Goal: Task Accomplishment & Management: Use online tool/utility

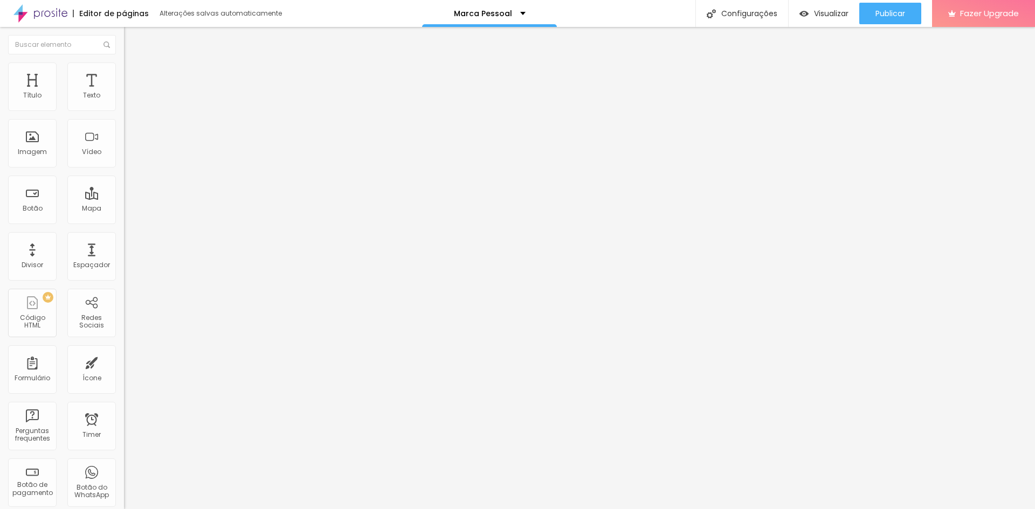
click at [124, 73] on li "Estilo" at bounding box center [186, 68] width 124 height 11
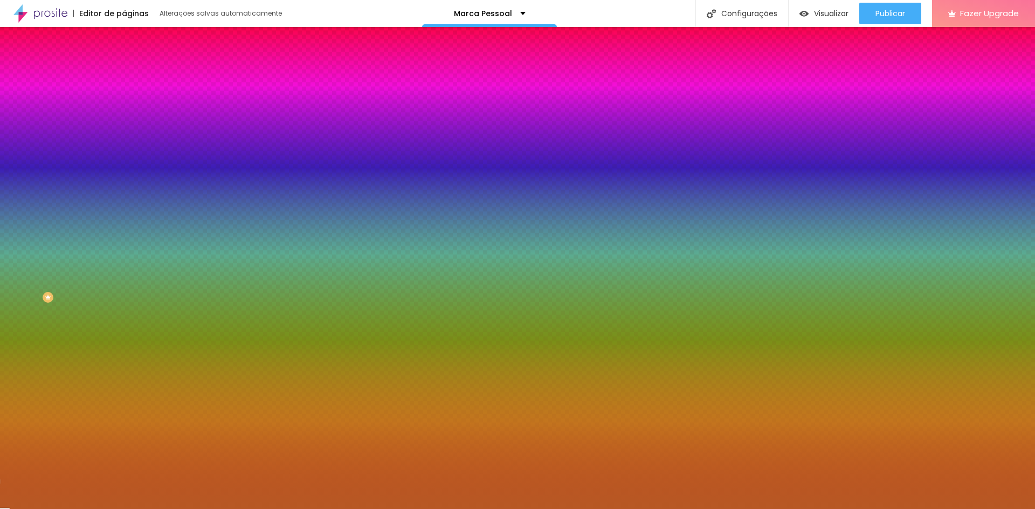
drag, startPoint x: 84, startPoint y: 195, endPoint x: 121, endPoint y: 198, distance: 37.9
click at [124, 198] on div "Imagem de fundo Adicionar imagem Efeito da Imagem Nenhum Nenhum Parallax Cor de…" at bounding box center [186, 154] width 124 height 140
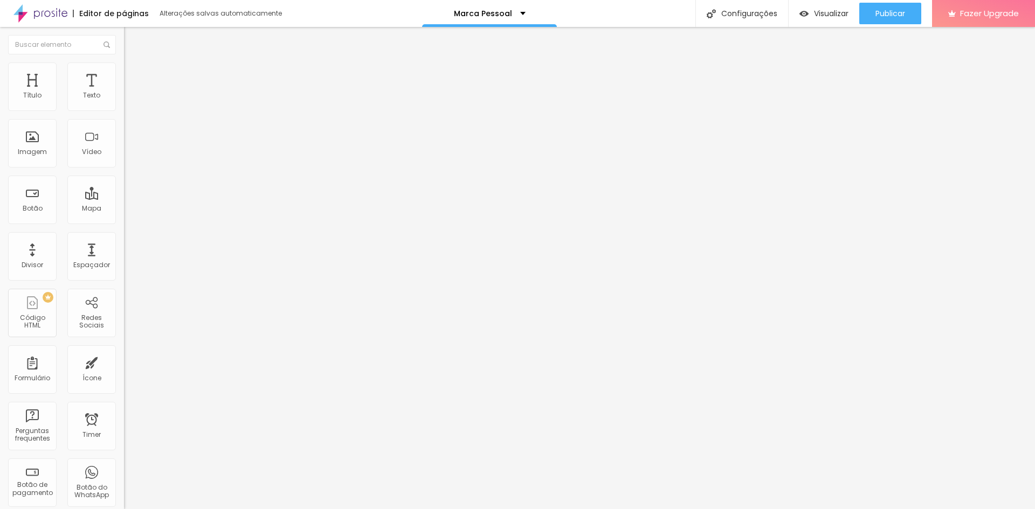
click at [124, 63] on img at bounding box center [129, 68] width 10 height 10
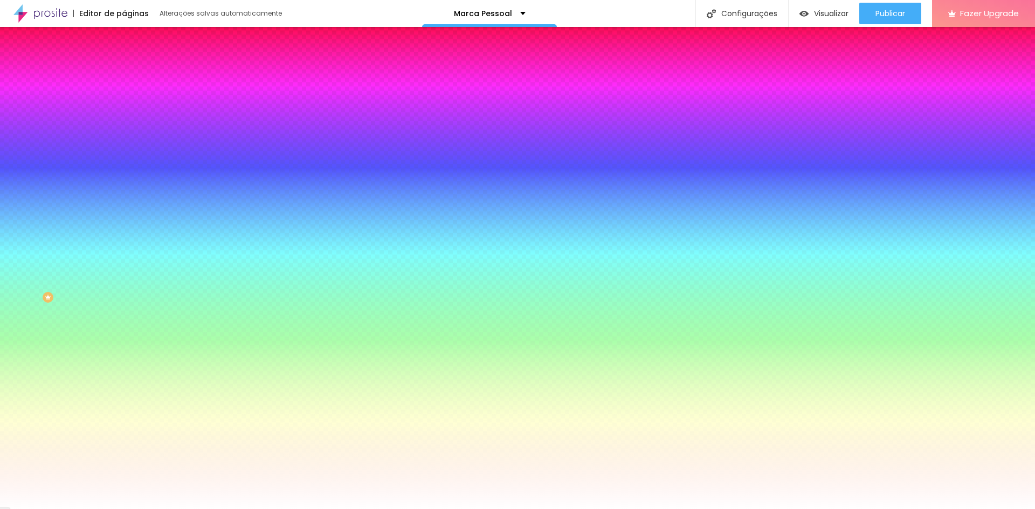
drag, startPoint x: 110, startPoint y: 197, endPoint x: 60, endPoint y: 188, distance: 51.1
click at [124, 157] on div "Cor de fundo Voltar ao padrão #FFFFFF" at bounding box center [186, 143] width 124 height 30
paste input "B75824"
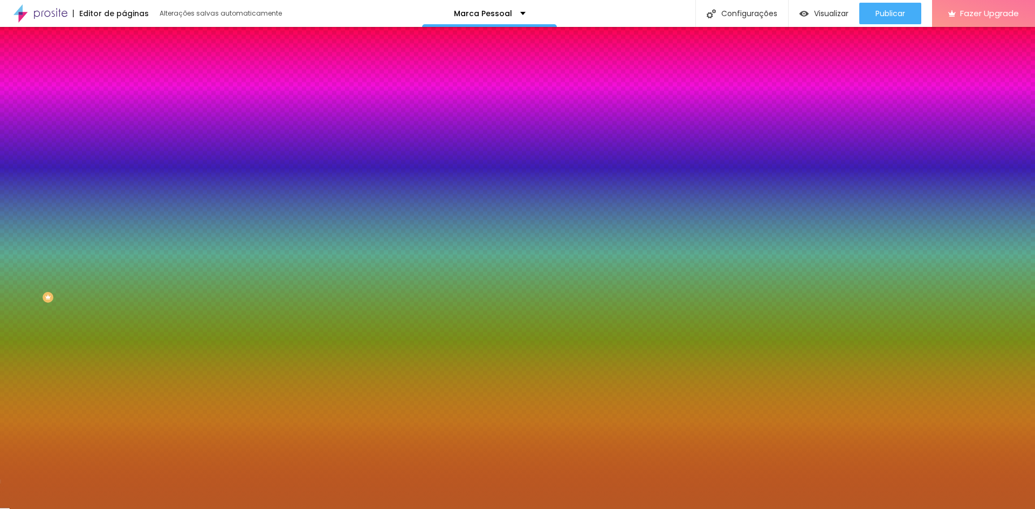
type input "#B75824"
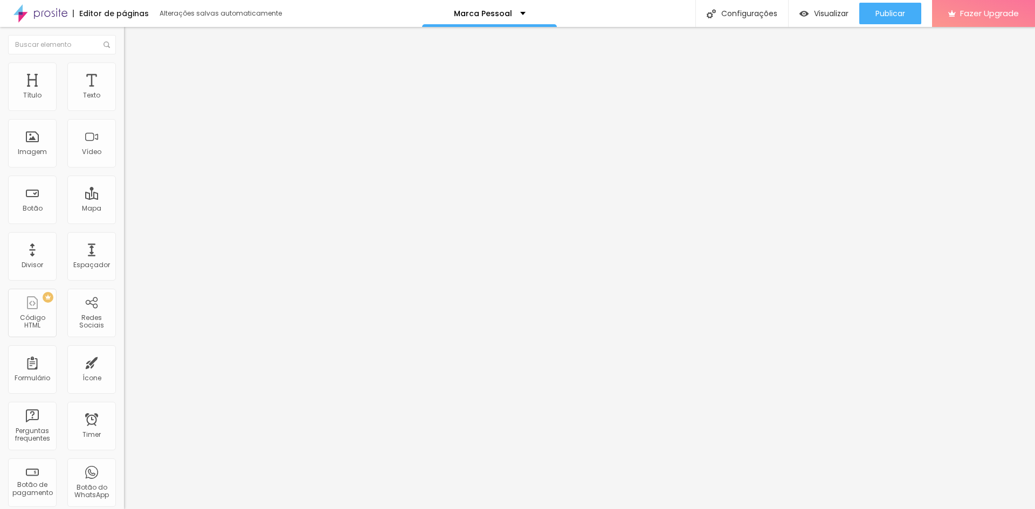
click at [128, 100] on icon "button" at bounding box center [131, 97] width 6 height 6
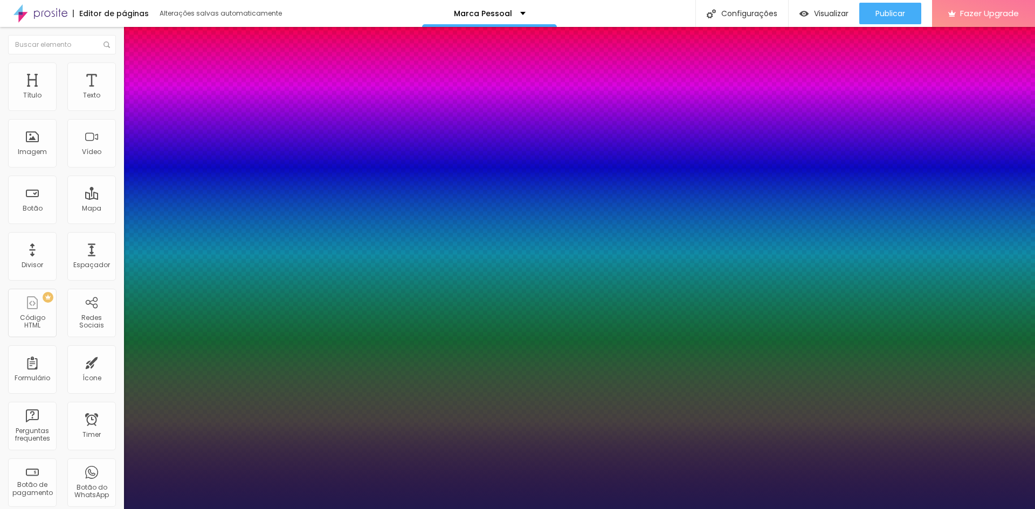
type input "1"
select select "Montserrat"
type input "1"
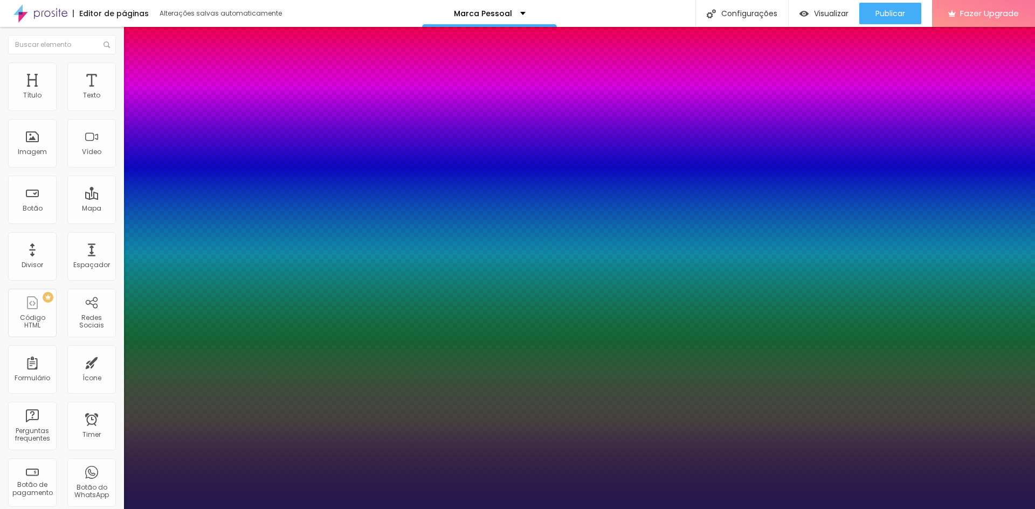
click at [544, 509] on div at bounding box center [517, 509] width 1035 height 0
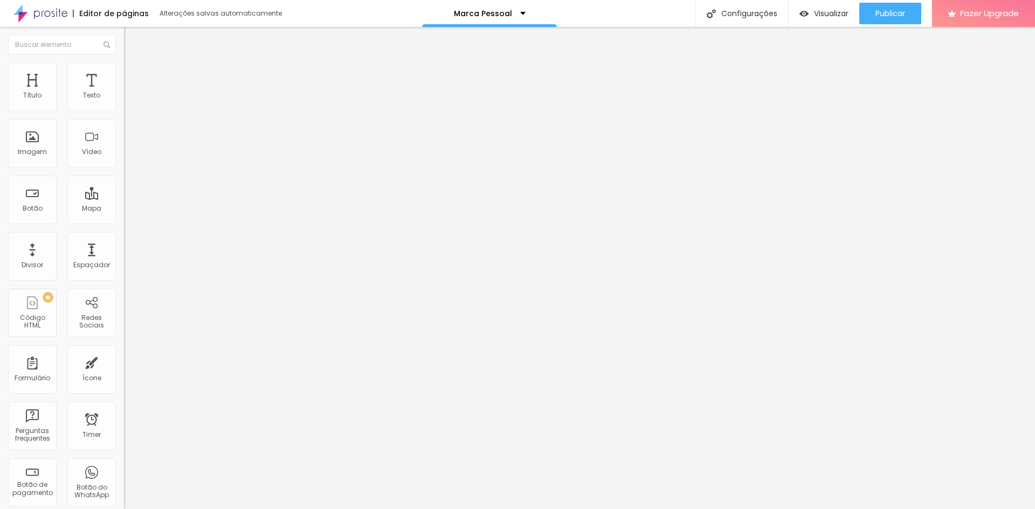
click at [124, 68] on img at bounding box center [129, 68] width 10 height 10
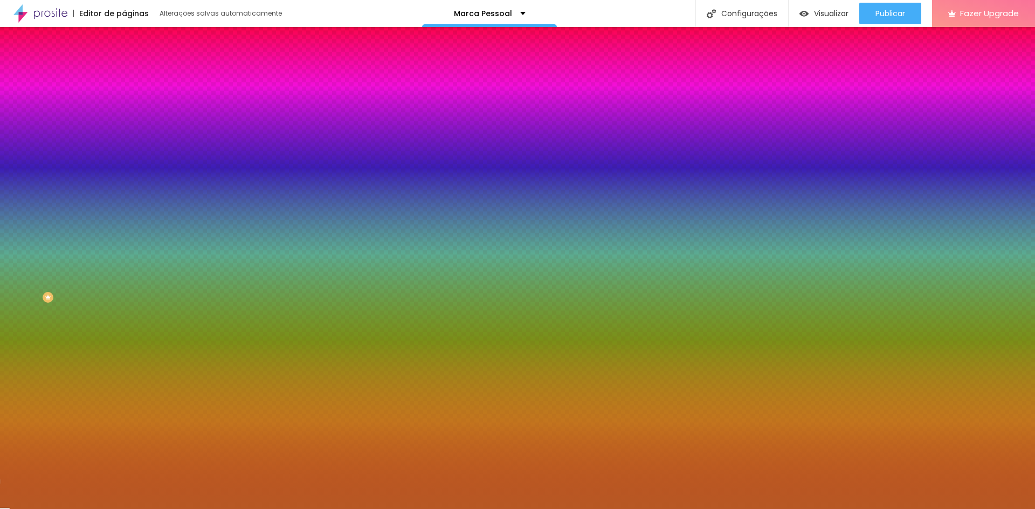
click at [124, 73] on img at bounding box center [129, 78] width 10 height 10
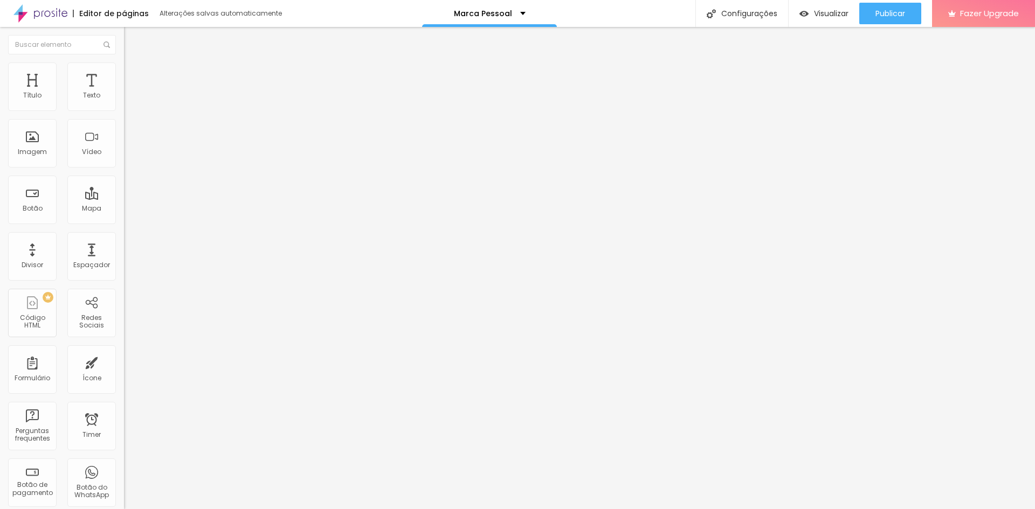
type input "15"
type input "20"
click at [124, 209] on input "range" at bounding box center [159, 213] width 70 height 9
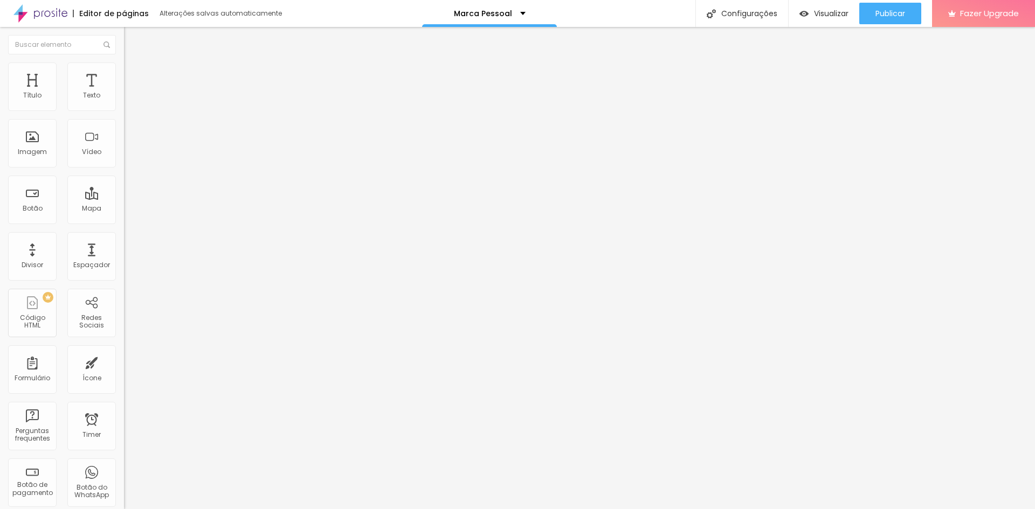
type input "28"
type input "34"
type input "39"
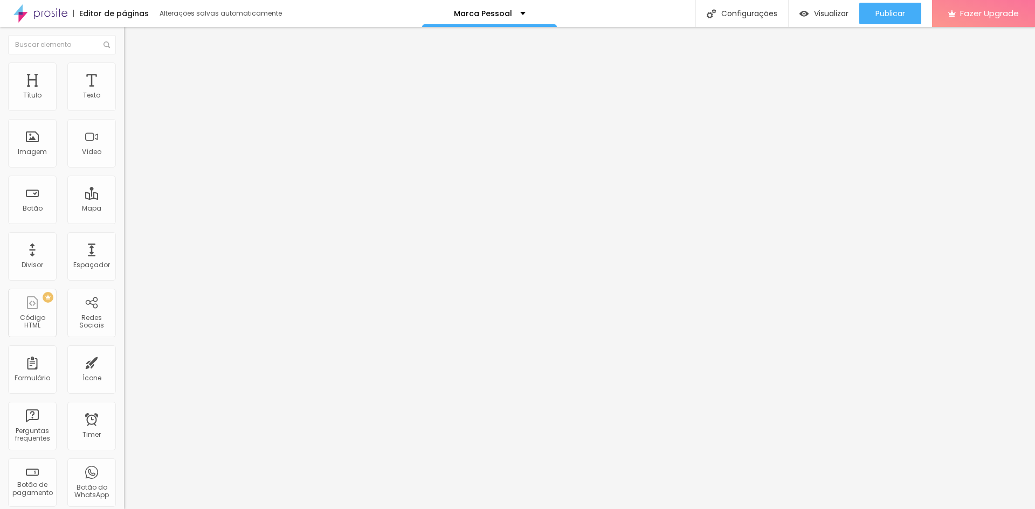
type input "39"
type input "44"
type input "50"
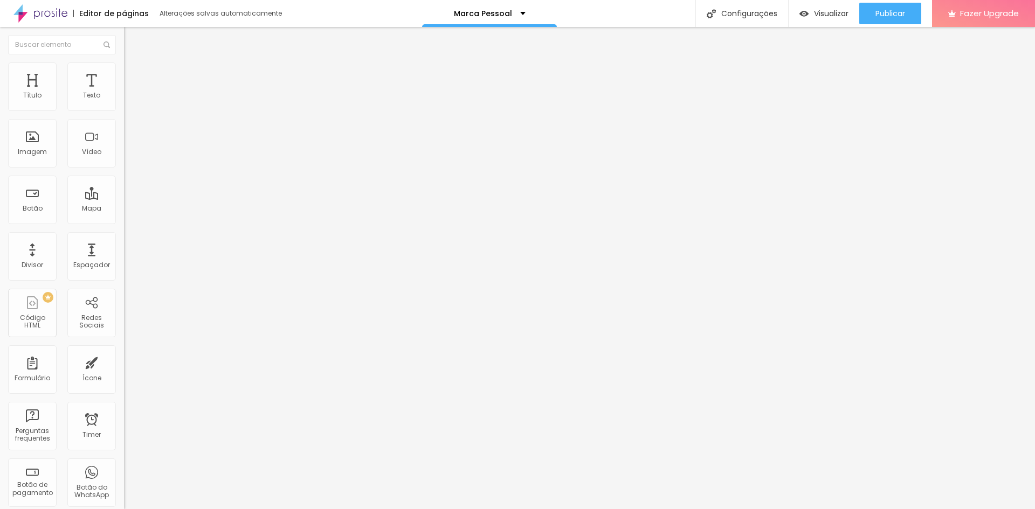
type input "55"
type input "60"
type input "65"
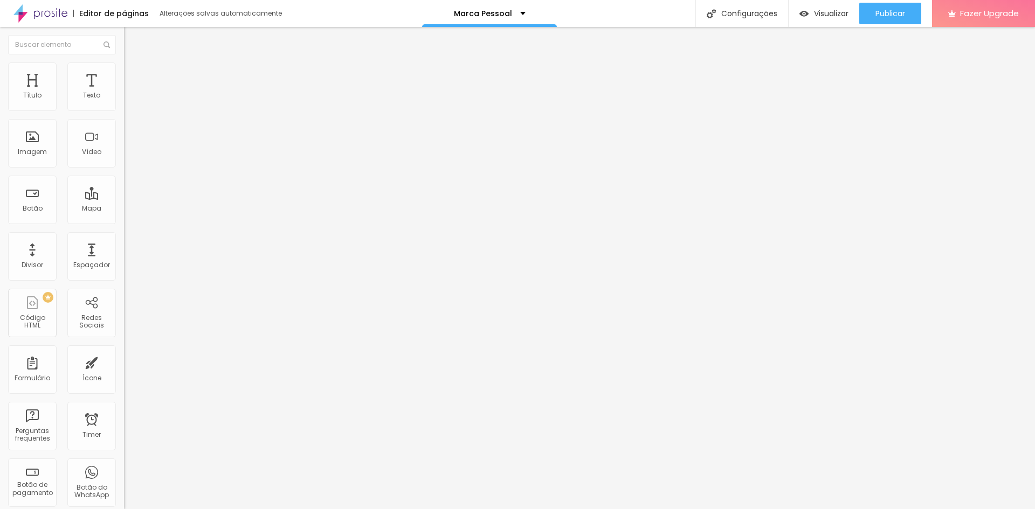
type input "65"
type input "71"
type input "76"
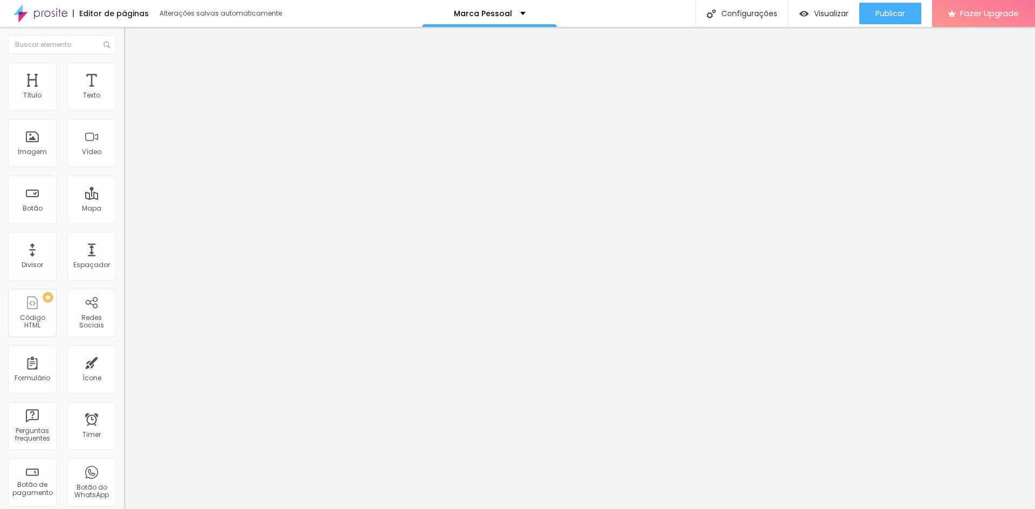
type input "81"
type input "86"
type input "97"
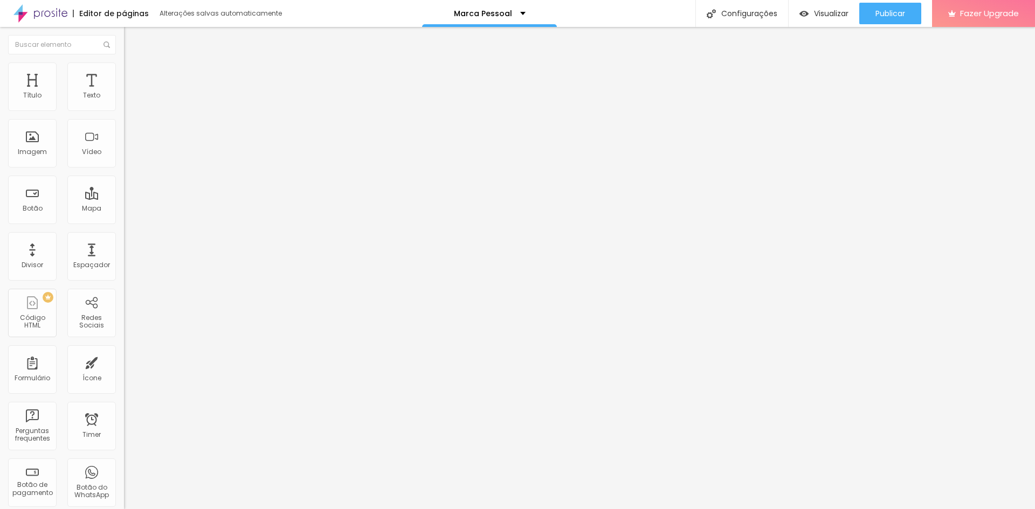
type input "97"
type input "108"
type input "113"
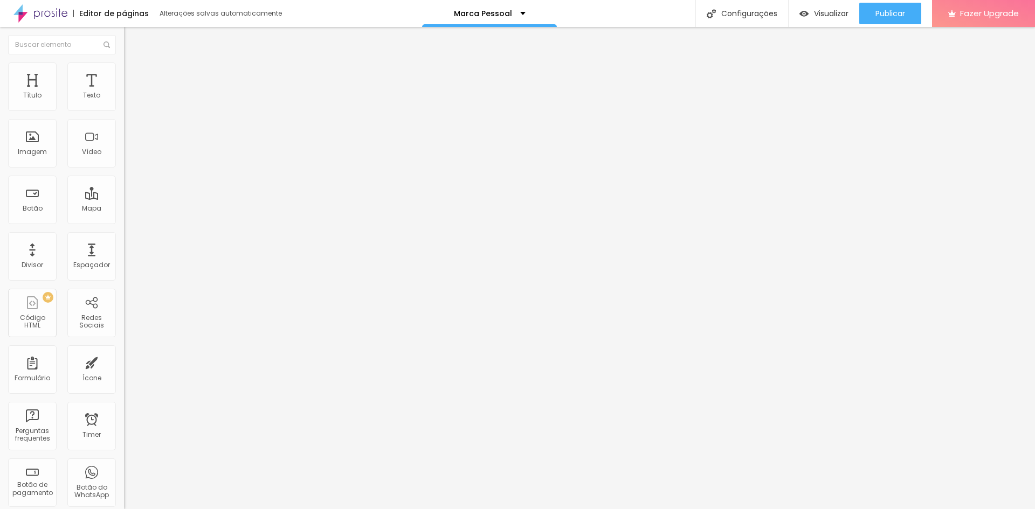
type input "118"
type input "123"
type input "129"
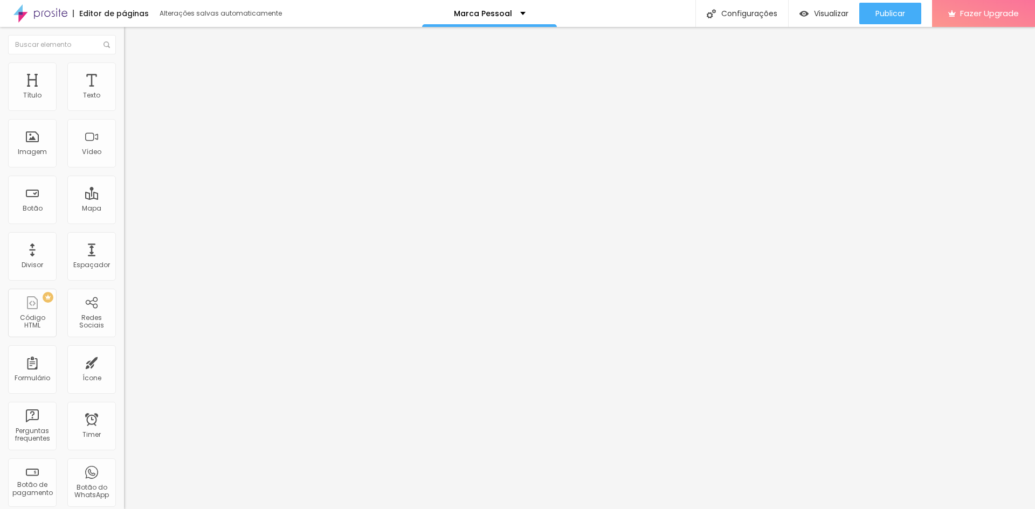
type input "129"
type input "134"
type input "139"
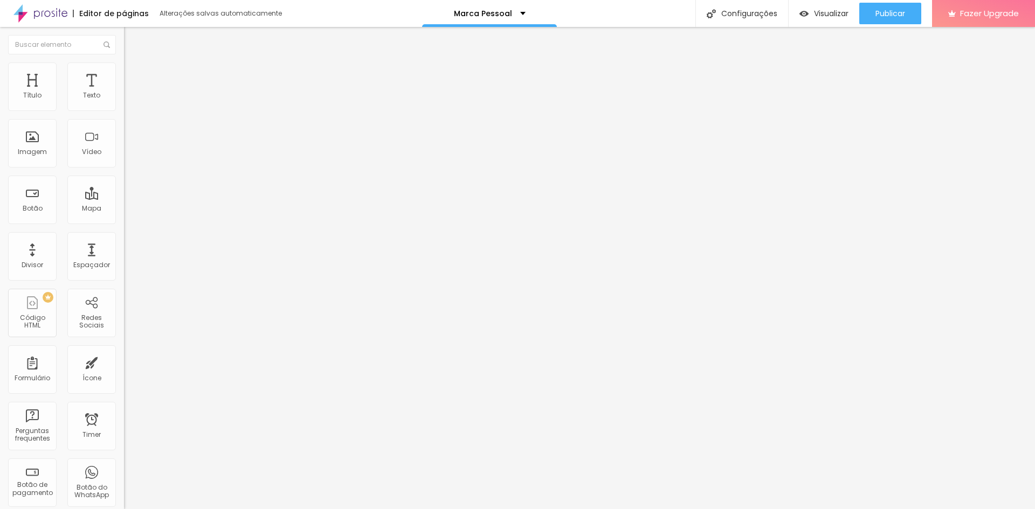
type input "129"
type input "123"
type input "108"
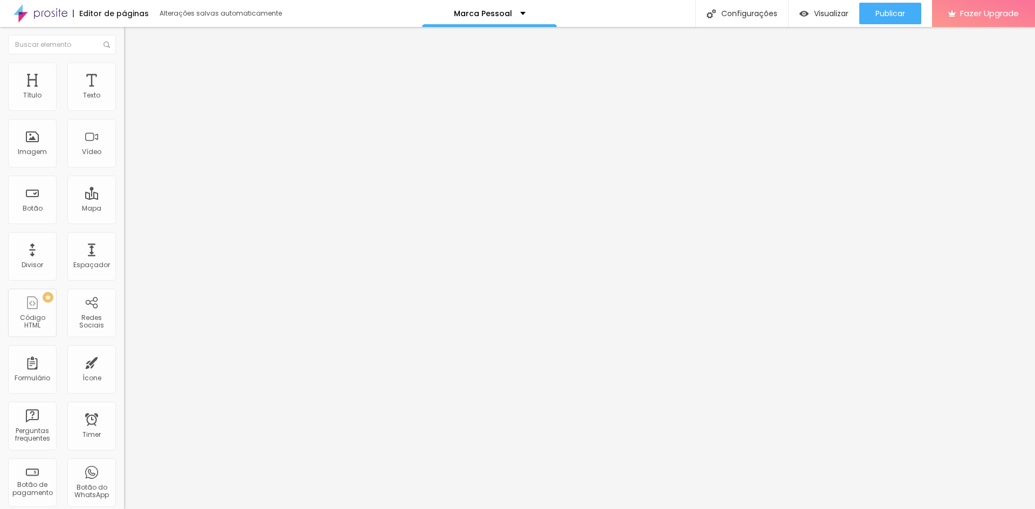
type input "108"
type input "102"
type input "97"
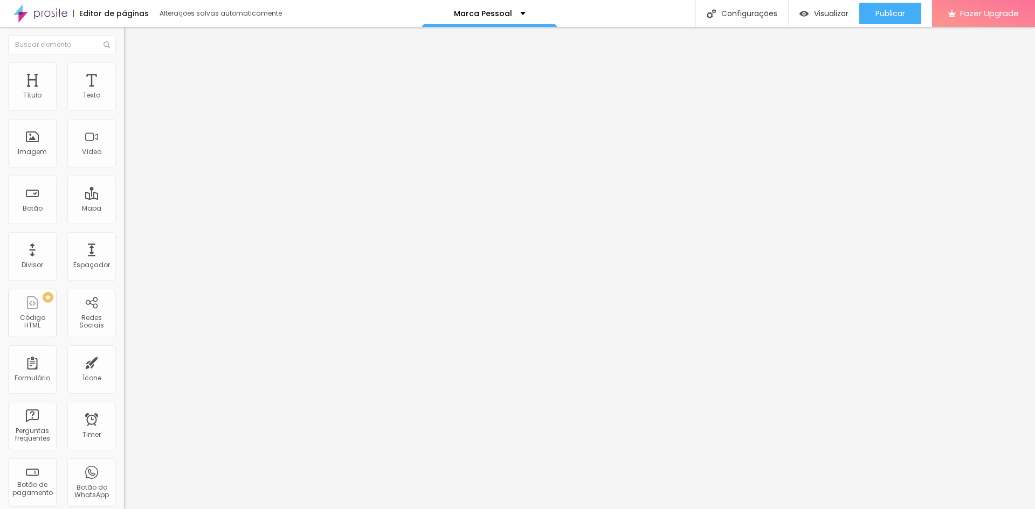
type input "92"
type input "81"
type input "76"
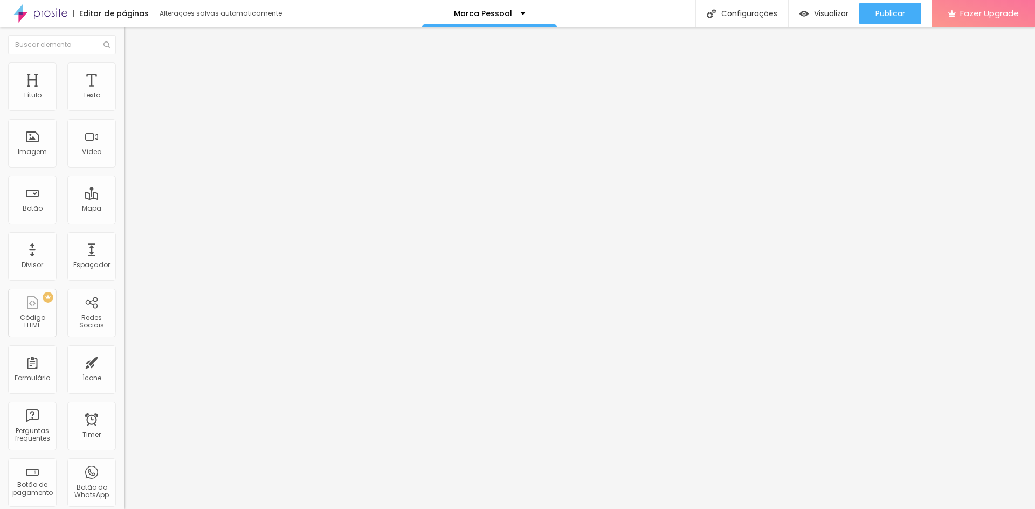
type input "76"
type input "71"
type input "60"
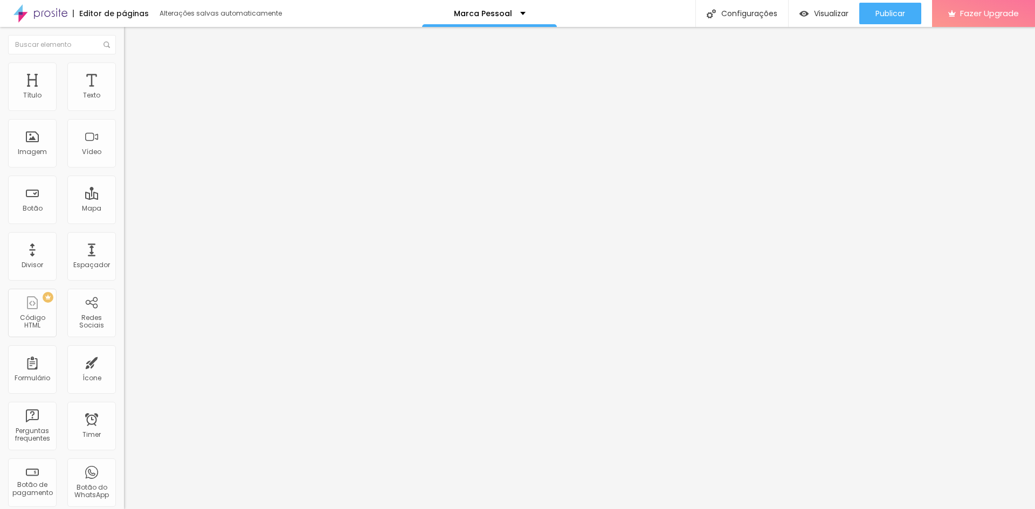
type input "50"
type input "39"
type input "34"
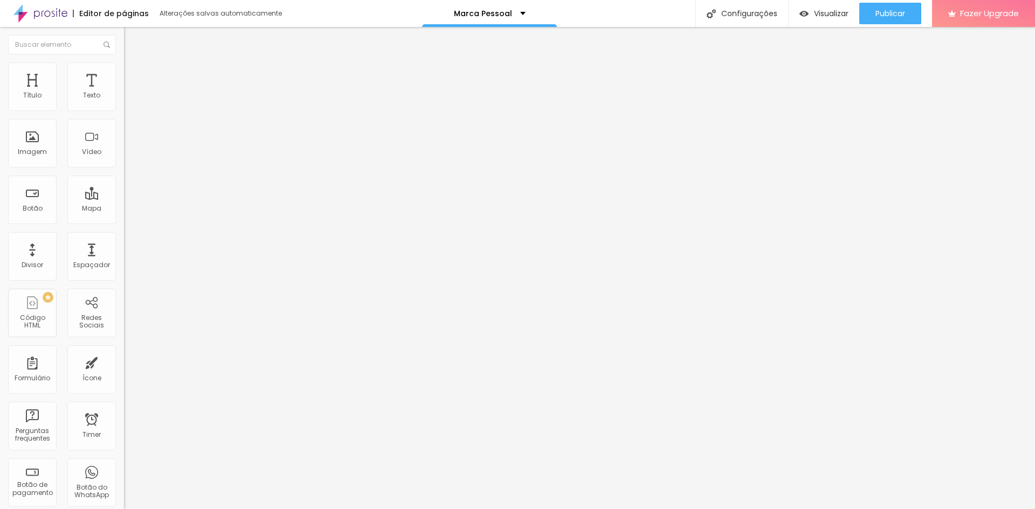
type input "34"
type input "23"
type input "18"
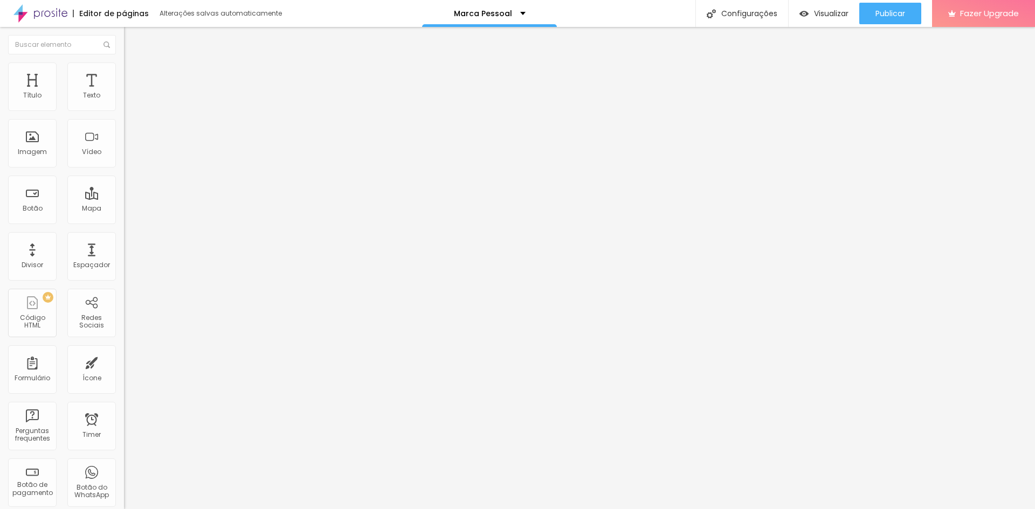
type input "13"
type input "7"
type input "2"
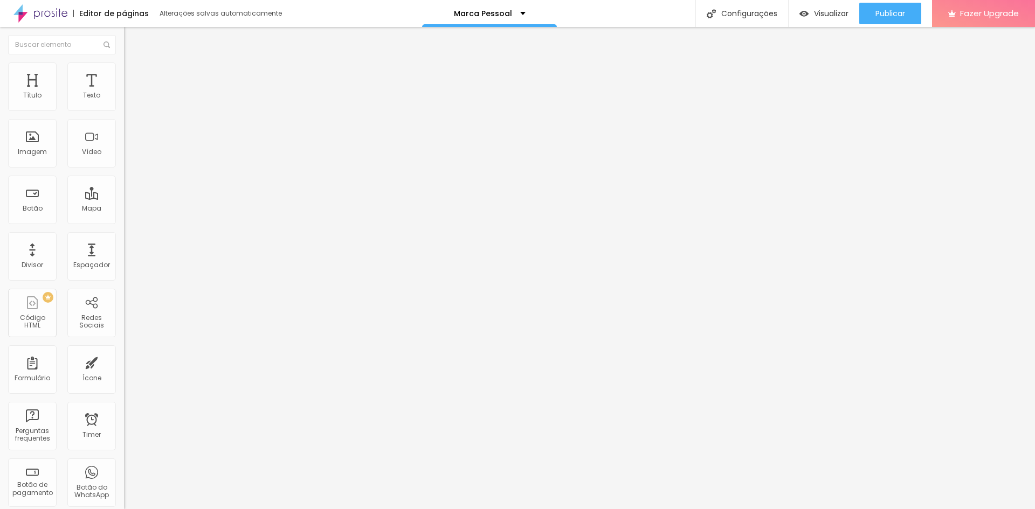
type input "2"
type input "0"
drag, startPoint x: 26, startPoint y: 126, endPoint x: 18, endPoint y: 129, distance: 9.2
type input "0"
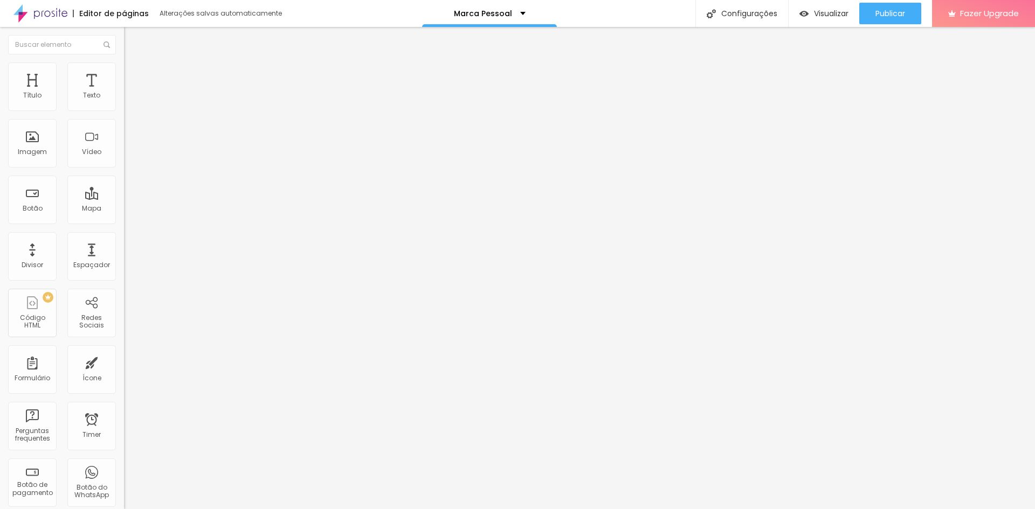
click at [124, 362] on input "range" at bounding box center [159, 366] width 70 height 9
click at [134, 72] on span "Estilo" at bounding box center [142, 69] width 17 height 9
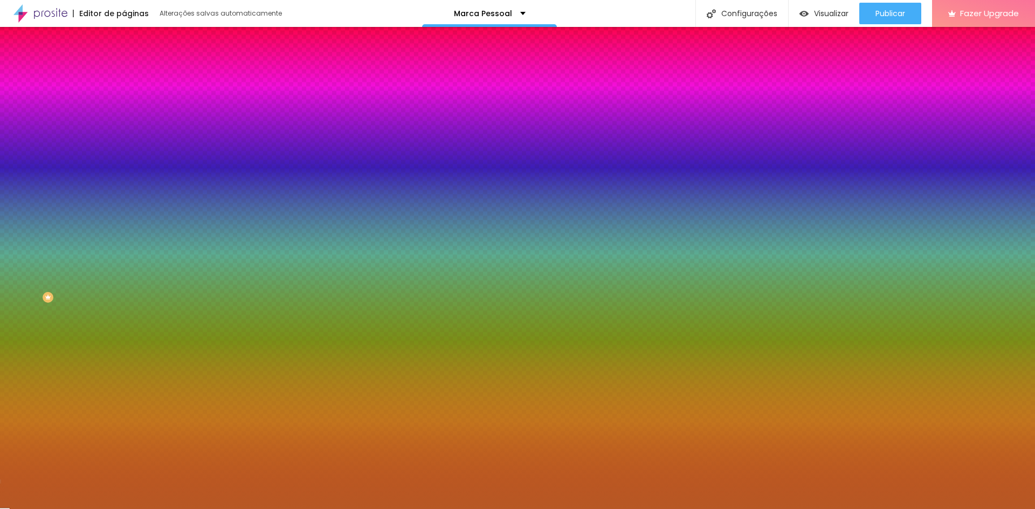
click at [124, 63] on li "Conteúdo" at bounding box center [186, 57] width 124 height 11
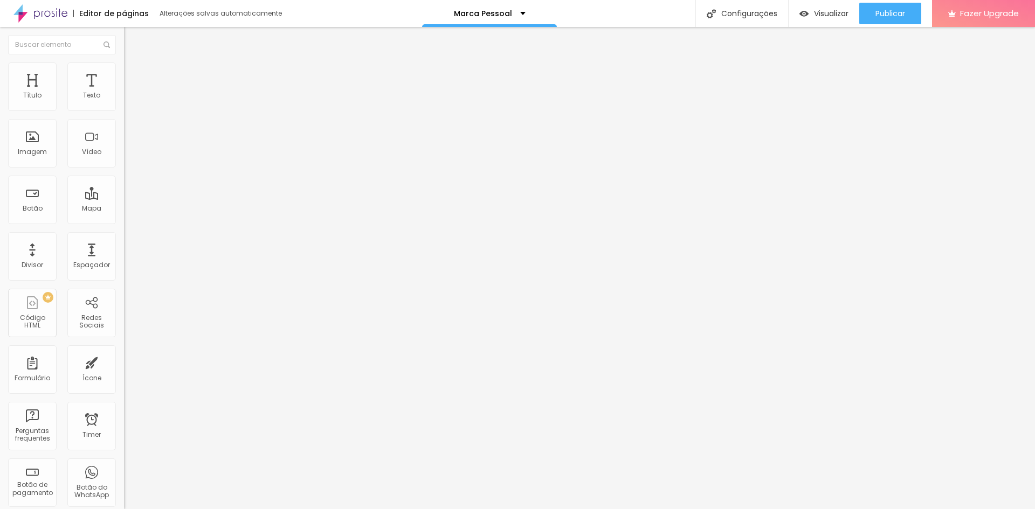
click at [124, 98] on span "Encaixotado" at bounding box center [145, 93] width 42 height 9
click at [124, 115] on span "Completo" at bounding box center [140, 110] width 33 height 9
click at [124, 105] on span "Encaixotado" at bounding box center [145, 99] width 42 height 9
click at [124, 68] on img at bounding box center [129, 68] width 10 height 10
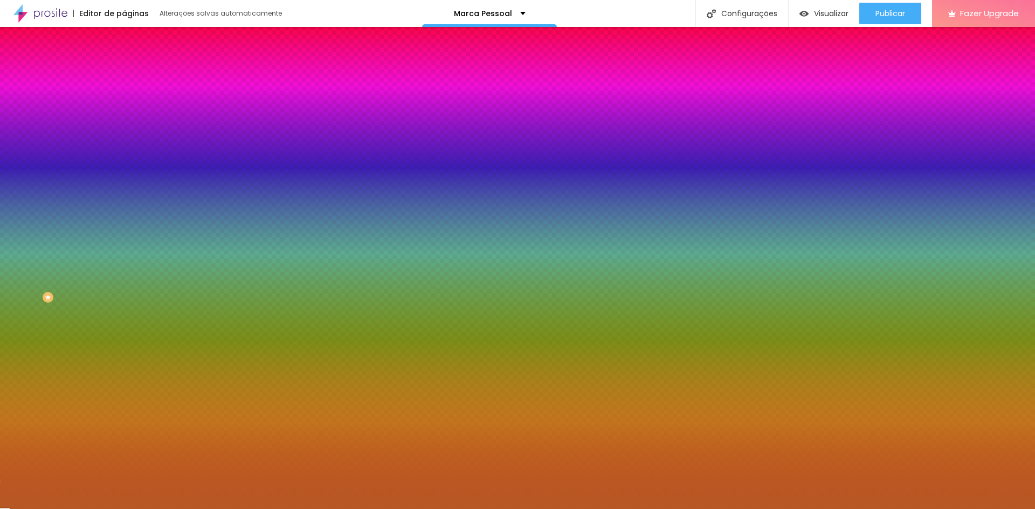
click at [134, 76] on span "Avançado" at bounding box center [152, 80] width 36 height 9
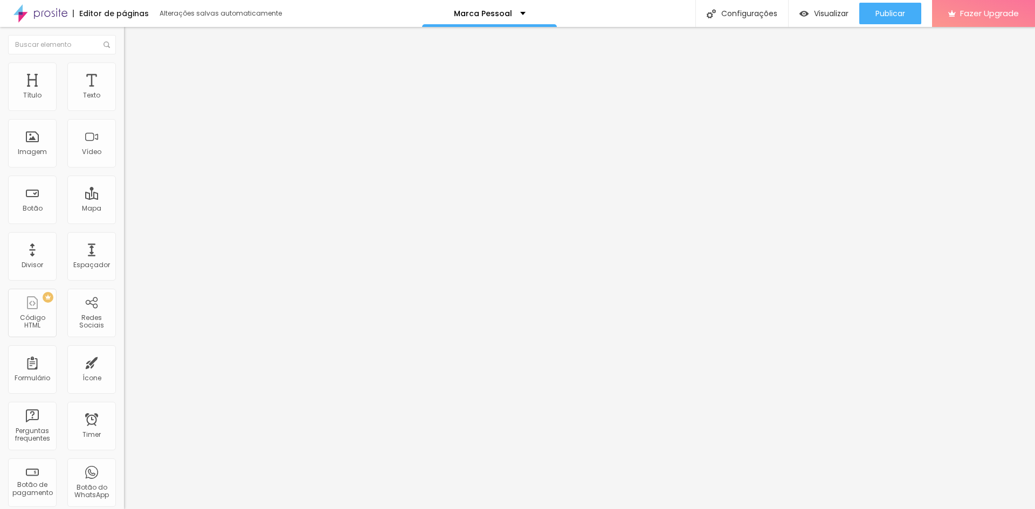
type input "15"
type input "10"
type input "15"
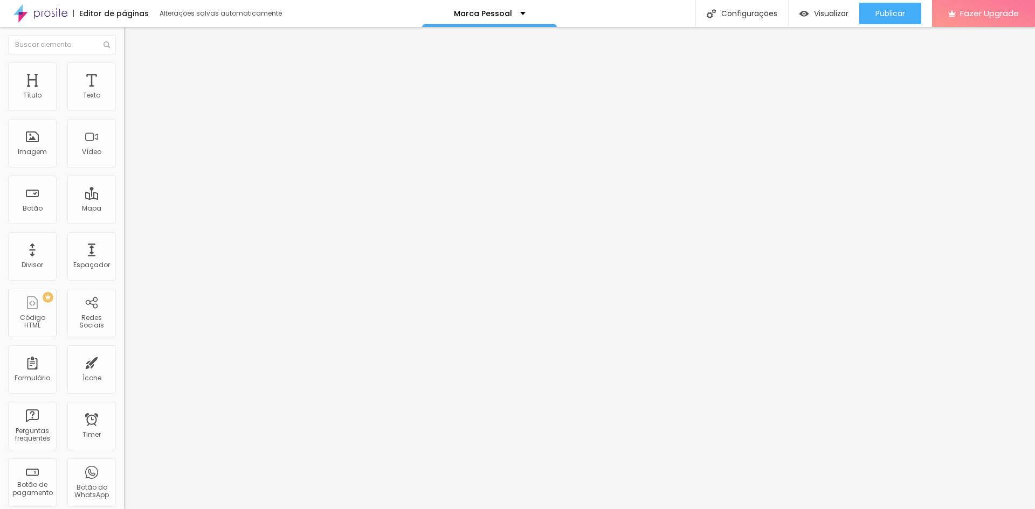
type input "15"
type input "20"
type input "15"
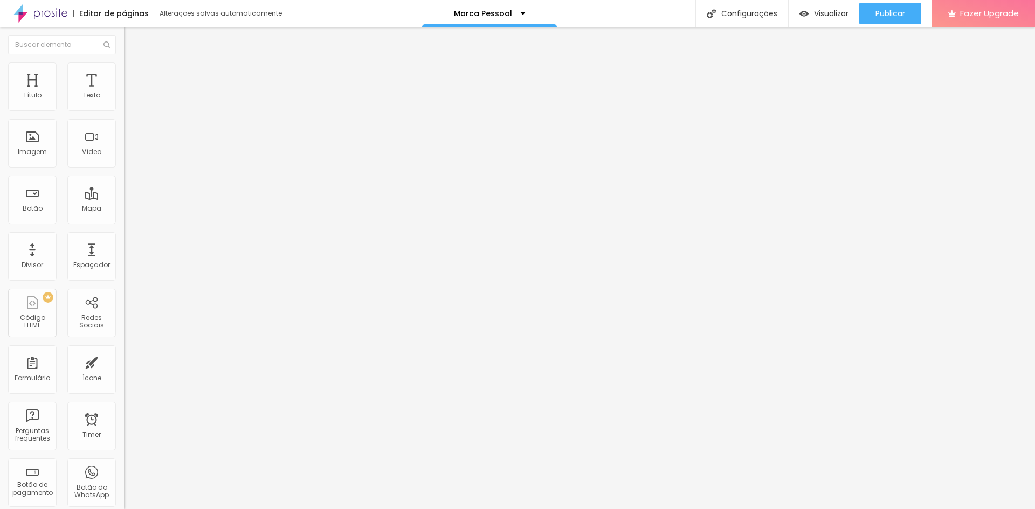
type input "20"
click at [124, 209] on input "range" at bounding box center [159, 213] width 70 height 9
type input "34"
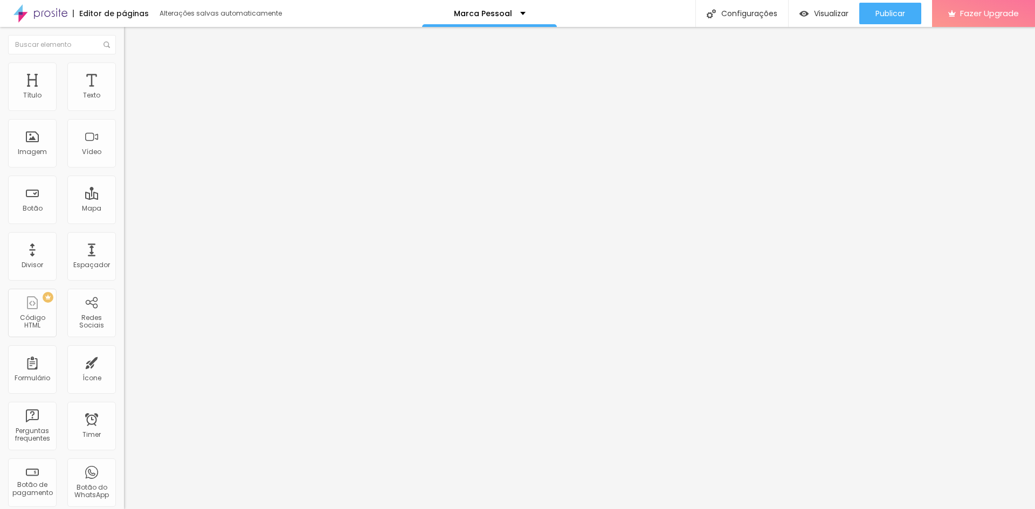
type input "39"
type input "44"
type input "50"
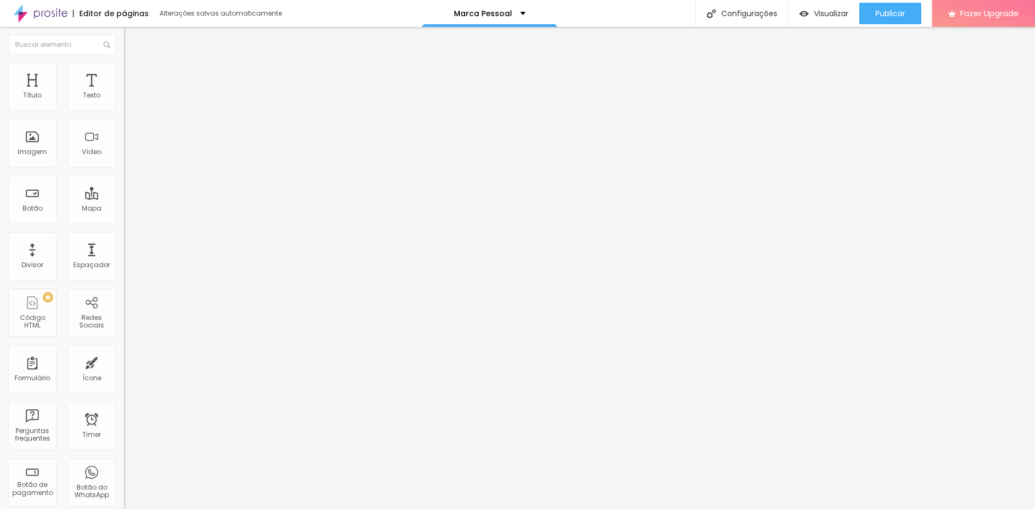
type input "50"
type input "55"
type input "60"
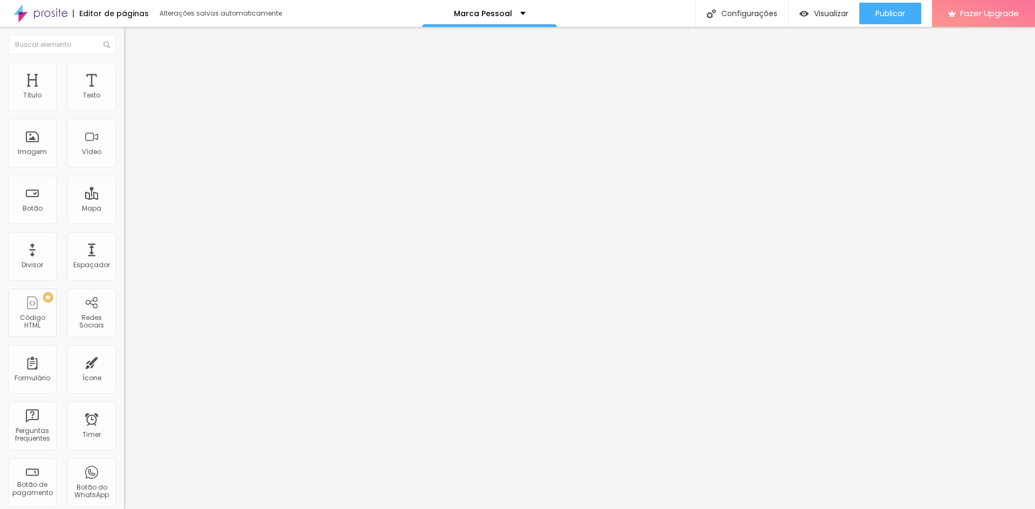
type input "76"
type input "86"
type input "108"
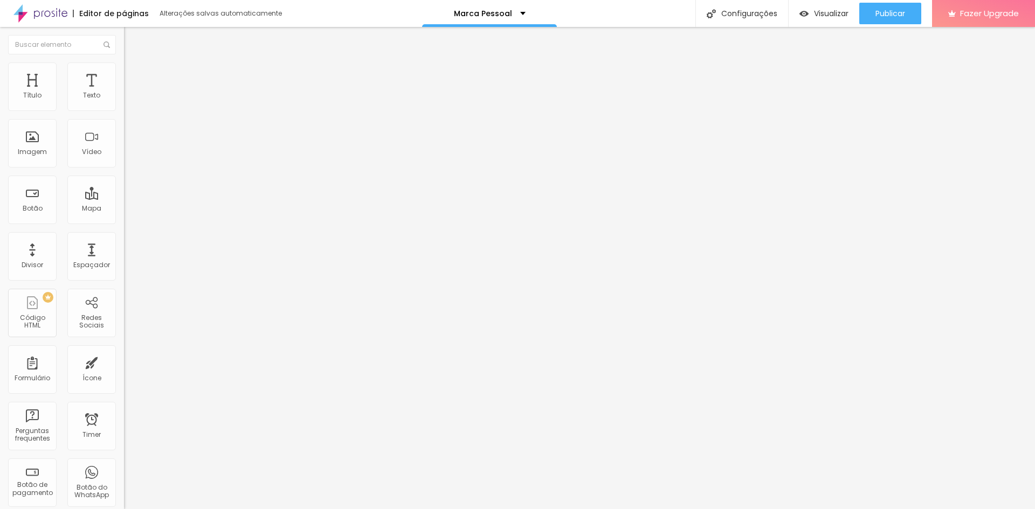
type input "108"
type input "123"
type input "144"
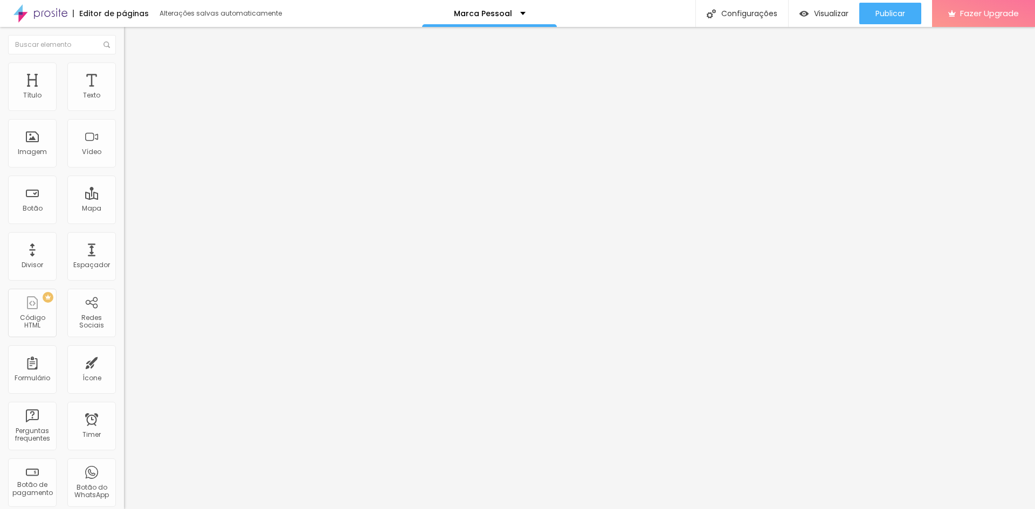
type input "165"
type input "187"
type input "202"
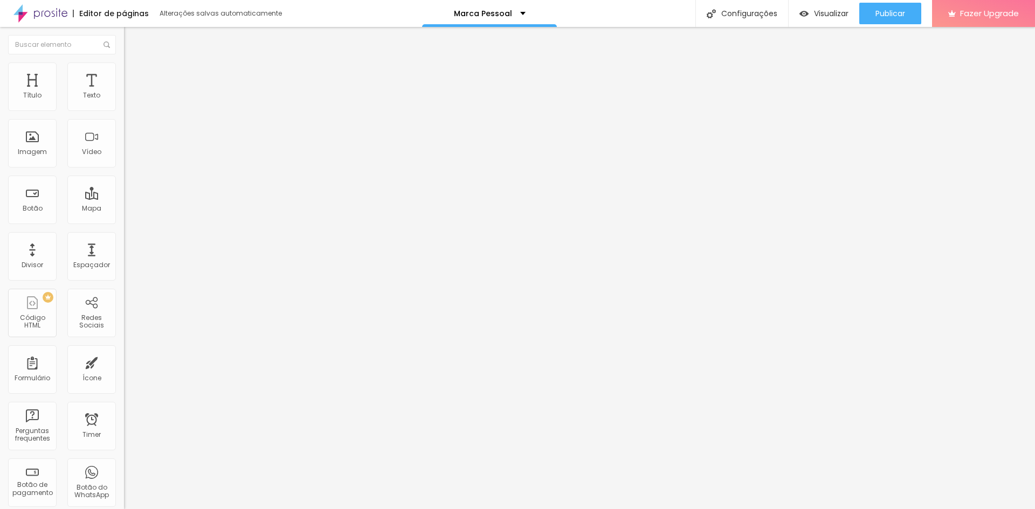
type input "202"
type input "223"
type input "255"
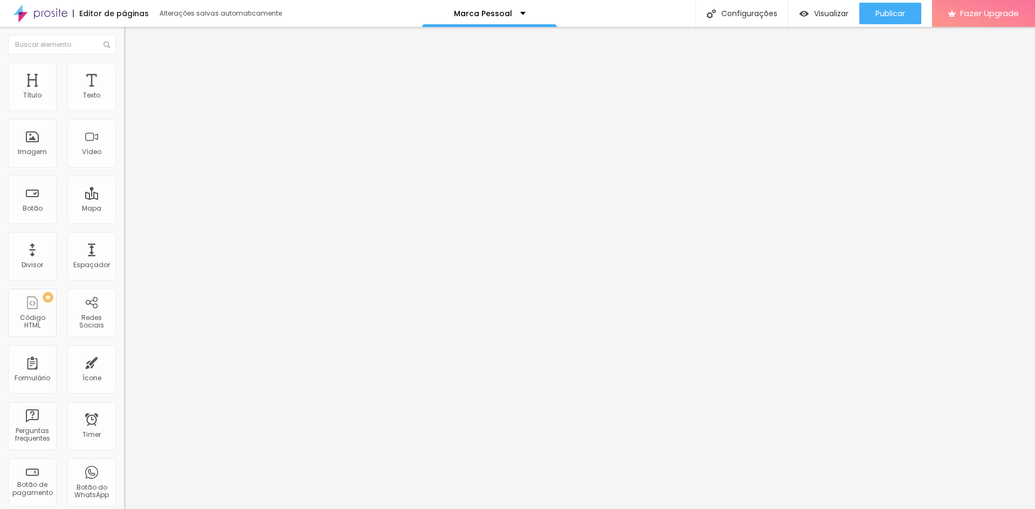
type input "260"
type input "276"
type input "281"
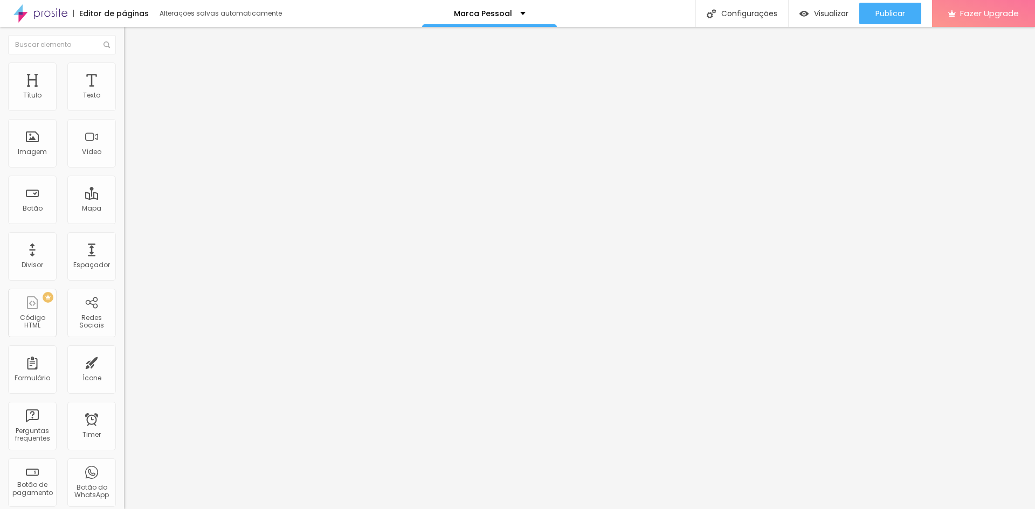
type input "281"
type input "297"
type input "302"
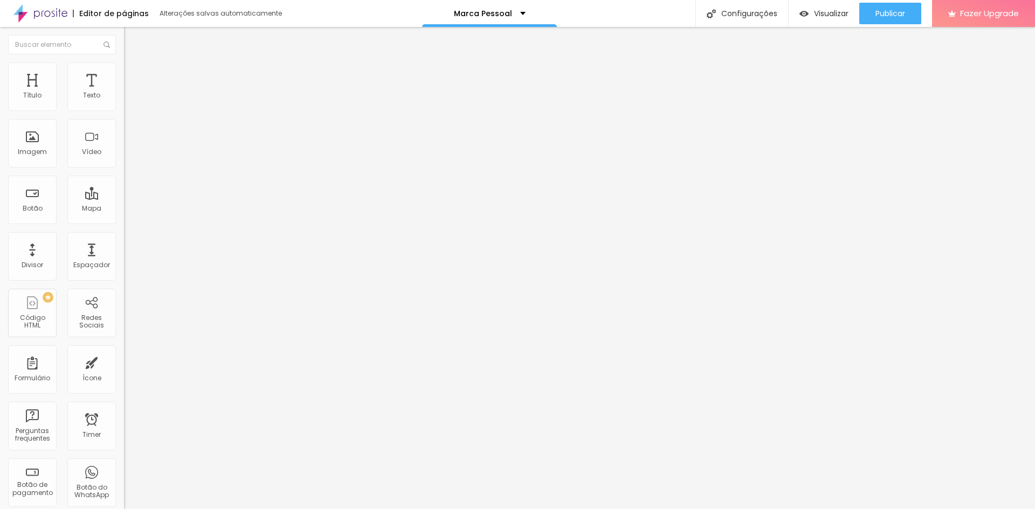
type input "308"
type input "318"
type input "329"
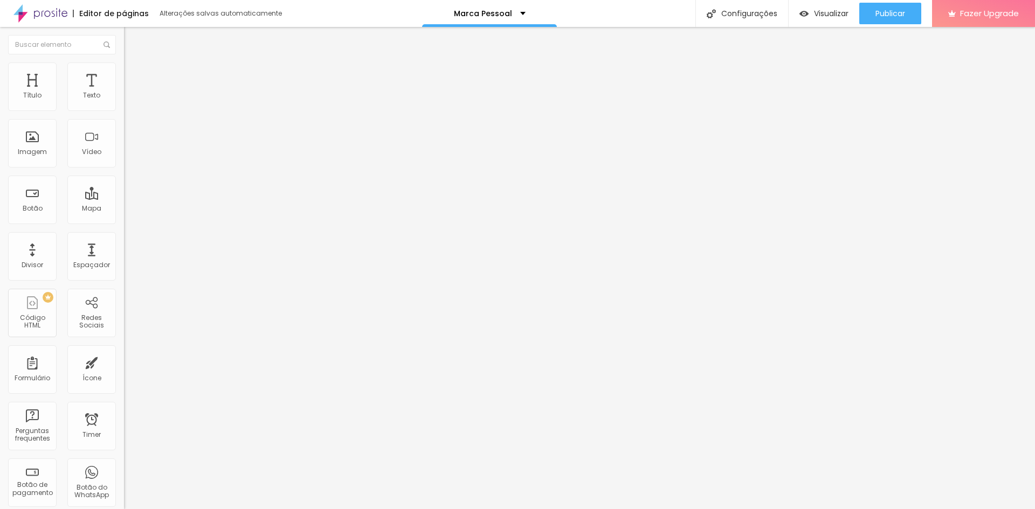
type input "329"
type input "334"
type input "339"
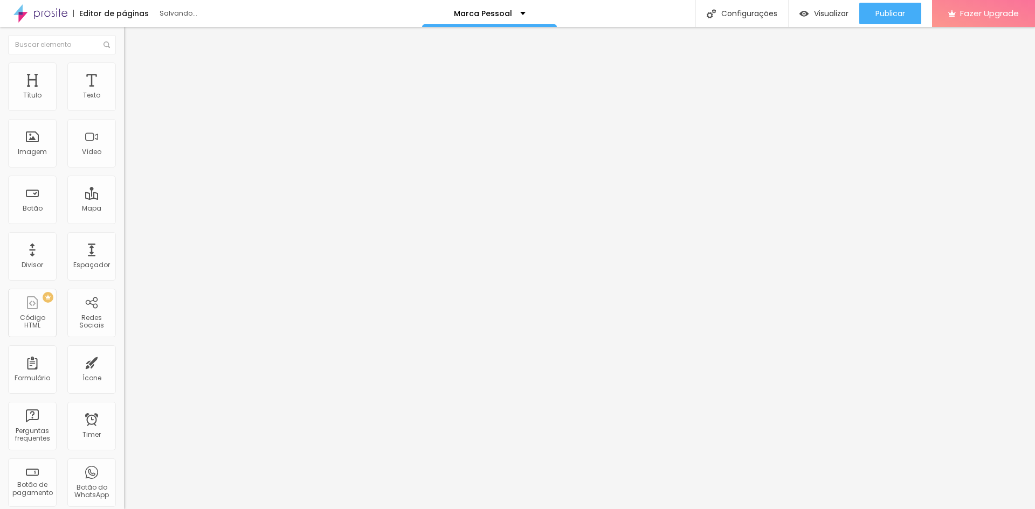
type input "345"
type input "355"
type input "350"
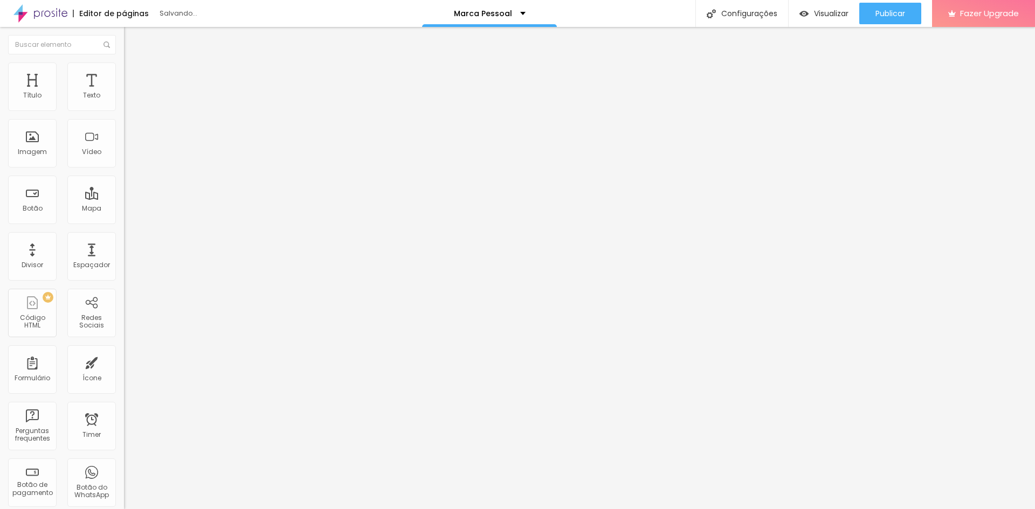
type input "350"
type input "339"
type input "313"
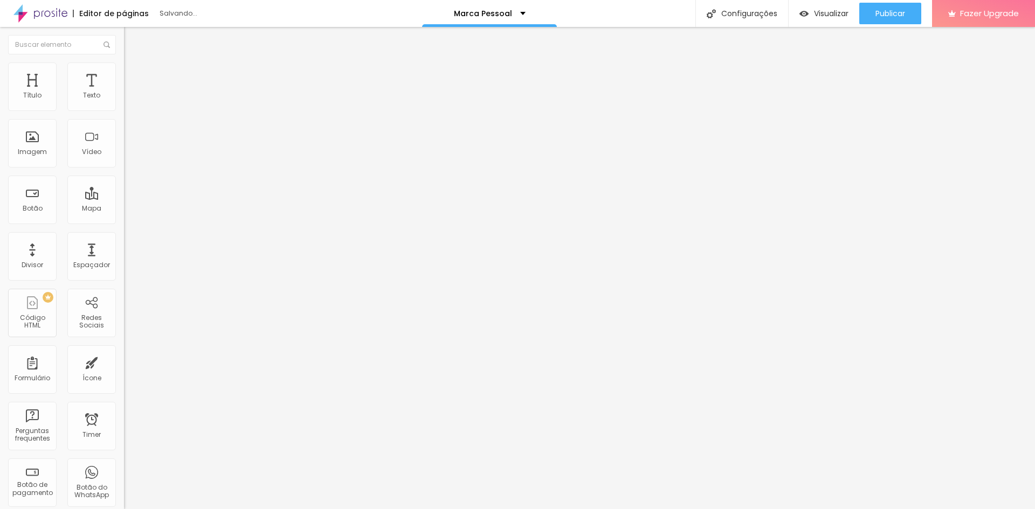
type input "292"
type input "287"
type input "271"
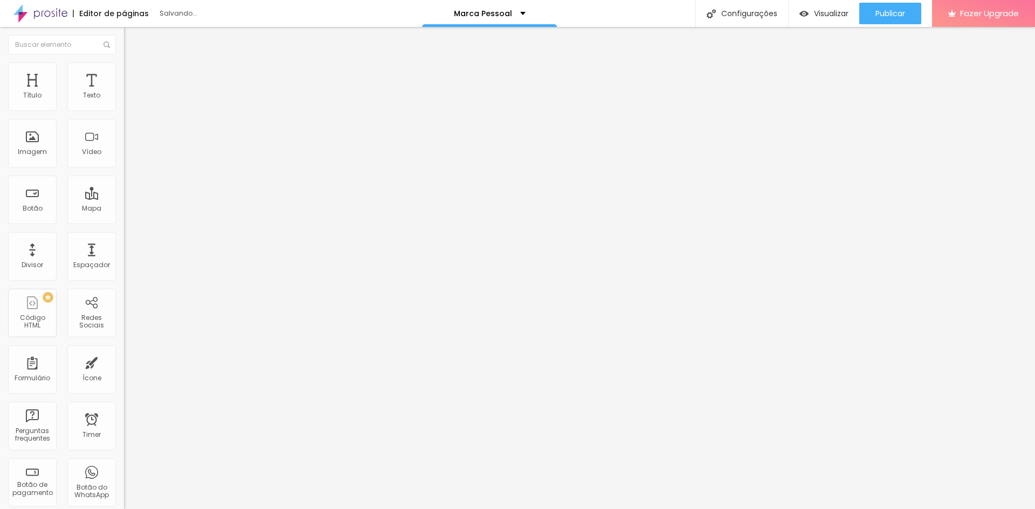
type input "271"
type input "260"
type input "250"
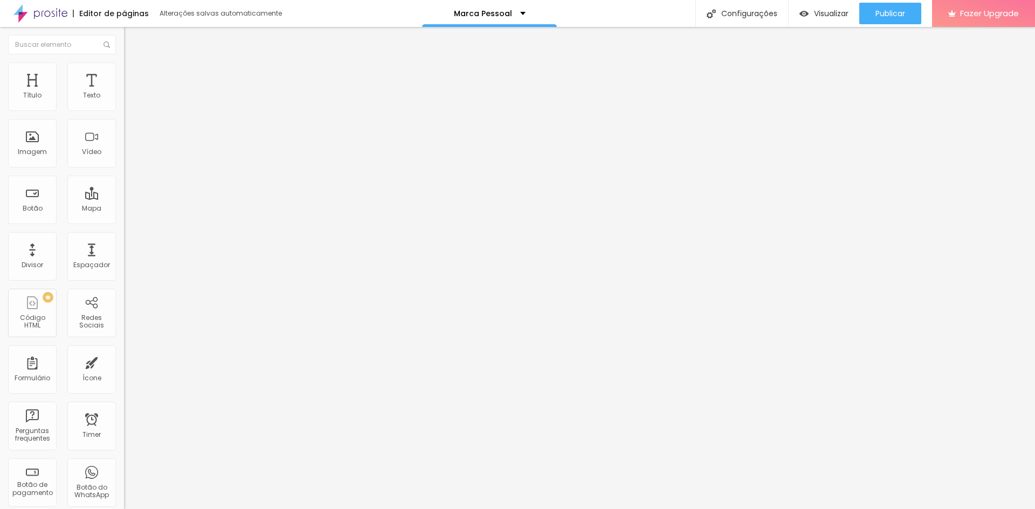
type input "239"
type input "234"
type input "229"
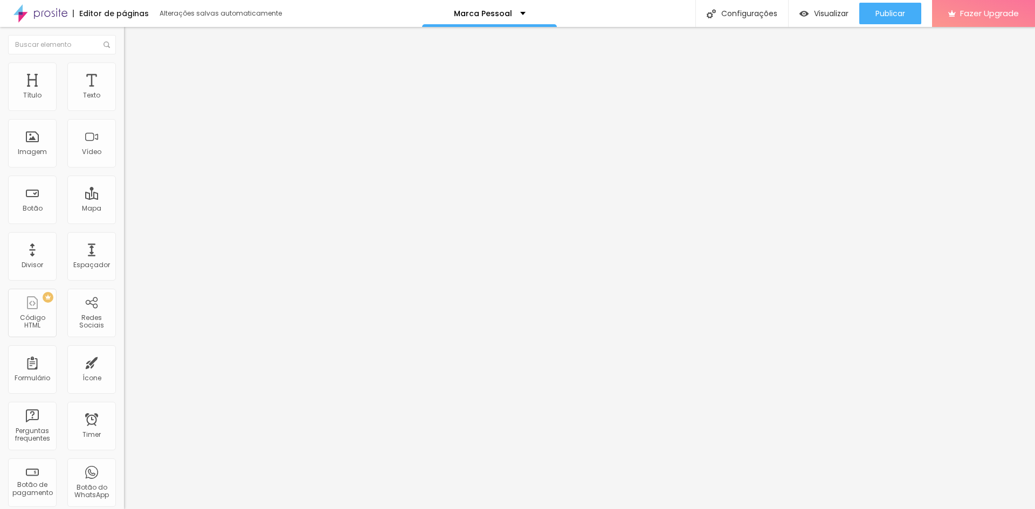
type input "229"
type input "218"
type input "208"
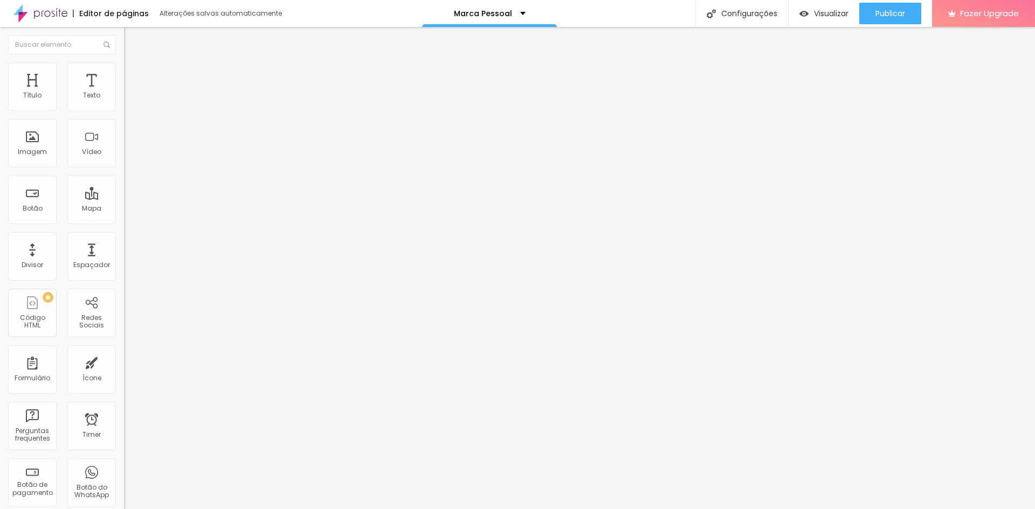
type input "202"
type input "192"
type input "181"
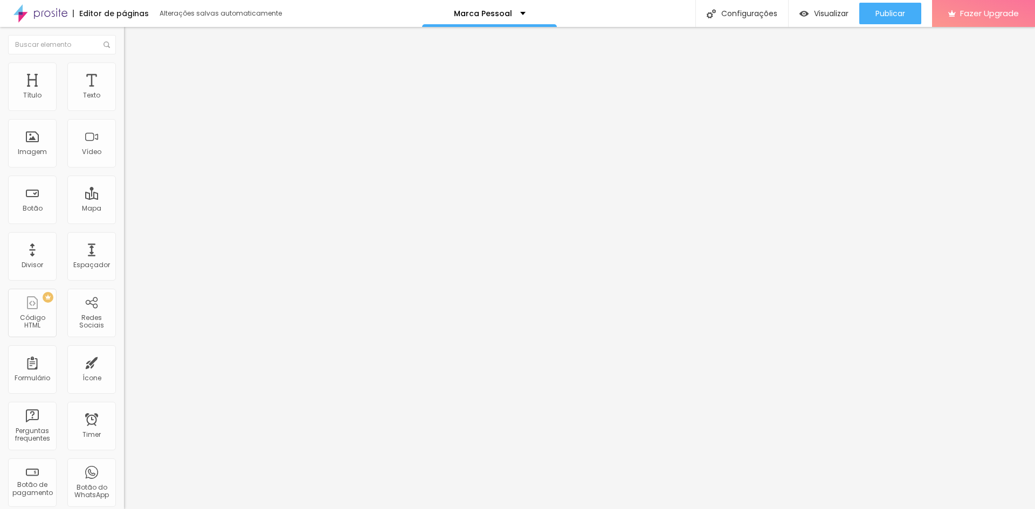
type input "181"
type input "171"
type input "150"
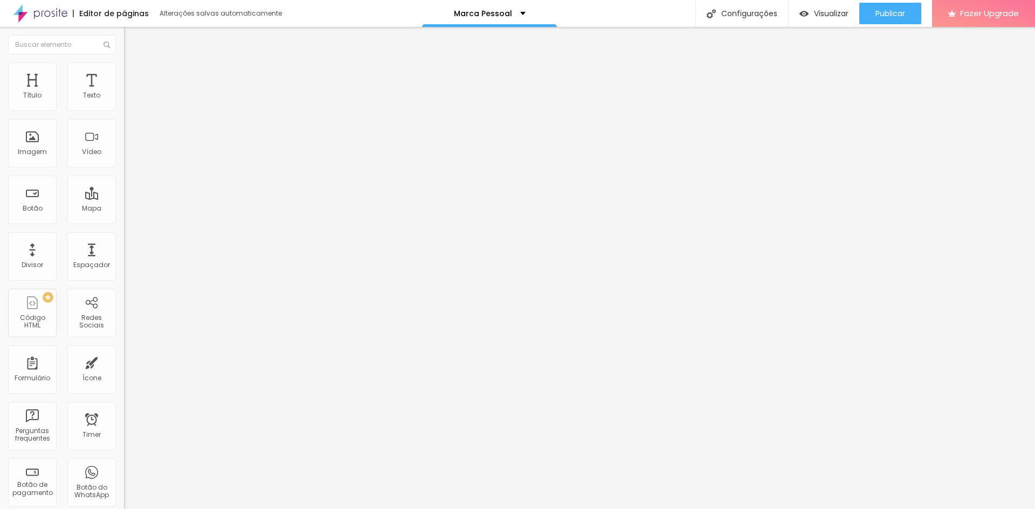
type input "134"
type input "123"
type input "113"
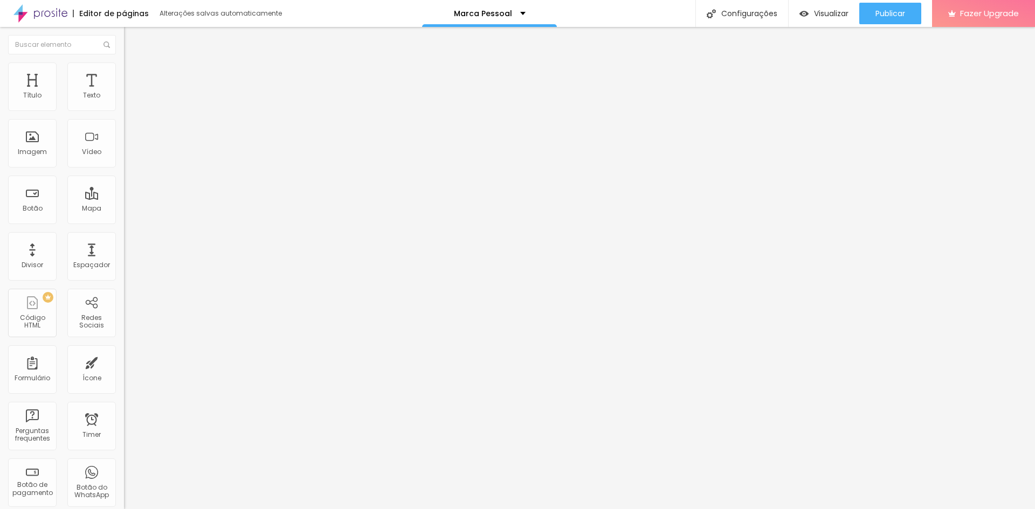
type input "113"
type input "97"
type input "86"
drag, startPoint x: 27, startPoint y: 128, endPoint x: 20, endPoint y: 128, distance: 7.0
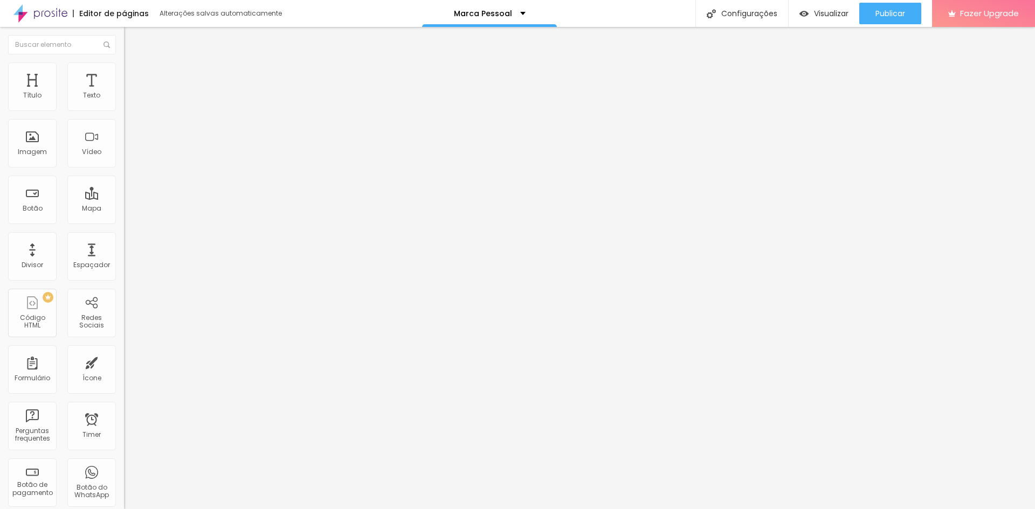
click at [124, 362] on input "range" at bounding box center [159, 366] width 70 height 9
click at [128, 100] on icon "button" at bounding box center [131, 97] width 6 height 6
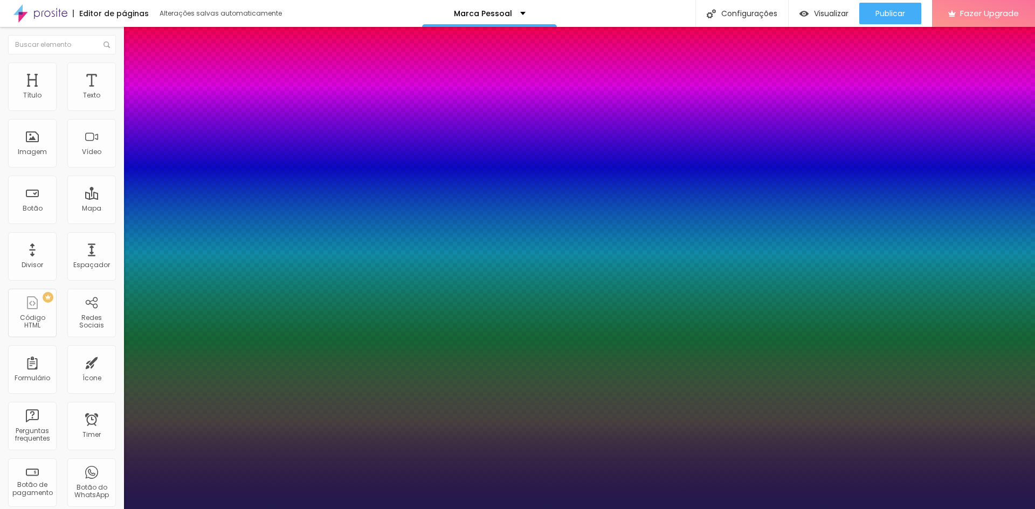
click at [445, 509] on div at bounding box center [517, 509] width 1035 height 0
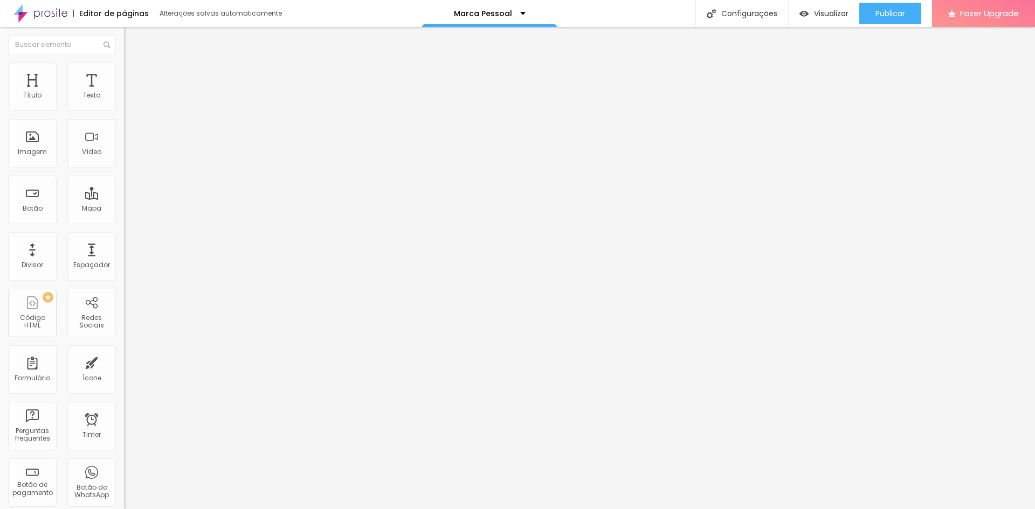
click at [128, 100] on icon "button" at bounding box center [129, 99] width 2 height 2
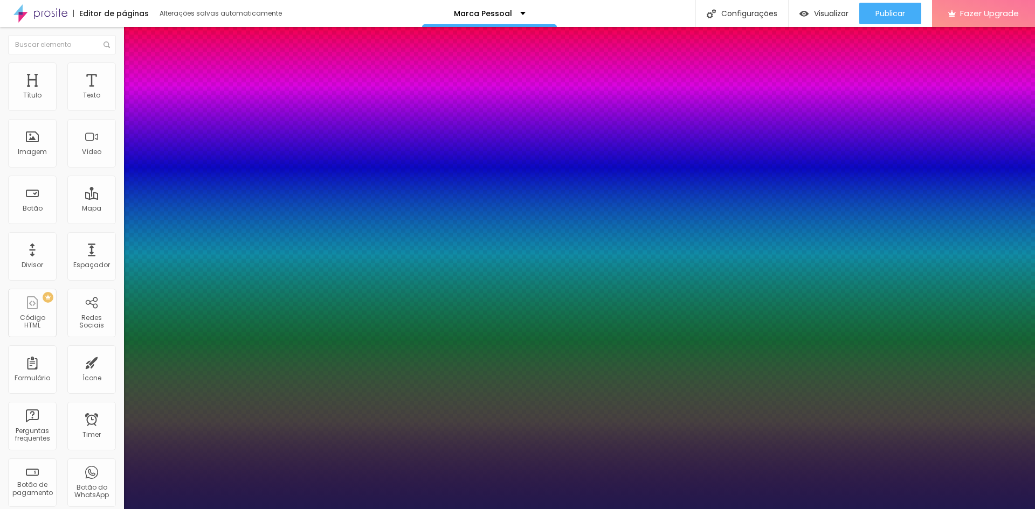
click at [334, 509] on div at bounding box center [517, 509] width 1035 height 0
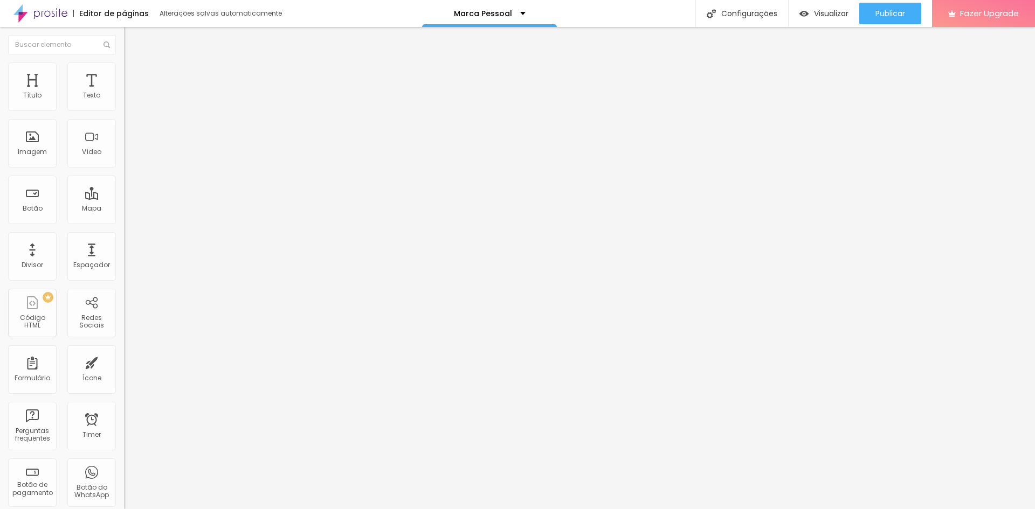
click at [124, 68] on img at bounding box center [129, 68] width 10 height 10
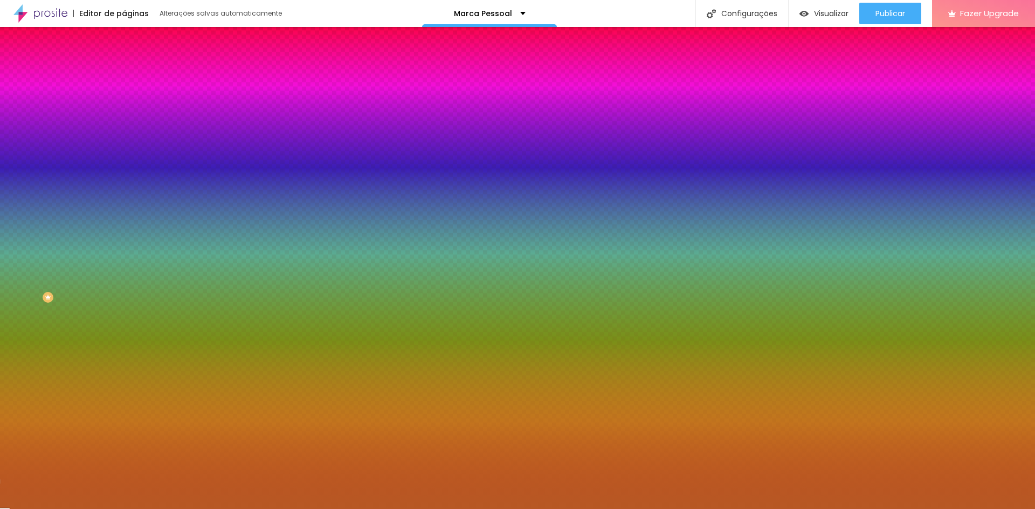
drag, startPoint x: 112, startPoint y: 196, endPoint x: 61, endPoint y: 191, distance: 51.4
click at [124, 157] on div "Voltar ao padrão #B75824" at bounding box center [186, 145] width 124 height 23
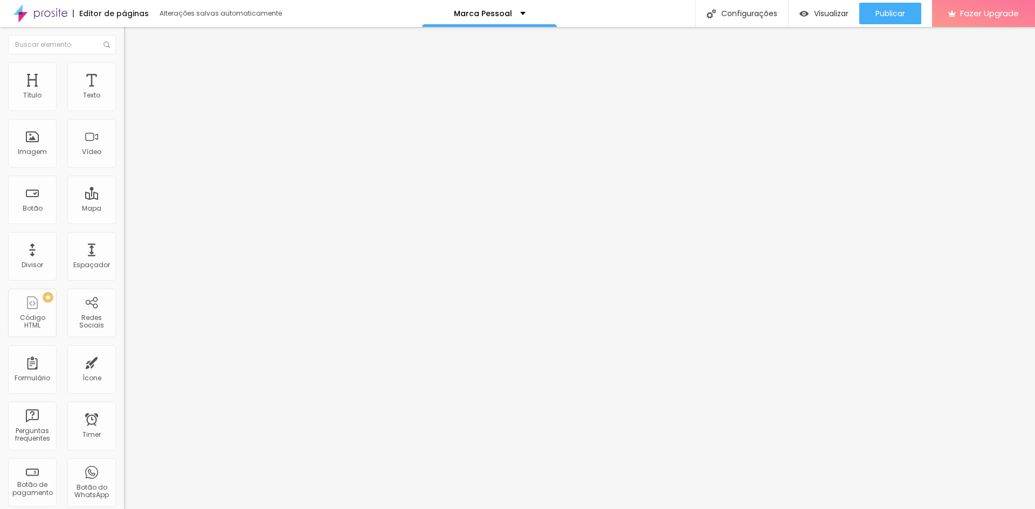
click at [132, 37] on img "button" at bounding box center [136, 39] width 9 height 9
click at [130, 99] on span "Trocar icone" at bounding box center [154, 94] width 48 height 9
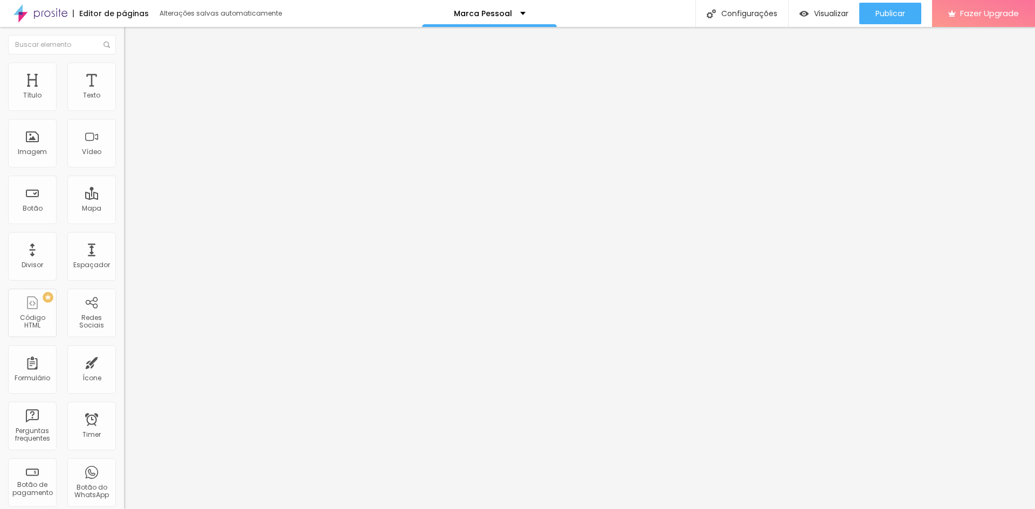
drag, startPoint x: 42, startPoint y: 199, endPoint x: 20, endPoint y: 200, distance: 21.6
click at [124, 125] on input "range" at bounding box center [159, 120] width 70 height 9
click at [124, 140] on img at bounding box center [128, 136] width 8 height 8
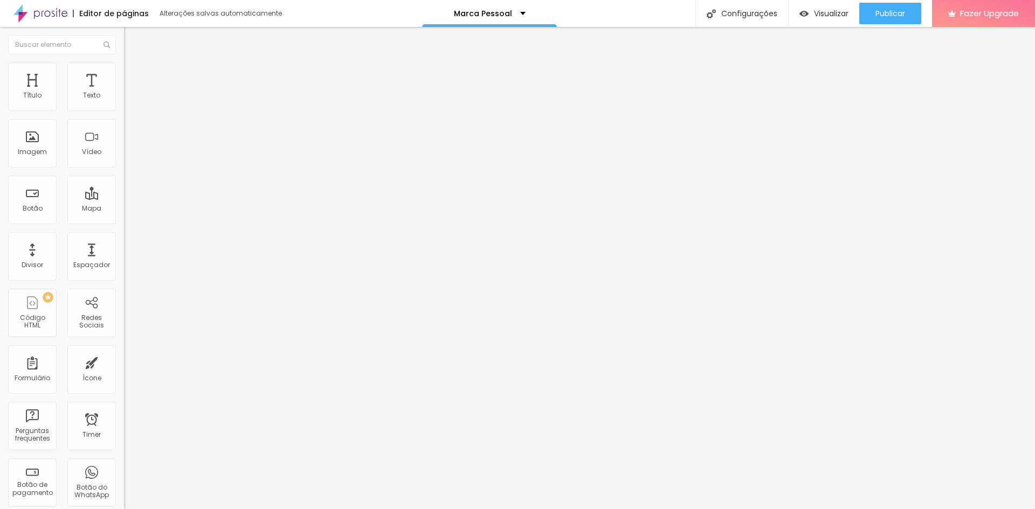
click at [134, 74] on span "Estilo" at bounding box center [142, 69] width 17 height 9
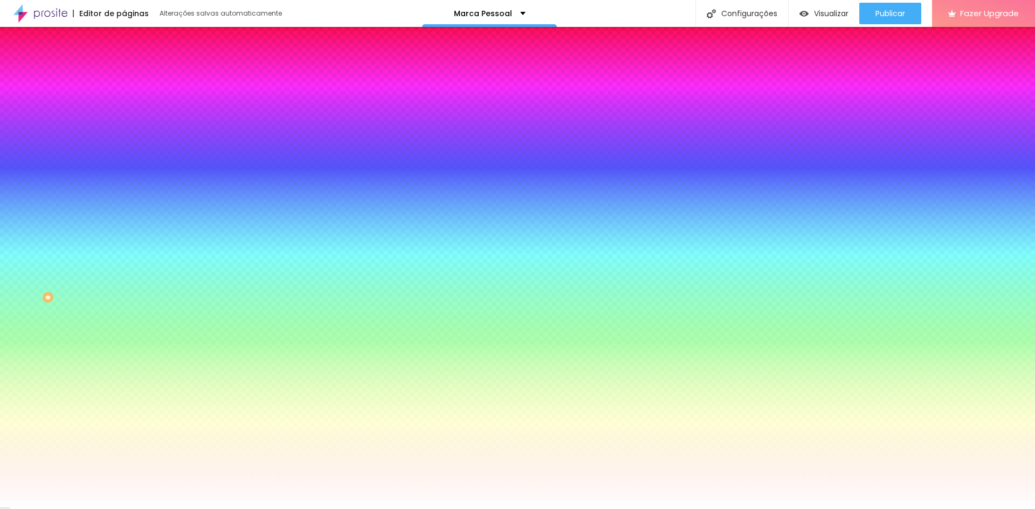
click at [134, 76] on span "Avançado" at bounding box center [152, 80] width 36 height 9
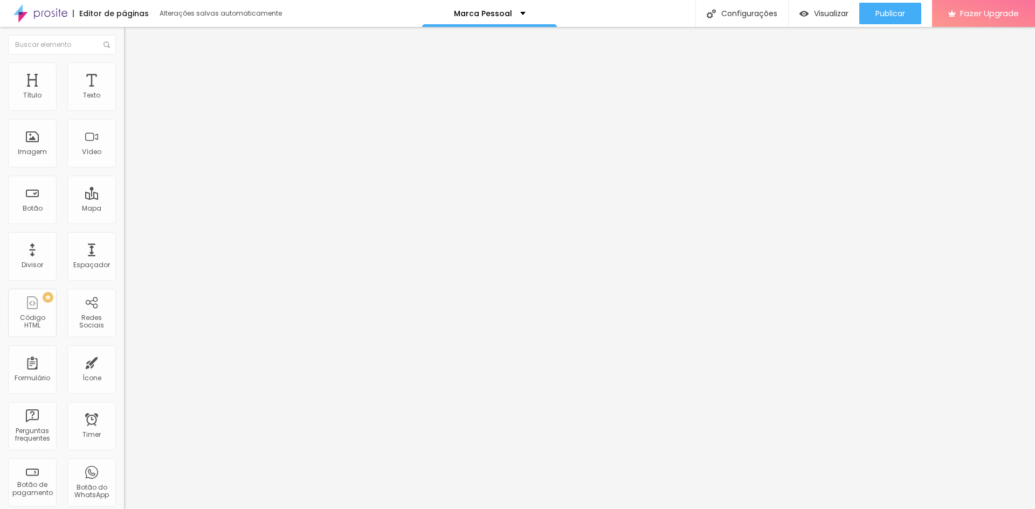
click at [134, 64] on span "Conteúdo" at bounding box center [150, 58] width 33 height 9
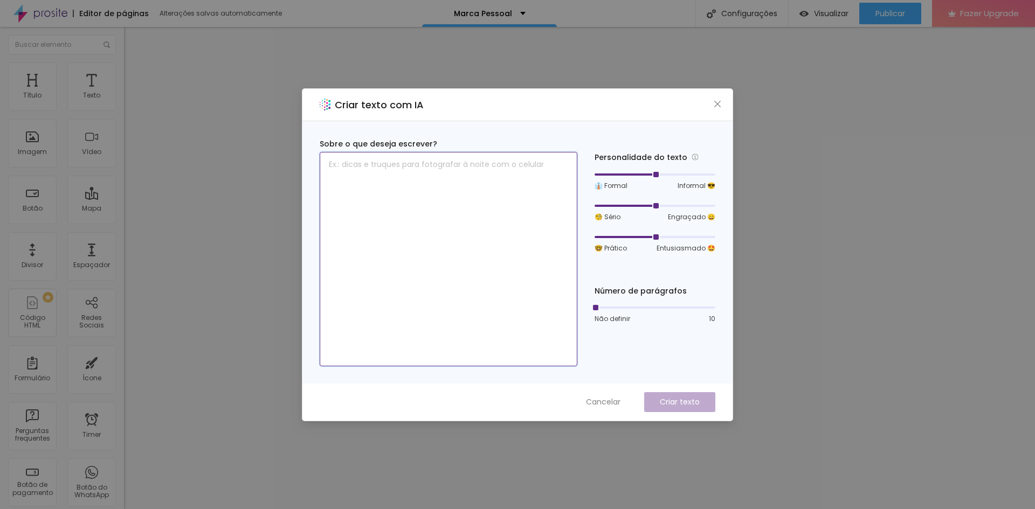
click at [459, 182] on textarea at bounding box center [449, 259] width 258 height 215
paste textarea "Imersão estratégica – encontro inicial para entender sua história, essência e o…"
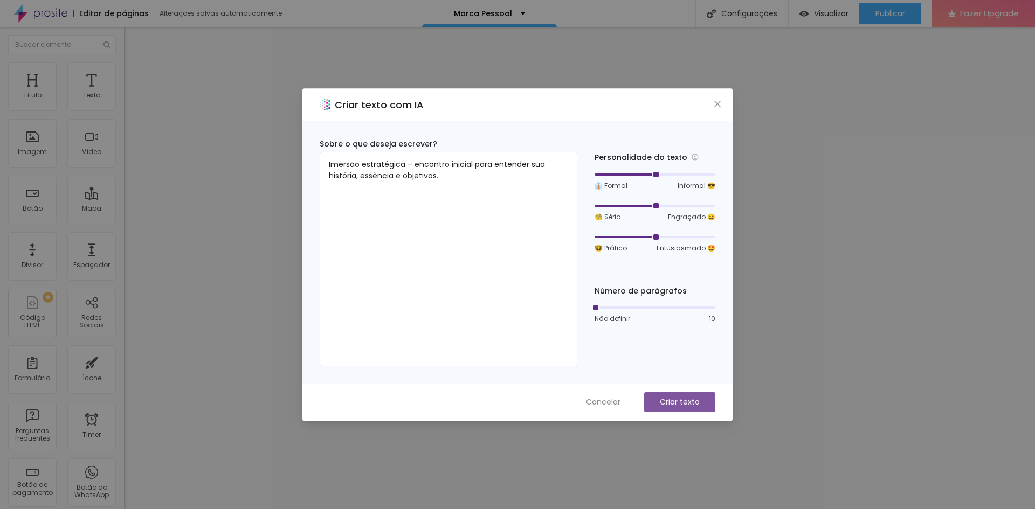
click at [681, 400] on p "Criar texto" at bounding box center [680, 402] width 40 height 11
click at [716, 98] on button "Close" at bounding box center [717, 103] width 11 height 11
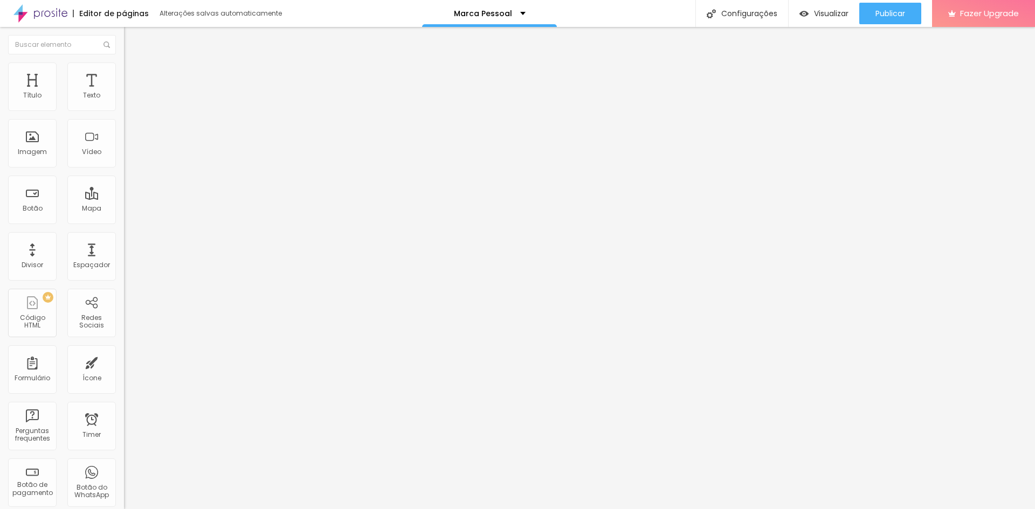
click at [134, 74] on span "Estilo" at bounding box center [142, 69] width 17 height 9
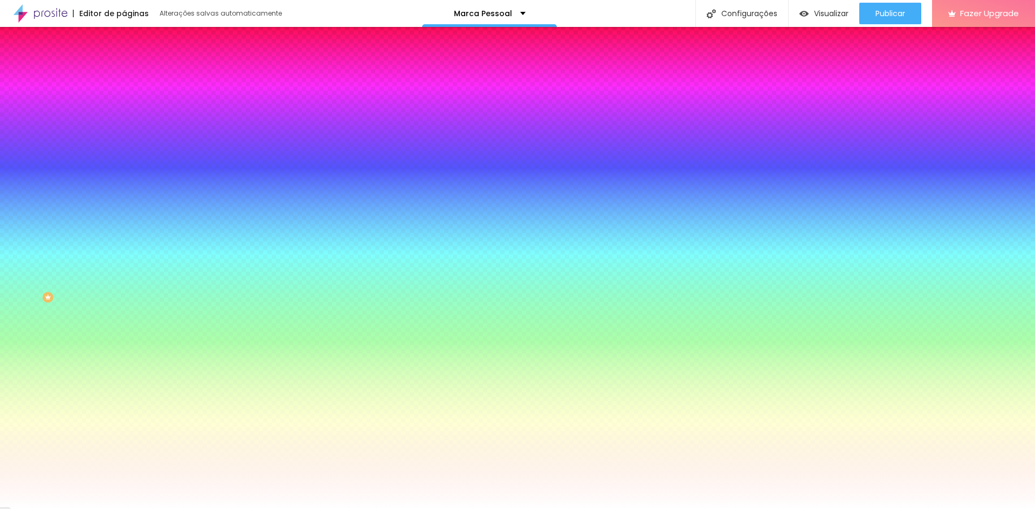
click at [124, 99] on span "Adicionar imagem" at bounding box center [159, 94] width 70 height 9
click at [124, 147] on div at bounding box center [186, 147] width 124 height 0
drag, startPoint x: 109, startPoint y: 232, endPoint x: 113, endPoint y: 221, distance: 11.4
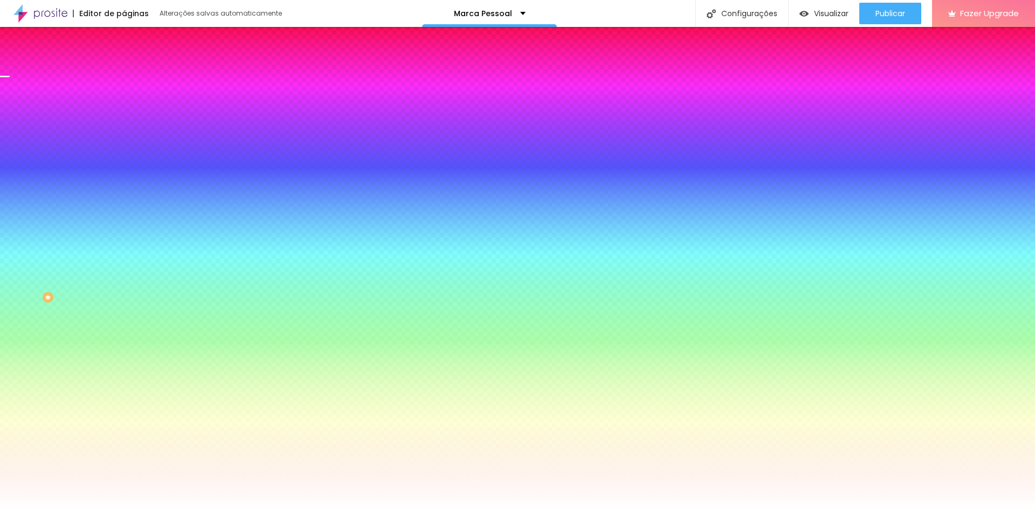
click at [113, 221] on div at bounding box center [517, 254] width 1035 height 509
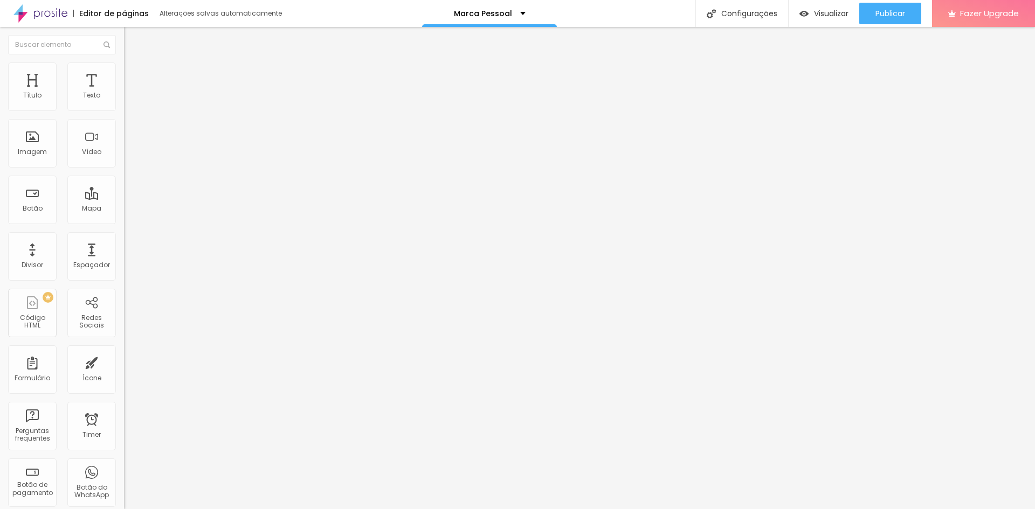
click at [124, 73] on li "Estilo" at bounding box center [186, 68] width 124 height 11
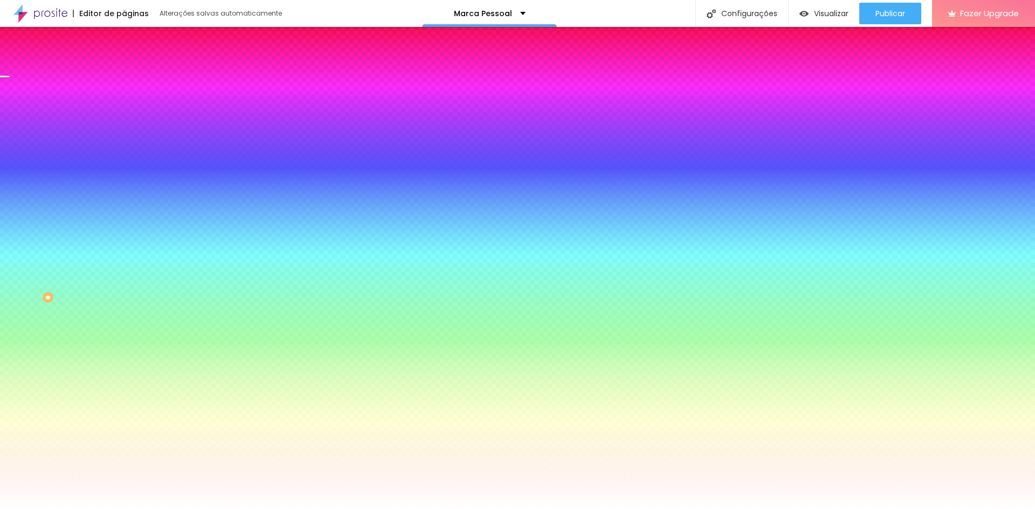
drag, startPoint x: 82, startPoint y: 194, endPoint x: 88, endPoint y: 193, distance: 6.0
click at [124, 157] on input "#FFFFFF" at bounding box center [188, 152] width 129 height 11
drag, startPoint x: 74, startPoint y: 196, endPoint x: 84, endPoint y: 197, distance: 10.3
click at [124, 147] on div at bounding box center [186, 147] width 124 height 0
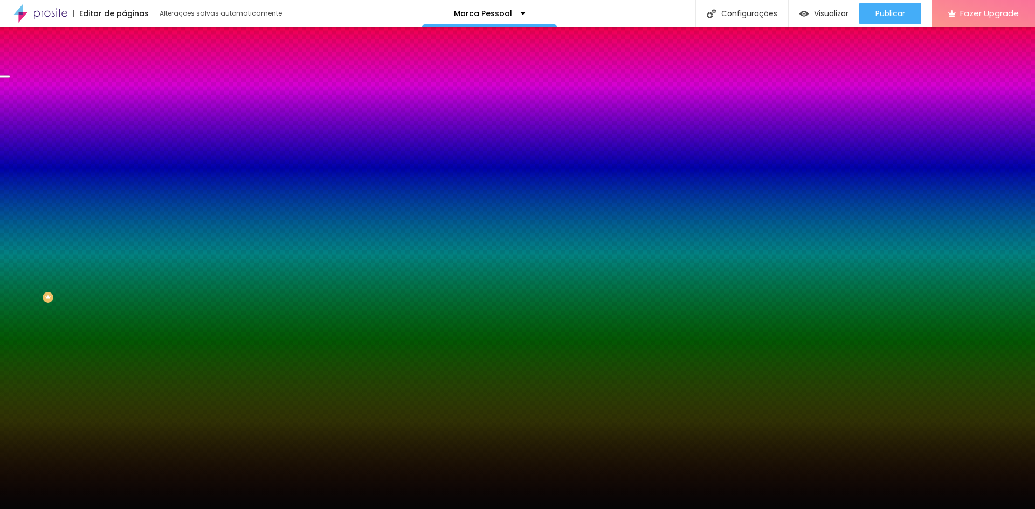
drag, startPoint x: 56, startPoint y: 241, endPoint x: 17, endPoint y: 292, distance: 64.2
click at [124, 157] on div at bounding box center [186, 157] width 124 height 0
click at [124, 147] on div at bounding box center [186, 147] width 124 height 0
drag, startPoint x: 109, startPoint y: 229, endPoint x: 109, endPoint y: 240, distance: 10.8
click at [109, 240] on div at bounding box center [517, 254] width 1035 height 509
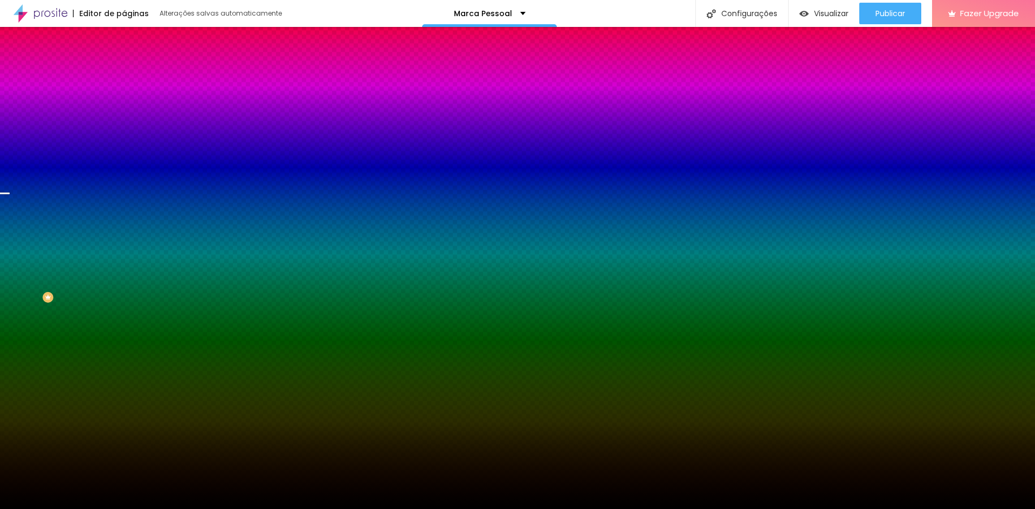
click at [134, 76] on span "Avançado" at bounding box center [152, 80] width 36 height 9
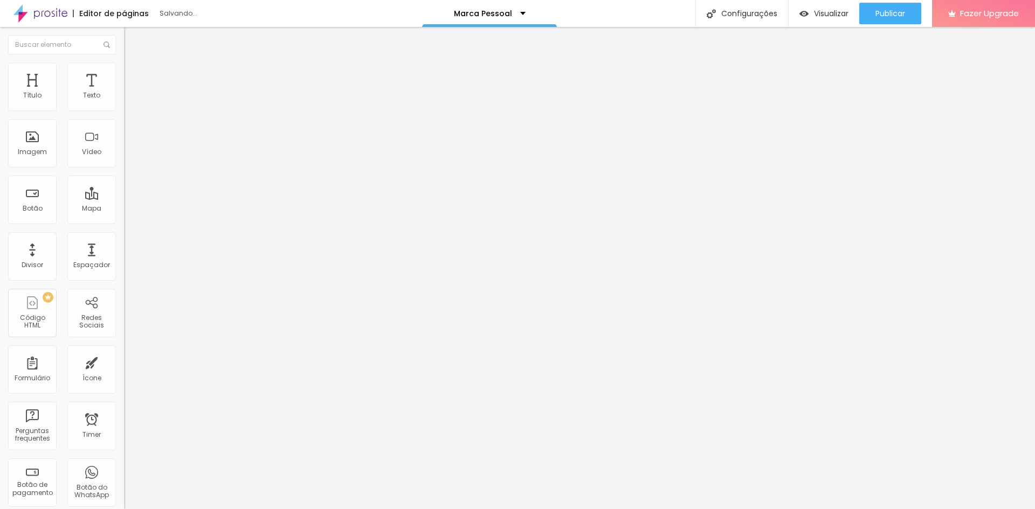
drag, startPoint x: 26, startPoint y: 128, endPoint x: 47, endPoint y: 136, distance: 22.2
click at [124, 362] on input "range" at bounding box center [159, 366] width 70 height 9
click at [124, 103] on button "button" at bounding box center [131, 97] width 15 height 11
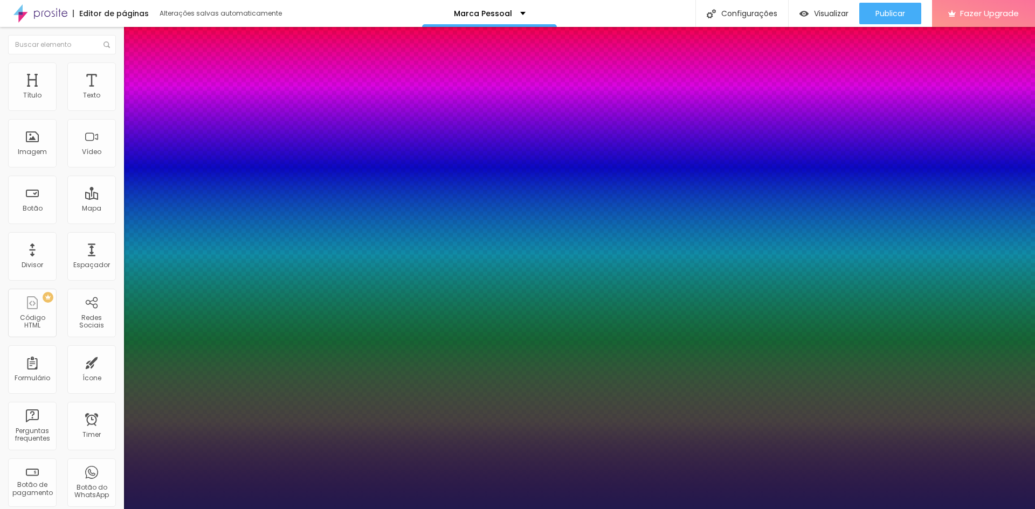
drag, startPoint x: 146, startPoint y: 182, endPoint x: 158, endPoint y: 186, distance: 13.1
click at [354, 509] on div at bounding box center [517, 509] width 1035 height 0
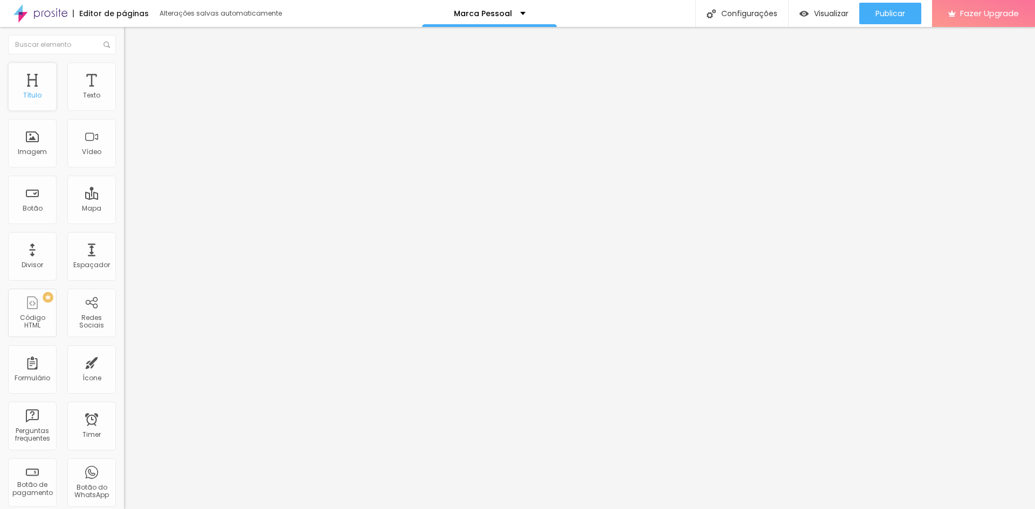
click at [44, 90] on div "Título" at bounding box center [32, 87] width 49 height 49
click at [129, 155] on icon "button" at bounding box center [131, 153] width 4 height 4
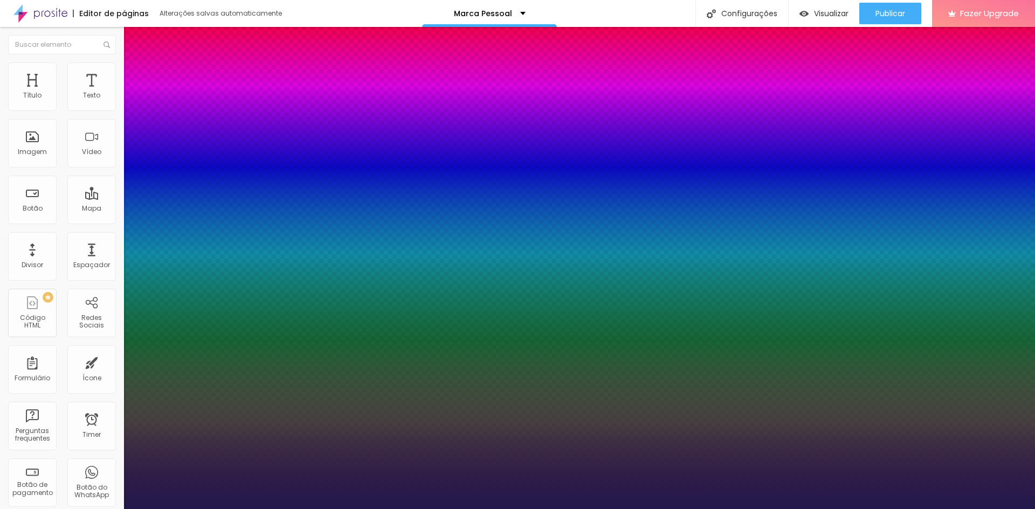
drag, startPoint x: 146, startPoint y: 302, endPoint x: 157, endPoint y: 302, distance: 11.3
click at [330, 509] on div at bounding box center [517, 509] width 1035 height 0
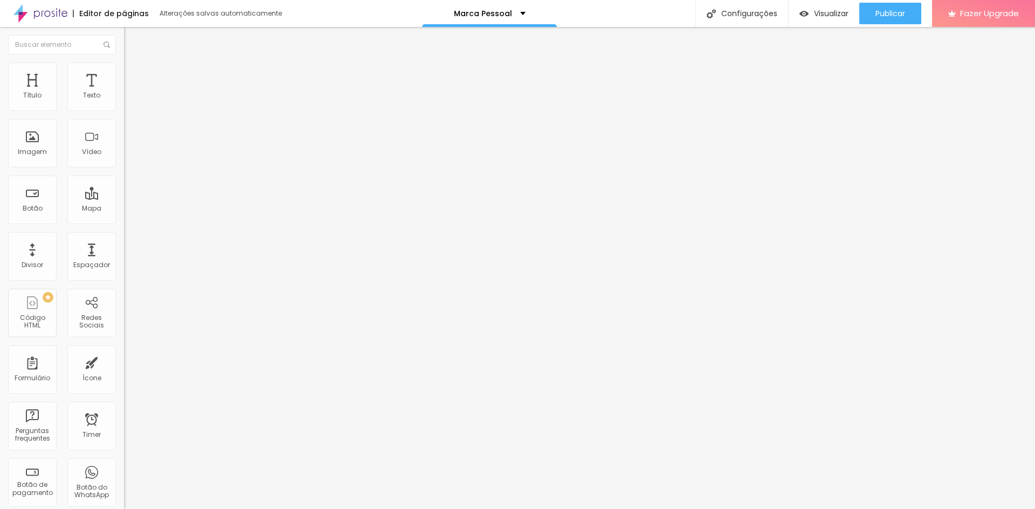
click at [124, 98] on img at bounding box center [128, 95] width 8 height 8
click at [124, 73] on ul "Conteúdo Estilo Avançado" at bounding box center [186, 68] width 124 height 32
click at [124, 71] on li "Estilo" at bounding box center [186, 68] width 124 height 11
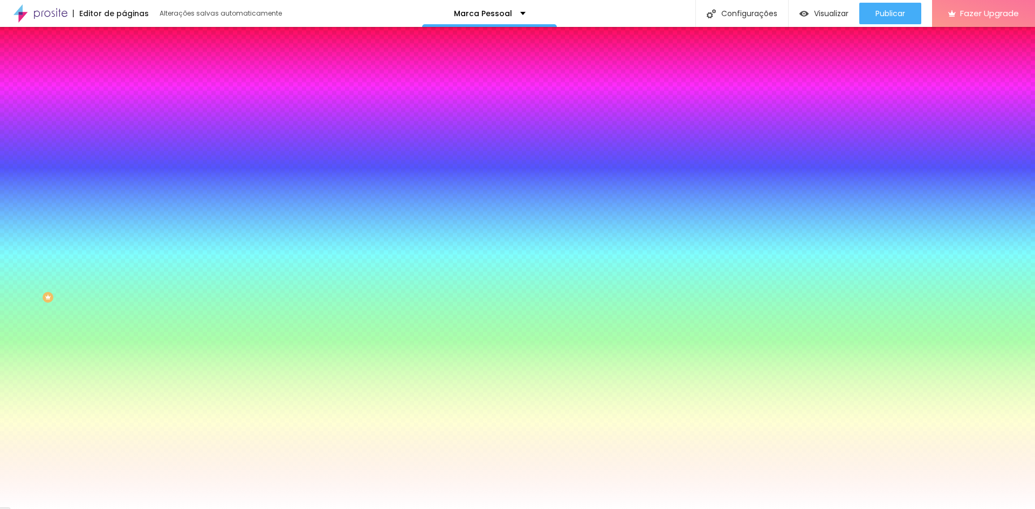
click at [134, 76] on span "Avançado" at bounding box center [152, 80] width 36 height 9
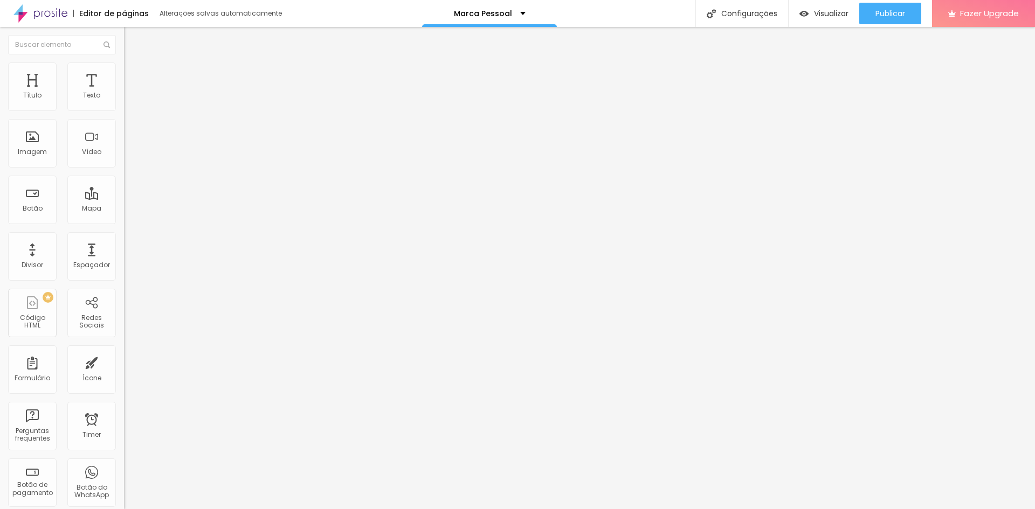
drag, startPoint x: 46, startPoint y: 105, endPoint x: 73, endPoint y: 109, distance: 27.8
click at [124, 209] on input "range" at bounding box center [159, 213] width 70 height 9
click at [124, 72] on li "Estilo" at bounding box center [186, 68] width 124 height 11
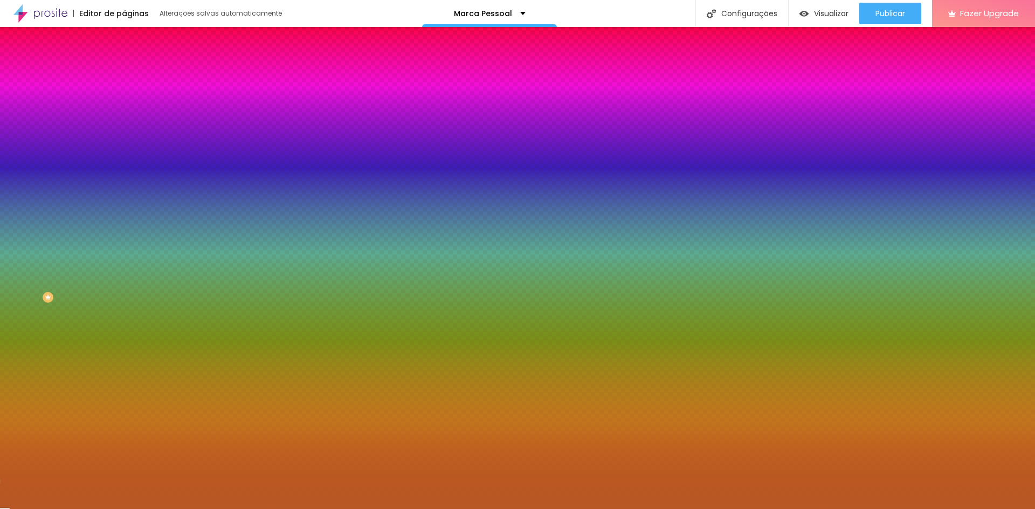
drag, startPoint x: 110, startPoint y: 196, endPoint x: 81, endPoint y: 194, distance: 29.2
click at [124, 157] on div "#B75824" at bounding box center [186, 152] width 124 height 11
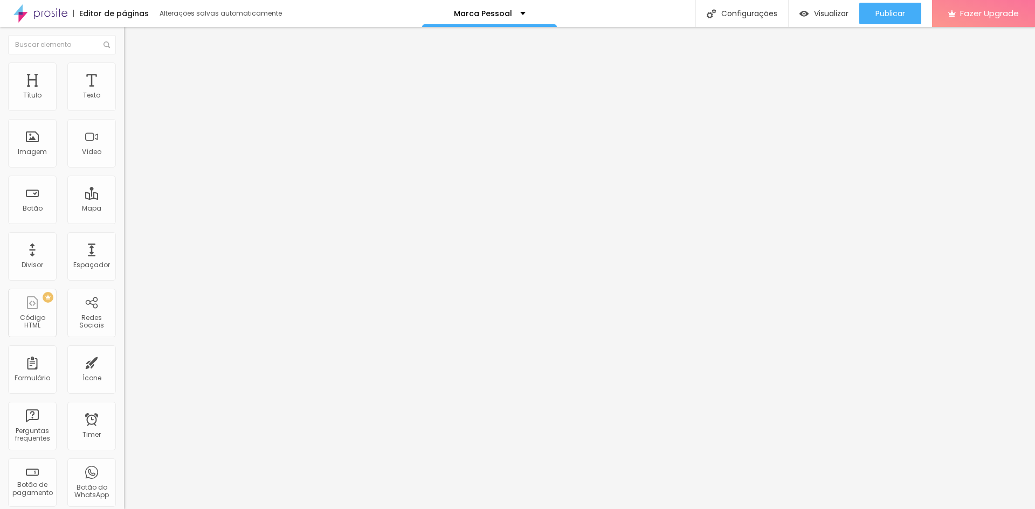
click at [124, 67] on img at bounding box center [129, 68] width 10 height 10
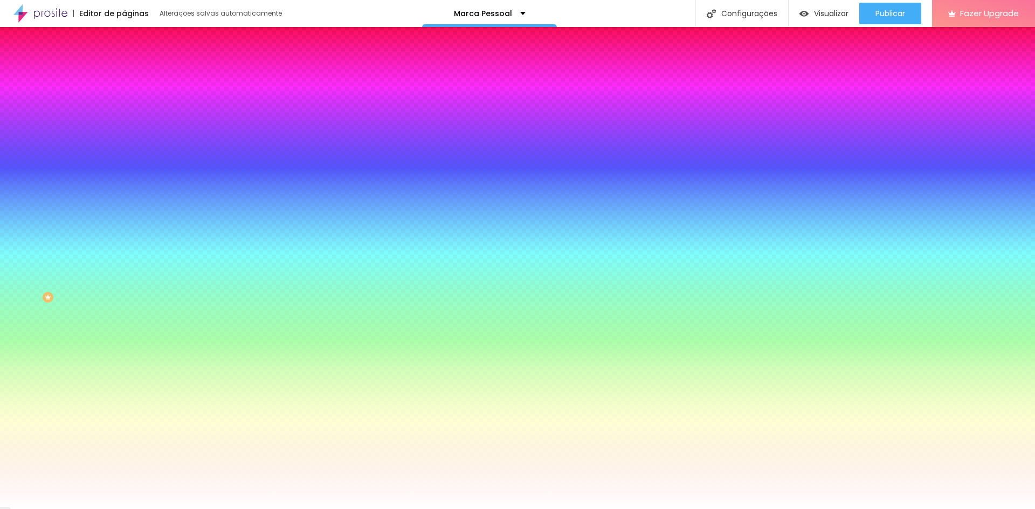
click at [132, 38] on img "button" at bounding box center [136, 39] width 9 height 9
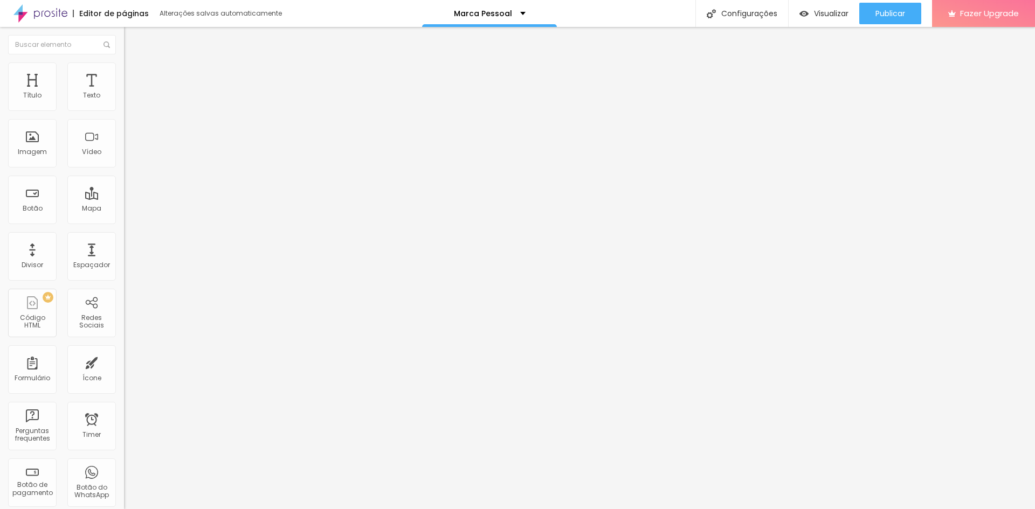
click at [132, 40] on img "button" at bounding box center [136, 39] width 9 height 9
click at [134, 73] on span "Estilo" at bounding box center [142, 69] width 17 height 9
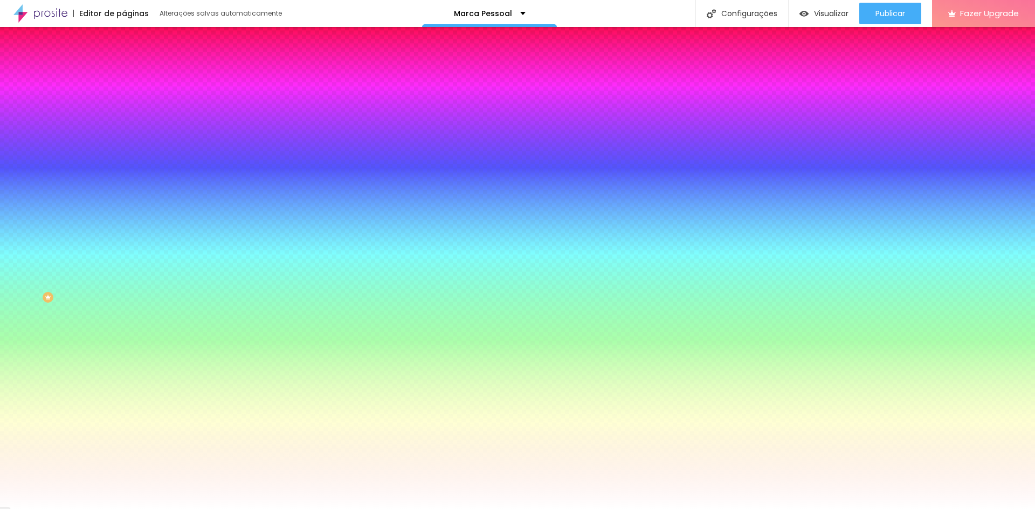
click at [124, 63] on li "Conteúdo" at bounding box center [186, 57] width 124 height 11
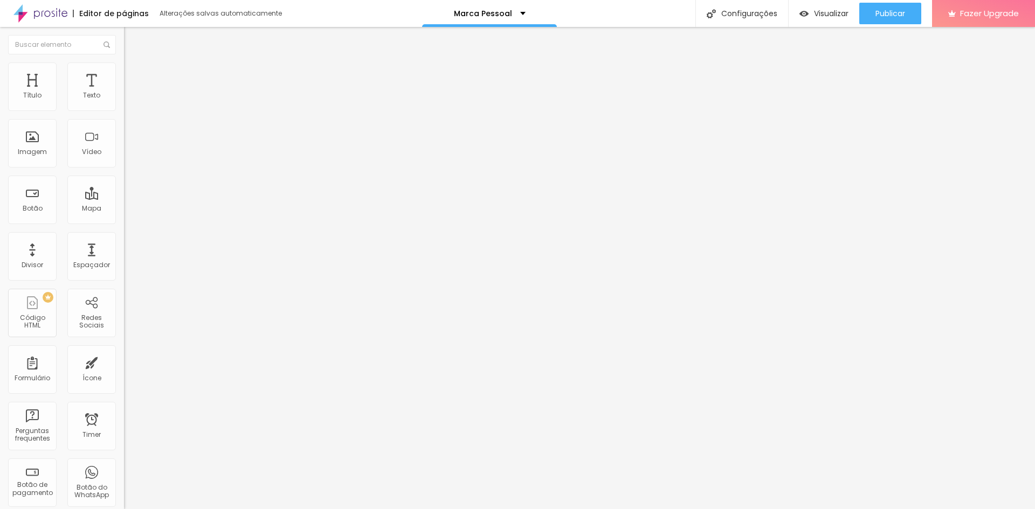
click at [124, 70] on li "Estilo" at bounding box center [186, 68] width 124 height 11
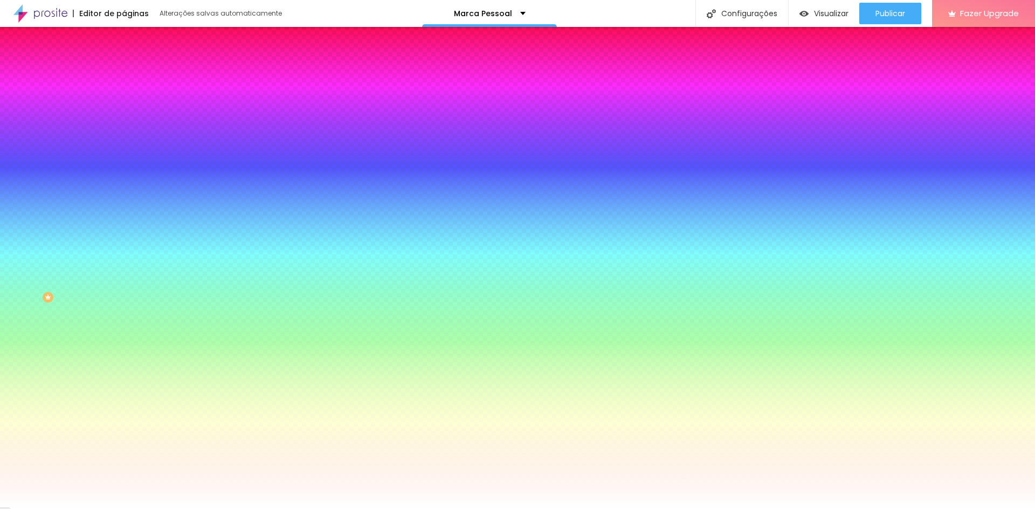
click at [124, 73] on img at bounding box center [129, 78] width 10 height 10
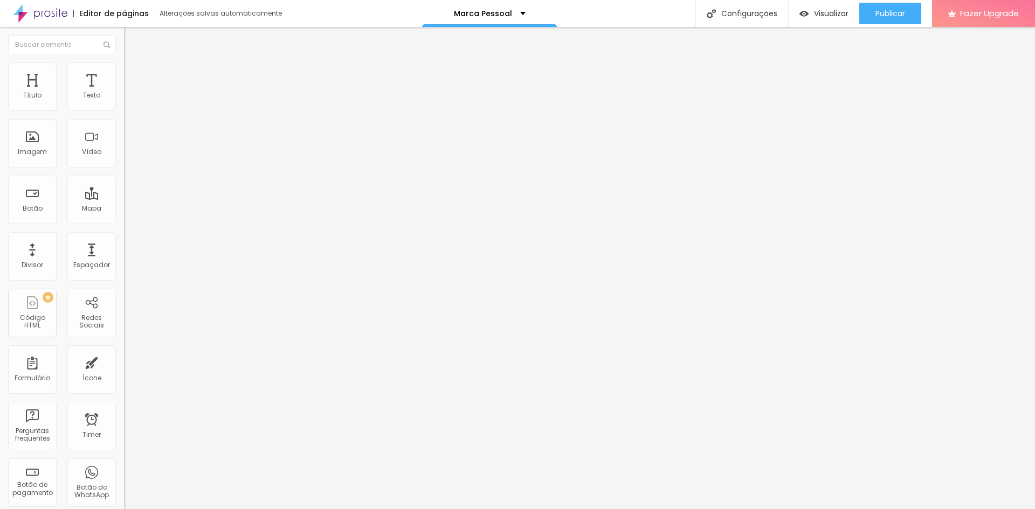
click at [124, 71] on li "Estilo" at bounding box center [186, 68] width 124 height 11
click at [124, 38] on button "Editar Coluna" at bounding box center [186, 39] width 124 height 25
click at [134, 73] on span "Estilo" at bounding box center [142, 69] width 17 height 9
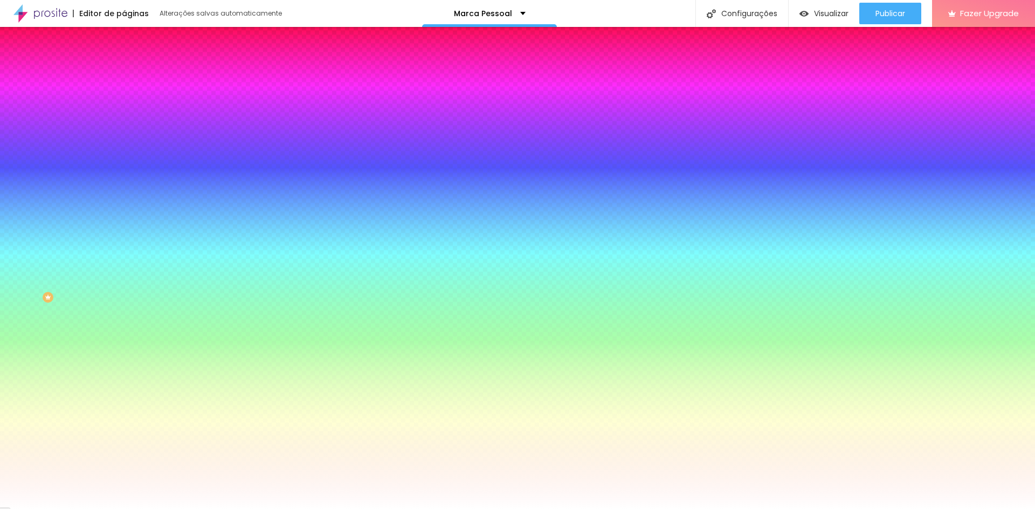
click at [124, 61] on li "Conteúdo" at bounding box center [186, 57] width 124 height 11
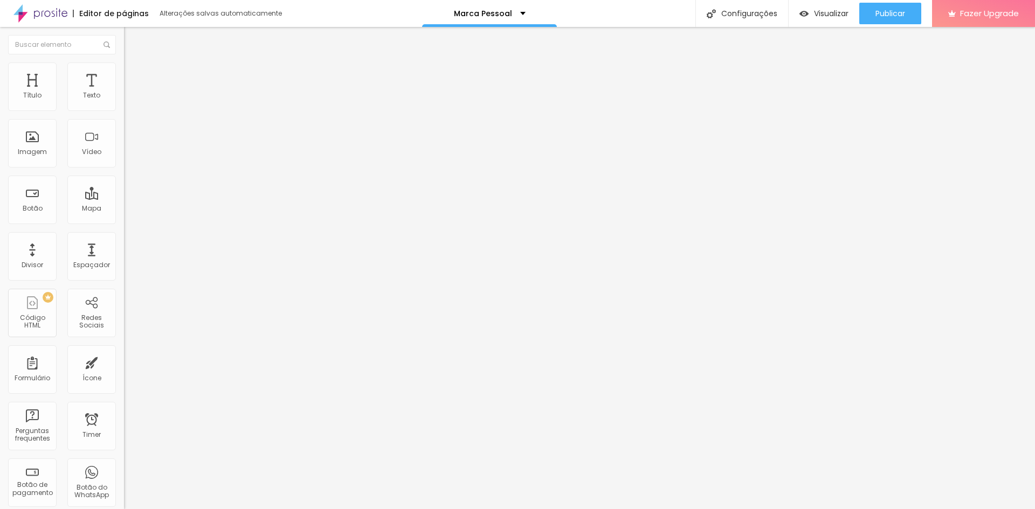
click at [124, 66] on img at bounding box center [129, 68] width 10 height 10
click at [124, 99] on div "Modo Encaixotado Encaixotado Completo" at bounding box center [186, 99] width 124 height 30
click at [134, 72] on span "Estilo" at bounding box center [142, 69] width 17 height 9
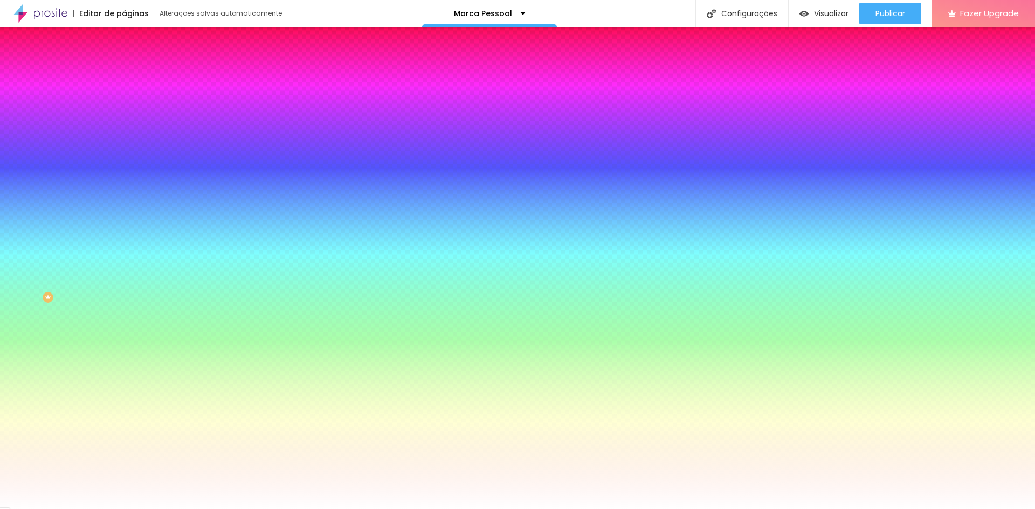
click at [132, 37] on img "button" at bounding box center [136, 39] width 9 height 9
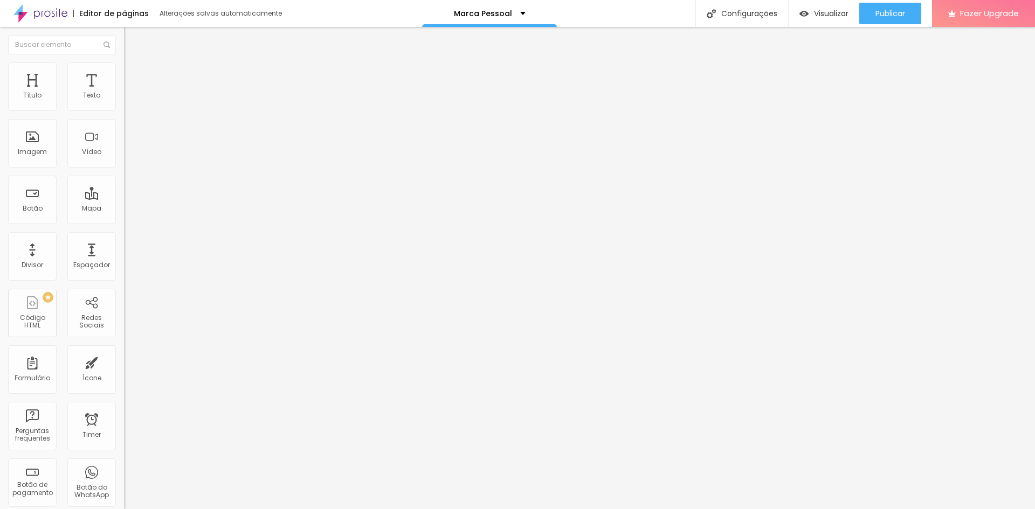
click at [128, 156] on icon "button" at bounding box center [131, 153] width 6 height 6
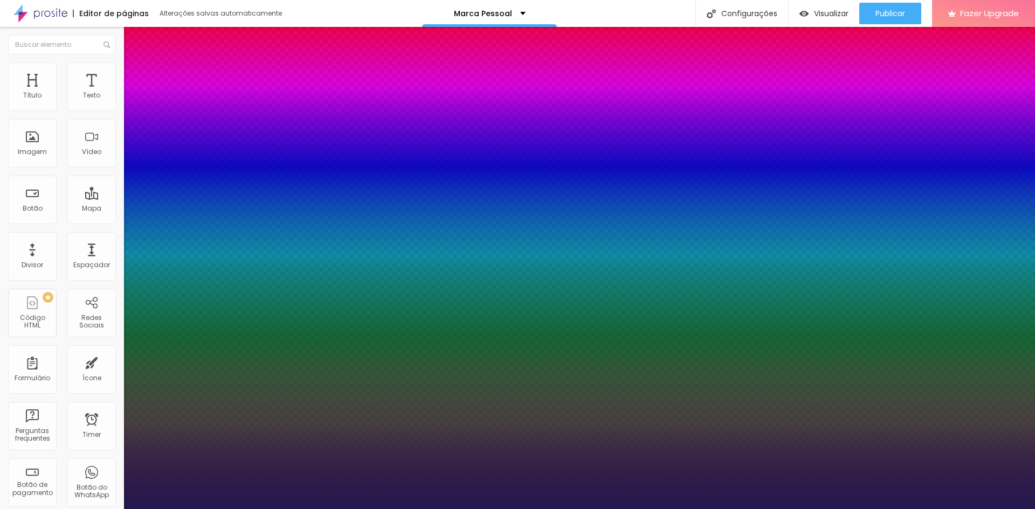
drag, startPoint x: 148, startPoint y: 304, endPoint x: 155, endPoint y: 303, distance: 6.5
click at [438, 509] on div at bounding box center [517, 509] width 1035 height 0
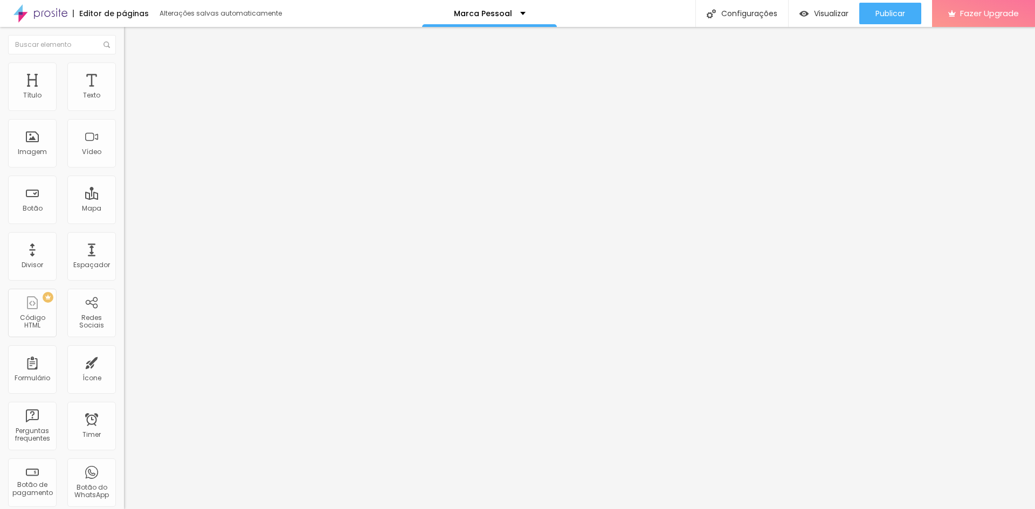
click at [124, 34] on button "Editar Coluna" at bounding box center [186, 39] width 124 height 25
click at [124, 103] on button "button" at bounding box center [131, 97] width 15 height 11
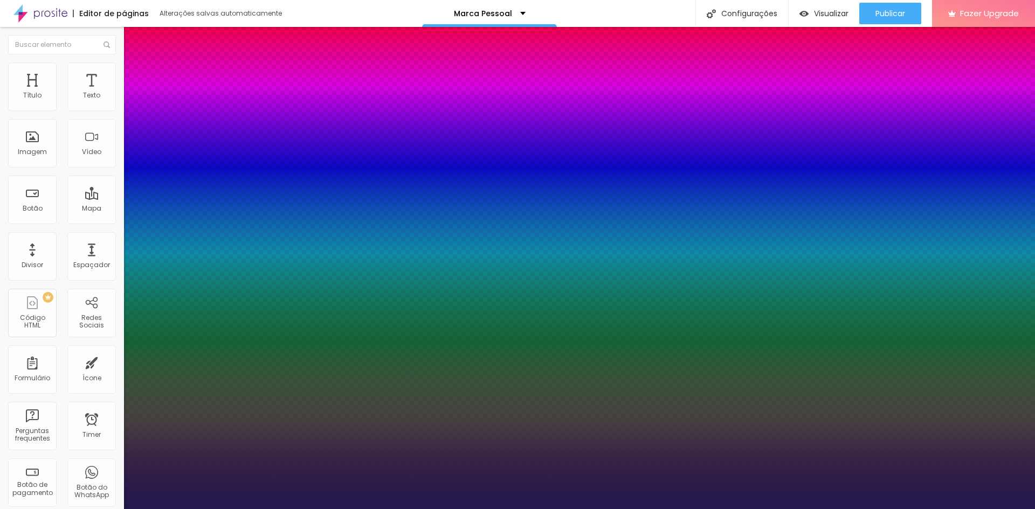
click at [200, 509] on div at bounding box center [517, 509] width 1035 height 0
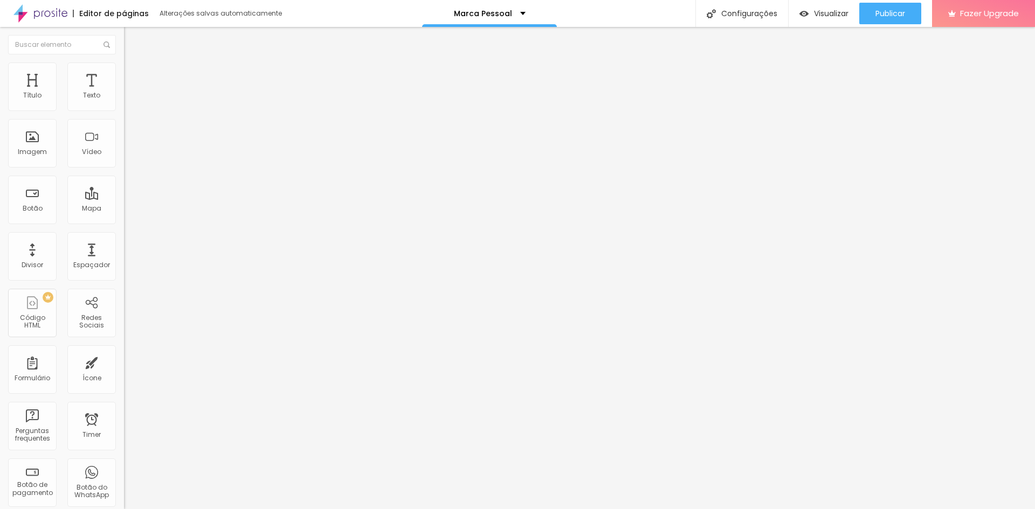
click at [129, 99] on icon "button" at bounding box center [131, 97] width 4 height 4
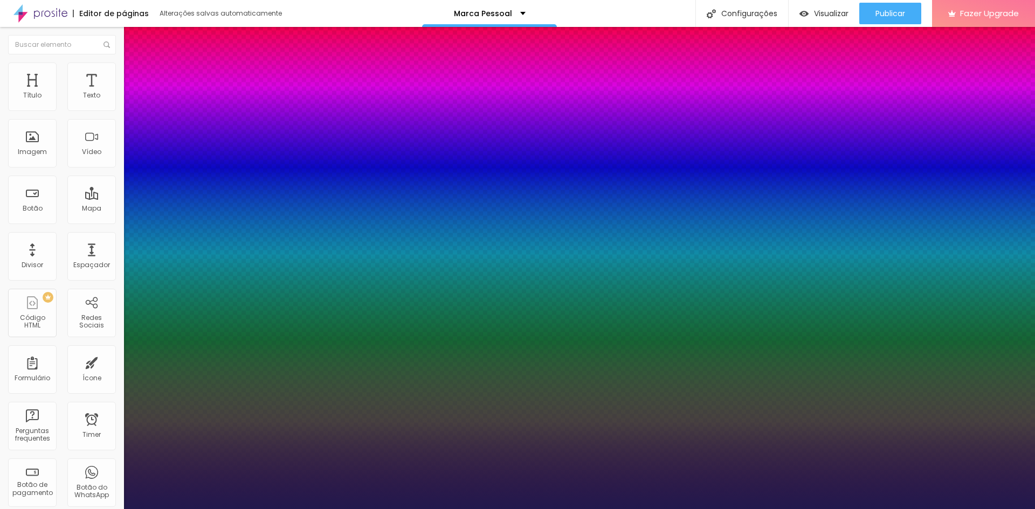
click at [501, 509] on div at bounding box center [517, 509] width 1035 height 0
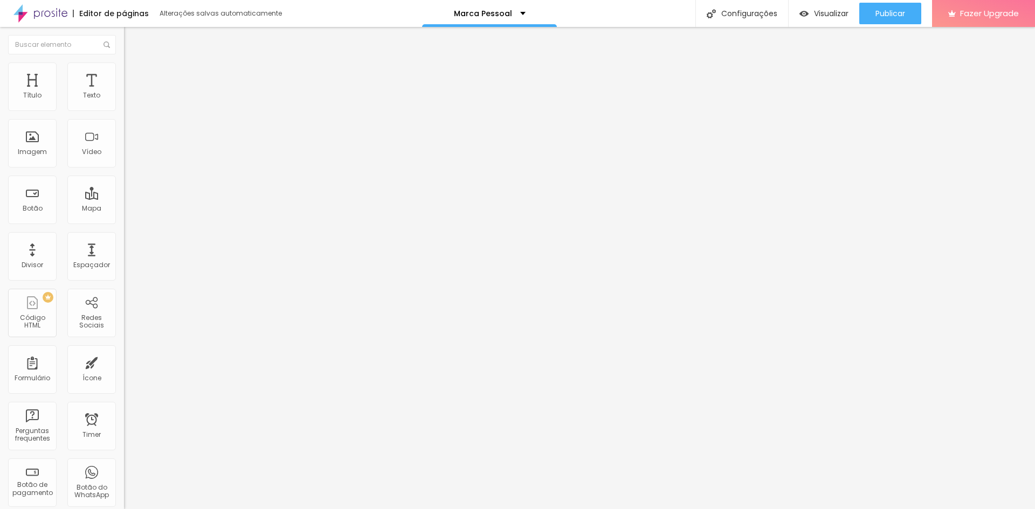
click at [124, 63] on img at bounding box center [129, 68] width 10 height 10
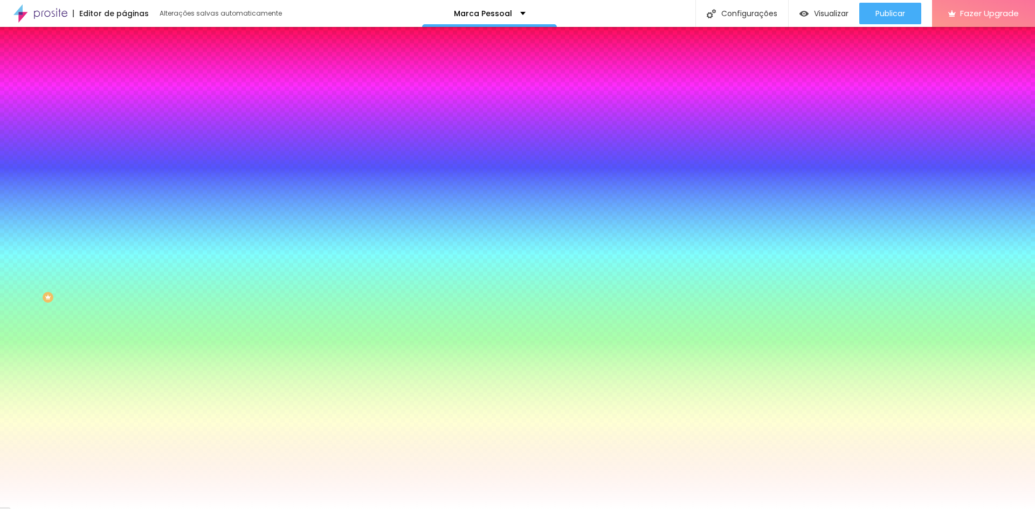
drag, startPoint x: 114, startPoint y: 194, endPoint x: 56, endPoint y: 188, distance: 58.6
click at [124, 157] on div "Cor de fundo Voltar ao padrão #FFFFFF" at bounding box center [186, 143] width 124 height 30
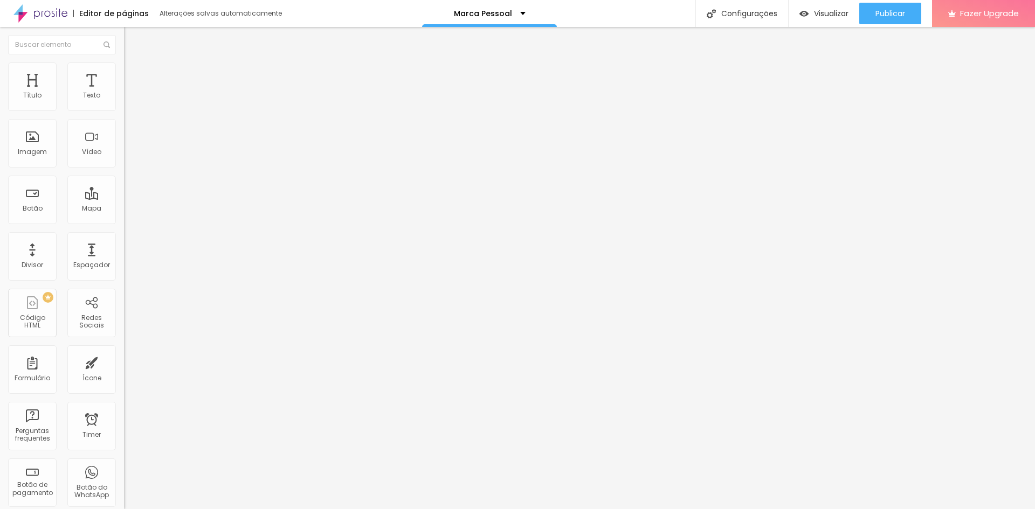
click at [124, 63] on img at bounding box center [129, 68] width 10 height 10
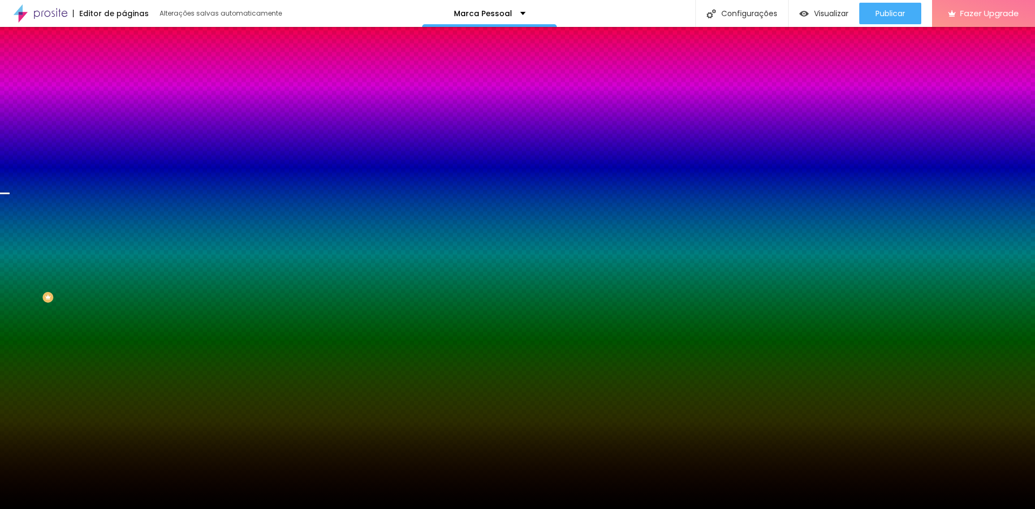
click at [124, 112] on span "Nenhum" at bounding box center [138, 107] width 28 height 9
click at [124, 128] on div "Parallax" at bounding box center [186, 124] width 124 height 6
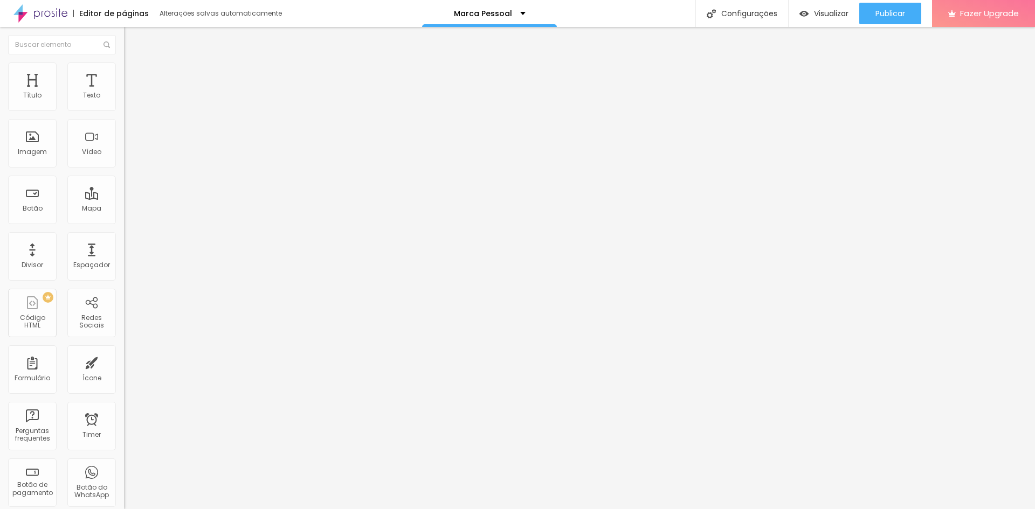
click at [124, 71] on li "Estilo" at bounding box center [186, 68] width 124 height 11
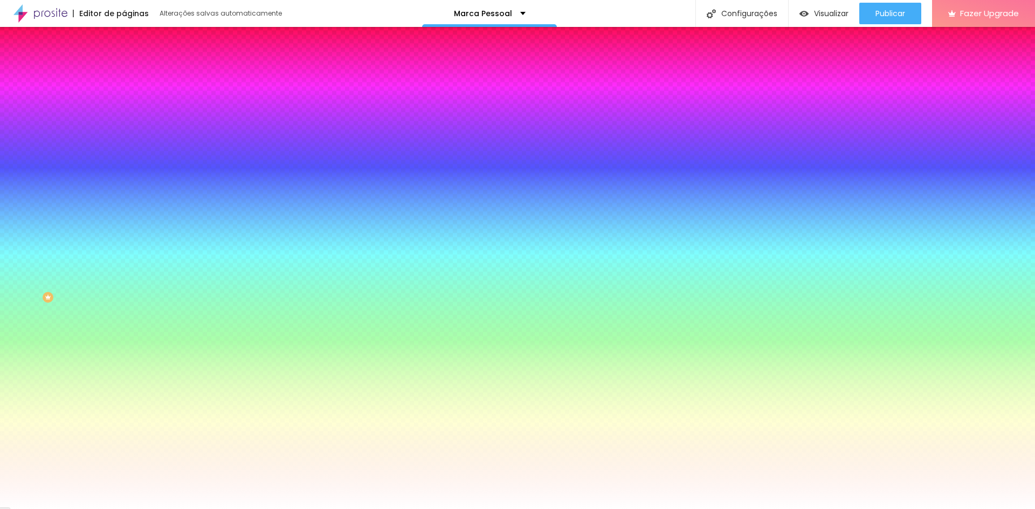
click at [124, 99] on span "Adicionar imagem" at bounding box center [159, 94] width 70 height 9
click at [124, 147] on div at bounding box center [186, 147] width 124 height 0
drag, startPoint x: 107, startPoint y: 226, endPoint x: 107, endPoint y: 208, distance: 17.8
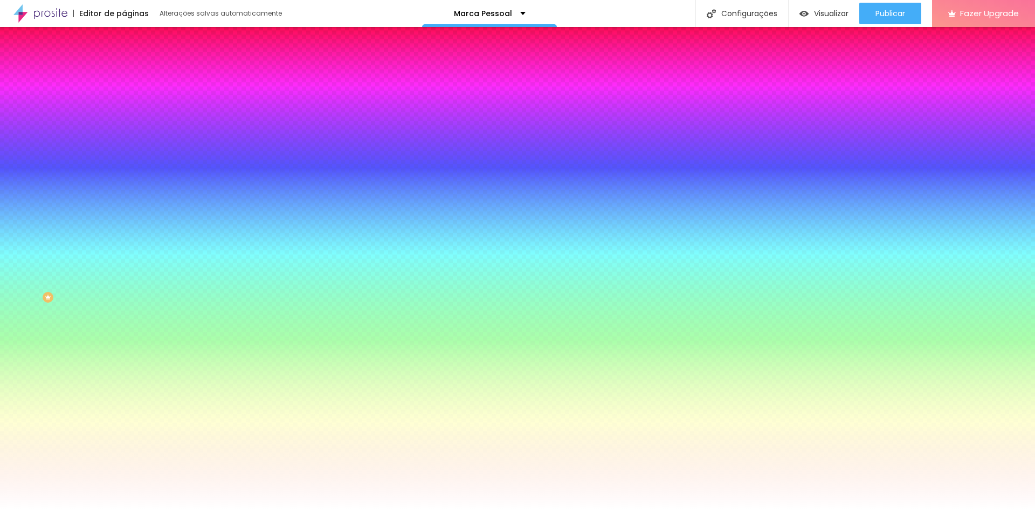
click at [107, 208] on div at bounding box center [517, 254] width 1035 height 509
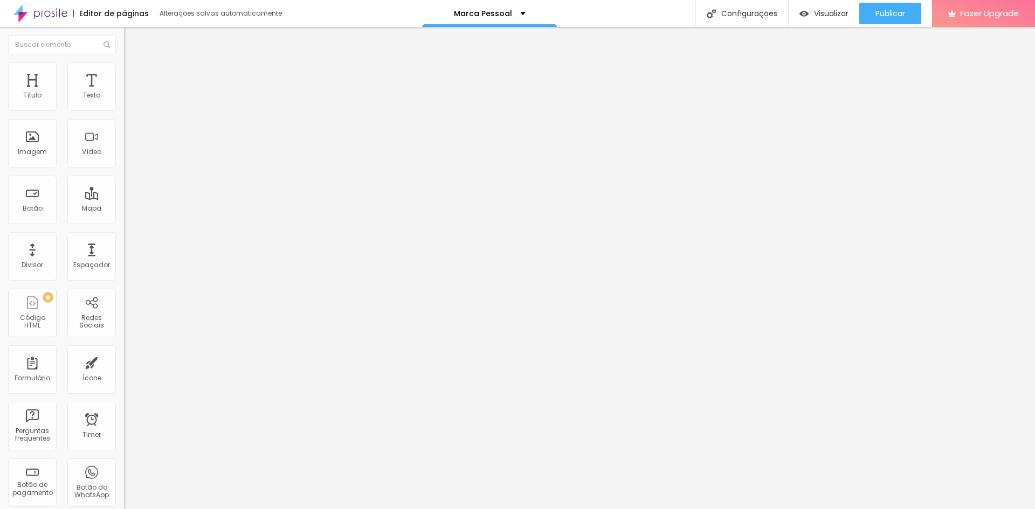
click at [124, 73] on li "Avançado" at bounding box center [186, 78] width 124 height 11
click at [124, 71] on li "Estilo" at bounding box center [186, 68] width 124 height 11
click at [134, 74] on span "Estilo" at bounding box center [142, 69] width 17 height 9
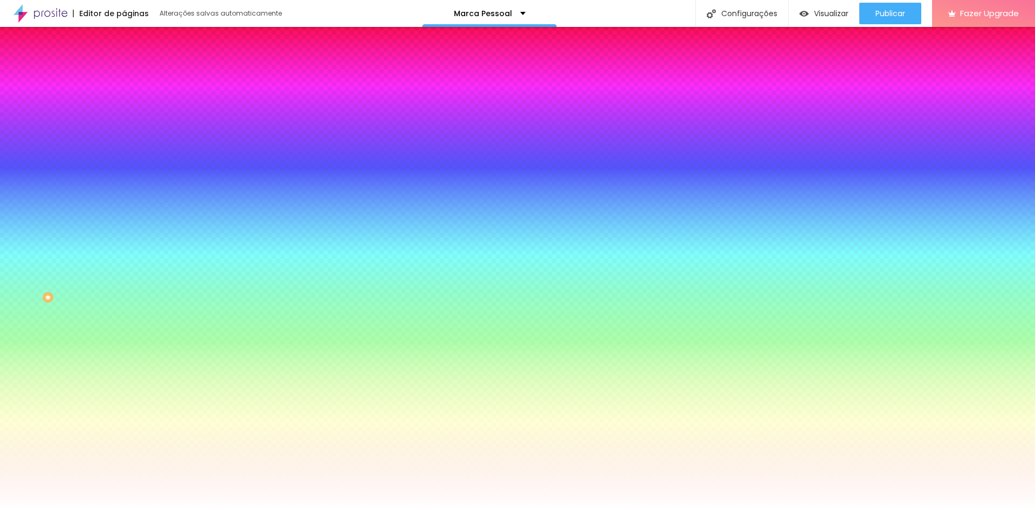
click at [183, 99] on span at bounding box center [186, 94] width 6 height 9
drag, startPoint x: 74, startPoint y: 195, endPoint x: 86, endPoint y: 195, distance: 11.3
click at [124, 147] on div at bounding box center [186, 147] width 124 height 0
drag, startPoint x: 48, startPoint y: 219, endPoint x: 43, endPoint y: 218, distance: 5.5
click at [124, 211] on div "Imagem de fundo Adicionar imagem Efeito da Imagem Nenhum Nenhum Parallax Cor de…" at bounding box center [186, 154] width 124 height 140
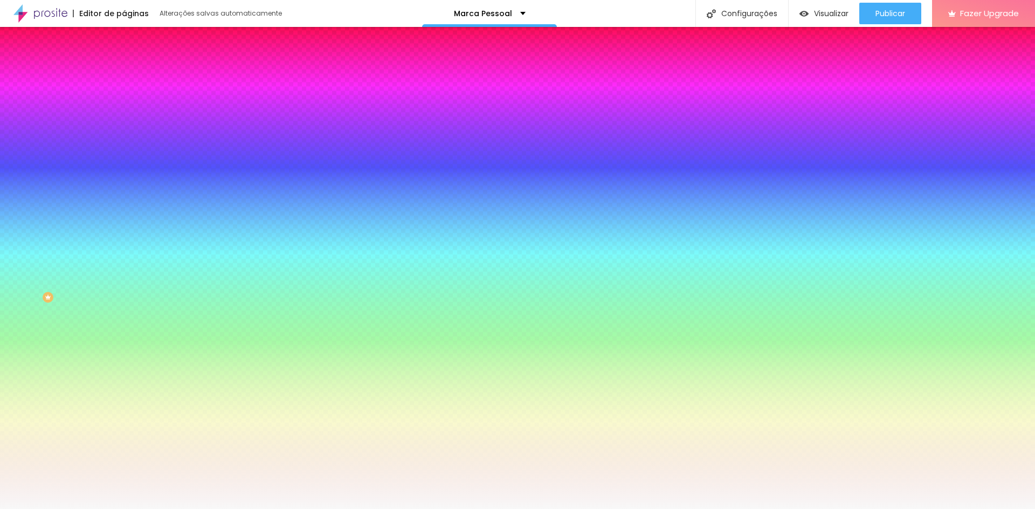
click at [124, 157] on input "#F8F8F8" at bounding box center [188, 152] width 129 height 11
drag, startPoint x: 112, startPoint y: 196, endPoint x: 58, endPoint y: 189, distance: 54.4
click at [124, 157] on div "Voltar ao padrão #F8F8F8" at bounding box center [186, 145] width 124 height 23
click at [124, 147] on div at bounding box center [186, 147] width 124 height 0
drag, startPoint x: 106, startPoint y: 222, endPoint x: 105, endPoint y: 305, distance: 83.0
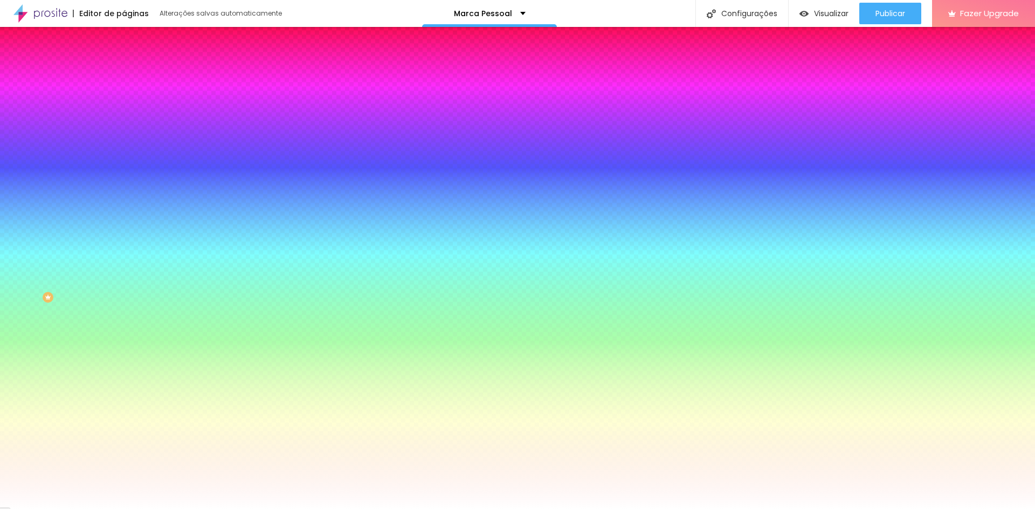
click at [124, 305] on div "Editar Seção Conteúdo Estilo Avançado Imagem de fundo Adicionar imagem Efeito d…" at bounding box center [186, 268] width 124 height 482
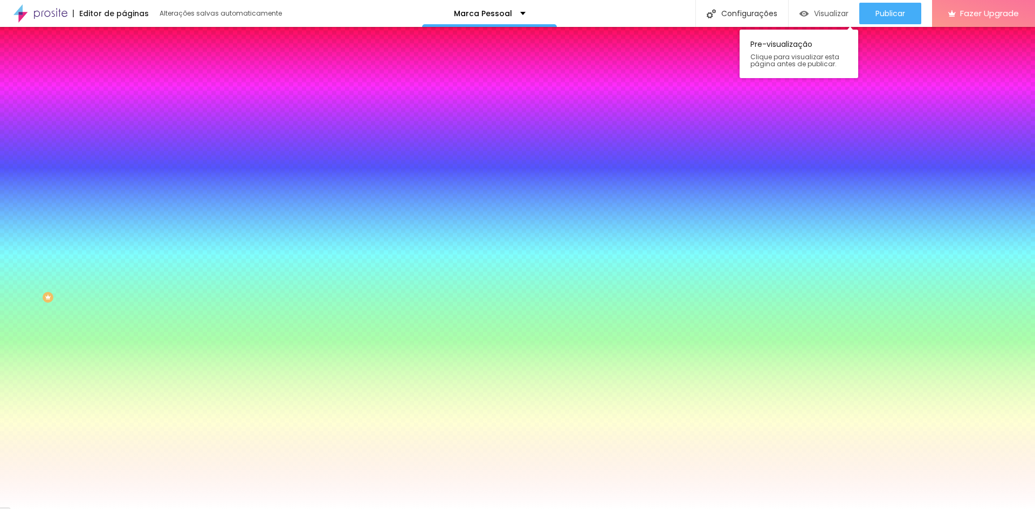
click at [818, 15] on span "Visualizar" at bounding box center [831, 13] width 34 height 9
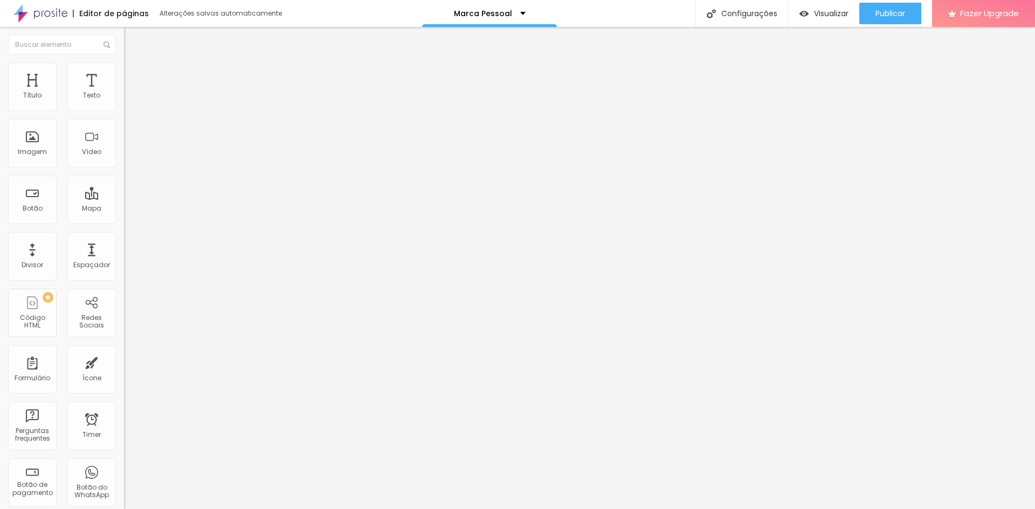
drag, startPoint x: 98, startPoint y: 157, endPoint x: 9, endPoint y: 153, distance: 89.0
click at [124, 342] on input "Conversar no WhatsApp" at bounding box center [188, 347] width 129 height 11
click at [134, 83] on span "Estilo" at bounding box center [142, 78] width 17 height 9
click at [124, 131] on img at bounding box center [186, 121] width 124 height 23
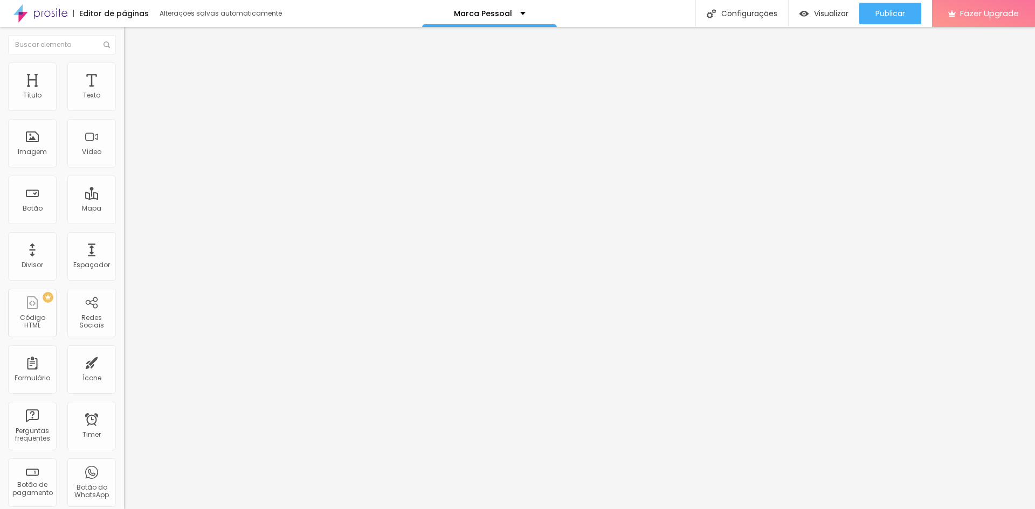
click at [124, 177] on button at bounding box center [131, 182] width 15 height 11
drag, startPoint x: 38, startPoint y: 170, endPoint x: 50, endPoint y: 167, distance: 12.3
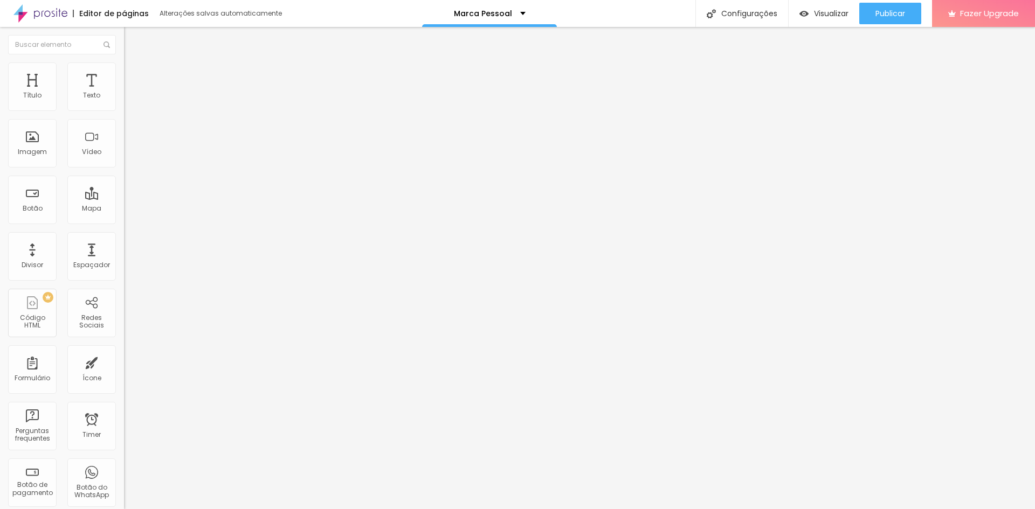
click at [124, 321] on input "range" at bounding box center [159, 325] width 70 height 9
drag, startPoint x: 51, startPoint y: 168, endPoint x: 40, endPoint y: 168, distance: 10.2
click at [124, 321] on input "range" at bounding box center [159, 325] width 70 height 9
click at [134, 87] on span "Avançado" at bounding box center [152, 89] width 36 height 9
click at [134, 72] on span "Conteúdo" at bounding box center [150, 67] width 33 height 9
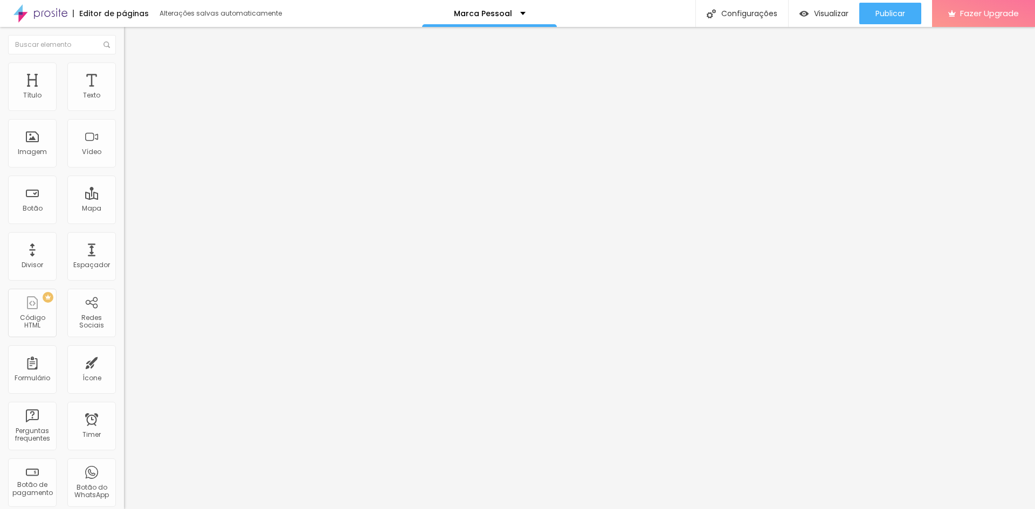
click at [132, 47] on img "button" at bounding box center [136, 43] width 8 height 9
click at [124, 109] on img at bounding box center [128, 113] width 8 height 8
click at [124, 429] on img at bounding box center [128, 433] width 8 height 8
click at [124, 437] on img at bounding box center [128, 441] width 8 height 8
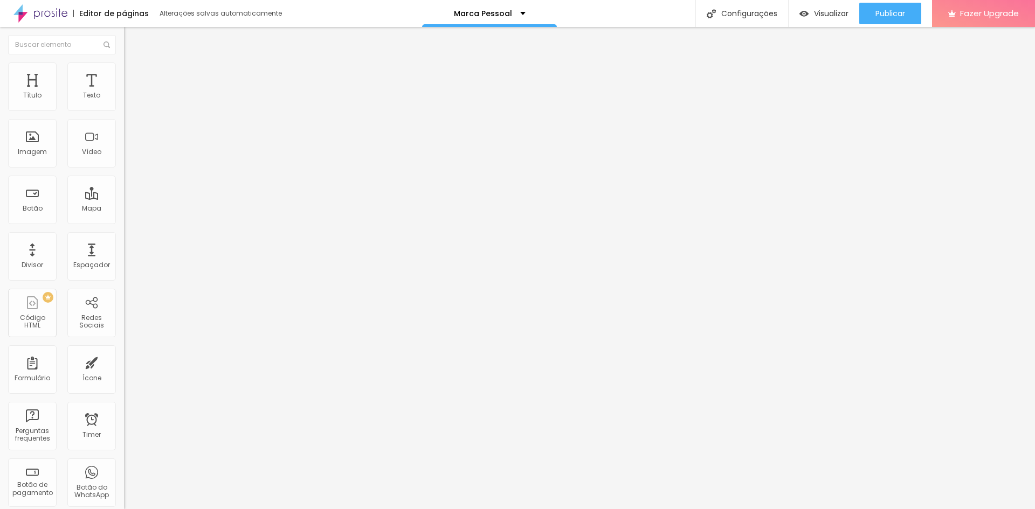
click at [124, 32] on button "Editar Seção" at bounding box center [186, 39] width 124 height 25
click at [124, 32] on button "Editar Coluna" at bounding box center [186, 39] width 124 height 25
click at [132, 37] on img "button" at bounding box center [136, 39] width 9 height 9
click at [124, 32] on button "Editar Coluna" at bounding box center [186, 39] width 124 height 25
click at [132, 40] on img "button" at bounding box center [136, 39] width 9 height 9
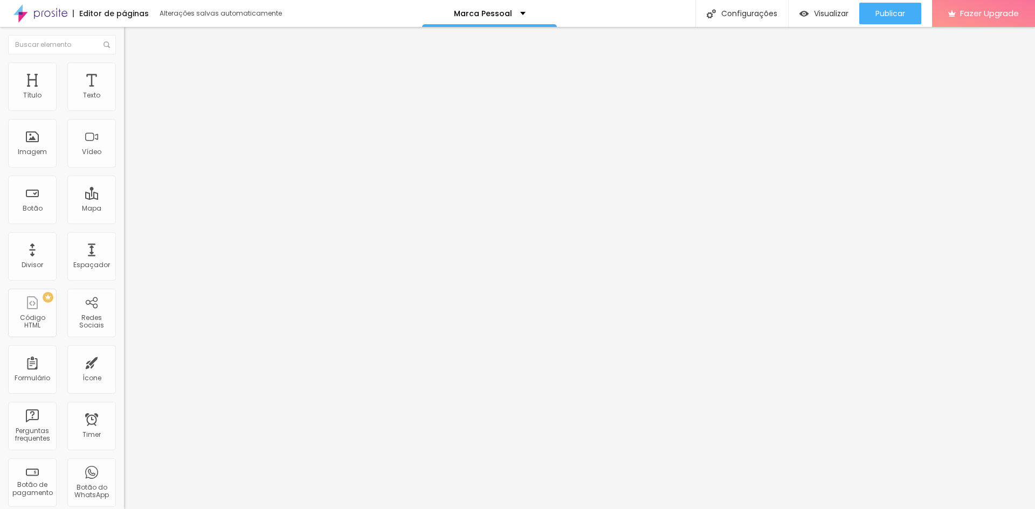
click at [124, 71] on li "Estilo" at bounding box center [186, 68] width 124 height 11
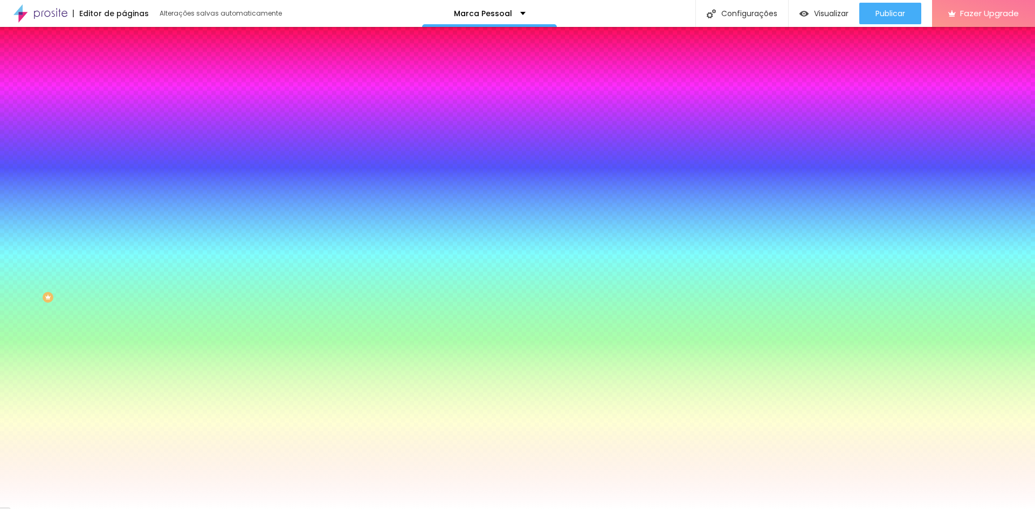
click at [124, 73] on img at bounding box center [129, 78] width 10 height 10
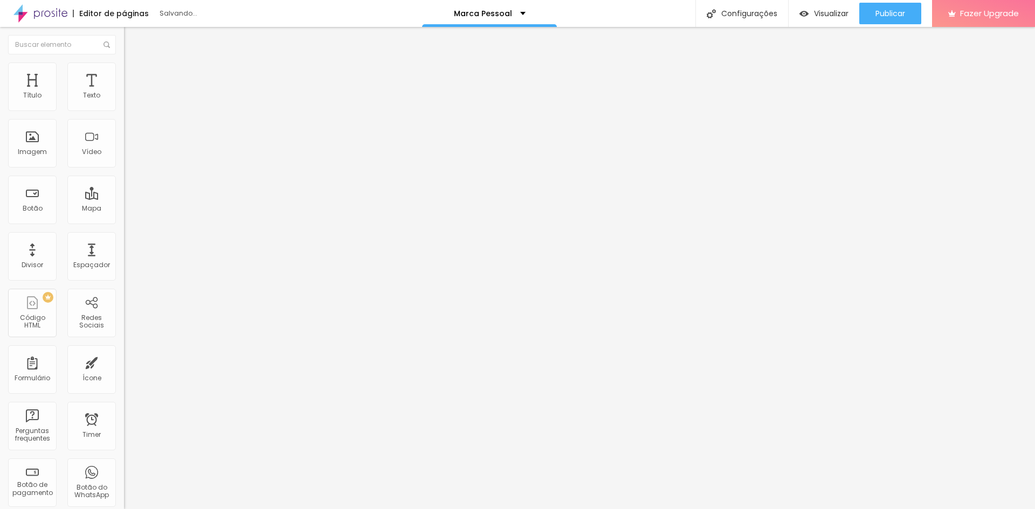
drag, startPoint x: 27, startPoint y: 128, endPoint x: 71, endPoint y: 133, distance: 43.9
click at [124, 362] on input "range" at bounding box center [159, 366] width 70 height 9
click at [134, 73] on span "Estilo" at bounding box center [142, 69] width 17 height 9
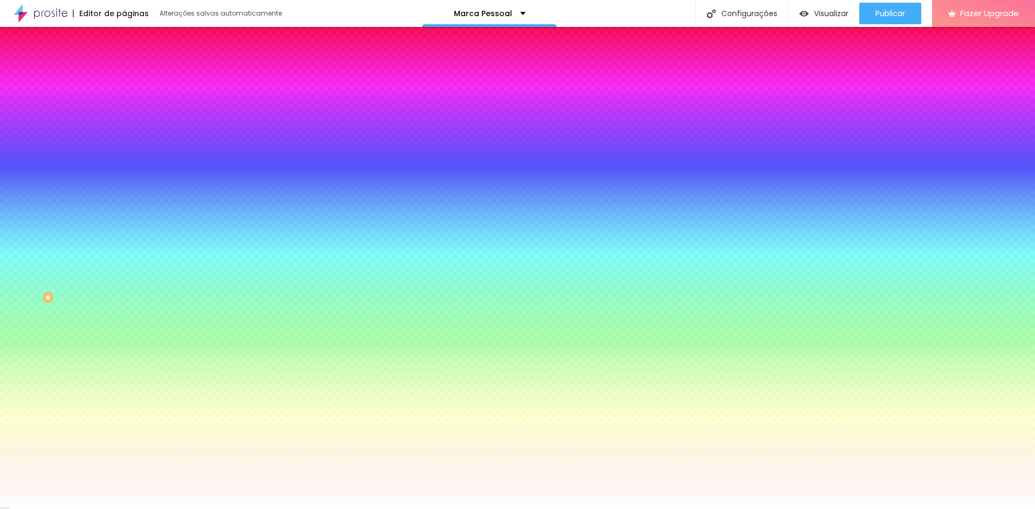
drag, startPoint x: 11, startPoint y: 38, endPoint x: 18, endPoint y: 49, distance: 12.9
click at [132, 38] on img "button" at bounding box center [136, 39] width 9 height 9
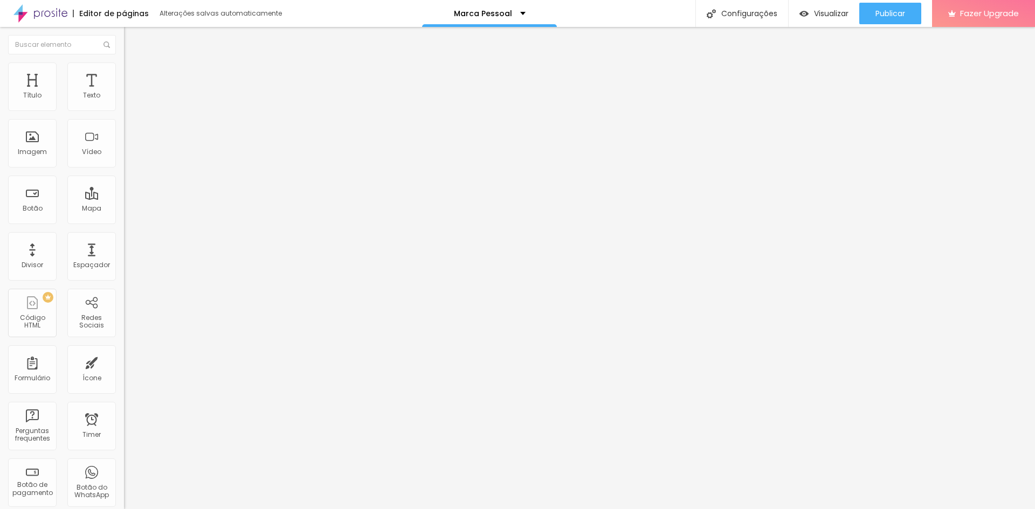
click at [124, 73] on li "Avançado" at bounding box center [186, 78] width 124 height 11
drag, startPoint x: 47, startPoint y: 107, endPoint x: 39, endPoint y: 105, distance: 7.7
click at [124, 209] on input "range" at bounding box center [159, 213] width 70 height 9
click at [134, 73] on span "Estilo" at bounding box center [142, 69] width 17 height 9
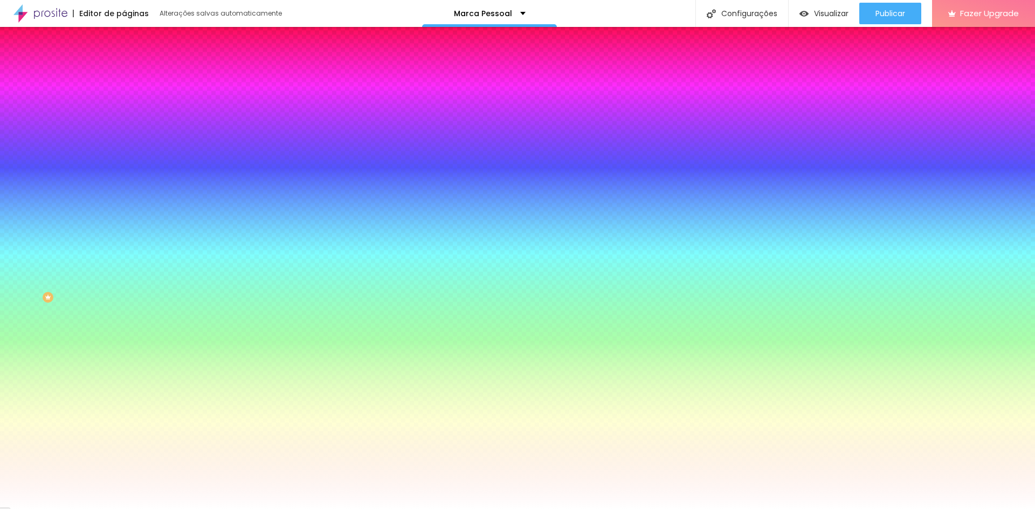
click at [128, 170] on icon "button" at bounding box center [131, 173] width 6 height 6
click at [108, 509] on div at bounding box center [517, 509] width 1035 height 0
click at [124, 63] on li "Conteúdo" at bounding box center [186, 57] width 124 height 11
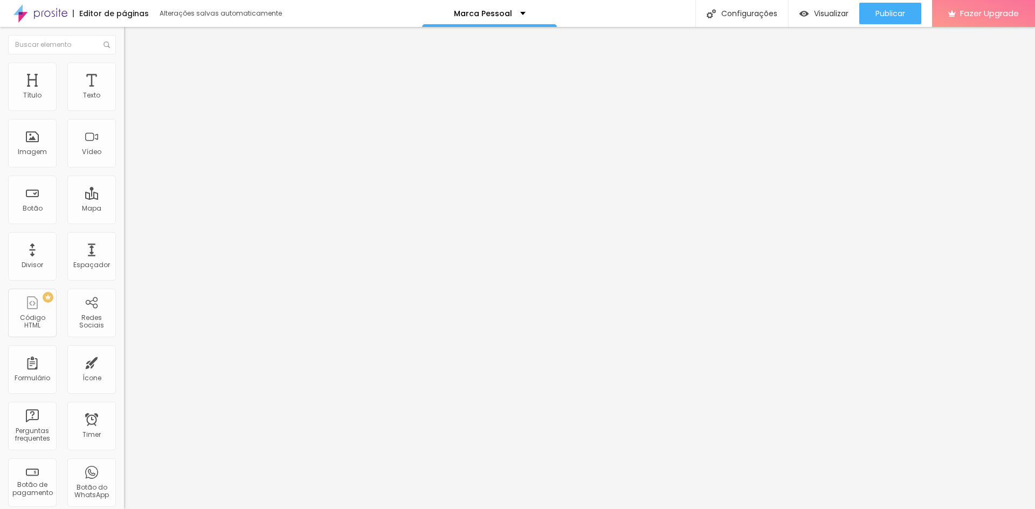
click at [124, 98] on img at bounding box center [128, 95] width 8 height 8
click at [132, 39] on img "button" at bounding box center [136, 39] width 9 height 9
click at [42, 202] on div "Botão" at bounding box center [32, 200] width 49 height 49
click at [134, 72] on span "Estilo" at bounding box center [142, 69] width 17 height 9
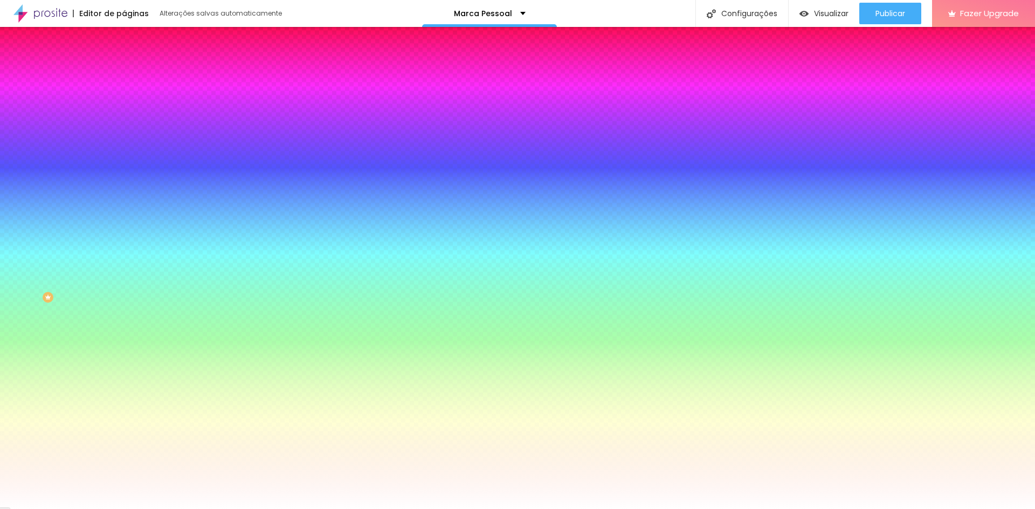
click at [124, 61] on img at bounding box center [129, 57] width 10 height 10
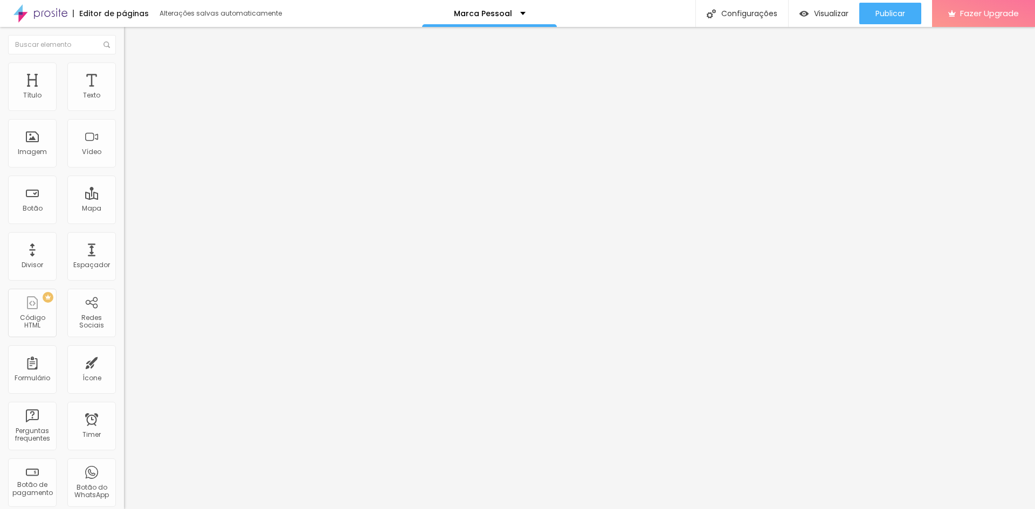
click at [124, 222] on input "https://" at bounding box center [188, 216] width 129 height 11
drag, startPoint x: 59, startPoint y: 120, endPoint x: 2, endPoint y: 119, distance: 57.1
click at [124, 119] on div "Texto Click me Alinhamento [GEOGRAPHIC_DATA] Link URL https:// Abrir em uma nov…" at bounding box center [186, 162] width 124 height 157
click at [124, 72] on li "Estilo" at bounding box center [186, 68] width 124 height 11
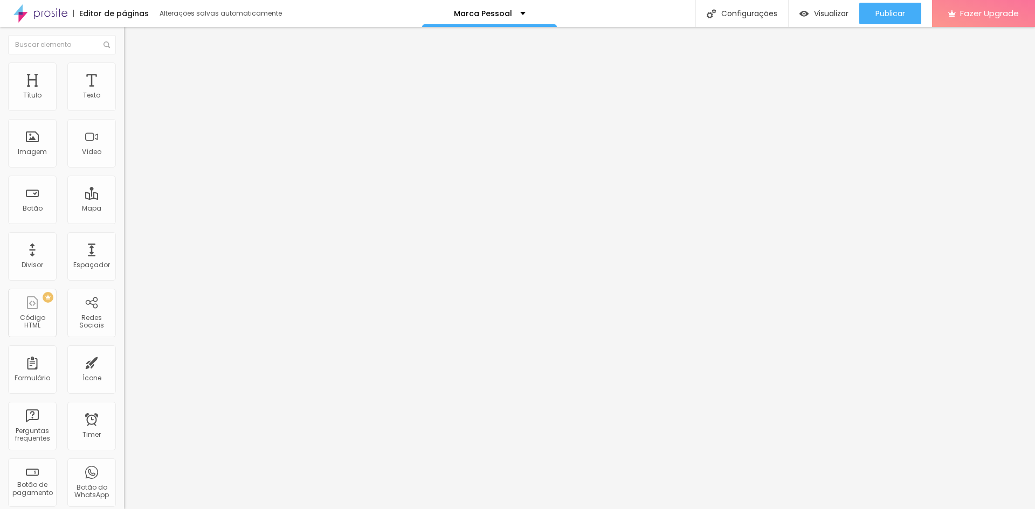
scroll to position [0, 0]
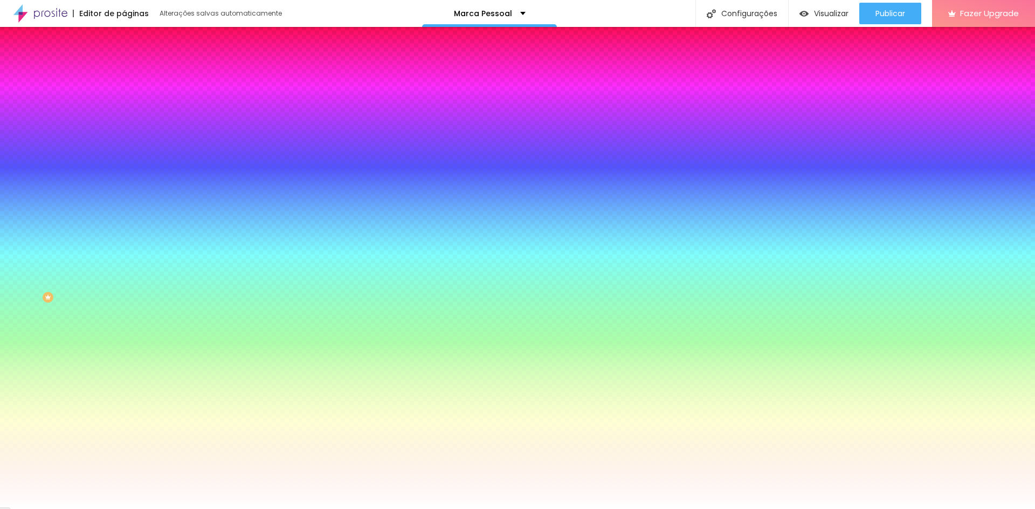
click at [124, 103] on div at bounding box center [186, 103] width 124 height 0
drag, startPoint x: 94, startPoint y: 167, endPoint x: 95, endPoint y: 174, distance: 7.0
click at [95, 174] on div at bounding box center [517, 254] width 1035 height 509
click at [71, 142] on div at bounding box center [517, 254] width 1035 height 509
click at [633, 199] on div at bounding box center [634, 200] width 2 height 2
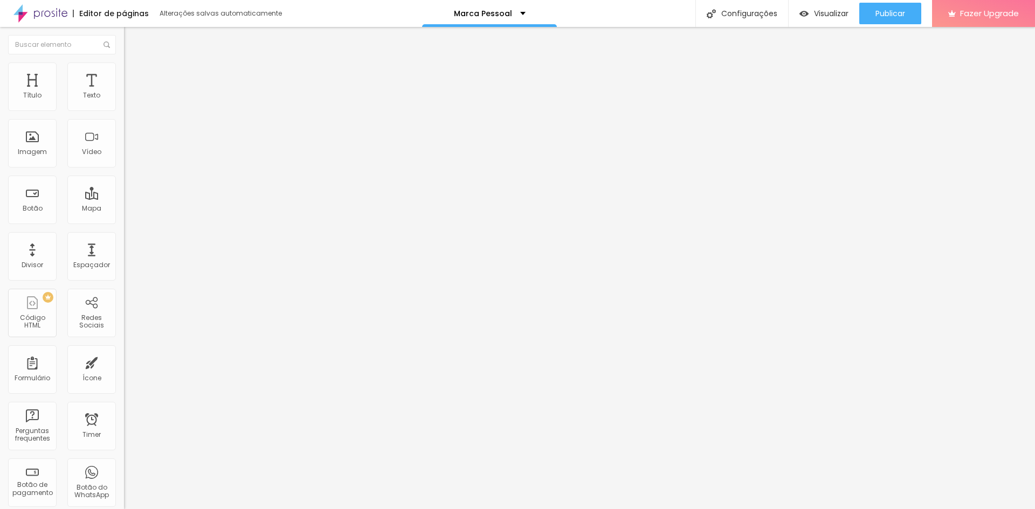
click at [124, 70] on img at bounding box center [129, 68] width 10 height 10
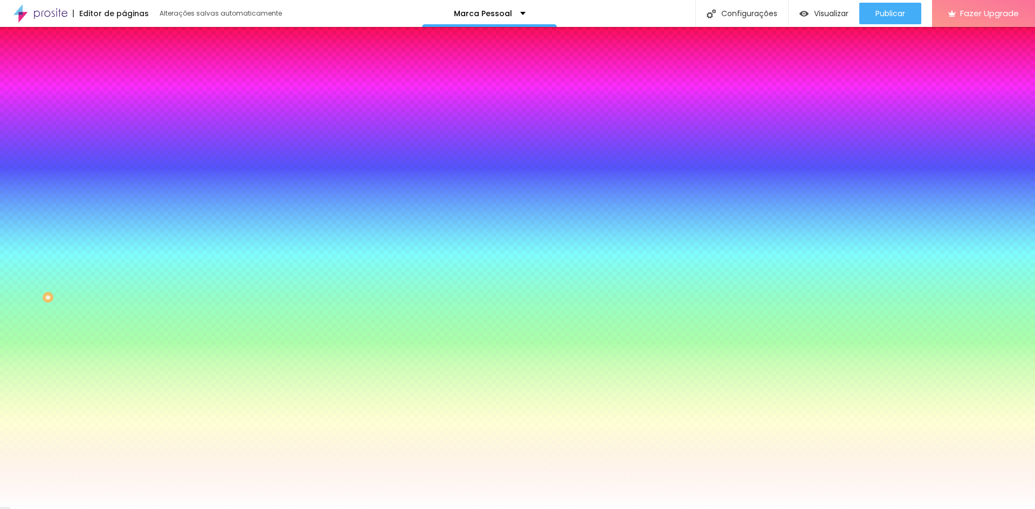
drag, startPoint x: 112, startPoint y: 106, endPoint x: 79, endPoint y: 103, distance: 33.5
click at [124, 103] on div "#3C9B3C" at bounding box center [186, 108] width 124 height 11
paste input "B75824"
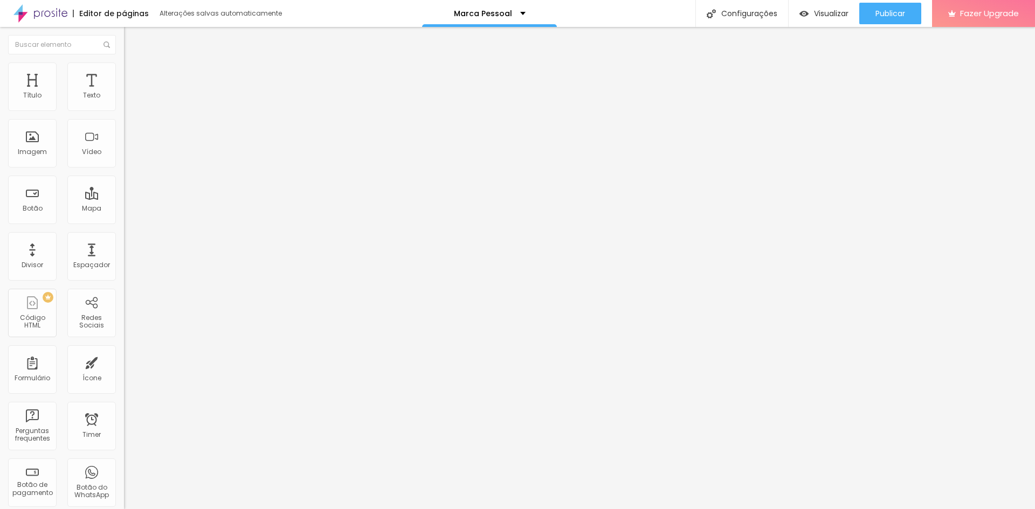
click at [124, 103] on button "button" at bounding box center [131, 97] width 15 height 11
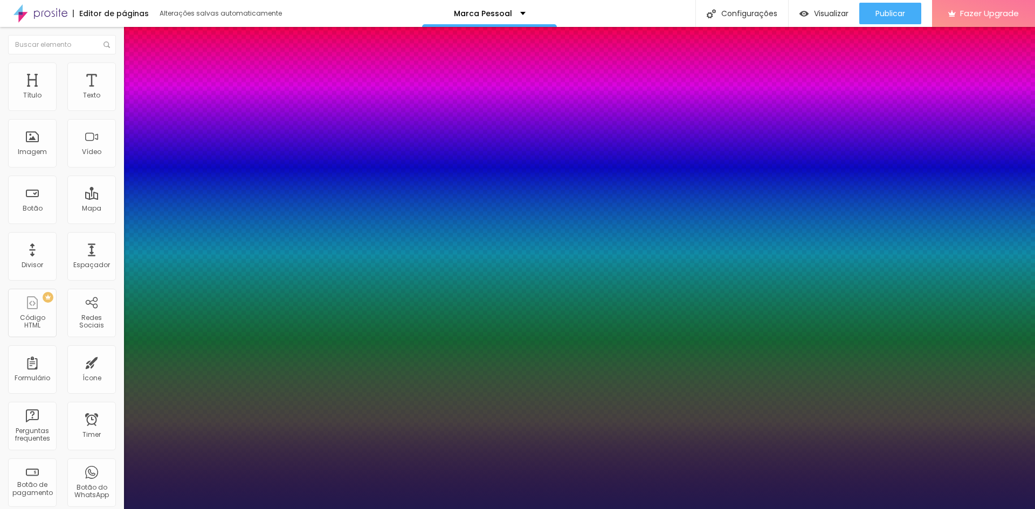
drag, startPoint x: 147, startPoint y: 184, endPoint x: 153, endPoint y: 182, distance: 6.3
click at [378, 509] on div at bounding box center [517, 509] width 1035 height 0
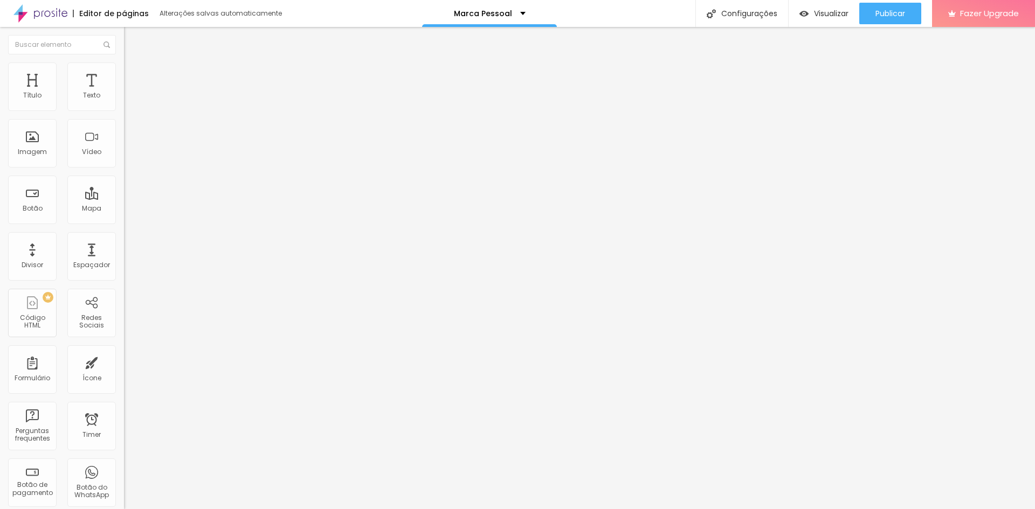
click at [124, 34] on button "Editar Texto" at bounding box center [186, 39] width 124 height 25
click at [132, 43] on img "button" at bounding box center [136, 39] width 9 height 9
click at [124, 93] on span "Adicionar imagem" at bounding box center [159, 88] width 70 height 9
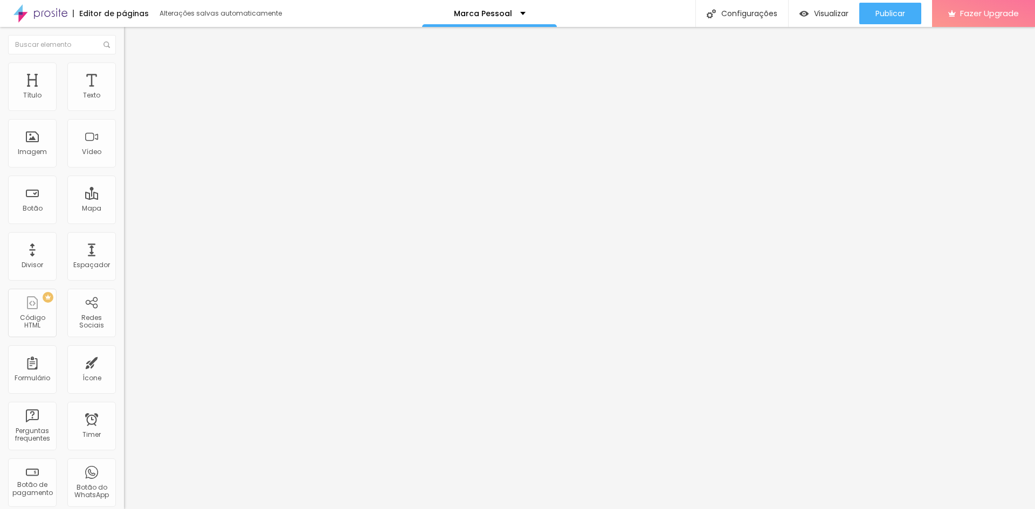
click at [35, 154] on div "Imagem" at bounding box center [32, 152] width 29 height 8
click at [132, 39] on img "button" at bounding box center [136, 39] width 9 height 9
click at [124, 93] on span "Adicionar imagem" at bounding box center [159, 88] width 70 height 9
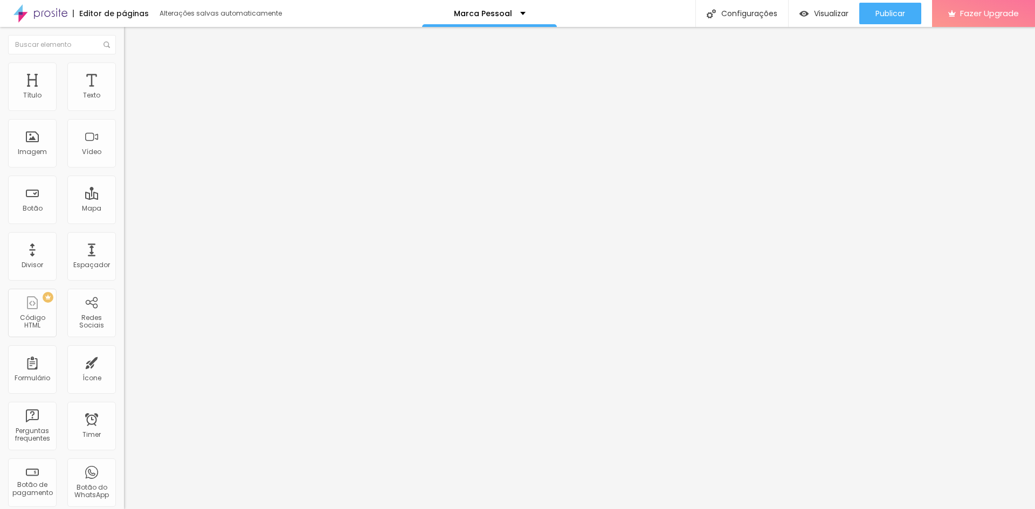
click at [124, 93] on span "Adicionar imagem" at bounding box center [159, 88] width 70 height 9
click at [134, 74] on span "Estilo" at bounding box center [142, 69] width 17 height 9
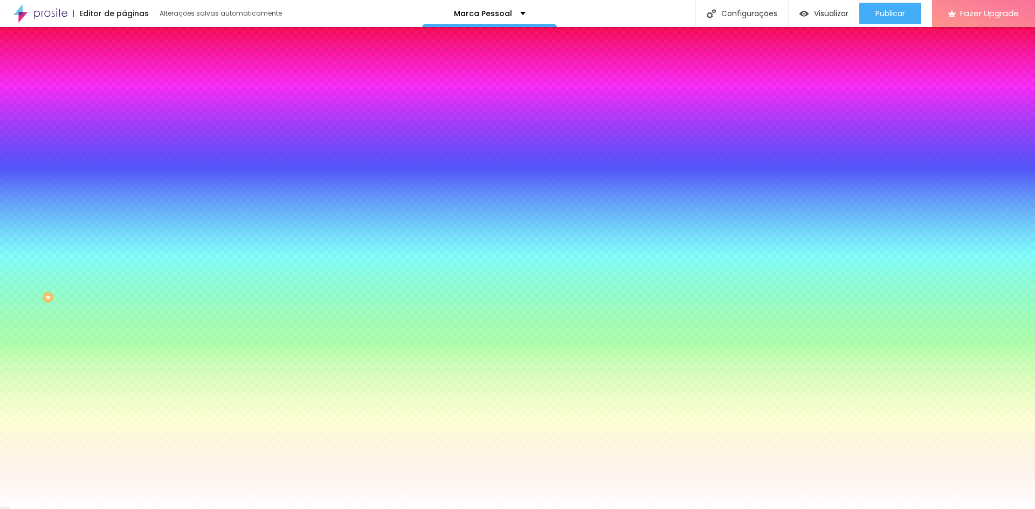
click at [124, 147] on div at bounding box center [186, 147] width 124 height 0
drag, startPoint x: 105, startPoint y: 231, endPoint x: 109, endPoint y: 211, distance: 20.4
click at [109, 211] on div at bounding box center [517, 254] width 1035 height 509
click at [124, 157] on input "#FFFFFF" at bounding box center [188, 152] width 129 height 11
click at [124, 164] on div "Efeitos de fundo" at bounding box center [186, 160] width 124 height 6
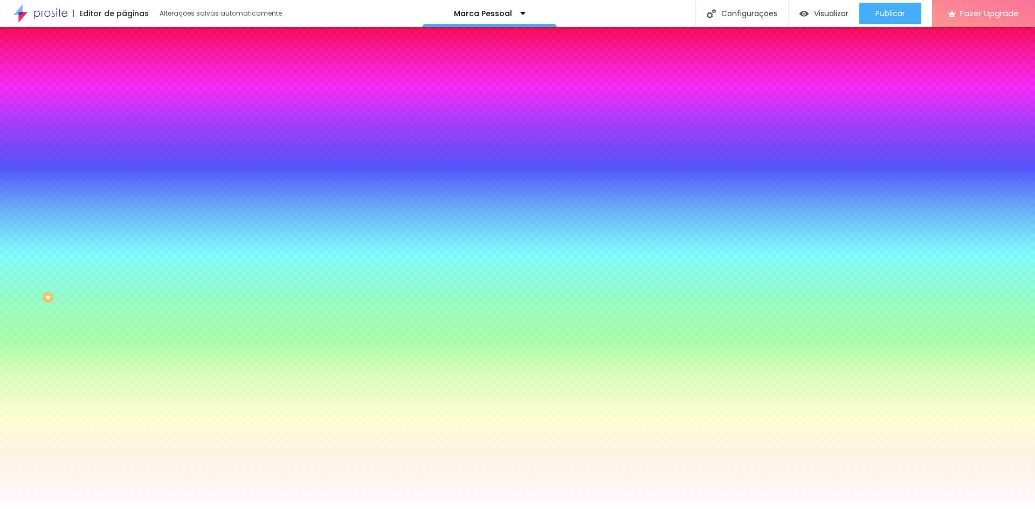
click at [124, 147] on div at bounding box center [186, 147] width 124 height 0
drag, startPoint x: 112, startPoint y: 227, endPoint x: 112, endPoint y: 276, distance: 48.5
click at [112, 276] on div at bounding box center [517, 254] width 1035 height 509
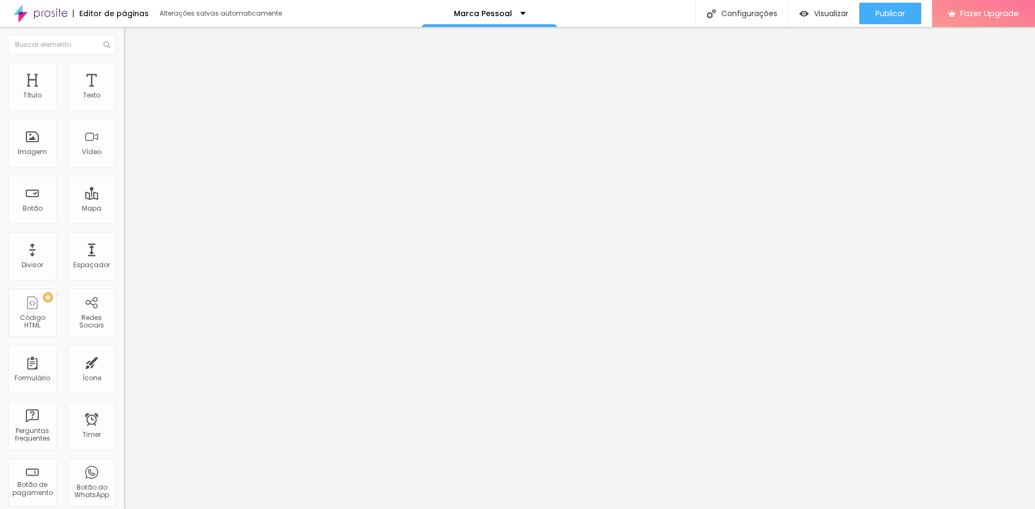
click at [124, 169] on span "Original" at bounding box center [137, 164] width 26 height 9
click at [124, 63] on img at bounding box center [129, 68] width 10 height 10
click at [124, 73] on img at bounding box center [129, 78] width 10 height 10
click at [134, 64] on span "Conteúdo" at bounding box center [150, 58] width 33 height 9
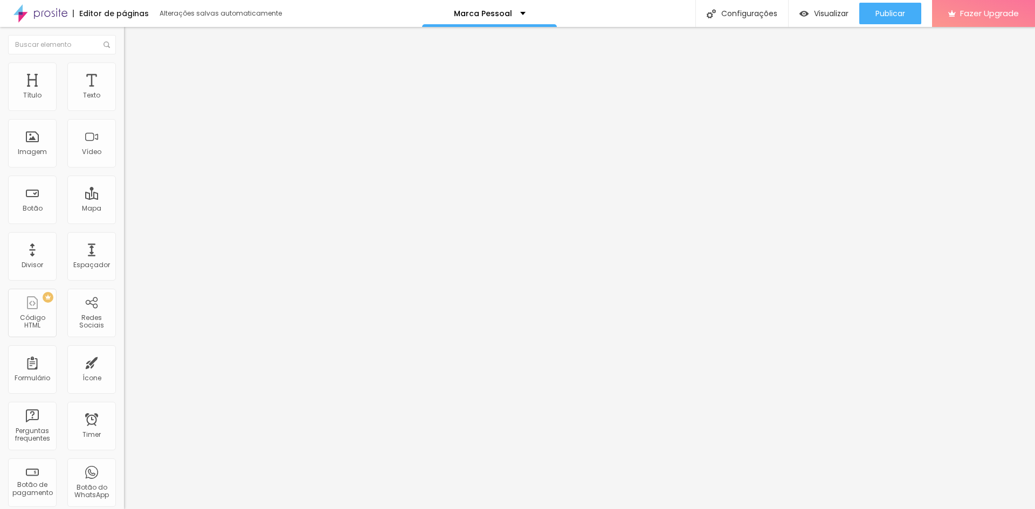
click at [124, 69] on li "Estilo" at bounding box center [186, 68] width 124 height 11
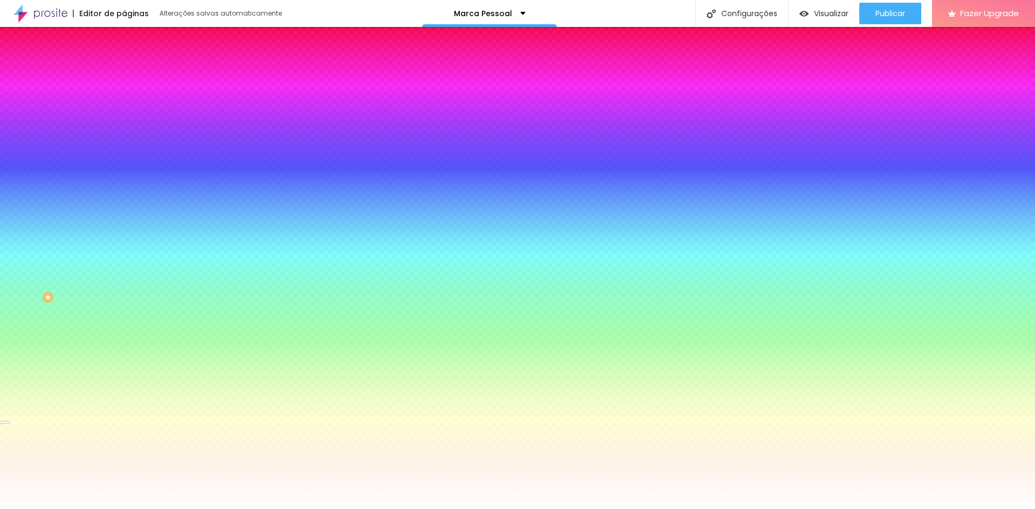
click at [124, 147] on div at bounding box center [186, 147] width 124 height 0
drag, startPoint x: 108, startPoint y: 225, endPoint x: 106, endPoint y: 240, distance: 14.6
click at [107, 238] on div at bounding box center [517, 254] width 1035 height 509
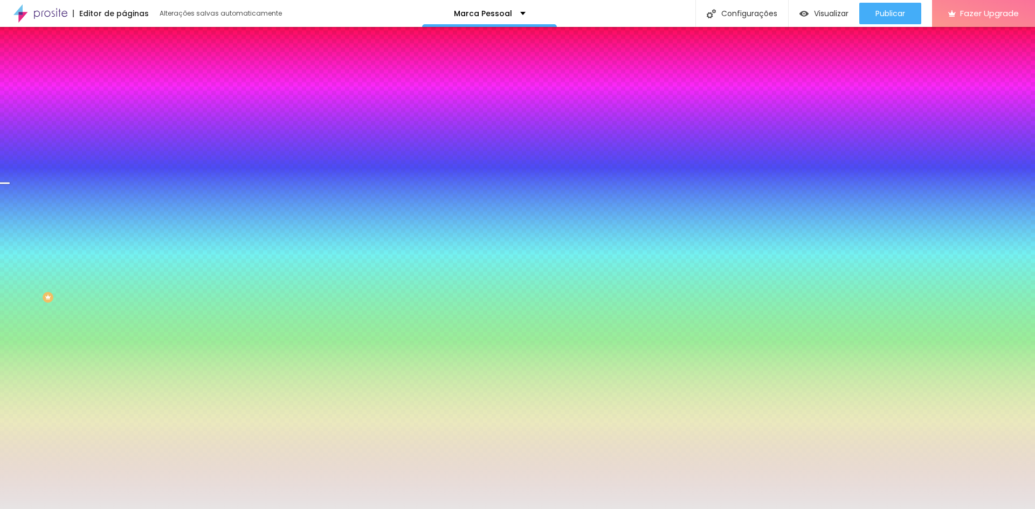
drag, startPoint x: 45, startPoint y: 228, endPoint x: 18, endPoint y: 217, distance: 29.7
click at [18, 217] on div at bounding box center [517, 254] width 1035 height 509
drag, startPoint x: 106, startPoint y: 234, endPoint x: 113, endPoint y: 204, distance: 31.5
click at [124, 157] on div "Cor de fundo Voltar ao padrão #E7E4E4" at bounding box center [186, 143] width 124 height 30
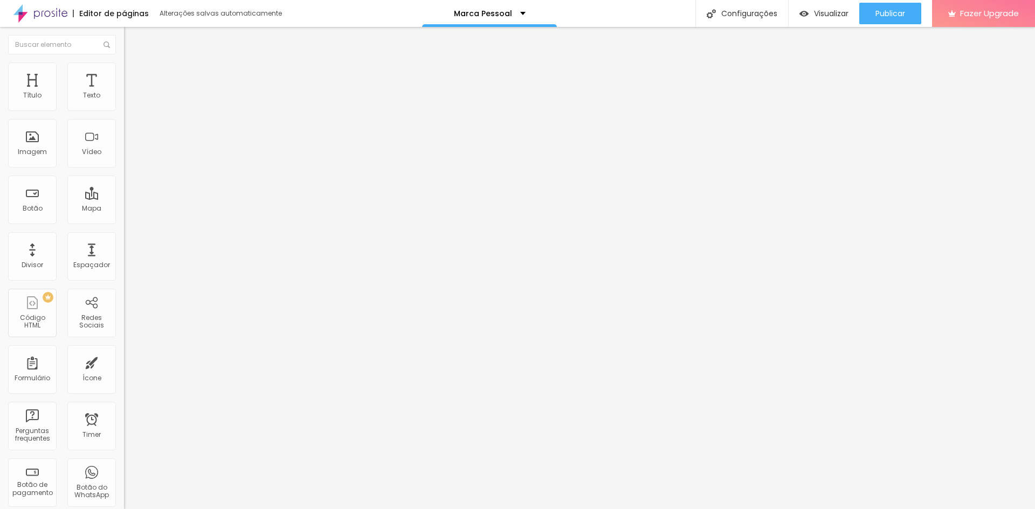
click at [124, 73] on ul "Conteúdo Estilo Avançado" at bounding box center [186, 68] width 124 height 32
click at [124, 72] on li "Estilo" at bounding box center [186, 68] width 124 height 11
click at [124, 71] on li "Estilo" at bounding box center [186, 68] width 124 height 11
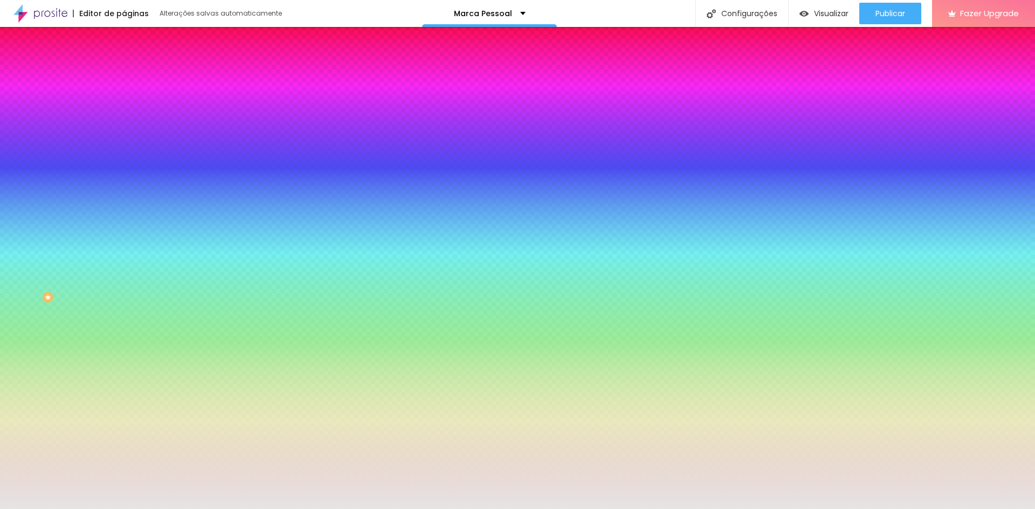
click at [124, 112] on span "Nenhum" at bounding box center [138, 107] width 28 height 9
click at [124, 99] on span "Adicionar imagem" at bounding box center [159, 94] width 70 height 9
click at [124, 147] on div at bounding box center [186, 147] width 124 height 0
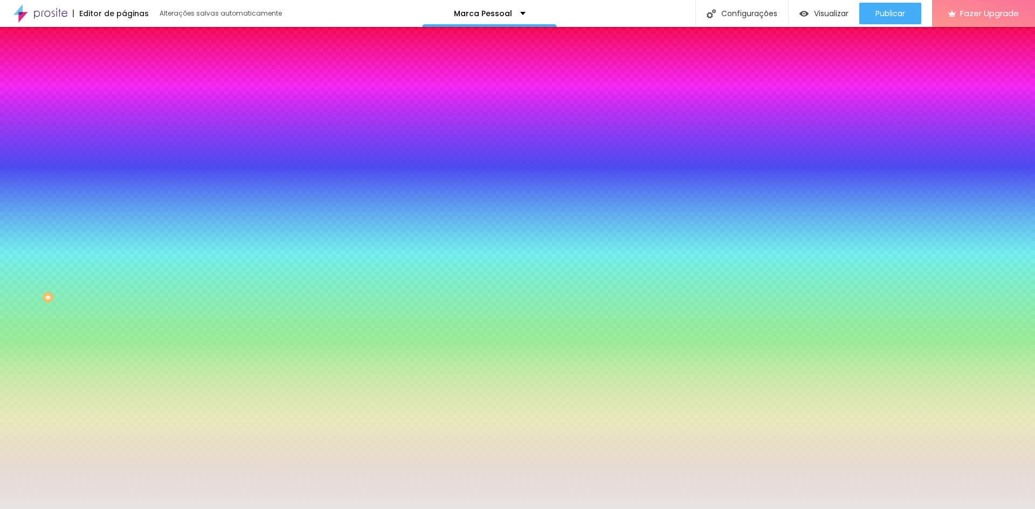
drag, startPoint x: 108, startPoint y: 257, endPoint x: 107, endPoint y: 241, distance: 16.3
click at [124, 157] on div at bounding box center [186, 157] width 124 height 0
click at [183, 97] on img at bounding box center [186, 94] width 6 height 6
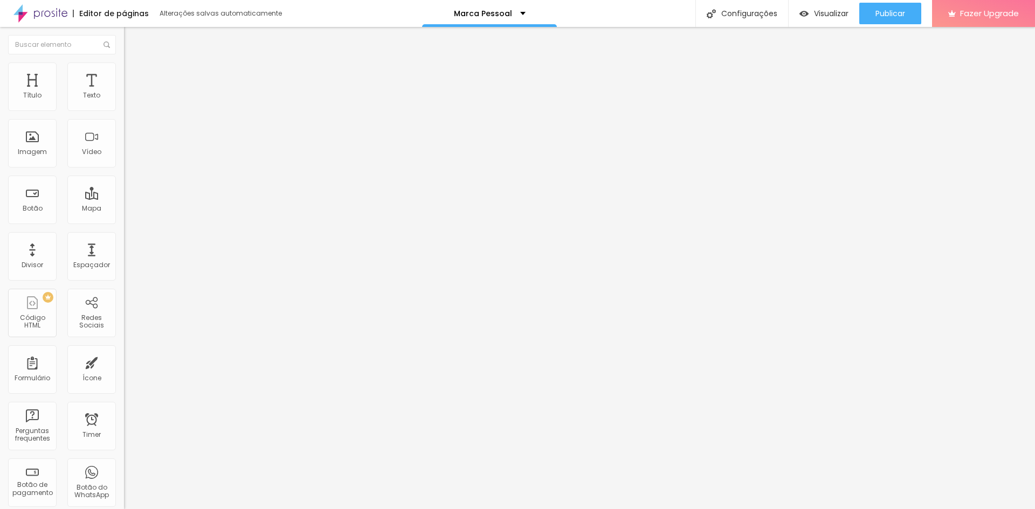
click at [134, 72] on span "Estilo" at bounding box center [142, 69] width 17 height 9
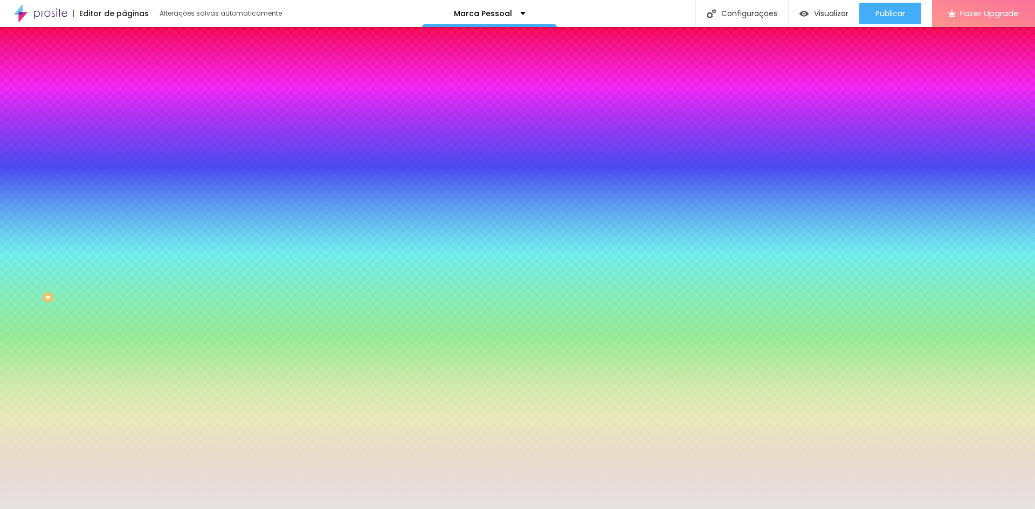
click at [124, 147] on div at bounding box center [186, 147] width 124 height 0
drag, startPoint x: 112, startPoint y: 195, endPoint x: 68, endPoint y: 191, distance: 43.8
click at [124, 157] on div "#E7E4E4" at bounding box center [186, 152] width 124 height 11
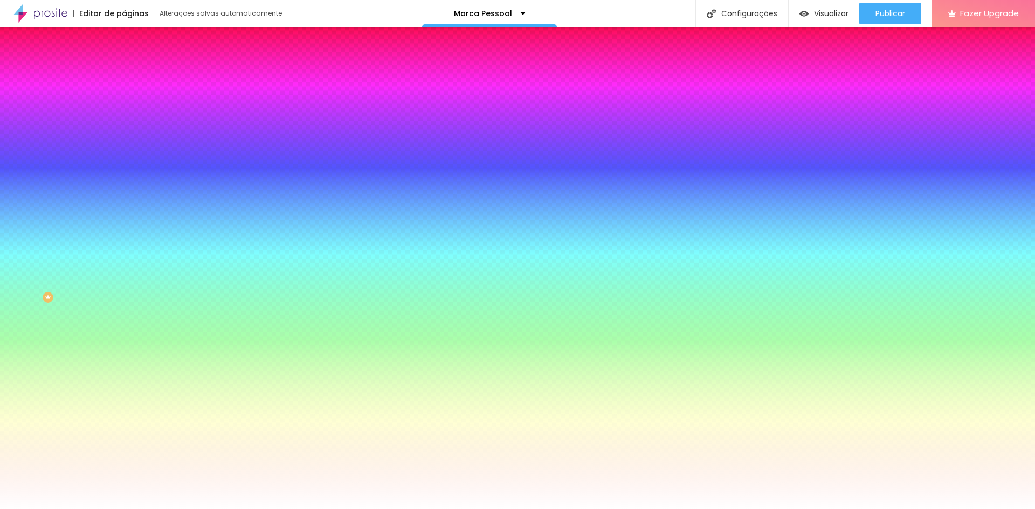
click at [124, 147] on div at bounding box center [186, 147] width 124 height 0
drag, startPoint x: 107, startPoint y: 225, endPoint x: 116, endPoint y: 299, distance: 74.3
click at [124, 299] on div "Editar Seção Conteúdo Estilo Avançado Imagem de fundo Adicionar imagem Efeito d…" at bounding box center [186, 268] width 124 height 482
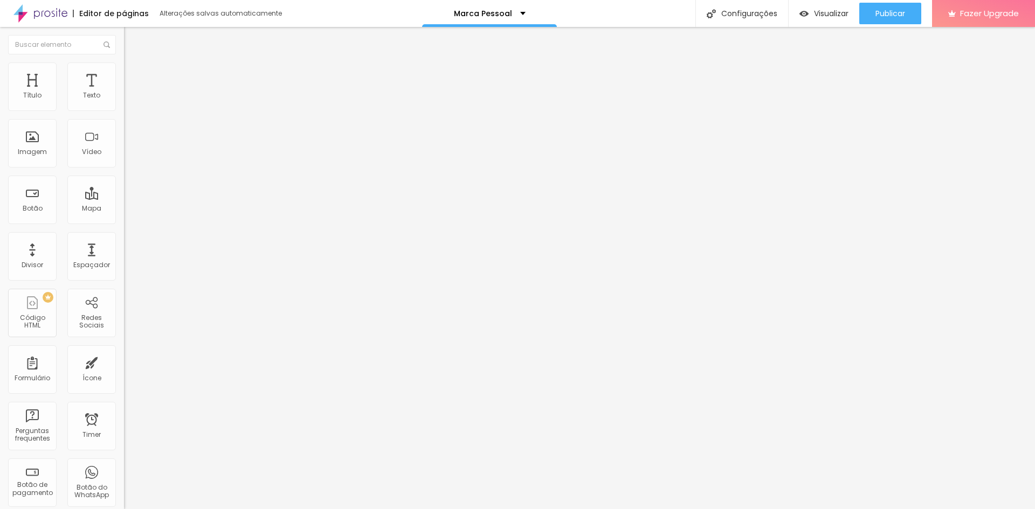
click at [124, 93] on span "Adicionar imagem" at bounding box center [159, 88] width 70 height 9
click at [124, 169] on span "Original" at bounding box center [137, 164] width 26 height 9
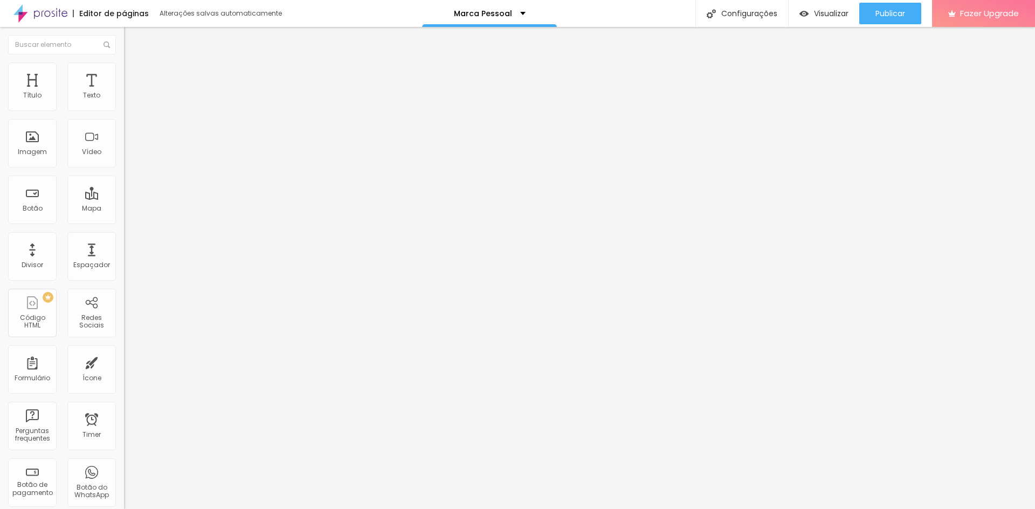
click at [134, 74] on span "Estilo" at bounding box center [142, 69] width 17 height 9
drag, startPoint x: 107, startPoint y: 116, endPoint x: 112, endPoint y: 120, distance: 6.1
click at [124, 110] on input "range" at bounding box center [159, 106] width 70 height 9
click at [124, 73] on img at bounding box center [129, 78] width 10 height 10
click at [124, 63] on li "Estilo" at bounding box center [186, 68] width 124 height 11
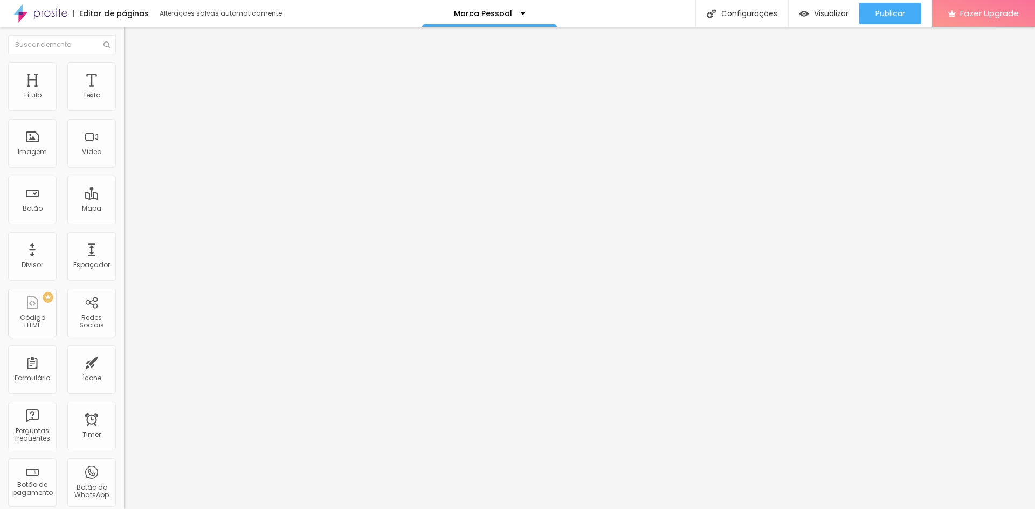
click at [124, 63] on li "Estilo" at bounding box center [186, 68] width 124 height 11
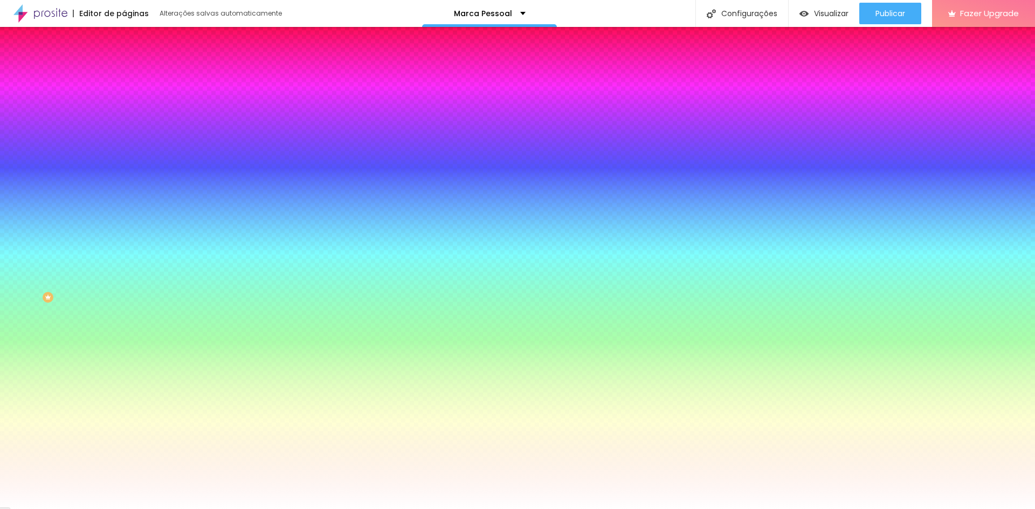
click at [124, 147] on div at bounding box center [186, 147] width 124 height 0
click at [124, 157] on input "#FFFFFF" at bounding box center [188, 152] width 129 height 11
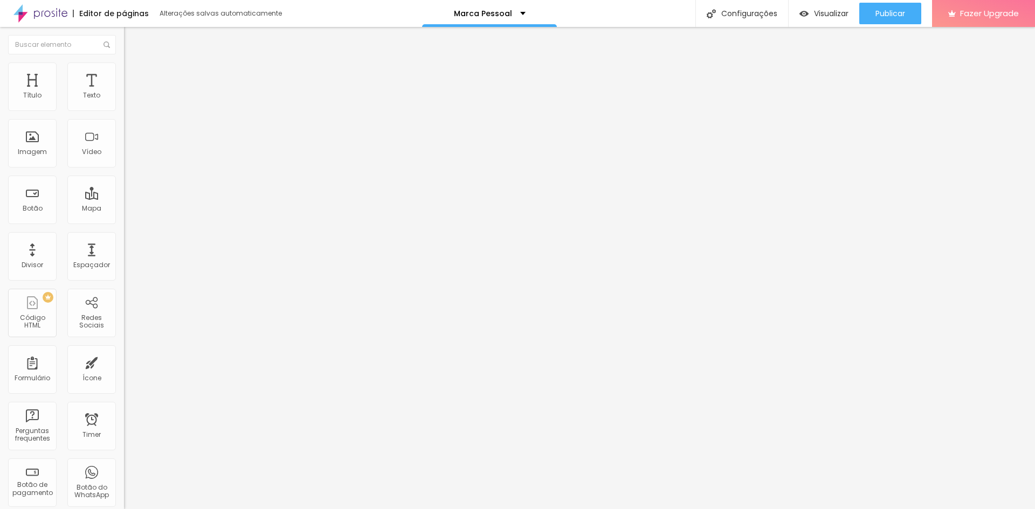
click at [124, 93] on span "Adicionar imagem" at bounding box center [159, 88] width 70 height 9
click at [124, 71] on li "Estilo" at bounding box center [186, 68] width 124 height 11
click at [124, 73] on img at bounding box center [129, 78] width 10 height 10
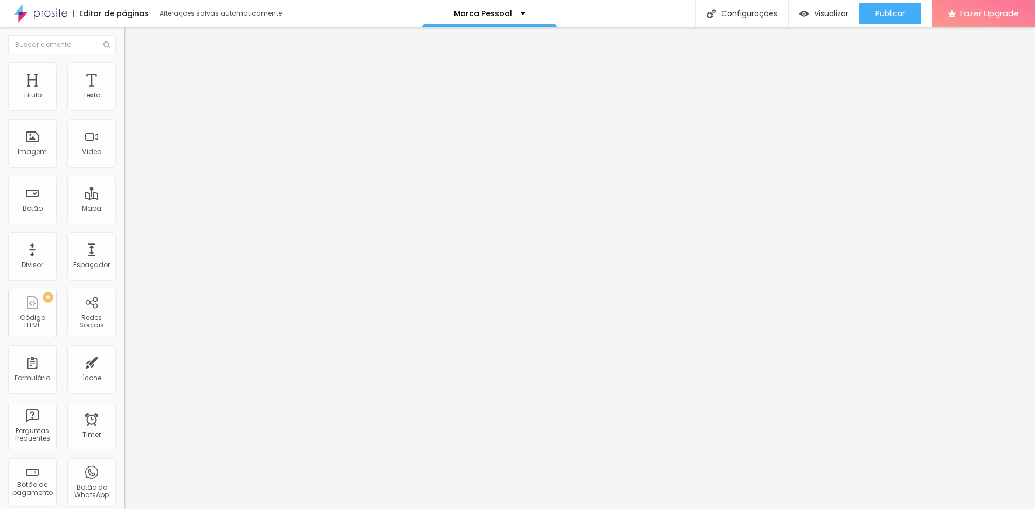
click at [124, 68] on li "Estilo" at bounding box center [186, 68] width 124 height 11
click at [134, 64] on span "Conteúdo" at bounding box center [150, 58] width 33 height 9
click at [124, 109] on input "text" at bounding box center [188, 103] width 129 height 11
click at [124, 136] on img at bounding box center [128, 133] width 8 height 8
click at [124, 154] on img at bounding box center [128, 150] width 8 height 8
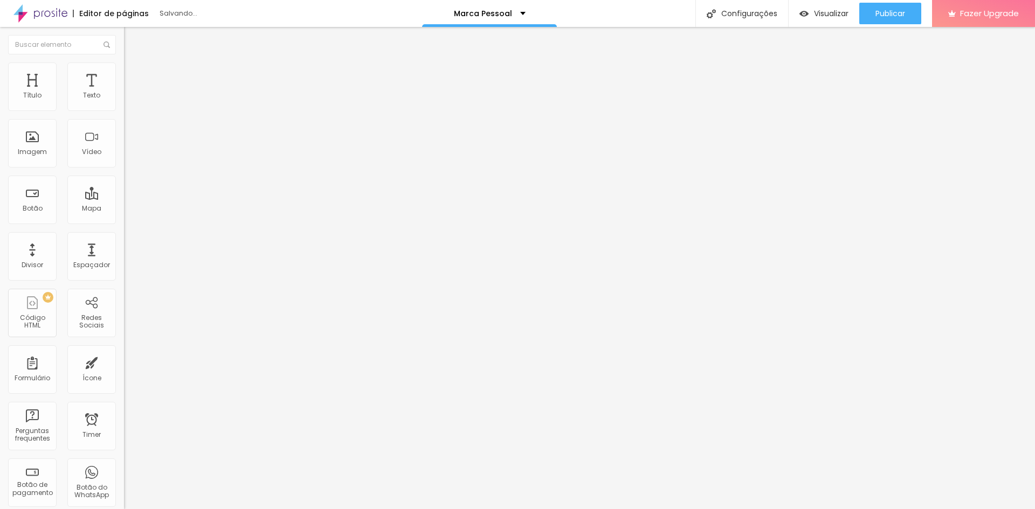
click at [124, 146] on div at bounding box center [186, 141] width 124 height 9
click at [124, 72] on li "Estilo" at bounding box center [186, 68] width 124 height 11
drag, startPoint x: 61, startPoint y: 135, endPoint x: 6, endPoint y: 133, distance: 54.5
click at [124, 237] on input "range" at bounding box center [159, 241] width 70 height 9
click at [124, 289] on button "button" at bounding box center [131, 294] width 15 height 11
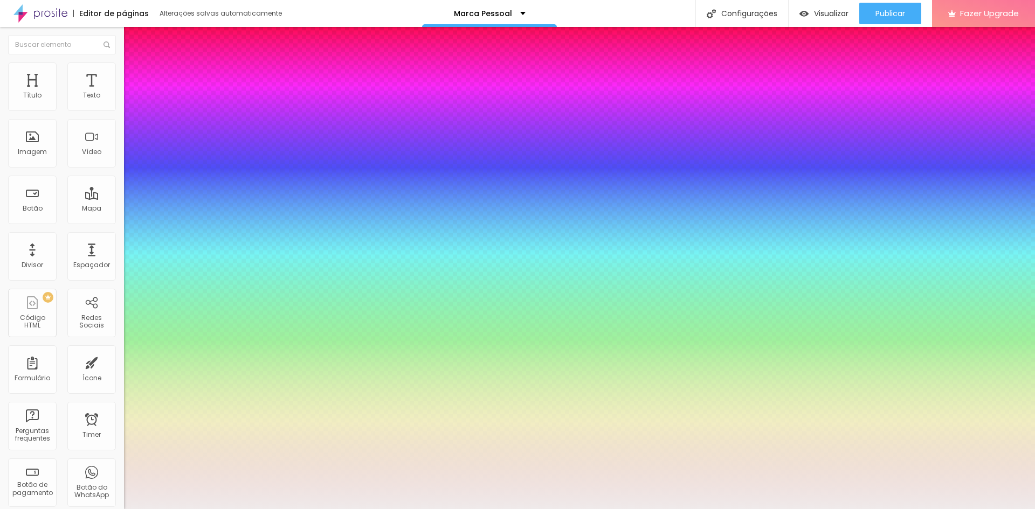
drag, startPoint x: 137, startPoint y: 257, endPoint x: 109, endPoint y: 246, distance: 30.7
click at [109, 246] on div at bounding box center [517, 254] width 1035 height 509
drag, startPoint x: 199, startPoint y: 265, endPoint x: 184, endPoint y: 239, distance: 30.2
click at [60, 509] on div at bounding box center [517, 509] width 1035 height 0
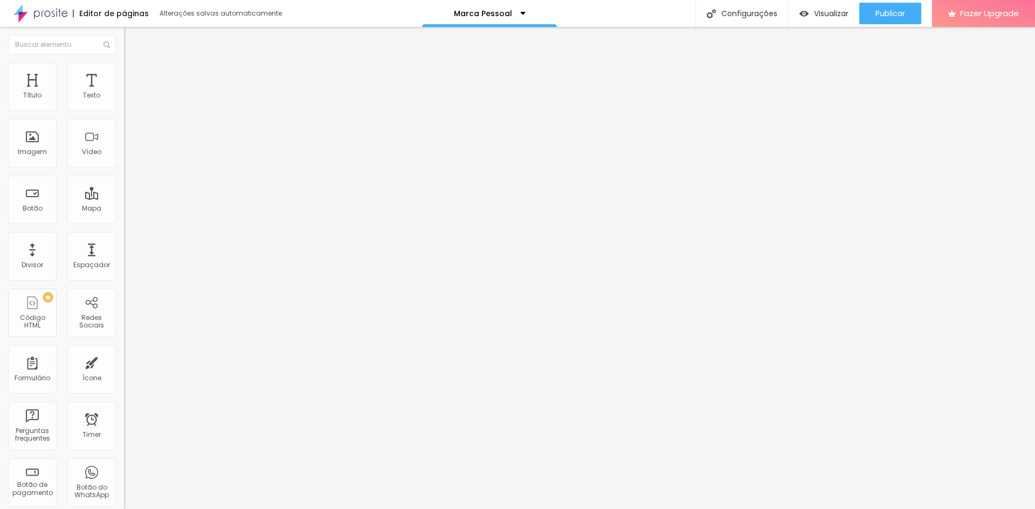
click at [124, 63] on li "Conteúdo" at bounding box center [186, 57] width 124 height 11
click at [124, 70] on ul "Conteúdo Estilo Avançado" at bounding box center [186, 68] width 124 height 32
click at [124, 70] on li "Estilo" at bounding box center [186, 68] width 124 height 11
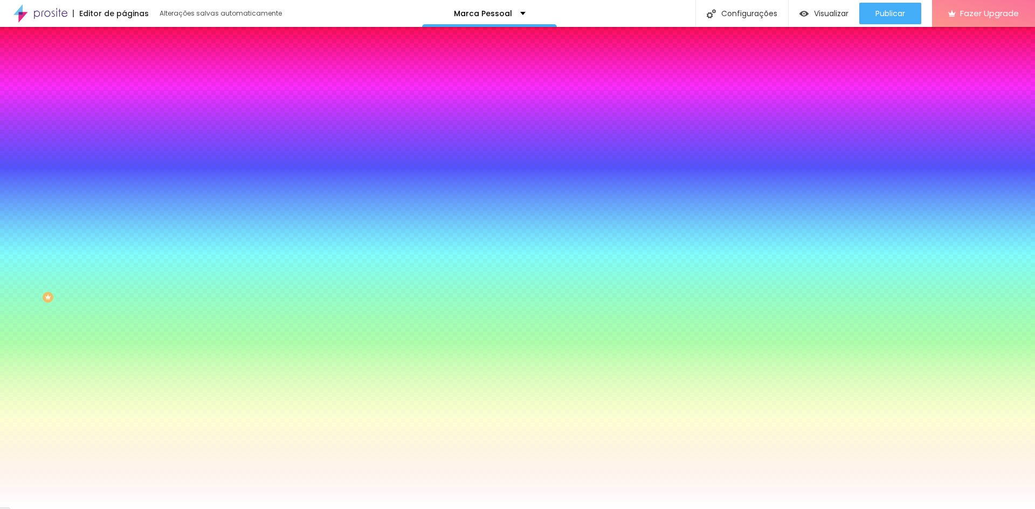
click at [124, 99] on span "Adicionar imagem" at bounding box center [159, 94] width 70 height 9
click at [124, 147] on div at bounding box center [186, 147] width 124 height 0
drag, startPoint x: 107, startPoint y: 230, endPoint x: 115, endPoint y: 231, distance: 8.8
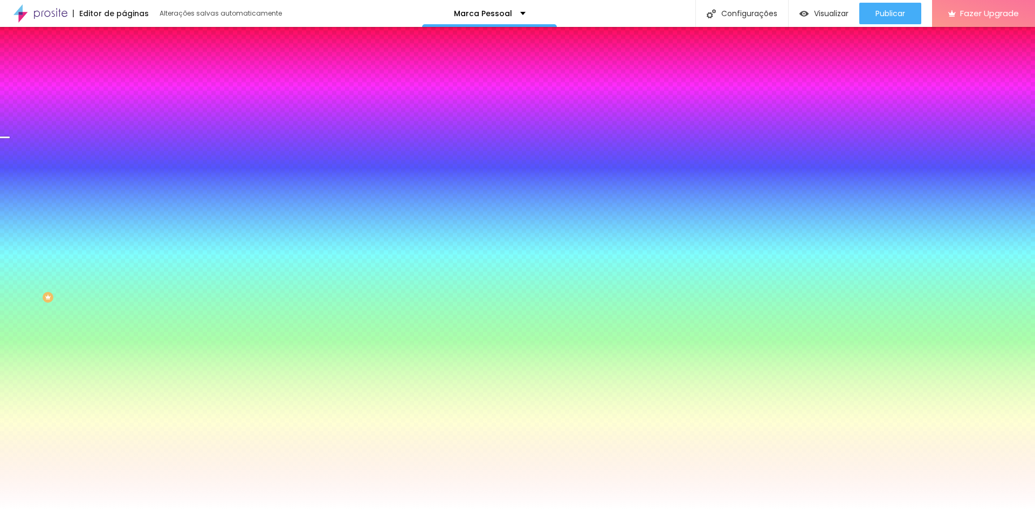
click at [124, 157] on div at bounding box center [186, 157] width 124 height 0
click at [183, 97] on img at bounding box center [186, 94] width 6 height 6
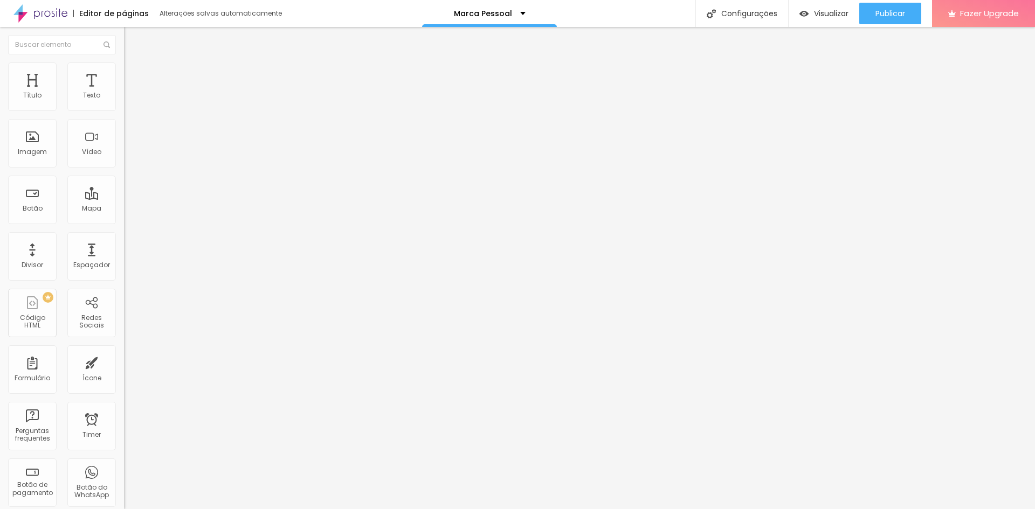
click at [134, 73] on span "Estilo" at bounding box center [142, 69] width 17 height 9
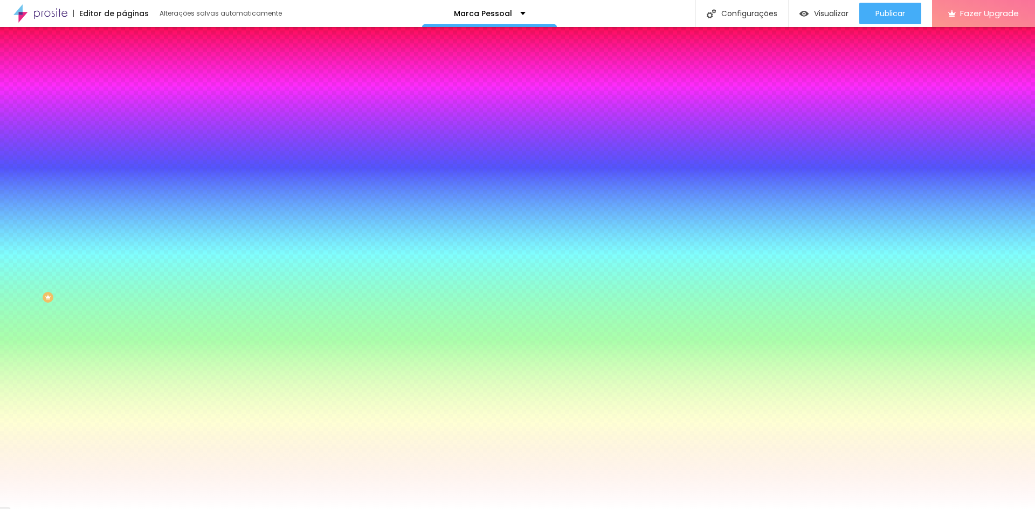
click at [124, 157] on input "#FFFFFF" at bounding box center [188, 152] width 129 height 11
click at [124, 147] on div at bounding box center [186, 147] width 124 height 0
click at [124, 196] on div "Imagem de fundo Adicionar imagem Efeito da Imagem Nenhum Nenhum Parallax Cor de…" at bounding box center [186, 154] width 124 height 140
drag, startPoint x: 111, startPoint y: 196, endPoint x: 76, endPoint y: 192, distance: 35.2
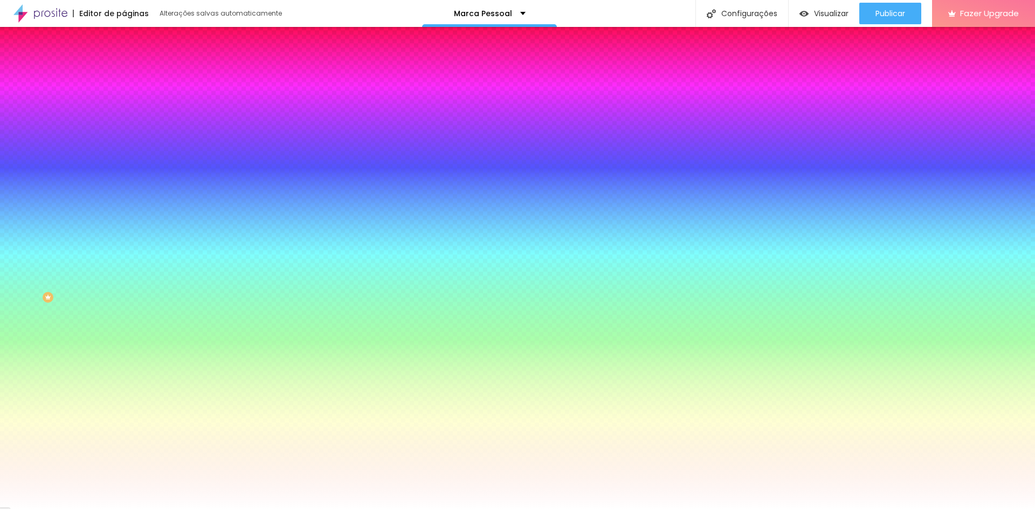
click at [124, 157] on div "#FFFFFF" at bounding box center [186, 152] width 124 height 11
click at [132, 40] on img "button" at bounding box center [136, 39] width 9 height 9
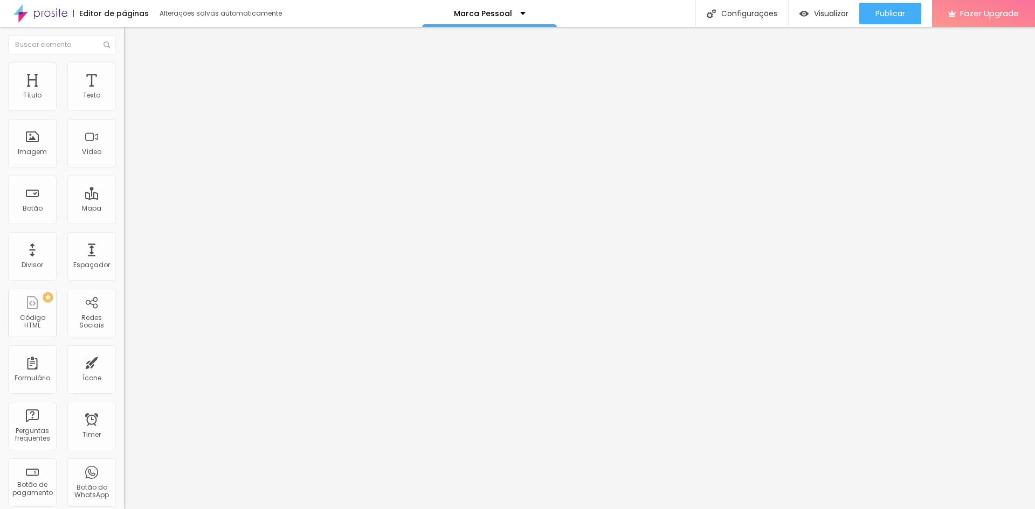
click at [124, 93] on span "Adicionar imagem" at bounding box center [159, 88] width 70 height 9
click at [826, 16] on span "Visualizar" at bounding box center [831, 13] width 34 height 9
click at [124, 68] on img at bounding box center [129, 68] width 10 height 10
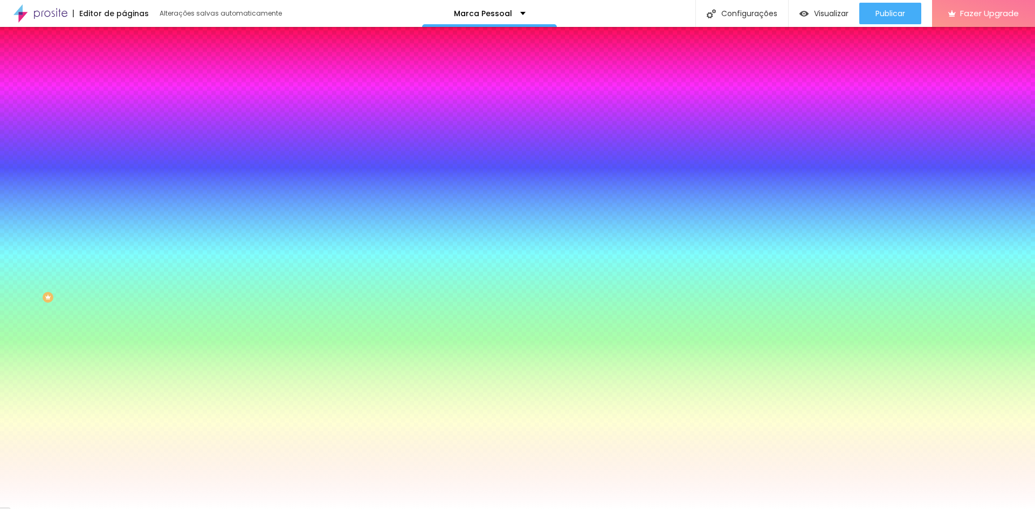
click at [124, 147] on div at bounding box center [186, 147] width 124 height 0
drag, startPoint x: 104, startPoint y: 238, endPoint x: 110, endPoint y: 293, distance: 54.8
click at [124, 224] on div "Imagem de fundo Adicionar imagem Efeito da Imagem Nenhum Nenhum Parallax Cor de…" at bounding box center [186, 154] width 124 height 140
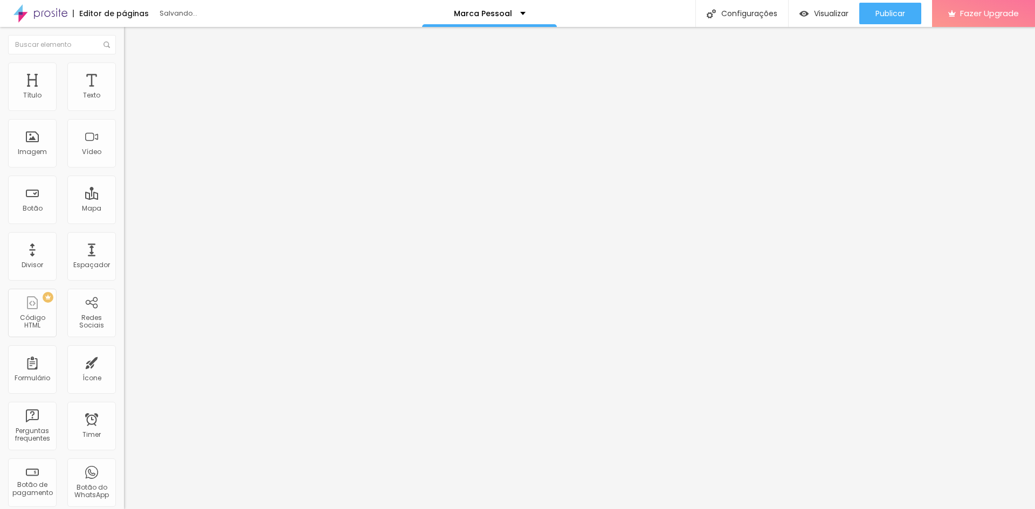
click at [124, 70] on li "Estilo" at bounding box center [186, 68] width 124 height 11
click at [124, 73] on li "Avançado" at bounding box center [186, 78] width 124 height 11
drag, startPoint x: 34, startPoint y: 106, endPoint x: 81, endPoint y: 126, distance: 51.0
click at [124, 209] on input "range" at bounding box center [159, 213] width 70 height 9
click at [124, 61] on img at bounding box center [129, 57] width 10 height 10
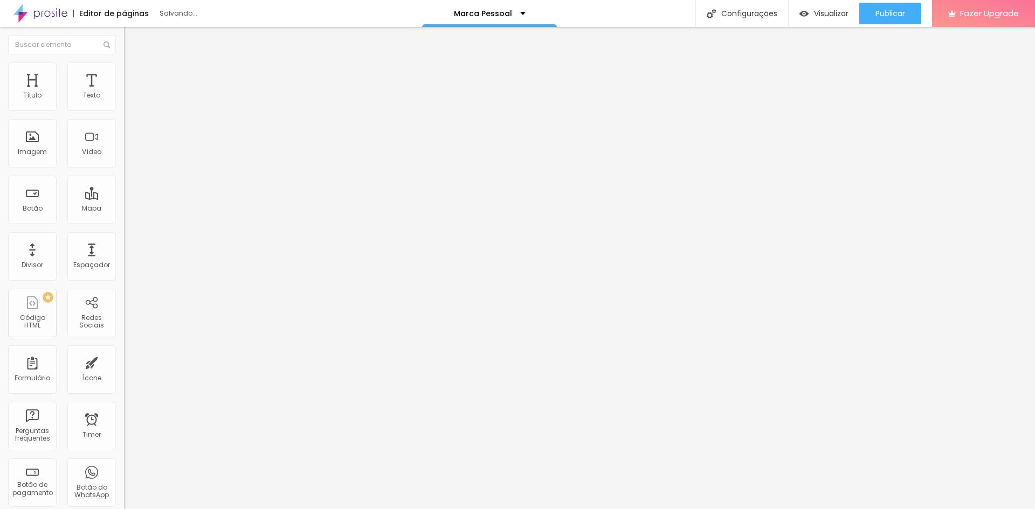
click at [124, 93] on span "Adicionar imagem" at bounding box center [159, 88] width 70 height 9
click at [124, 169] on span "Original" at bounding box center [137, 164] width 26 height 9
click at [124, 175] on span "Cinema" at bounding box center [137, 170] width 27 height 9
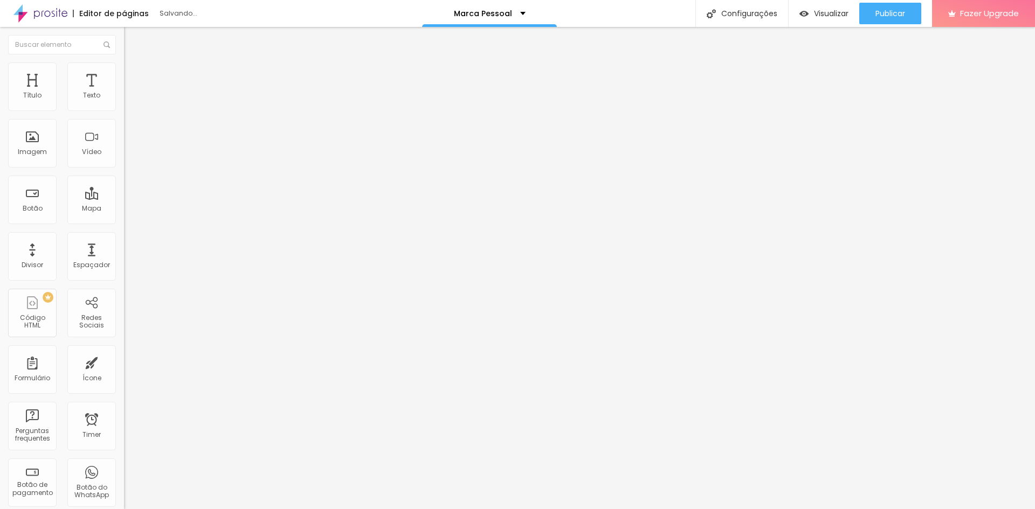
click at [124, 169] on span "16:9 Cinema" at bounding box center [144, 164] width 41 height 9
click at [124, 198] on span "Original" at bounding box center [137, 193] width 26 height 9
click at [124, 69] on img at bounding box center [129, 68] width 10 height 10
click at [124, 73] on li "Avançado" at bounding box center [186, 78] width 124 height 11
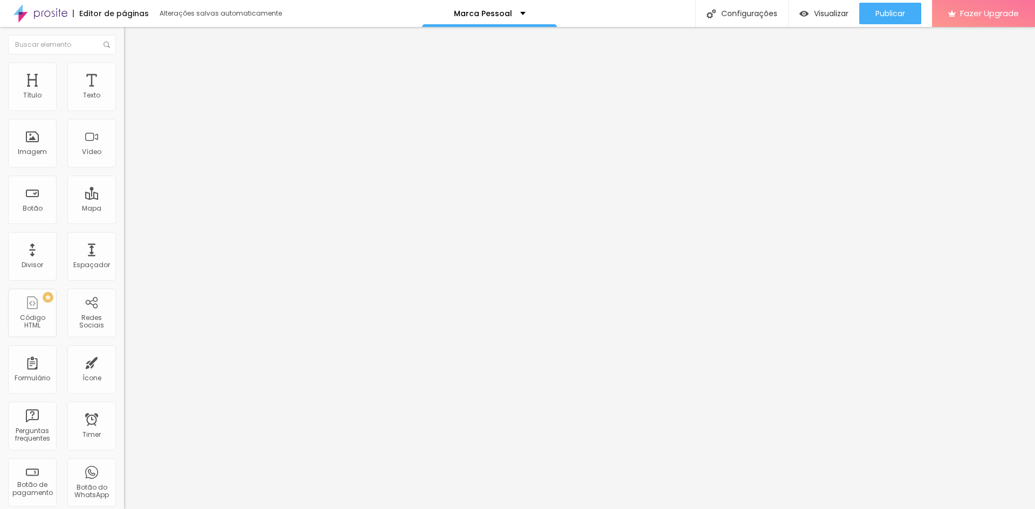
drag, startPoint x: 31, startPoint y: 127, endPoint x: 9, endPoint y: 129, distance: 22.2
click at [124, 362] on input "range" at bounding box center [159, 366] width 70 height 9
drag, startPoint x: 57, startPoint y: 105, endPoint x: 22, endPoint y: 108, distance: 34.6
click at [124, 209] on input "range" at bounding box center [159, 213] width 70 height 9
click at [124, 63] on li "Conteúdo" at bounding box center [186, 57] width 124 height 11
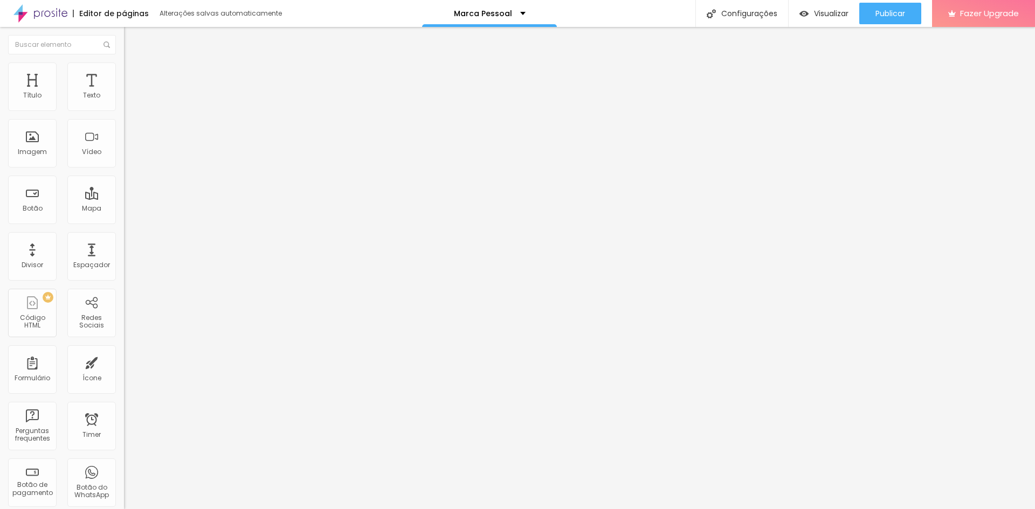
click at [124, 68] on img at bounding box center [129, 68] width 10 height 10
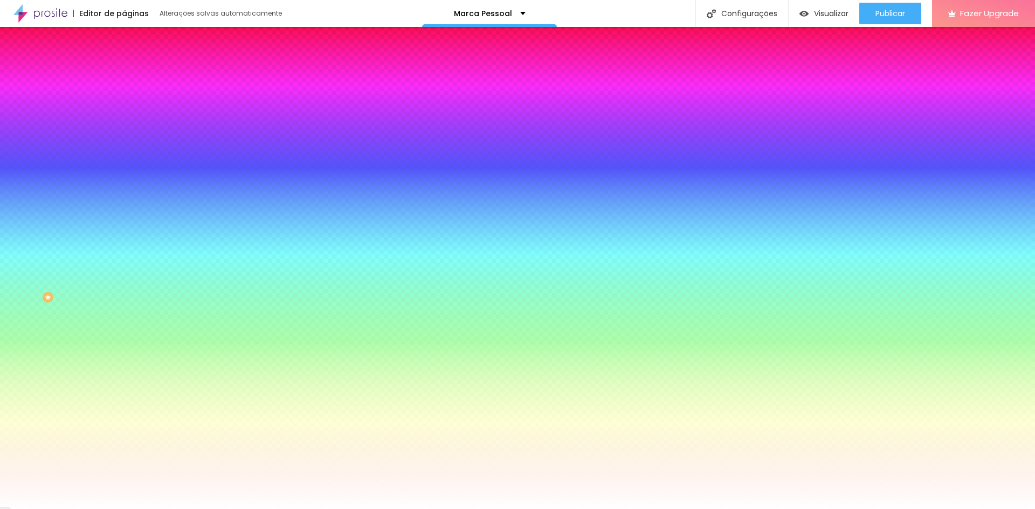
click at [124, 147] on div at bounding box center [186, 147] width 124 height 0
drag, startPoint x: 108, startPoint y: 226, endPoint x: 103, endPoint y: 297, distance: 71.3
click at [124, 297] on div "Editar Seção Conteúdo Estilo Avançado Imagem de fundo Adicionar imagem Efeito d…" at bounding box center [186, 268] width 124 height 482
click at [128, 143] on icon "button" at bounding box center [132, 140] width 8 height 8
click at [128, 209] on icon "button" at bounding box center [132, 206] width 8 height 8
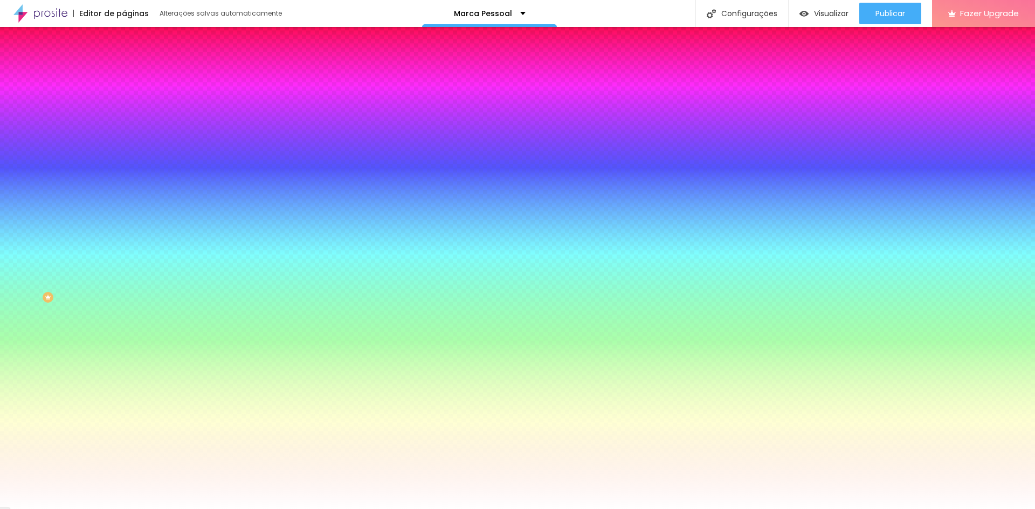
click at [124, 224] on button "button" at bounding box center [131, 217] width 15 height 11
click at [229, 509] on div at bounding box center [517, 516] width 1035 height 0
click at [221, 509] on div at bounding box center [517, 516] width 1035 height 0
click at [105, 509] on div at bounding box center [517, 509] width 1035 height 0
click at [128, 190] on icon "button" at bounding box center [131, 187] width 6 height 6
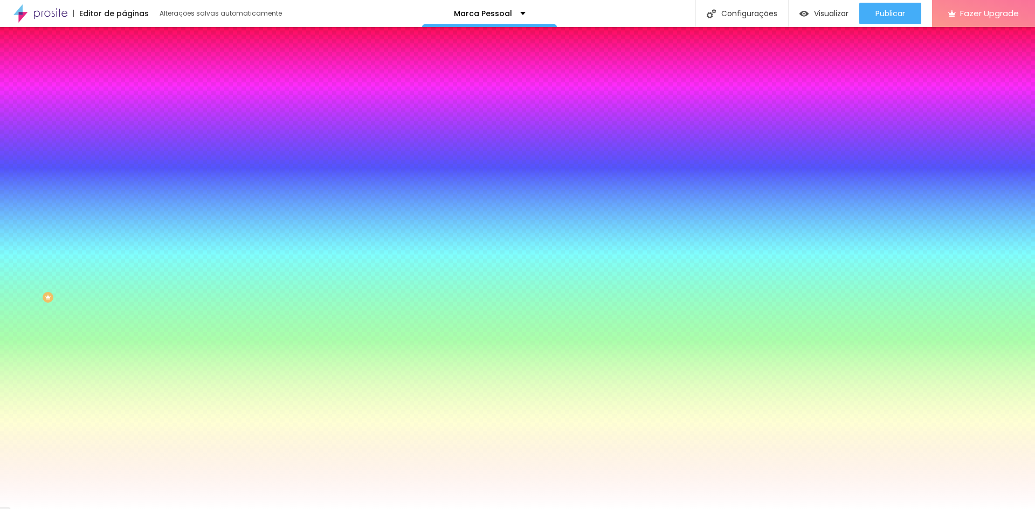
click at [236, 509] on div at bounding box center [517, 516] width 1035 height 0
click at [224, 509] on div at bounding box center [517, 516] width 1035 height 0
click at [91, 509] on div at bounding box center [517, 509] width 1035 height 0
click at [124, 147] on div at bounding box center [186, 147] width 124 height 0
drag, startPoint x: 108, startPoint y: 237, endPoint x: 102, endPoint y: 304, distance: 67.1
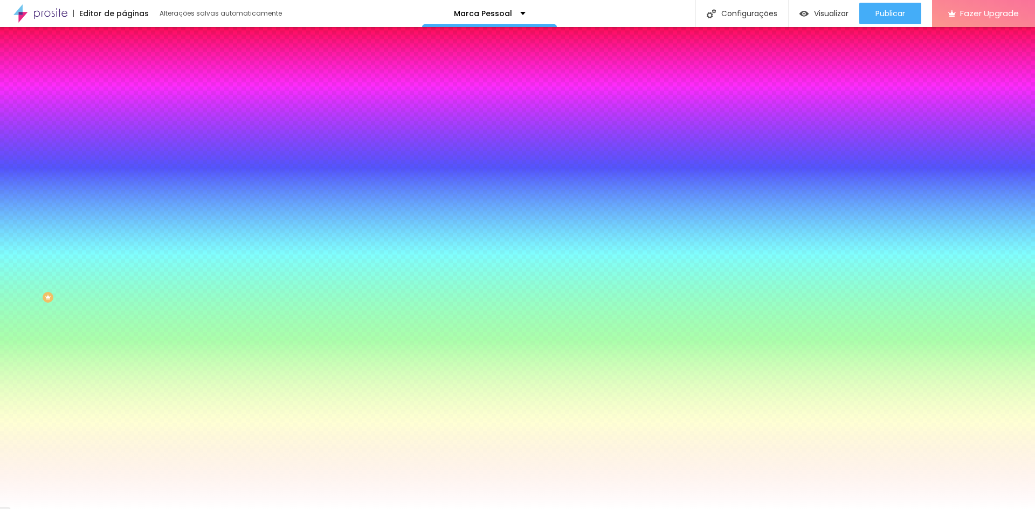
click at [124, 304] on div "Editar Seção Conteúdo Estilo Avançado Imagem de fundo Adicionar imagem Efeito d…" at bounding box center [186, 268] width 124 height 482
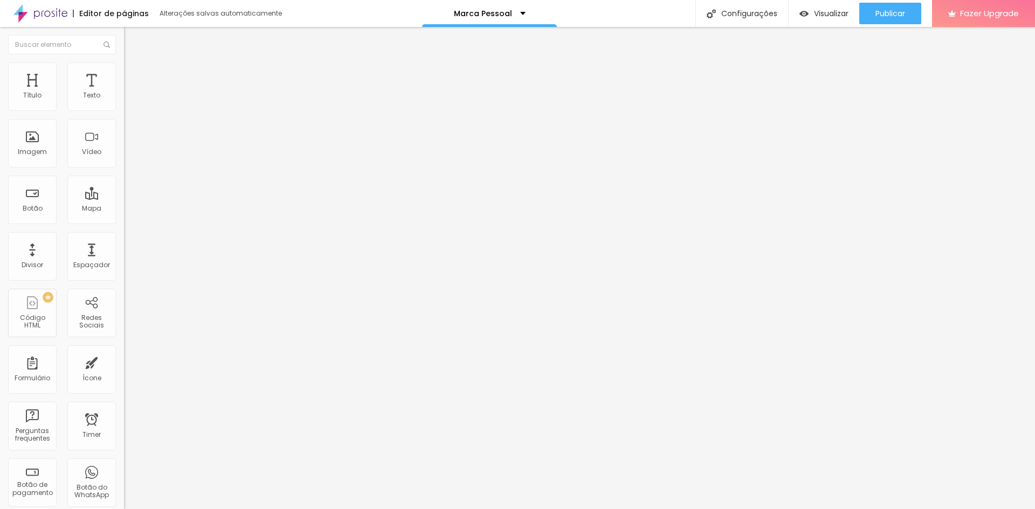
click at [124, 98] on img at bounding box center [128, 95] width 8 height 8
click at [124, 74] on ul "Conteúdo Estilo Avançado" at bounding box center [186, 68] width 124 height 32
click at [134, 73] on span "Estilo" at bounding box center [142, 69] width 17 height 9
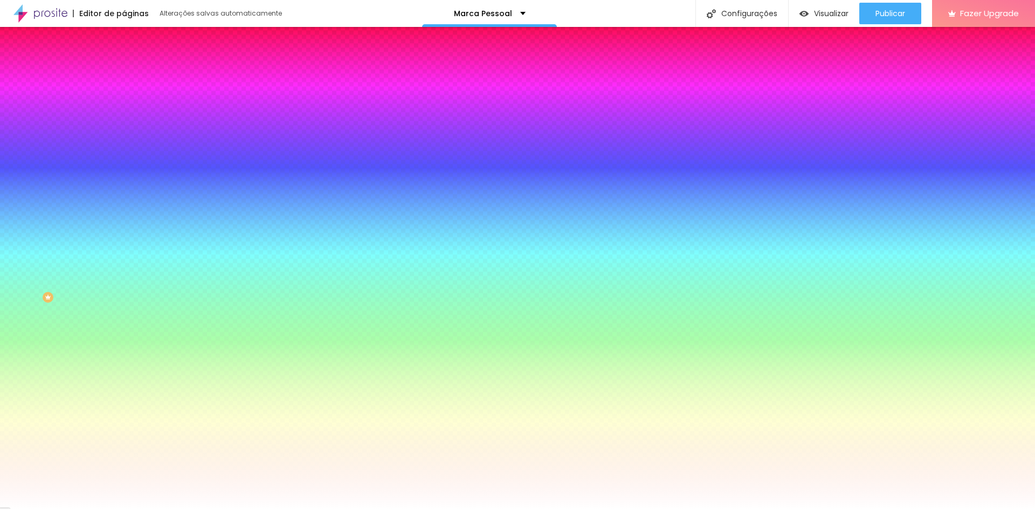
click at [124, 103] on div at bounding box center [186, 103] width 124 height 0
drag, startPoint x: 109, startPoint y: 139, endPoint x: 112, endPoint y: 125, distance: 14.2
click at [112, 125] on div at bounding box center [517, 254] width 1035 height 509
drag, startPoint x: 31, startPoint y: 137, endPoint x: 14, endPoint y: 123, distance: 21.8
click at [124, 114] on div at bounding box center [186, 114] width 124 height 0
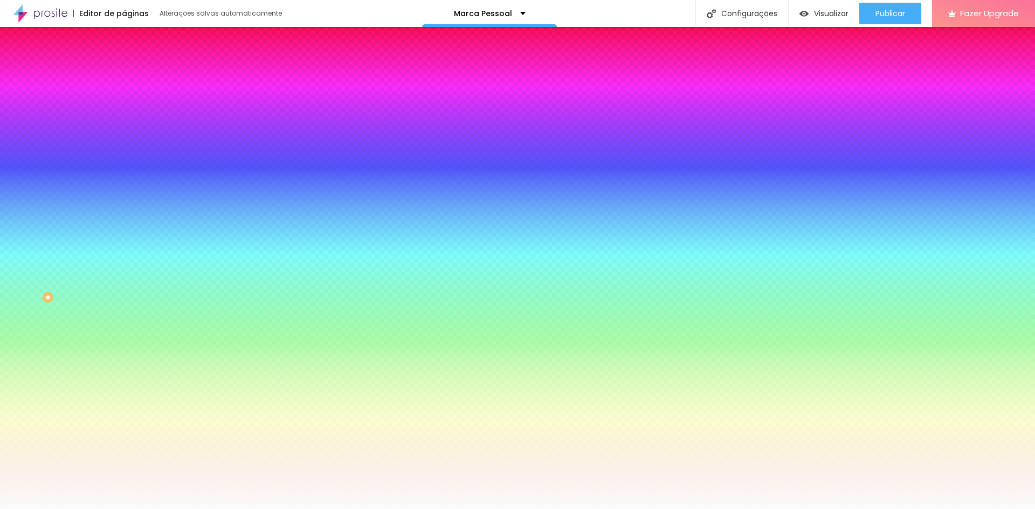
click at [124, 103] on div at bounding box center [186, 103] width 124 height 0
drag, startPoint x: 103, startPoint y: 141, endPoint x: 121, endPoint y: 121, distance: 27.1
click at [124, 121] on div "Cor de fundo Voltar ao padrão #FCFCFC Sombra DESATIVADO Voltar ao padrão [PERSO…" at bounding box center [186, 132] width 124 height 96
click at [124, 103] on div at bounding box center [186, 103] width 124 height 0
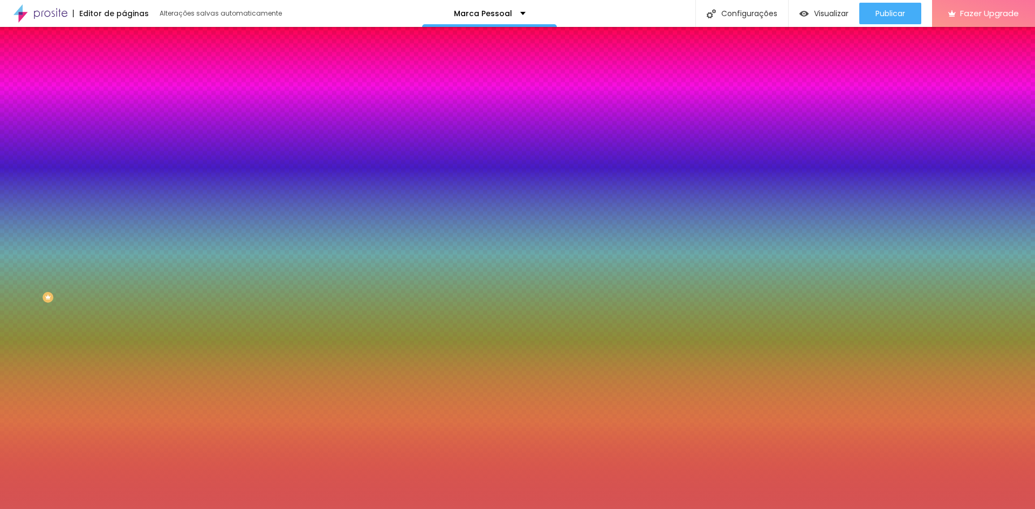
drag, startPoint x: 59, startPoint y: 135, endPoint x: 53, endPoint y: 134, distance: 6.1
click at [53, 134] on div at bounding box center [517, 254] width 1035 height 509
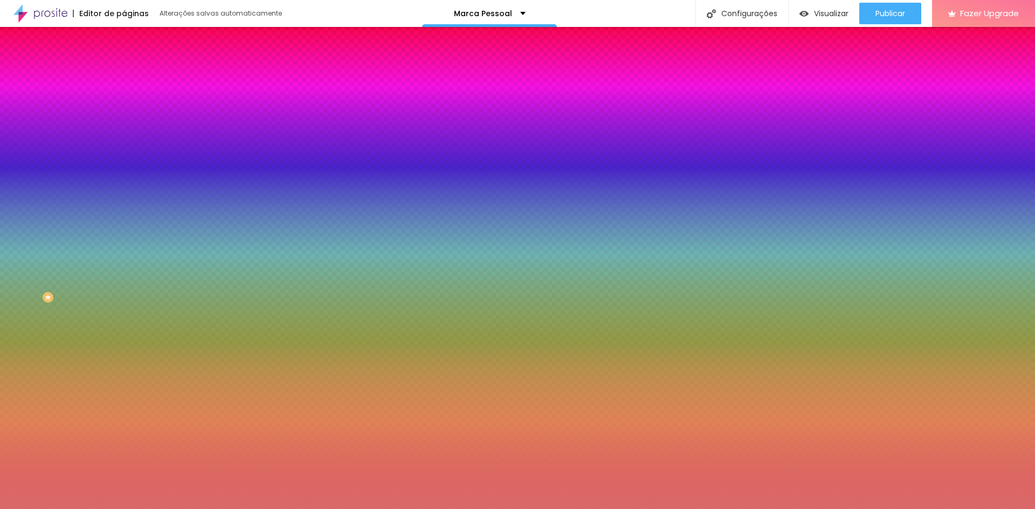
drag, startPoint x: 112, startPoint y: 107, endPoint x: 53, endPoint y: 105, distance: 58.8
click at [124, 105] on div "Cor de fundo Voltar ao padrão #D86868" at bounding box center [186, 99] width 124 height 30
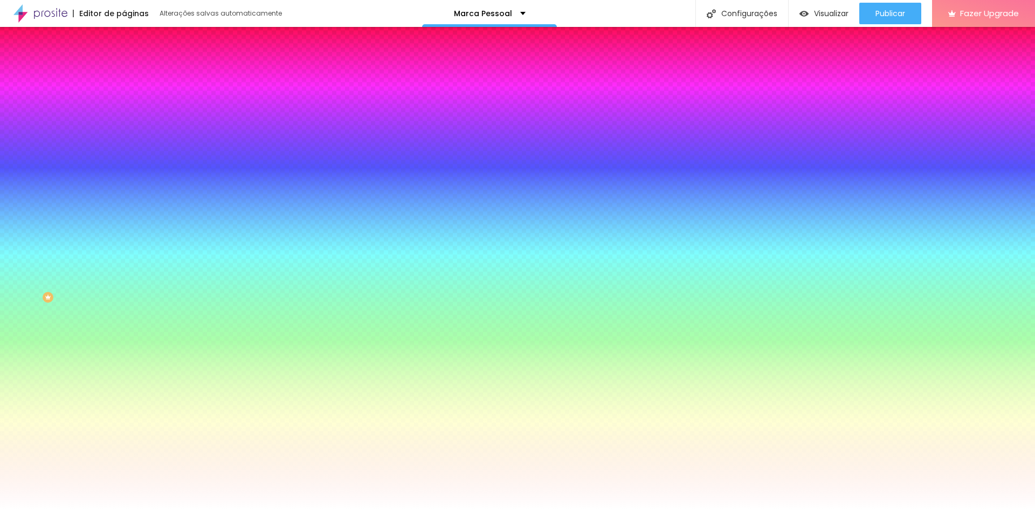
click at [124, 227] on div "Editar Coluna Conteúdo Estilo Avançado Cor de fundo Voltar ao padrão #FFFFFF So…" at bounding box center [186, 268] width 124 height 482
click at [124, 103] on div at bounding box center [186, 103] width 124 height 0
drag, startPoint x: 112, startPoint y: 135, endPoint x: 108, endPoint y: 204, distance: 69.1
click at [108, 204] on div at bounding box center [517, 254] width 1035 height 509
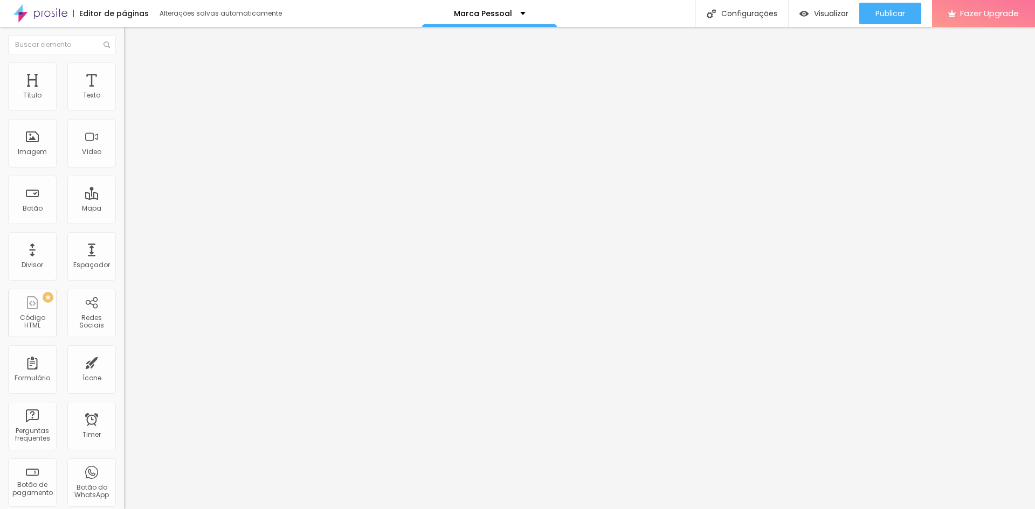
click at [124, 93] on span "Trocar imagem" at bounding box center [153, 88] width 59 height 9
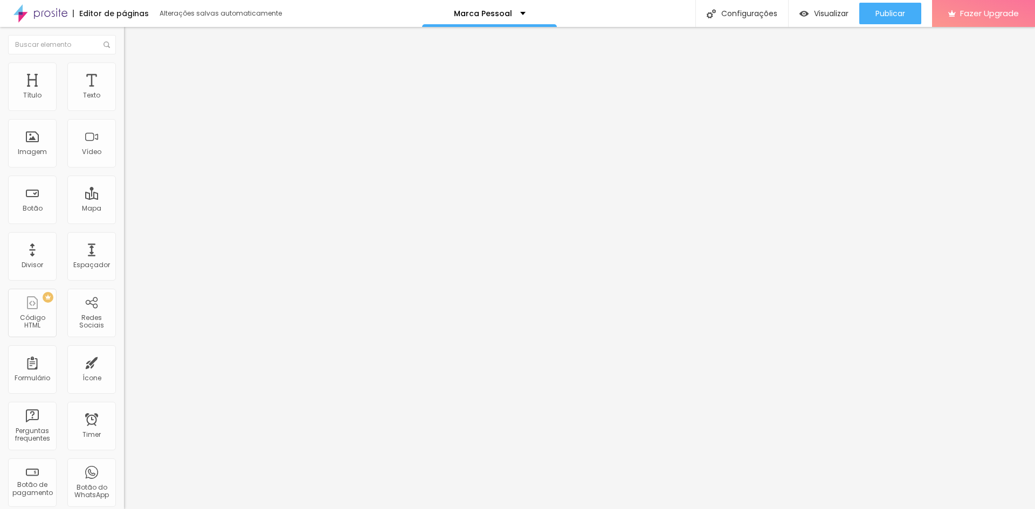
click at [124, 70] on li "Estilo" at bounding box center [186, 68] width 124 height 11
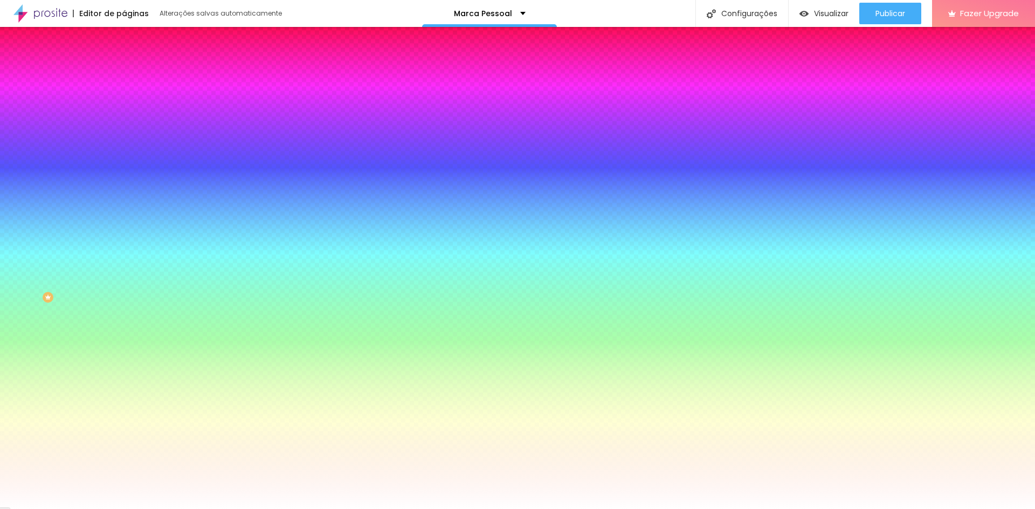
click at [124, 147] on div at bounding box center [186, 147] width 124 height 0
drag, startPoint x: 106, startPoint y: 228, endPoint x: 114, endPoint y: 210, distance: 19.8
click at [114, 210] on div at bounding box center [517, 254] width 1035 height 509
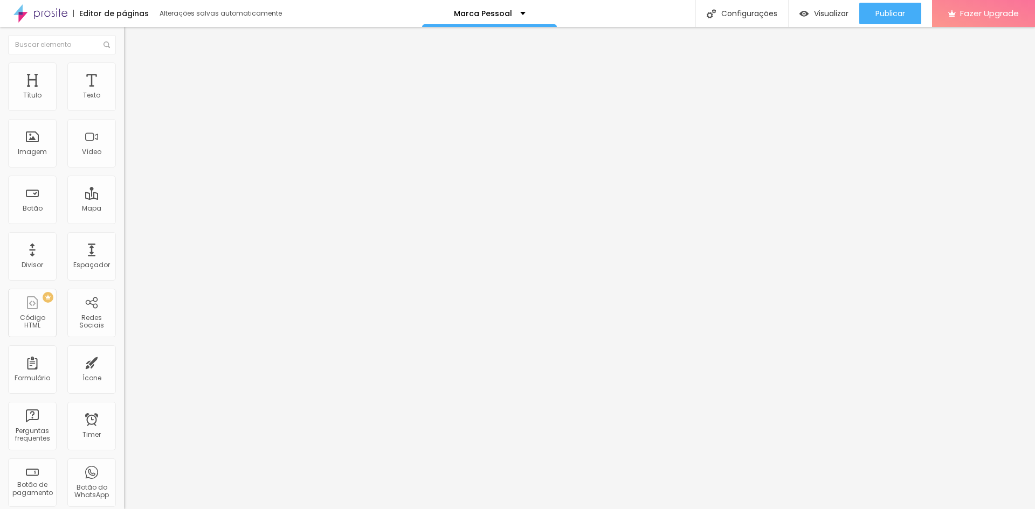
click at [134, 72] on span "Estilo" at bounding box center [142, 69] width 17 height 9
click at [124, 73] on li "Avançado" at bounding box center [186, 78] width 124 height 11
click at [124, 61] on img at bounding box center [129, 57] width 10 height 10
click at [134, 73] on span "Estilo" at bounding box center [142, 69] width 17 height 9
click at [124, 63] on li "Conteúdo" at bounding box center [186, 57] width 124 height 11
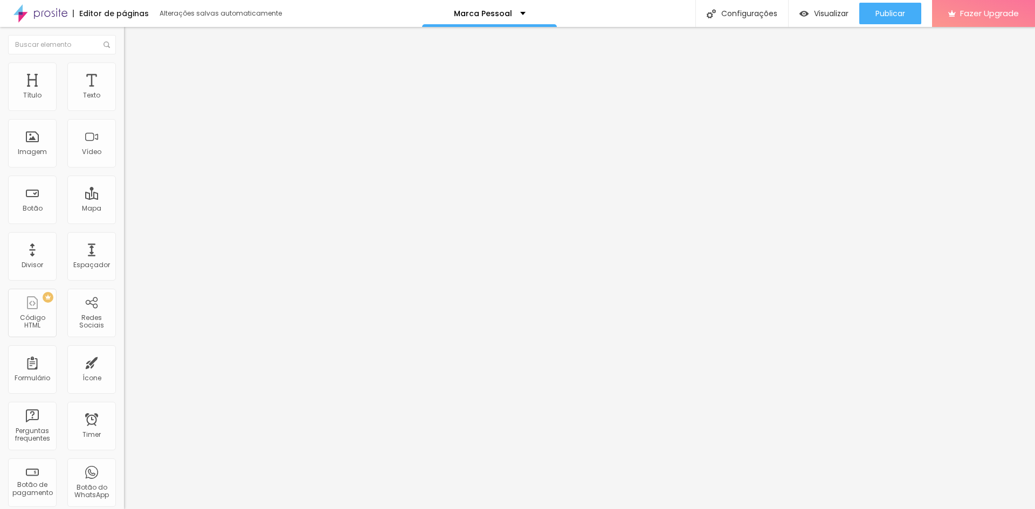
click at [183, 91] on img at bounding box center [186, 87] width 6 height 6
click at [124, 70] on img at bounding box center [129, 68] width 10 height 10
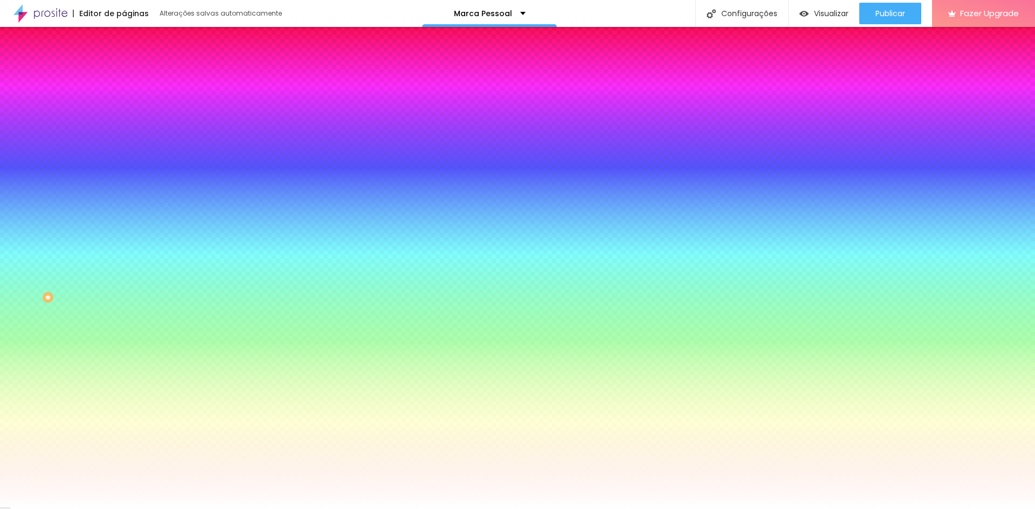
click at [124, 103] on div at bounding box center [186, 103] width 124 height 0
drag, startPoint x: 109, startPoint y: 143, endPoint x: 93, endPoint y: 113, distance: 33.8
click at [124, 113] on div "Cor de fundo Voltar ao padrão #FFFFFF" at bounding box center [186, 99] width 124 height 30
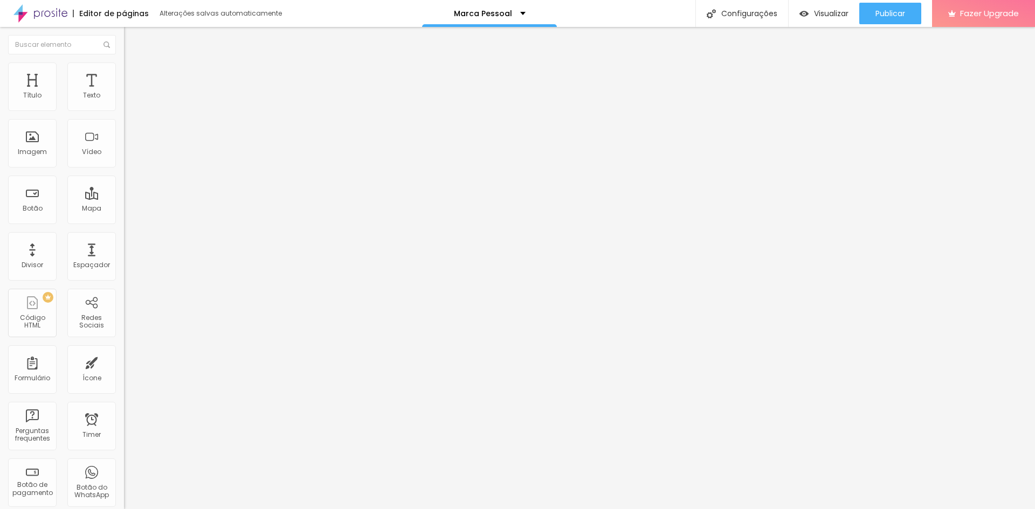
click at [124, 92] on div "Adicionar imagem" at bounding box center [186, 88] width 124 height 8
click at [124, 93] on span "Adicionar imagem" at bounding box center [159, 88] width 70 height 9
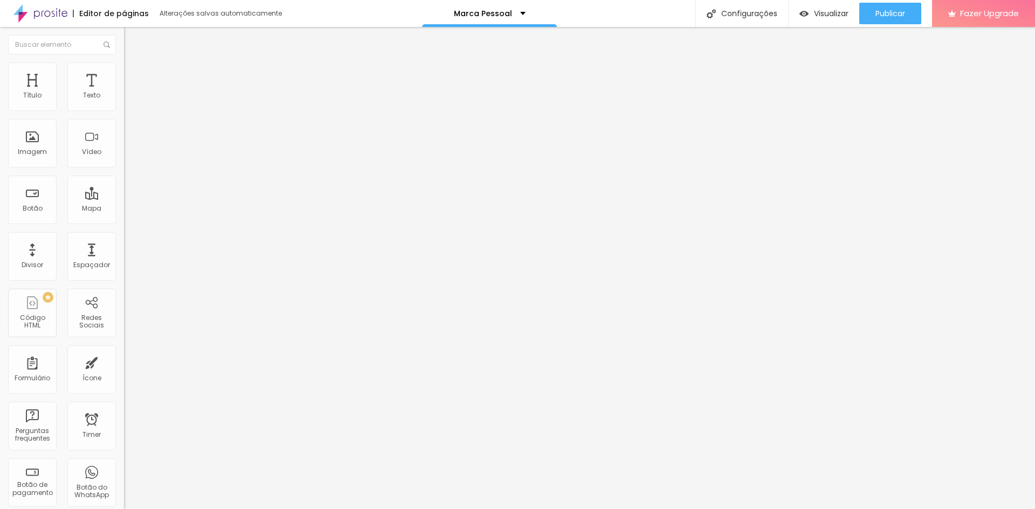
click at [124, 68] on img at bounding box center [129, 68] width 10 height 10
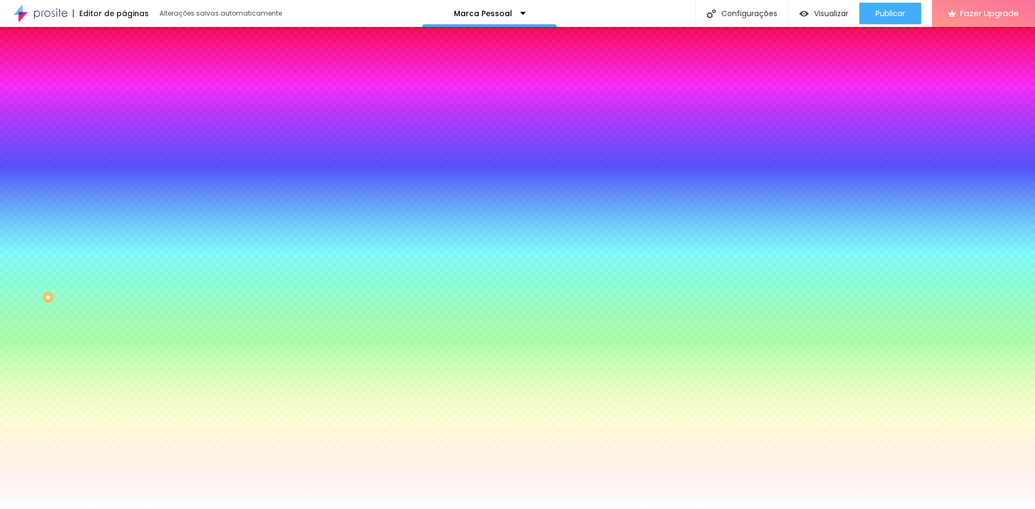
click at [124, 103] on div at bounding box center [186, 103] width 124 height 0
drag, startPoint x: 107, startPoint y: 141, endPoint x: 112, endPoint y: 116, distance: 25.8
click at [124, 114] on div "Cor de fundo Voltar ao padrão #FFFFFF" at bounding box center [186, 99] width 124 height 30
click at [124, 73] on li "Avançado" at bounding box center [186, 78] width 124 height 11
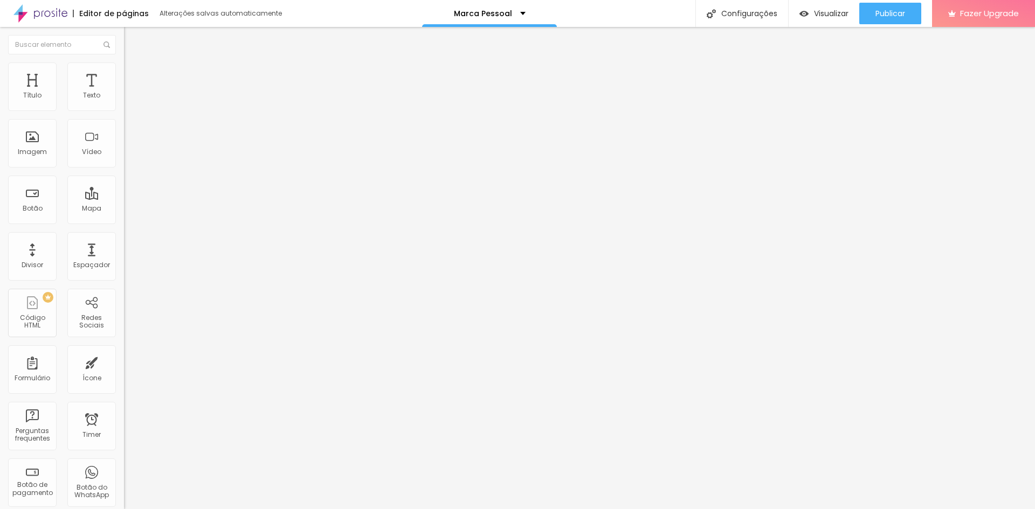
drag, startPoint x: 45, startPoint y: 106, endPoint x: 17, endPoint y: 112, distance: 28.2
click at [124, 209] on input "range" at bounding box center [159, 213] width 70 height 9
click at [134, 64] on span "Conteúdo" at bounding box center [150, 58] width 33 height 9
click at [124, 99] on div at bounding box center [186, 95] width 124 height 9
click at [134, 73] on span "Estilo" at bounding box center [142, 69] width 17 height 9
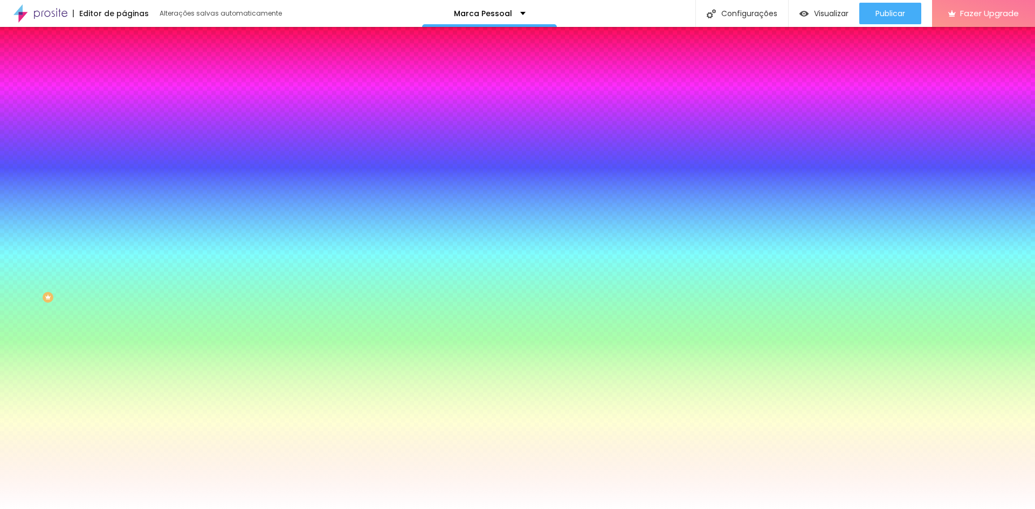
click at [124, 73] on li "Avançado" at bounding box center [186, 78] width 124 height 11
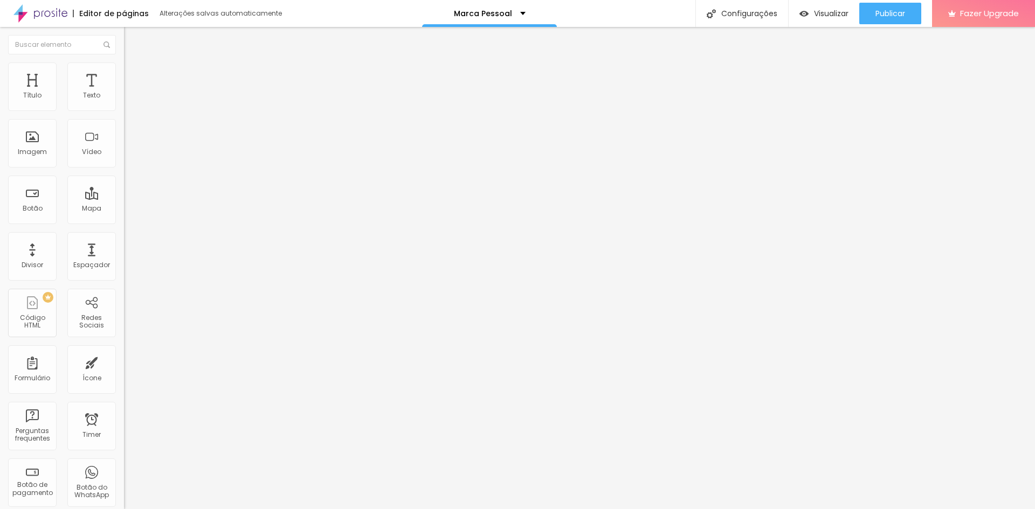
click at [132, 40] on img "button" at bounding box center [136, 39] width 9 height 9
click at [134, 73] on span "Estilo" at bounding box center [142, 69] width 17 height 9
click at [134, 64] on span "Conteúdo" at bounding box center [150, 58] width 33 height 9
click at [134, 76] on span "Avançado" at bounding box center [152, 80] width 36 height 9
click at [124, 70] on li "Estilo" at bounding box center [186, 68] width 124 height 11
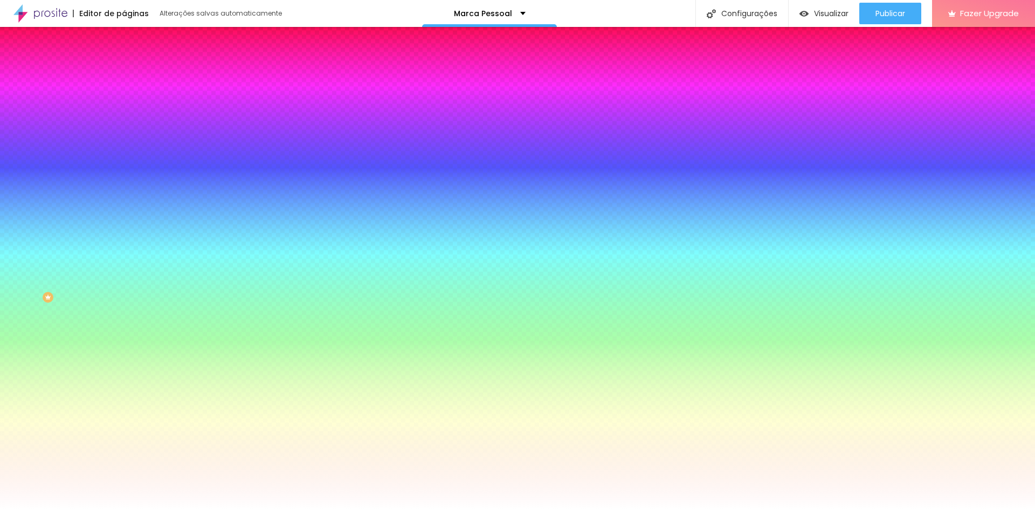
click at [124, 147] on div at bounding box center [186, 147] width 124 height 0
drag, startPoint x: 109, startPoint y: 224, endPoint x: 123, endPoint y: 301, distance: 78.4
click at [124, 301] on div "Editar Seção Conteúdo Estilo Avançado Imagem de fundo Adicionar imagem Efeito d…" at bounding box center [186, 268] width 124 height 482
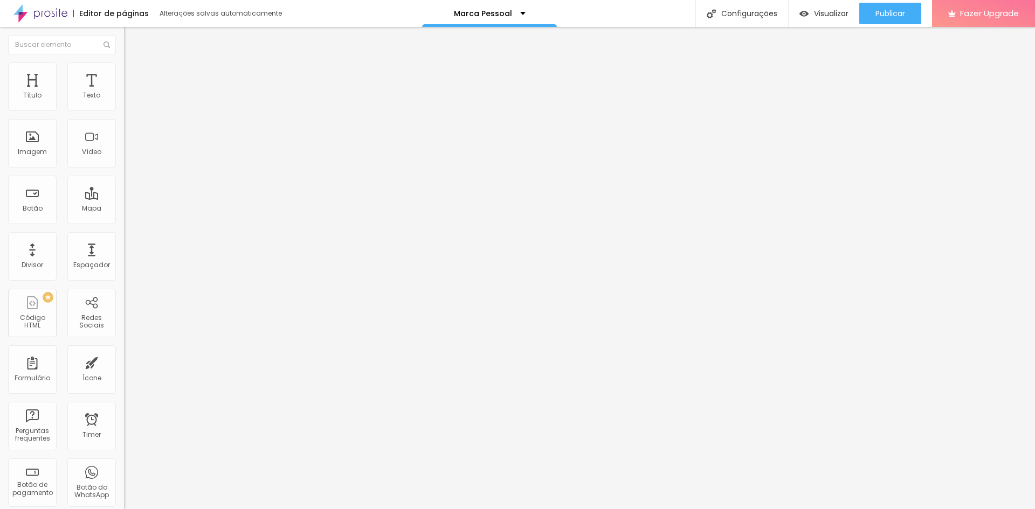
click at [134, 74] on span "Estilo" at bounding box center [142, 69] width 17 height 9
click at [124, 73] on img at bounding box center [129, 78] width 10 height 10
click at [134, 74] on span "Estilo" at bounding box center [142, 69] width 17 height 9
click at [124, 61] on img at bounding box center [129, 57] width 10 height 10
click at [134, 74] on span "Estilo" at bounding box center [142, 69] width 17 height 9
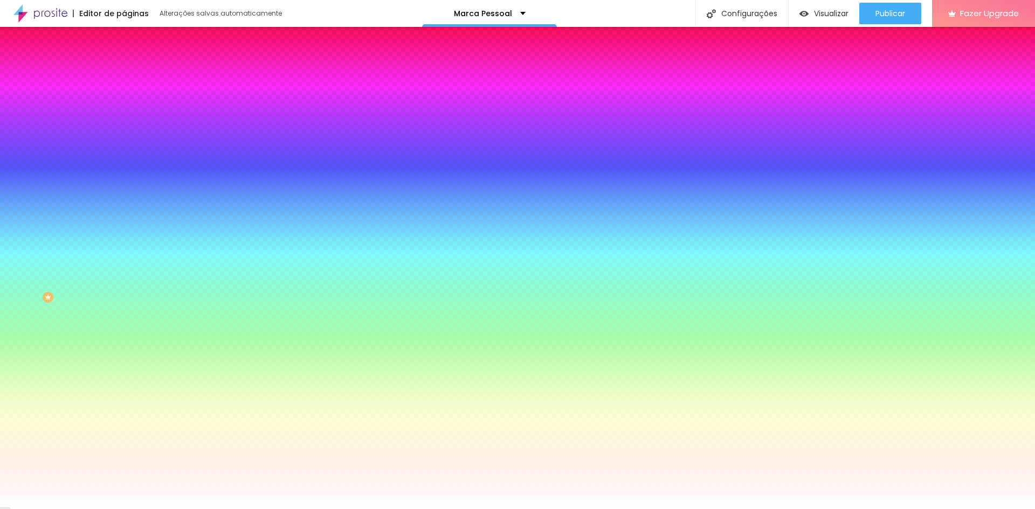
click at [124, 63] on li "Conteúdo" at bounding box center [186, 57] width 124 height 11
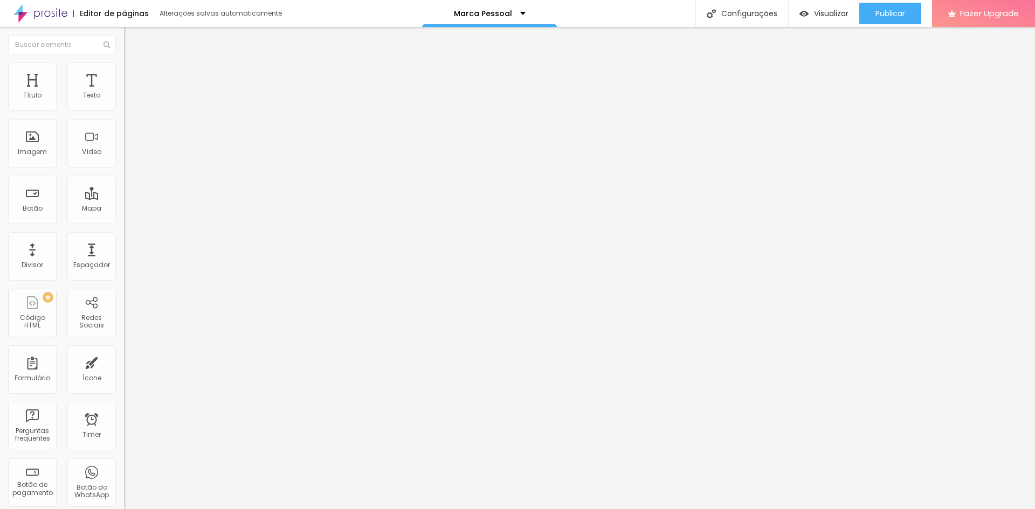
click at [124, 98] on span "Encaixotado" at bounding box center [145, 93] width 42 height 9
click at [124, 115] on span "Completo" at bounding box center [140, 110] width 33 height 9
click at [124, 103] on div "Encaixotado" at bounding box center [186, 100] width 124 height 6
click at [124, 115] on span "Completo" at bounding box center [140, 110] width 33 height 9
click at [124, 70] on li "Estilo" at bounding box center [186, 68] width 124 height 11
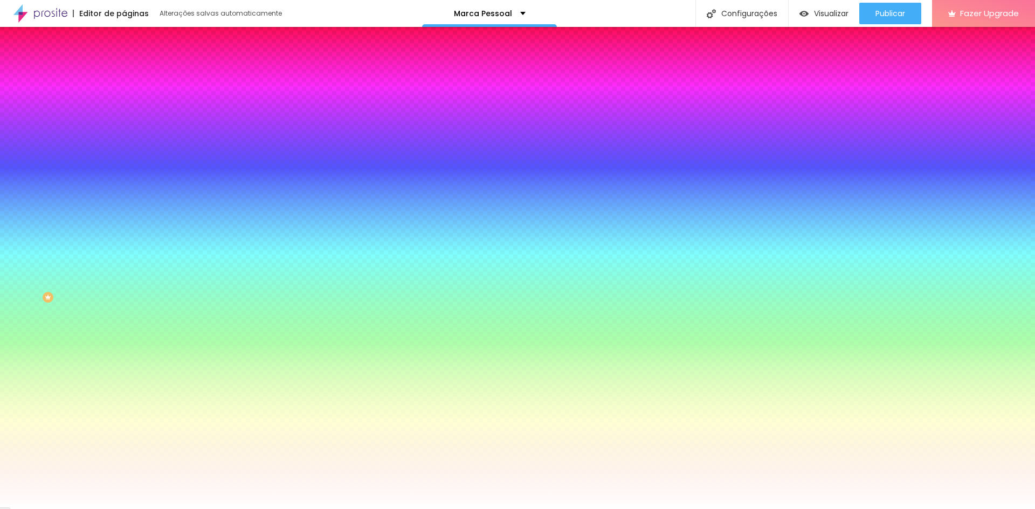
click at [124, 147] on div at bounding box center [186, 147] width 124 height 0
drag, startPoint x: 103, startPoint y: 229, endPoint x: 104, endPoint y: 303, distance: 74.4
click at [124, 303] on div "Editar Seção Conteúdo Estilo Avançado Imagem de fundo Adicionar imagem Efeito d…" at bounding box center [186, 268] width 124 height 482
click at [124, 164] on div "Efeitos de fundo" at bounding box center [186, 160] width 124 height 6
click at [134, 76] on span "Avançado" at bounding box center [152, 80] width 36 height 9
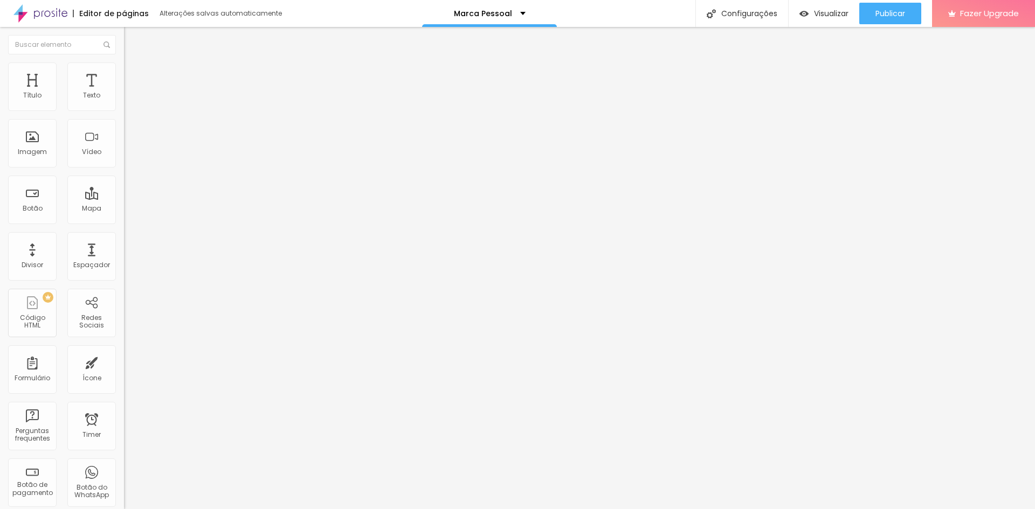
click at [124, 209] on div at bounding box center [186, 214] width 124 height 10
drag, startPoint x: 91, startPoint y: 105, endPoint x: 13, endPoint y: 103, distance: 78.2
click at [124, 209] on input "range" at bounding box center [159, 213] width 70 height 9
click at [124, 103] on button "button" at bounding box center [131, 97] width 15 height 11
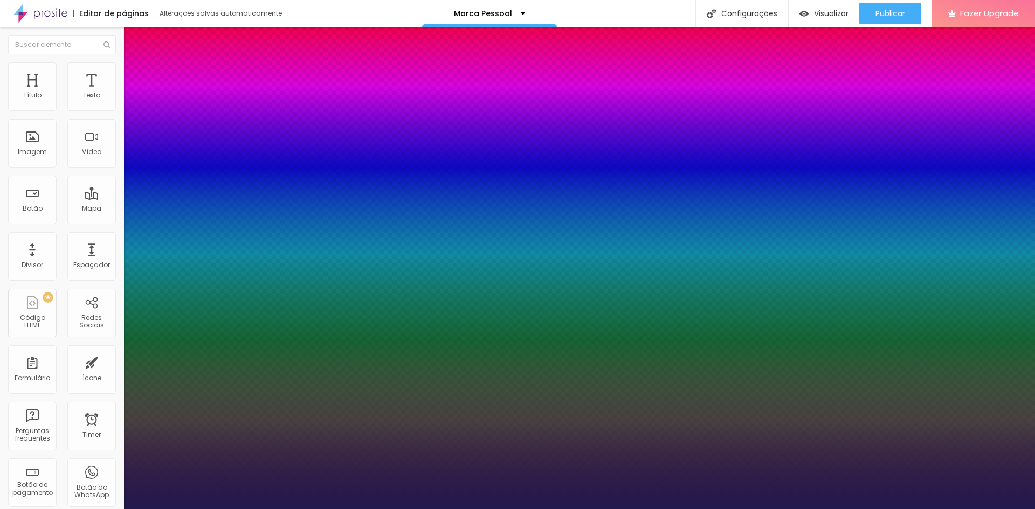
drag, startPoint x: 145, startPoint y: 182, endPoint x: 151, endPoint y: 182, distance: 6.5
click at [237, 509] on div at bounding box center [517, 509] width 1035 height 0
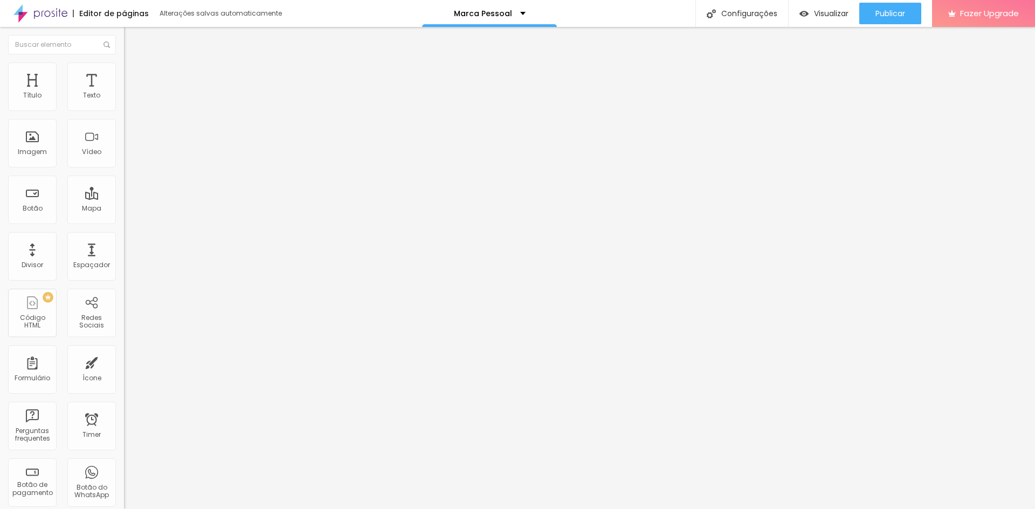
click at [124, 70] on img at bounding box center [129, 68] width 10 height 10
drag, startPoint x: 108, startPoint y: 115, endPoint x: 134, endPoint y: 120, distance: 26.3
click at [134, 110] on input "range" at bounding box center [159, 106] width 70 height 9
click at [124, 61] on img at bounding box center [129, 57] width 10 height 10
click at [124, 161] on span "4:3 Standard" at bounding box center [146, 156] width 44 height 9
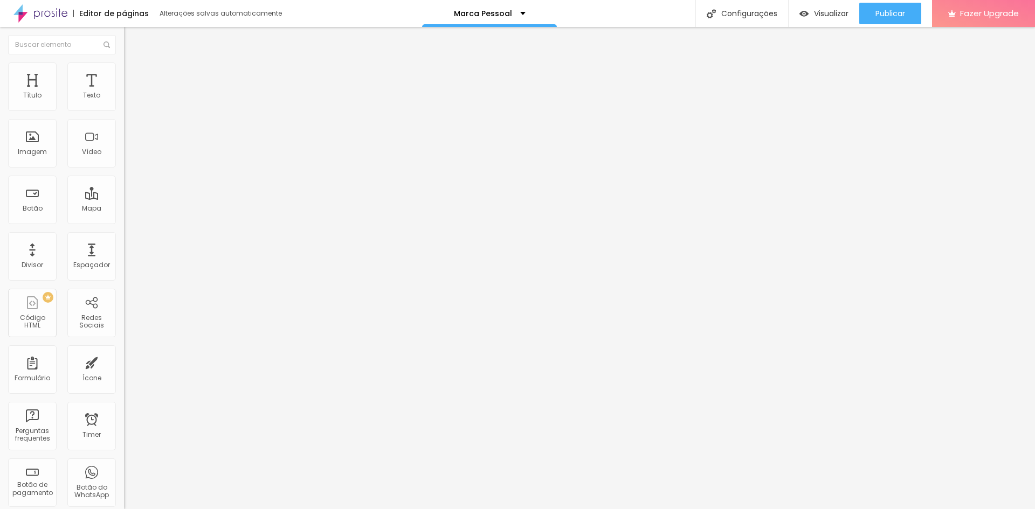
click at [124, 196] on div "Vertical 2 9:16" at bounding box center [186, 193] width 124 height 6
click at [124, 168] on span "Ultrawide" at bounding box center [139, 162] width 31 height 9
click at [124, 178] on span "Wide" at bounding box center [132, 173] width 17 height 9
click at [124, 184] on span "Standard" at bounding box center [140, 179] width 32 height 9
click at [124, 191] on span "Vertical 1" at bounding box center [138, 186] width 29 height 9
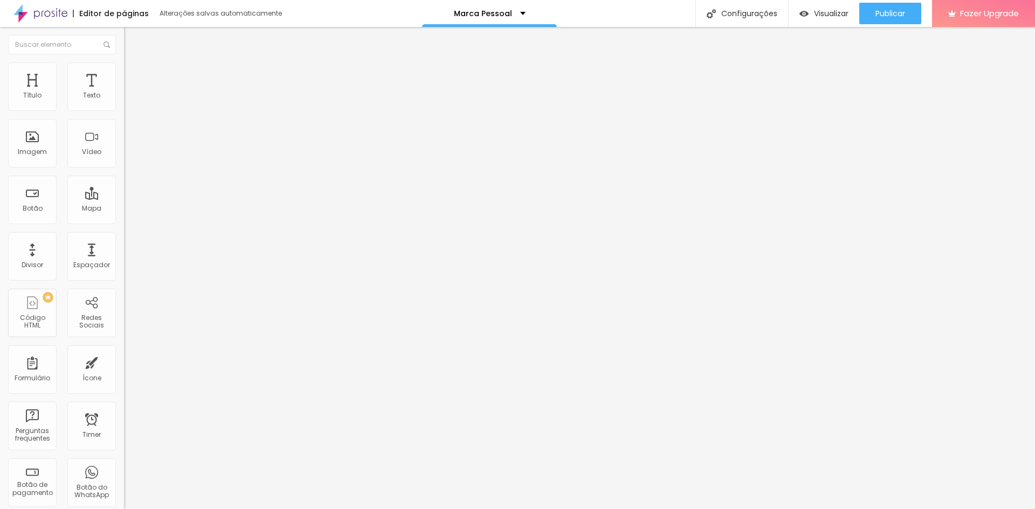
click at [124, 196] on div "Vertical 2 9:16" at bounding box center [186, 193] width 124 height 6
click at [124, 168] on span "Ultrawide" at bounding box center [139, 162] width 31 height 9
click at [124, 203] on div at bounding box center [186, 203] width 124 height 0
click at [124, 203] on div "Autoplay" at bounding box center [186, 199] width 124 height 6
click at [124, 203] on div at bounding box center [186, 203] width 124 height 0
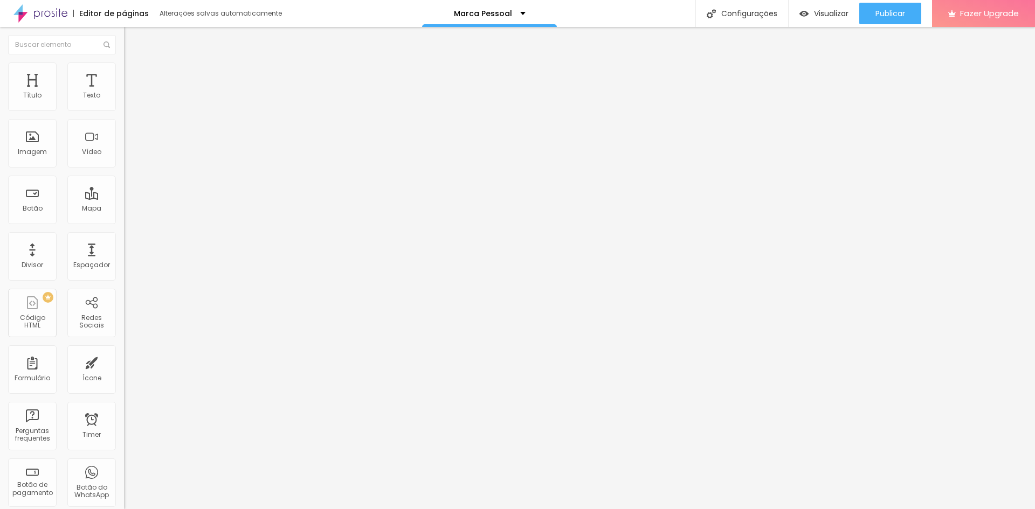
click at [124, 129] on img at bounding box center [128, 125] width 8 height 8
click at [124, 147] on div at bounding box center [186, 134] width 124 height 26
click at [124, 139] on div at bounding box center [186, 134] width 124 height 9
click at [124, 147] on div at bounding box center [186, 143] width 124 height 9
click at [124, 137] on img at bounding box center [128, 134] width 8 height 8
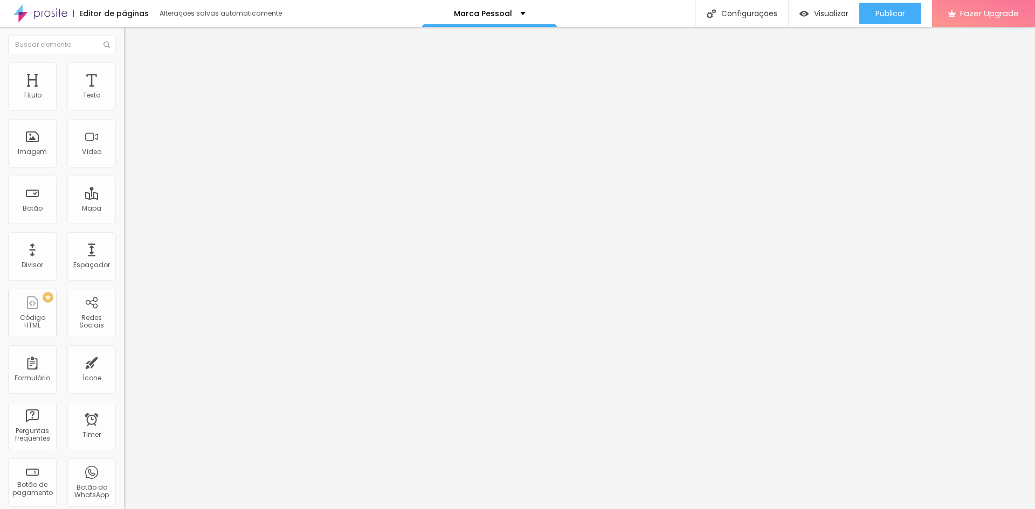
click at [134, 74] on span "Estilo" at bounding box center [142, 69] width 17 height 9
click at [134, 76] on span "Avançado" at bounding box center [152, 80] width 36 height 9
click at [124, 209] on input "range" at bounding box center [159, 213] width 70 height 9
click at [124, 362] on input "range" at bounding box center [159, 366] width 70 height 9
click at [124, 71] on li "Estilo" at bounding box center [186, 68] width 124 height 11
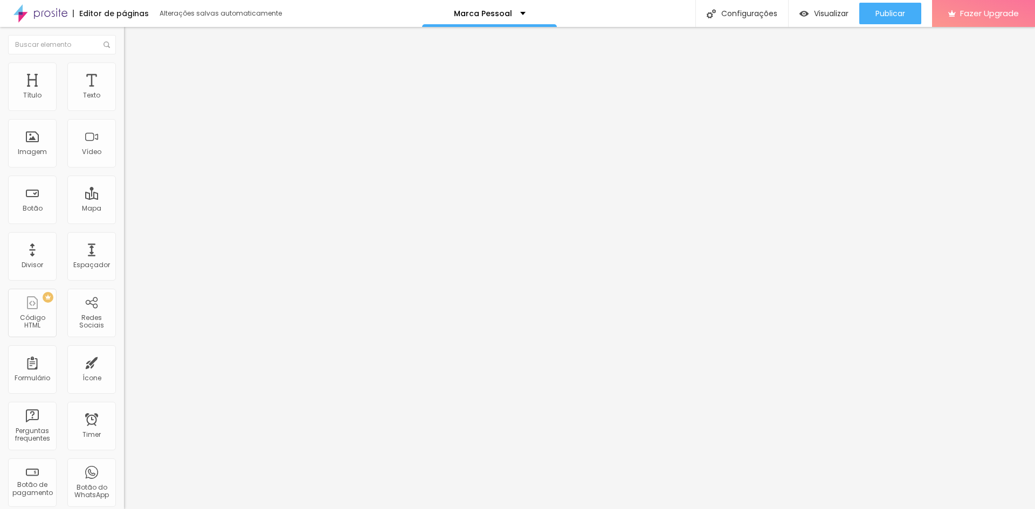
click at [124, 63] on li "Conteúdo" at bounding box center [186, 57] width 124 height 11
click at [124, 72] on li "Estilo" at bounding box center [186, 68] width 124 height 11
drag, startPoint x: 63, startPoint y: 116, endPoint x: 120, endPoint y: 114, distance: 57.7
click at [124, 110] on input "range" at bounding box center [159, 106] width 70 height 9
click at [134, 64] on span "Conteúdo" at bounding box center [150, 58] width 33 height 9
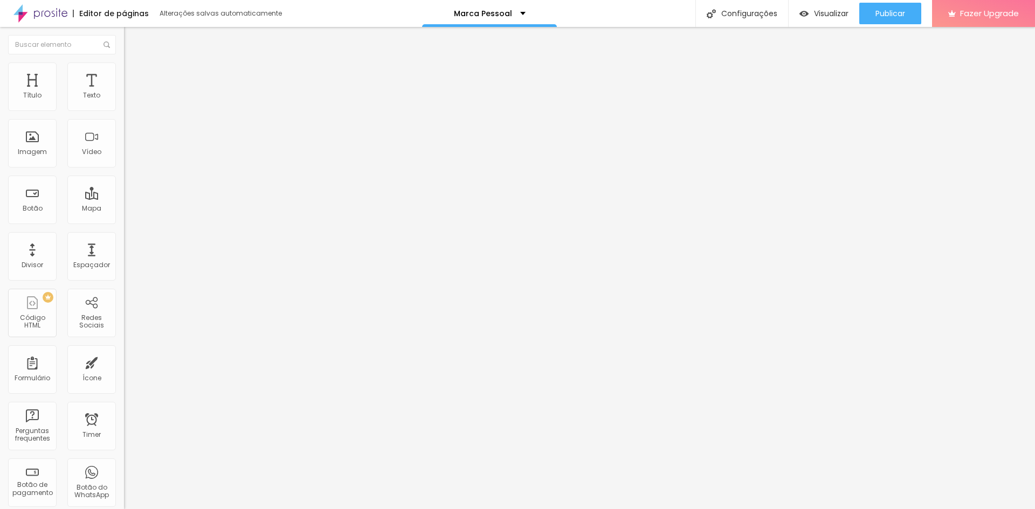
click at [124, 161] on span "21:9 Ultrawide" at bounding box center [146, 156] width 44 height 9
click at [124, 177] on div "Wide 16:9" at bounding box center [186, 173] width 124 height 6
click at [124, 161] on span "16:9 Wide" at bounding box center [139, 156] width 31 height 9
click at [124, 184] on span "Standard" at bounding box center [140, 179] width 32 height 9
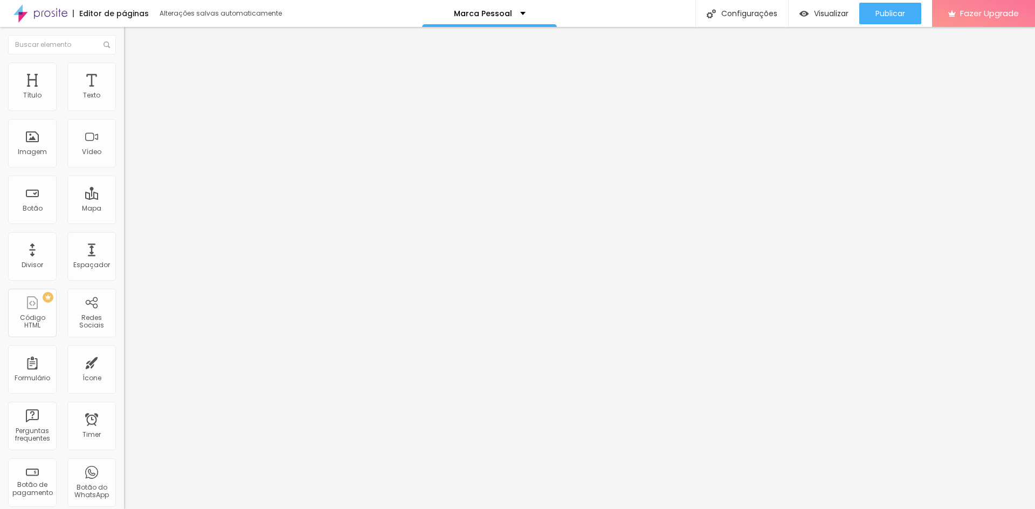
click at [124, 161] on span "4:3 Standard" at bounding box center [146, 156] width 44 height 9
click at [124, 190] on div "Vertical 1 3:4" at bounding box center [186, 186] width 124 height 6
click at [124, 161] on span "3:4 Vertical 1" at bounding box center [144, 156] width 40 height 9
click at [124, 162] on div "Proporção 3:4 Vertical 1 Ultrawide 21:9 Wide 16:9 Standard 4:3 Vertical 1 3:4 V…" at bounding box center [186, 171] width 124 height 49
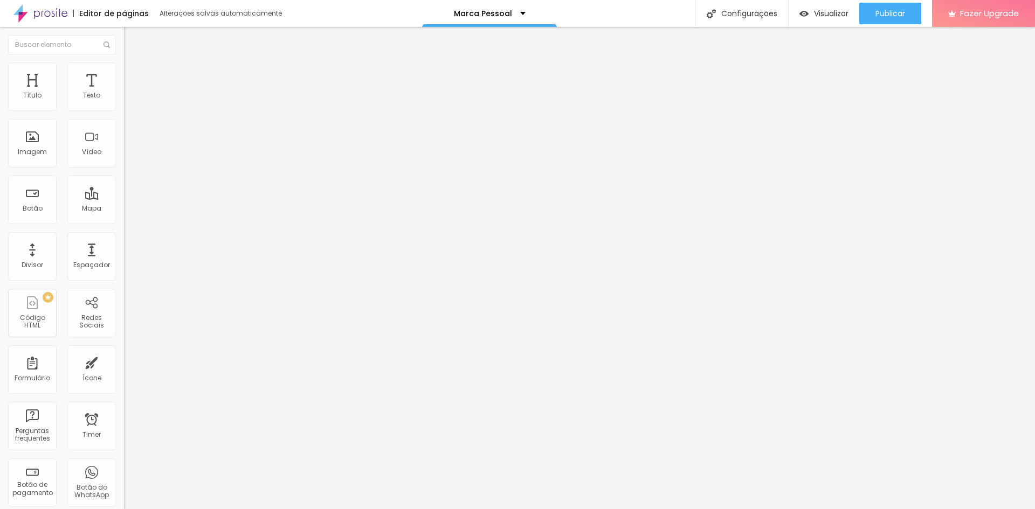
click at [124, 161] on span "3:4 Vertical 1" at bounding box center [144, 156] width 40 height 9
click at [124, 196] on div "Vertical 2 9:16" at bounding box center [186, 193] width 124 height 6
click at [124, 161] on span "9:16 Vertical 2" at bounding box center [146, 156] width 44 height 9
click at [124, 162] on div "Proporção 9:16 Vertical 2 Ultrawide 21:9 Wide 16:9 Standard 4:3 Vertical 1 3:4 …" at bounding box center [186, 171] width 124 height 49
click at [124, 161] on span "9:16 Vertical 2" at bounding box center [146, 156] width 44 height 9
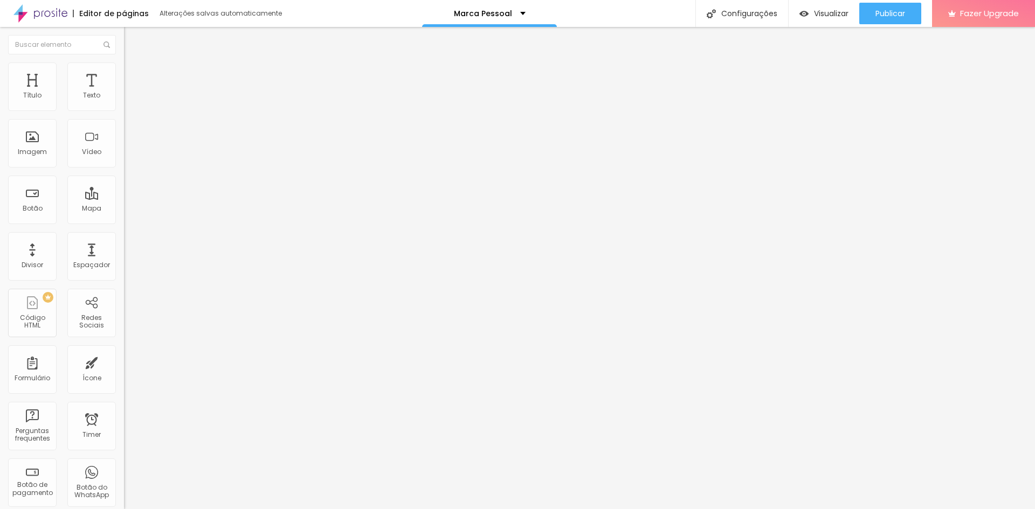
click at [124, 168] on span "Ultrawide" at bounding box center [139, 162] width 31 height 9
click at [124, 161] on span "21:9 Ultrawide" at bounding box center [146, 156] width 44 height 9
click at [124, 177] on div "Wide 16:9" at bounding box center [186, 173] width 124 height 6
click at [124, 161] on span "16:9 Wide" at bounding box center [139, 156] width 31 height 9
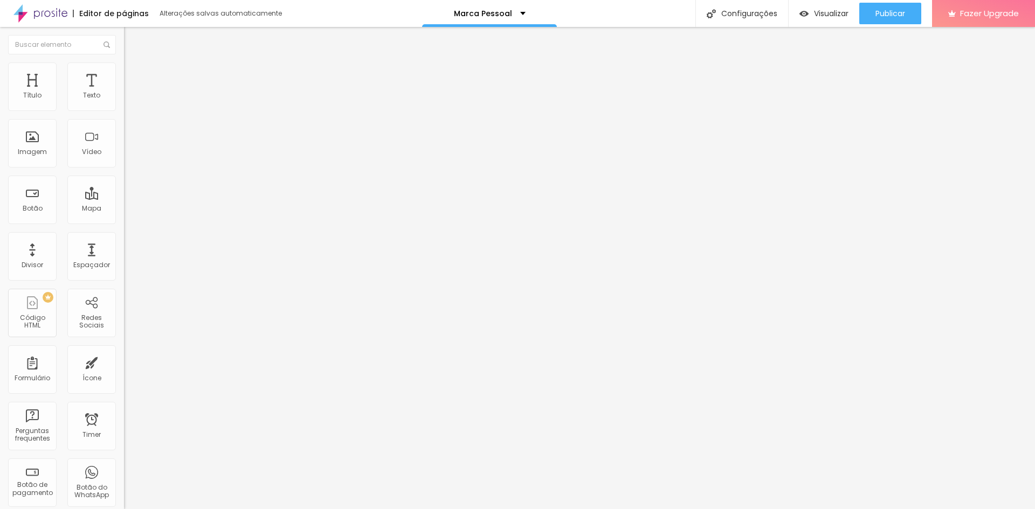
click at [124, 161] on span "16:9 Wide" at bounding box center [139, 156] width 31 height 9
click at [124, 168] on span "Ultrawide" at bounding box center [139, 162] width 31 height 9
click at [124, 129] on img at bounding box center [128, 125] width 8 height 8
click at [124, 137] on img at bounding box center [128, 134] width 8 height 8
click at [124, 146] on img at bounding box center [128, 143] width 8 height 8
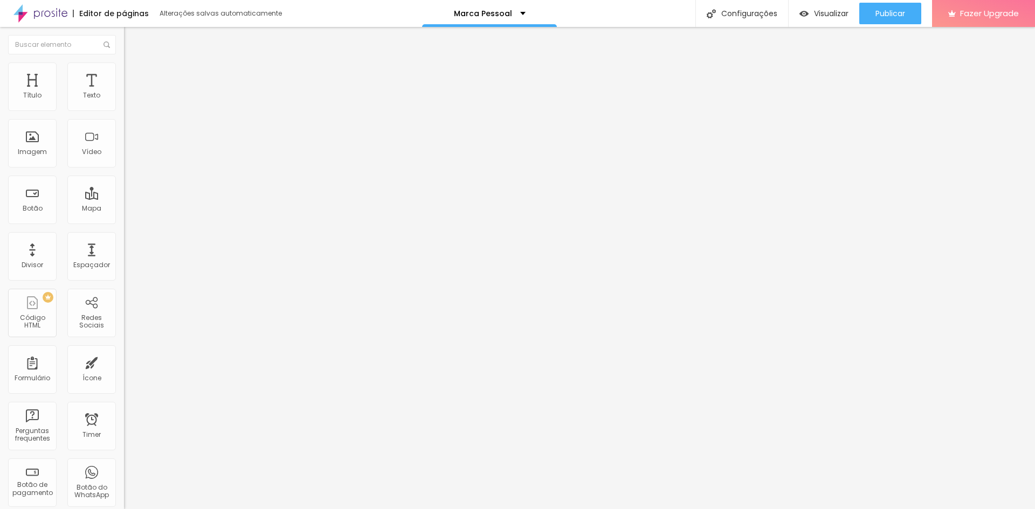
click at [124, 137] on img at bounding box center [128, 134] width 8 height 8
click at [124, 101] on input "text" at bounding box center [188, 96] width 129 height 11
click at [134, 73] on span "Estilo" at bounding box center [142, 69] width 17 height 9
click at [134, 76] on span "Avançado" at bounding box center [152, 80] width 36 height 9
drag, startPoint x: 35, startPoint y: 125, endPoint x: 25, endPoint y: 121, distance: 10.9
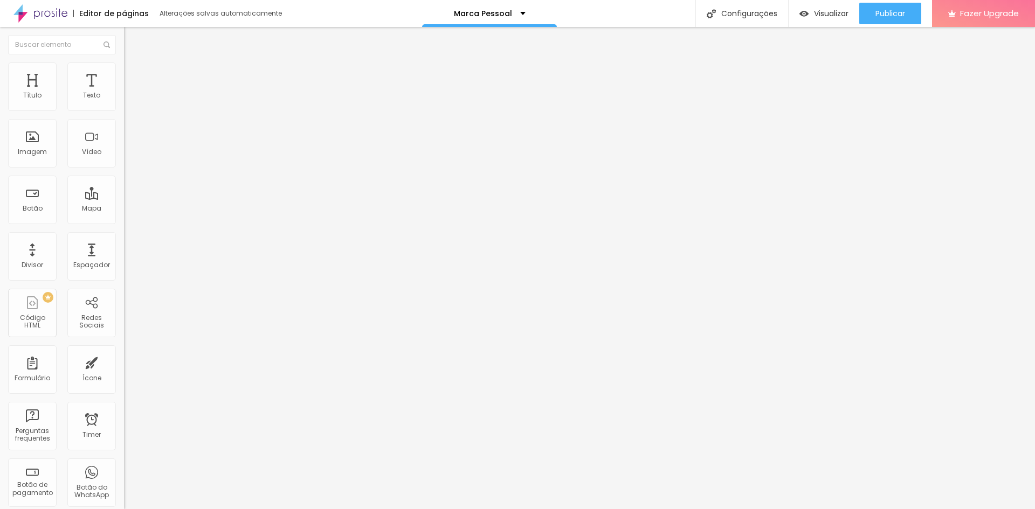
click at [124, 362] on input "range" at bounding box center [159, 366] width 70 height 9
drag, startPoint x: 26, startPoint y: 105, endPoint x: 18, endPoint y: 108, distance: 8.2
click at [124, 209] on input "range" at bounding box center [159, 213] width 70 height 9
click at [124, 70] on li "Estilo" at bounding box center [186, 68] width 124 height 11
click at [124, 63] on li "Conteúdo" at bounding box center [186, 57] width 124 height 11
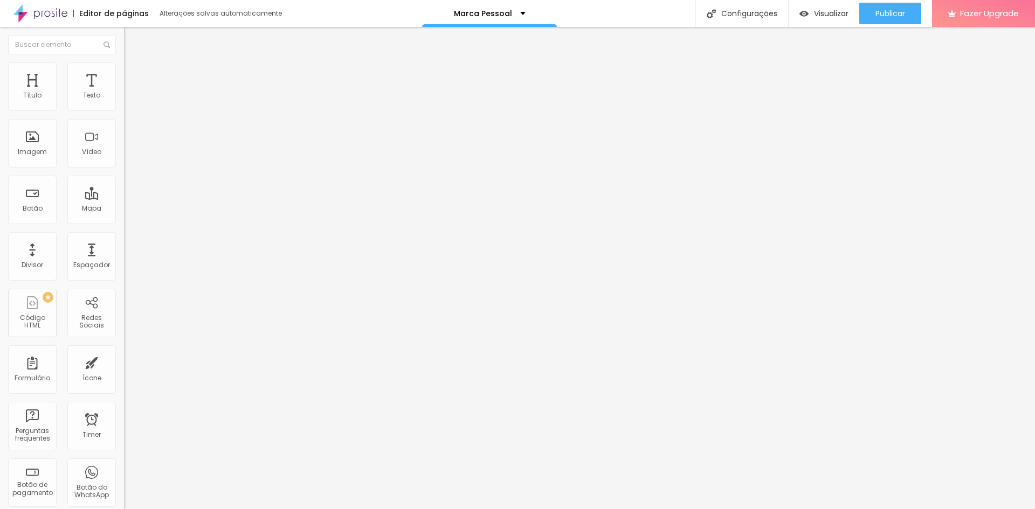
click at [124, 161] on span "21:9 Ultrawide" at bounding box center [146, 156] width 44 height 9
click at [124, 183] on div "Standard 4:3" at bounding box center [186, 180] width 124 height 6
click at [124, 67] on img at bounding box center [129, 68] width 10 height 10
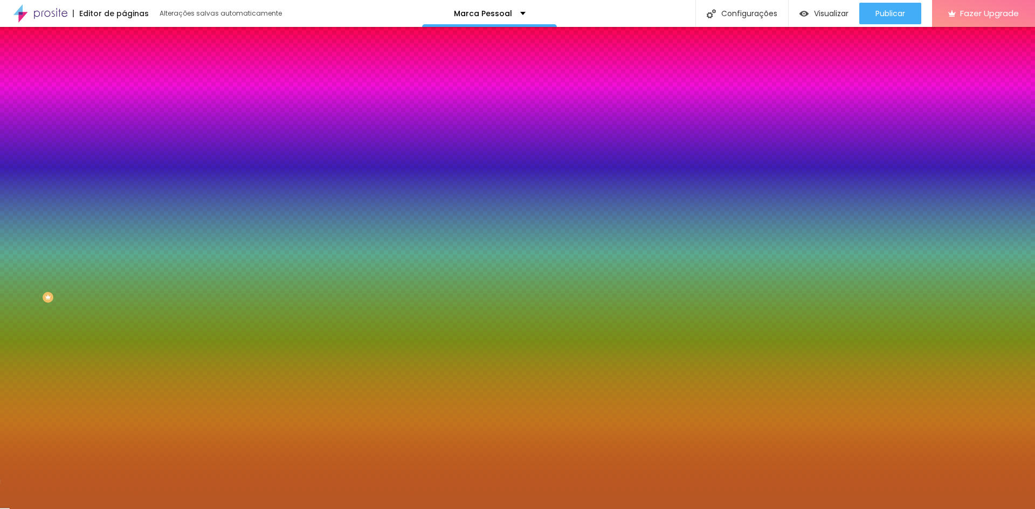
click at [124, 63] on li "Conteúdo" at bounding box center [186, 57] width 124 height 11
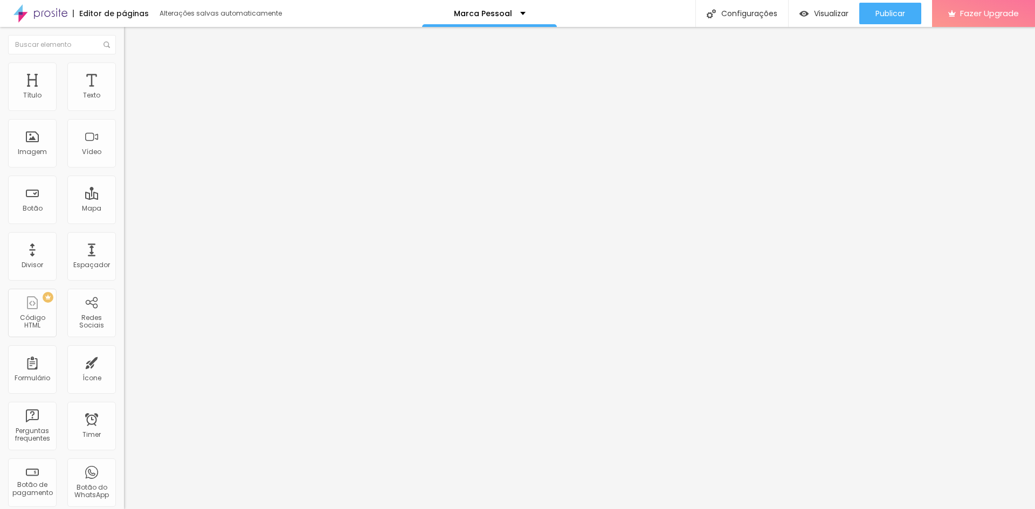
click at [124, 98] on span "Encaixotado" at bounding box center [145, 93] width 42 height 9
click at [124, 115] on span "Completo" at bounding box center [140, 110] width 33 height 9
click at [124, 71] on li "Estilo" at bounding box center [186, 68] width 124 height 11
click at [124, 73] on li "Avançado" at bounding box center [186, 78] width 124 height 11
click at [124, 209] on input "range" at bounding box center [159, 213] width 70 height 9
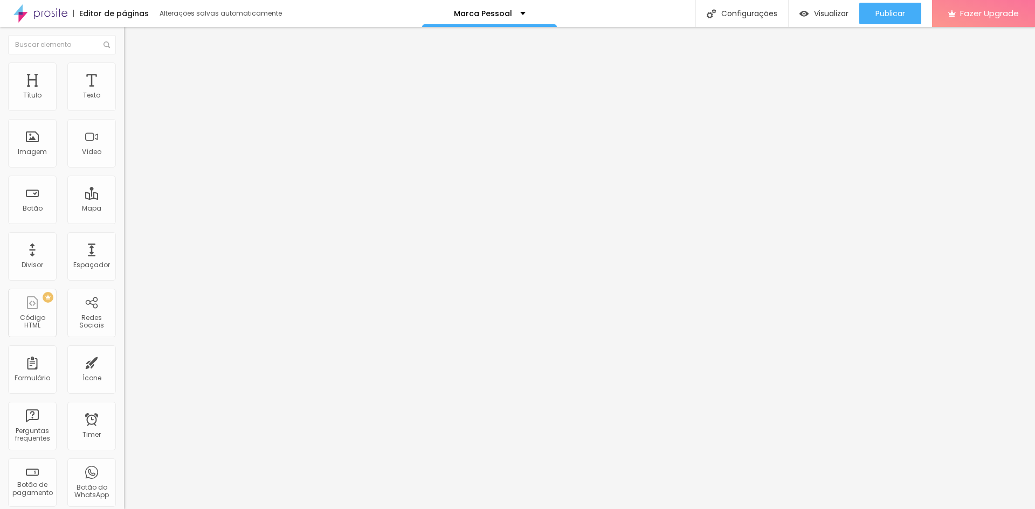
drag, startPoint x: 25, startPoint y: 123, endPoint x: 19, endPoint y: 124, distance: 5.4
click at [124, 362] on input "range" at bounding box center [159, 366] width 70 height 9
click at [134, 74] on span "Estilo" at bounding box center [142, 69] width 17 height 9
click at [124, 61] on img at bounding box center [129, 57] width 10 height 10
click at [124, 98] on span "Encaixotado" at bounding box center [145, 93] width 42 height 9
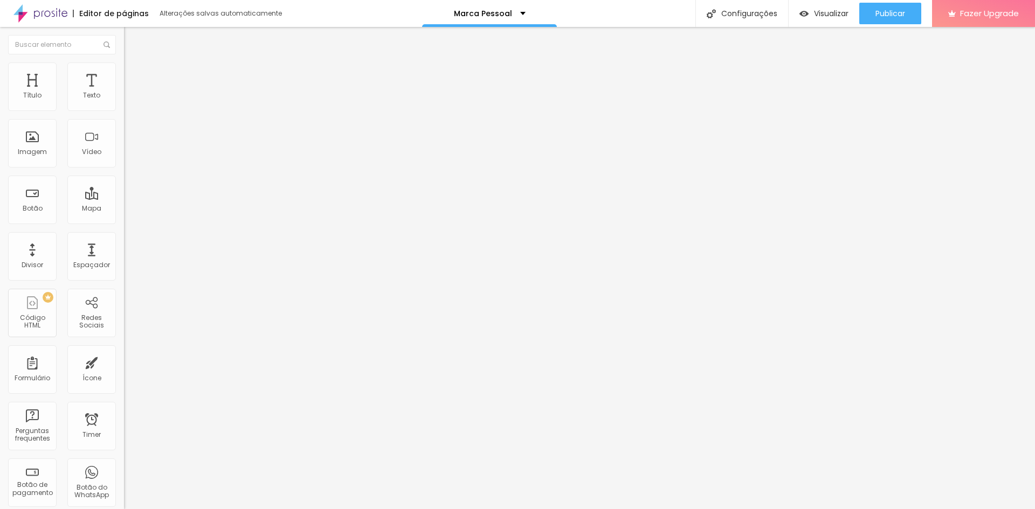
click at [124, 115] on span "Completo" at bounding box center [140, 110] width 33 height 9
click at [124, 105] on span "Encaixotado" at bounding box center [145, 99] width 42 height 9
click at [134, 72] on span "Estilo" at bounding box center [142, 69] width 17 height 9
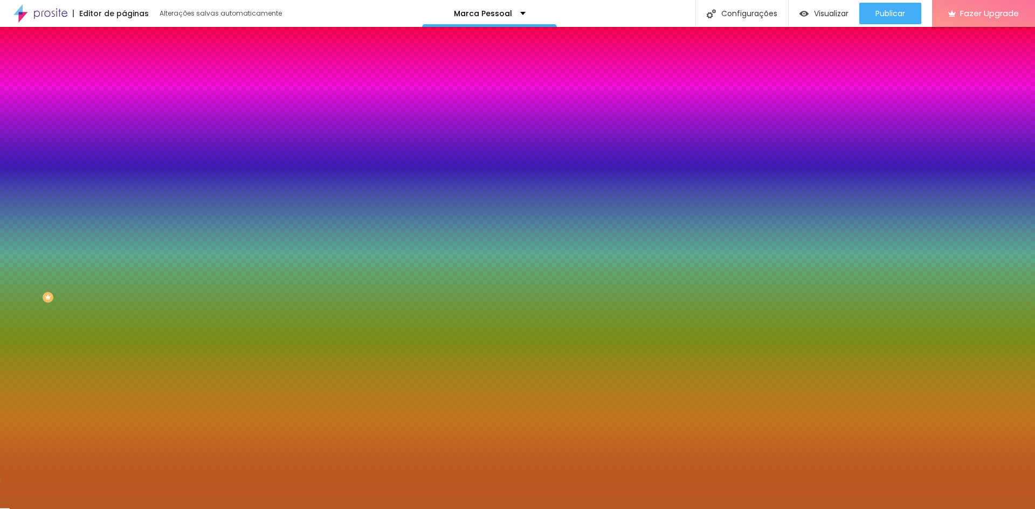
click at [134, 79] on span "Avançado" at bounding box center [152, 80] width 36 height 9
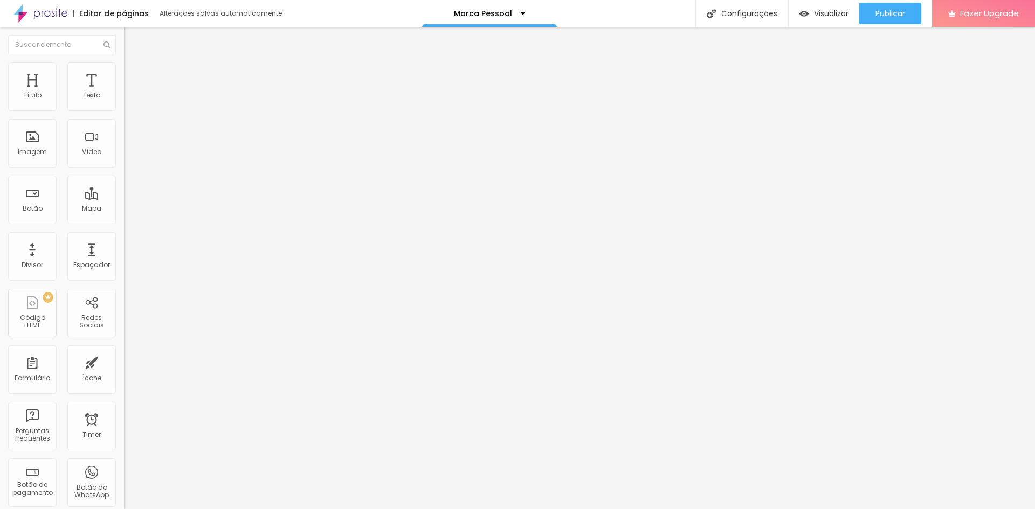
click at [124, 209] on input "range" at bounding box center [159, 213] width 70 height 9
click at [134, 73] on span "Estilo" at bounding box center [142, 69] width 17 height 9
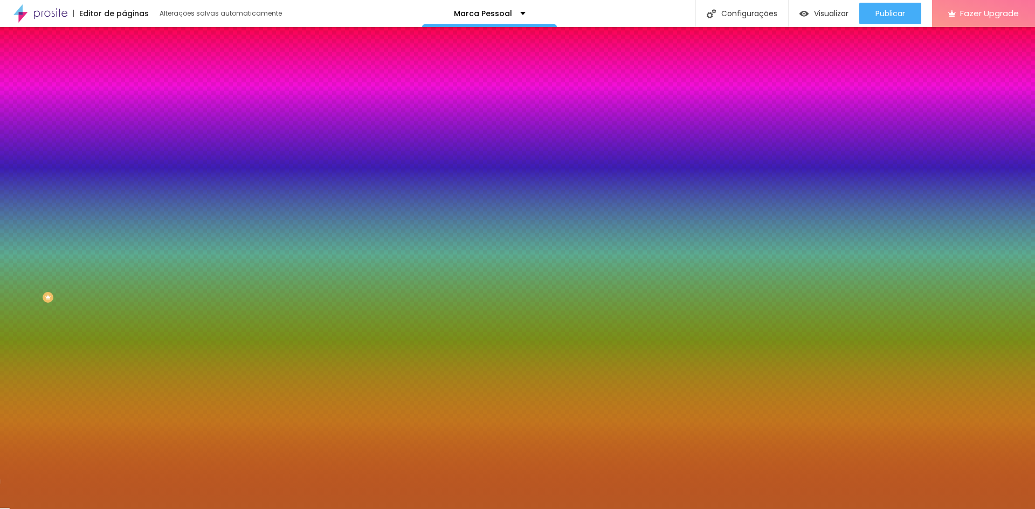
click at [134, 78] on span "Avançado" at bounding box center [152, 80] width 36 height 9
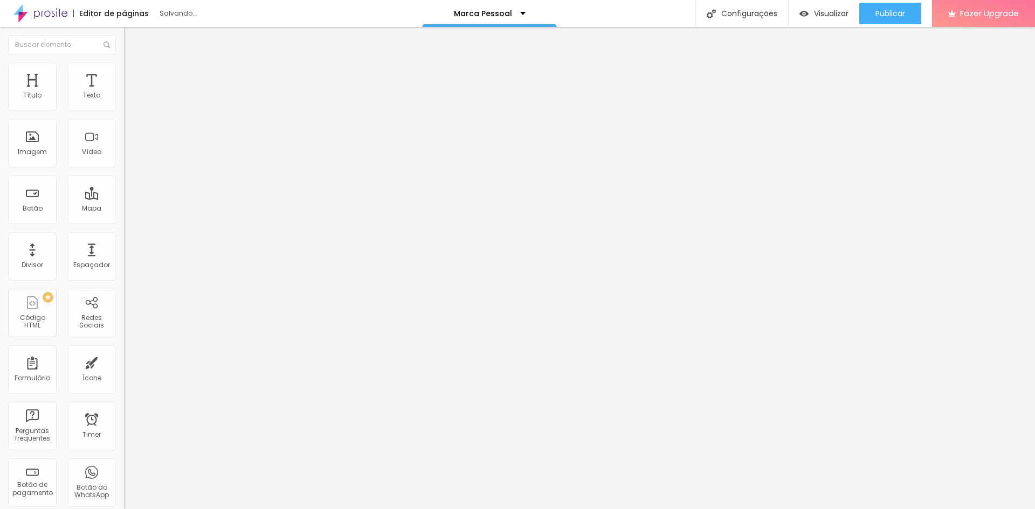
drag, startPoint x: 64, startPoint y: 107, endPoint x: 6, endPoint y: 103, distance: 57.8
click at [124, 209] on input "range" at bounding box center [159, 213] width 70 height 9
drag, startPoint x: 23, startPoint y: 128, endPoint x: 14, endPoint y: 125, distance: 9.4
click at [124, 362] on input "range" at bounding box center [159, 366] width 70 height 9
click at [134, 74] on span "Estilo" at bounding box center [142, 69] width 17 height 9
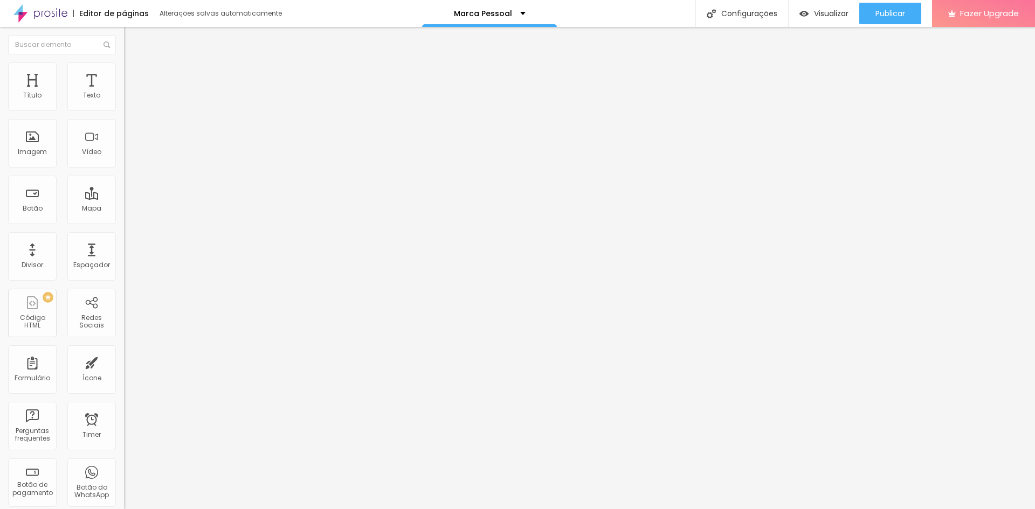
click at [134, 64] on span "Conteúdo" at bounding box center [150, 58] width 33 height 9
click at [124, 161] on span "4:3 Standard" at bounding box center [146, 156] width 44 height 9
click at [124, 168] on span "Ultrawide" at bounding box center [139, 162] width 31 height 9
click at [124, 161] on span "21:9 Ultrawide" at bounding box center [146, 156] width 44 height 9
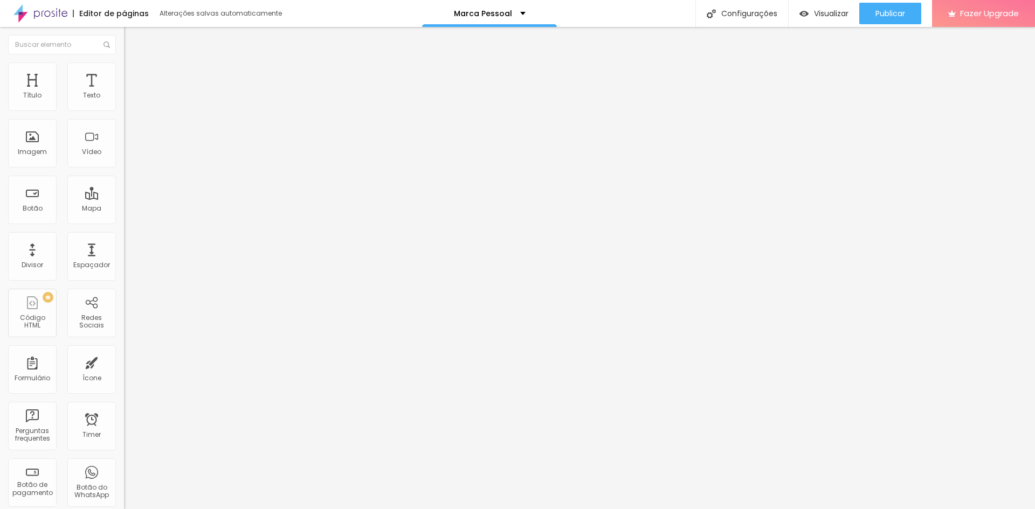
click at [124, 178] on span "Wide" at bounding box center [132, 173] width 17 height 9
click at [124, 161] on span "16:9 Wide" at bounding box center [139, 156] width 31 height 9
click at [124, 183] on div "Standard 4:3" at bounding box center [186, 180] width 124 height 6
click at [124, 161] on span "4:3 Standard" at bounding box center [146, 156] width 44 height 9
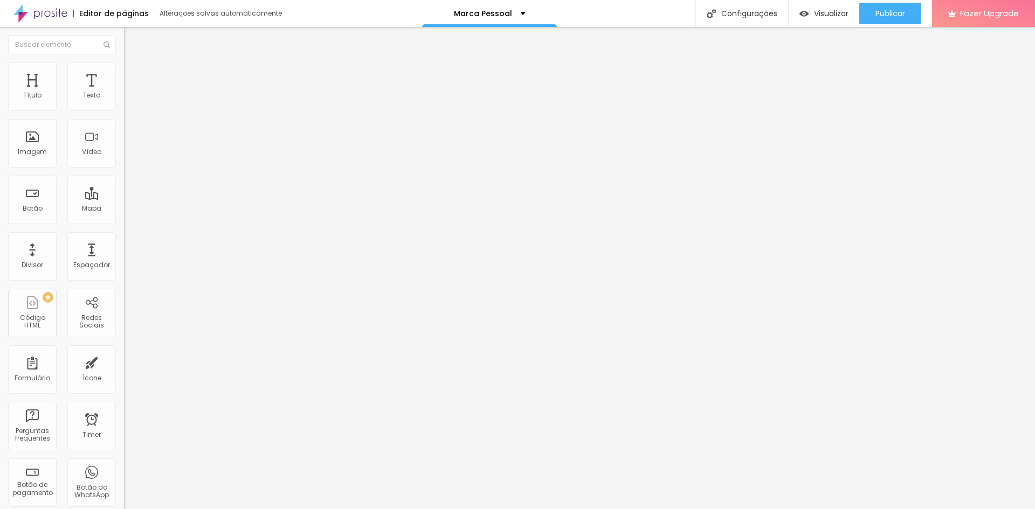
click at [124, 161] on span "4:3 Standard" at bounding box center [146, 156] width 44 height 9
click at [124, 190] on div "Vertical 1 3:4" at bounding box center [186, 186] width 124 height 6
click at [124, 161] on span "3:4 Vertical 1" at bounding box center [144, 156] width 40 height 9
click at [124, 168] on span "Ultrawide" at bounding box center [139, 162] width 31 height 9
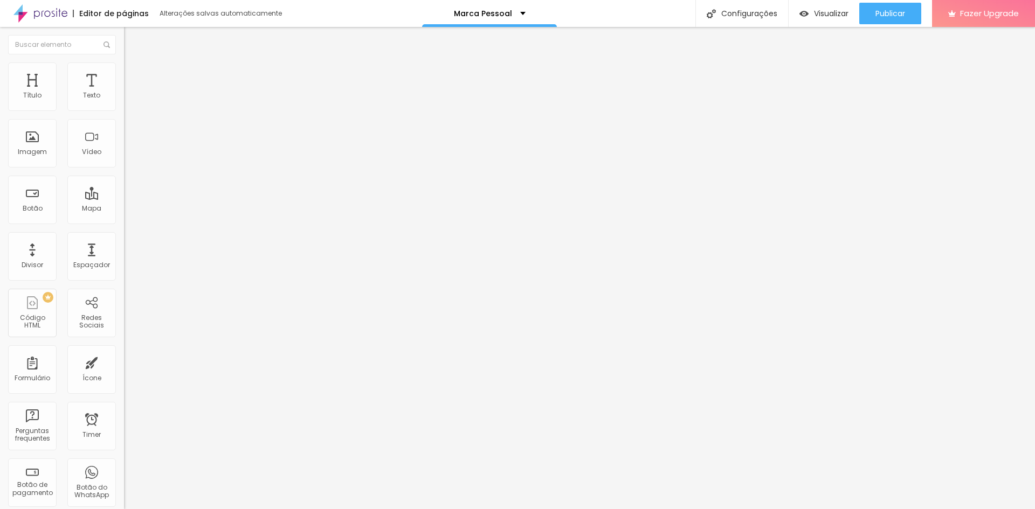
click at [134, 74] on span "Estilo" at bounding box center [142, 69] width 17 height 9
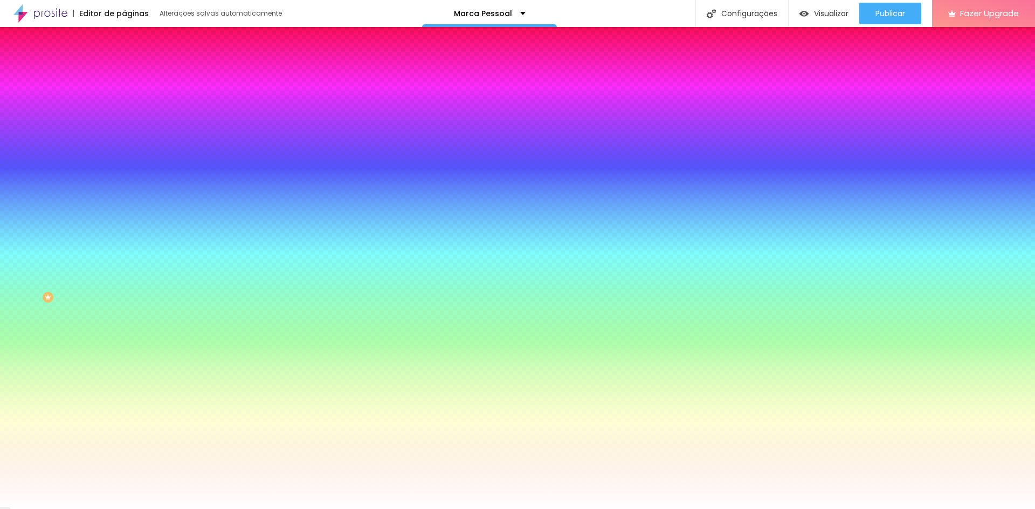
click at [124, 112] on span "Nenhum" at bounding box center [138, 107] width 28 height 9
click at [134, 76] on span "Avançado" at bounding box center [152, 80] width 36 height 9
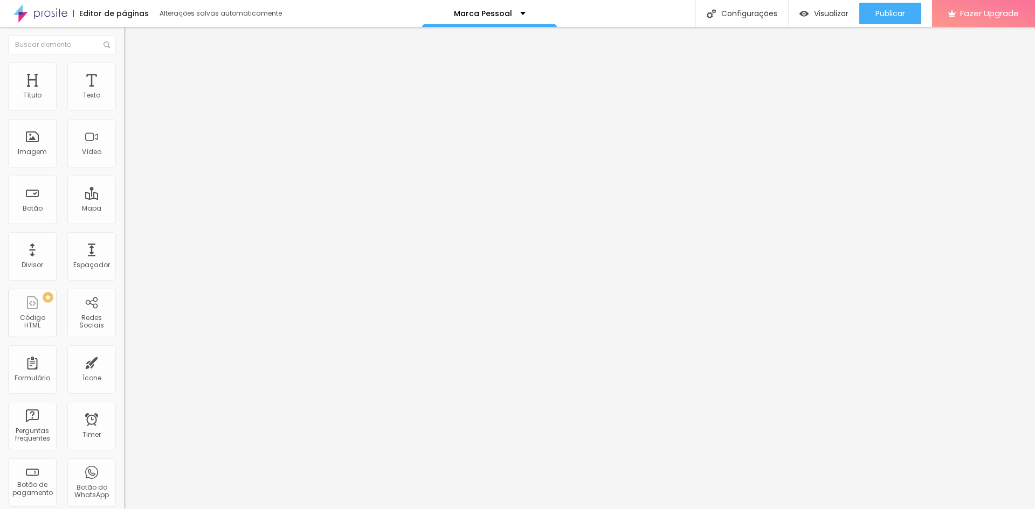
drag, startPoint x: 67, startPoint y: 105, endPoint x: 0, endPoint y: 103, distance: 67.4
click at [124, 209] on input "range" at bounding box center [159, 213] width 70 height 9
drag, startPoint x: 22, startPoint y: 128, endPoint x: 5, endPoint y: 128, distance: 17.2
click at [124, 362] on input "range" at bounding box center [159, 366] width 70 height 9
click at [134, 64] on span "Conteúdo" at bounding box center [150, 58] width 33 height 9
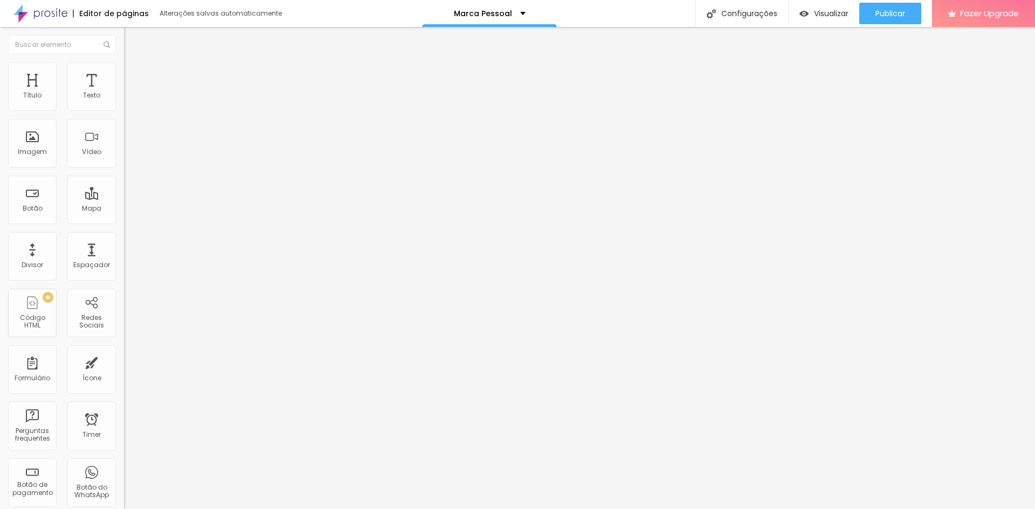
click at [124, 98] on span "Encaixotado" at bounding box center [145, 93] width 42 height 9
click at [124, 115] on span "Completo" at bounding box center [140, 110] width 33 height 9
click at [132, 38] on img "button" at bounding box center [136, 39] width 9 height 9
click at [134, 74] on span "Estilo" at bounding box center [142, 69] width 17 height 9
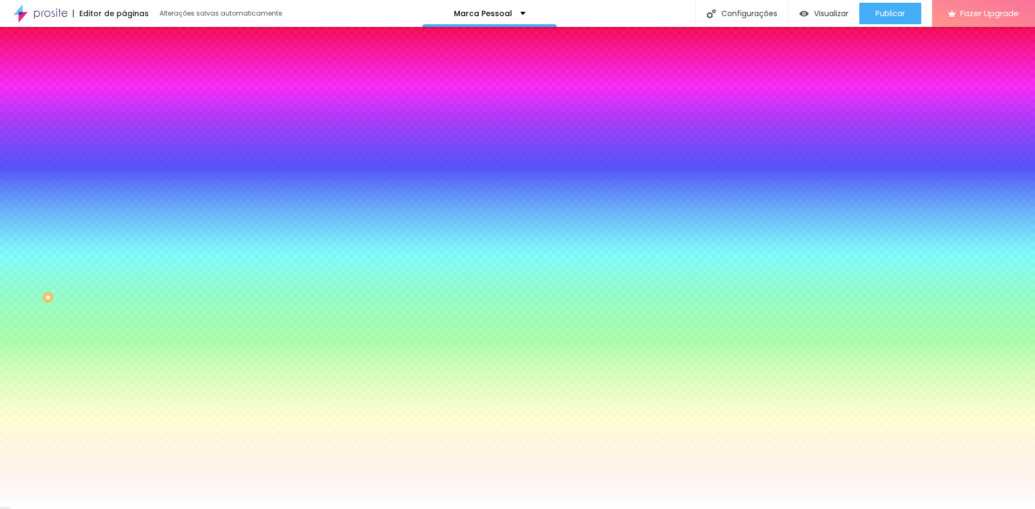
click at [124, 103] on div at bounding box center [186, 103] width 124 height 0
drag, startPoint x: 109, startPoint y: 144, endPoint x: 113, endPoint y: 207, distance: 63.2
click at [124, 207] on div "Editar Coluna Conteúdo Estilo Avançado Cor de fundo Voltar ao padrão #FFFFFF So…" at bounding box center [186, 268] width 124 height 482
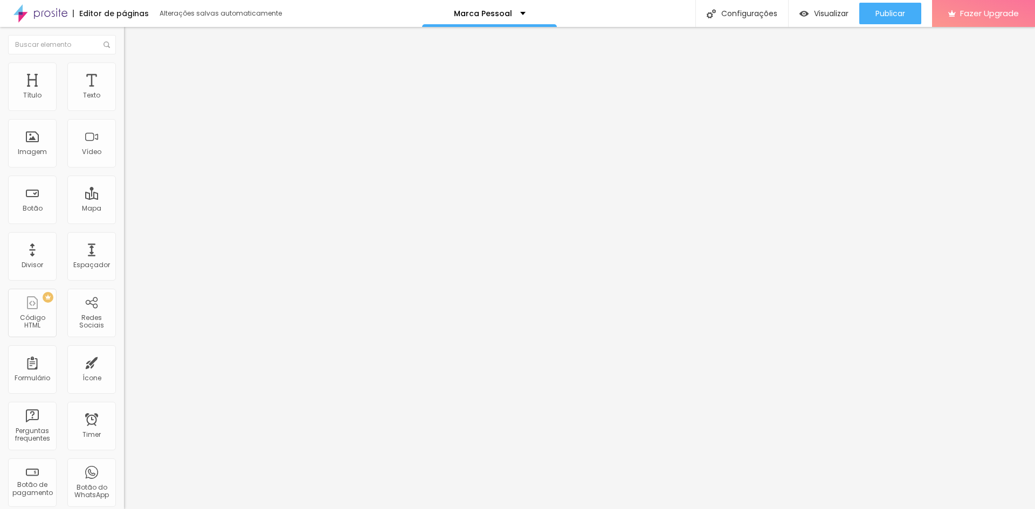
click at [124, 93] on span "Adicionar imagem" at bounding box center [159, 88] width 70 height 9
click at [124, 68] on img at bounding box center [129, 68] width 10 height 10
click at [124, 73] on li "Avançado" at bounding box center [186, 78] width 124 height 11
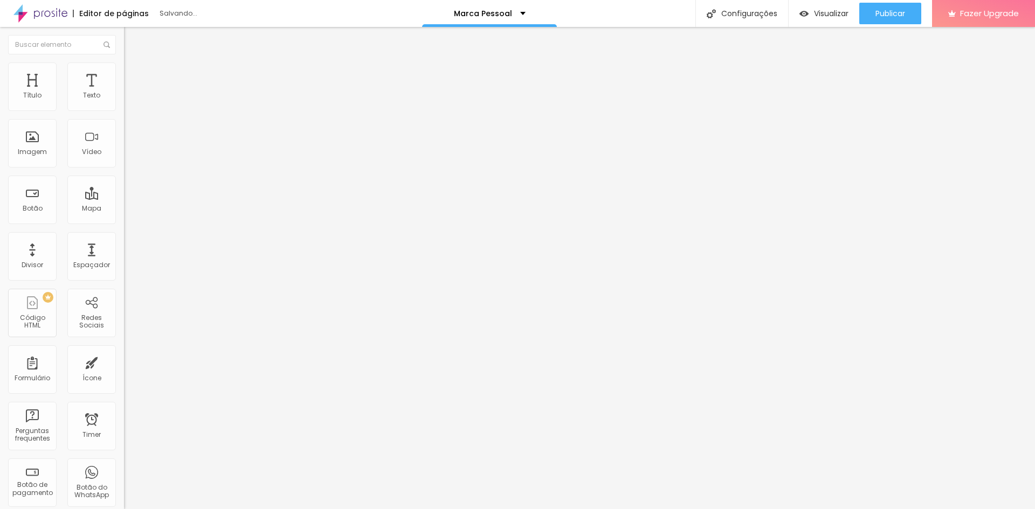
drag, startPoint x: 29, startPoint y: 104, endPoint x: 15, endPoint y: 104, distance: 14.6
click at [124, 209] on input "range" at bounding box center [159, 213] width 70 height 9
drag, startPoint x: 26, startPoint y: 125, endPoint x: 7, endPoint y: 124, distance: 19.4
click at [124, 362] on input "range" at bounding box center [159, 366] width 70 height 9
click at [124, 464] on div at bounding box center [186, 464] width 124 height 0
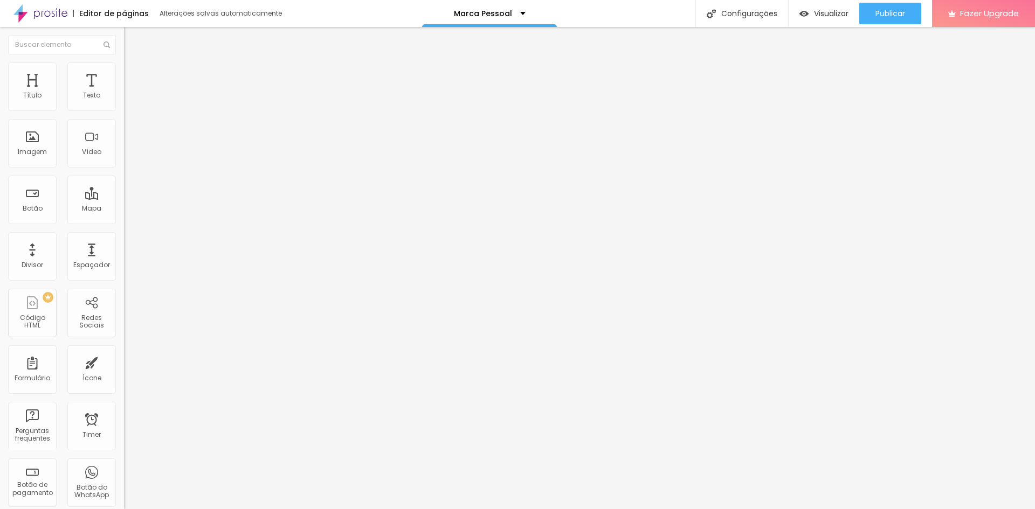
click at [124, 464] on div at bounding box center [186, 464] width 124 height 0
click at [134, 73] on span "Estilo" at bounding box center [142, 69] width 17 height 9
click at [124, 63] on li "Conteúdo" at bounding box center [186, 57] width 124 height 11
click at [124, 197] on div "Proporção Original Cinema 16:9 Padrão 4:3 Quadrado 1:1 Original" at bounding box center [186, 176] width 124 height 43
click at [124, 169] on span "Original" at bounding box center [137, 164] width 26 height 9
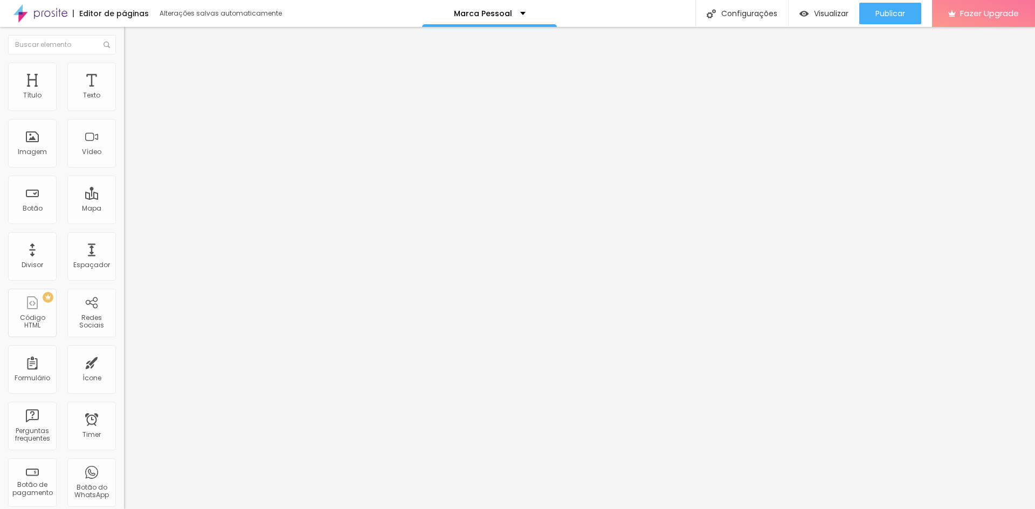
click at [124, 188] on span "Quadrado" at bounding box center [141, 183] width 35 height 9
click at [124, 169] on span "1:1 Quadrado" at bounding box center [145, 164] width 43 height 9
click at [124, 175] on span "Cinema" at bounding box center [137, 170] width 27 height 9
click at [124, 169] on span "16:9 Cinema" at bounding box center [144, 164] width 41 height 9
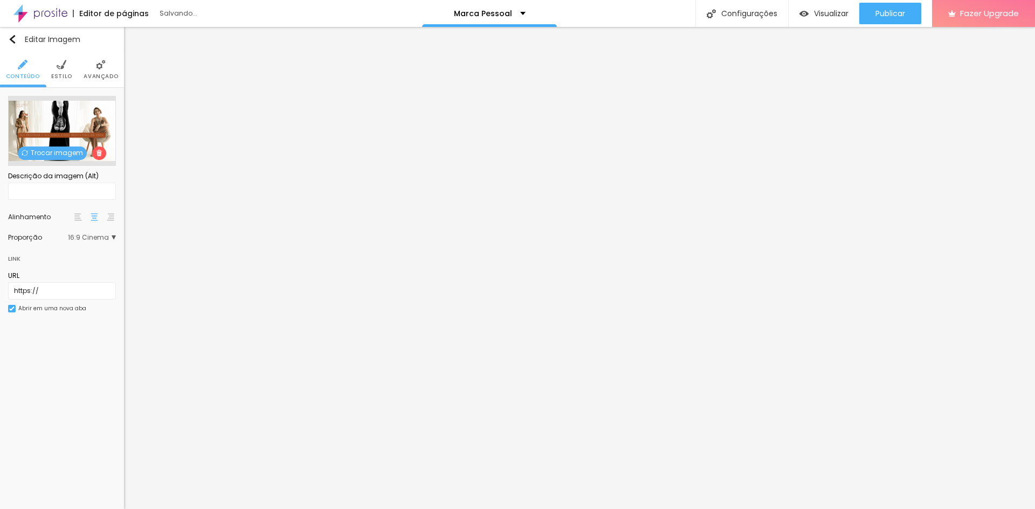
click at [85, 232] on div "Proporção 16:9 Cinema Cinema 16:9 Padrão 4:3 Quadrado 1:1 Original" at bounding box center [62, 237] width 108 height 17
click at [88, 238] on span "16:9 Cinema" at bounding box center [92, 237] width 48 height 6
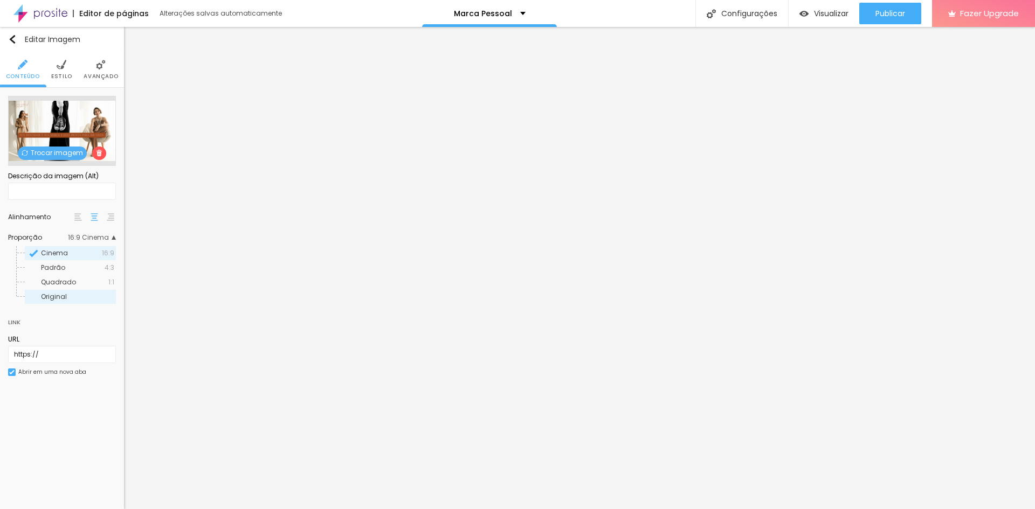
click at [73, 291] on div "Original" at bounding box center [70, 297] width 91 height 14
click at [59, 57] on li "Estilo" at bounding box center [61, 70] width 21 height 36
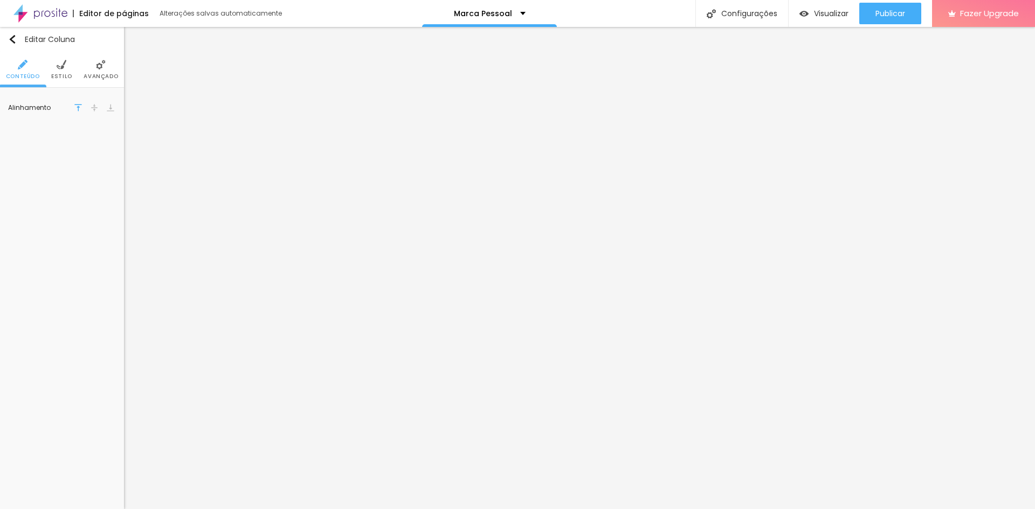
click at [55, 67] on li "Estilo" at bounding box center [61, 70] width 21 height 36
click at [73, 112] on div at bounding box center [74, 108] width 13 height 13
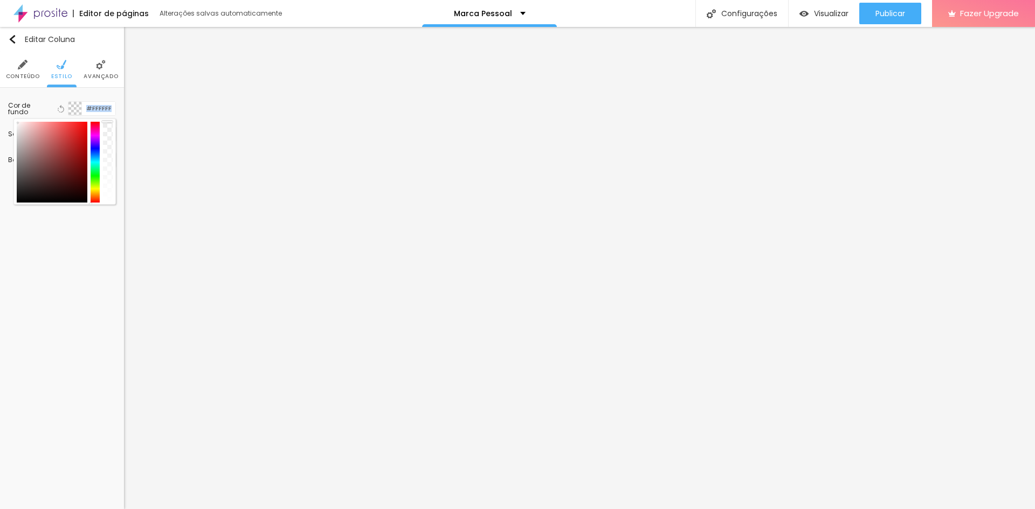
drag, startPoint x: 108, startPoint y: 152, endPoint x: 108, endPoint y: 113, distance: 38.8
click at [108, 113] on div "Cor de fundo Voltar ao padrão #FFFFFF" at bounding box center [62, 108] width 108 height 15
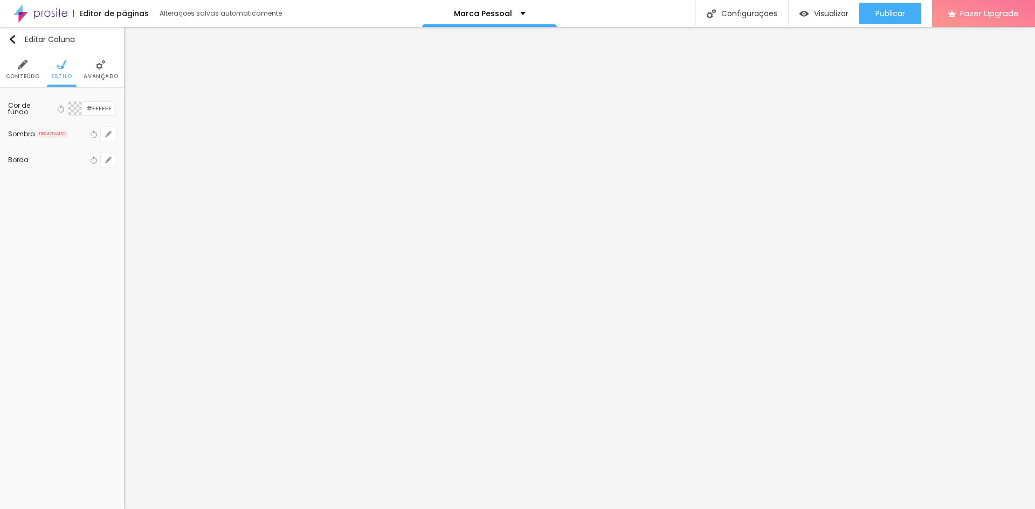
click at [70, 106] on div at bounding box center [74, 108] width 13 height 13
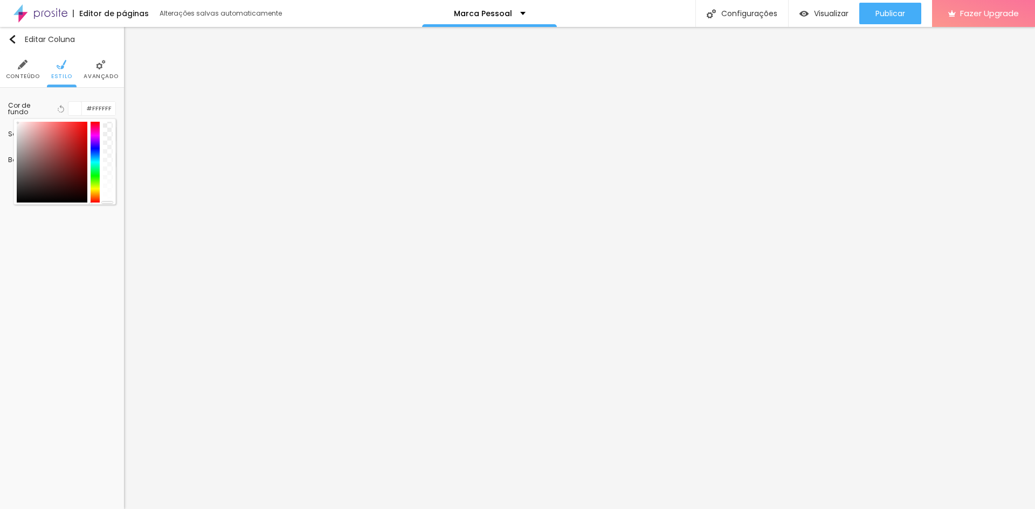
drag, startPoint x: 107, startPoint y: 139, endPoint x: 111, endPoint y: 203, distance: 64.8
click at [111, 203] on div at bounding box center [108, 162] width 10 height 81
drag, startPoint x: 107, startPoint y: 184, endPoint x: 108, endPoint y: 122, distance: 62.0
click at [108, 122] on div at bounding box center [108, 162] width 10 height 81
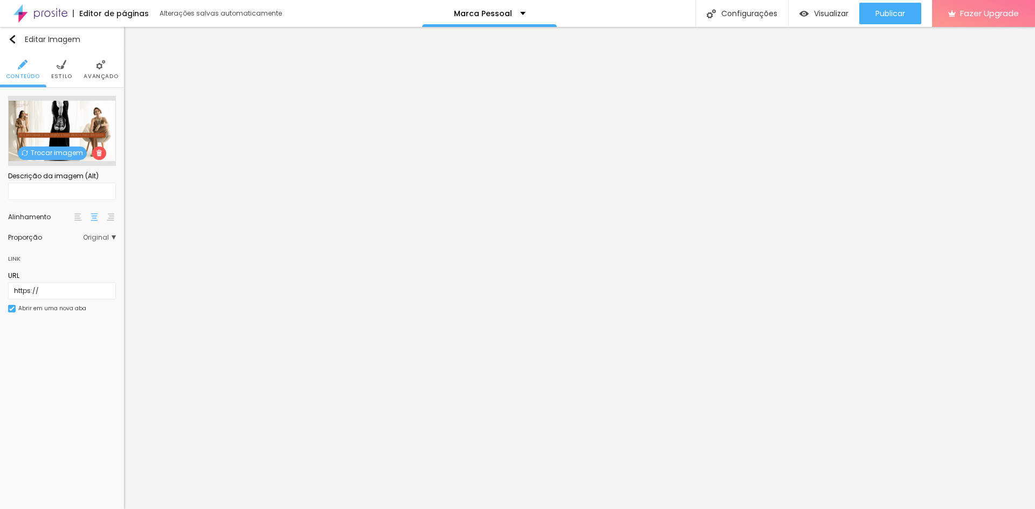
click at [60, 78] on span "Estilo" at bounding box center [61, 76] width 21 height 5
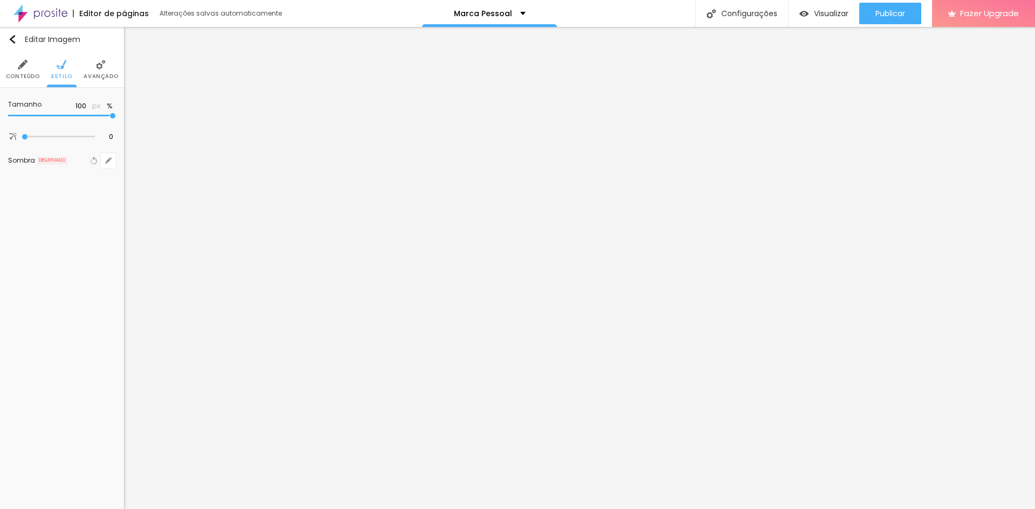
click at [96, 72] on li "Avançado" at bounding box center [101, 70] width 34 height 36
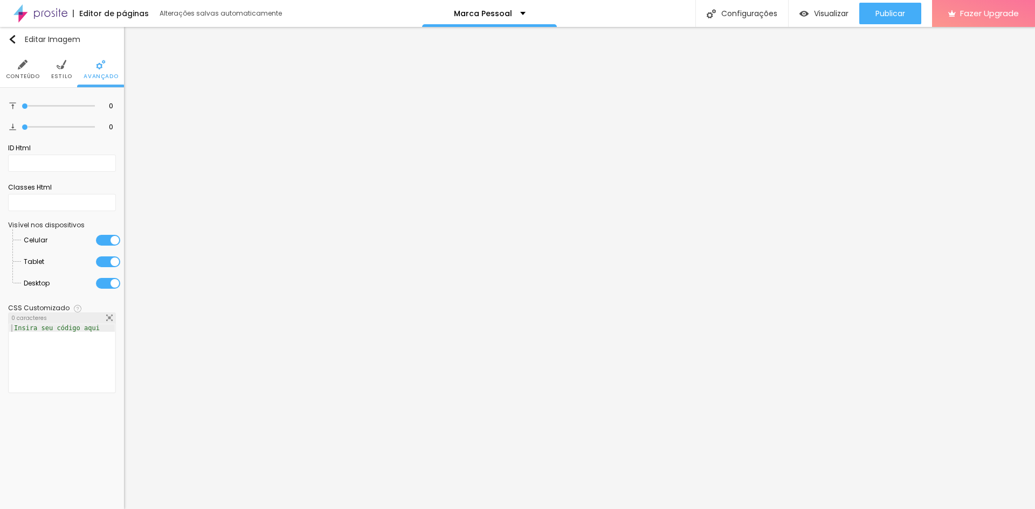
click at [36, 74] on span "Conteúdo" at bounding box center [23, 76] width 34 height 5
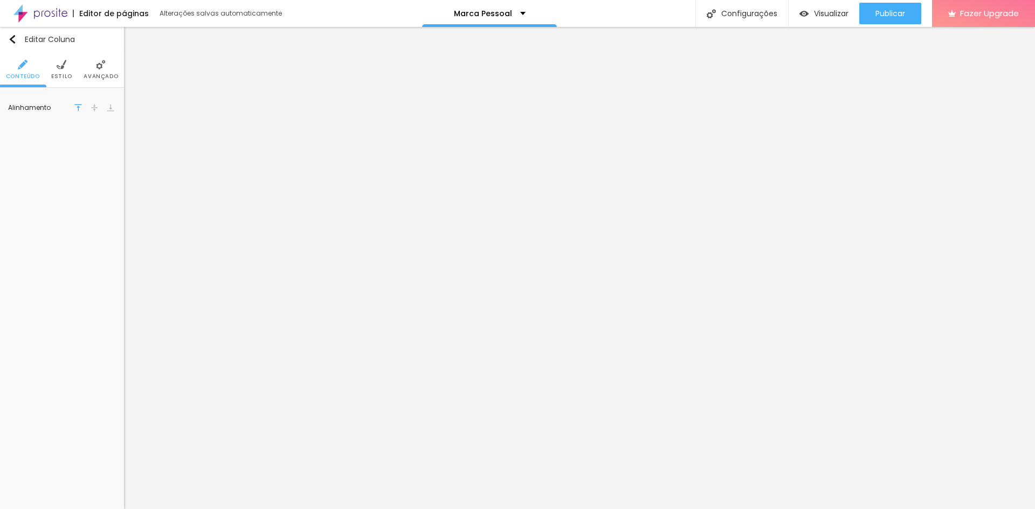
click at [57, 74] on span "Estilo" at bounding box center [61, 76] width 21 height 5
click at [73, 111] on div at bounding box center [74, 108] width 13 height 13
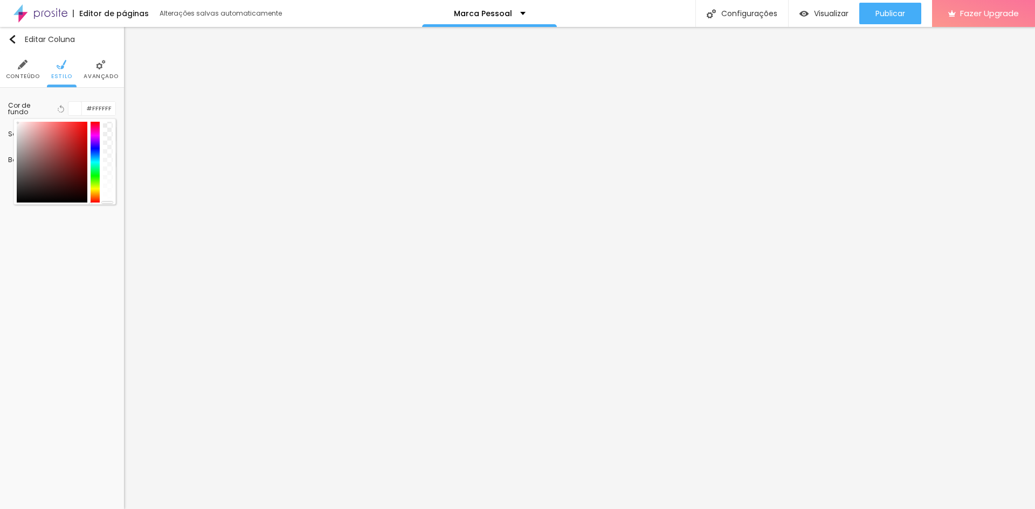
drag, startPoint x: 109, startPoint y: 143, endPoint x: 91, endPoint y: 191, distance: 51.4
click at [99, 208] on div "Editar Coluna Conteúdo Estilo Avançado Cor de fundo Voltar ao padrão #FFFFFF So…" at bounding box center [62, 268] width 124 height 482
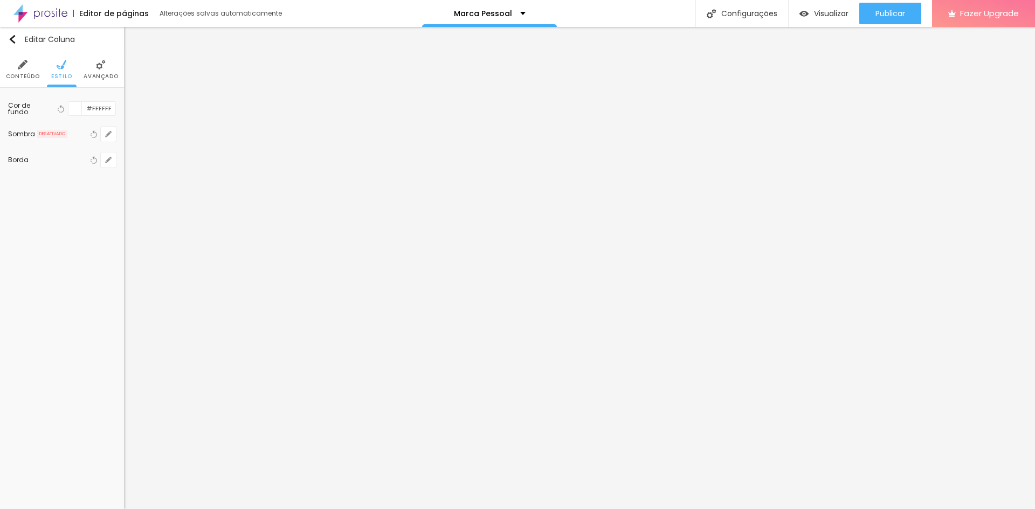
click at [25, 66] on img at bounding box center [23, 65] width 10 height 10
click at [77, 107] on img at bounding box center [78, 108] width 8 height 8
click at [60, 75] on span "Estilo" at bounding box center [61, 76] width 21 height 5
click at [103, 78] on span "Avançado" at bounding box center [101, 76] width 34 height 5
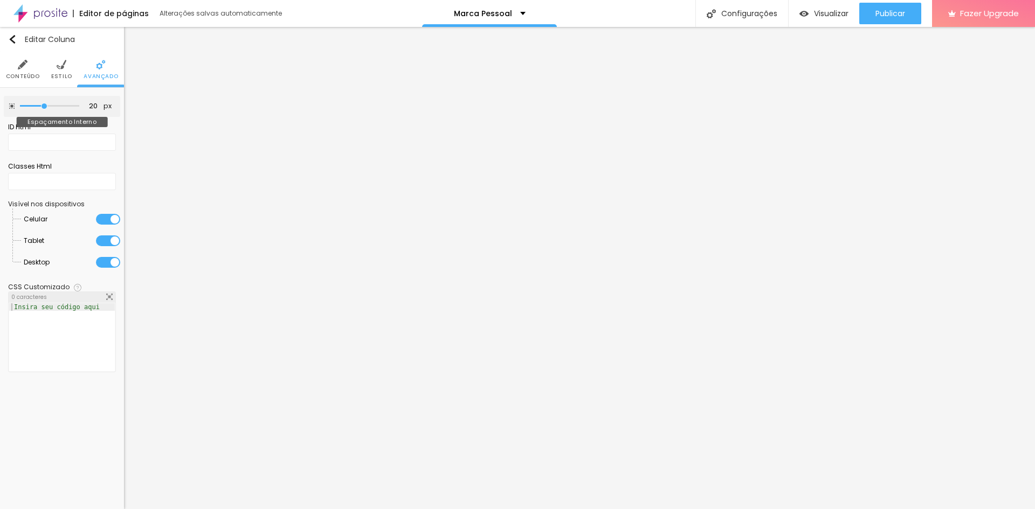
type input "15"
type input "10"
type input "5"
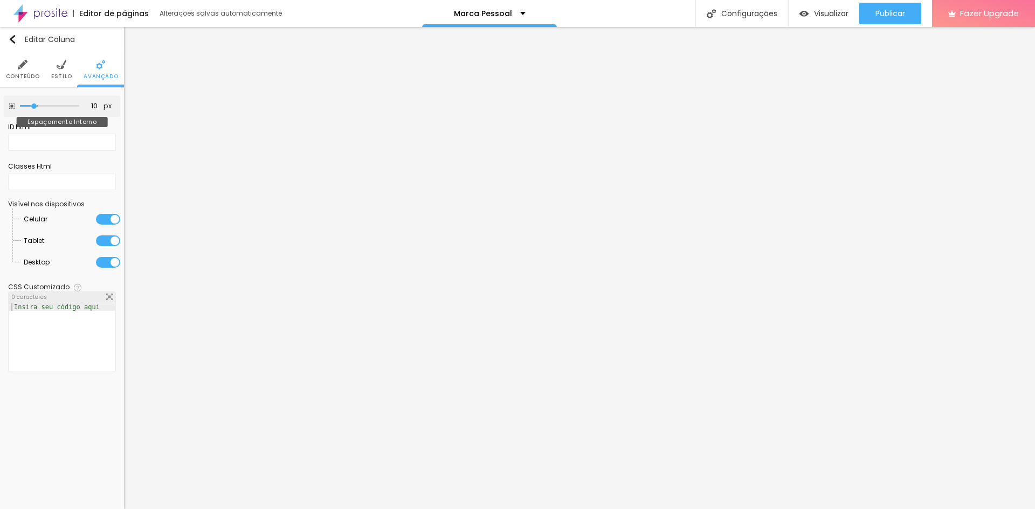
type input "5"
type input "0"
type input "5"
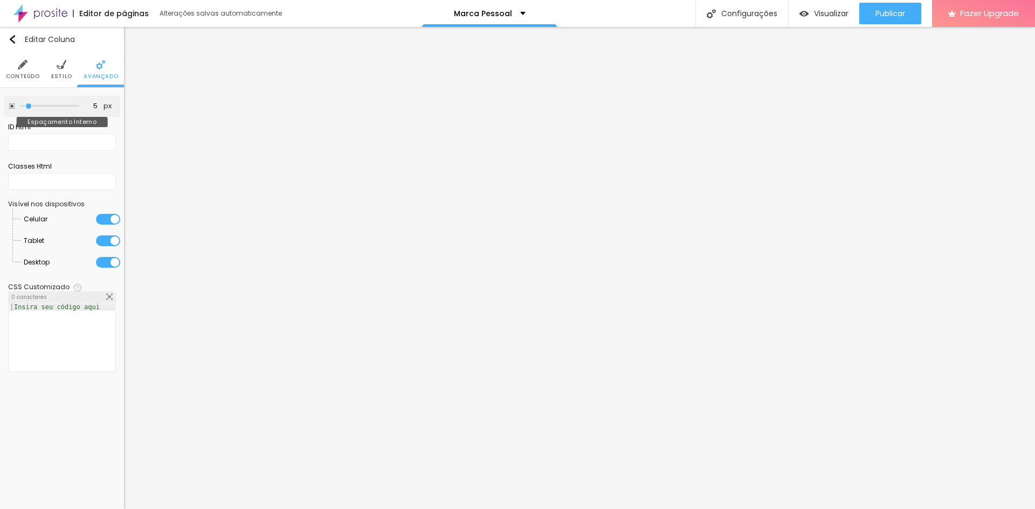
type input "10"
type input "15"
type input "20"
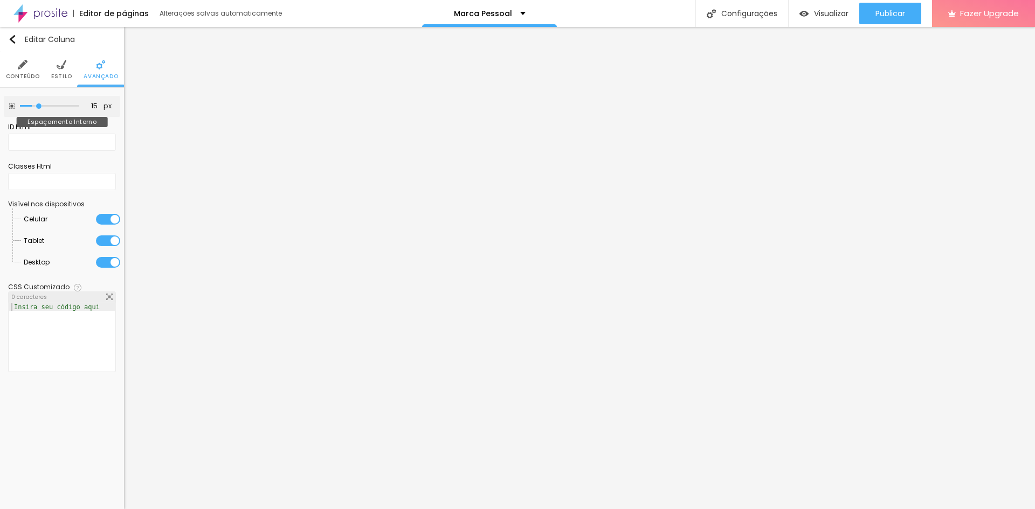
type input "20"
type input "25"
type input "30"
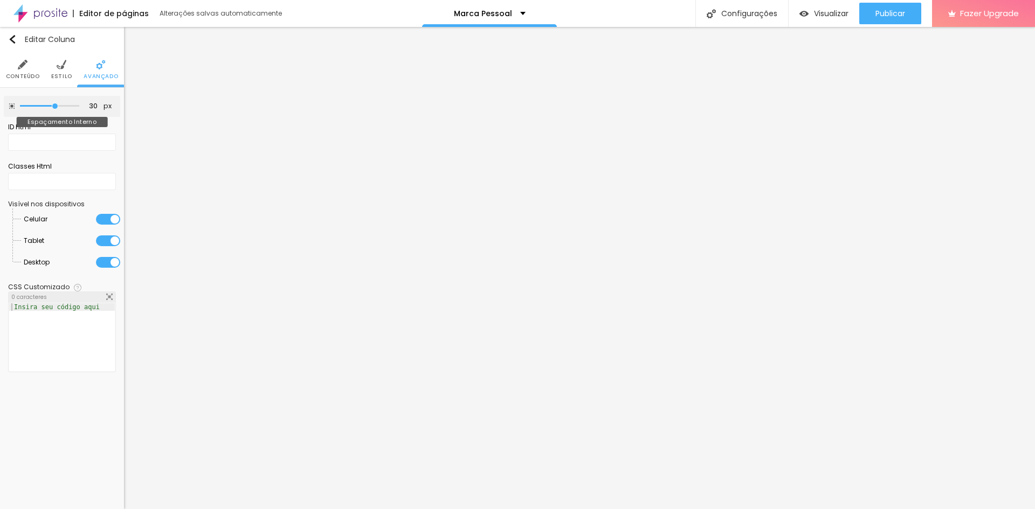
type input "25"
type input "20"
type input "15"
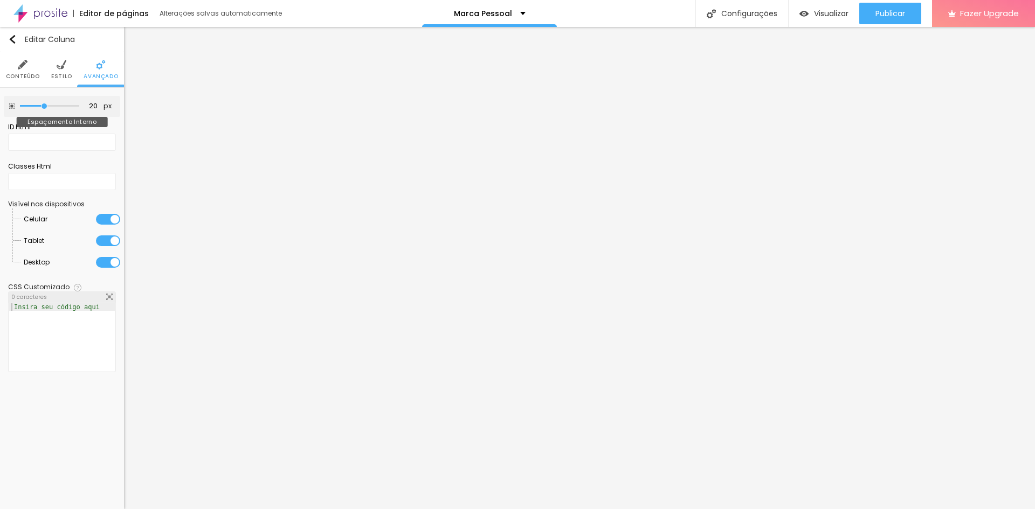
type input "15"
type input "10"
type input "5"
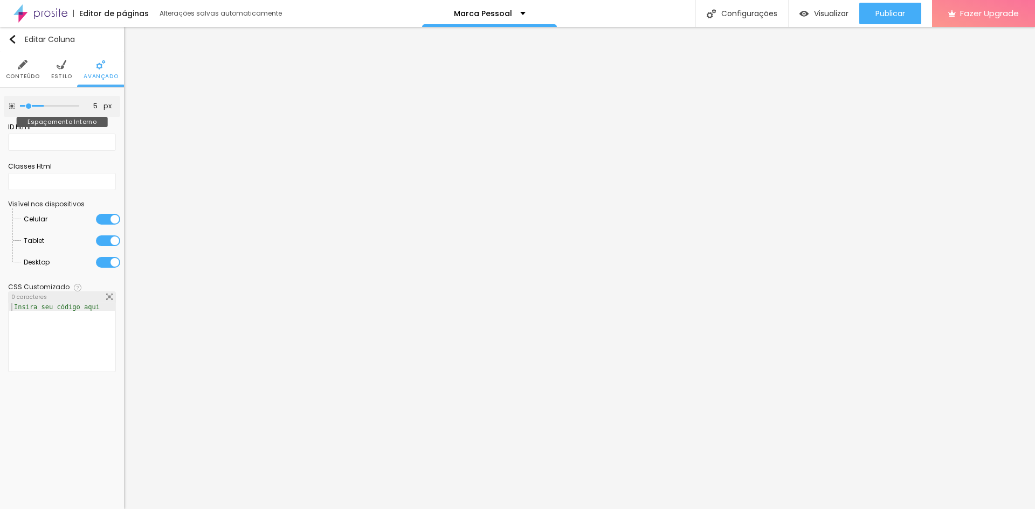
type input "0"
drag, startPoint x: 42, startPoint y: 104, endPoint x: 16, endPoint y: 114, distance: 27.6
type input "0"
click at [20, 109] on input "range" at bounding box center [49, 105] width 59 height 5
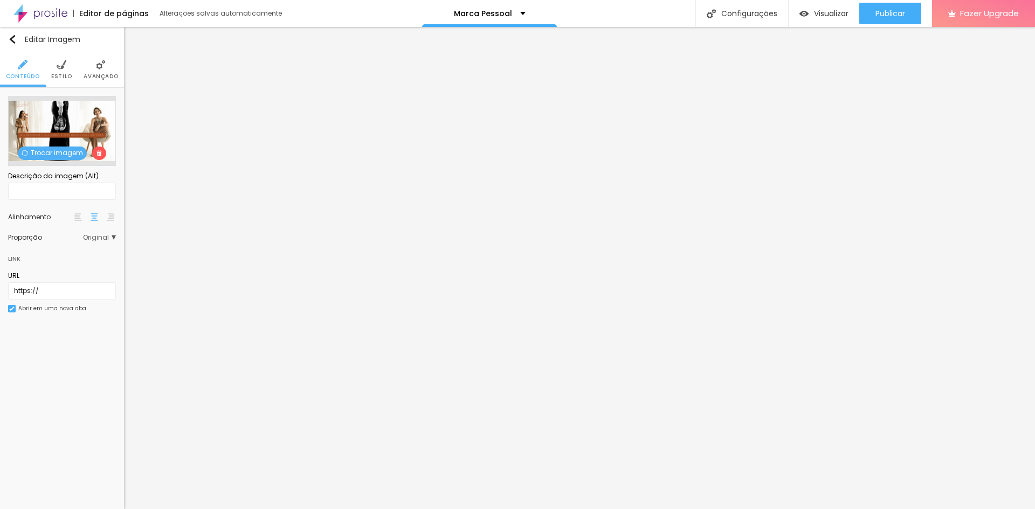
click at [66, 153] on span "Trocar imagem" at bounding box center [52, 153] width 69 height 13
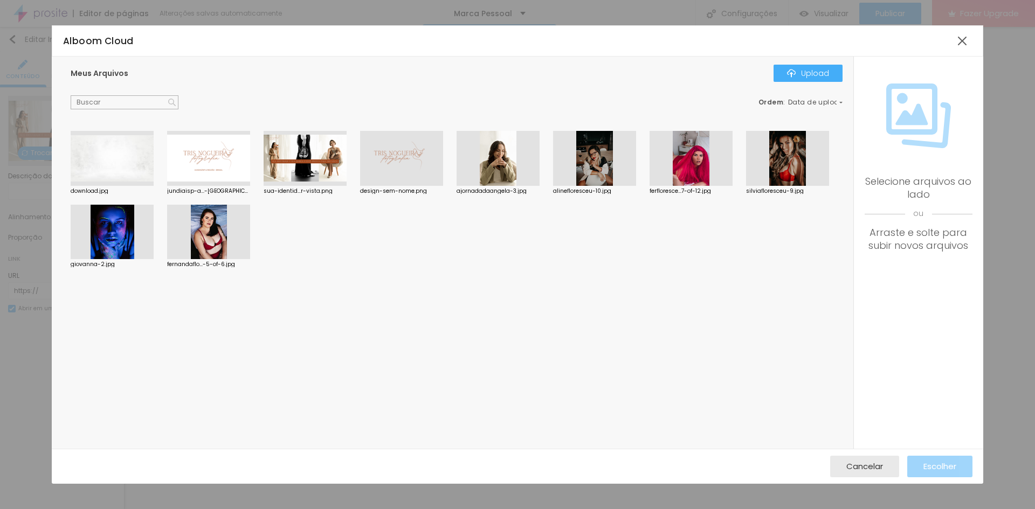
click at [782, 154] on div at bounding box center [787, 158] width 83 height 55
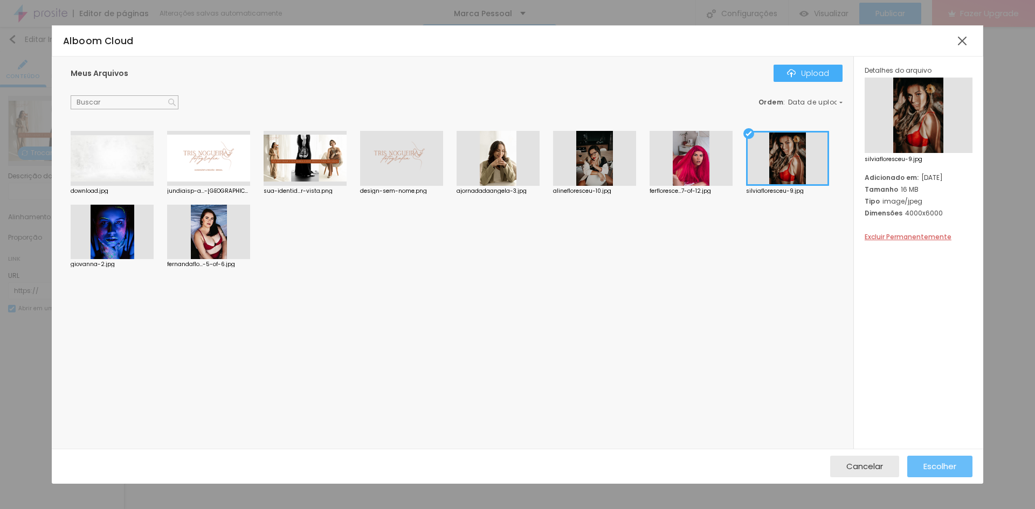
click at [943, 462] on span "Escolher" at bounding box center [939, 466] width 33 height 9
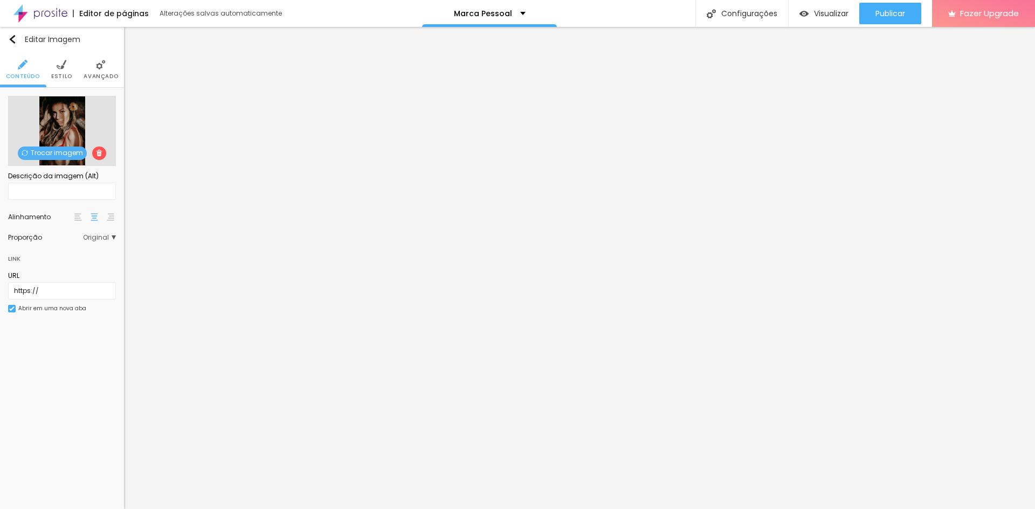
click at [71, 153] on span "Trocar imagem" at bounding box center [52, 153] width 69 height 13
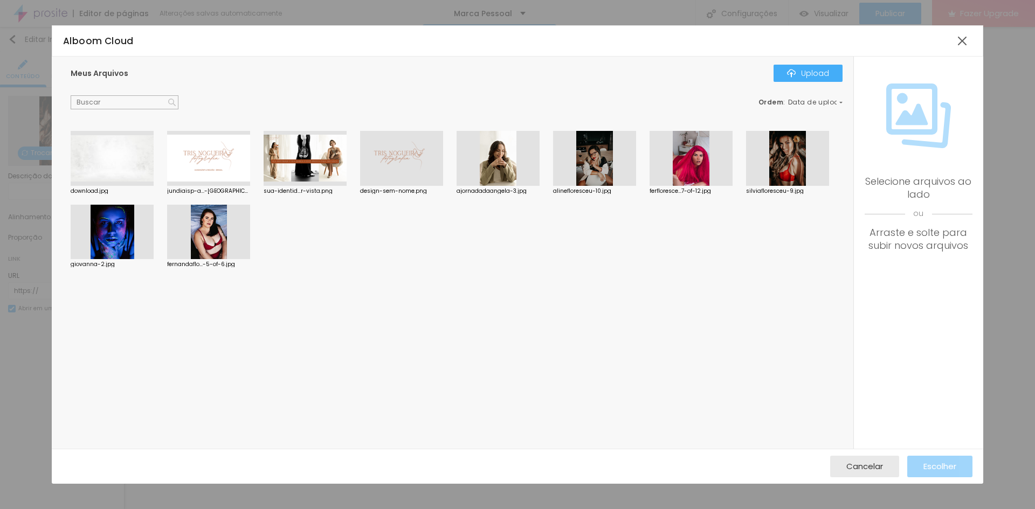
click at [208, 160] on div at bounding box center [208, 158] width 83 height 55
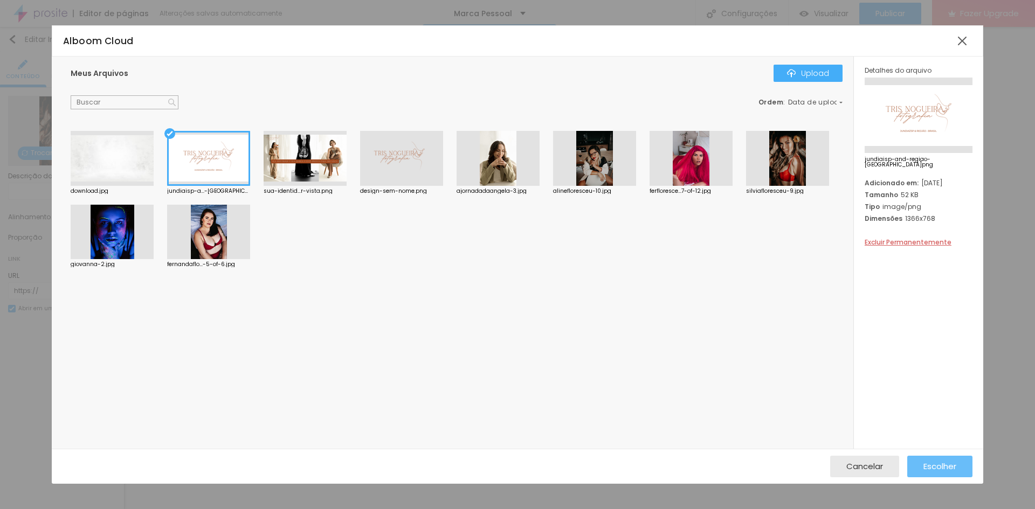
click at [937, 460] on div "Escolher" at bounding box center [939, 467] width 33 height 22
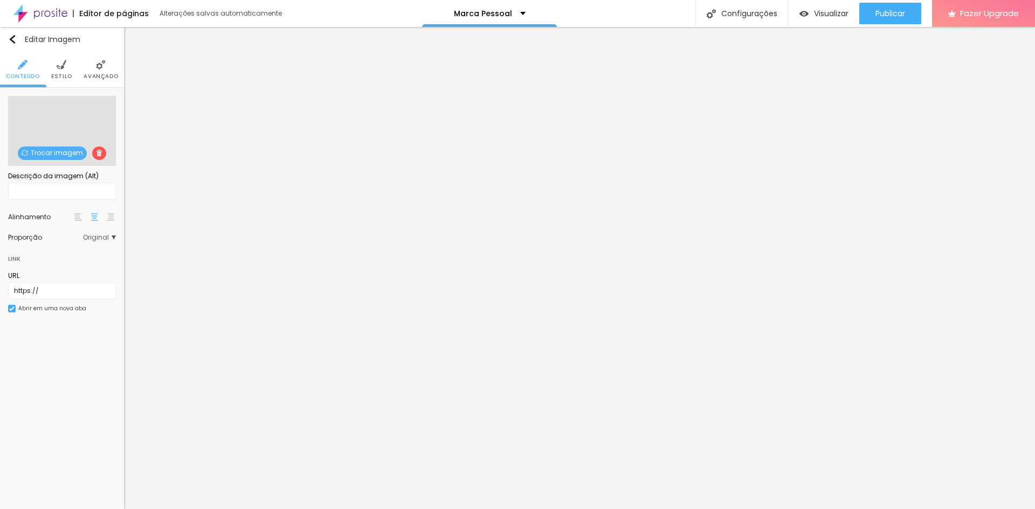
click at [64, 77] on span "Estilo" at bounding box center [61, 76] width 21 height 5
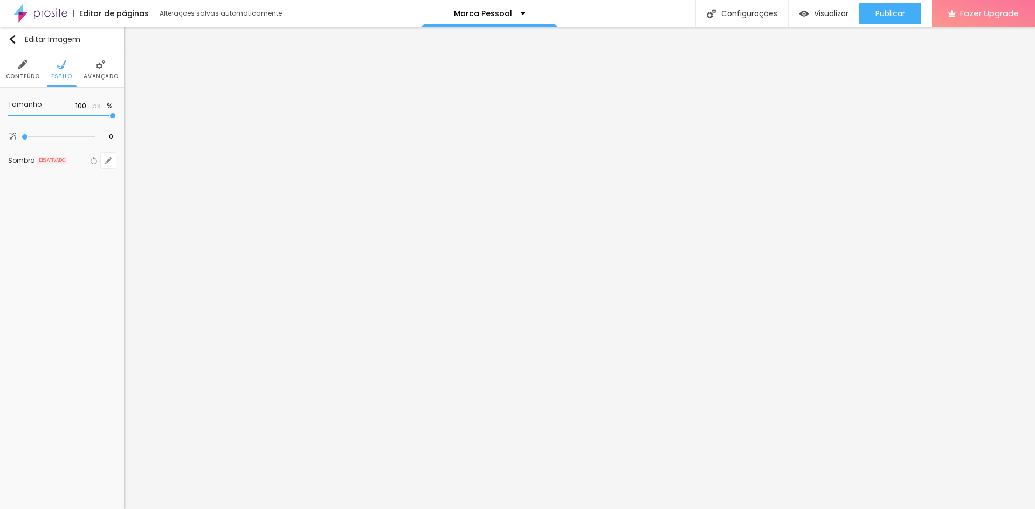
type input "50"
type input "45"
type input "40"
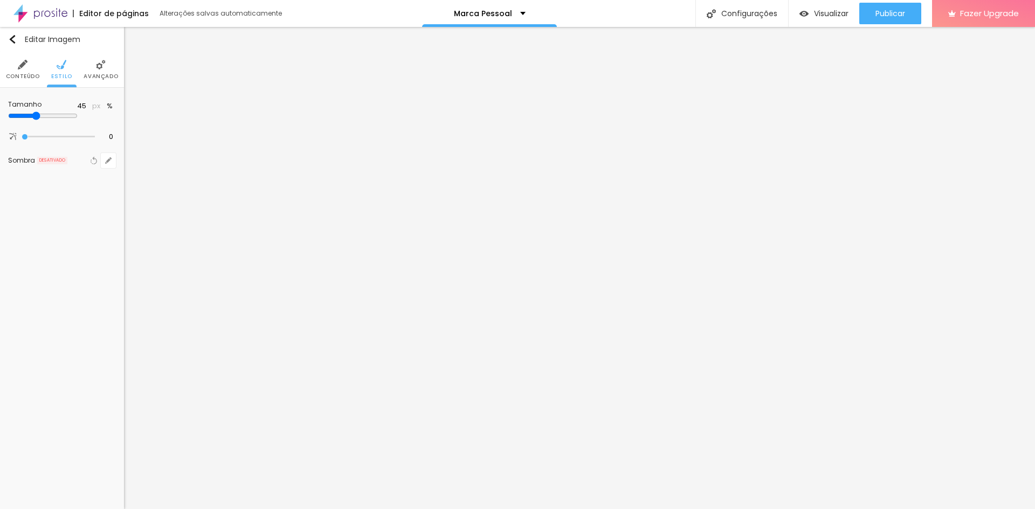
type input "40"
type input "45"
type input "50"
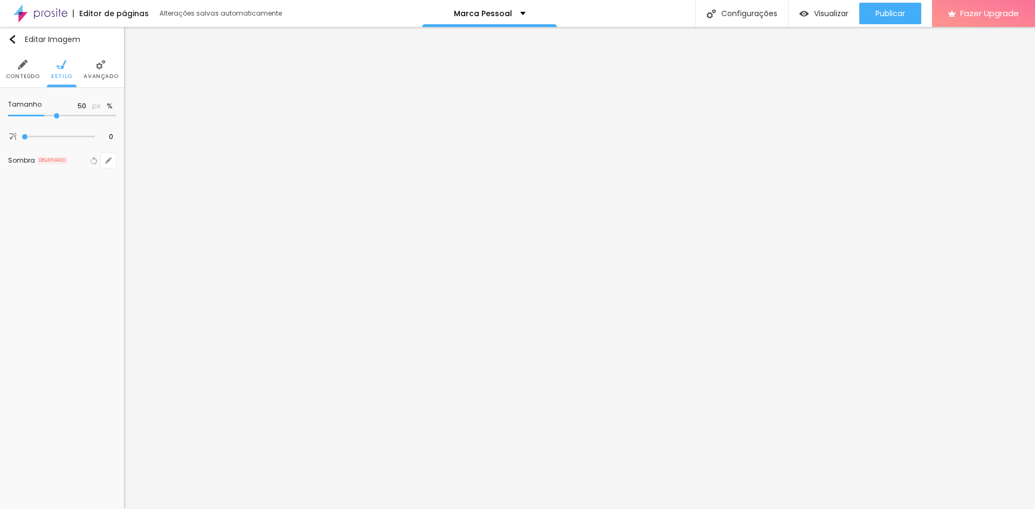
type input "55"
type input "60"
type input "65"
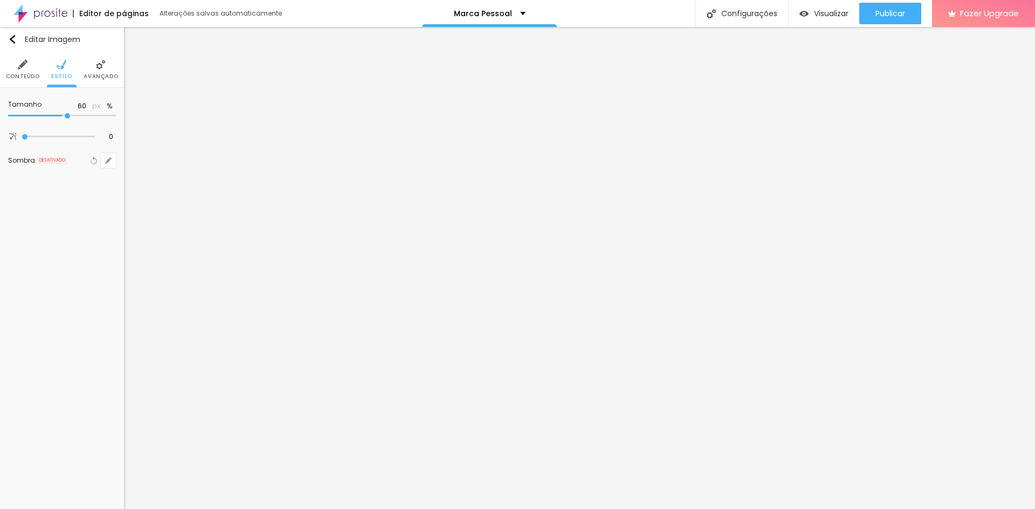
type input "65"
type input "70"
type input "75"
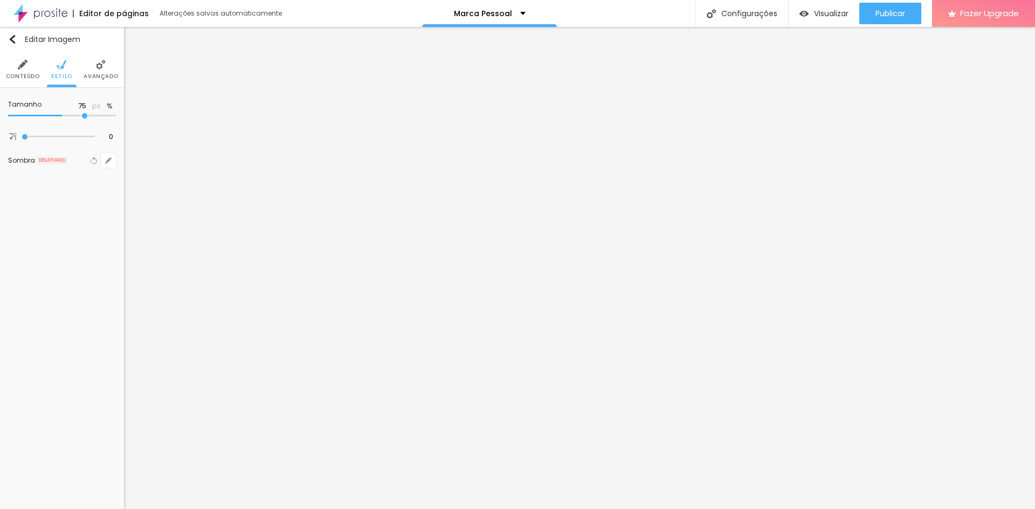
type input "80"
type input "85"
type input "90"
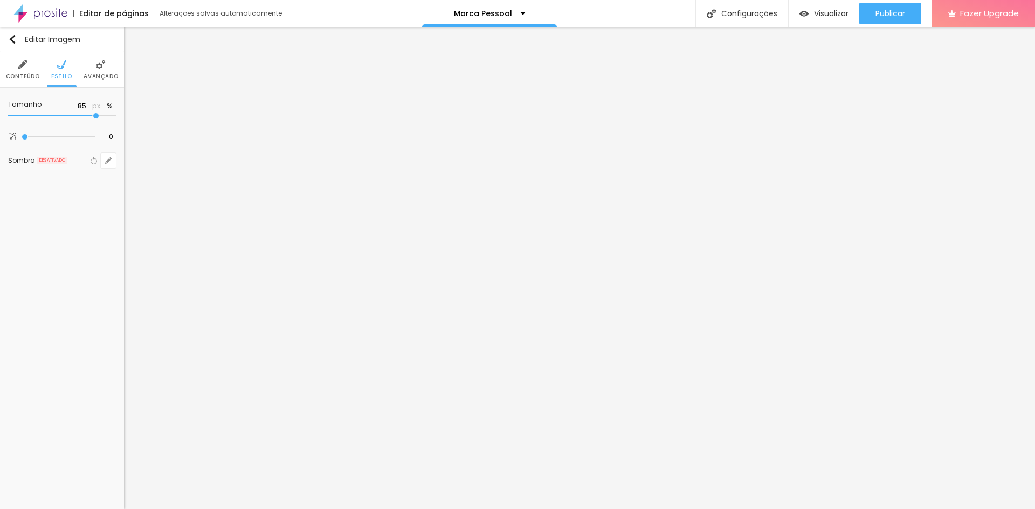
type input "90"
type input "85"
type input "80"
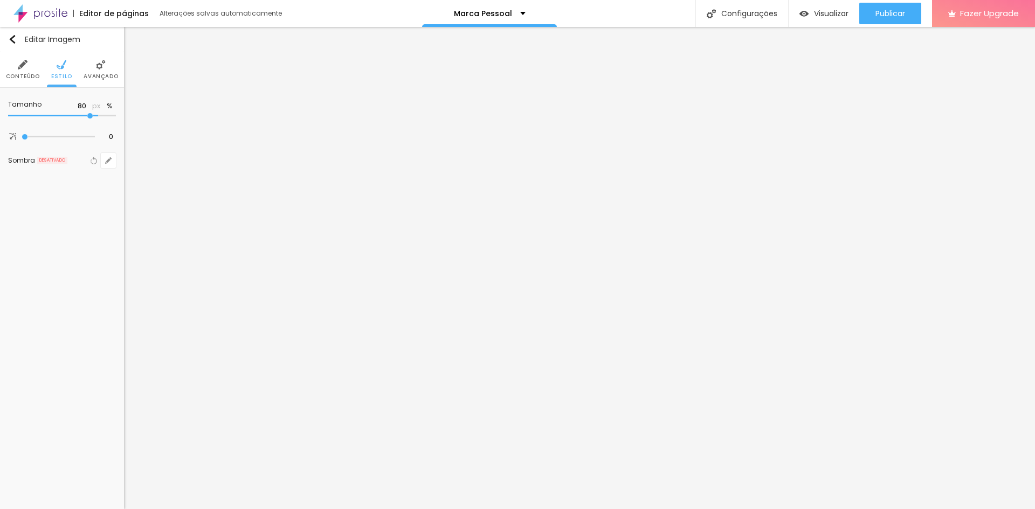
type input "75"
type input "70"
type input "65"
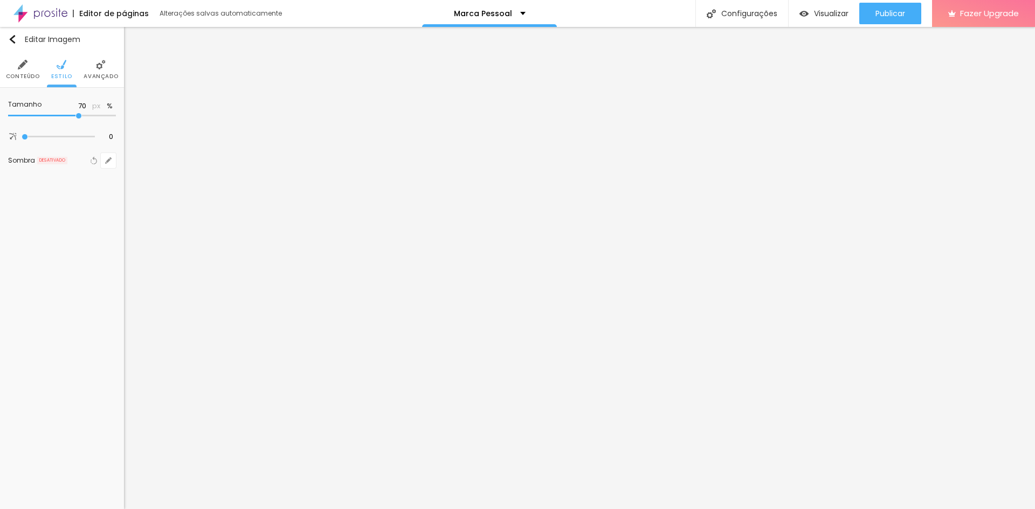
type input "65"
type input "60"
type input "65"
drag, startPoint x: 58, startPoint y: 116, endPoint x: 72, endPoint y: 114, distance: 14.6
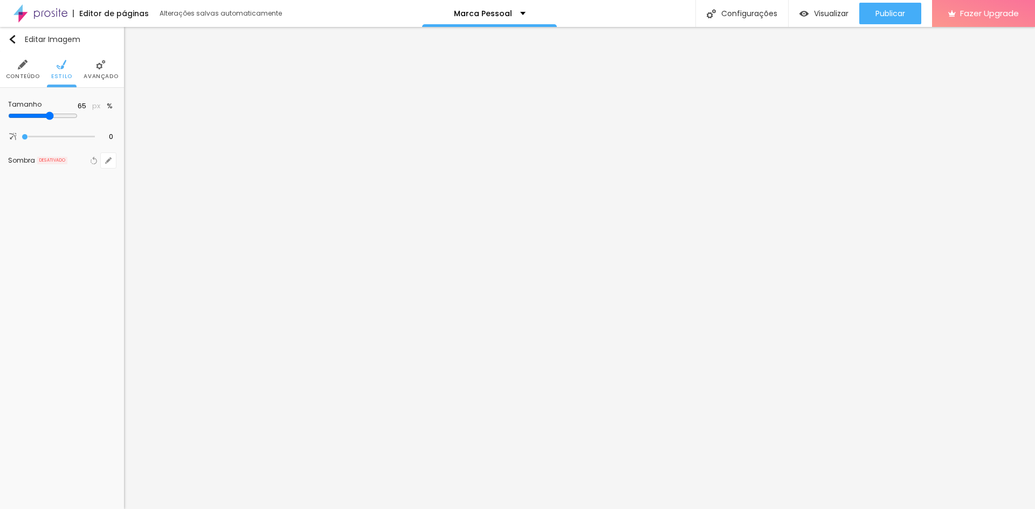
type input "65"
click at [72, 114] on input "range" at bounding box center [43, 116] width 70 height 9
click at [66, 74] on span "Estilo" at bounding box center [61, 76] width 21 height 5
click at [74, 109] on div at bounding box center [74, 108] width 13 height 13
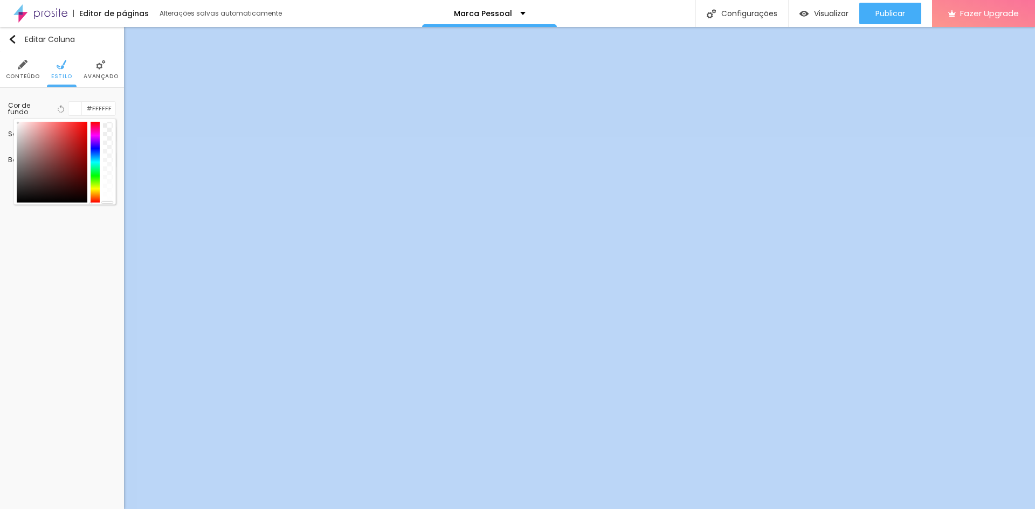
drag, startPoint x: 108, startPoint y: 132, endPoint x: 113, endPoint y: 200, distance: 68.1
click at [107, 208] on div "Editar Coluna Conteúdo Estilo Avançado Cor de fundo Voltar ao padrão #FFFFFF So…" at bounding box center [62, 268] width 124 height 482
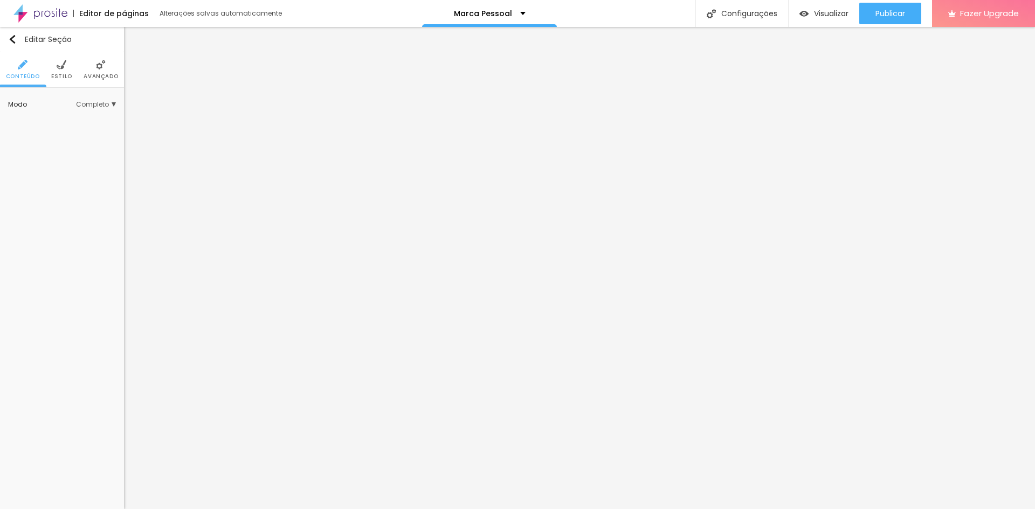
click at [65, 78] on span "Estilo" at bounding box center [61, 76] width 21 height 5
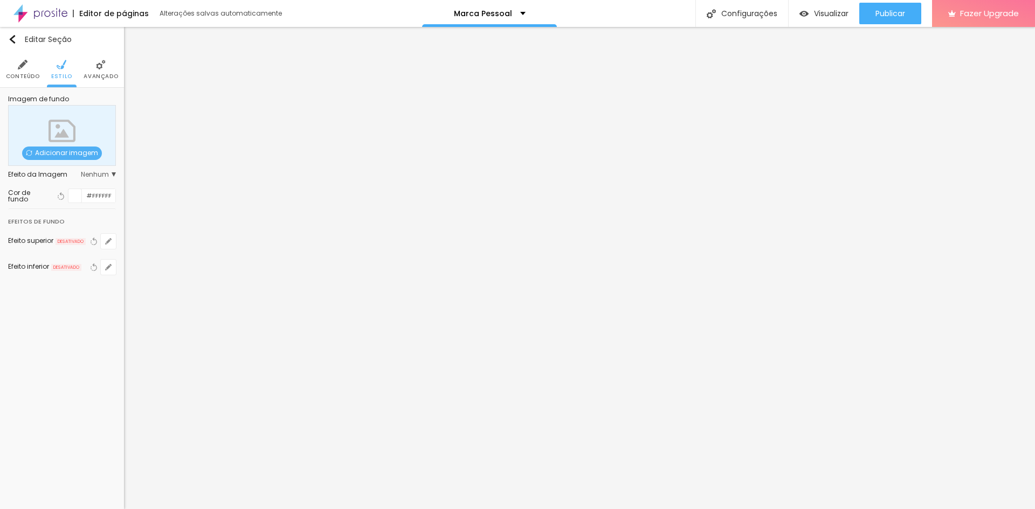
click at [76, 196] on div at bounding box center [74, 195] width 13 height 13
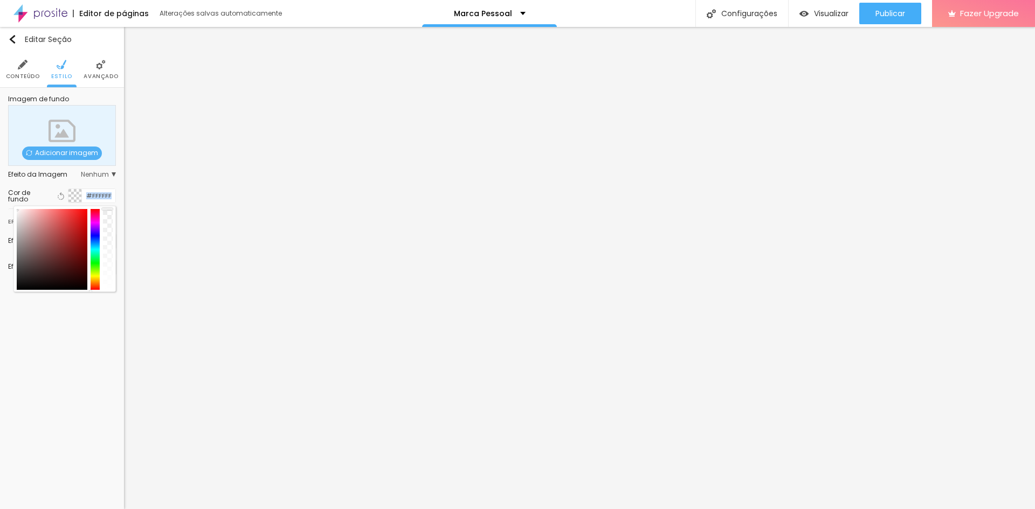
drag, startPoint x: 106, startPoint y: 222, endPoint x: 107, endPoint y: 204, distance: 18.4
click at [107, 204] on div "Cor de fundo Voltar ao padrão #FFFFFF" at bounding box center [62, 195] width 108 height 25
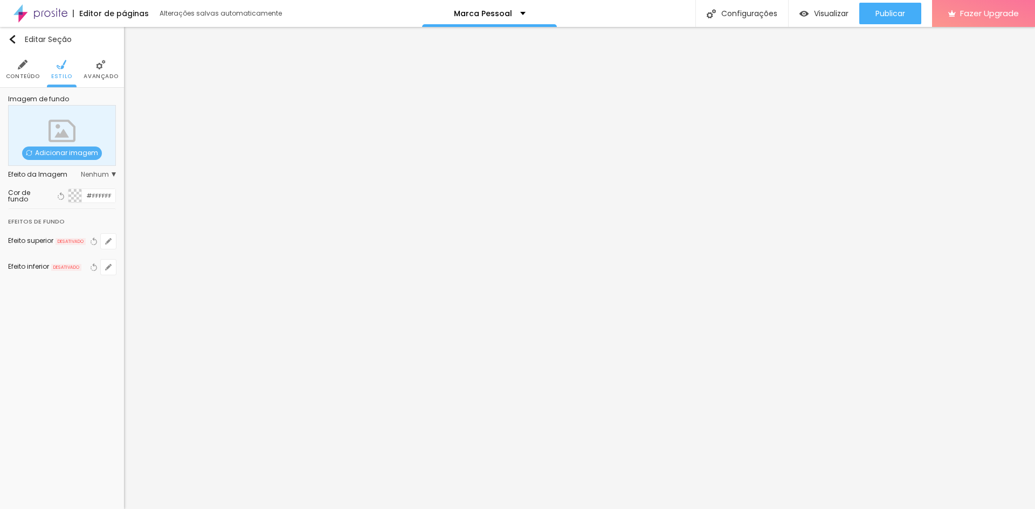
click at [105, 171] on span "Nenhum" at bounding box center [98, 174] width 35 height 6
click at [60, 229] on icon "button" at bounding box center [62, 231] width 4 height 8
click at [65, 227] on button "Voltar ao padrão" at bounding box center [61, 231] width 12 height 14
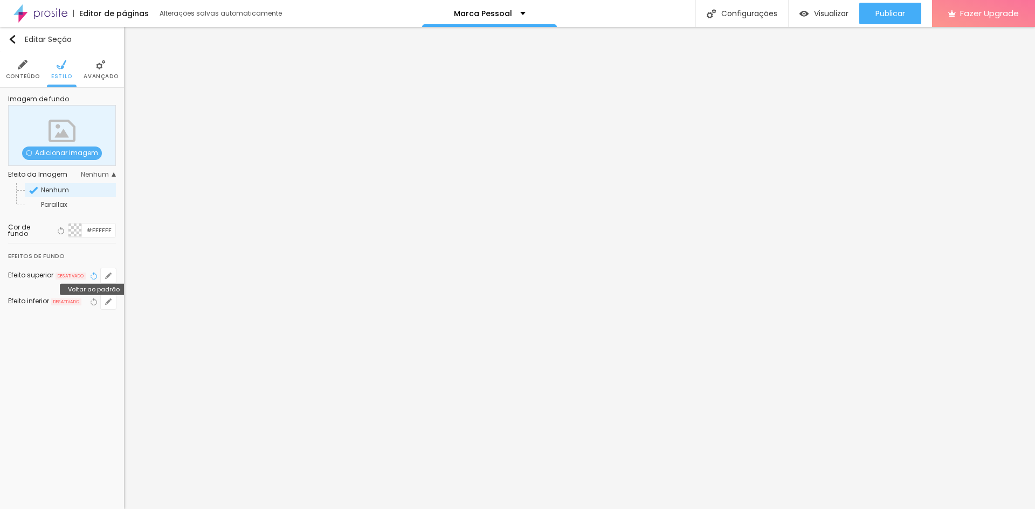
click at [93, 279] on icon "button" at bounding box center [94, 276] width 8 height 8
click at [93, 299] on icon "button" at bounding box center [94, 302] width 8 height 8
click at [90, 67] on li "Avançado" at bounding box center [101, 70] width 34 height 36
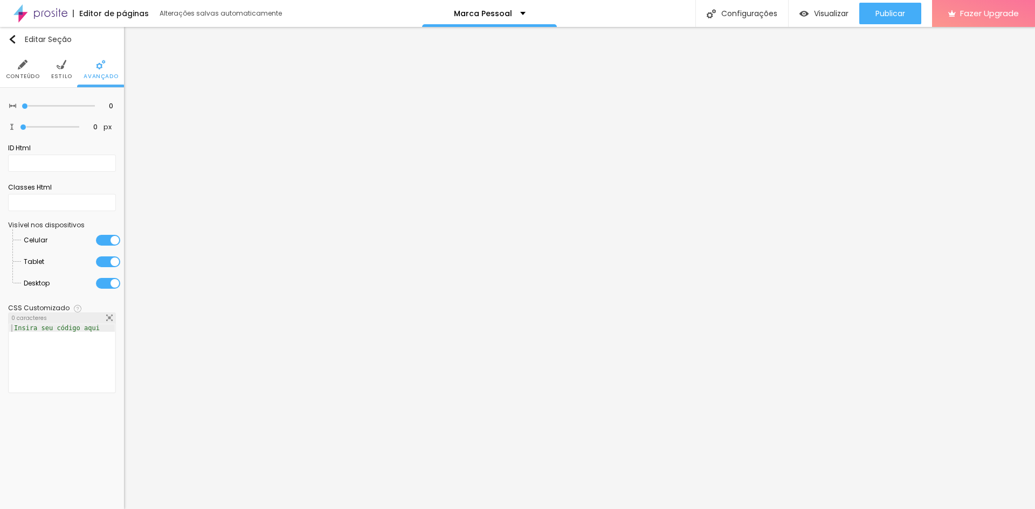
click at [61, 72] on li "Estilo" at bounding box center [61, 70] width 21 height 36
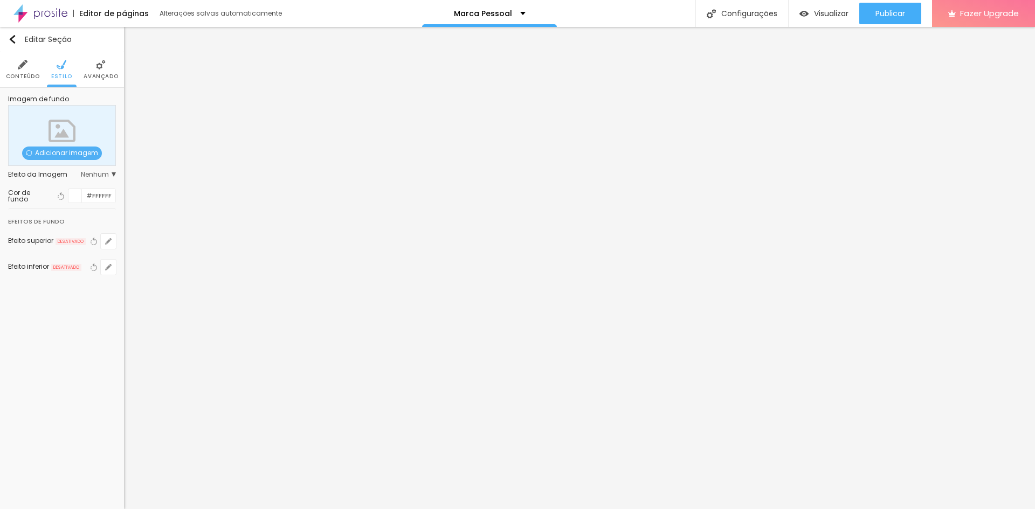
click at [27, 74] on span "Conteúdo" at bounding box center [23, 76] width 34 height 5
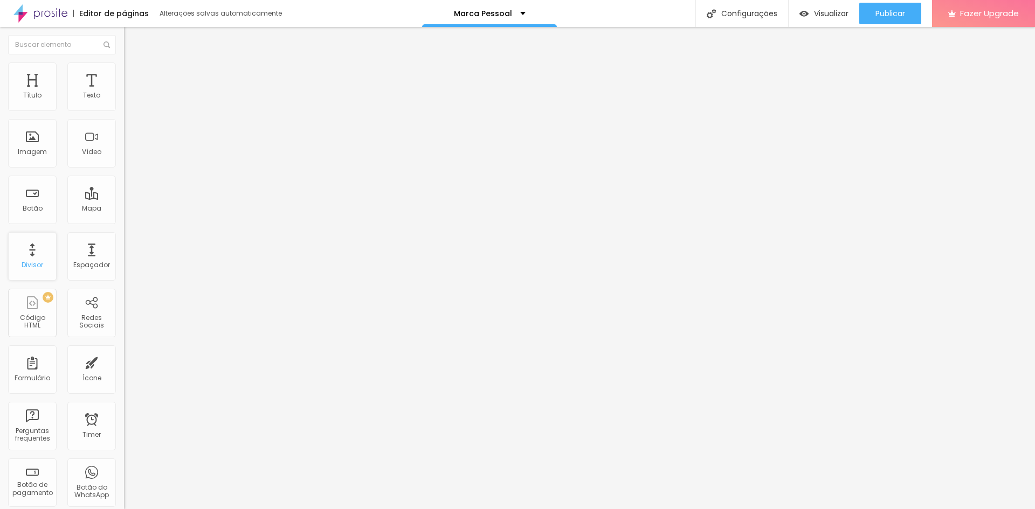
click at [39, 254] on div "Divisor" at bounding box center [32, 256] width 49 height 49
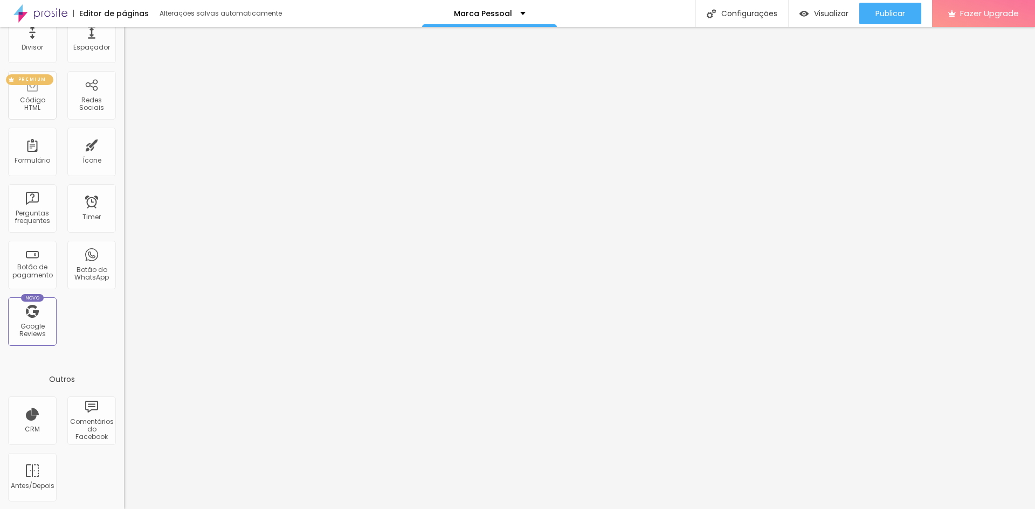
scroll to position [218, 0]
click at [824, 16] on span "Visualizar" at bounding box center [831, 13] width 34 height 9
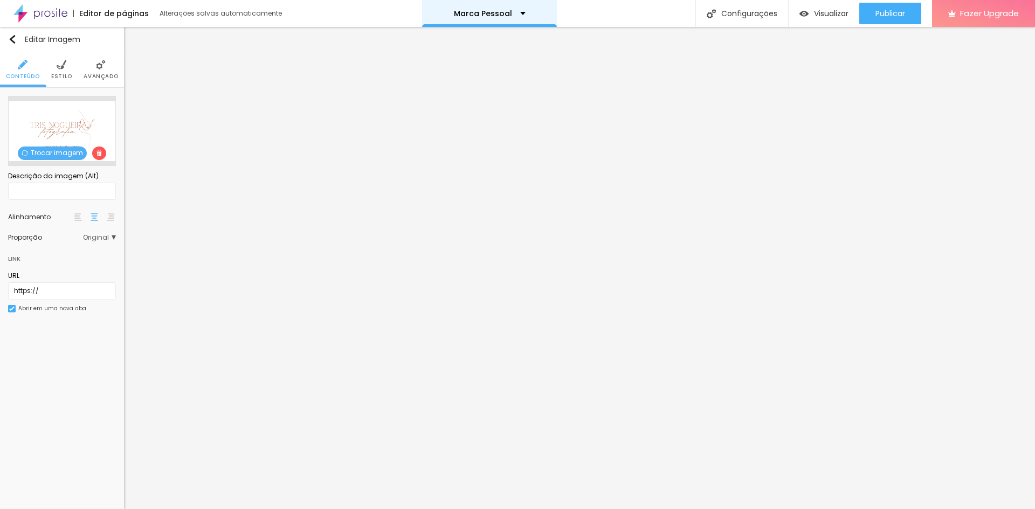
scroll to position [0, 0]
click at [58, 67] on img at bounding box center [62, 65] width 10 height 10
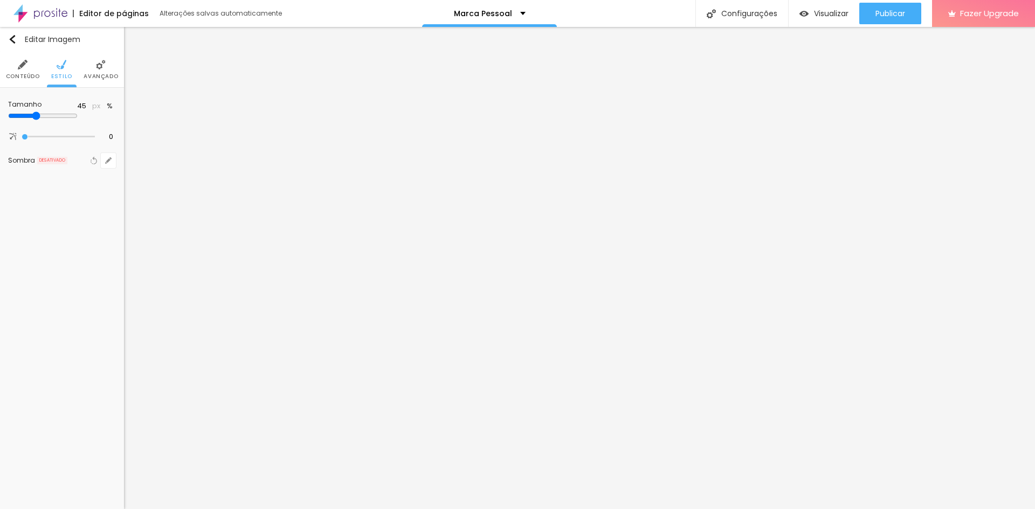
type input "50"
type input "55"
type input "60"
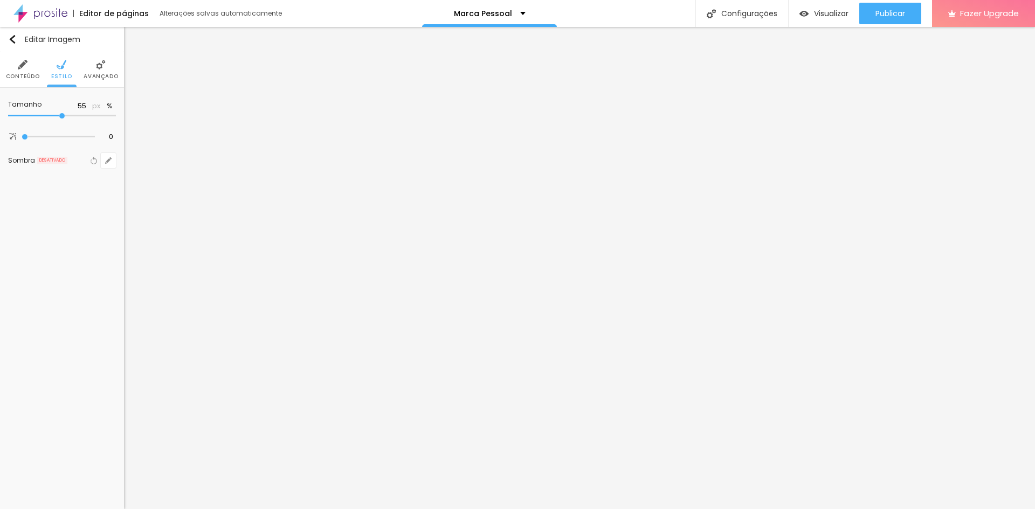
type input "60"
type input "65"
type input "70"
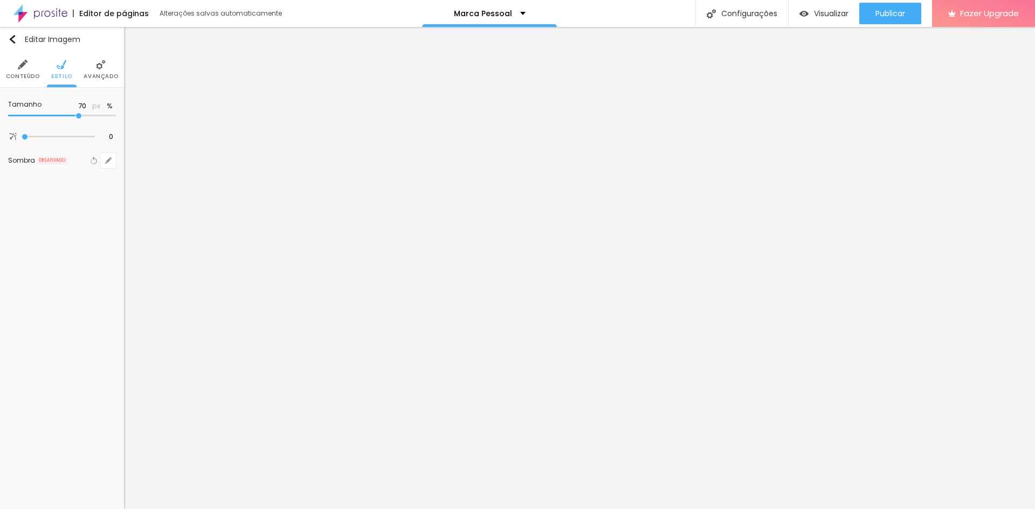
type input "65"
type input "60"
type input "55"
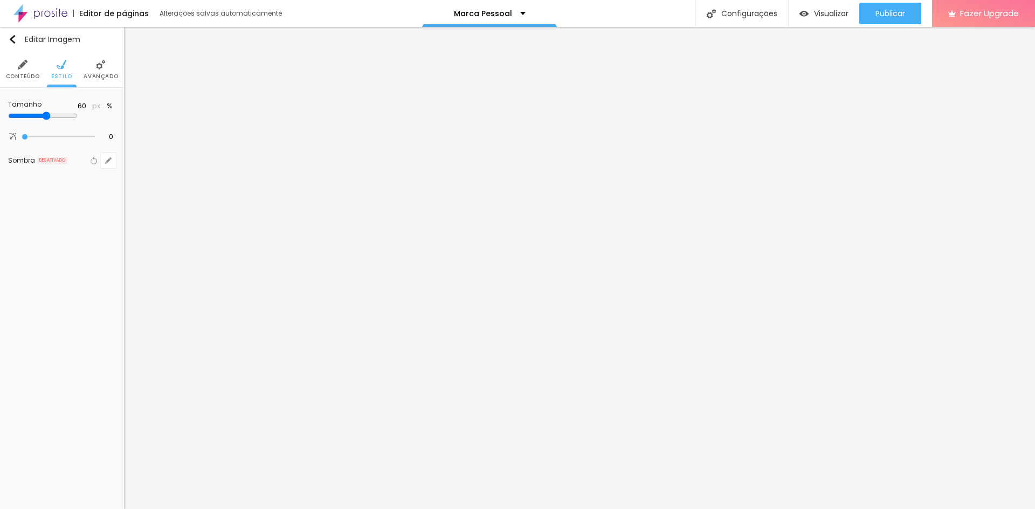
type input "55"
type input "50"
drag, startPoint x: 51, startPoint y: 115, endPoint x: 54, endPoint y: 121, distance: 6.6
type input "50"
click at [54, 120] on input "range" at bounding box center [43, 116] width 70 height 9
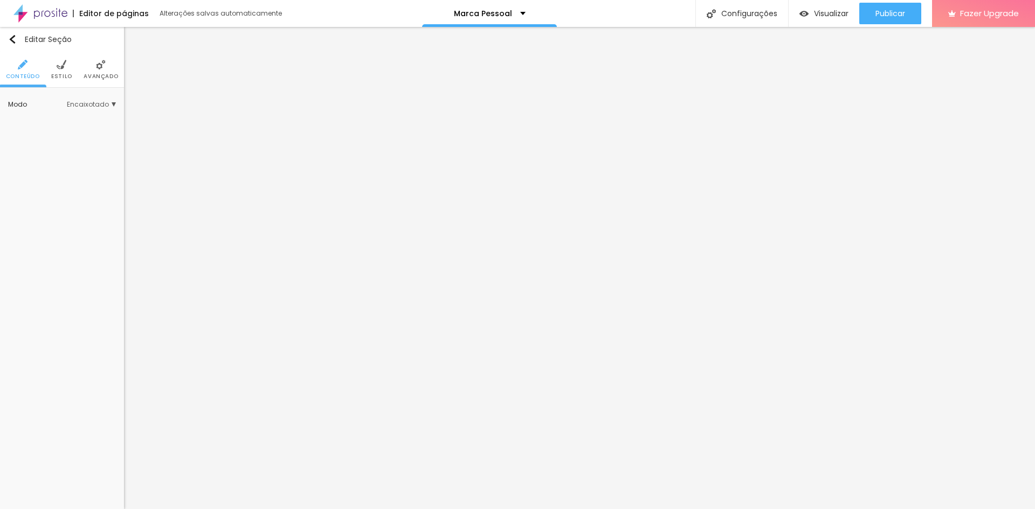
click at [60, 69] on img at bounding box center [62, 65] width 10 height 10
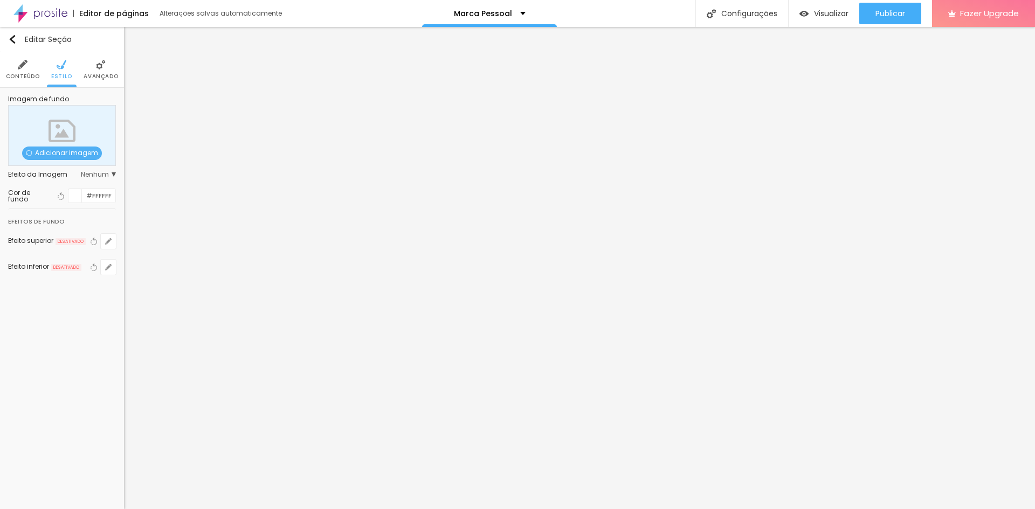
click at [30, 68] on li "Conteúdo" at bounding box center [23, 70] width 34 height 36
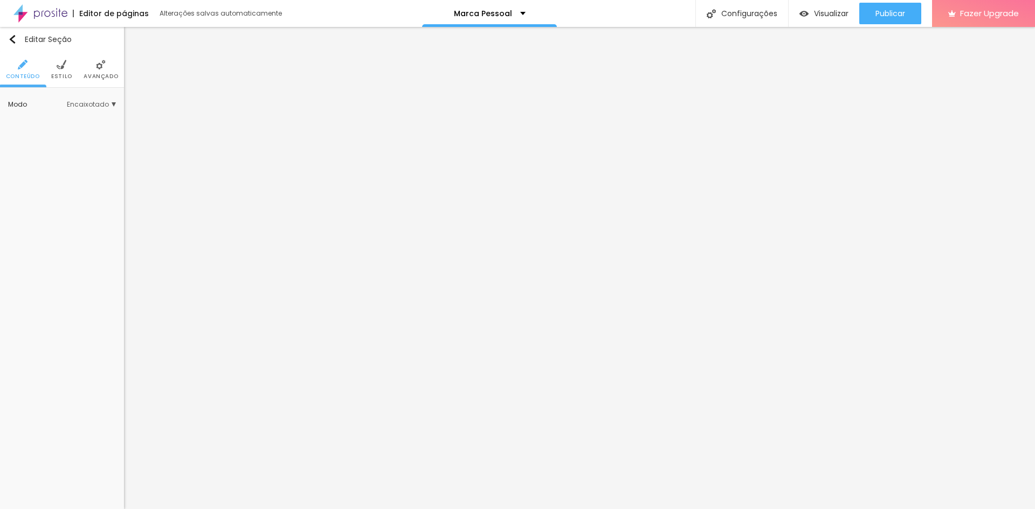
click at [106, 107] on span "Encaixotado" at bounding box center [91, 104] width 49 height 6
click at [66, 135] on span "Completo" at bounding box center [57, 134] width 33 height 9
click at [59, 61] on img at bounding box center [62, 65] width 10 height 10
click at [115, 74] on span "Avançado" at bounding box center [101, 76] width 34 height 5
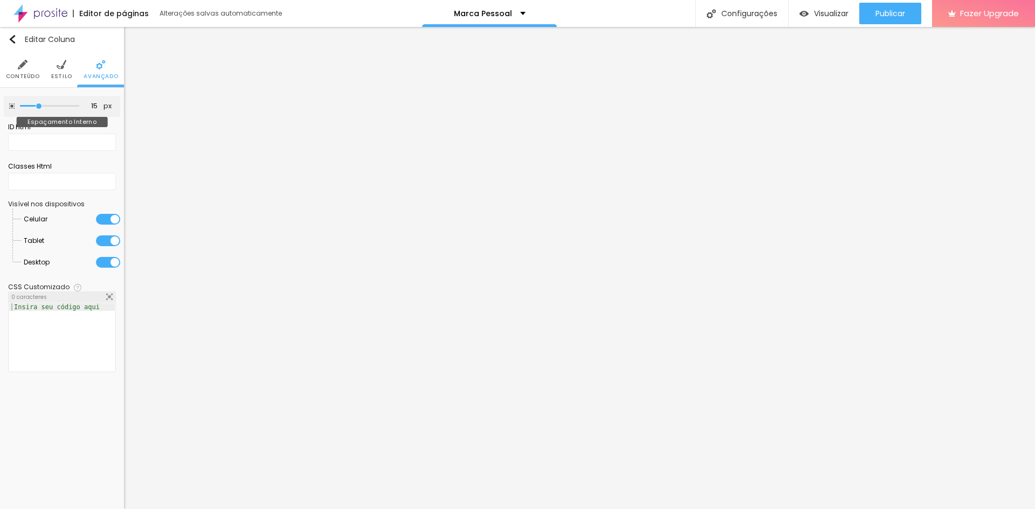
type input "20"
type input "25"
type input "30"
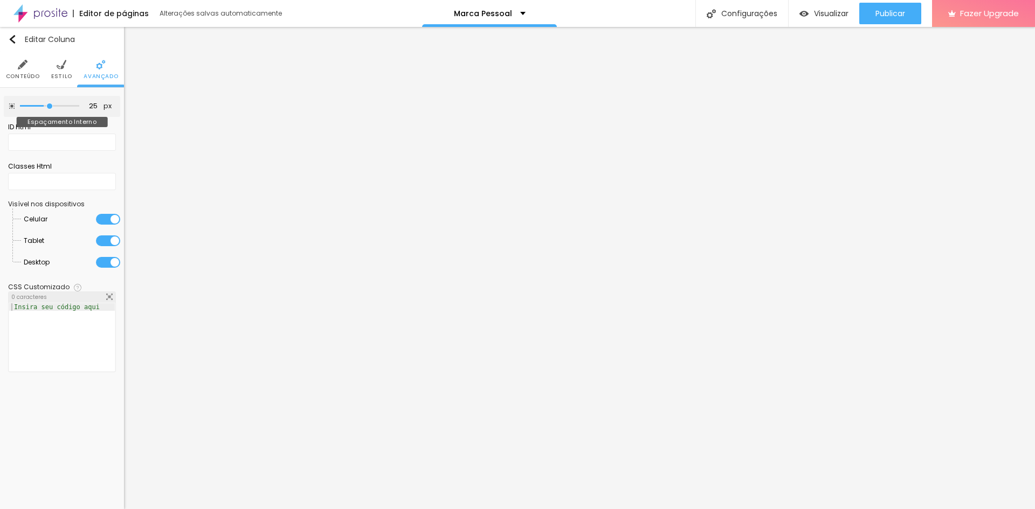
type input "30"
type input "25"
type input "20"
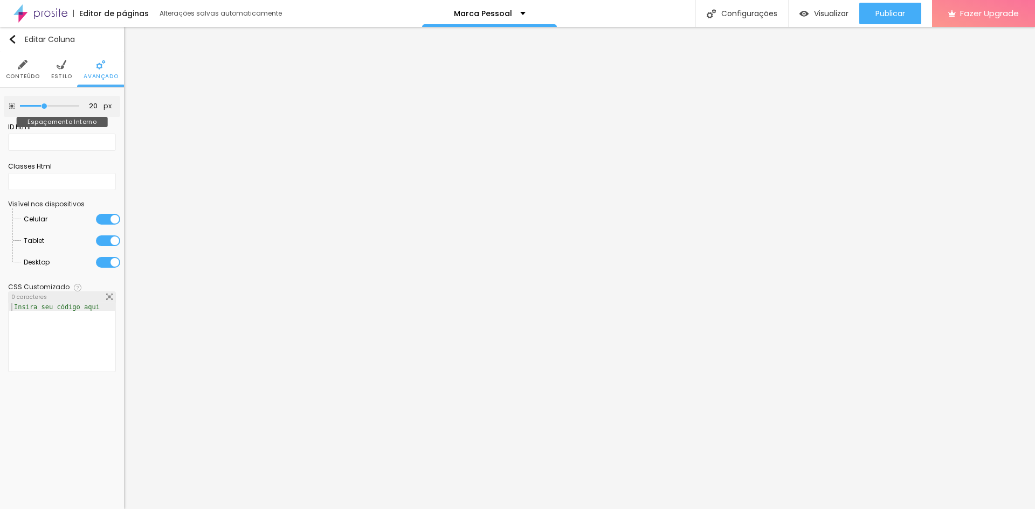
type input "15"
type input "10"
type input "5"
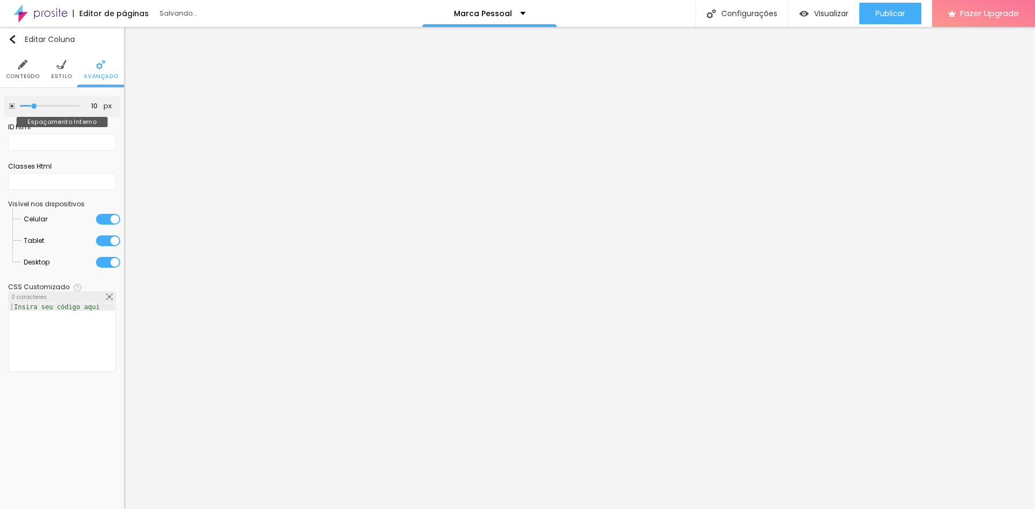
type input "5"
type input "0"
drag, startPoint x: 44, startPoint y: 106, endPoint x: 9, endPoint y: 106, distance: 35.0
type input "0"
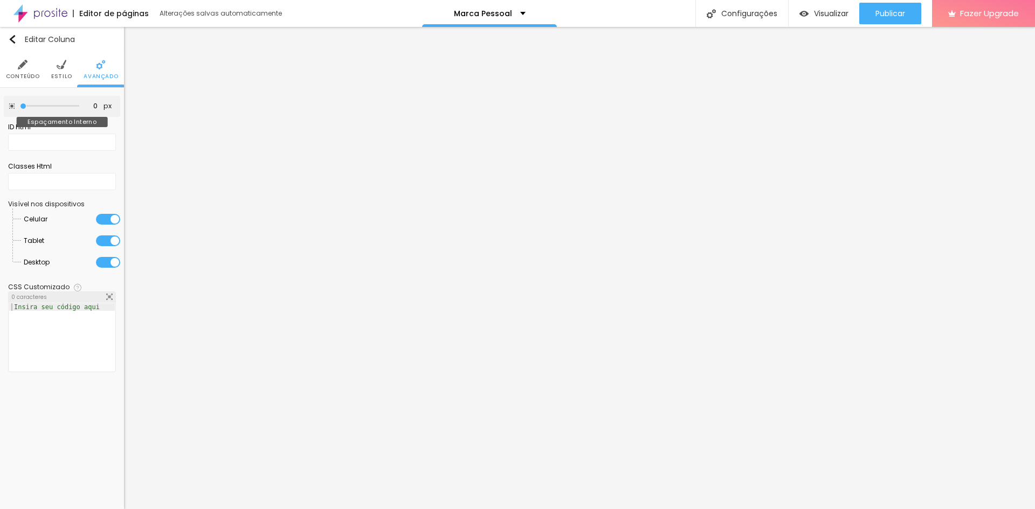
click at [20, 106] on input "range" at bounding box center [49, 105] width 59 height 5
click at [30, 68] on li "Conteúdo" at bounding box center [23, 70] width 34 height 36
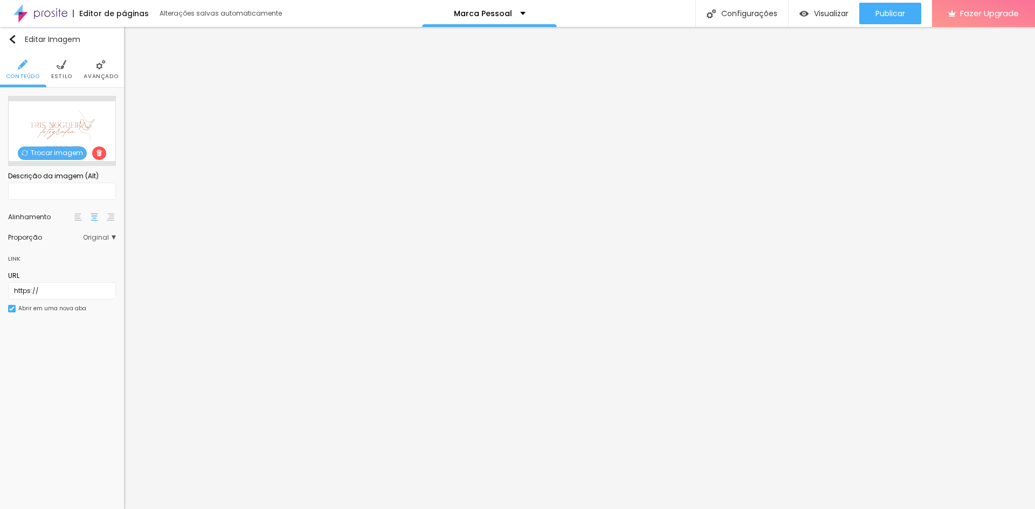
click at [108, 237] on span "Original" at bounding box center [99, 237] width 33 height 6
click at [74, 277] on div "Quadrado 1:1" at bounding box center [70, 282] width 91 height 14
click at [78, 251] on span "Cinema" at bounding box center [71, 253] width 61 height 6
click at [66, 266] on span "Padrão" at bounding box center [73, 268] width 64 height 6
click at [60, 294] on span "Original" at bounding box center [54, 296] width 26 height 9
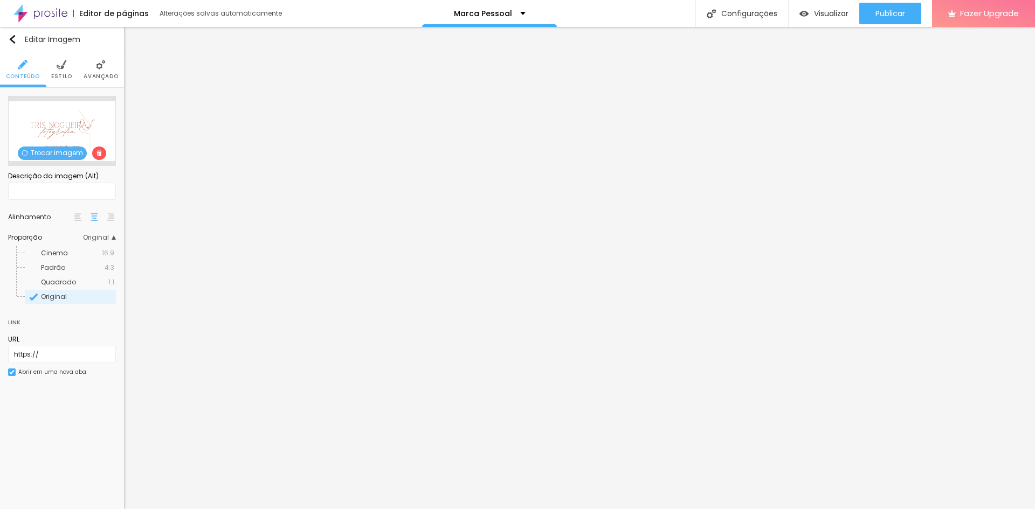
click at [77, 215] on img at bounding box center [78, 217] width 8 height 8
click at [95, 220] on img at bounding box center [95, 217] width 8 height 8
click at [60, 71] on li "Estilo" at bounding box center [61, 70] width 21 height 36
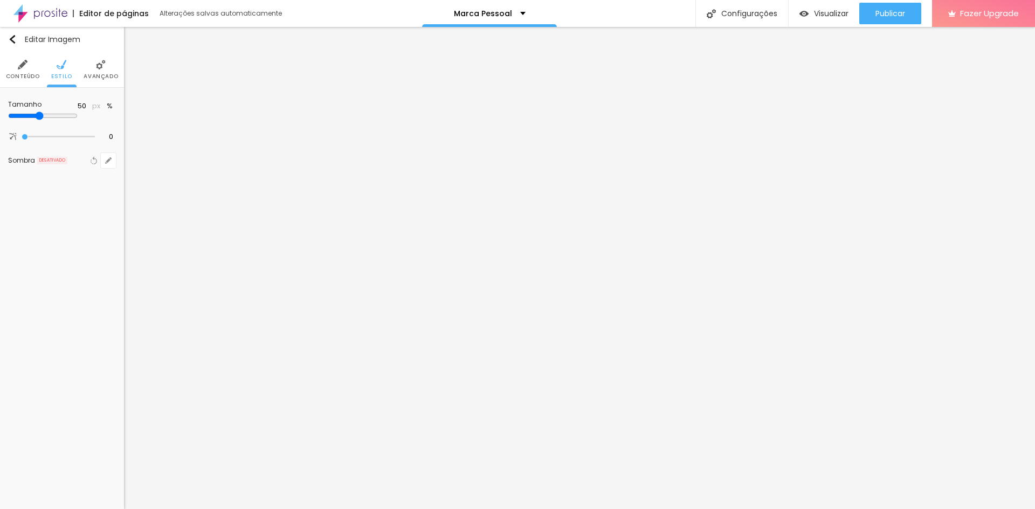
type input "55"
type input "60"
type input "65"
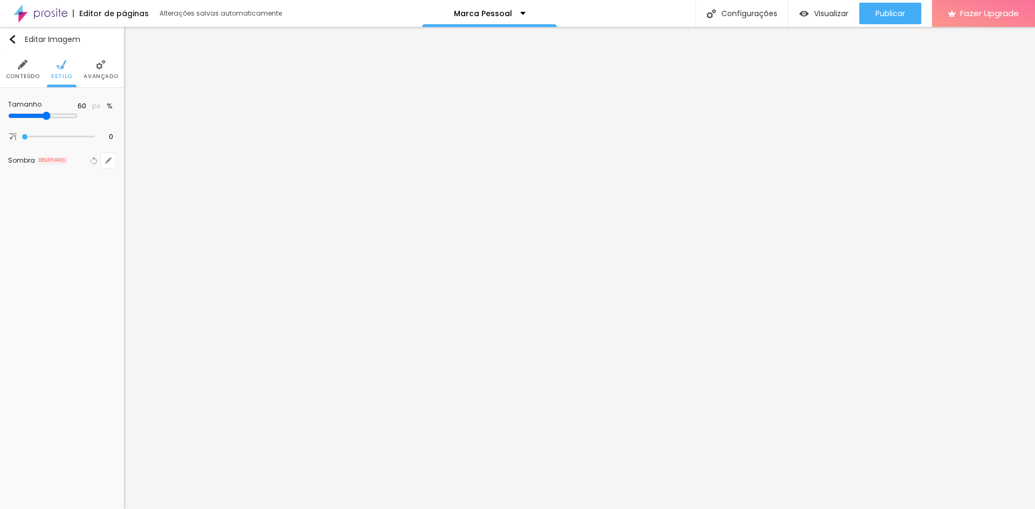
type input "65"
type input "70"
type input "65"
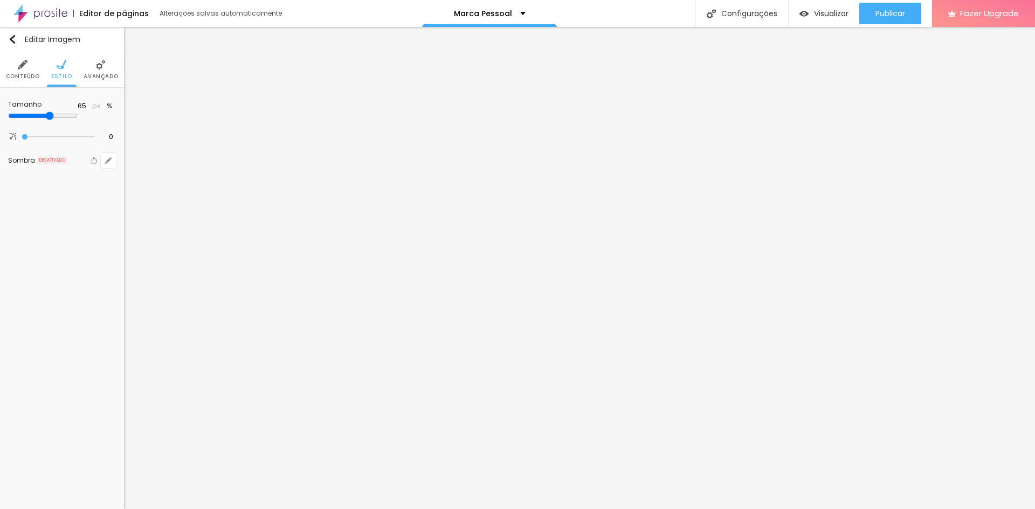
type input "60"
type input "55"
type input "50"
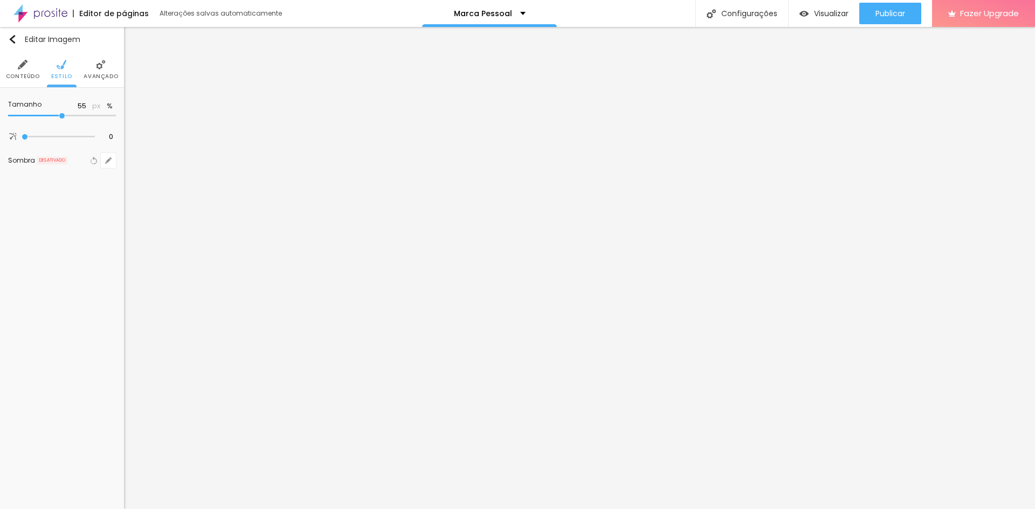
type input "50"
type input "45"
type input "40"
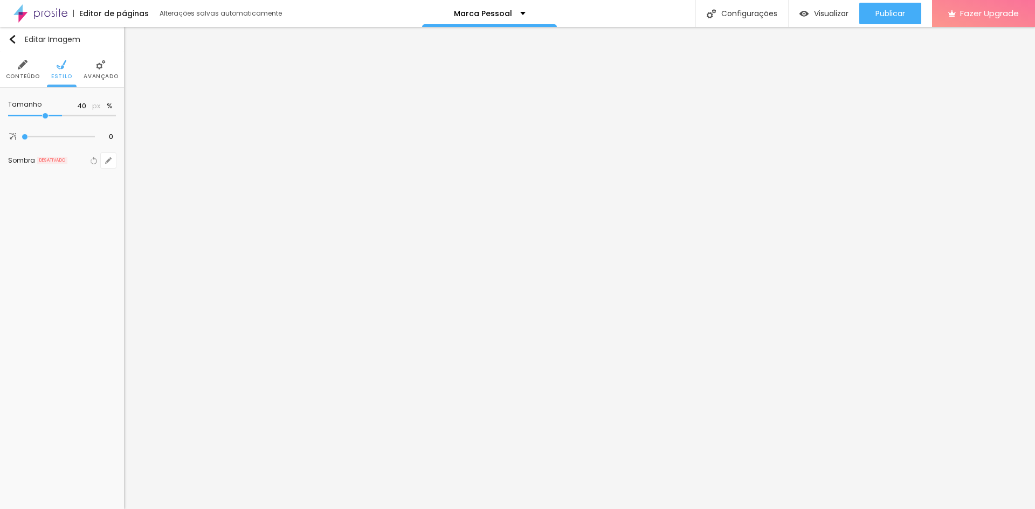
type input "35"
type input "30"
type input "25"
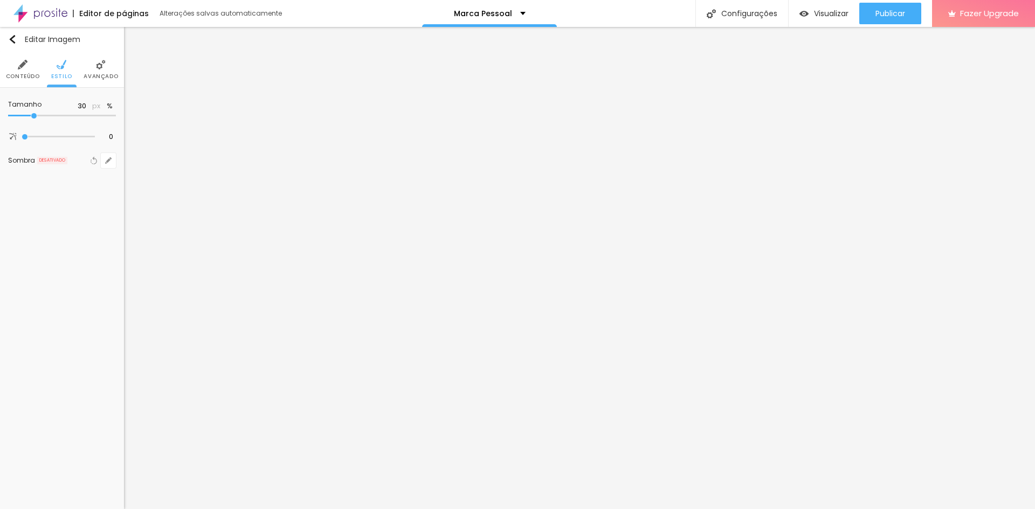
type input "25"
type input "20"
type input "15"
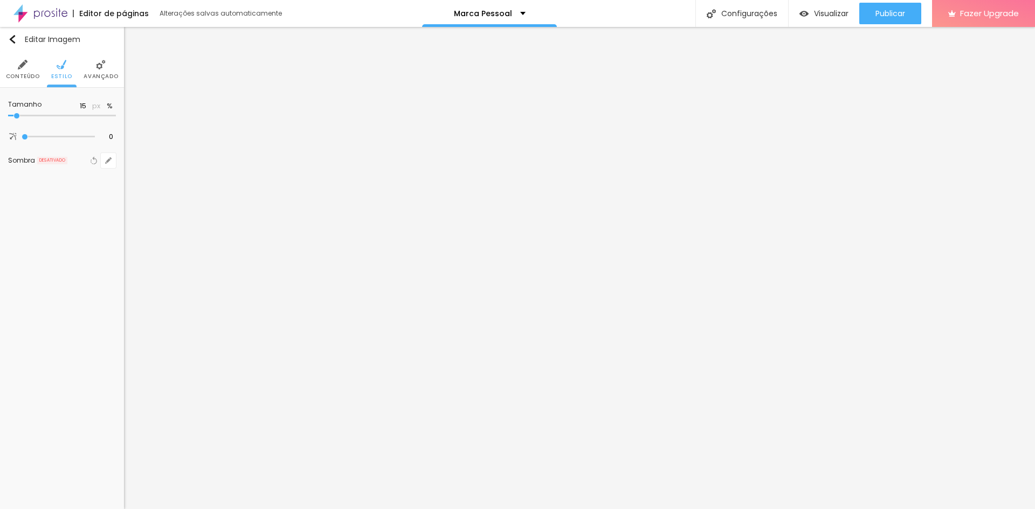
type input "10"
type input "15"
type input "20"
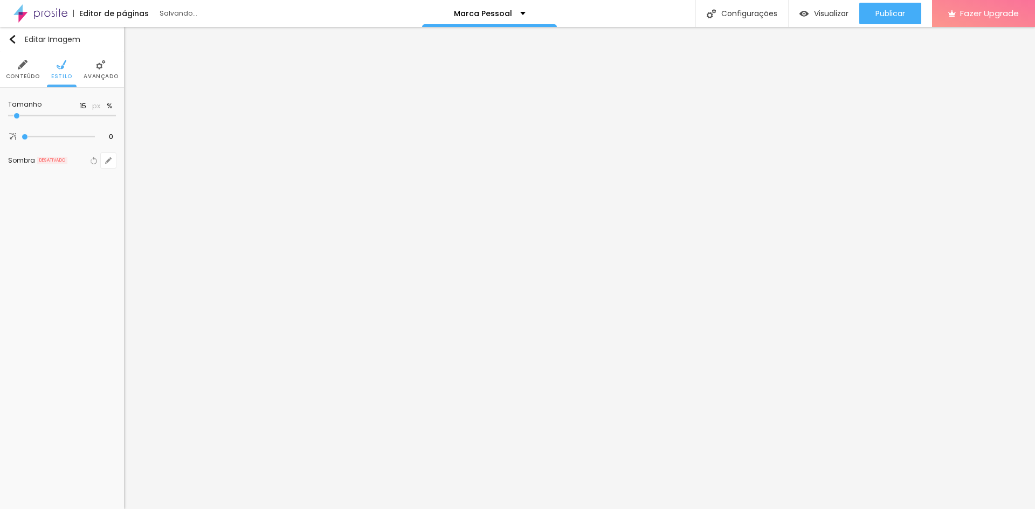
type input "20"
type input "25"
type input "30"
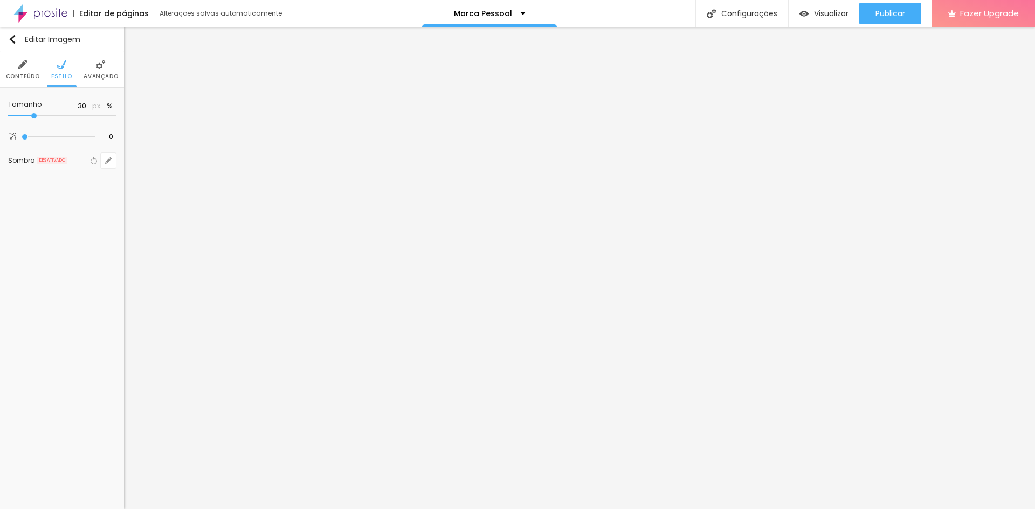
type input "35"
drag, startPoint x: 56, startPoint y: 117, endPoint x: 39, endPoint y: 120, distance: 16.9
type input "35"
click at [39, 119] on input "range" at bounding box center [62, 115] width 108 height 5
click at [96, 78] on span "Avançado" at bounding box center [101, 76] width 34 height 5
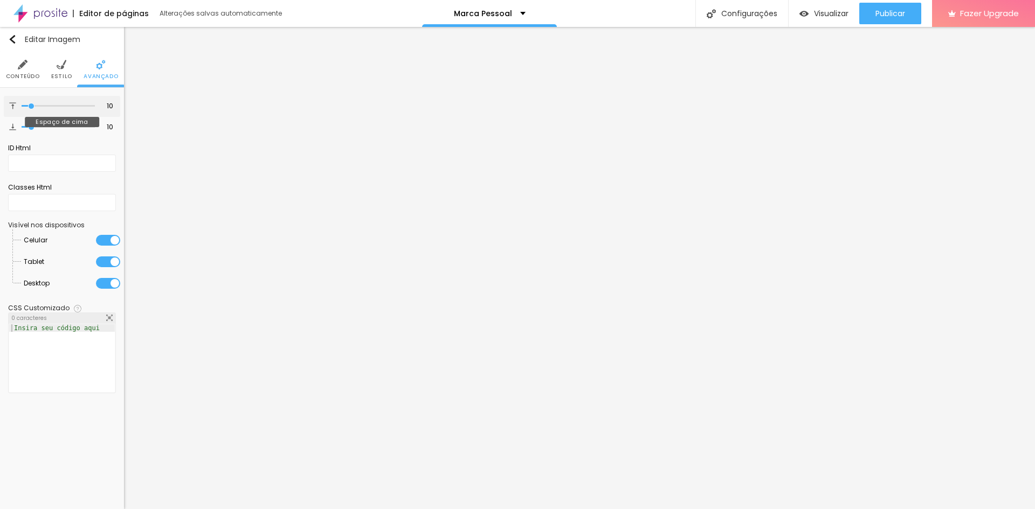
type input "11"
type input "10"
type input "9"
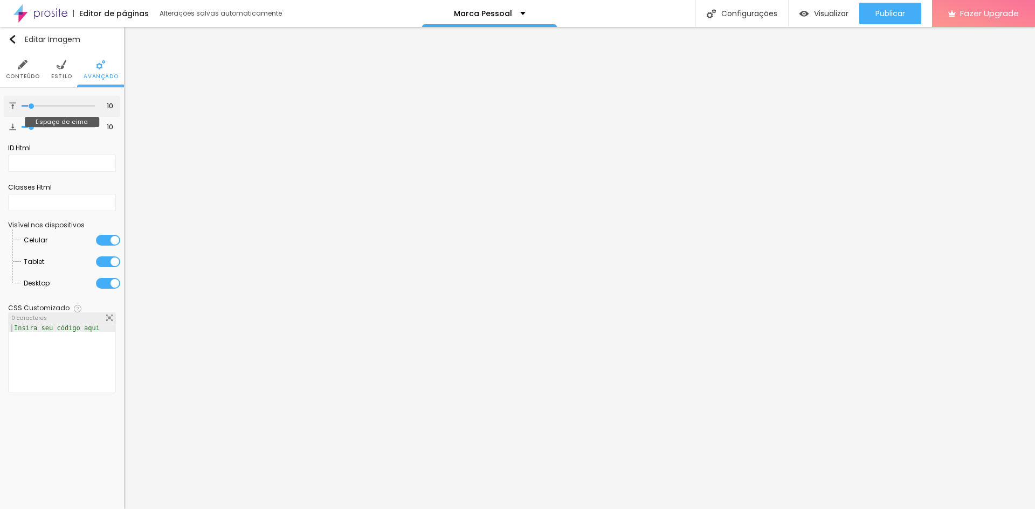
type input "9"
type input "7"
type input "6"
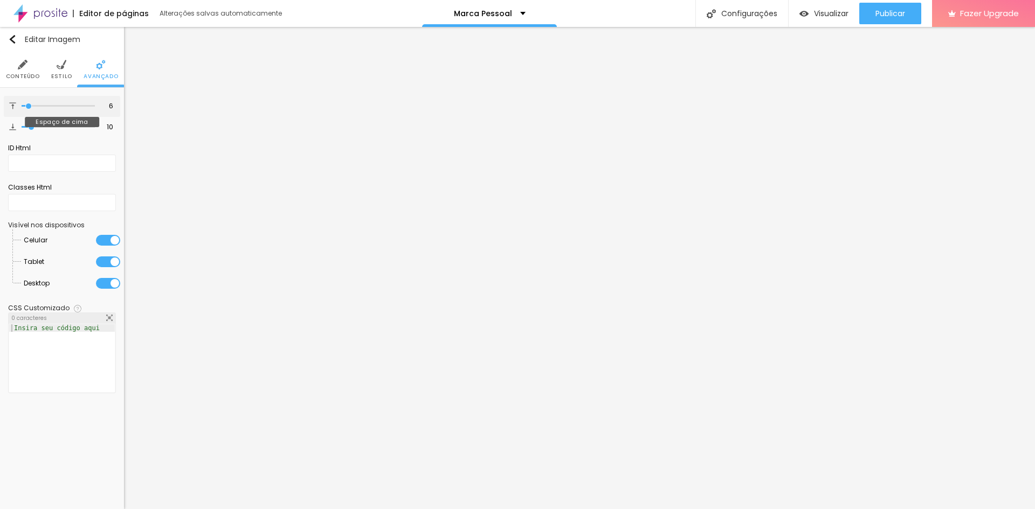
type input "5"
type input "4"
type input "3"
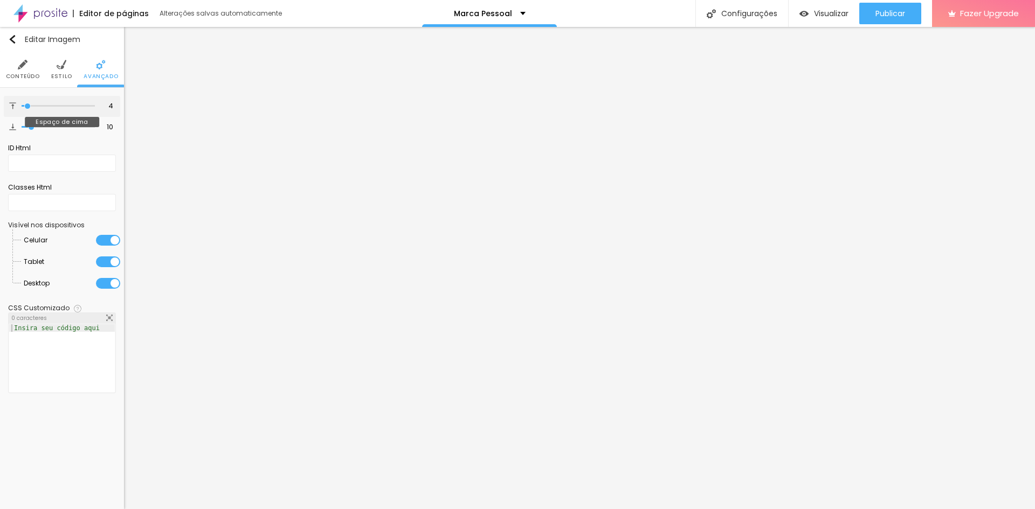
type input "3"
type input "2"
type input "1"
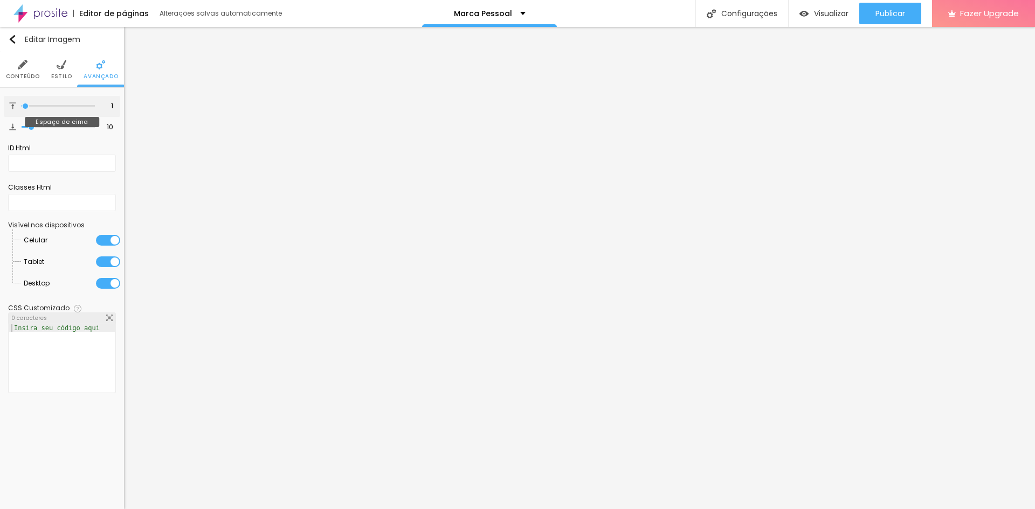
type input "0"
drag, startPoint x: 33, startPoint y: 106, endPoint x: 8, endPoint y: 112, distance: 25.9
type input "0"
click at [22, 109] on input "range" at bounding box center [58, 105] width 73 height 5
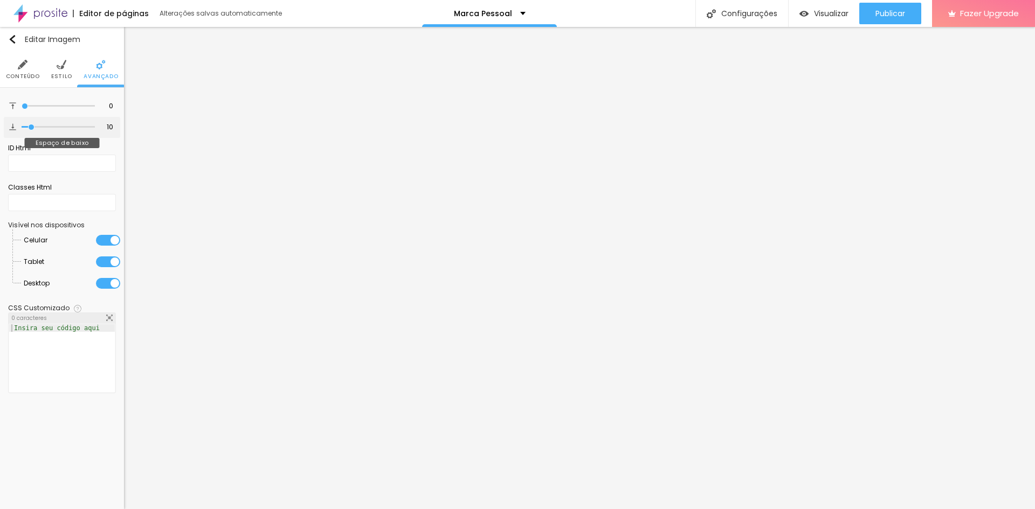
type input "5"
type input "4"
type input "3"
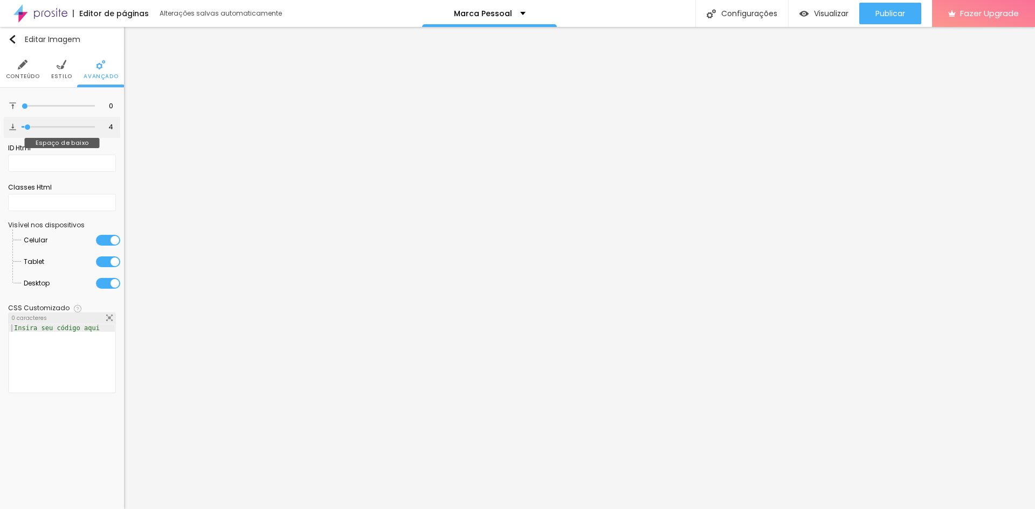
type input "3"
type input "1"
type input "0"
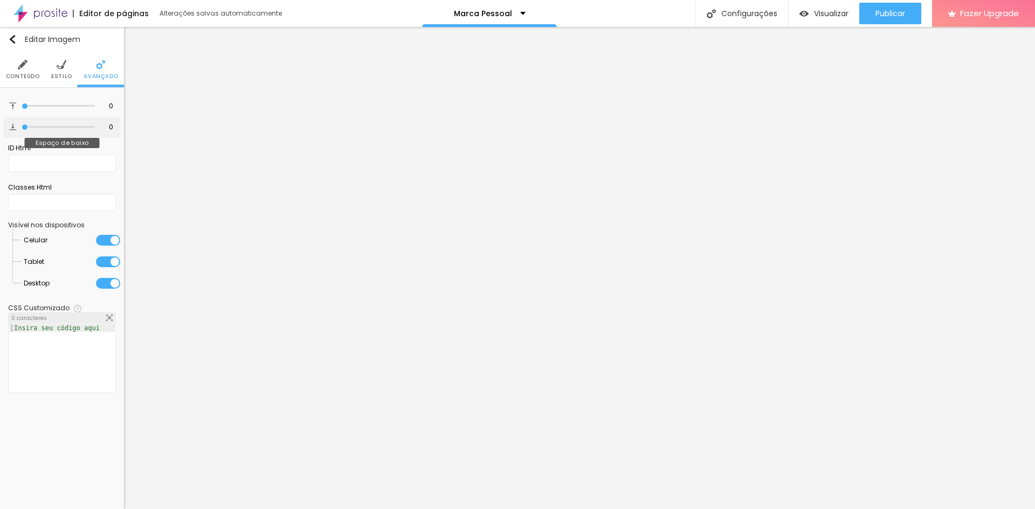
drag, startPoint x: 28, startPoint y: 129, endPoint x: 0, endPoint y: 127, distance: 28.2
type input "0"
click at [22, 127] on input "range" at bounding box center [58, 127] width 73 height 5
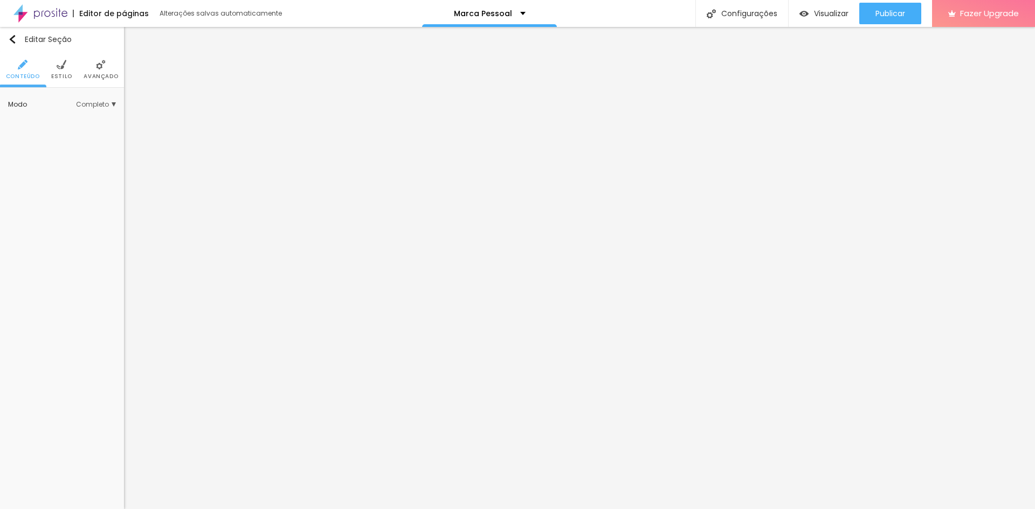
click at [65, 60] on img at bounding box center [62, 65] width 10 height 10
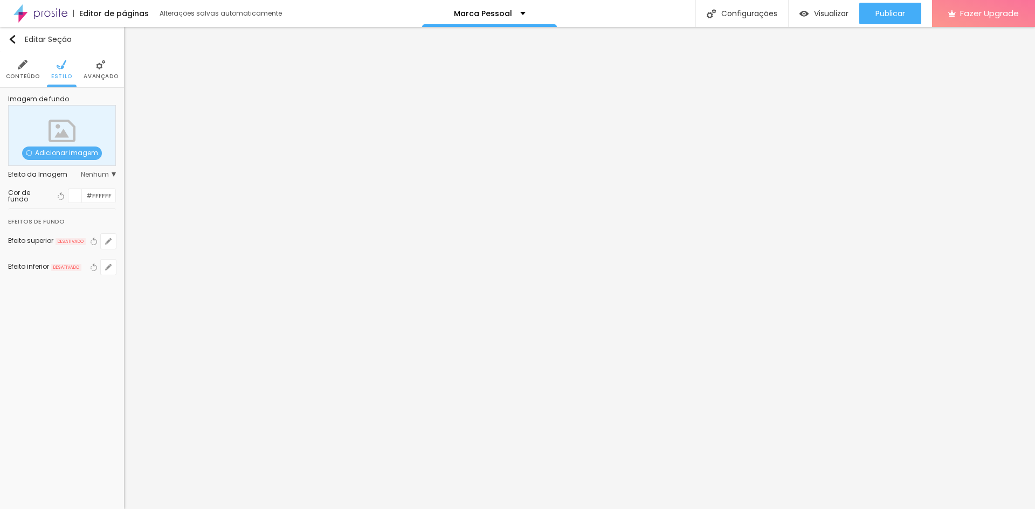
click at [105, 70] on li "Avançado" at bounding box center [101, 70] width 34 height 36
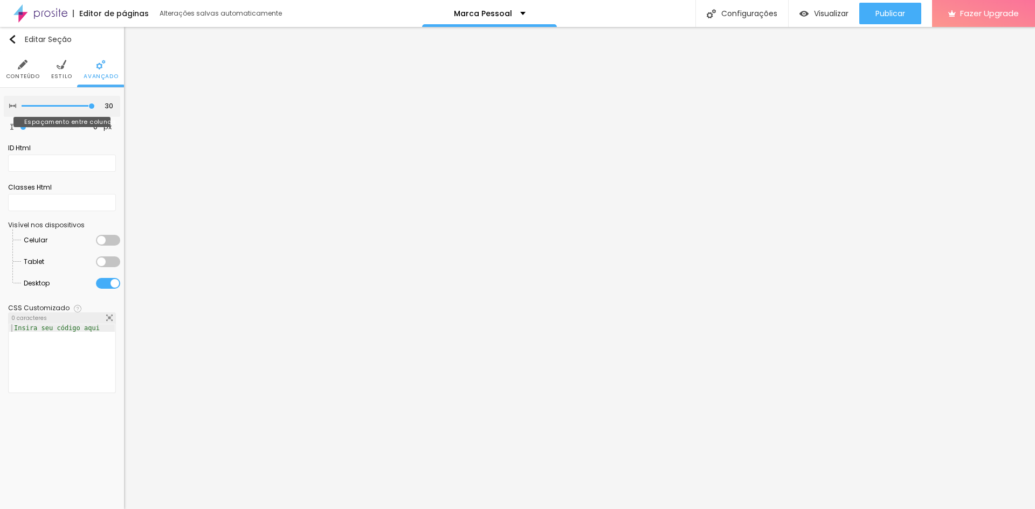
type input "25"
type input "20"
type input "15"
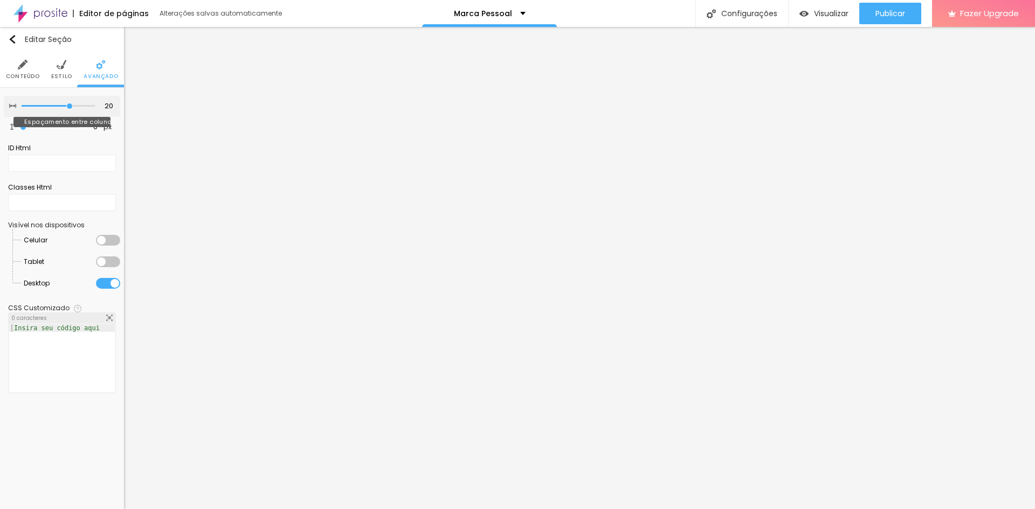
type input "15"
type input "10"
type input "5"
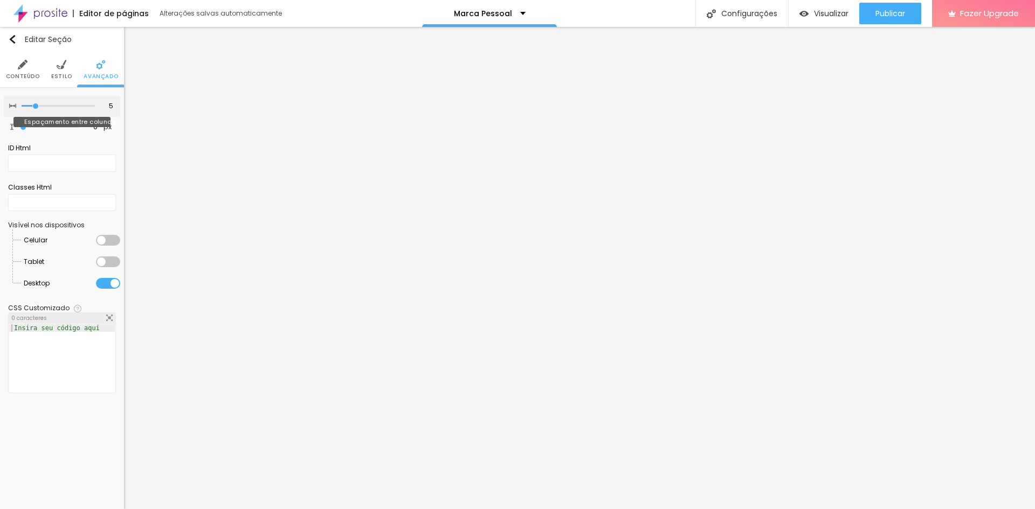
type input "10"
type input "15"
drag, startPoint x: 85, startPoint y: 106, endPoint x: 135, endPoint y: 103, distance: 50.2
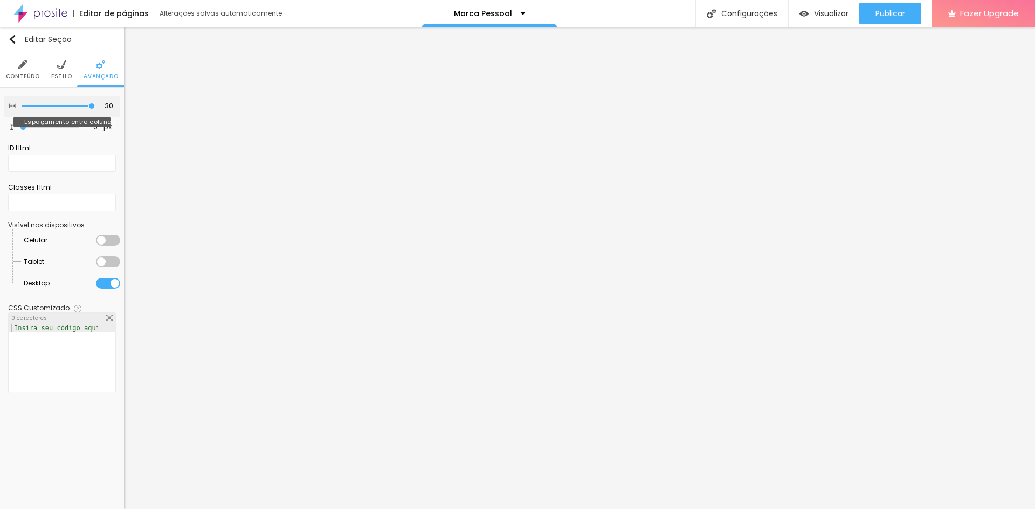
click at [95, 103] on input "range" at bounding box center [58, 105] width 73 height 5
drag, startPoint x: 42, startPoint y: 126, endPoint x: 14, endPoint y: 127, distance: 28.1
click at [20, 127] on input "range" at bounding box center [49, 127] width 59 height 5
click at [65, 69] on img at bounding box center [62, 65] width 10 height 10
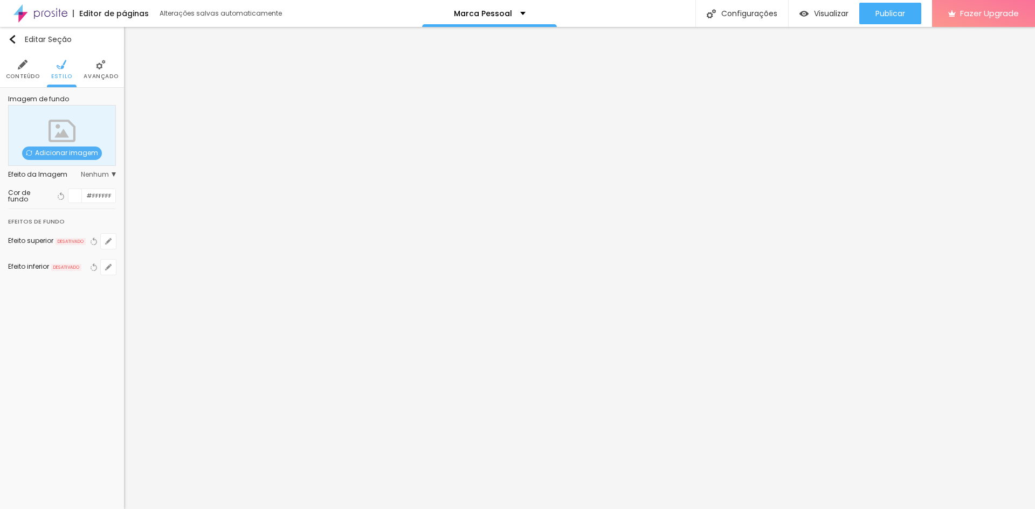
click at [17, 71] on li "Conteúdo" at bounding box center [23, 70] width 34 height 36
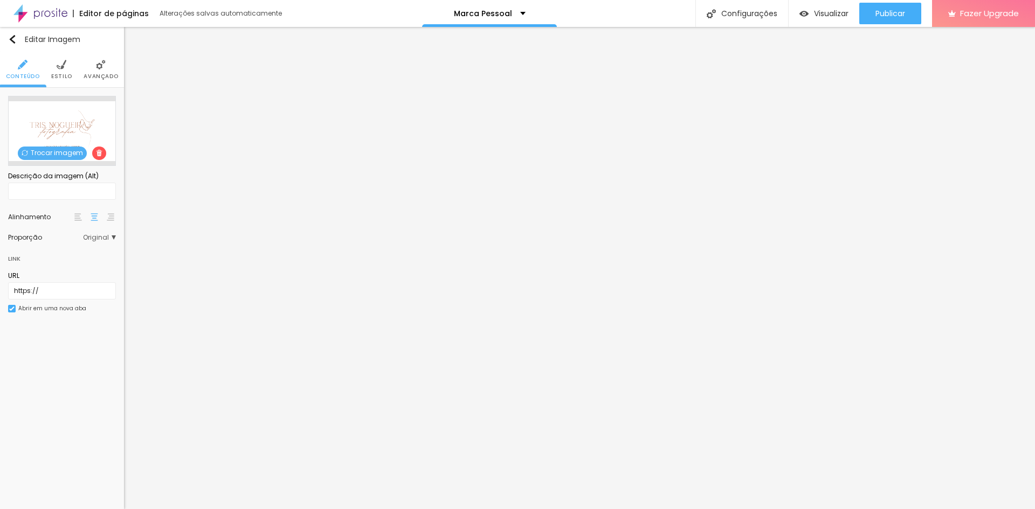
click at [64, 66] on img at bounding box center [62, 65] width 10 height 10
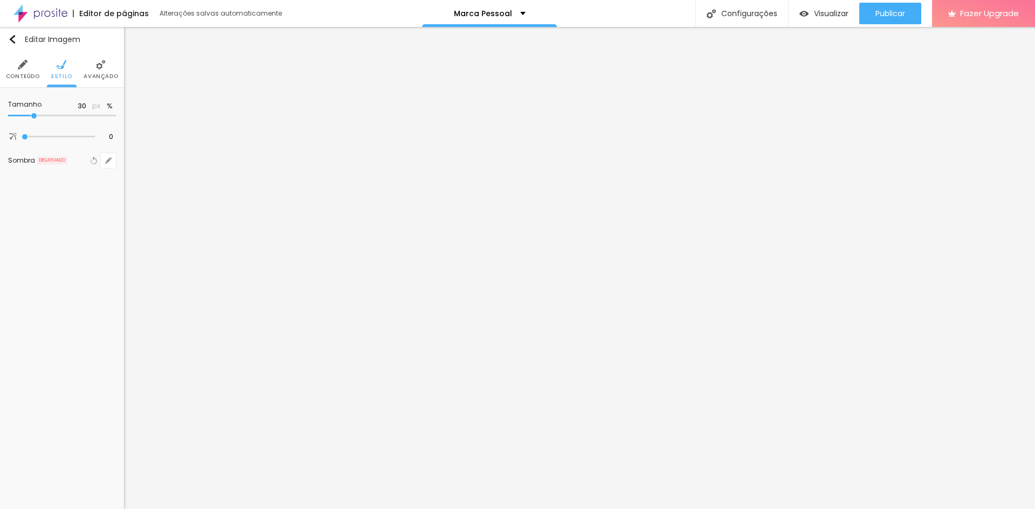
drag, startPoint x: 41, startPoint y: 117, endPoint x: 32, endPoint y: 113, distance: 9.9
click at [32, 113] on input "range" at bounding box center [62, 115] width 108 height 5
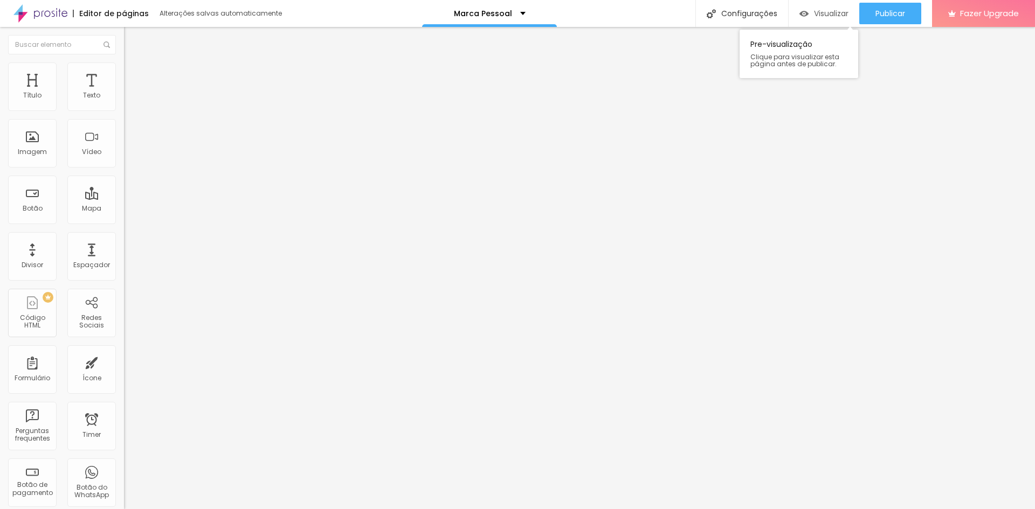
click at [827, 11] on span "Visualizar" at bounding box center [831, 13] width 34 height 9
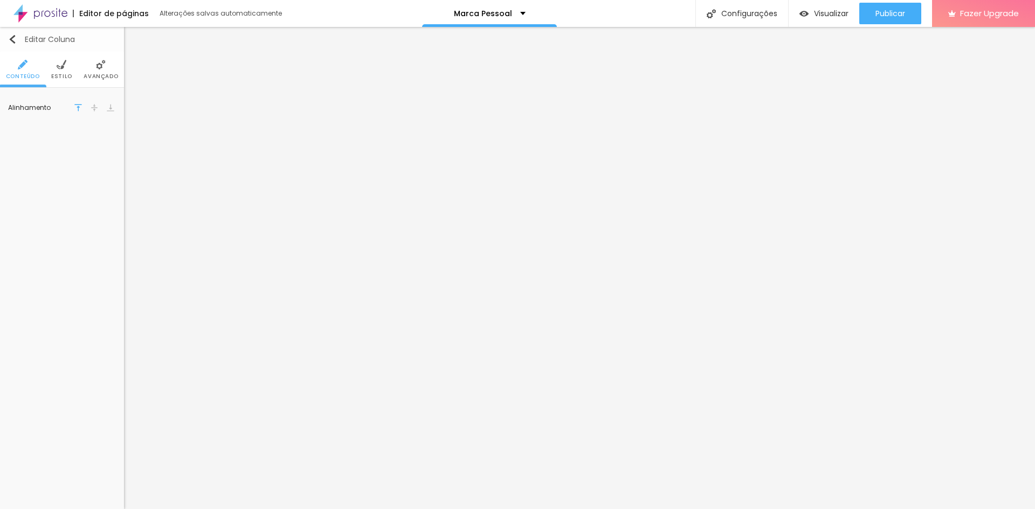
click at [56, 45] on button "Editar Coluna" at bounding box center [62, 39] width 124 height 25
click at [64, 70] on img at bounding box center [62, 65] width 10 height 10
click at [16, 68] on li "Conteúdo" at bounding box center [23, 70] width 34 height 36
click at [61, 75] on span "Estilo" at bounding box center [61, 76] width 21 height 5
click at [89, 78] on span "Avançado" at bounding box center [101, 76] width 34 height 5
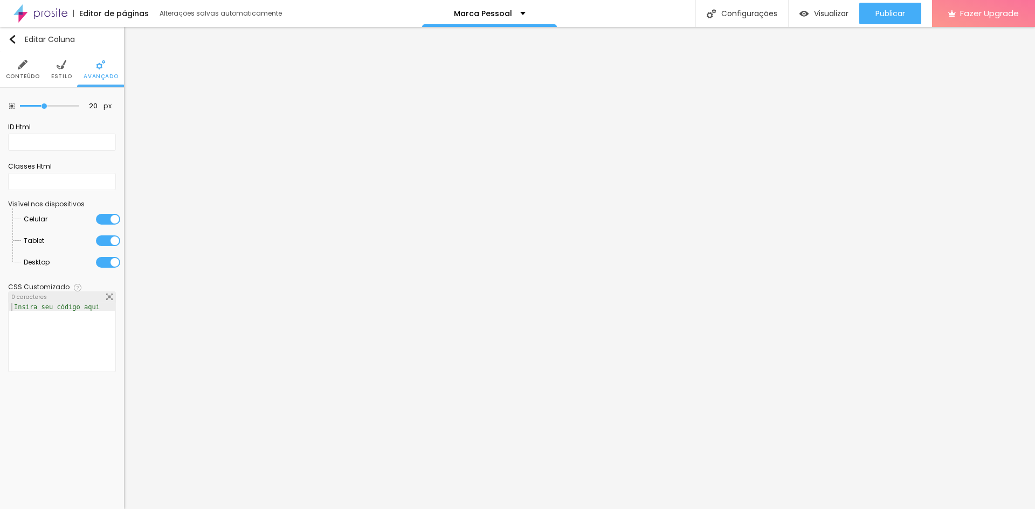
click at [64, 75] on span "Estilo" at bounding box center [61, 76] width 21 height 5
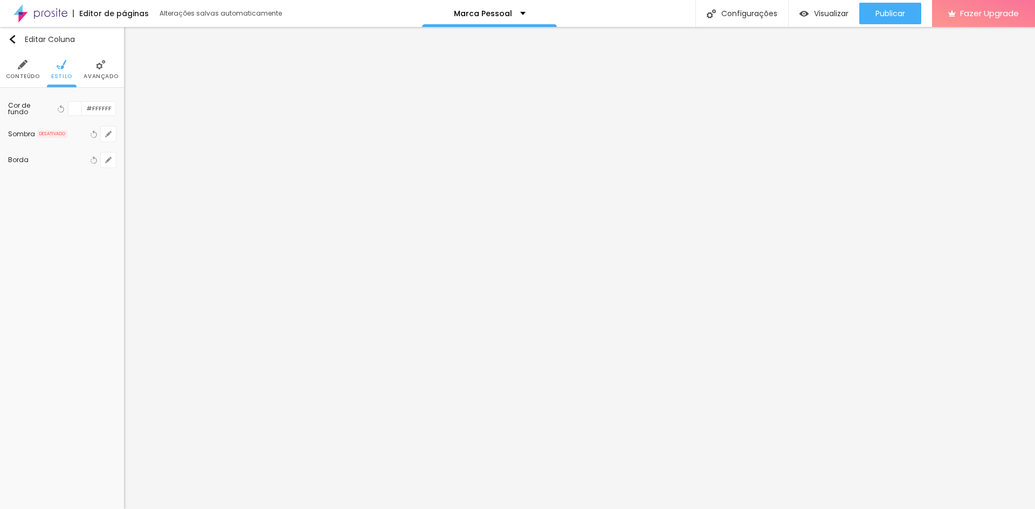
click at [74, 107] on div at bounding box center [74, 108] width 13 height 13
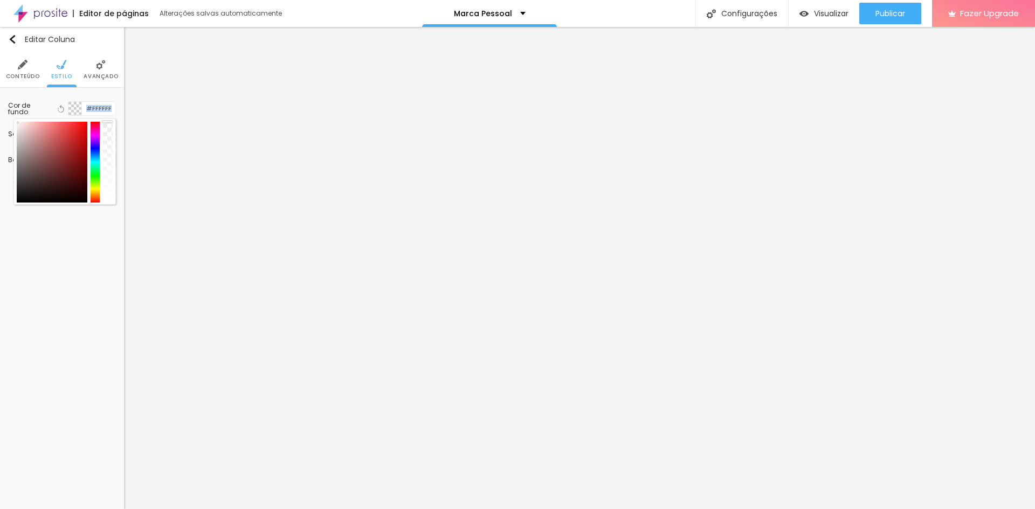
drag, startPoint x: 109, startPoint y: 129, endPoint x: 107, endPoint y: 115, distance: 14.3
click at [107, 115] on div "Cor de fundo Voltar ao padrão #FFFFFF" at bounding box center [62, 108] width 108 height 15
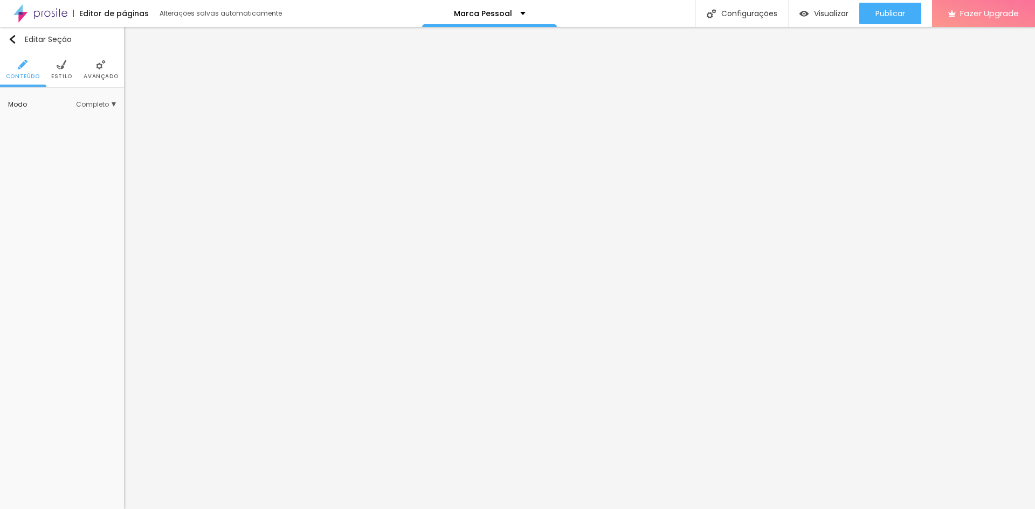
click at [60, 59] on li "Estilo" at bounding box center [61, 70] width 21 height 36
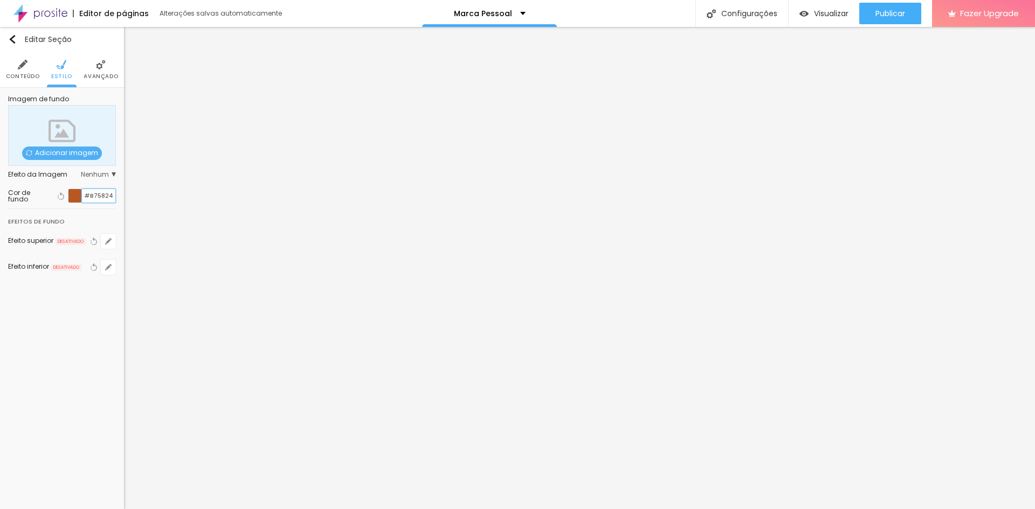
drag, startPoint x: 112, startPoint y: 195, endPoint x: 85, endPoint y: 194, distance: 26.4
click at [85, 194] on input "#B75824" at bounding box center [98, 195] width 33 height 13
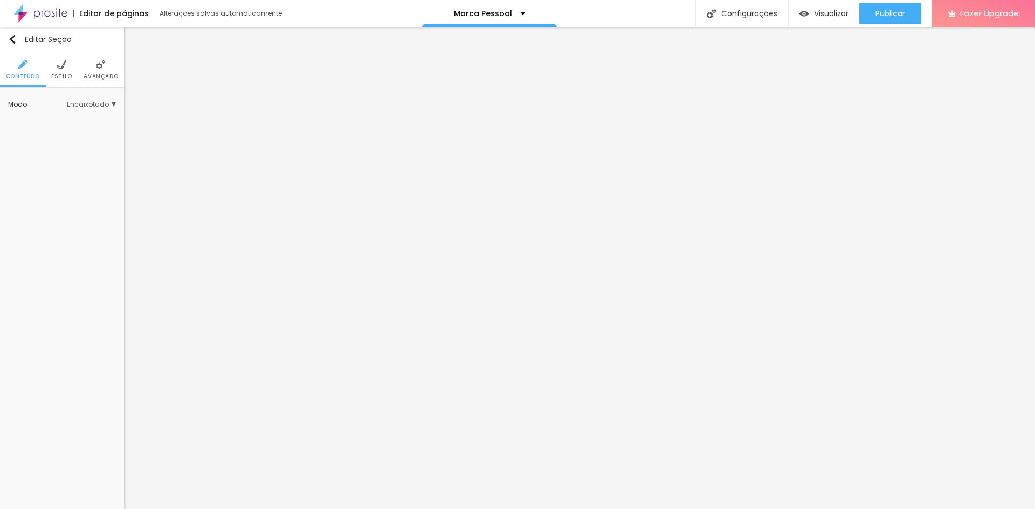
click at [63, 65] on img at bounding box center [62, 65] width 10 height 10
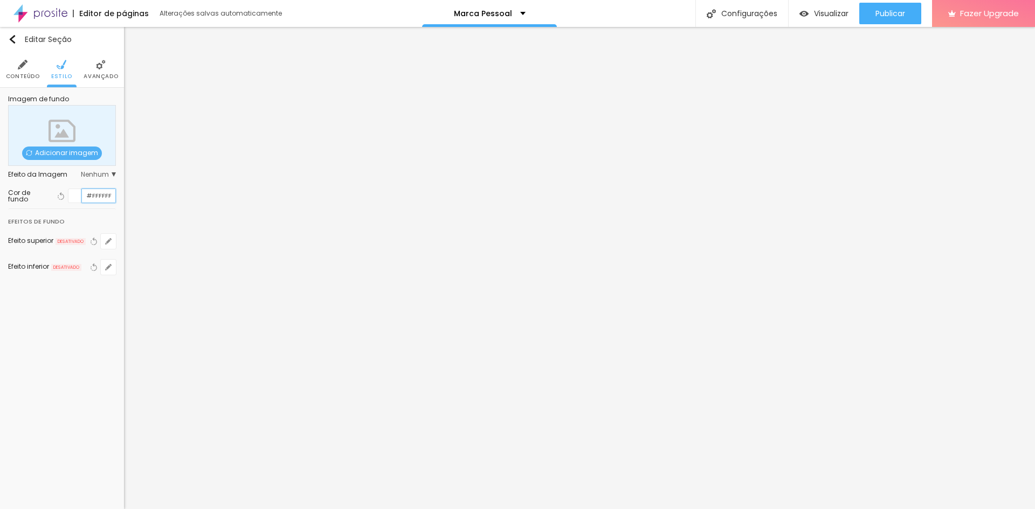
drag, startPoint x: 109, startPoint y: 199, endPoint x: 84, endPoint y: 192, distance: 26.3
click at [84, 192] on input "#FFFFFF" at bounding box center [98, 195] width 33 height 13
paste input "B75824"
click at [17, 38] on div "Editar Seção" at bounding box center [40, 39] width 64 height 9
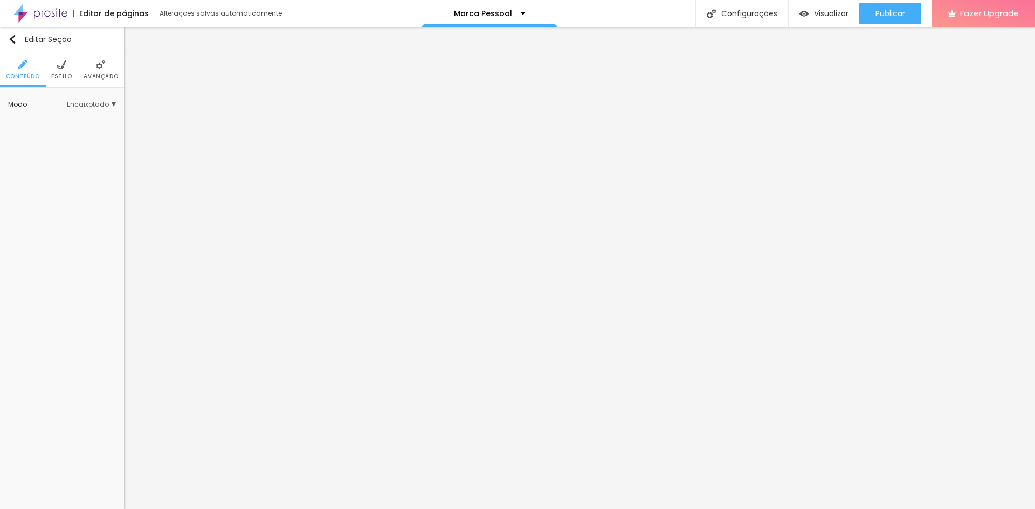
click at [60, 72] on li "Estilo" at bounding box center [61, 70] width 21 height 36
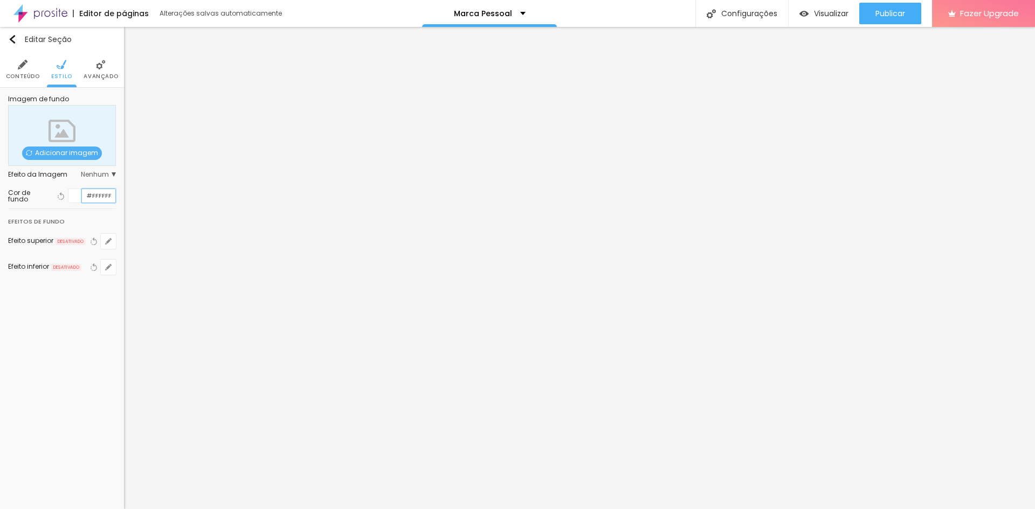
drag, startPoint x: 108, startPoint y: 196, endPoint x: 94, endPoint y: 196, distance: 13.5
click at [87, 196] on input "#FFFFFF" at bounding box center [98, 195] width 33 height 13
click at [115, 195] on div "#FFFFFF" at bounding box center [92, 196] width 48 height 15
drag, startPoint x: 112, startPoint y: 194, endPoint x: 84, endPoint y: 195, distance: 28.0
click at [84, 195] on input "#FFFFFF" at bounding box center [98, 195] width 33 height 13
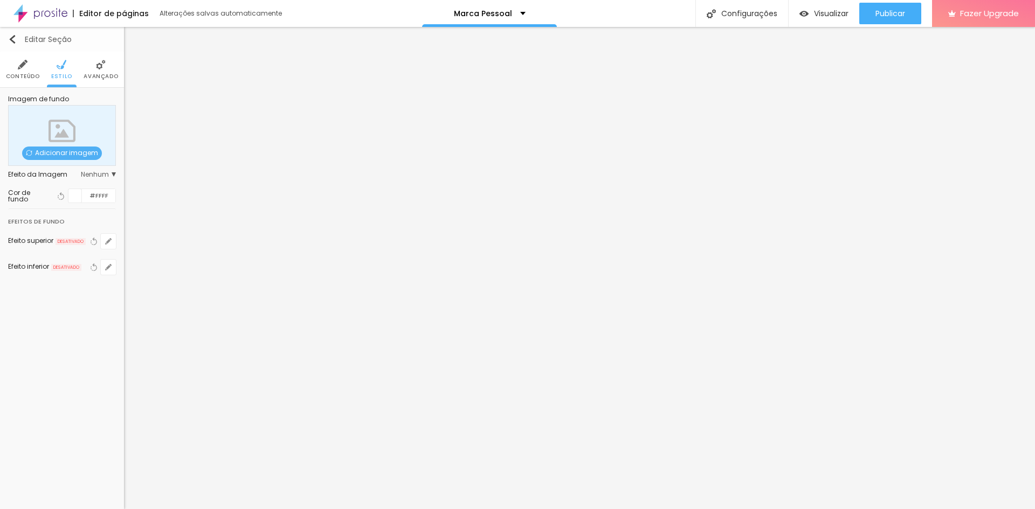
click at [16, 33] on button "Editar Seção" at bounding box center [62, 39] width 124 height 25
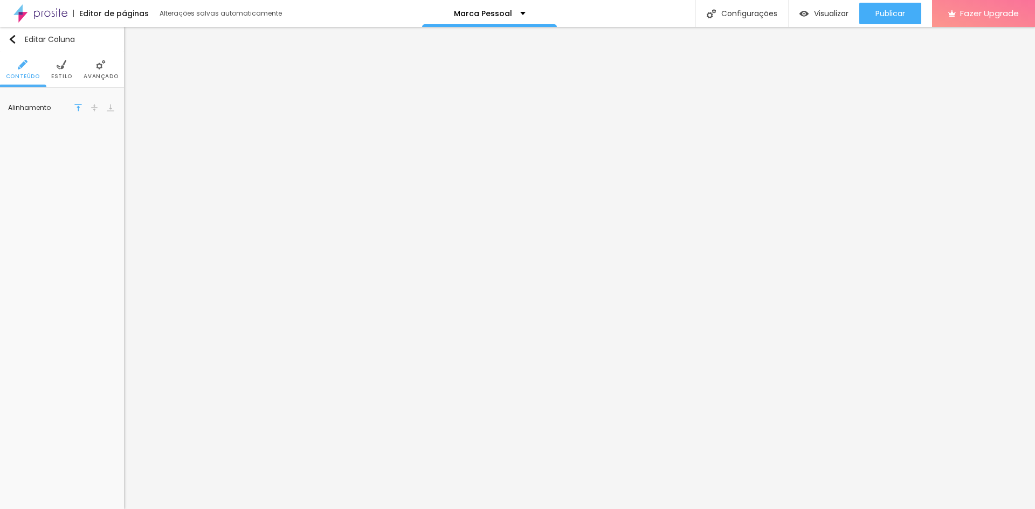
click at [61, 70] on img at bounding box center [62, 65] width 10 height 10
click at [110, 74] on span "Avançado" at bounding box center [101, 76] width 34 height 5
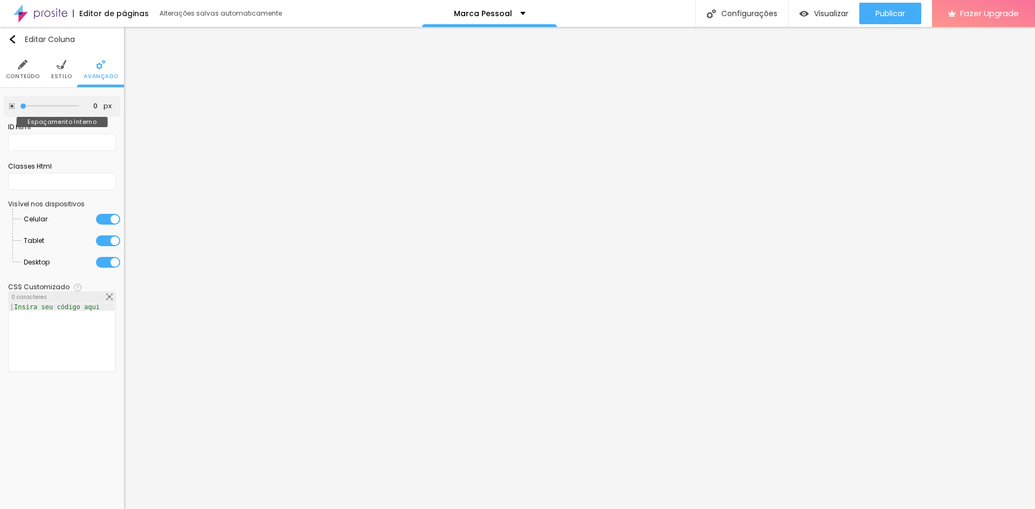
drag, startPoint x: 44, startPoint y: 105, endPoint x: 8, endPoint y: 99, distance: 36.5
click at [20, 103] on input "range" at bounding box center [49, 105] width 59 height 5
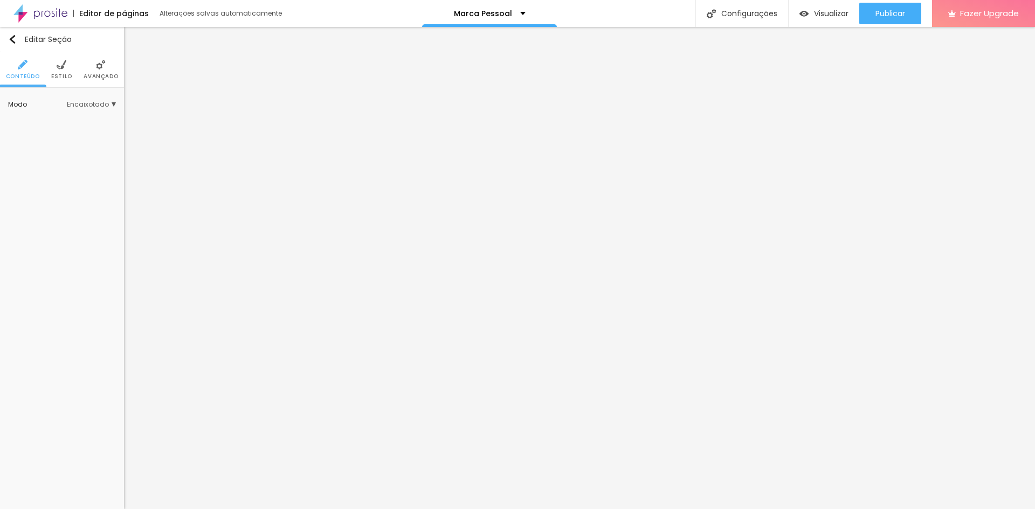
click at [102, 102] on span "Encaixotado" at bounding box center [91, 104] width 49 height 6
click at [88, 136] on span "Completo" at bounding box center [77, 135] width 73 height 6
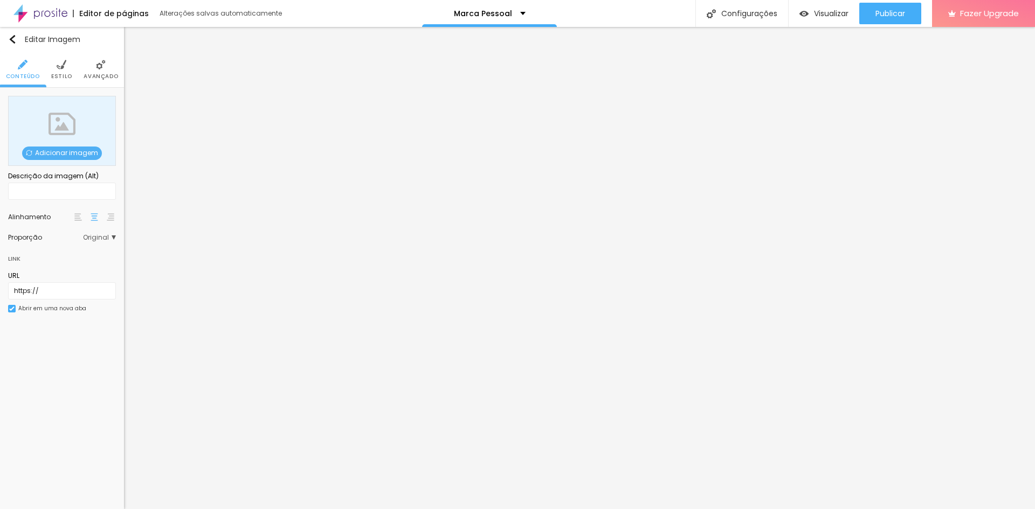
click at [69, 152] on span "Adicionar imagem" at bounding box center [62, 153] width 80 height 13
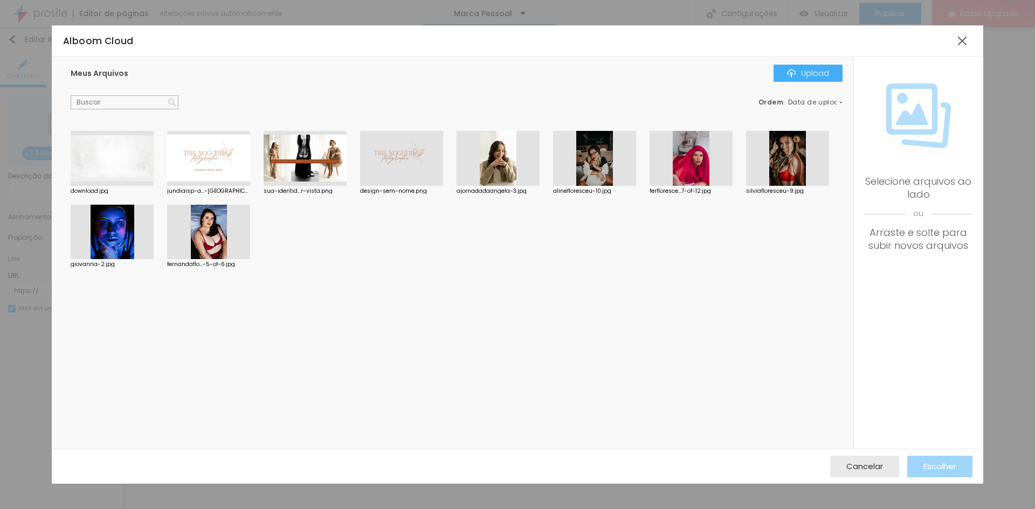
click at [241, 160] on div at bounding box center [208, 158] width 83 height 55
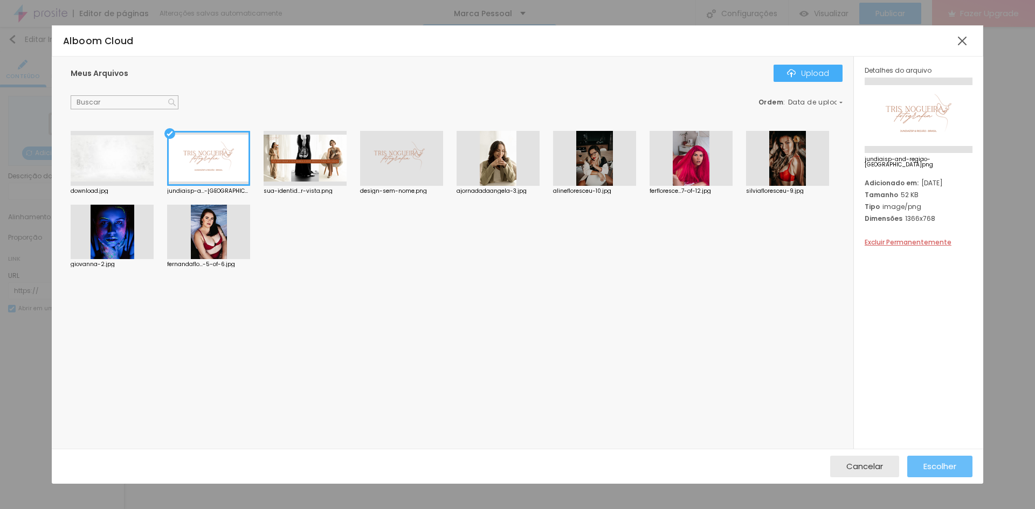
click at [961, 465] on button "Escolher" at bounding box center [939, 467] width 65 height 22
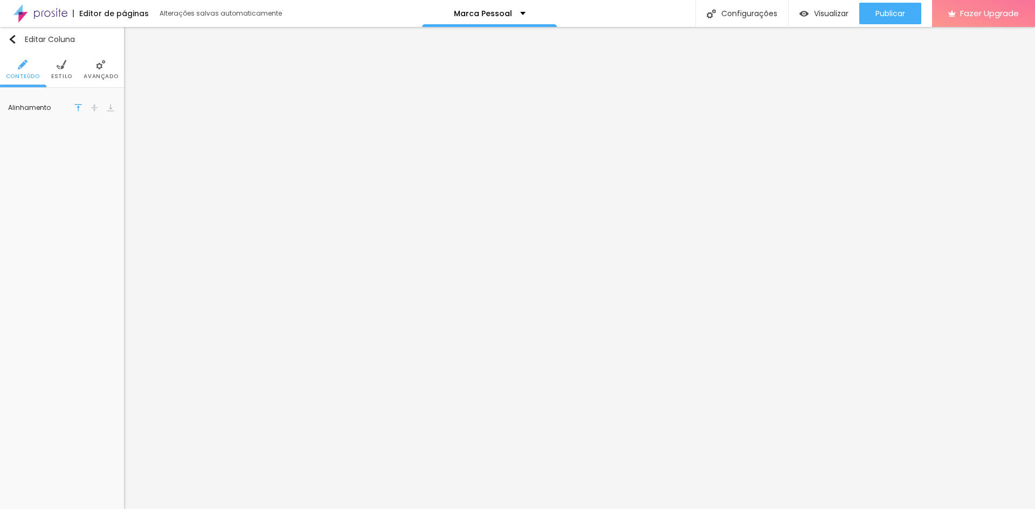
click at [66, 75] on span "Estilo" at bounding box center [61, 76] width 21 height 5
click at [72, 110] on div at bounding box center [74, 108] width 13 height 13
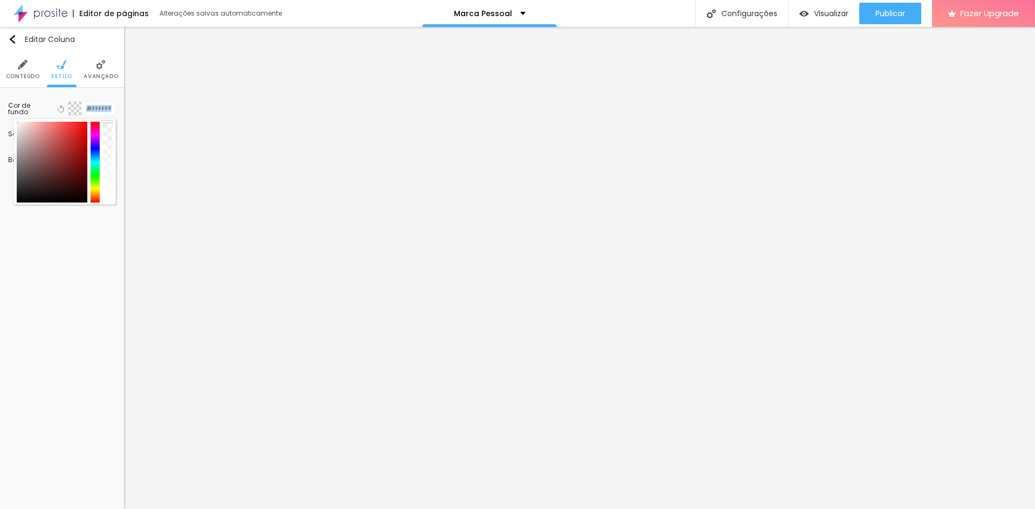
drag, startPoint x: 104, startPoint y: 139, endPoint x: 109, endPoint y: 114, distance: 24.8
click at [109, 114] on div "Cor de fundo Voltar ao padrão #FFFFFF" at bounding box center [62, 108] width 108 height 15
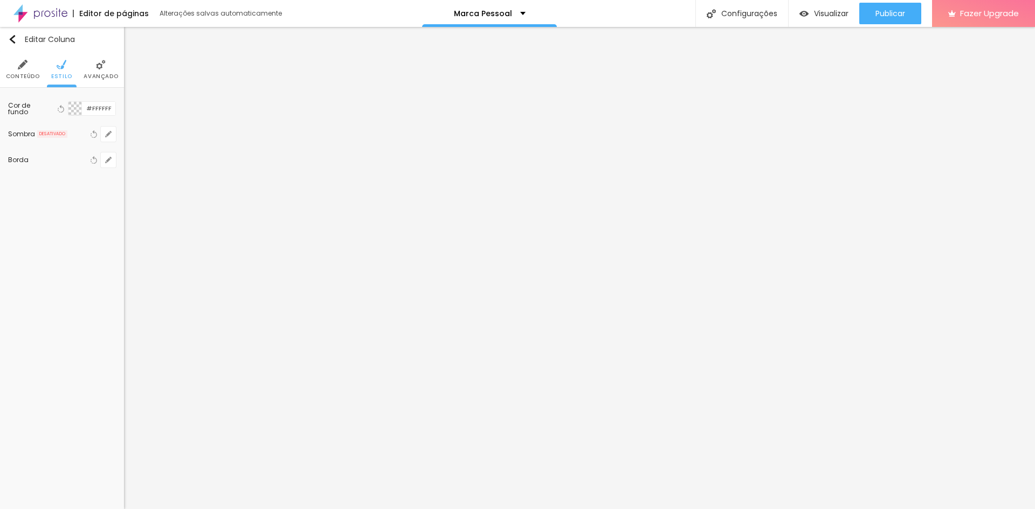
click at [77, 109] on div at bounding box center [74, 108] width 13 height 13
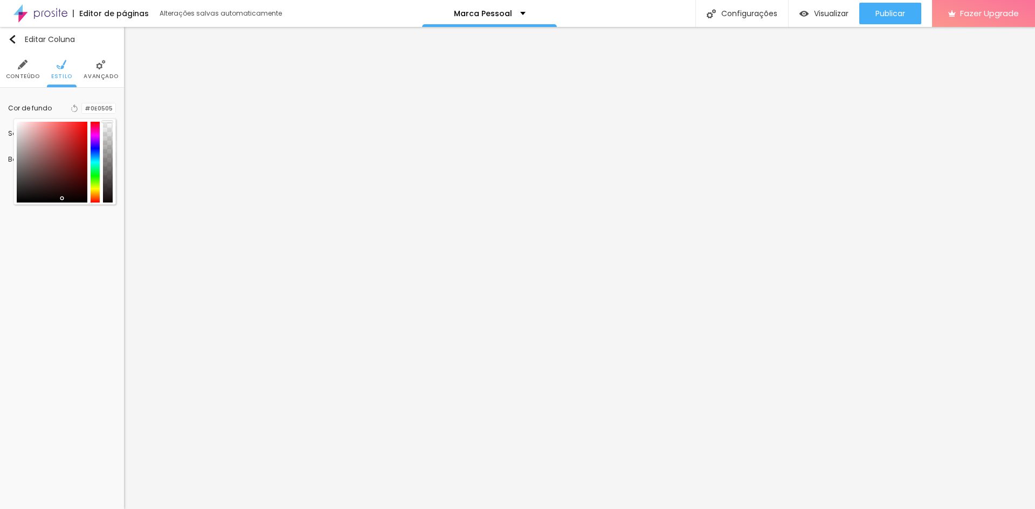
drag, startPoint x: 52, startPoint y: 142, endPoint x: 63, endPoint y: 200, distance: 59.1
click at [63, 200] on div at bounding box center [52, 162] width 71 height 81
drag, startPoint x: 106, startPoint y: 160, endPoint x: 112, endPoint y: 111, distance: 49.4
click at [112, 111] on div "Cor de fundo Voltar ao padrão #090303" at bounding box center [62, 108] width 108 height 14
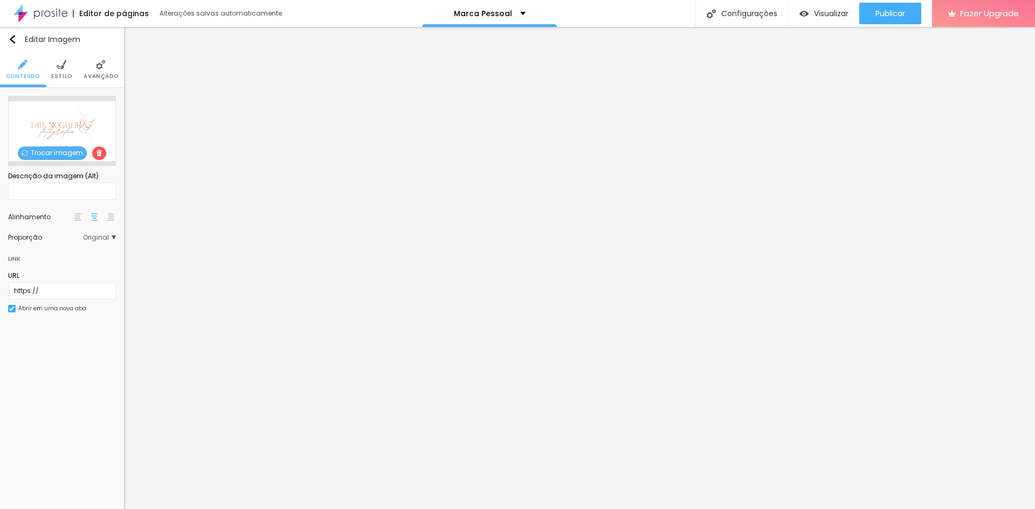
click at [62, 150] on span "Trocar imagem" at bounding box center [52, 153] width 69 height 13
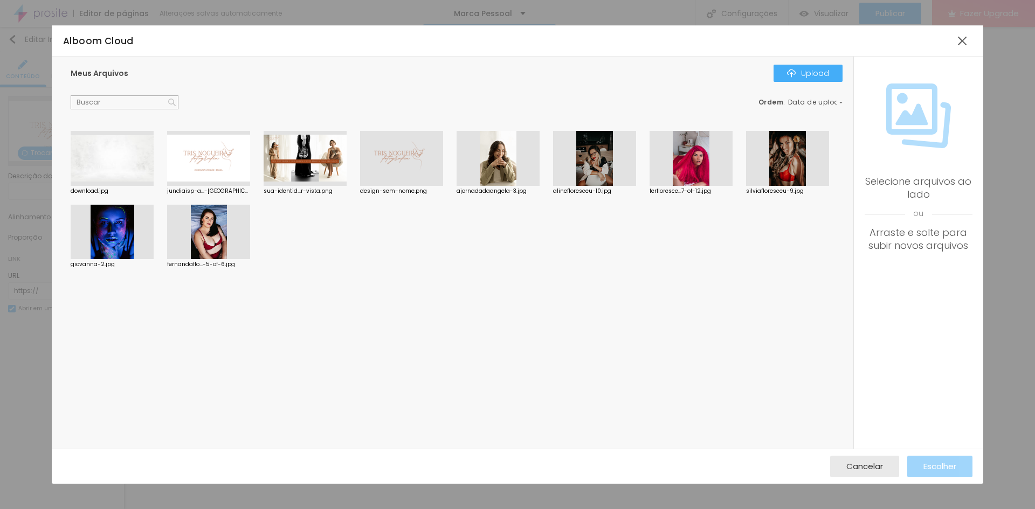
click at [214, 151] on div at bounding box center [208, 158] width 83 height 55
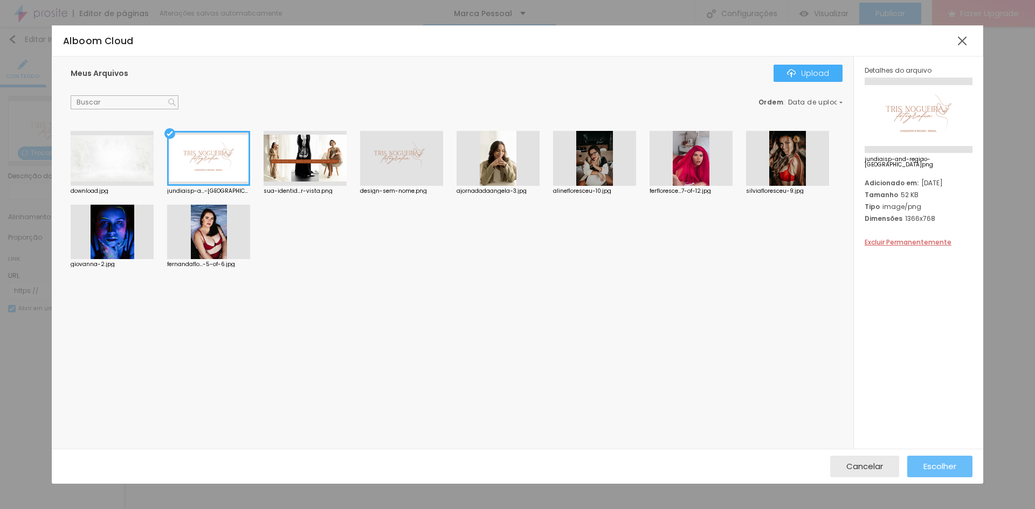
click at [937, 462] on span "Escolher" at bounding box center [939, 466] width 33 height 9
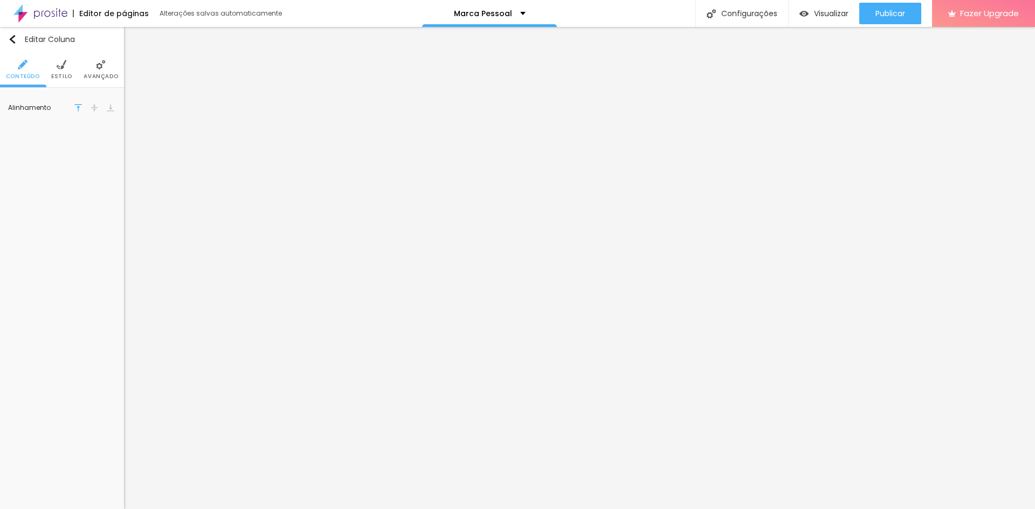
click at [57, 70] on li "Estilo" at bounding box center [61, 70] width 21 height 36
click at [82, 103] on div at bounding box center [82, 108] width 0 height 10
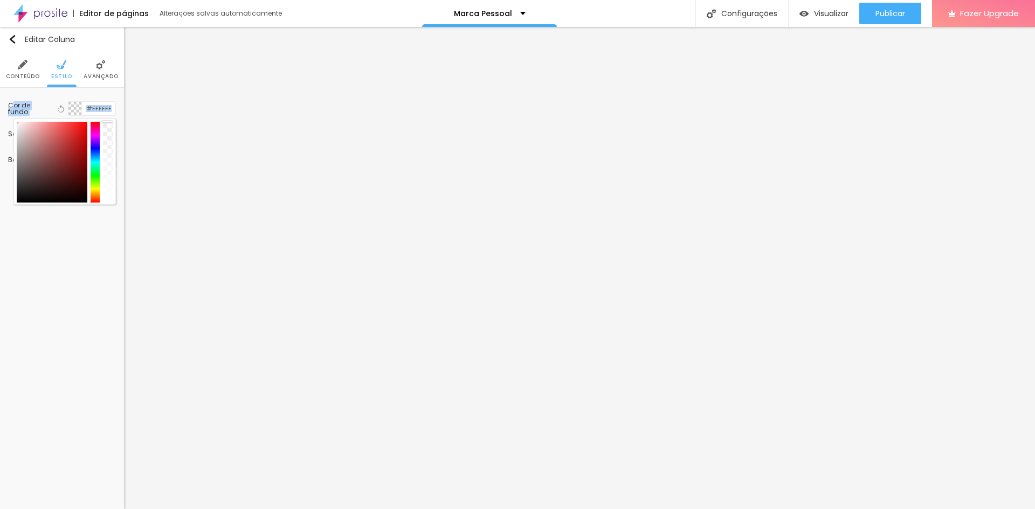
drag, startPoint x: 51, startPoint y: 137, endPoint x: 11, endPoint y: 120, distance: 43.2
click at [11, 120] on div "Cor de fundo Voltar ao padrão #FFFFFF" at bounding box center [62, 108] width 108 height 25
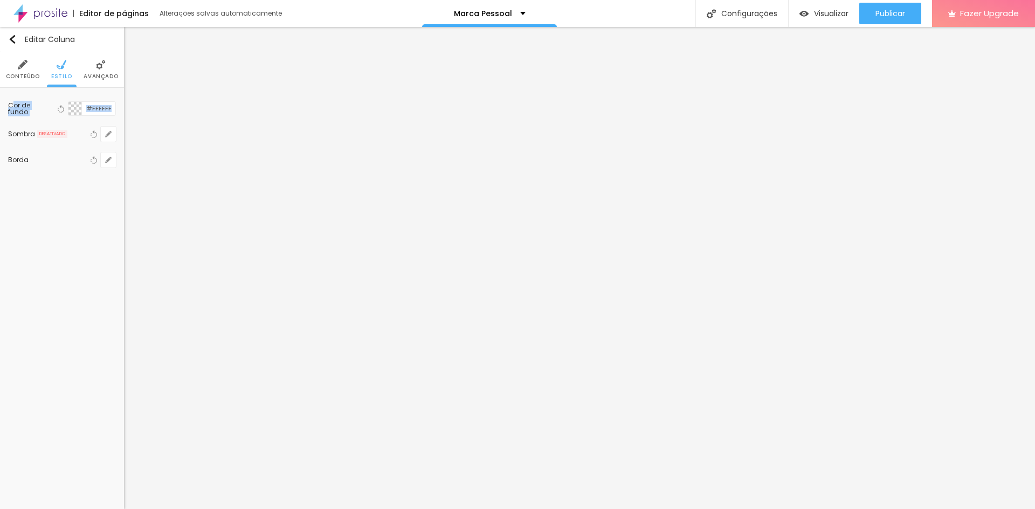
click at [78, 111] on div at bounding box center [74, 108] width 13 height 13
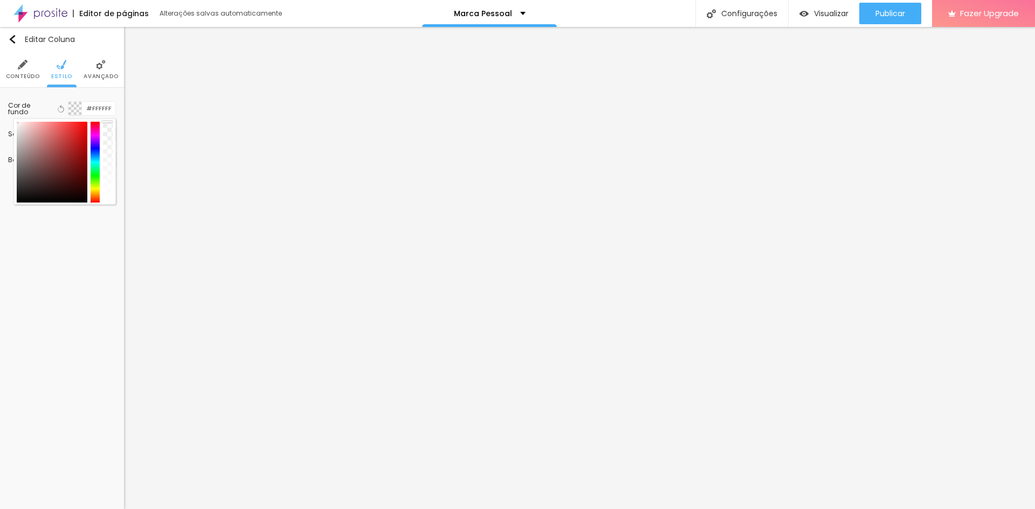
drag, startPoint x: 105, startPoint y: 137, endPoint x: 107, endPoint y: 121, distance: 16.3
click at [107, 122] on div at bounding box center [108, 162] width 10 height 81
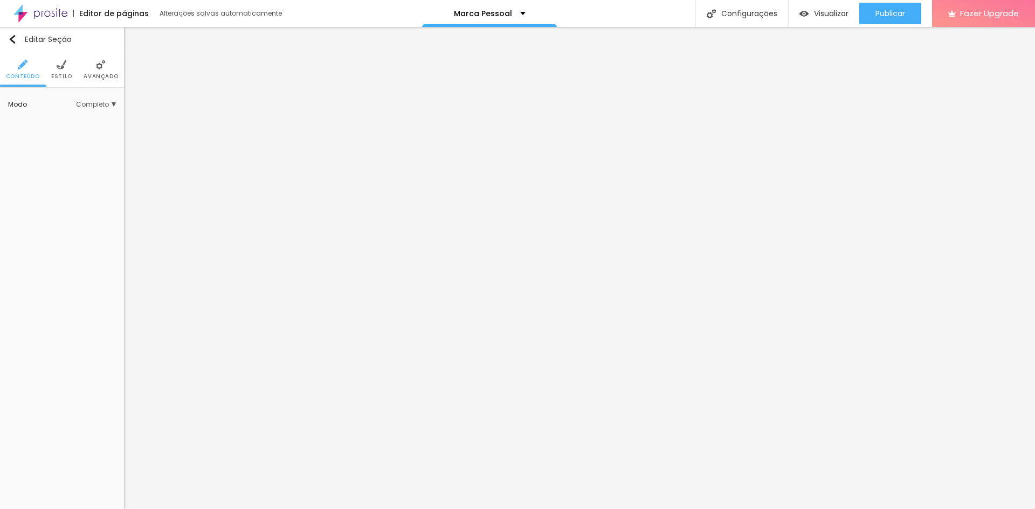
click at [63, 71] on li "Estilo" at bounding box center [61, 70] width 21 height 36
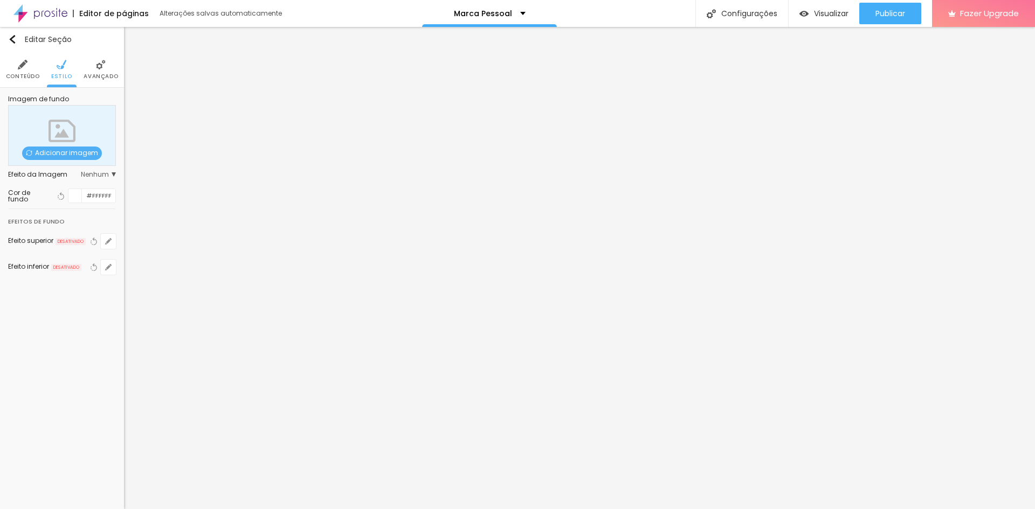
click at [72, 191] on div at bounding box center [74, 195] width 13 height 13
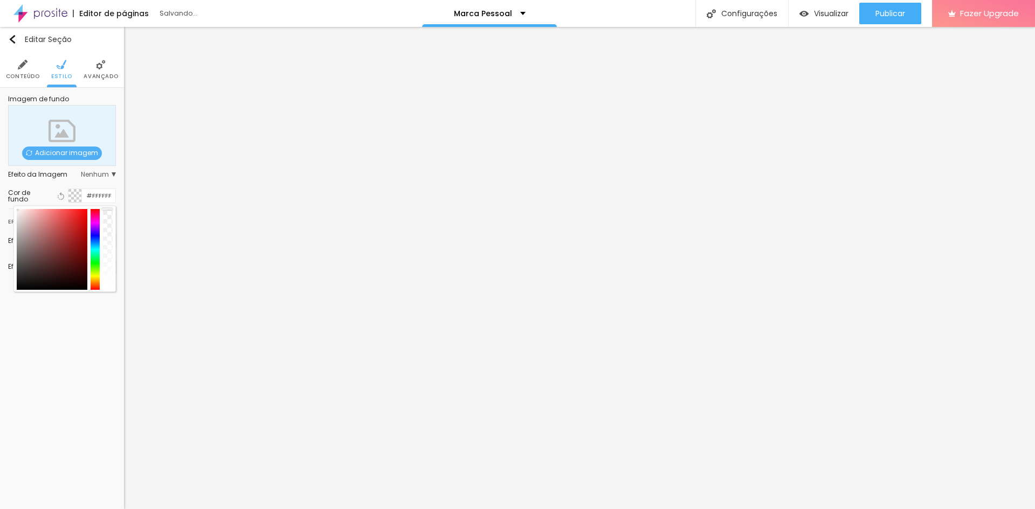
drag, startPoint x: 108, startPoint y: 219, endPoint x: 112, endPoint y: 206, distance: 13.6
click at [112, 206] on div at bounding box center [64, 249] width 102 height 86
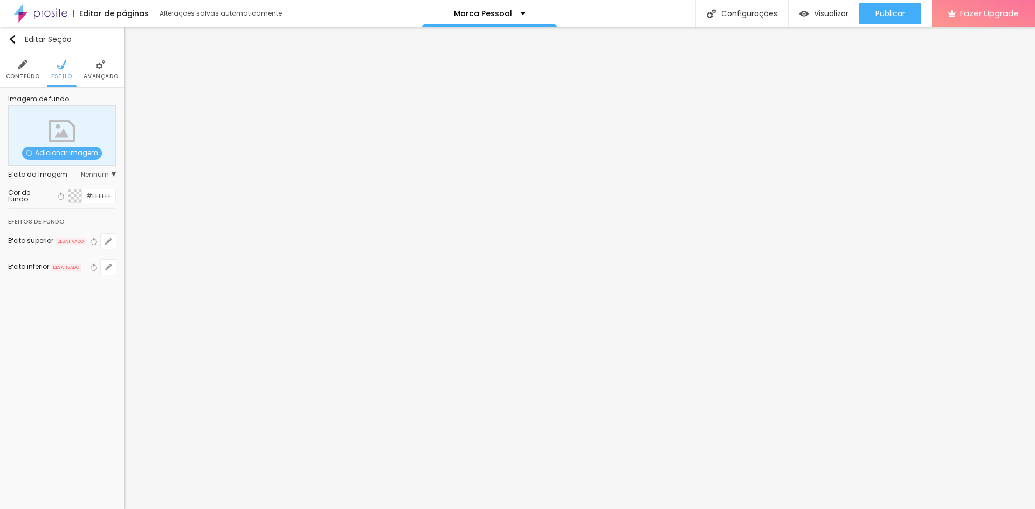
click at [72, 193] on div at bounding box center [74, 195] width 13 height 13
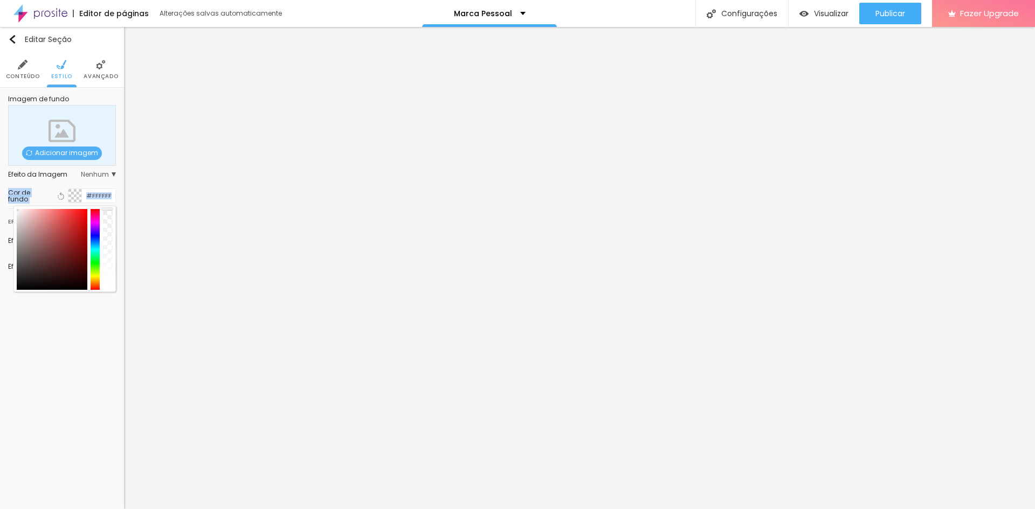
drag, startPoint x: 45, startPoint y: 219, endPoint x: 28, endPoint y: 203, distance: 23.6
click at [6, 201] on div "Imagem de fundo Adicionar imagem Efeito da Imagem Nenhum Nenhum Parallax Cor de…" at bounding box center [62, 192] width 124 height 208
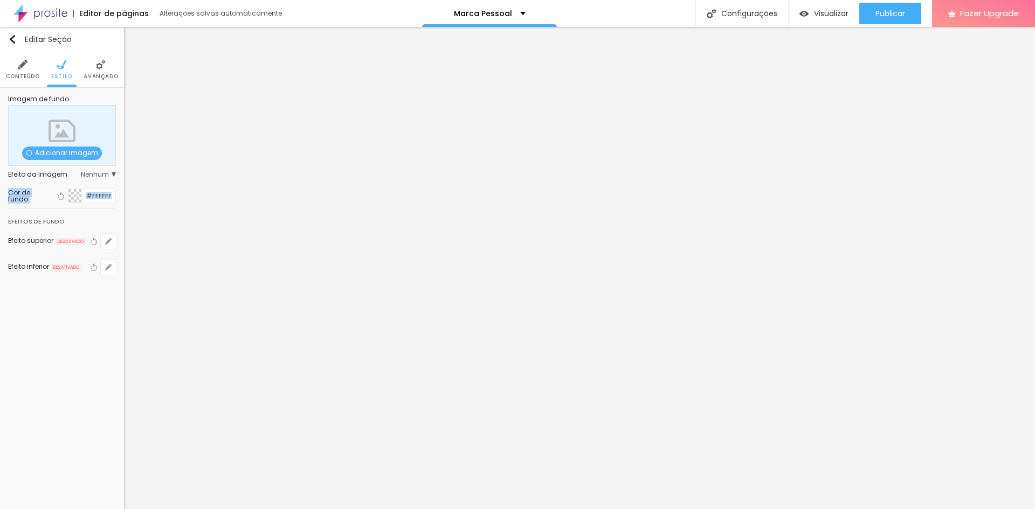
click at [77, 193] on div at bounding box center [74, 195] width 13 height 13
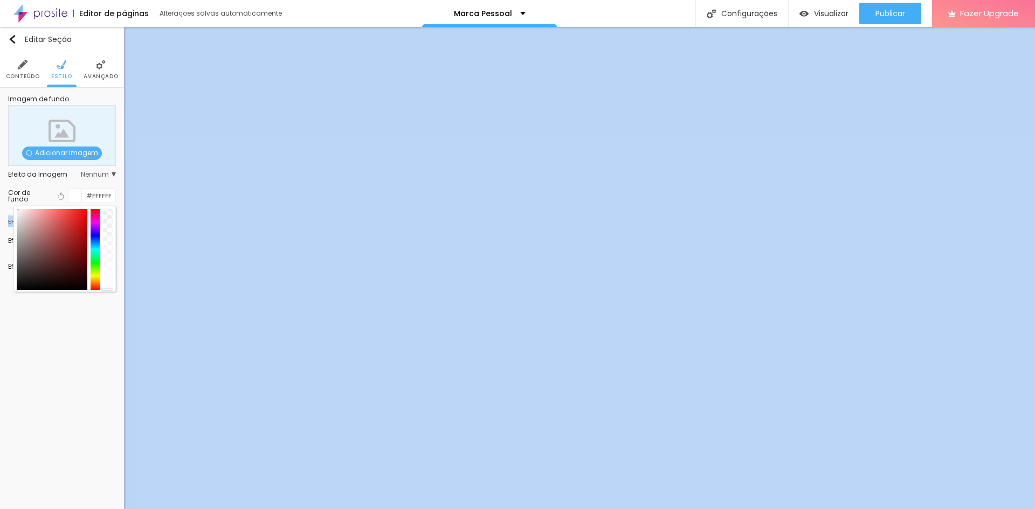
drag, startPoint x: 110, startPoint y: 229, endPoint x: 115, endPoint y: 307, distance: 78.8
click at [115, 307] on div "Editar Seção Conteúdo Estilo Avançado Imagem de fundo Adicionar imagem Efeito d…" at bounding box center [62, 268] width 124 height 482
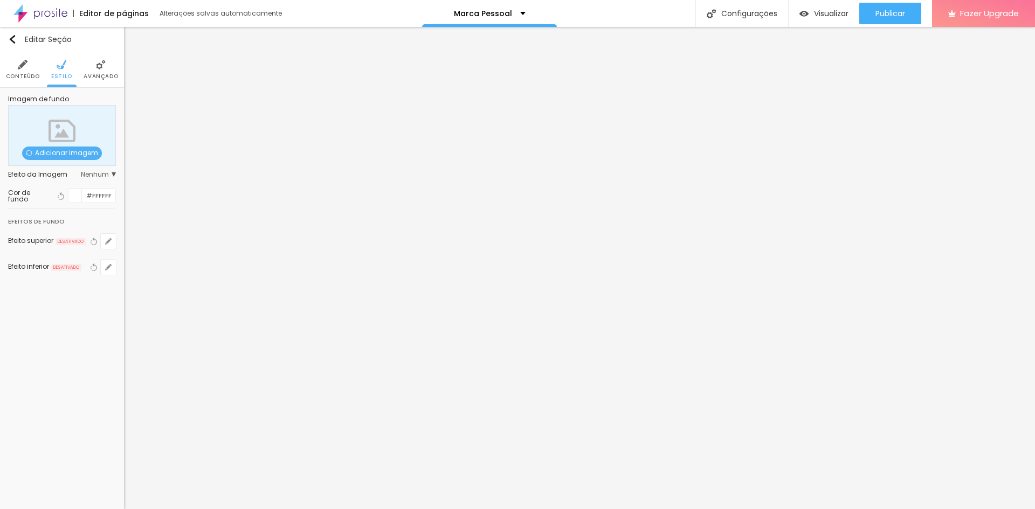
click at [59, 155] on span "Adicionar imagem" at bounding box center [62, 153] width 80 height 13
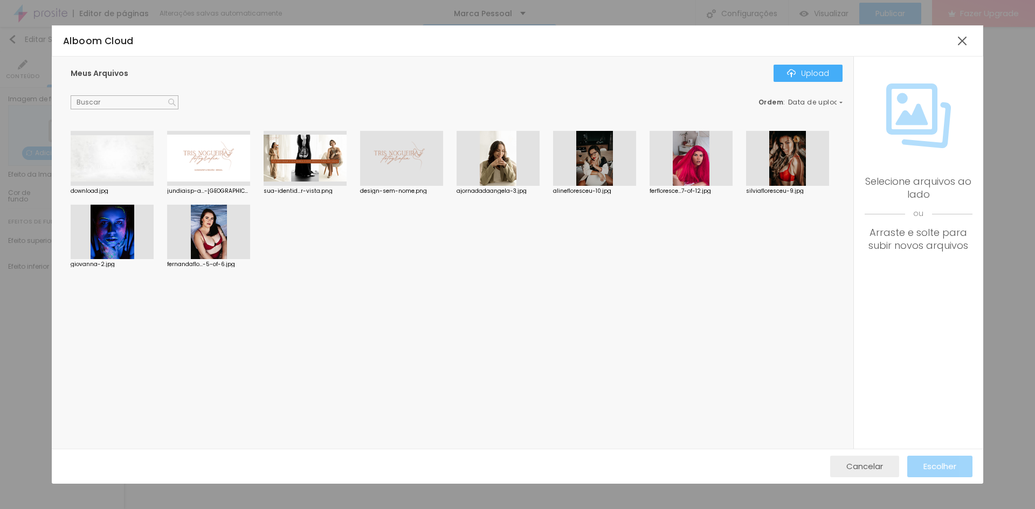
click at [855, 462] on span "Cancelar" at bounding box center [864, 466] width 37 height 9
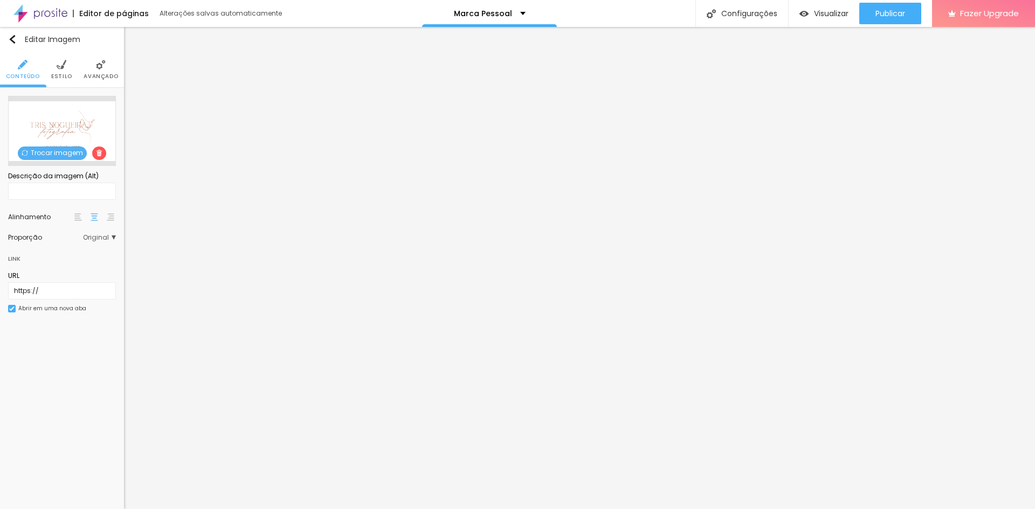
click at [64, 74] on span "Estilo" at bounding box center [61, 76] width 21 height 5
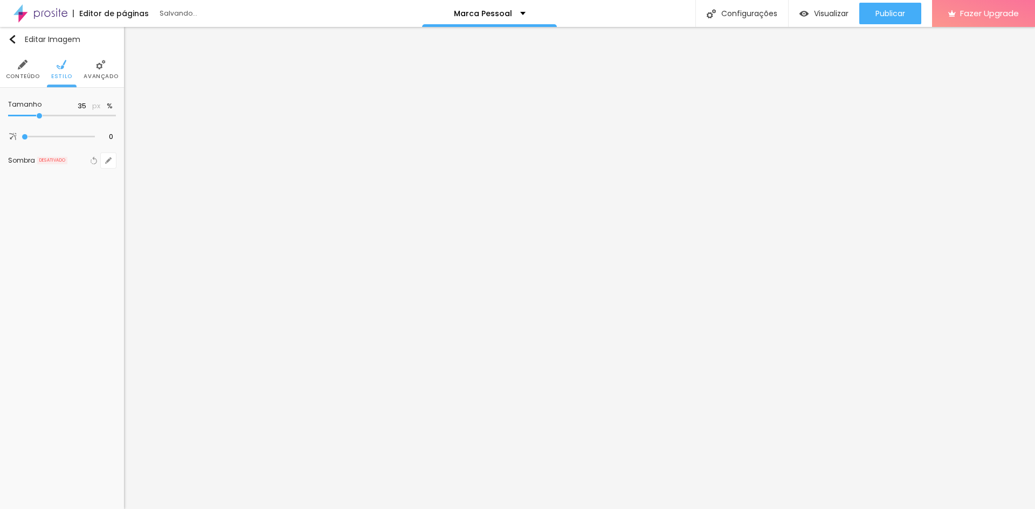
drag, startPoint x: 78, startPoint y: 116, endPoint x: 43, endPoint y: 108, distance: 36.1
click at [43, 113] on input "range" at bounding box center [62, 115] width 108 height 5
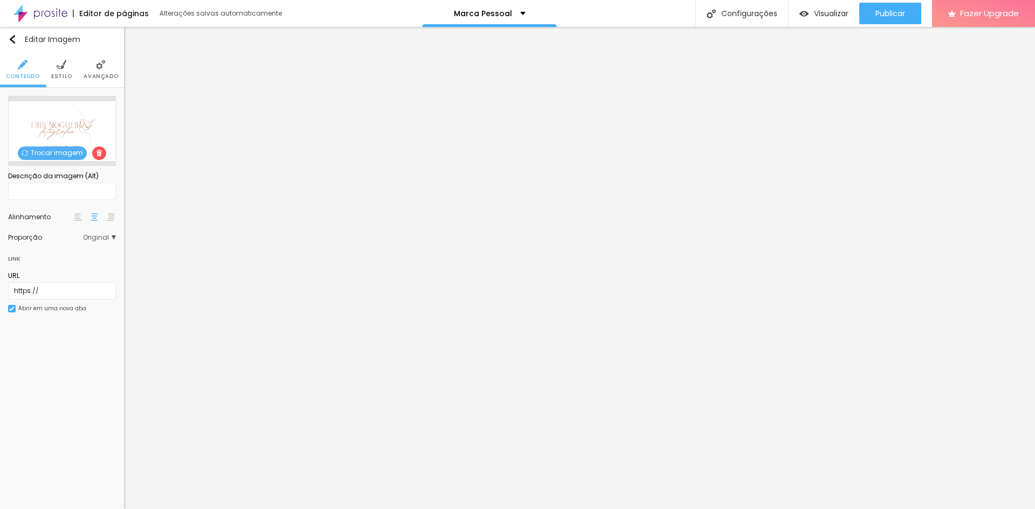
click at [75, 128] on div "Trocar imagem" at bounding box center [62, 131] width 108 height 70
click at [109, 237] on span "Original" at bounding box center [99, 237] width 33 height 6
click at [67, 78] on span "Estilo" at bounding box center [61, 76] width 21 height 5
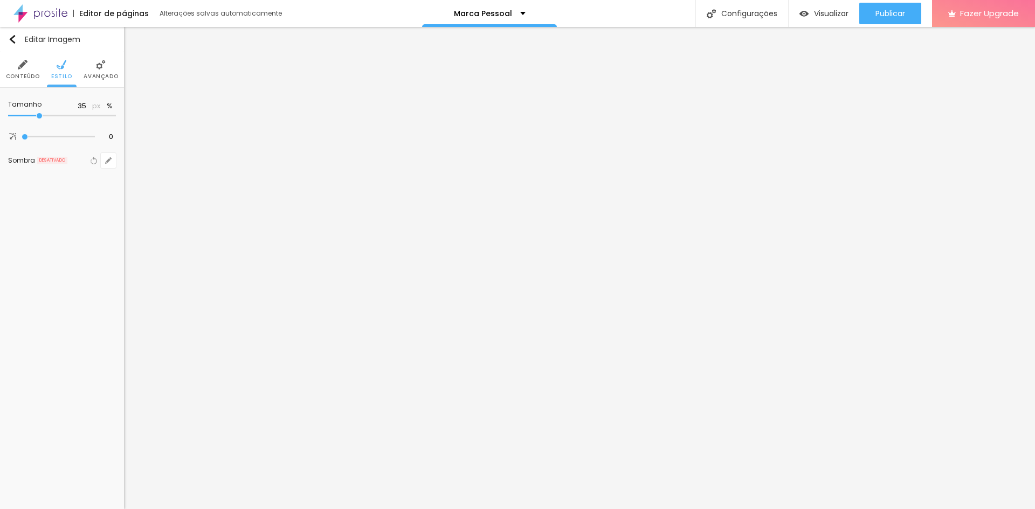
click at [37, 115] on input "range" at bounding box center [62, 115] width 108 height 5
click at [98, 75] on span "Avançado" at bounding box center [101, 76] width 34 height 5
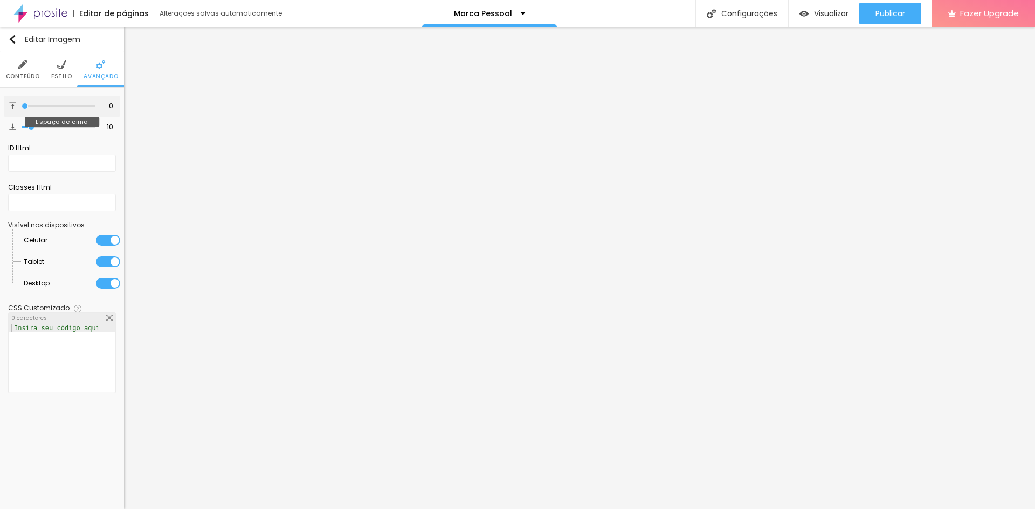
drag, startPoint x: 29, startPoint y: 107, endPoint x: 10, endPoint y: 103, distance: 19.2
click at [22, 103] on input "range" at bounding box center [58, 105] width 73 height 5
drag, startPoint x: 32, startPoint y: 129, endPoint x: 8, endPoint y: 125, distance: 24.6
click at [22, 125] on input "range" at bounding box center [58, 127] width 73 height 5
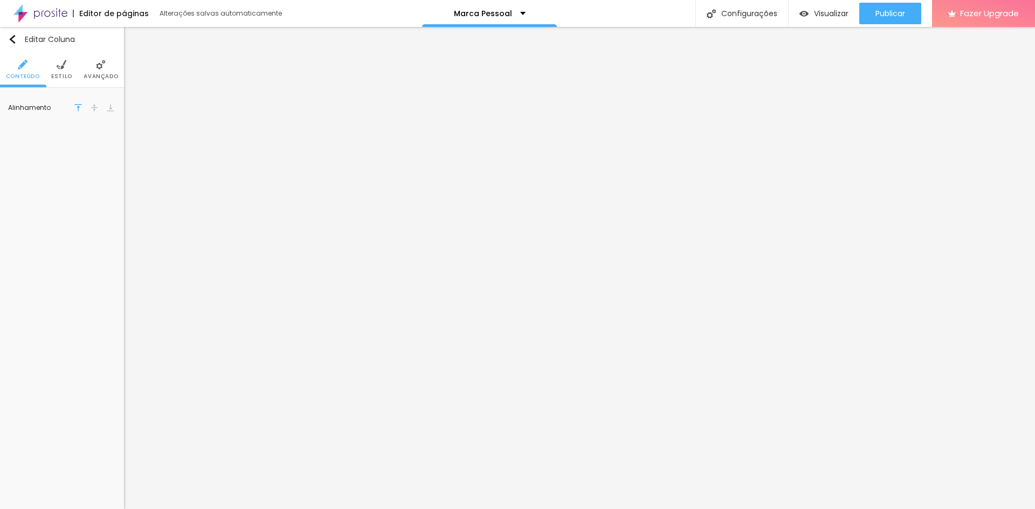
click at [62, 65] on img at bounding box center [62, 65] width 10 height 10
click at [68, 108] on div "Voltar ao padrão #FFFFFF" at bounding box center [85, 108] width 61 height 15
click at [76, 105] on div at bounding box center [74, 108] width 13 height 13
click at [107, 135] on icon "button" at bounding box center [108, 134] width 4 height 4
click at [195, 161] on div at bounding box center [194, 160] width 24 height 11
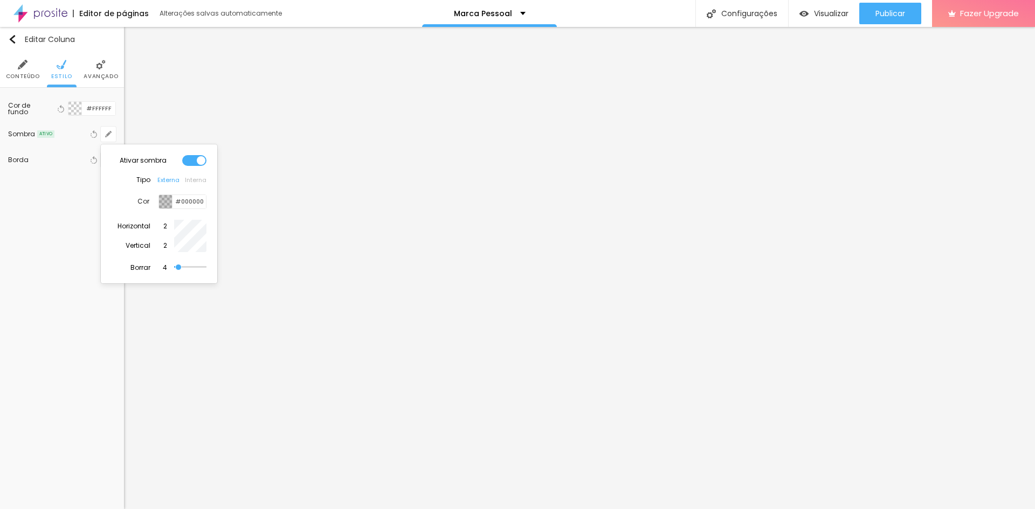
click at [167, 198] on div at bounding box center [165, 201] width 13 height 13
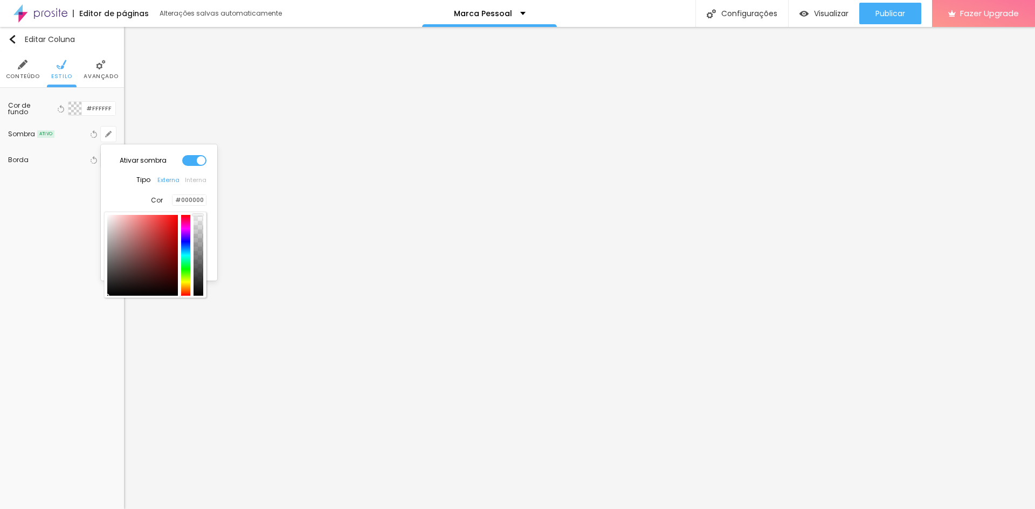
drag, startPoint x: 198, startPoint y: 230, endPoint x: 197, endPoint y: 213, distance: 16.2
click at [197, 213] on div at bounding box center [155, 255] width 102 height 86
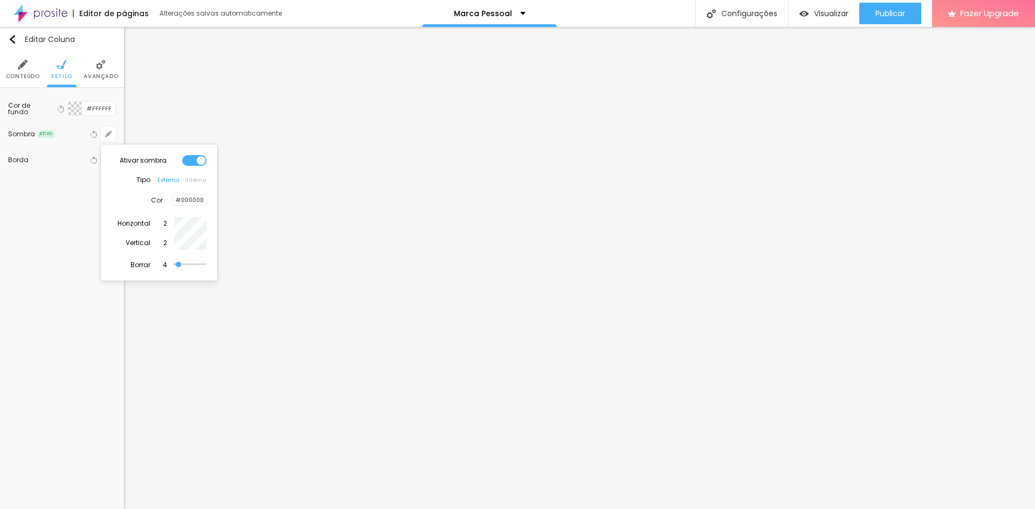
click at [200, 177] on button "Interna" at bounding box center [196, 180] width 22 height 7
click at [172, 201] on div at bounding box center [172, 200] width 0 height 10
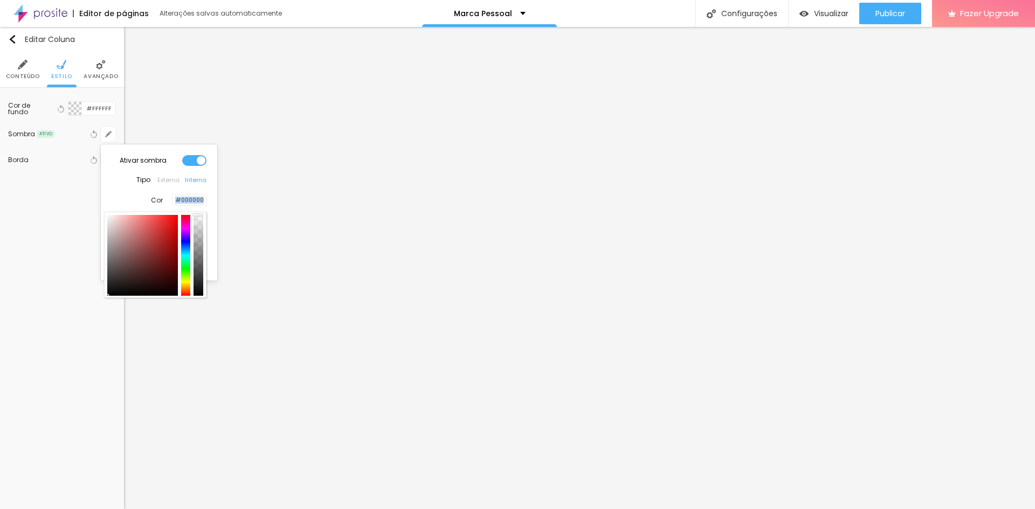
drag, startPoint x: 201, startPoint y: 239, endPoint x: 202, endPoint y: 202, distance: 36.7
click at [202, 204] on div "Cor #000000" at bounding box center [179, 201] width 56 height 12
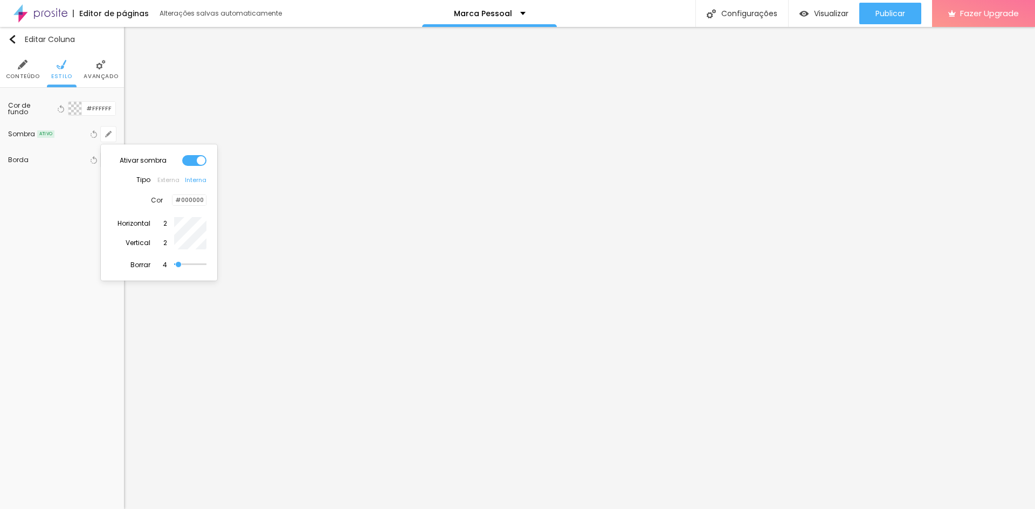
click at [188, 155] on div at bounding box center [194, 160] width 24 height 11
click at [78, 147] on div at bounding box center [517, 254] width 1035 height 509
click at [115, 158] on button "button" at bounding box center [108, 160] width 15 height 15
click at [204, 248] on div at bounding box center [201, 250] width 13 height 13
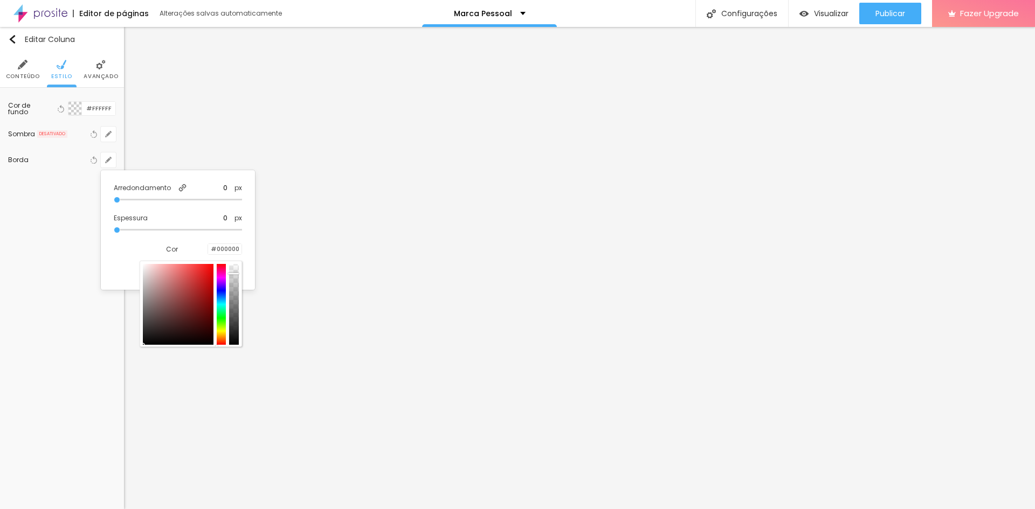
drag, startPoint x: 234, startPoint y: 279, endPoint x: 233, endPoint y: 274, distance: 5.5
click at [233, 274] on div at bounding box center [234, 304] width 10 height 81
click at [60, 234] on div at bounding box center [517, 254] width 1035 height 509
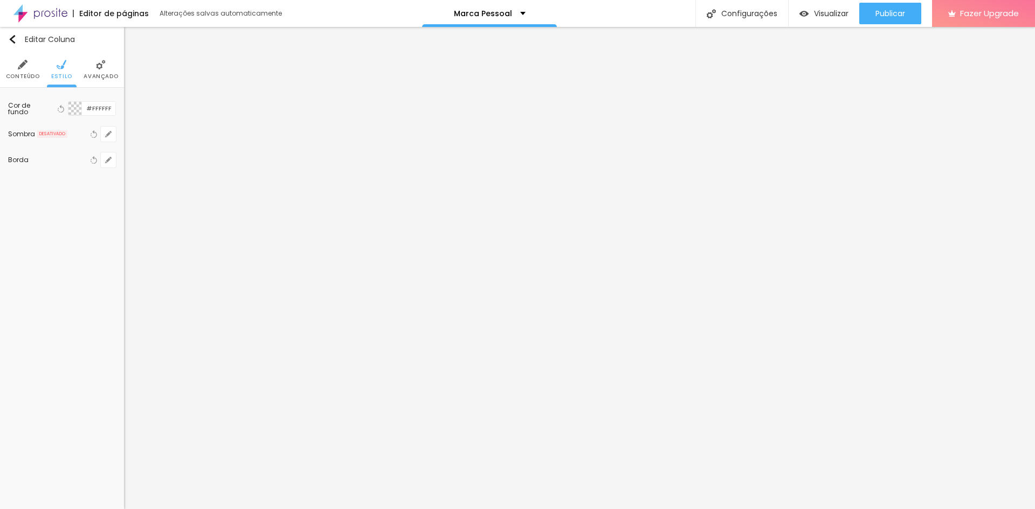
click at [104, 70] on li "Avançado" at bounding box center [101, 70] width 34 height 36
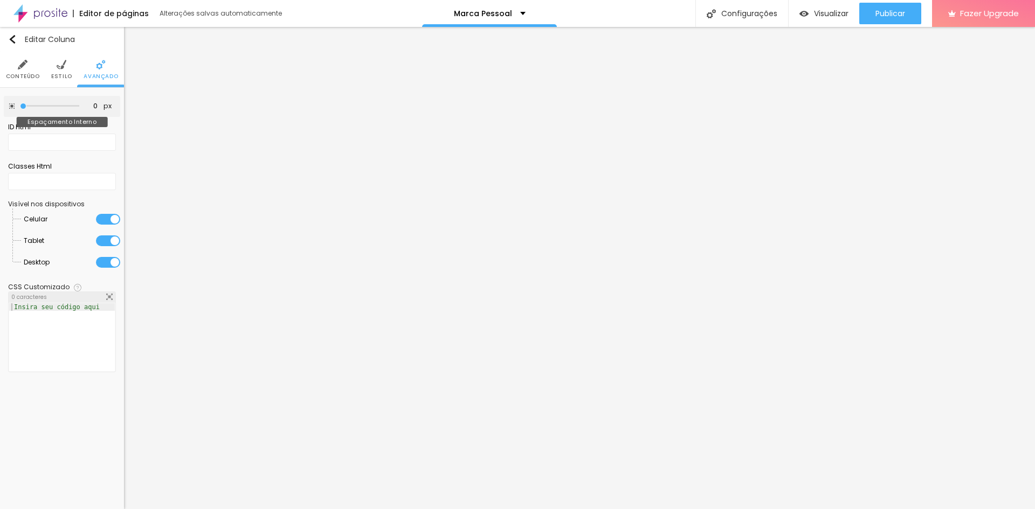
drag, startPoint x: 71, startPoint y: 108, endPoint x: 4, endPoint y: 102, distance: 66.6
click at [20, 103] on input "range" at bounding box center [49, 105] width 59 height 5
click at [66, 64] on img at bounding box center [62, 65] width 10 height 10
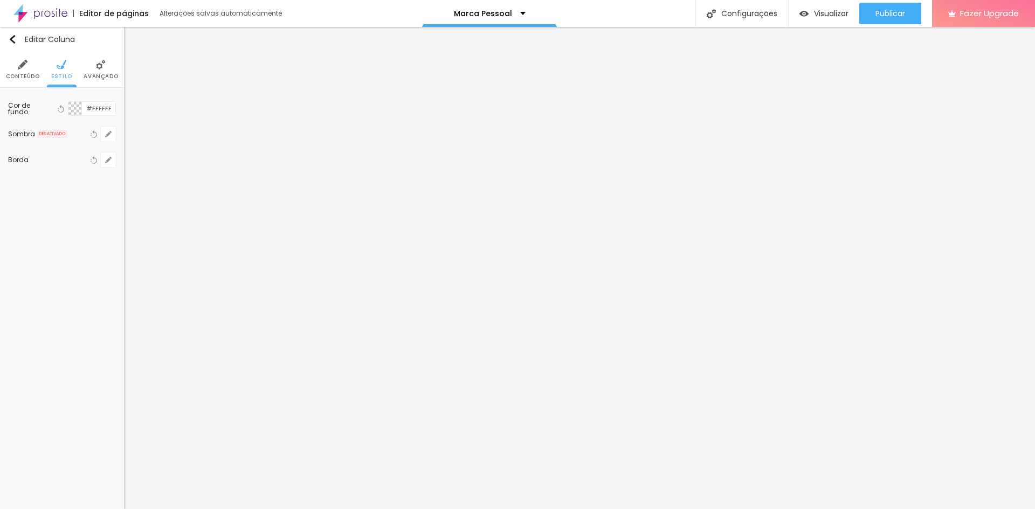
click at [21, 69] on img at bounding box center [23, 65] width 10 height 10
click at [15, 34] on button "Editar Coluna" at bounding box center [62, 39] width 124 height 25
click at [63, 64] on img at bounding box center [62, 65] width 10 height 10
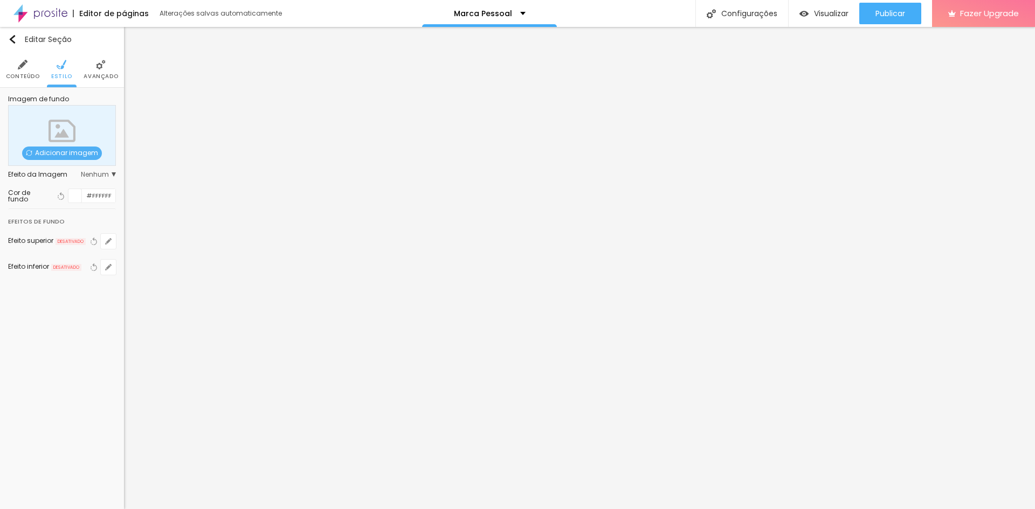
click at [113, 174] on span "Nenhum" at bounding box center [98, 174] width 35 height 6
click at [76, 232] on div at bounding box center [74, 230] width 13 height 13
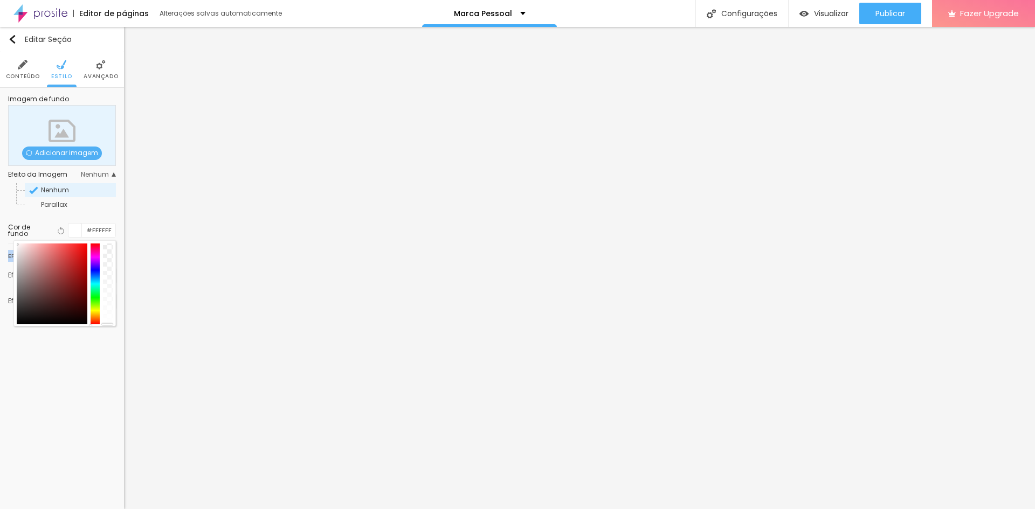
drag, startPoint x: 108, startPoint y: 262, endPoint x: 92, endPoint y: 341, distance: 80.4
click at [92, 341] on div "Editar Seção Conteúdo Estilo Avançado Imagem de fundo Adicionar imagem Efeito d…" at bounding box center [62, 268] width 124 height 482
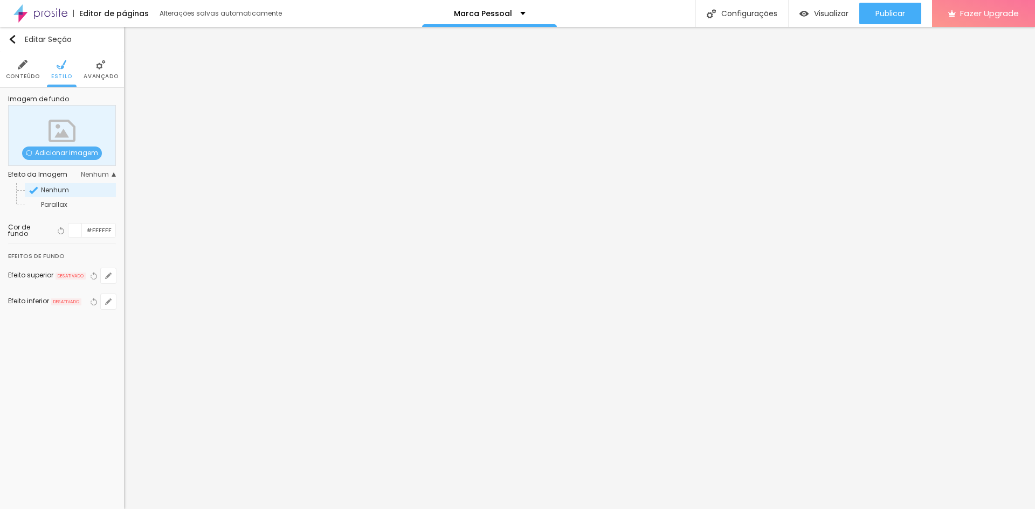
click at [78, 148] on span "Adicionar imagem" at bounding box center [62, 153] width 80 height 13
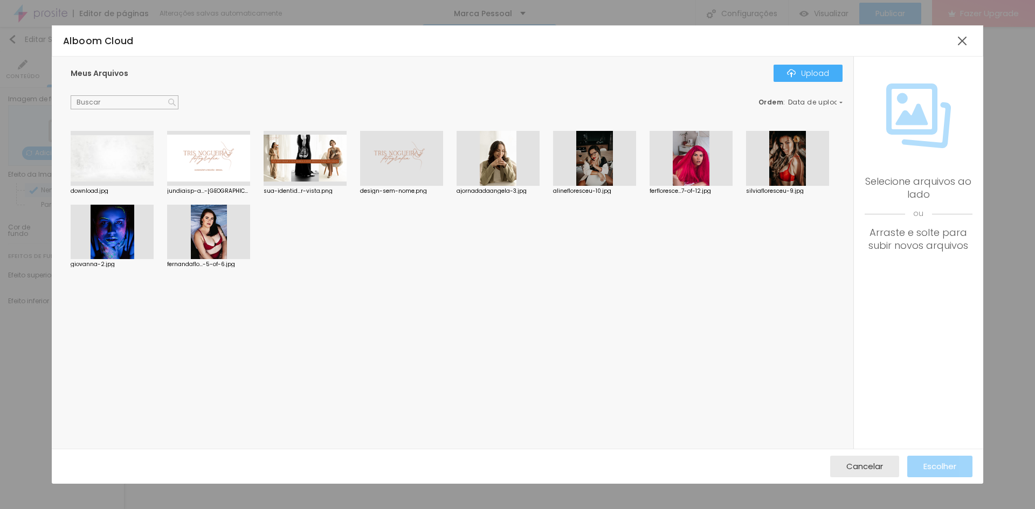
click at [216, 160] on div at bounding box center [208, 158] width 83 height 55
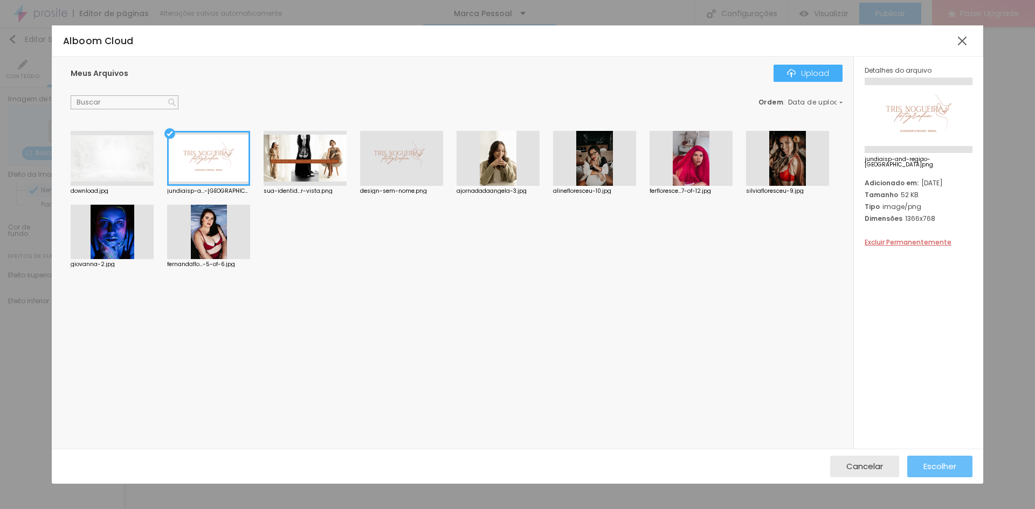
click at [955, 465] on span "Escolher" at bounding box center [939, 466] width 33 height 9
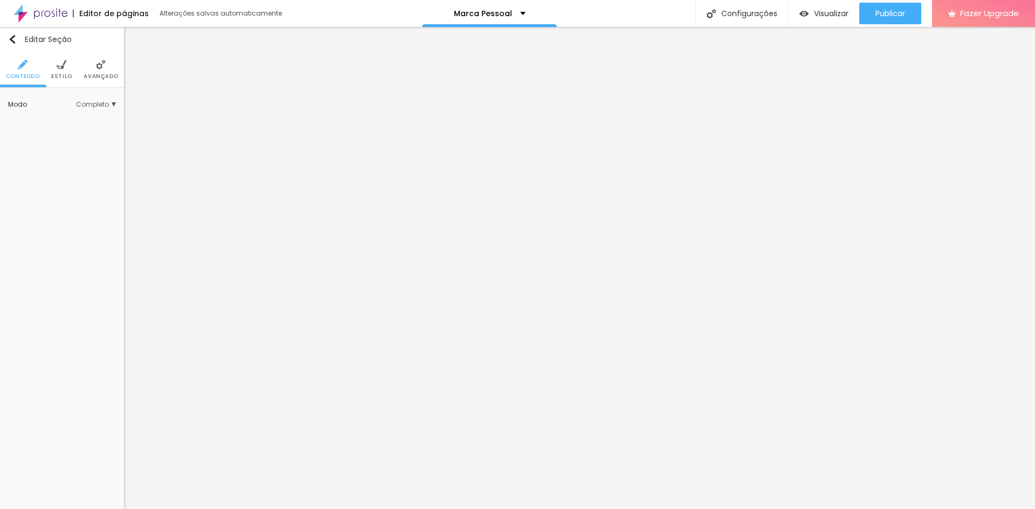
click at [65, 75] on span "Estilo" at bounding box center [61, 76] width 21 height 5
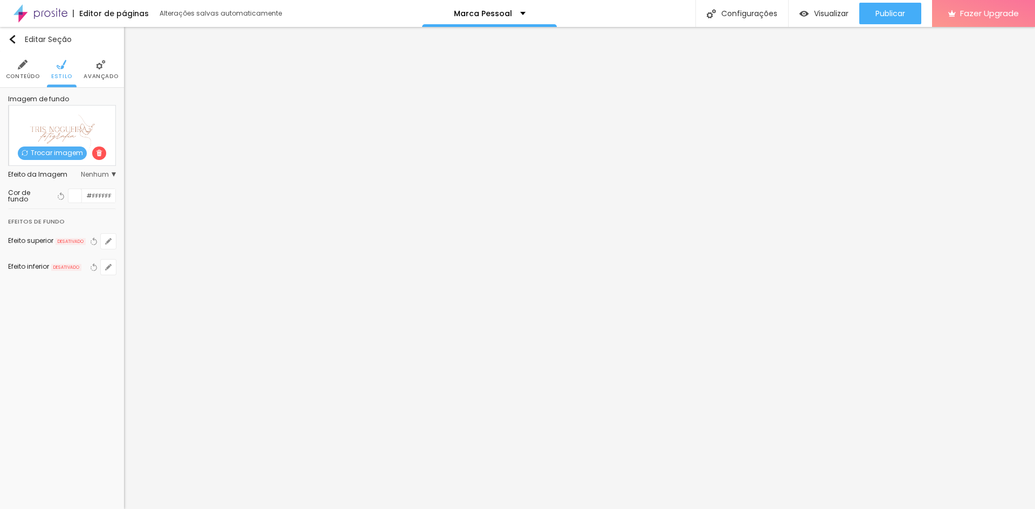
drag, startPoint x: 73, startPoint y: 195, endPoint x: 91, endPoint y: 198, distance: 18.0
click at [77, 195] on div at bounding box center [74, 195] width 13 height 13
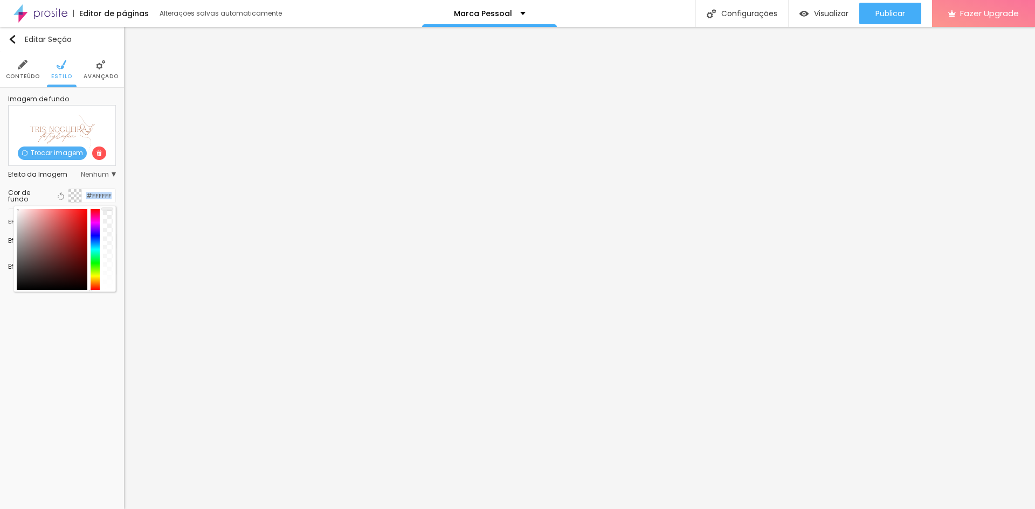
drag, startPoint x: 106, startPoint y: 218, endPoint x: 112, endPoint y: 199, distance: 20.1
click at [112, 199] on div "Cor de fundo Voltar ao padrão #FFFFFF" at bounding box center [62, 196] width 108 height 15
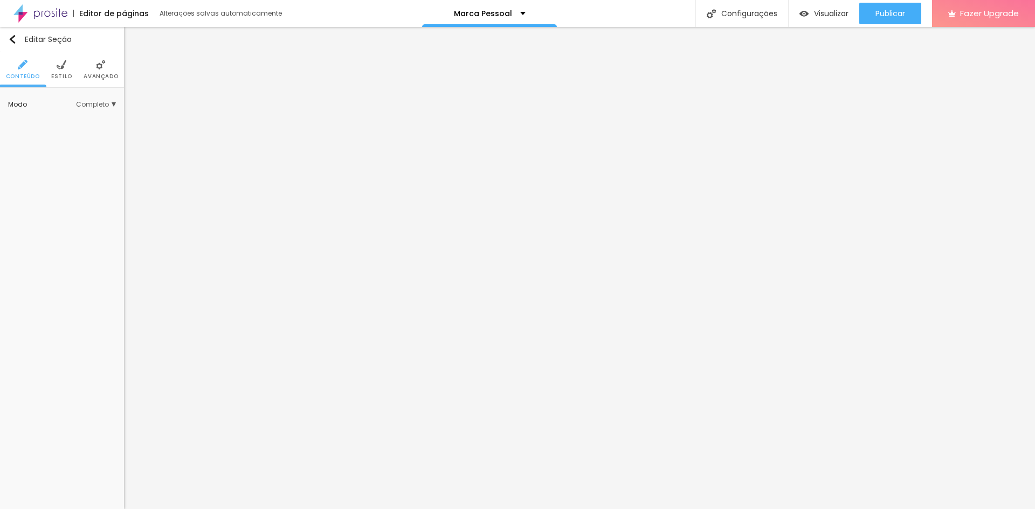
click at [64, 69] on img at bounding box center [62, 65] width 10 height 10
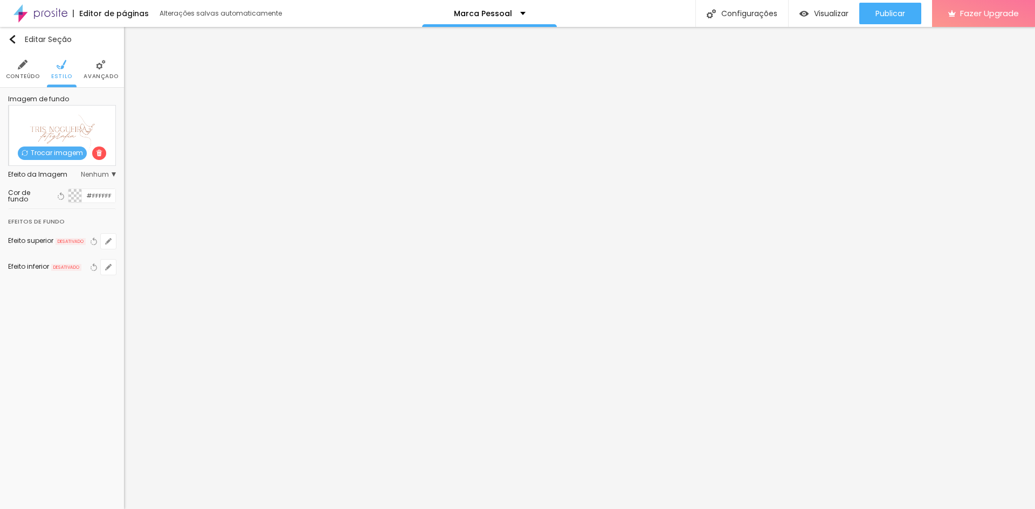
click at [93, 74] on span "Avançado" at bounding box center [101, 76] width 34 height 5
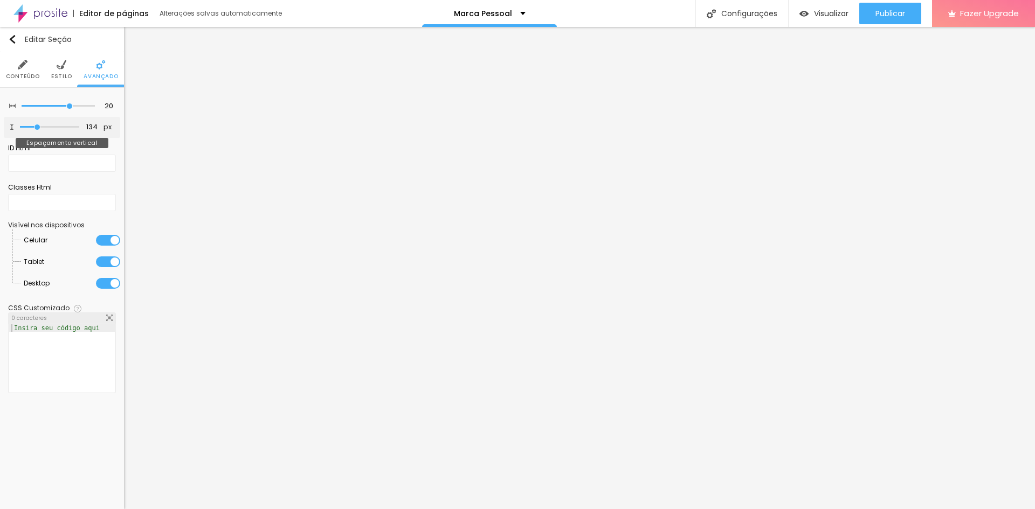
drag, startPoint x: 47, startPoint y: 127, endPoint x: 38, endPoint y: 125, distance: 9.3
click at [38, 125] on input "range" at bounding box center [49, 127] width 59 height 5
drag, startPoint x: 71, startPoint y: 108, endPoint x: 38, endPoint y: 108, distance: 32.9
click at [38, 108] on input "range" at bounding box center [58, 105] width 73 height 5
click at [828, 17] on span "Visualizar" at bounding box center [831, 13] width 34 height 9
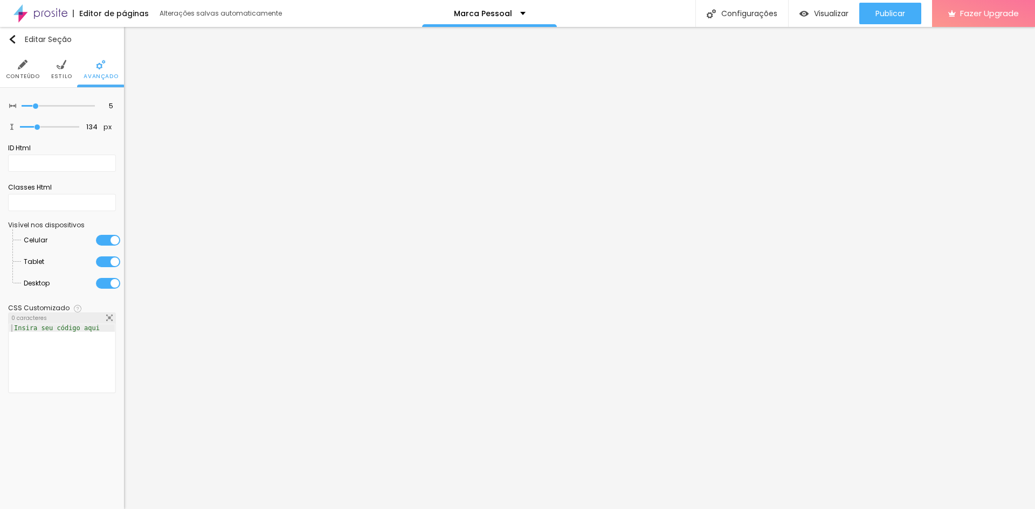
click at [67, 76] on span "Estilo" at bounding box center [61, 76] width 21 height 5
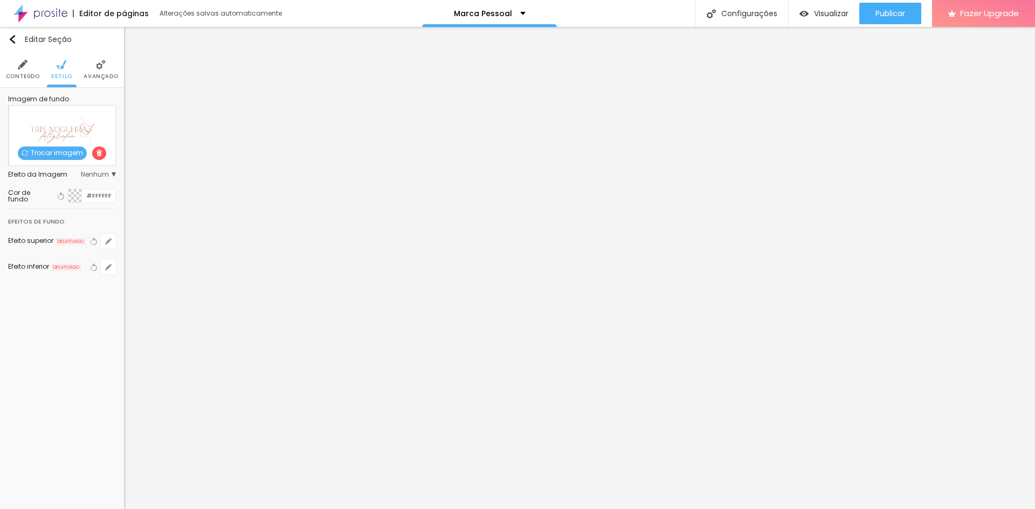
click at [88, 171] on span "Nenhum" at bounding box center [98, 174] width 35 height 6
click at [72, 202] on span "Parallax" at bounding box center [77, 205] width 73 height 6
click at [29, 66] on li "Conteúdo" at bounding box center [23, 70] width 34 height 36
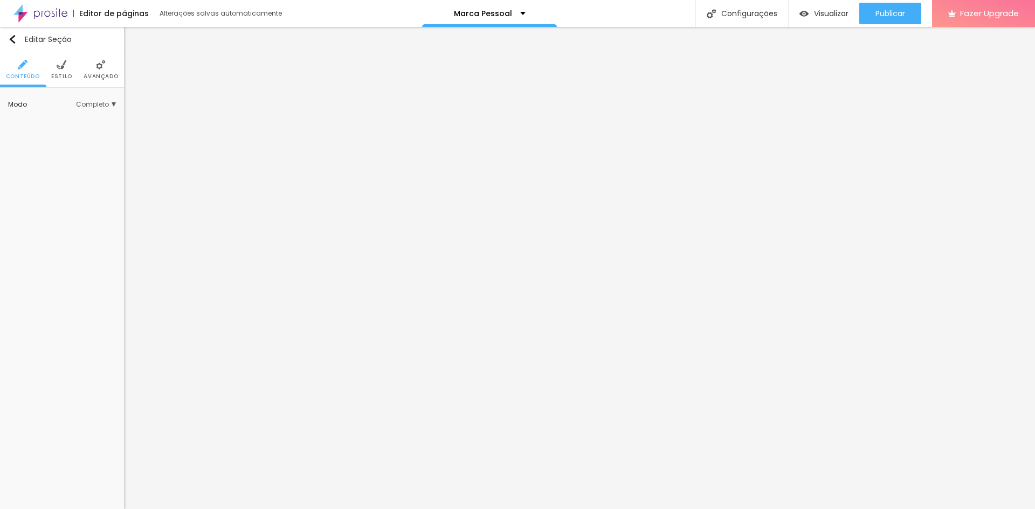
click at [107, 107] on span "Completo" at bounding box center [96, 104] width 40 height 6
click at [77, 123] on span "Encaixotado" at bounding box center [62, 119] width 42 height 9
click at [58, 64] on img at bounding box center [62, 65] width 10 height 10
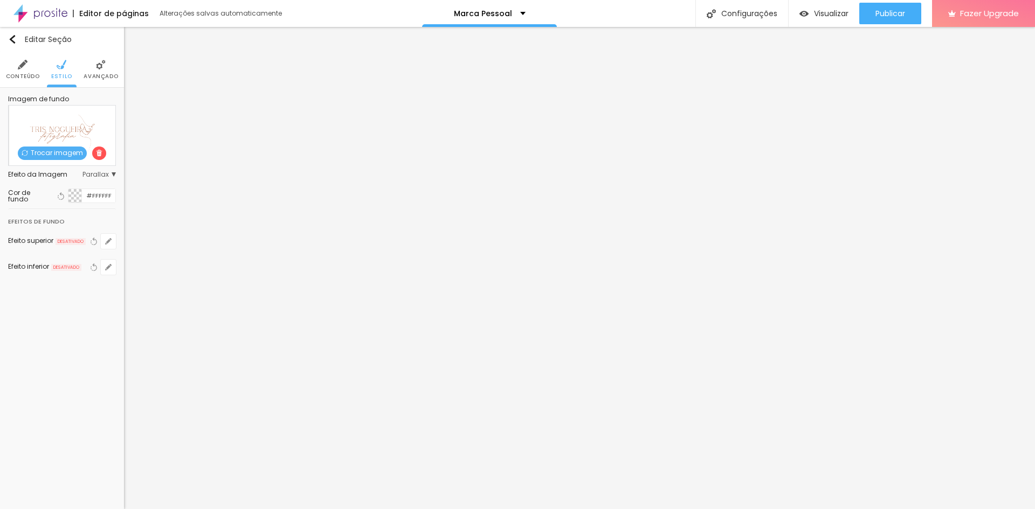
click at [97, 81] on li "Avançado" at bounding box center [101, 70] width 34 height 36
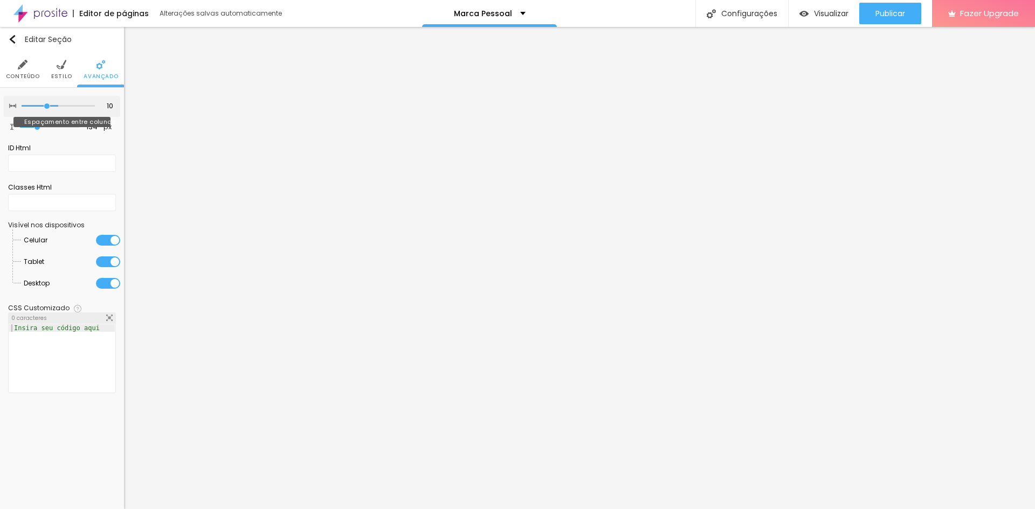
drag, startPoint x: 36, startPoint y: 104, endPoint x: 50, endPoint y: 109, distance: 14.8
click at [50, 109] on input "range" at bounding box center [58, 105] width 73 height 5
click at [42, 125] on input "range" at bounding box center [49, 127] width 59 height 5
click at [11, 68] on li "Conteúdo" at bounding box center [23, 70] width 34 height 36
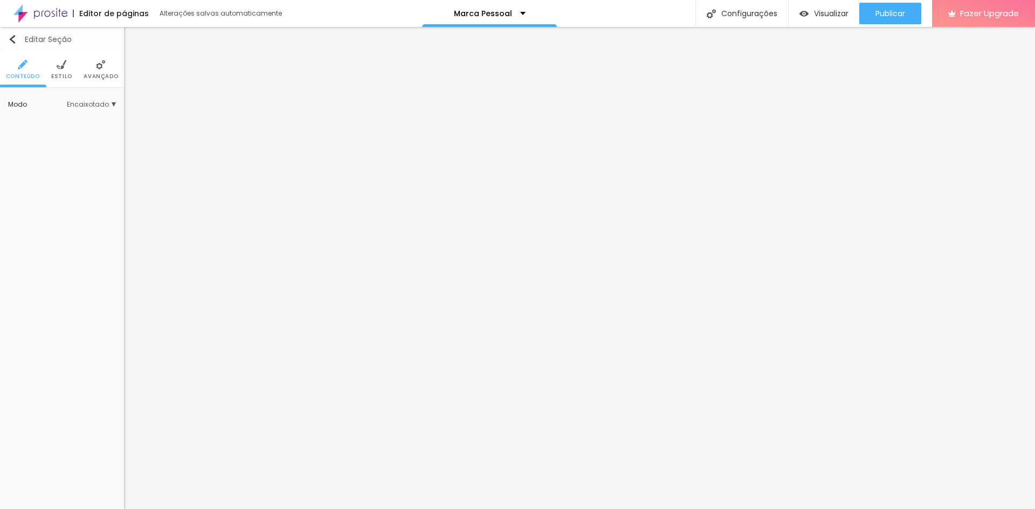
click at [13, 45] on button "Editar Seção" at bounding box center [62, 39] width 124 height 25
click at [59, 77] on span "Estilo" at bounding box center [61, 76] width 21 height 5
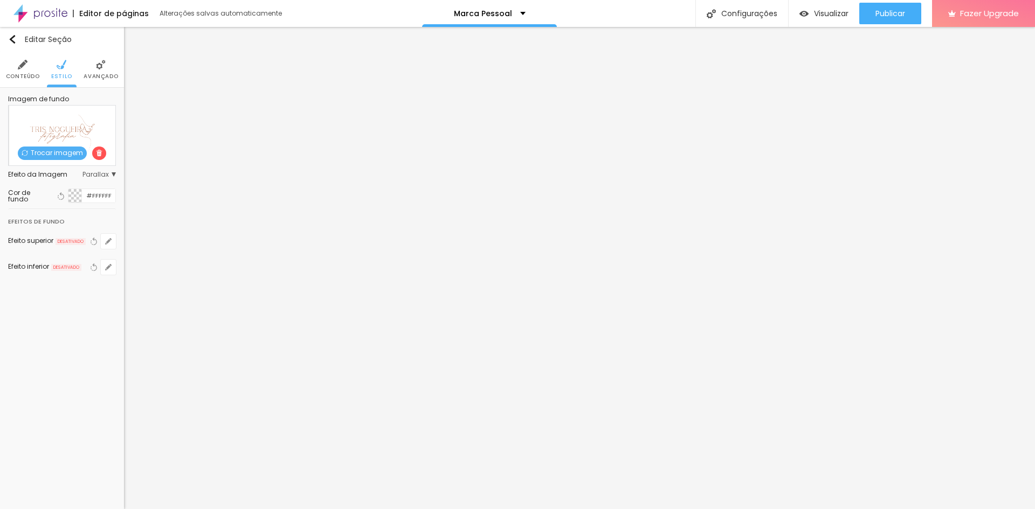
click at [94, 150] on span at bounding box center [99, 153] width 14 height 13
click at [71, 197] on div at bounding box center [74, 195] width 13 height 13
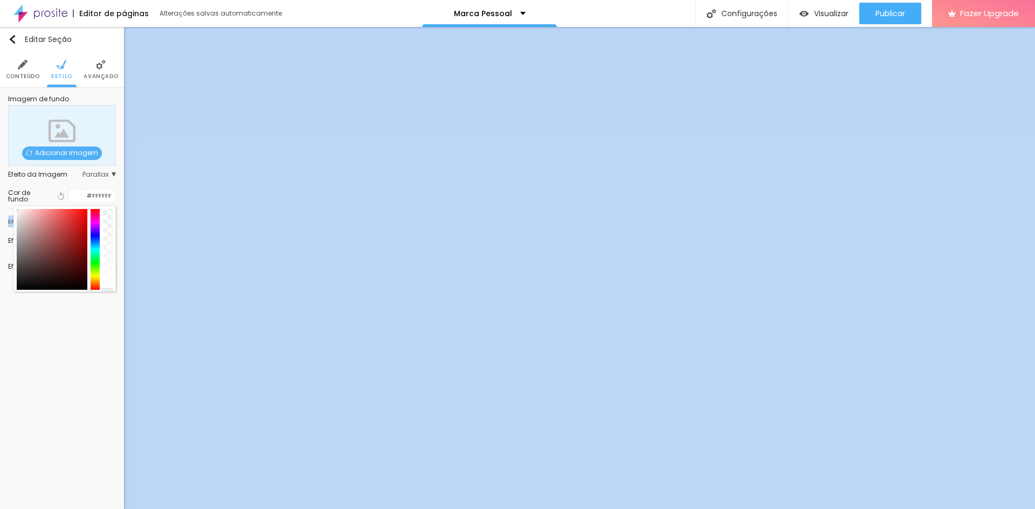
drag, startPoint x: 109, startPoint y: 229, endPoint x: 113, endPoint y: 329, distance: 100.9
click at [113, 329] on div "Editar Seção Conteúdo Estilo Avançado Imagem de fundo Adicionar imagem Efeito d…" at bounding box center [62, 268] width 124 height 482
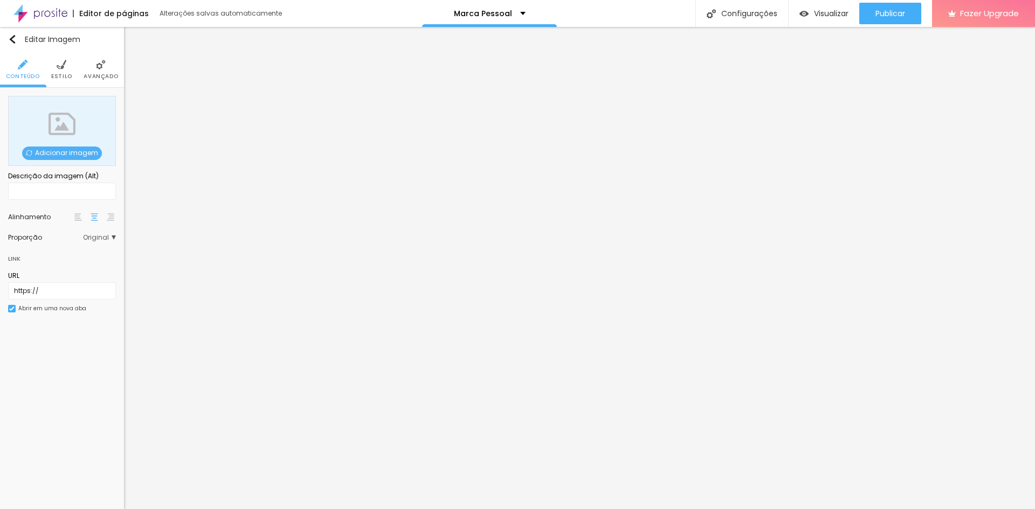
click at [73, 149] on span "Adicionar imagem" at bounding box center [62, 153] width 80 height 13
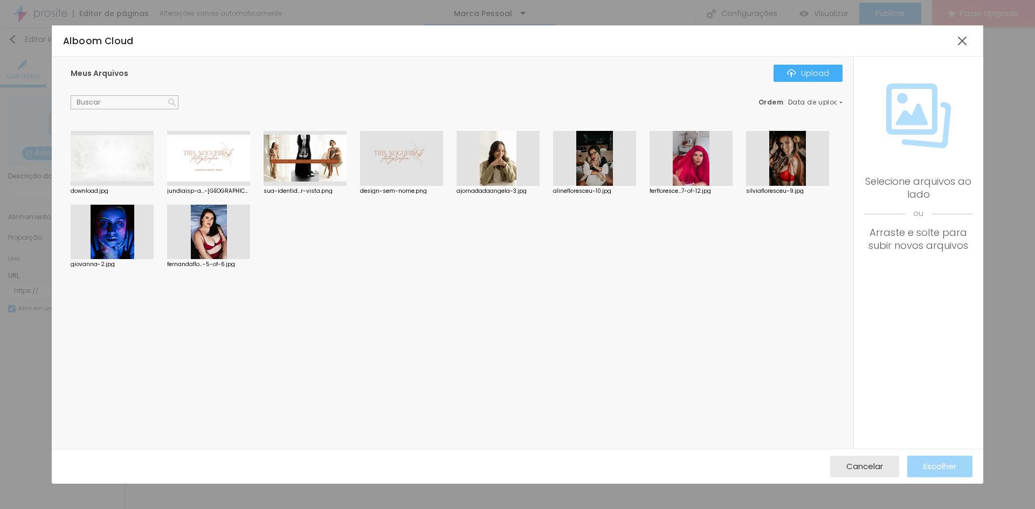
click at [522, 161] on div at bounding box center [498, 158] width 83 height 55
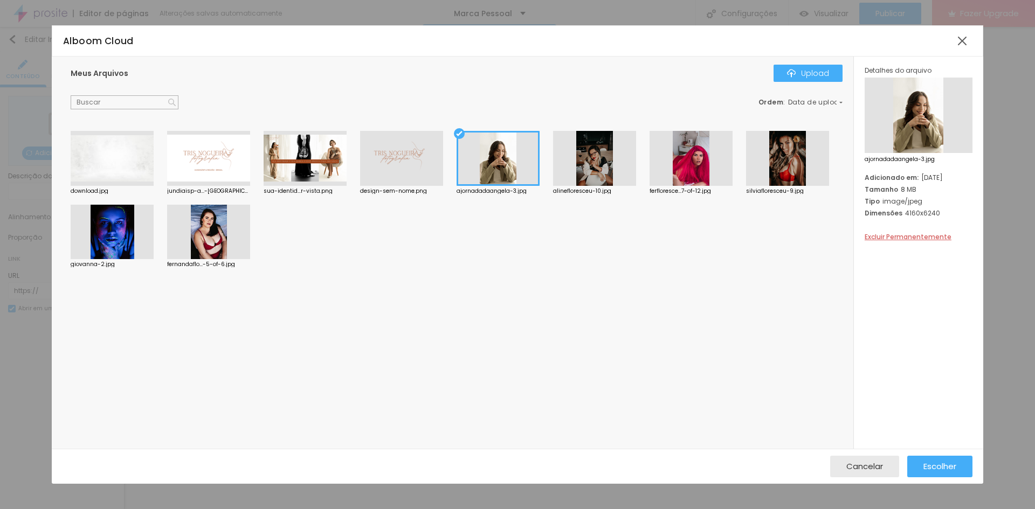
click at [932, 450] on div "Cancelar Escolher" at bounding box center [517, 466] width 931 height 35
click at [944, 462] on span "Escolher" at bounding box center [939, 466] width 33 height 9
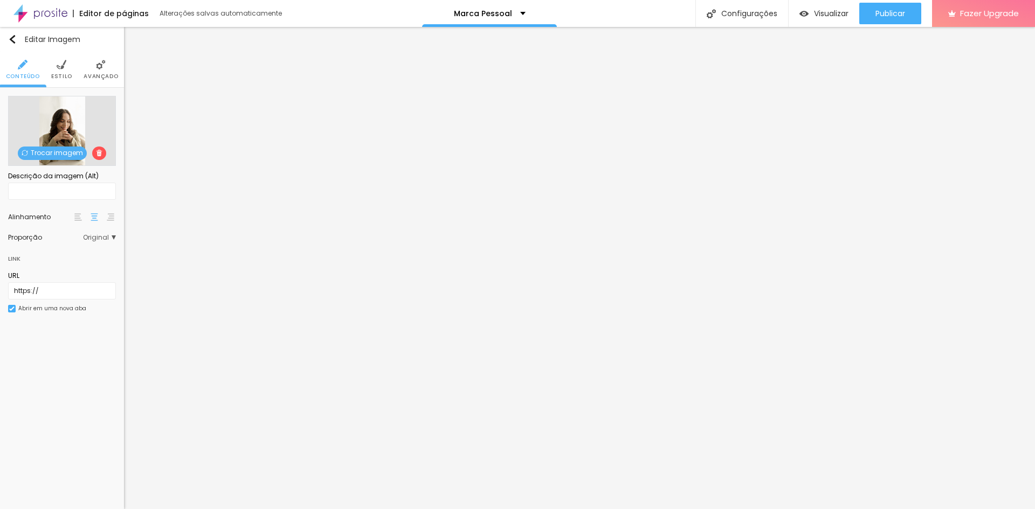
click at [56, 68] on li "Estilo" at bounding box center [61, 70] width 21 height 36
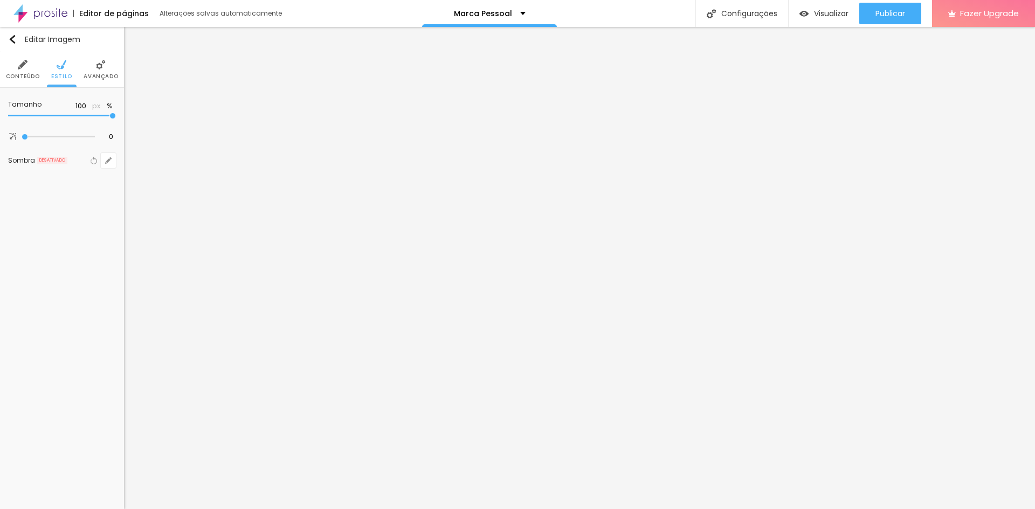
click at [15, 69] on li "Conteúdo" at bounding box center [23, 70] width 34 height 36
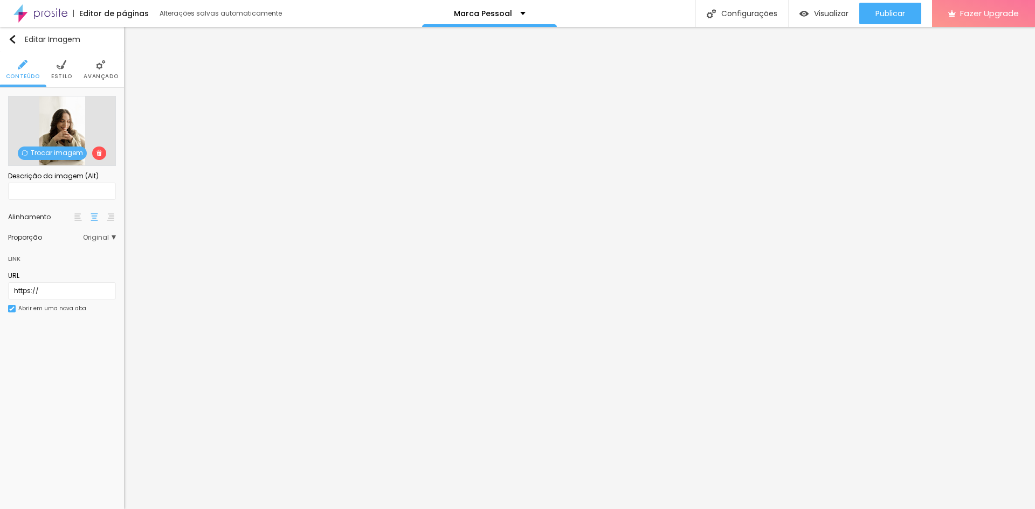
click at [102, 75] on span "Avançado" at bounding box center [101, 76] width 34 height 5
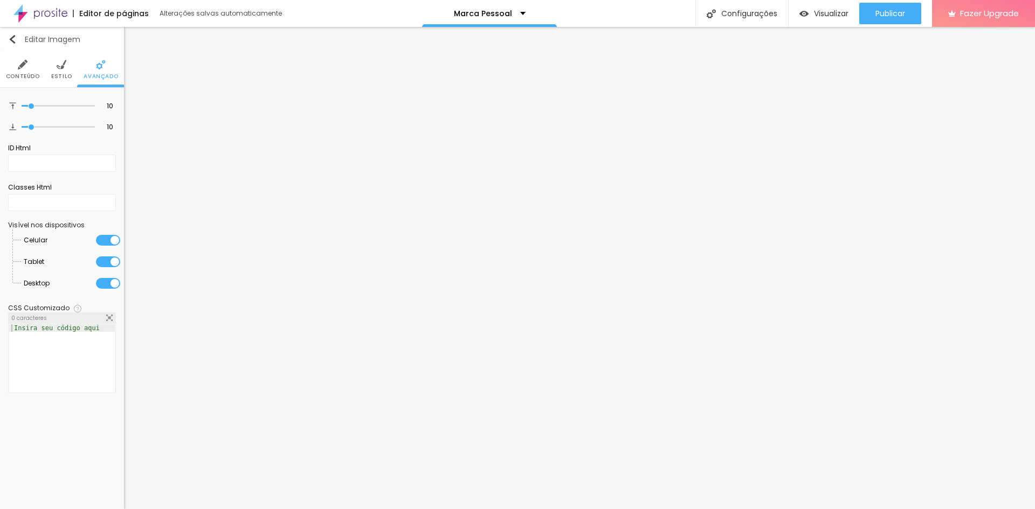
click at [5, 37] on button "Editar Imagem" at bounding box center [62, 39] width 124 height 25
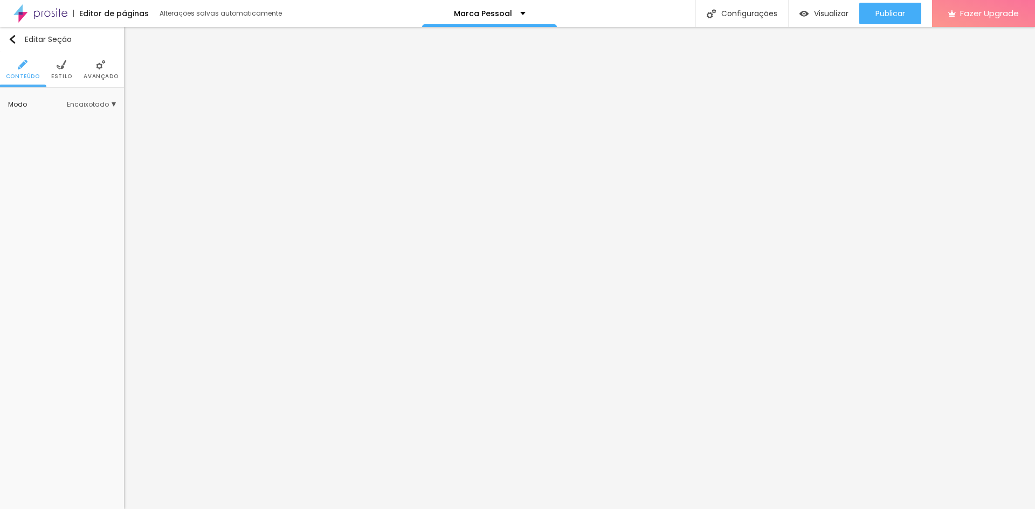
click at [57, 74] on span "Estilo" at bounding box center [61, 76] width 21 height 5
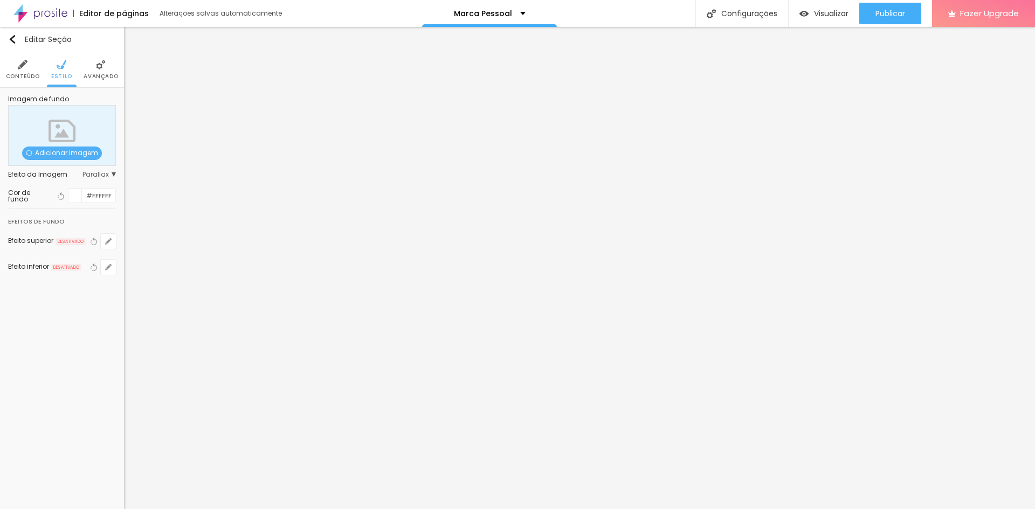
click at [71, 195] on div at bounding box center [74, 195] width 13 height 13
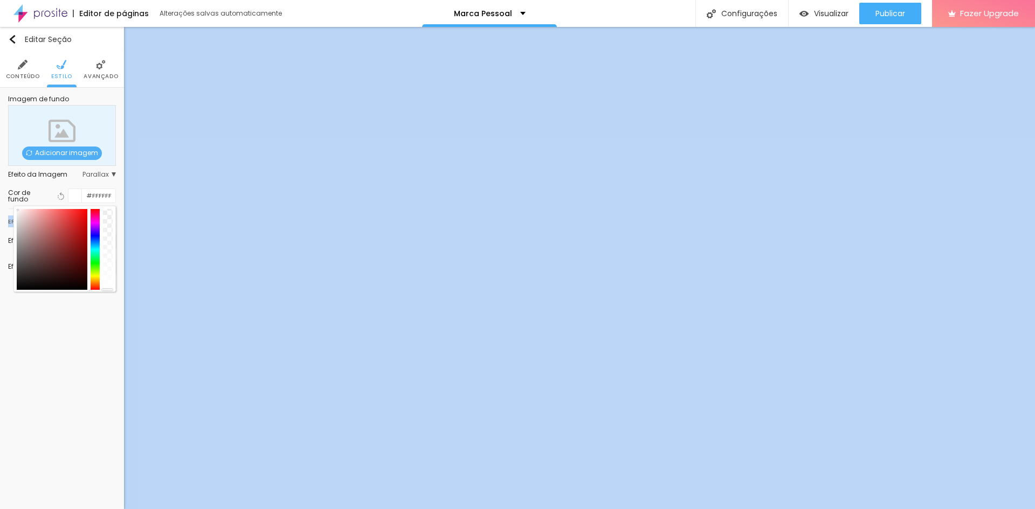
drag, startPoint x: 104, startPoint y: 233, endPoint x: 114, endPoint y: 298, distance: 65.9
click at [114, 298] on div "Editar Seção Conteúdo Estilo Avançado Imagem de fundo Adicionar imagem Efeito d…" at bounding box center [62, 268] width 124 height 482
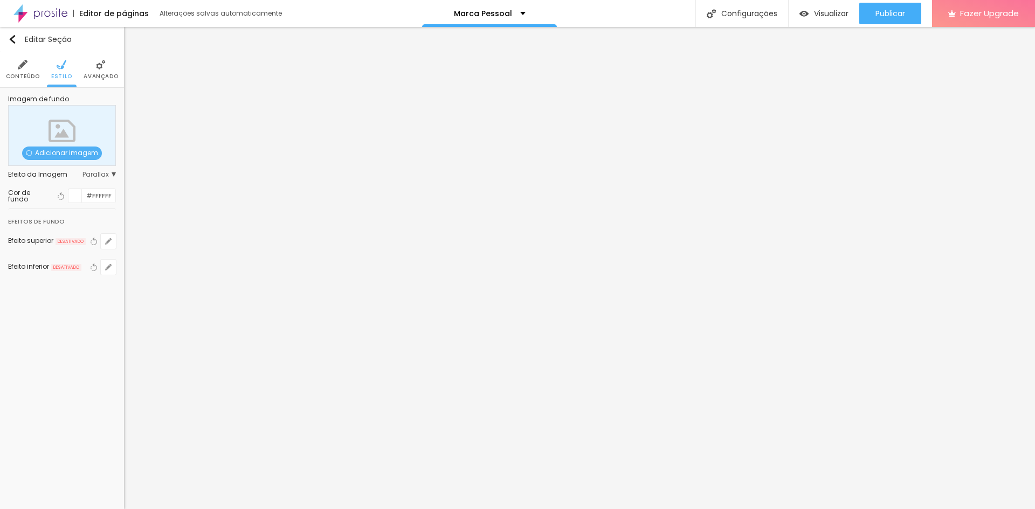
click at [74, 197] on div at bounding box center [74, 195] width 13 height 13
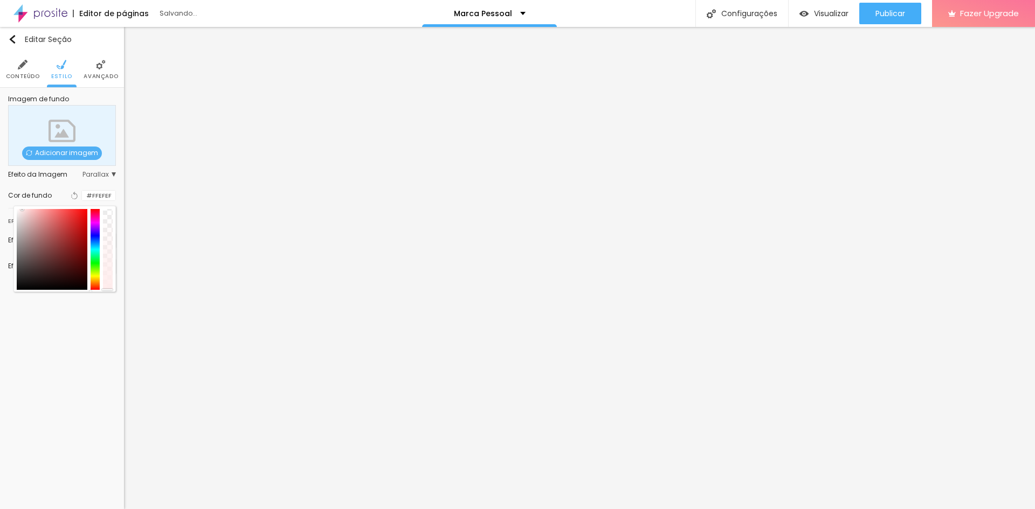
drag, startPoint x: 20, startPoint y: 215, endPoint x: 22, endPoint y: 208, distance: 7.2
click at [22, 208] on div at bounding box center [64, 249] width 102 height 86
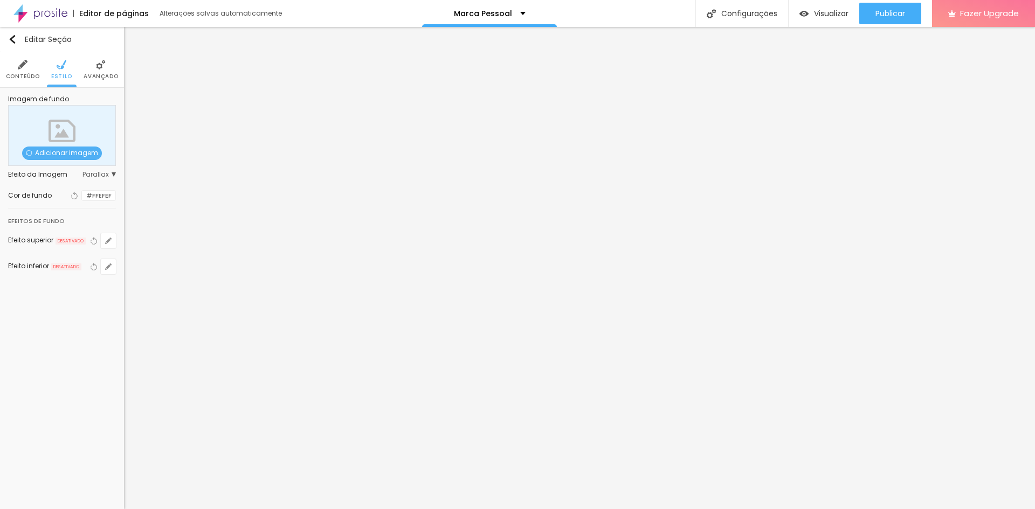
click at [82, 195] on div at bounding box center [82, 196] width 0 height 10
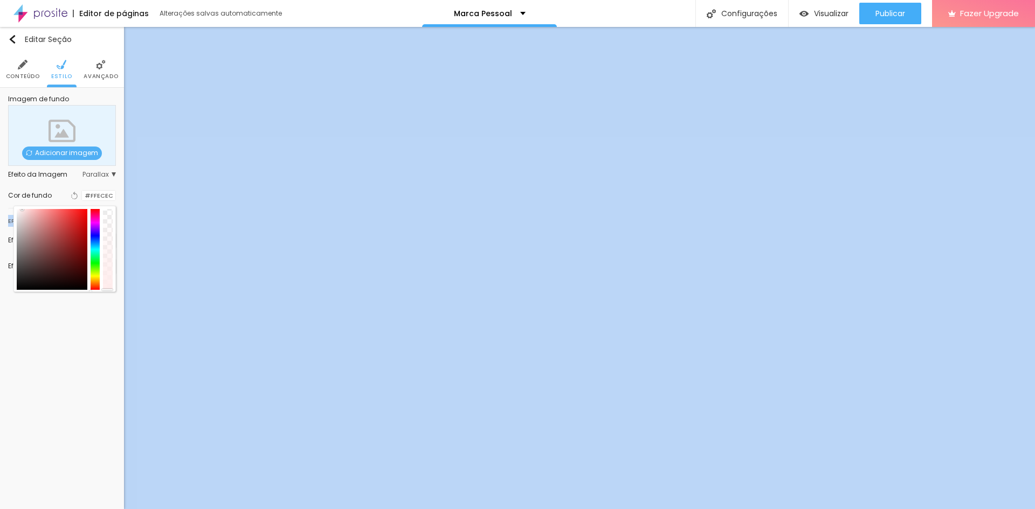
drag, startPoint x: 107, startPoint y: 215, endPoint x: 104, endPoint y: 295, distance: 80.4
click at [104, 295] on div "Imagem de fundo Adicionar imagem Efeito da Imagem Parallax Nenhum Parallax Cor …" at bounding box center [62, 192] width 124 height 208
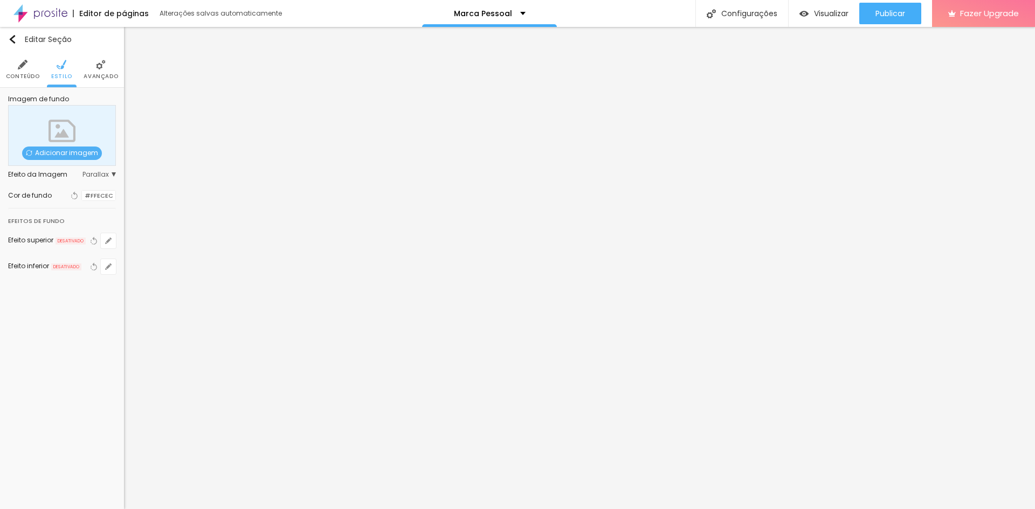
click at [99, 174] on span "Parallax" at bounding box center [98, 174] width 33 height 6
click at [100, 67] on img at bounding box center [101, 65] width 10 height 10
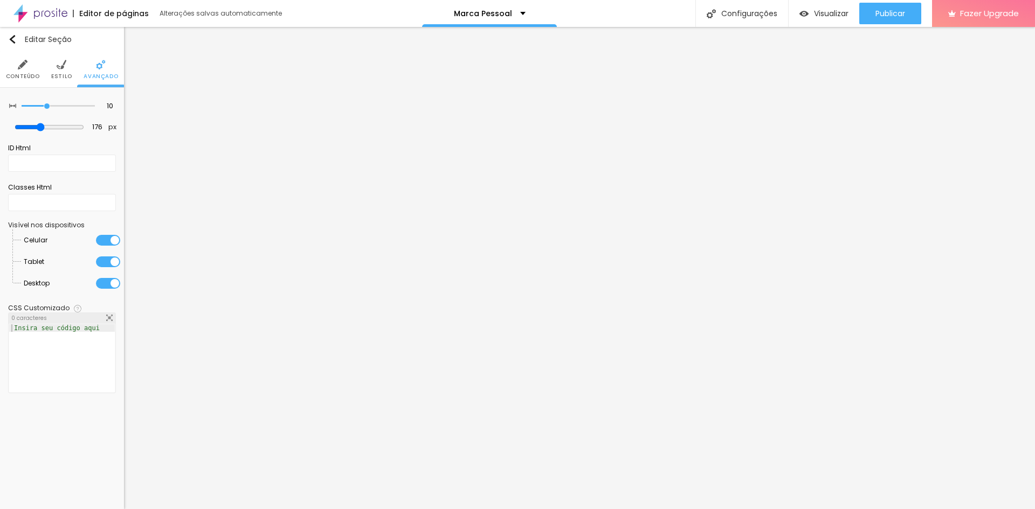
click at [14, 66] on li "Conteúdo" at bounding box center [23, 70] width 34 height 36
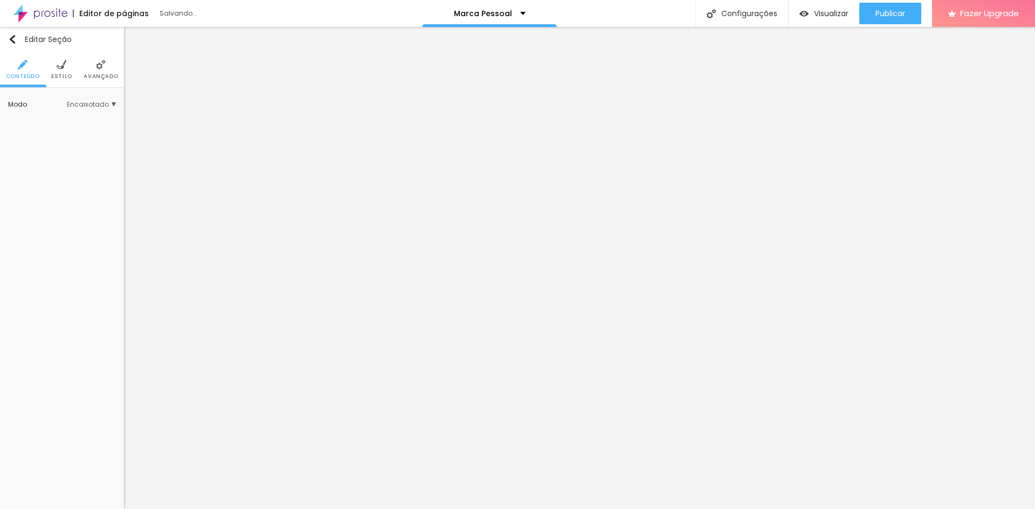
click at [94, 107] on span "Encaixotado" at bounding box center [91, 104] width 49 height 6
click at [91, 139] on div "Completo" at bounding box center [70, 135] width 91 height 14
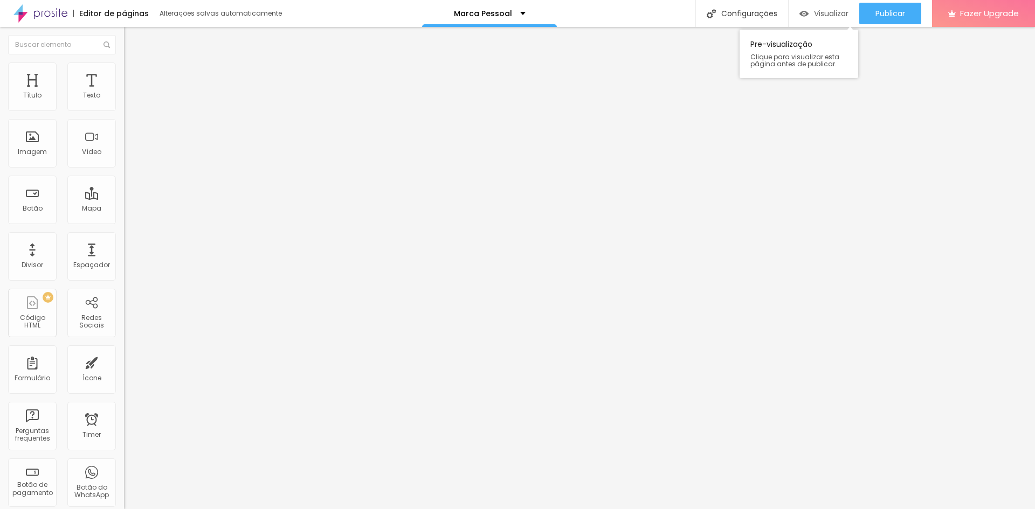
click at [820, 20] on div "Visualizar" at bounding box center [823, 14] width 49 height 22
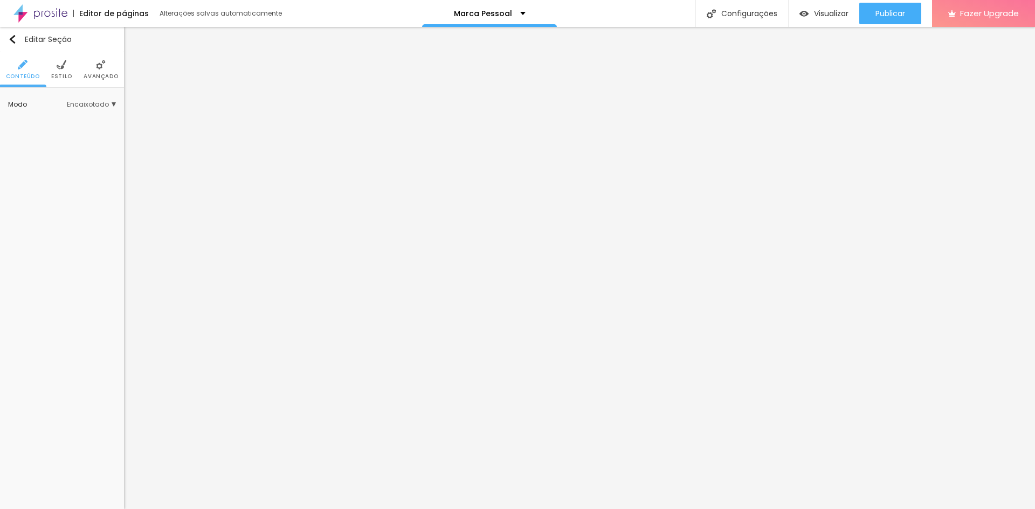
click at [69, 72] on li "Estilo" at bounding box center [61, 70] width 21 height 36
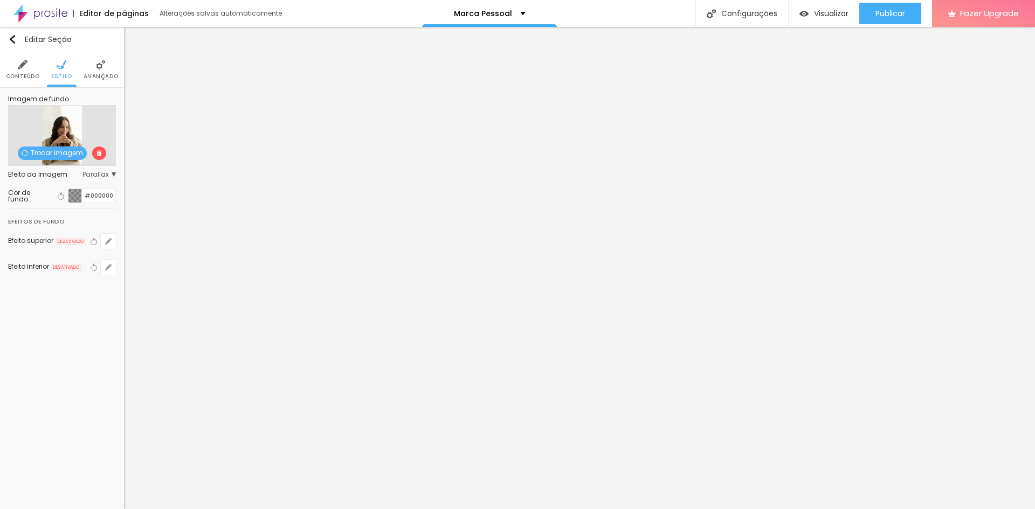
click at [76, 193] on div at bounding box center [74, 195] width 13 height 13
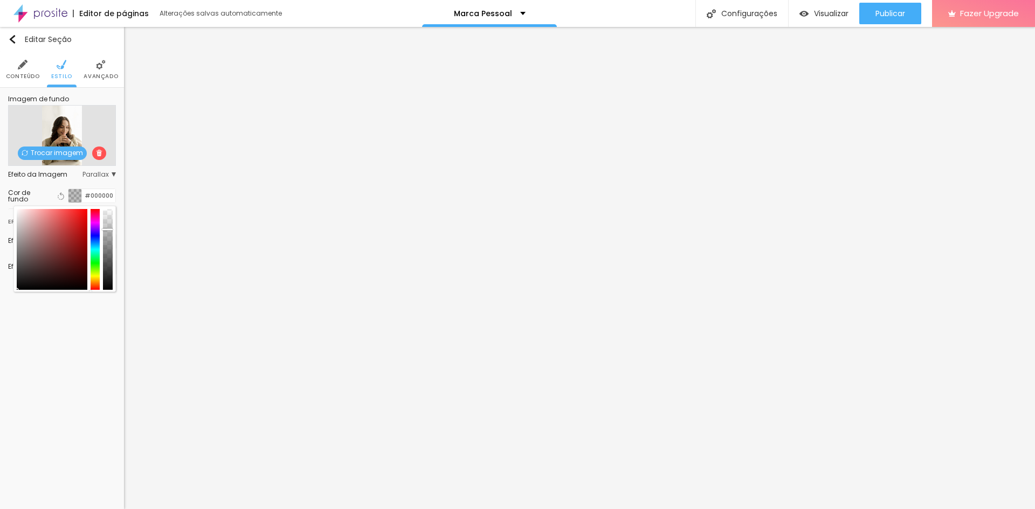
click at [107, 229] on div at bounding box center [108, 249] width 10 height 81
drag, startPoint x: 110, startPoint y: 227, endPoint x: 112, endPoint y: 250, distance: 22.2
click at [112, 250] on div at bounding box center [107, 250] width 11 height 2
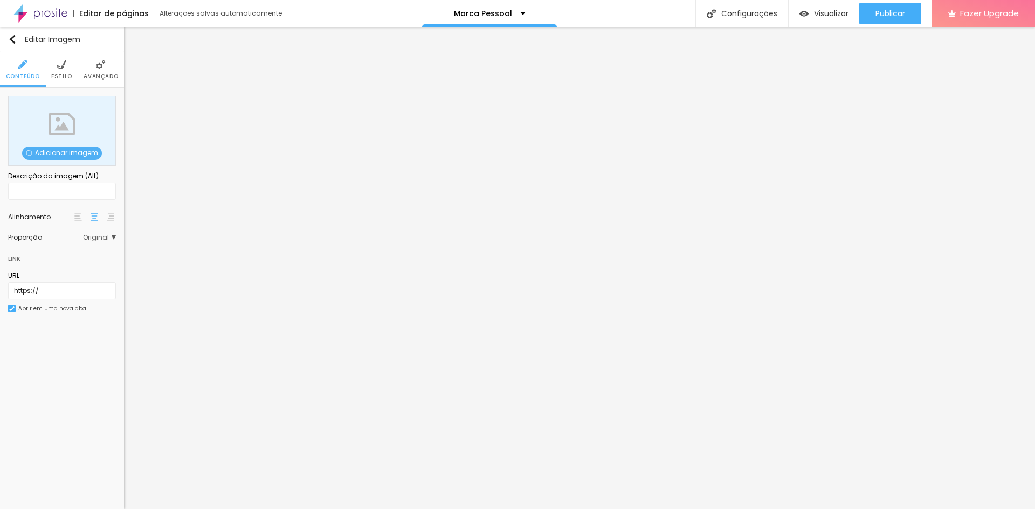
click at [79, 153] on span "Adicionar imagem" at bounding box center [62, 153] width 80 height 13
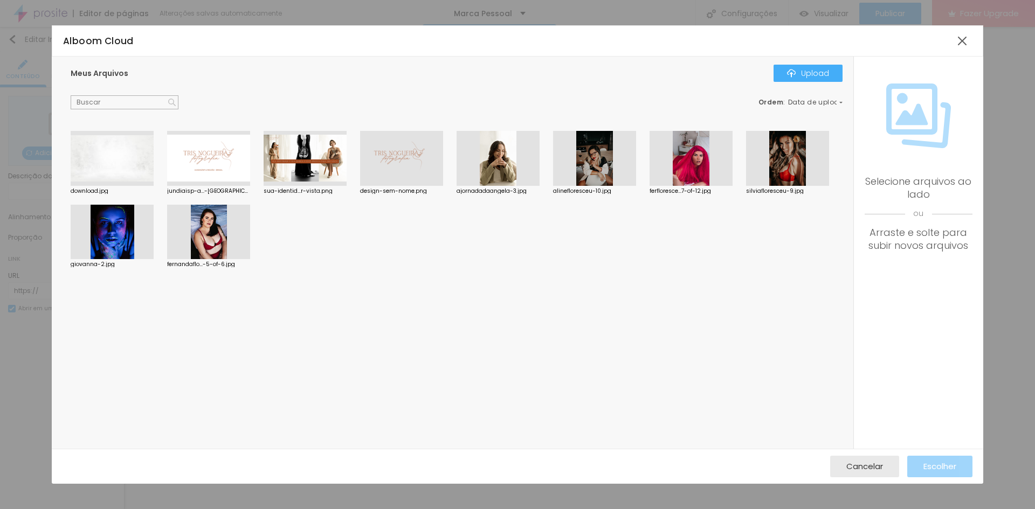
click at [503, 155] on div at bounding box center [498, 158] width 83 height 55
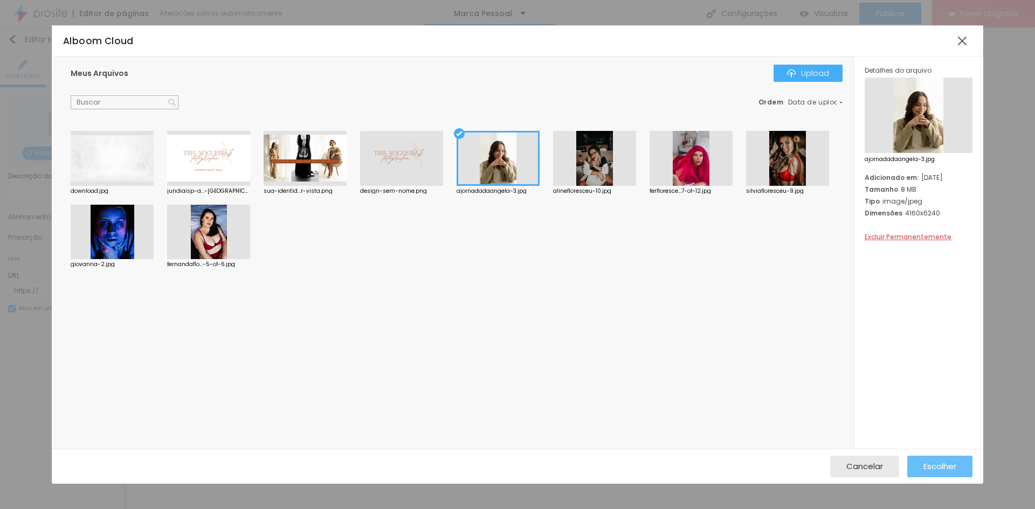
click at [937, 465] on span "Escolher" at bounding box center [939, 466] width 33 height 9
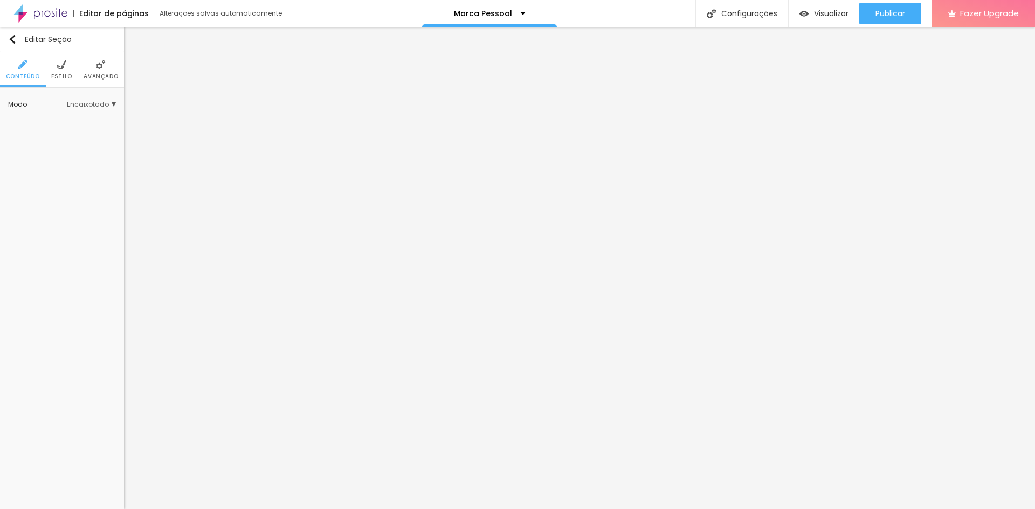
click at [55, 71] on li "Estilo" at bounding box center [61, 70] width 21 height 36
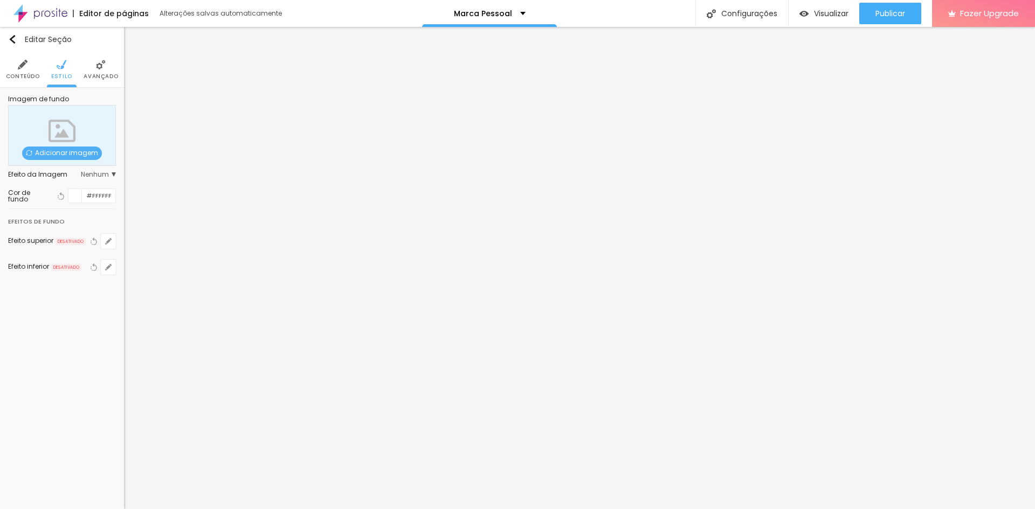
click at [74, 197] on div at bounding box center [74, 195] width 13 height 13
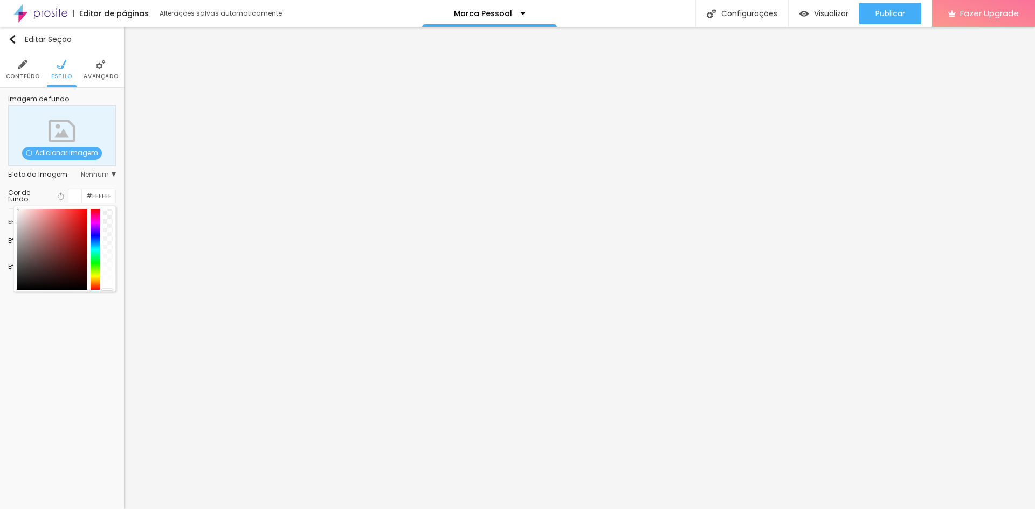
drag, startPoint x: 106, startPoint y: 230, endPoint x: 92, endPoint y: 292, distance: 64.2
click at [92, 292] on div at bounding box center [64, 249] width 102 height 86
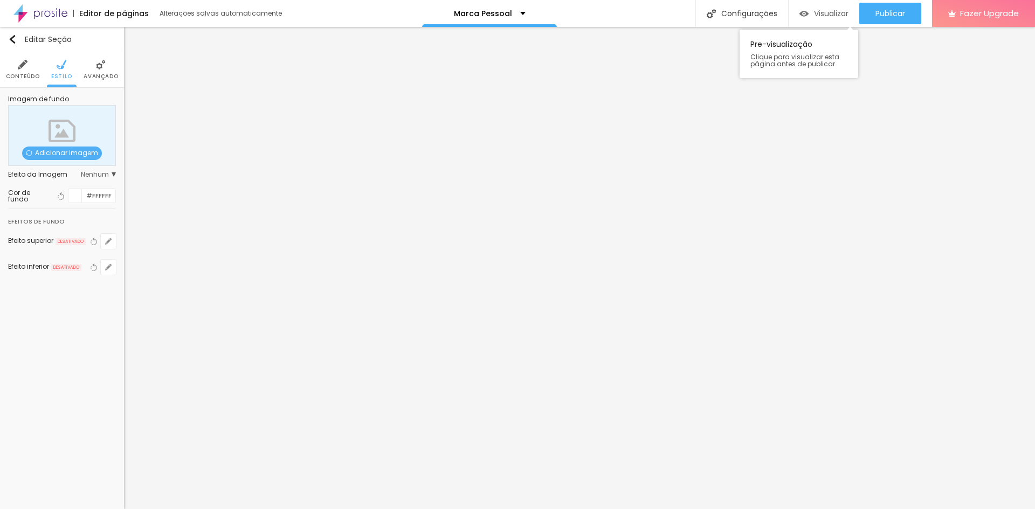
click at [821, 19] on div "Visualizar" at bounding box center [823, 14] width 49 height 22
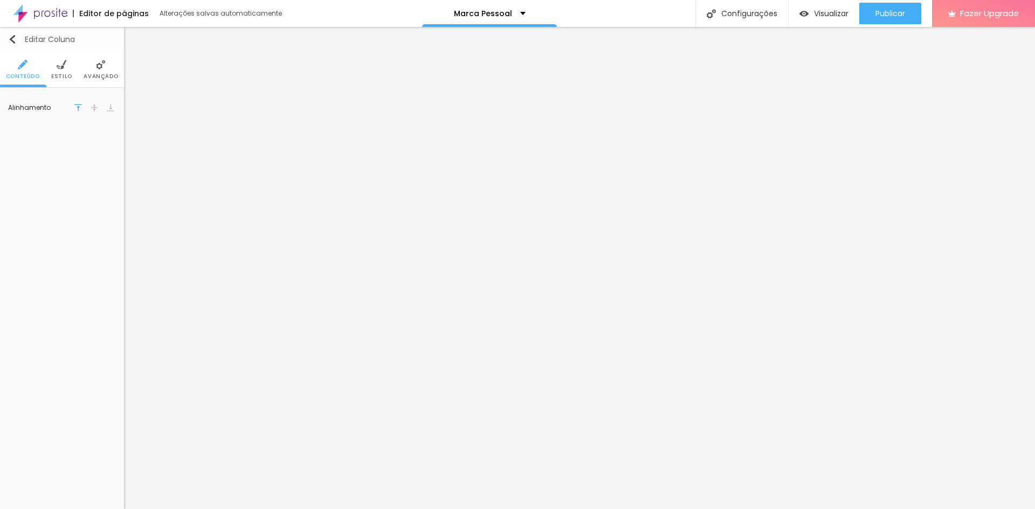
click at [16, 39] on img "button" at bounding box center [12, 39] width 9 height 9
click at [65, 74] on span "Estilo" at bounding box center [61, 76] width 21 height 5
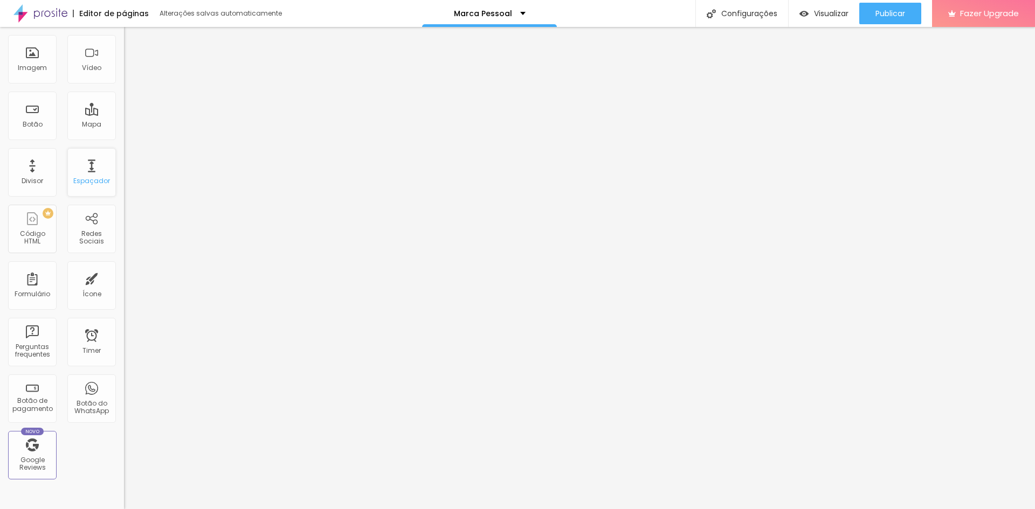
scroll to position [108, 0]
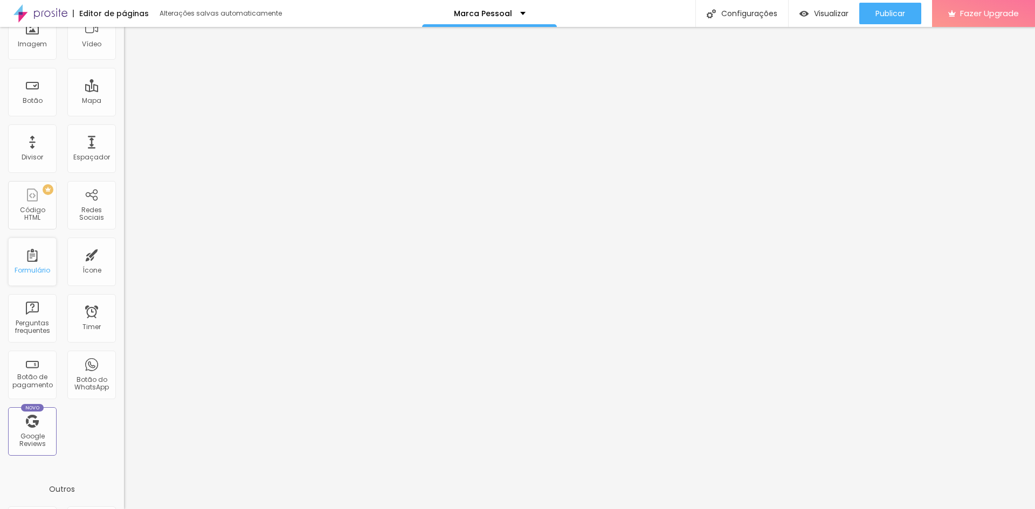
click at [29, 261] on div "Formulário" at bounding box center [32, 262] width 49 height 49
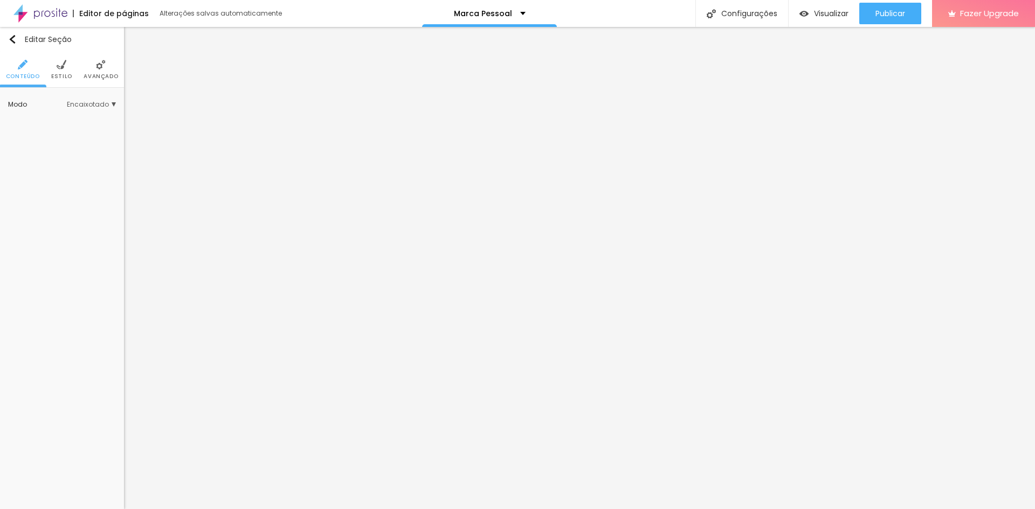
click at [58, 67] on img at bounding box center [62, 65] width 10 height 10
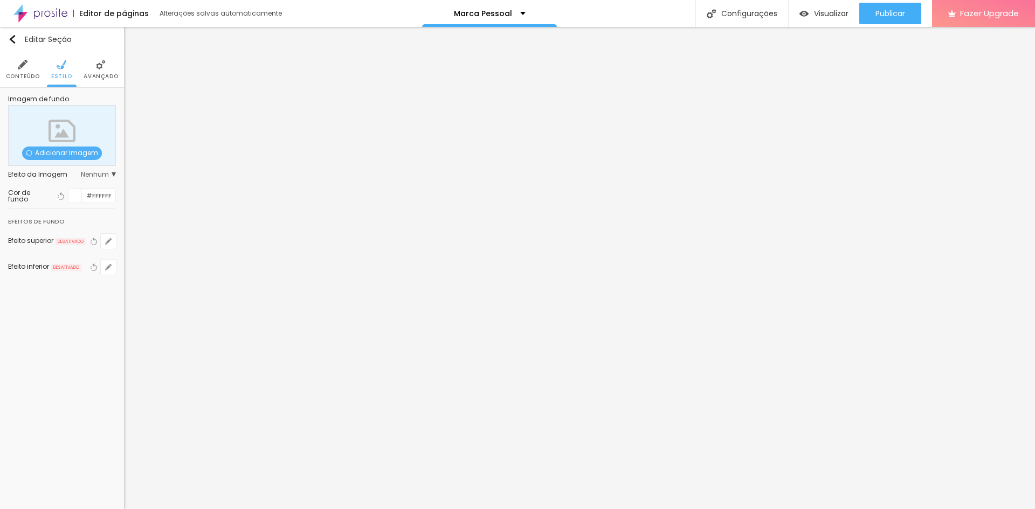
click at [21, 74] on span "Conteúdo" at bounding box center [23, 76] width 34 height 5
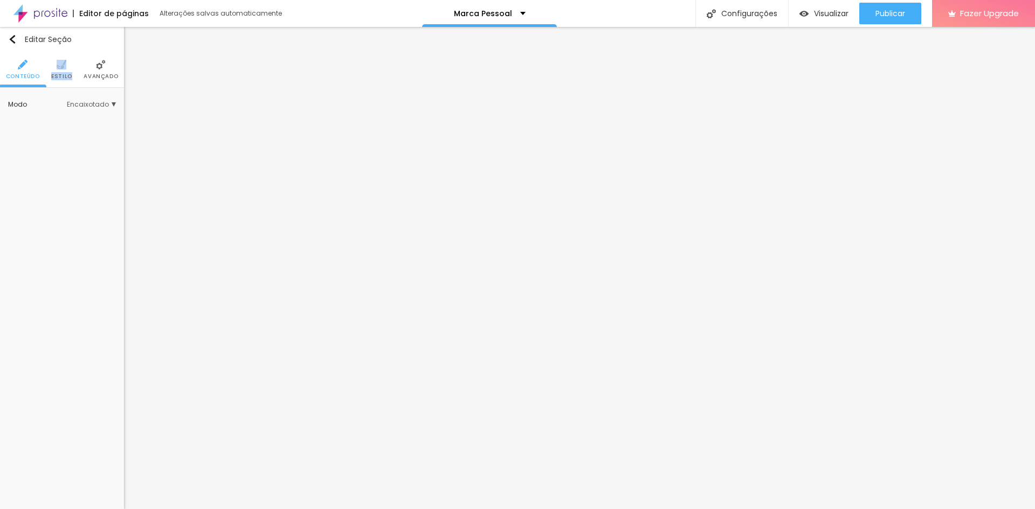
click at [70, 71] on li "Estilo" at bounding box center [61, 70] width 21 height 36
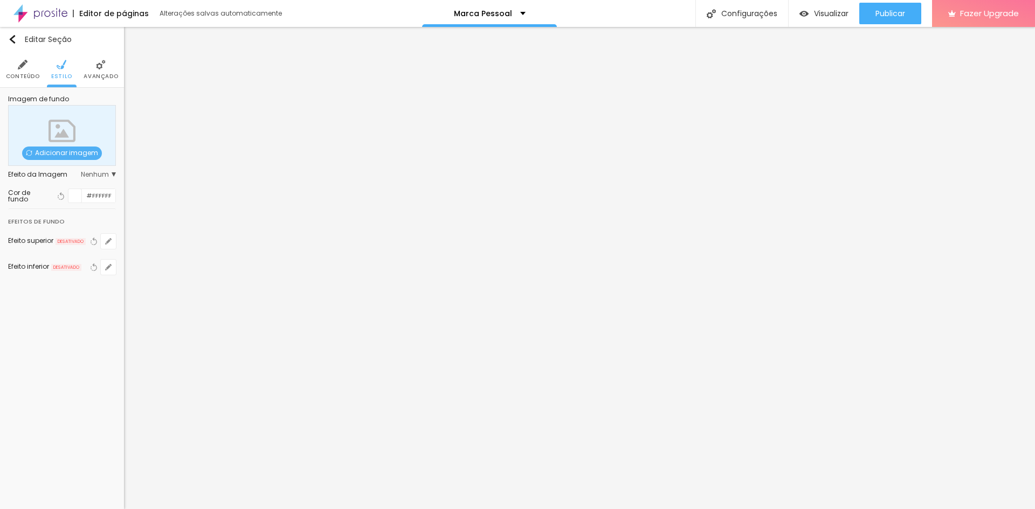
click at [76, 195] on div at bounding box center [74, 195] width 13 height 13
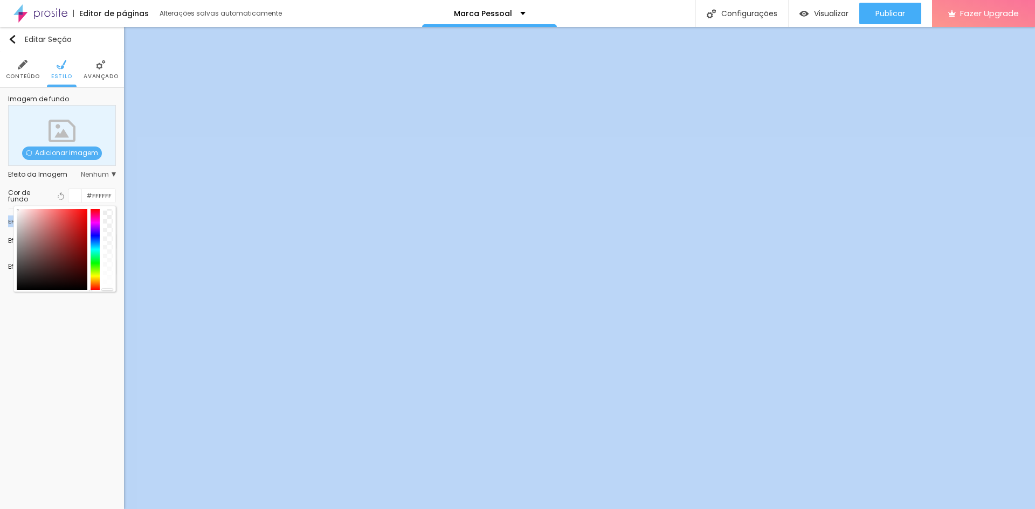
drag, startPoint x: 110, startPoint y: 218, endPoint x: 112, endPoint y: 296, distance: 78.2
click at [112, 296] on div "Editar Seção Conteúdo Estilo Avançado Imagem de fundo Adicionar imagem Efeito d…" at bounding box center [62, 268] width 124 height 482
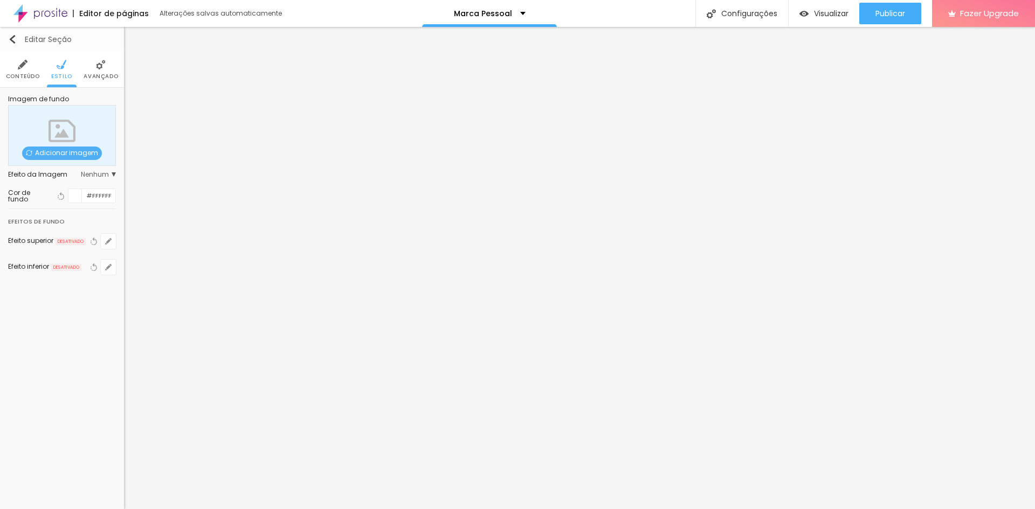
click at [15, 38] on img "button" at bounding box center [12, 39] width 9 height 9
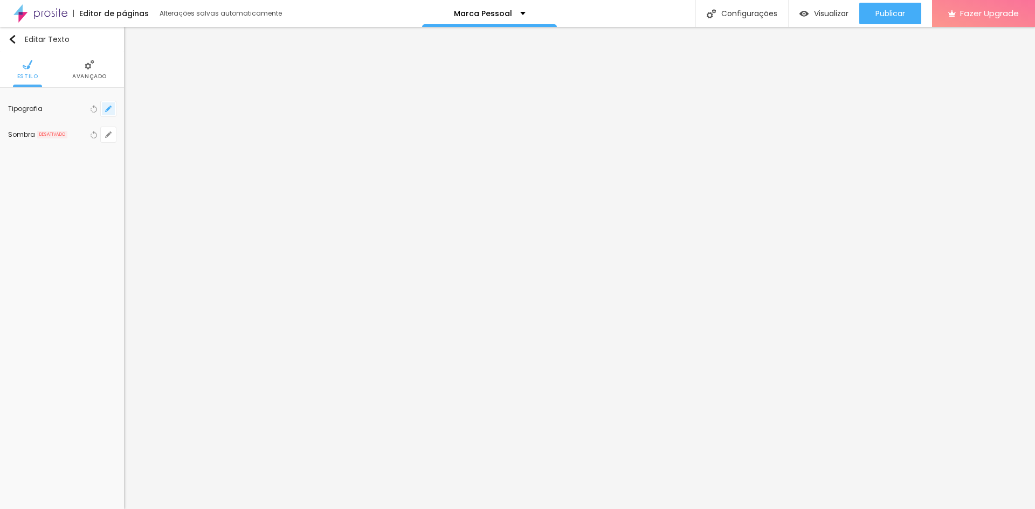
click at [106, 109] on icon "button" at bounding box center [108, 109] width 6 height 6
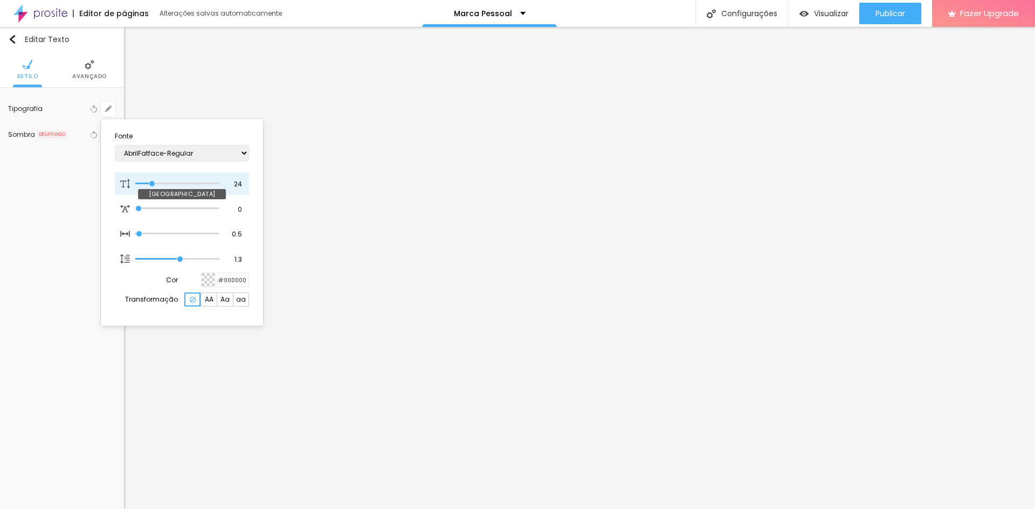
click at [153, 184] on input "range" at bounding box center [177, 183] width 84 height 5
click at [524, 302] on div at bounding box center [517, 254] width 1035 height 509
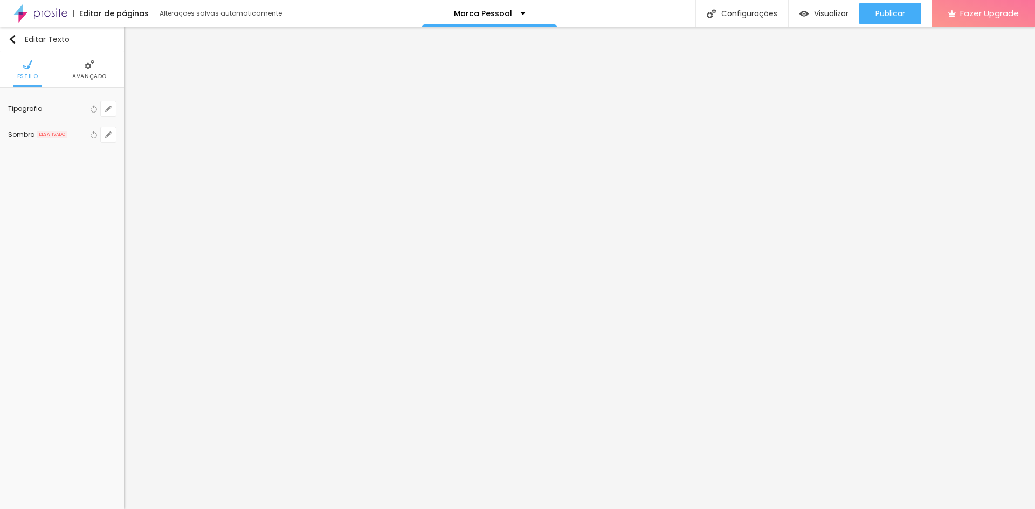
click at [88, 75] on span "Avançado" at bounding box center [89, 76] width 34 height 5
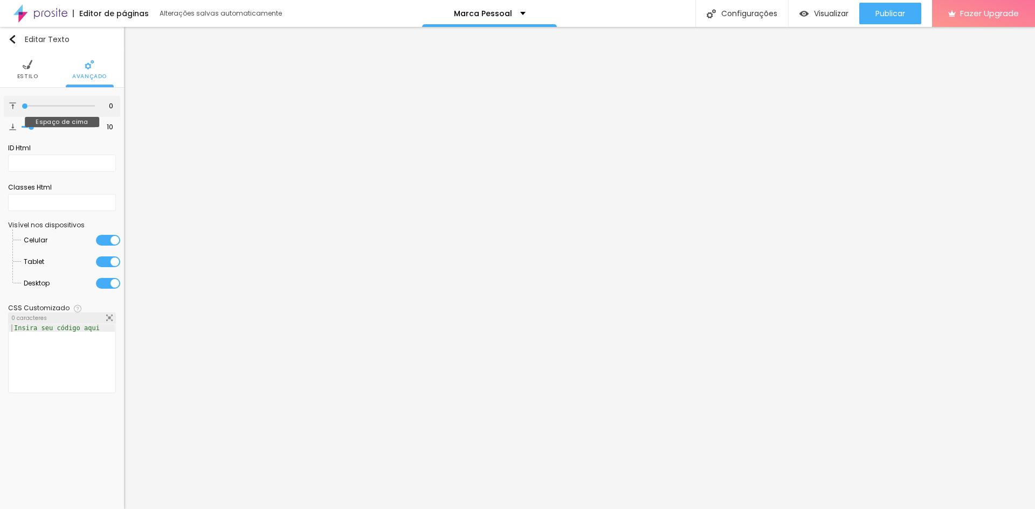
drag, startPoint x: 30, startPoint y: 107, endPoint x: 21, endPoint y: 107, distance: 8.6
click at [22, 107] on input "range" at bounding box center [58, 105] width 73 height 5
click at [22, 125] on input "range" at bounding box center [58, 127] width 73 height 5
click at [28, 70] on img at bounding box center [28, 65] width 10 height 10
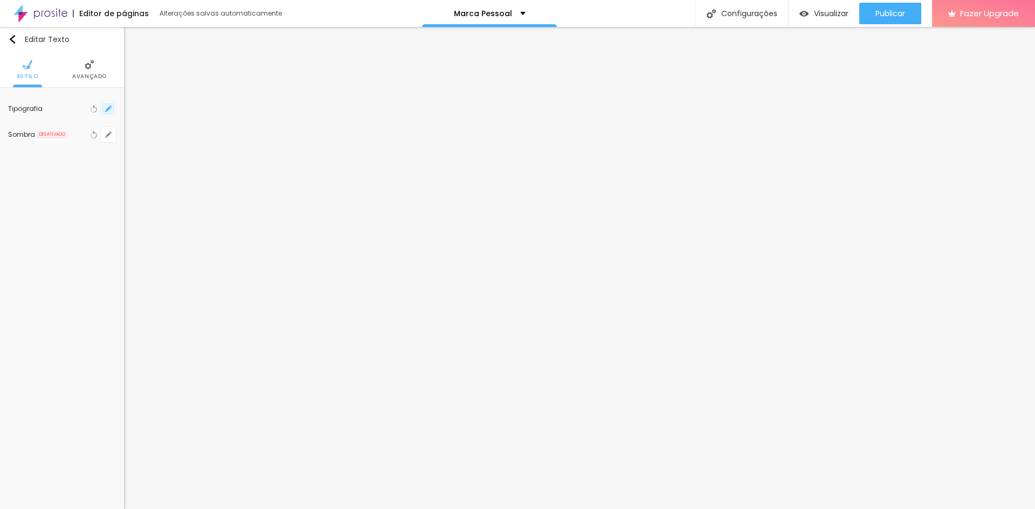
click at [105, 112] on icon "button" at bounding box center [108, 109] width 6 height 6
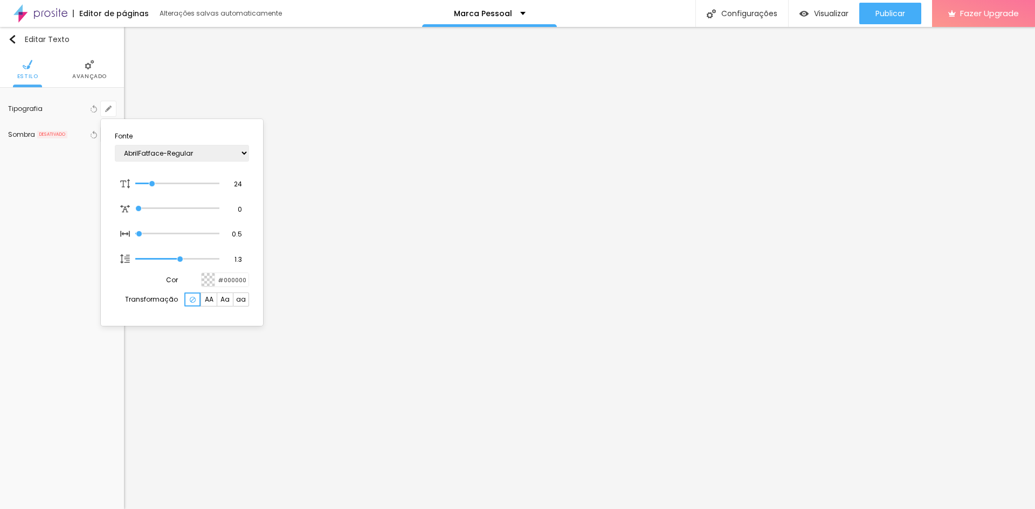
click at [209, 298] on span "AA" at bounding box center [209, 299] width 9 height 6
click at [224, 298] on span "Aa" at bounding box center [224, 299] width 9 height 6
click at [240, 300] on span "aa" at bounding box center [241, 299] width 10 height 6
click at [195, 297] on img at bounding box center [193, 300] width 6 height 6
click at [140, 211] on input "range" at bounding box center [177, 208] width 84 height 5
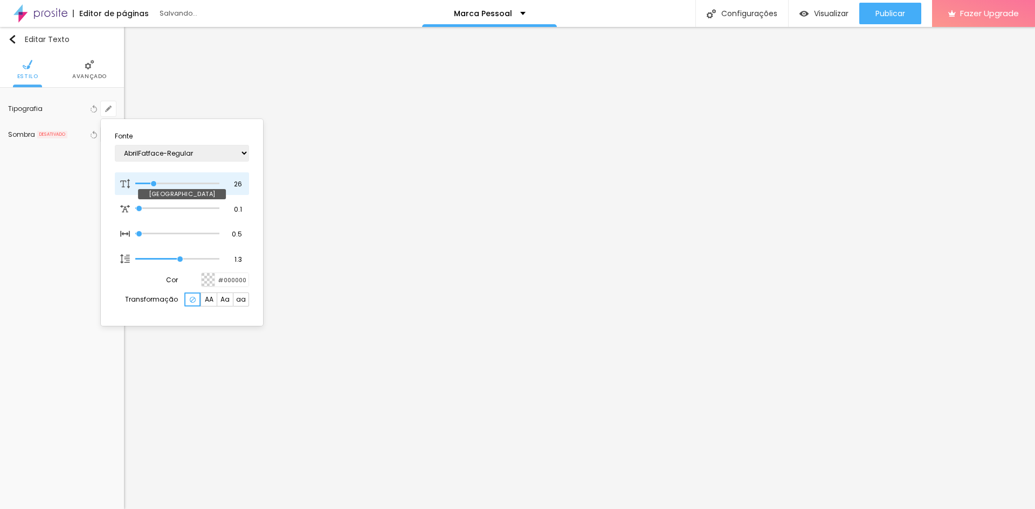
click at [154, 183] on input "range" at bounding box center [177, 183] width 84 height 5
click at [413, 407] on div at bounding box center [517, 254] width 1035 height 509
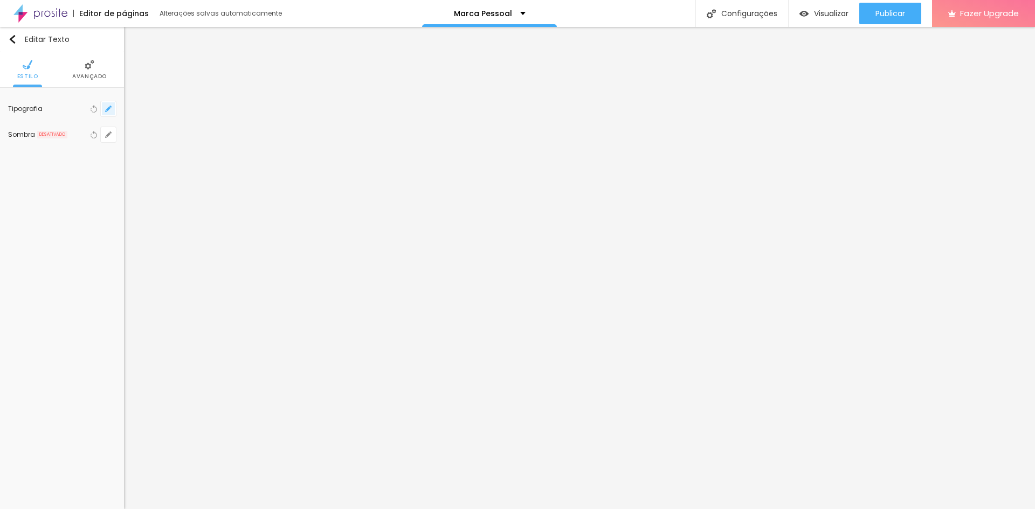
click at [103, 107] on button "button" at bounding box center [108, 108] width 15 height 15
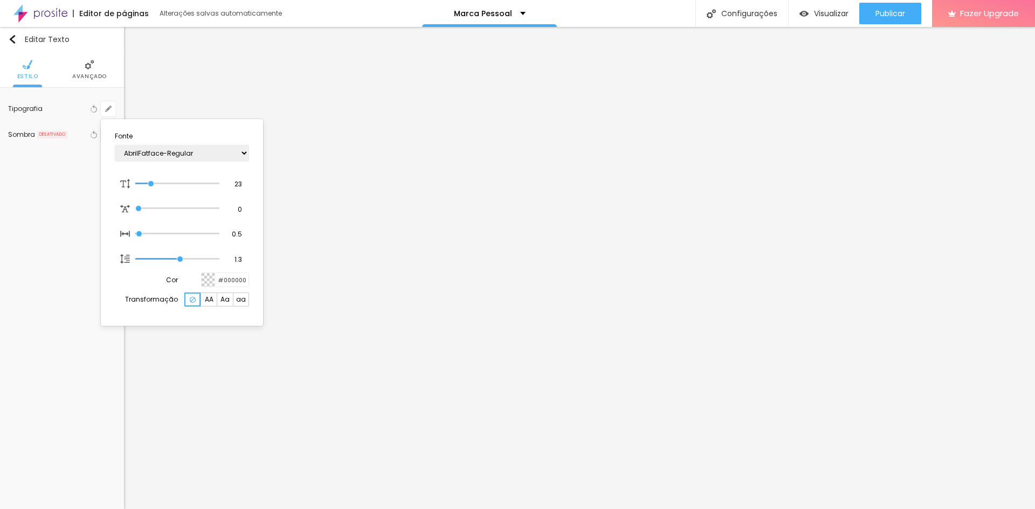
click at [529, 341] on div at bounding box center [517, 254] width 1035 height 509
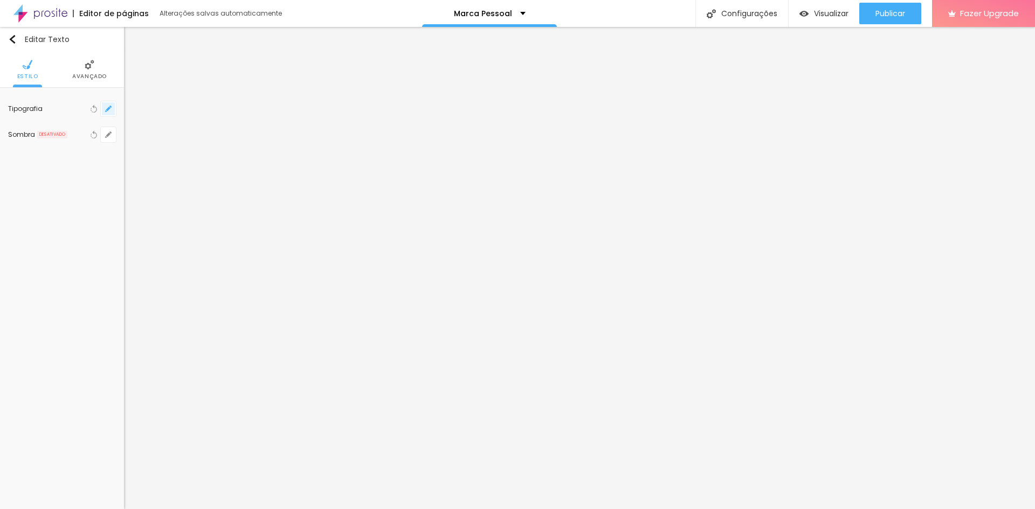
click at [106, 107] on icon "button" at bounding box center [108, 109] width 6 height 6
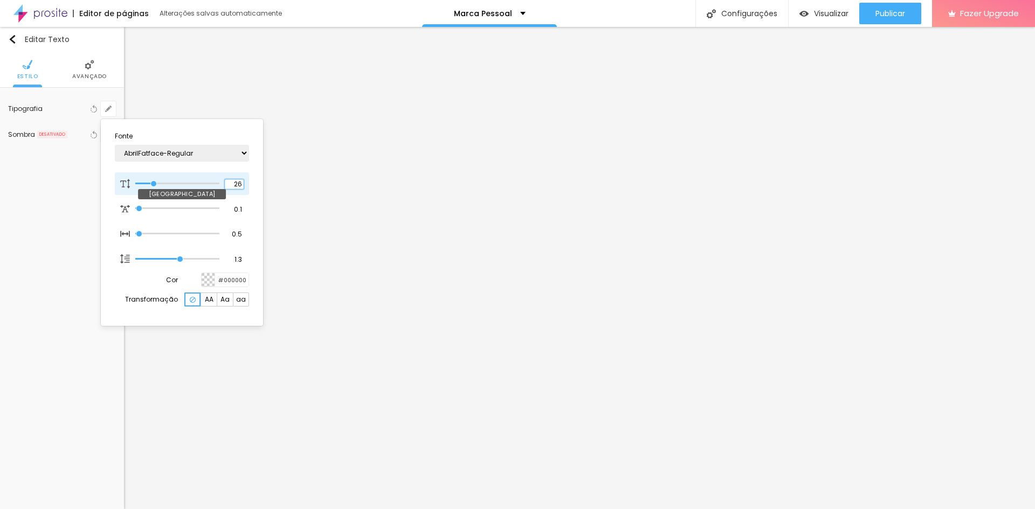
drag, startPoint x: 241, startPoint y: 184, endPoint x: 222, endPoint y: 185, distance: 19.4
click at [222, 185] on div "26 Tamanho da fonte" at bounding box center [182, 183] width 134 height 23
click at [234, 168] on section "Fonte AbrilFatface-Regular Actor-Regular Alegreya AlegreyaBlack Alice Allan-Bol…" at bounding box center [182, 222] width 154 height 198
click at [227, 153] on select "AbrilFatface-Regular Actor-Regular Alegreya AlegreyaBlack [PERSON_NAME] [PERSON…" at bounding box center [182, 153] width 134 height 17
click at [115, 145] on select "AbrilFatface-Regular Actor-Regular Alegreya AlegreyaBlack [PERSON_NAME] [PERSON…" at bounding box center [182, 153] width 134 height 17
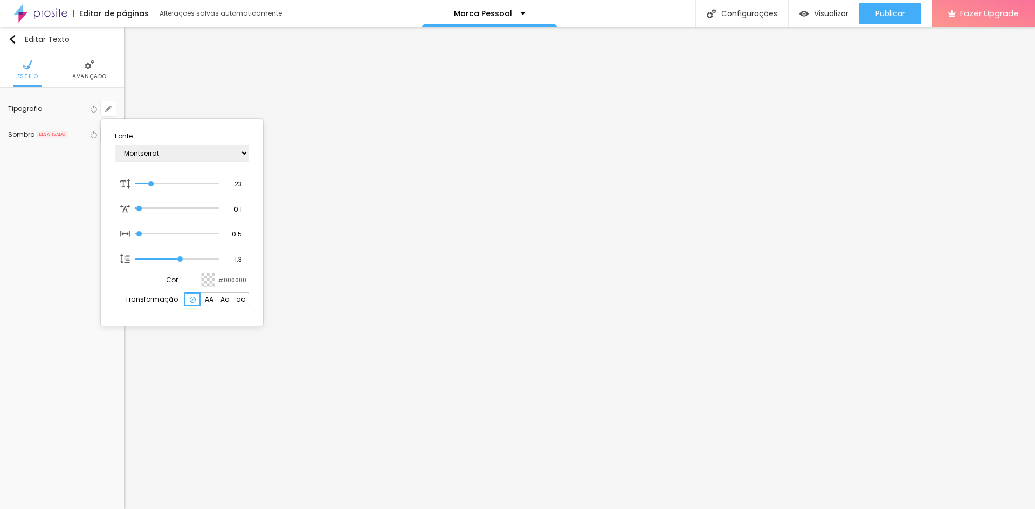
click at [690, 352] on div at bounding box center [517, 254] width 1035 height 509
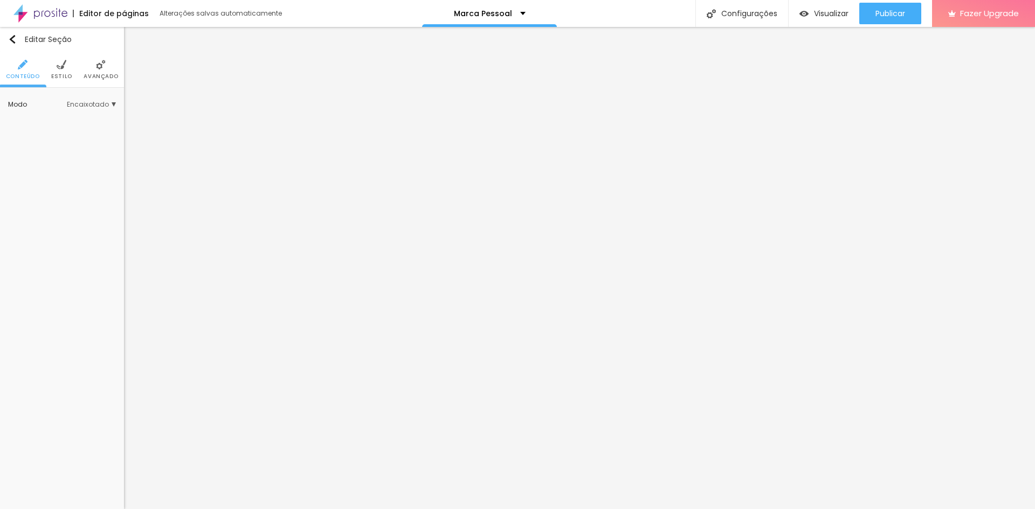
click at [70, 74] on span "Estilo" at bounding box center [61, 76] width 21 height 5
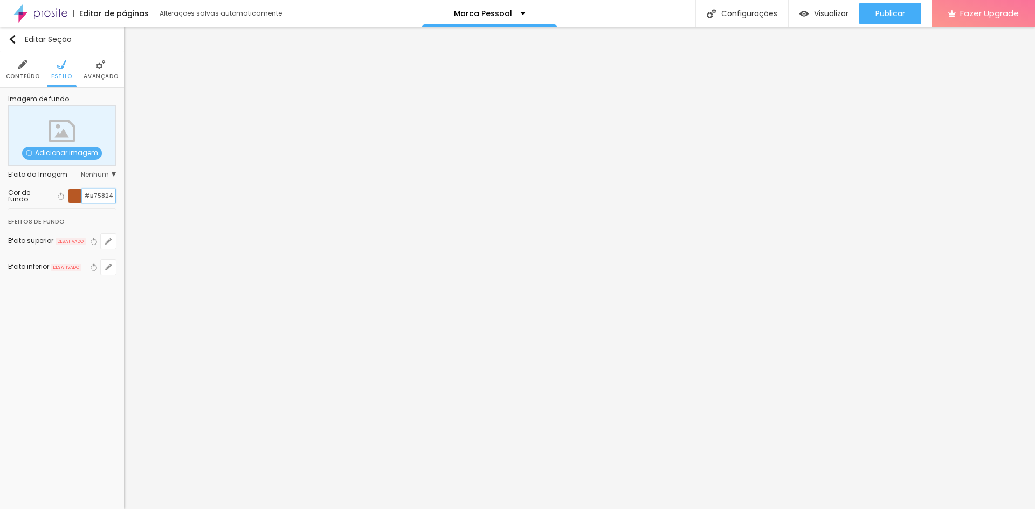
drag, startPoint x: 110, startPoint y: 196, endPoint x: 78, endPoint y: 191, distance: 32.6
click at [78, 191] on div "#B75824" at bounding box center [92, 196] width 48 height 15
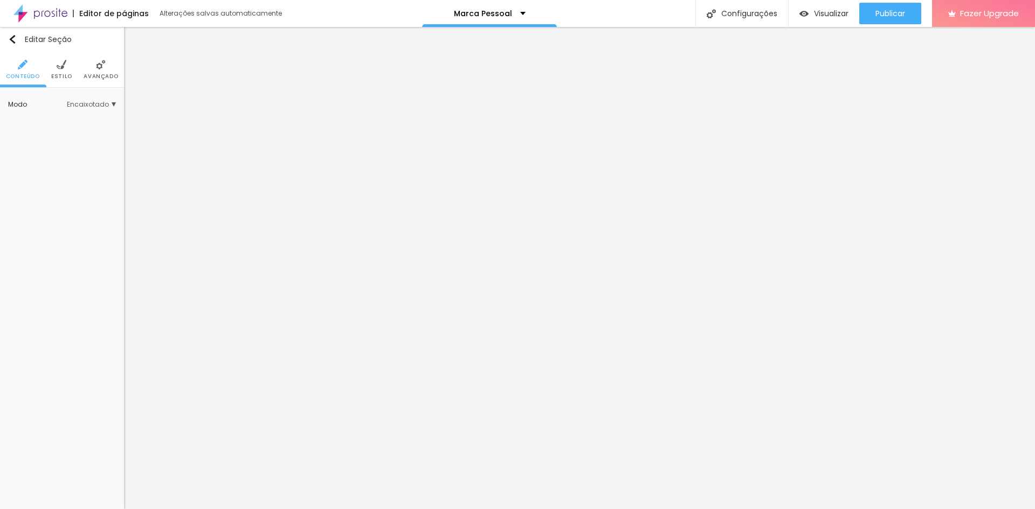
click at [64, 67] on img at bounding box center [62, 65] width 10 height 10
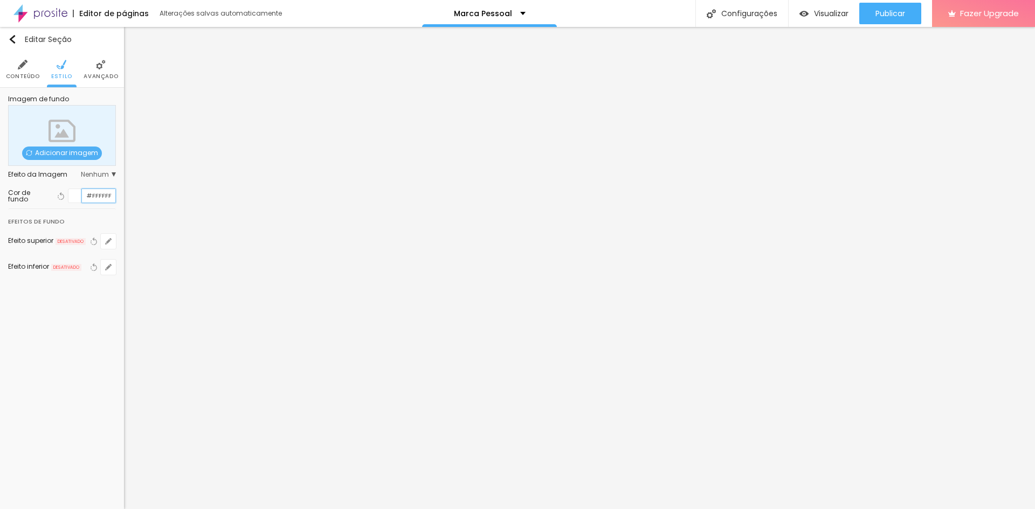
drag, startPoint x: 110, startPoint y: 192, endPoint x: 57, endPoint y: 185, distance: 53.9
click at [57, 185] on div "Cor de fundo Voltar ao padrão #FFFFFF" at bounding box center [62, 195] width 108 height 25
paste input "B75824"
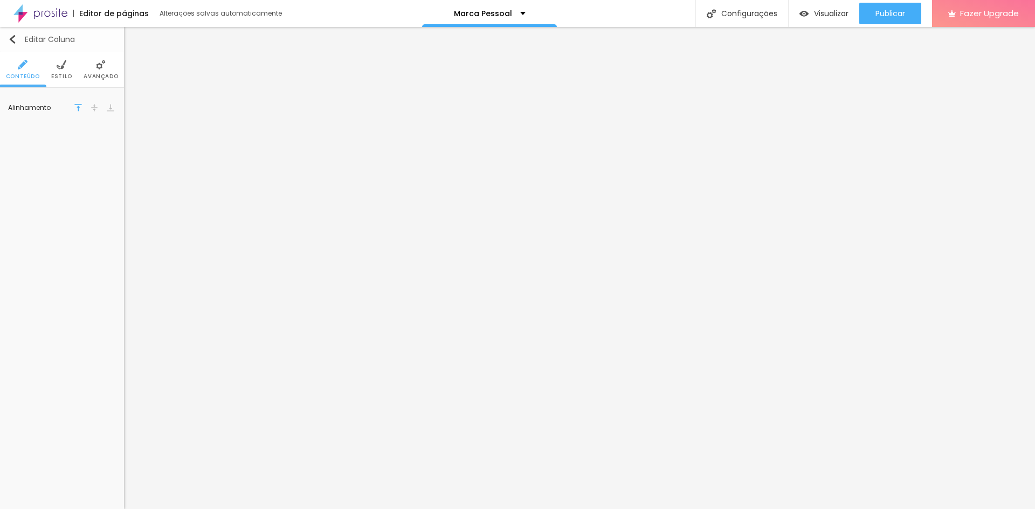
click at [11, 39] on img "button" at bounding box center [12, 39] width 9 height 9
click at [15, 41] on img "button" at bounding box center [12, 39] width 9 height 9
click at [57, 59] on li "Estilo" at bounding box center [61, 70] width 21 height 36
click at [97, 71] on li "Avançado" at bounding box center [101, 70] width 34 height 36
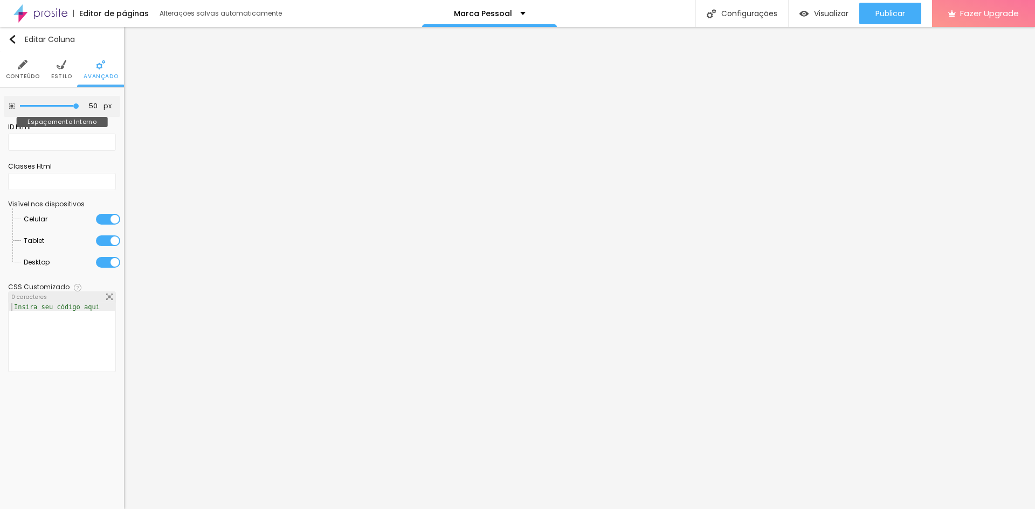
drag, startPoint x: 46, startPoint y: 105, endPoint x: 81, endPoint y: 110, distance: 34.8
click at [79, 109] on input "range" at bounding box center [49, 105] width 59 height 5
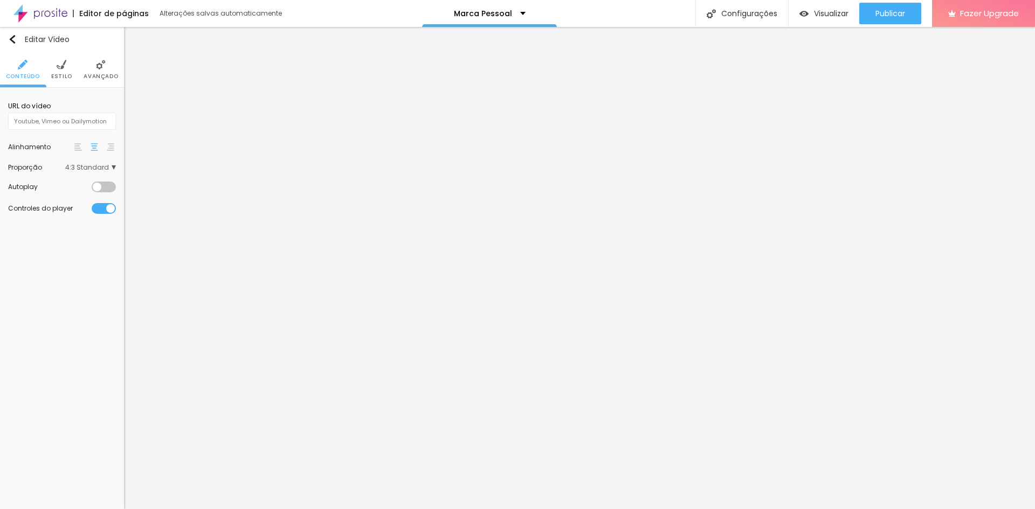
click at [52, 72] on li "Estilo" at bounding box center [61, 70] width 21 height 36
drag, startPoint x: 107, startPoint y: 114, endPoint x: 146, endPoint y: 120, distance: 39.8
click at [116, 119] on input "range" at bounding box center [62, 115] width 108 height 5
click at [94, 77] on span "Avançado" at bounding box center [101, 76] width 34 height 5
click at [61, 74] on span "Estilo" at bounding box center [61, 76] width 21 height 5
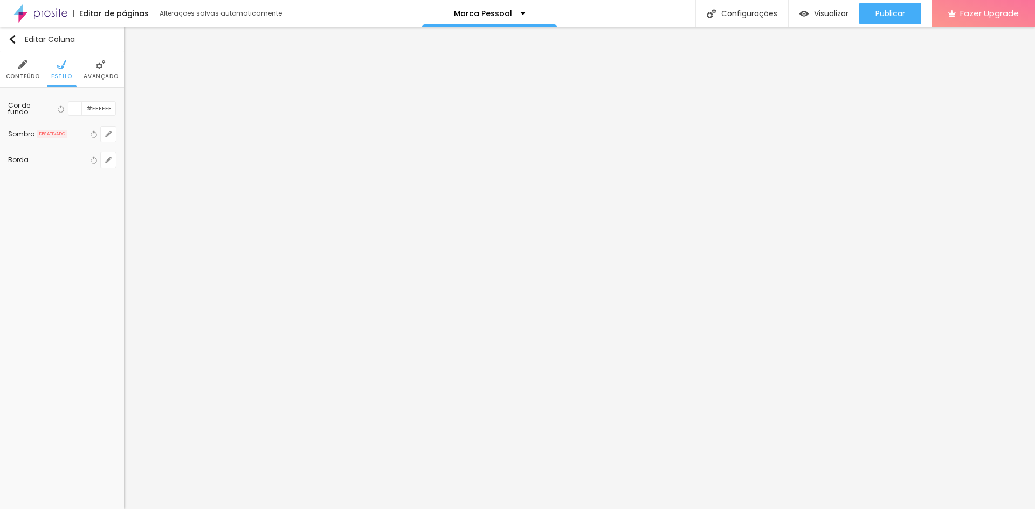
click at [86, 78] on span "Avançado" at bounding box center [101, 76] width 34 height 5
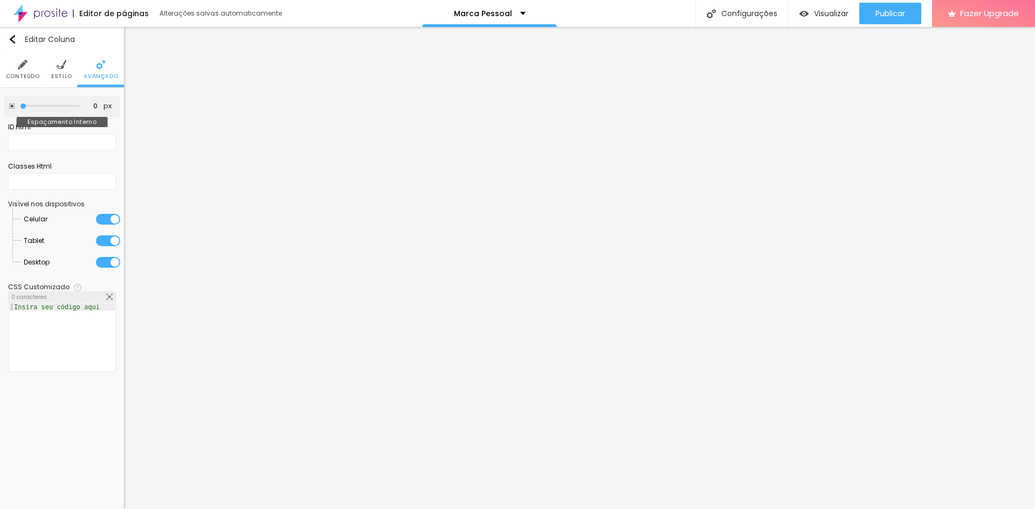
click at [20, 103] on input "range" at bounding box center [49, 105] width 59 height 5
click at [67, 79] on span "Estilo" at bounding box center [61, 76] width 21 height 5
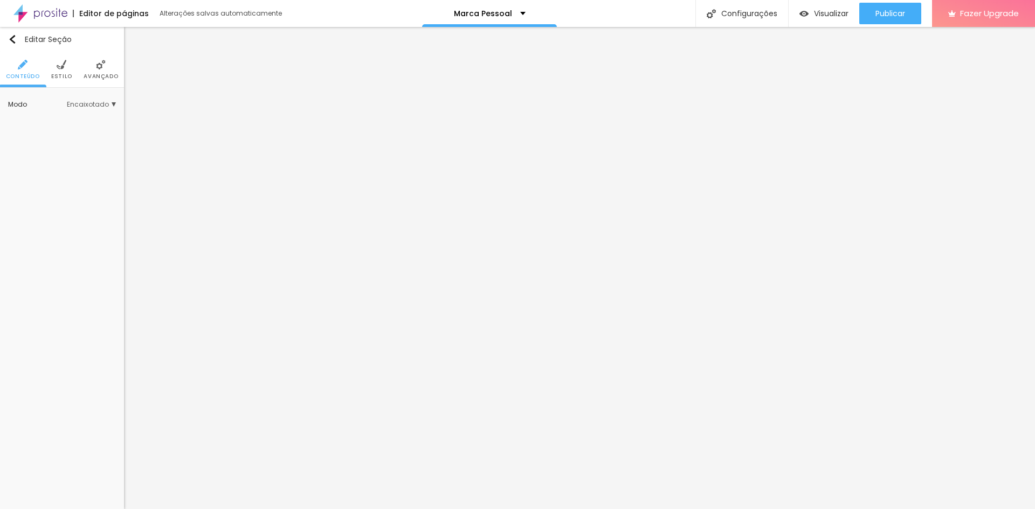
click at [60, 74] on span "Estilo" at bounding box center [61, 76] width 21 height 5
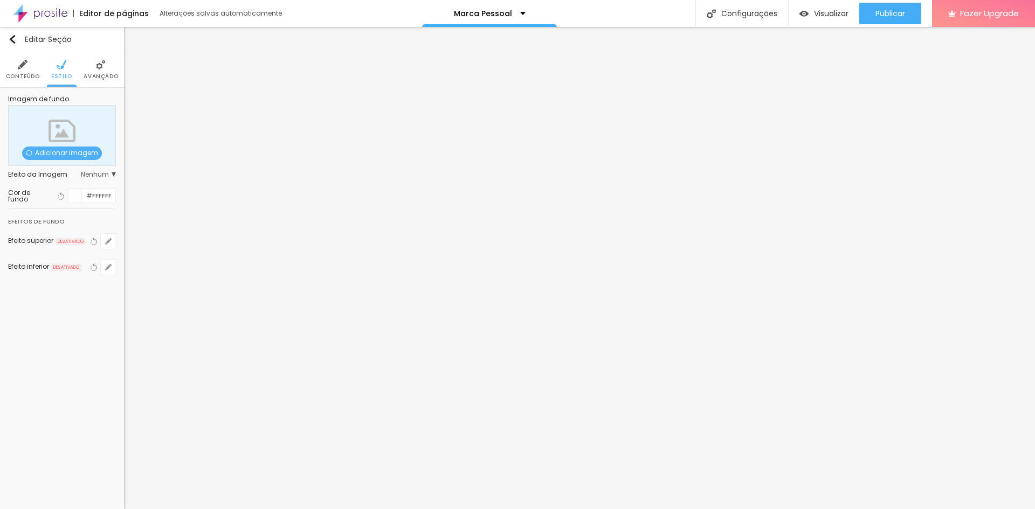
click at [26, 70] on img at bounding box center [23, 65] width 10 height 10
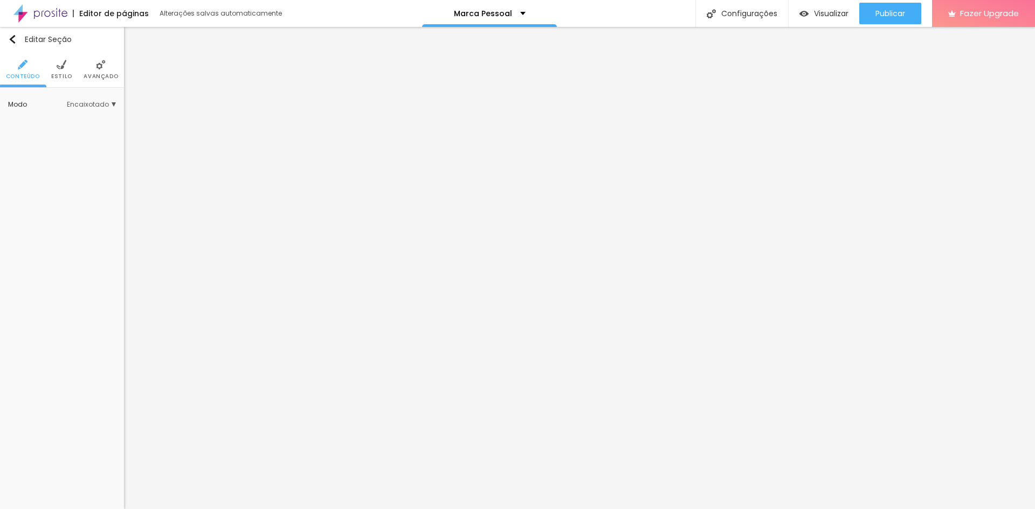
click at [108, 102] on span "Encaixotado" at bounding box center [91, 104] width 49 height 6
click at [77, 130] on div "Completo" at bounding box center [70, 135] width 91 height 14
click at [54, 69] on li "Estilo" at bounding box center [61, 70] width 21 height 36
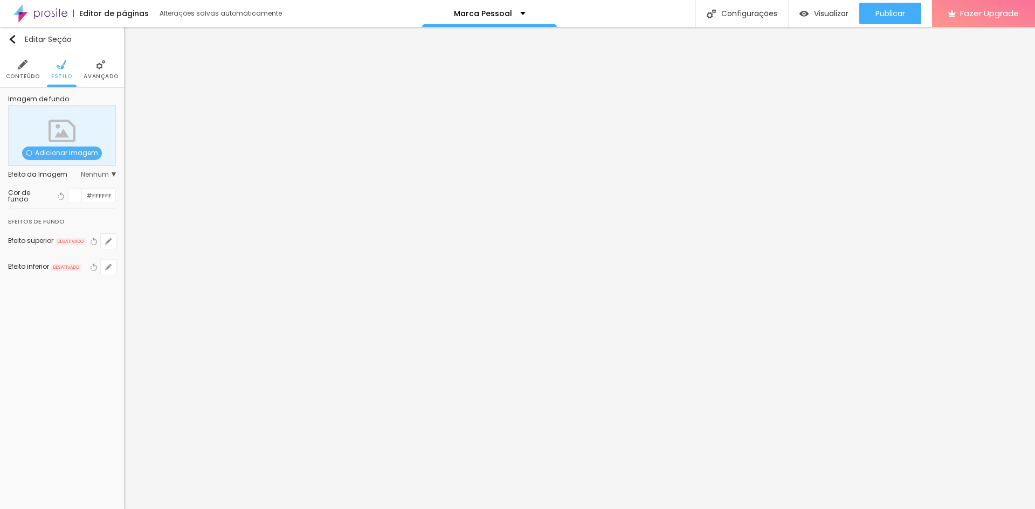
click at [103, 75] on span "Avançado" at bounding box center [101, 76] width 34 height 5
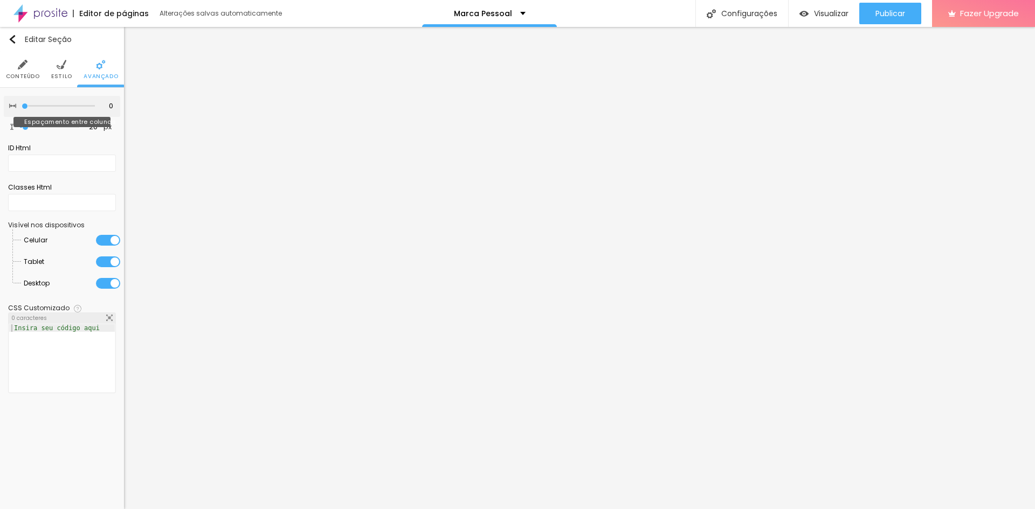
drag, startPoint x: 72, startPoint y: 105, endPoint x: 20, endPoint y: 102, distance: 51.8
click at [22, 103] on input "range" at bounding box center [58, 105] width 73 height 5
drag, startPoint x: 26, startPoint y: 128, endPoint x: 4, endPoint y: 126, distance: 22.7
click at [20, 126] on input "range" at bounding box center [49, 127] width 59 height 5
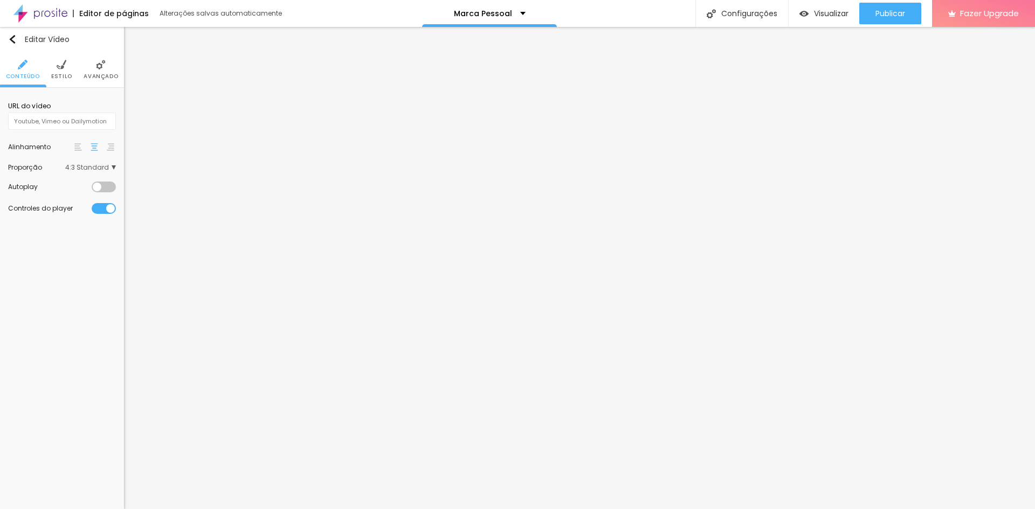
click at [66, 74] on span "Estilo" at bounding box center [61, 76] width 21 height 5
drag, startPoint x: 109, startPoint y: 113, endPoint x: 126, endPoint y: 118, distance: 17.6
click at [116, 118] on input "range" at bounding box center [62, 115] width 108 height 5
click at [93, 74] on span "Avançado" at bounding box center [101, 76] width 34 height 5
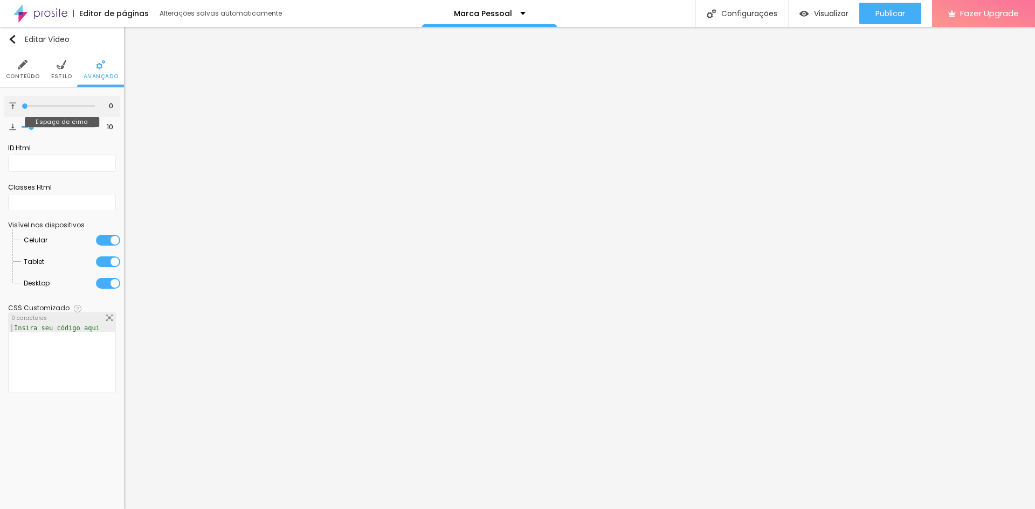
drag, startPoint x: 31, startPoint y: 103, endPoint x: 15, endPoint y: 103, distance: 16.2
click at [22, 103] on input "range" at bounding box center [58, 105] width 73 height 5
drag, startPoint x: 27, startPoint y: 126, endPoint x: 3, endPoint y: 125, distance: 24.8
click at [22, 125] on input "range" at bounding box center [58, 127] width 73 height 5
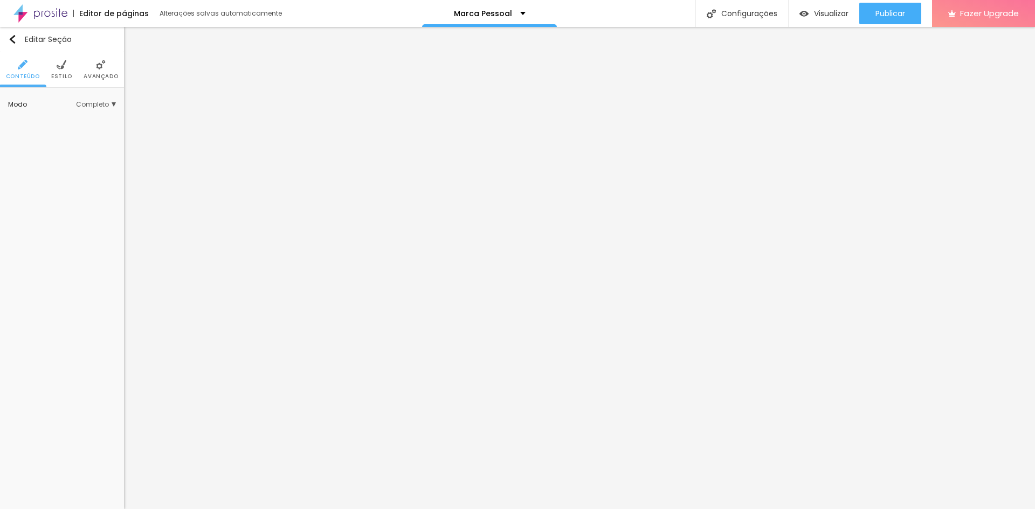
click at [55, 69] on li "Estilo" at bounding box center [61, 70] width 21 height 36
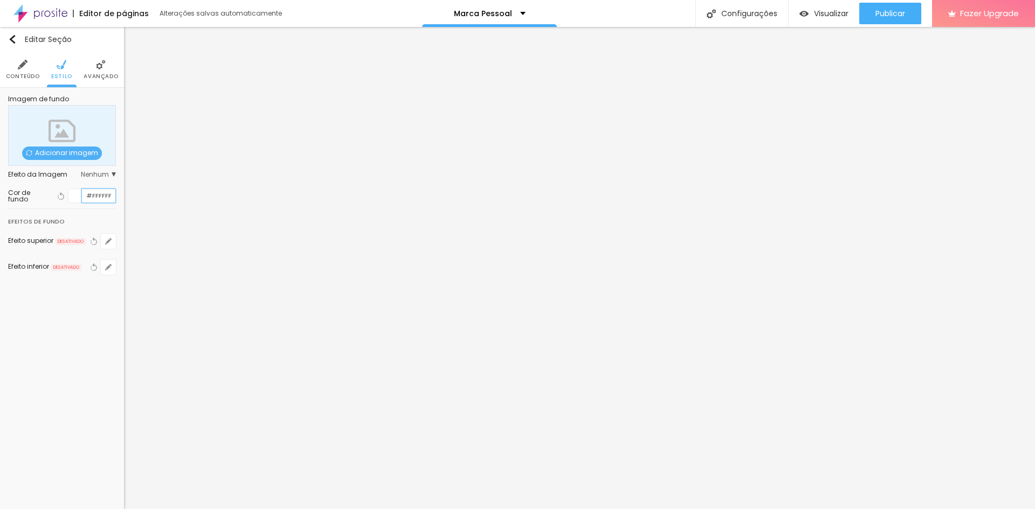
drag, startPoint x: 109, startPoint y: 195, endPoint x: 68, endPoint y: 189, distance: 41.5
click at [68, 189] on div "#FFFFFF" at bounding box center [92, 196] width 48 height 15
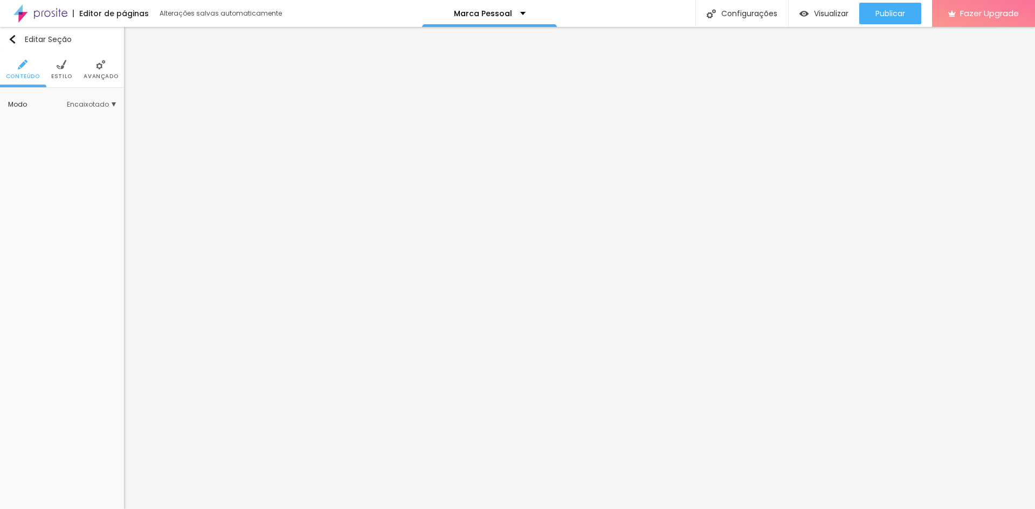
click at [58, 60] on img at bounding box center [62, 65] width 10 height 10
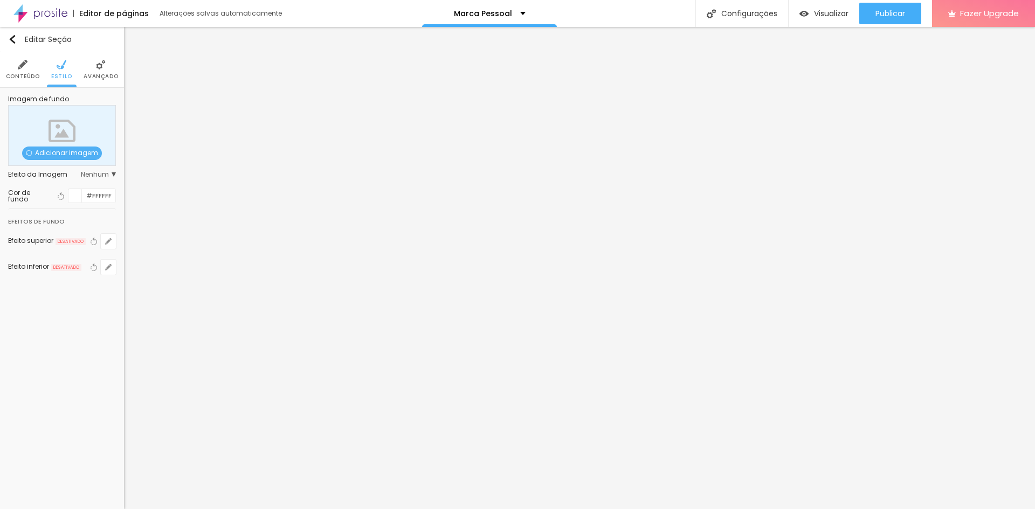
click at [25, 69] on img at bounding box center [23, 65] width 10 height 10
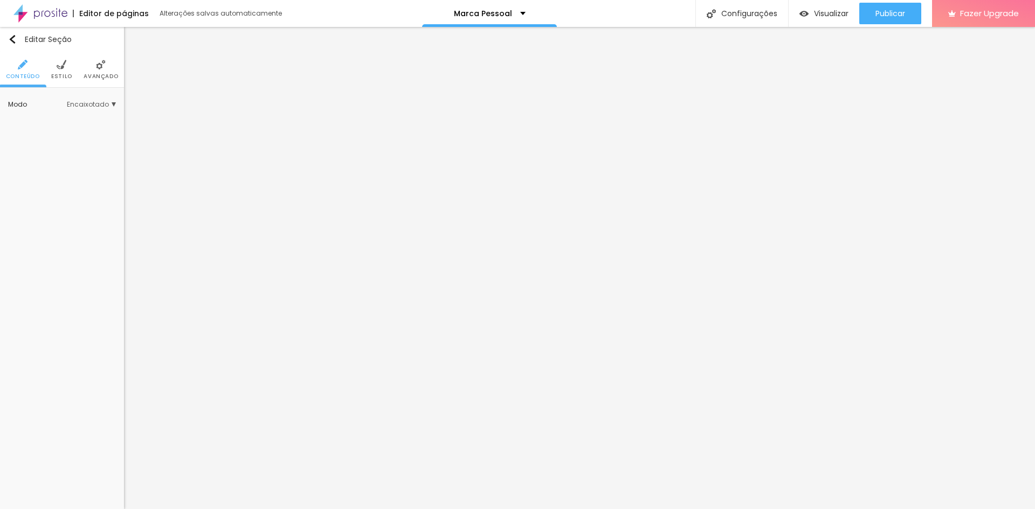
click at [100, 108] on span "Encaixotado" at bounding box center [91, 104] width 49 height 6
click at [93, 133] on span "Completo" at bounding box center [77, 135] width 73 height 6
click at [60, 70] on li "Estilo" at bounding box center [61, 70] width 21 height 36
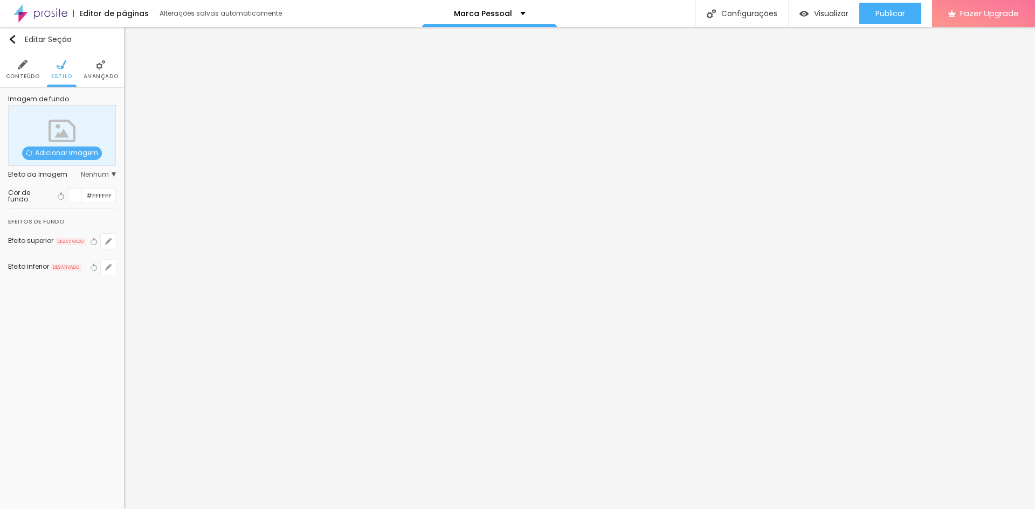
click at [102, 172] on span "Nenhum" at bounding box center [98, 174] width 35 height 6
click at [79, 151] on span "Adicionar imagem" at bounding box center [62, 153] width 80 height 13
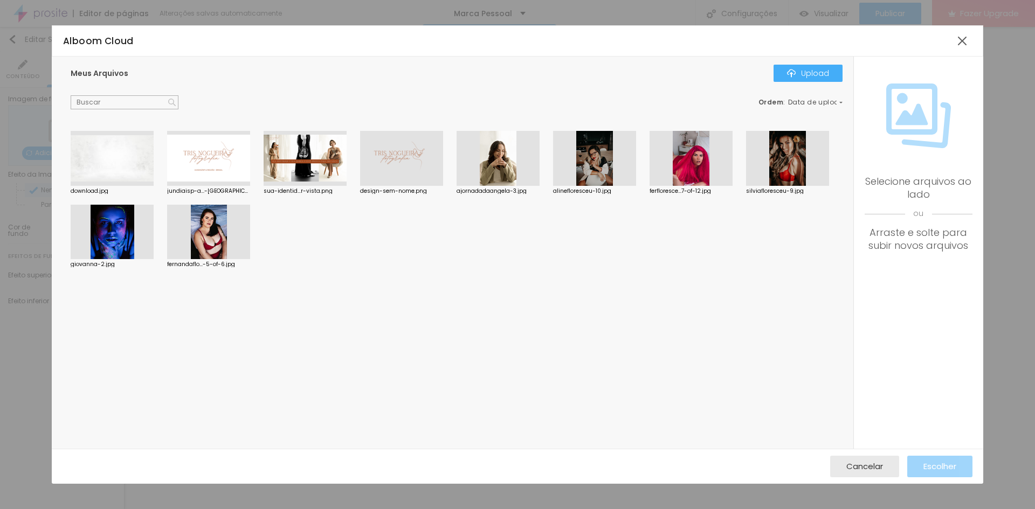
click at [208, 151] on div at bounding box center [208, 158] width 83 height 55
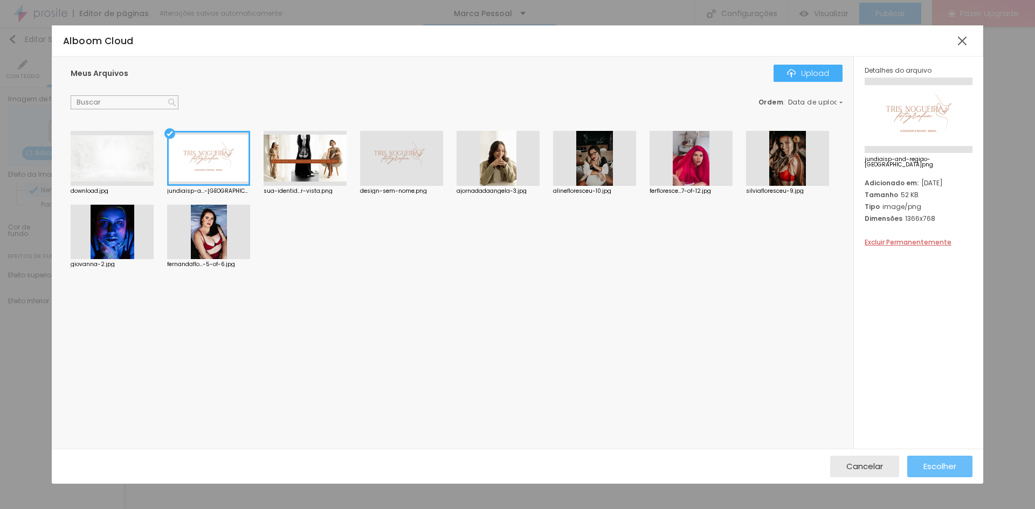
click at [939, 466] on span "Escolher" at bounding box center [939, 466] width 33 height 9
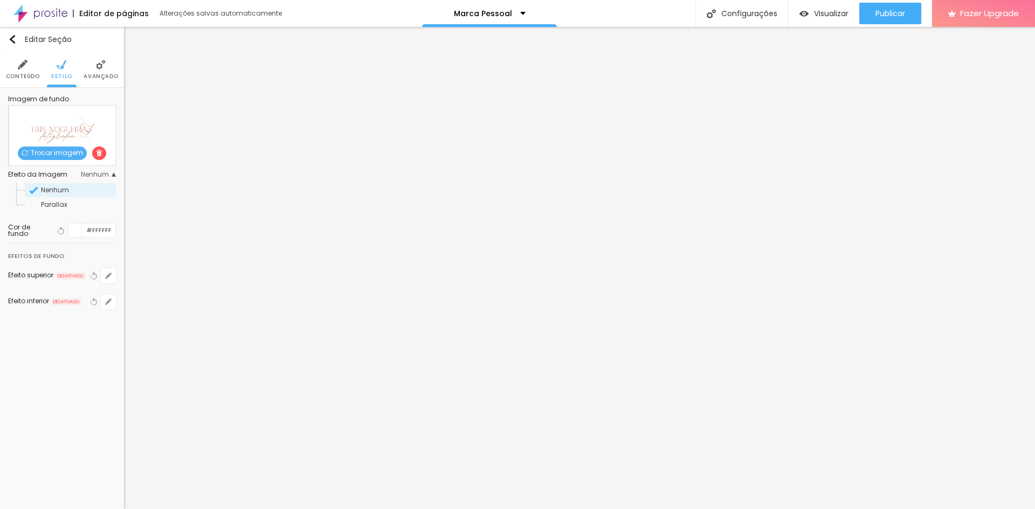
click at [96, 154] on img at bounding box center [99, 153] width 6 height 6
click at [12, 36] on img "button" at bounding box center [12, 39] width 9 height 9
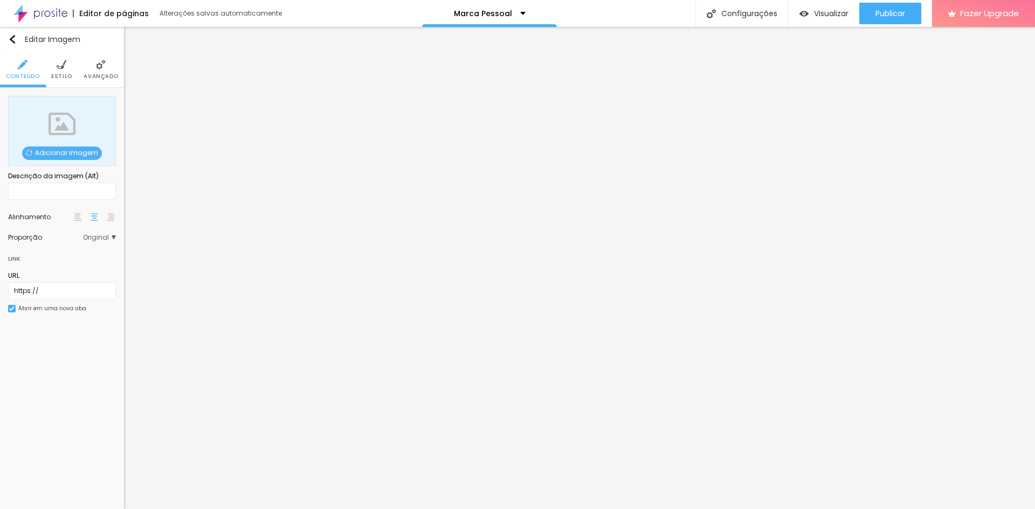
click at [66, 75] on span "Estilo" at bounding box center [61, 76] width 21 height 5
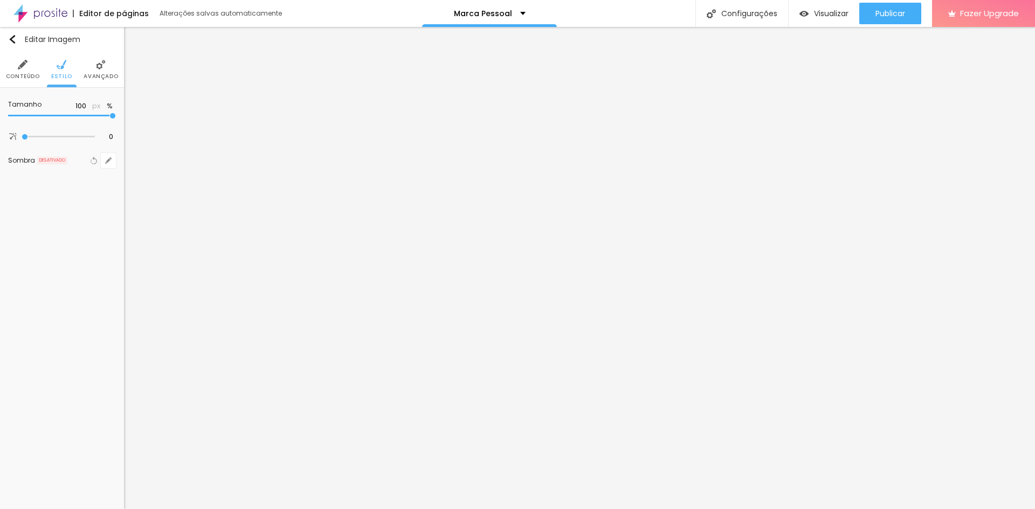
drag, startPoint x: 77, startPoint y: 114, endPoint x: 149, endPoint y: 117, distance: 72.3
click at [116, 117] on input "range" at bounding box center [62, 115] width 108 height 5
click at [12, 75] on span "Conteúdo" at bounding box center [23, 76] width 34 height 5
click at [80, 72] on ul "Conteúdo Estilo Avançado" at bounding box center [62, 70] width 124 height 36
click at [55, 72] on li "Estilo" at bounding box center [61, 70] width 21 height 36
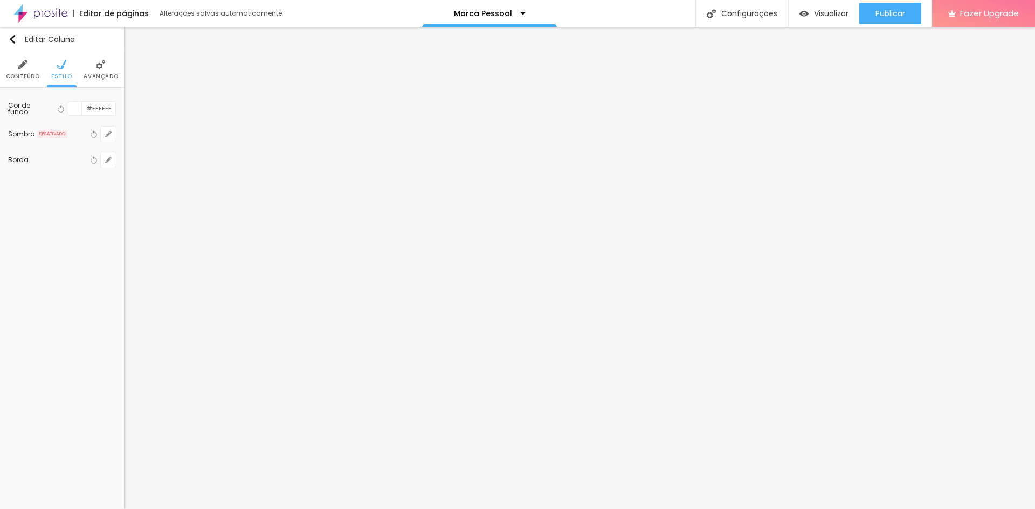
click at [26, 74] on span "Conteúdo" at bounding box center [23, 76] width 34 height 5
click at [60, 74] on span "Estilo" at bounding box center [61, 76] width 21 height 5
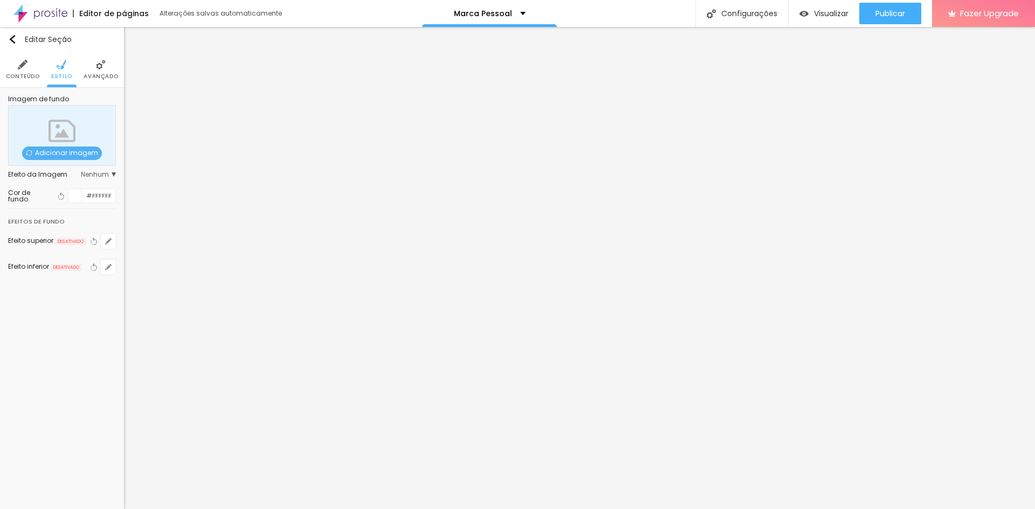
click at [36, 69] on li "Conteúdo" at bounding box center [23, 70] width 34 height 36
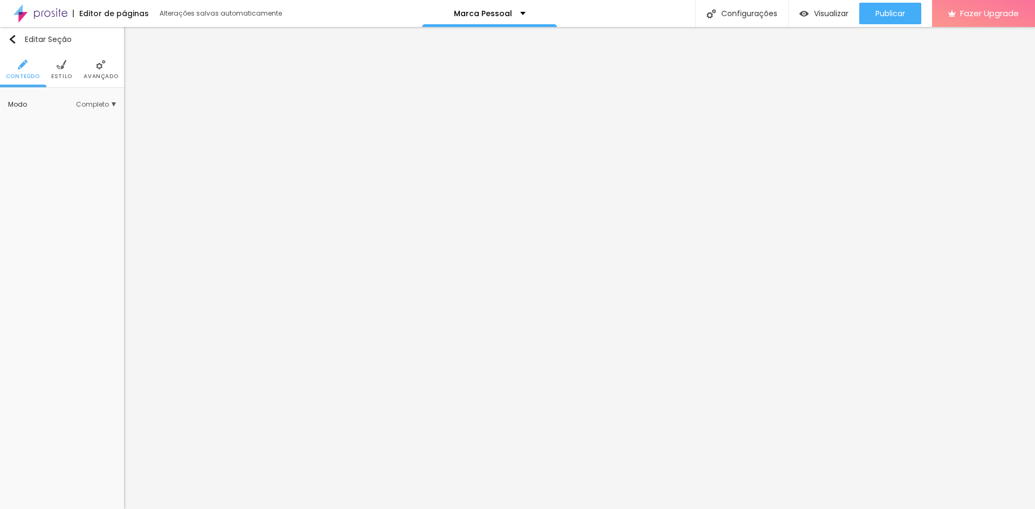
click at [106, 102] on span "Completo" at bounding box center [96, 104] width 40 height 6
click at [81, 122] on span "Encaixotado" at bounding box center [77, 120] width 73 height 6
click at [72, 128] on div "Completo" at bounding box center [70, 135] width 91 height 14
click at [67, 68] on li "Estilo" at bounding box center [61, 70] width 21 height 36
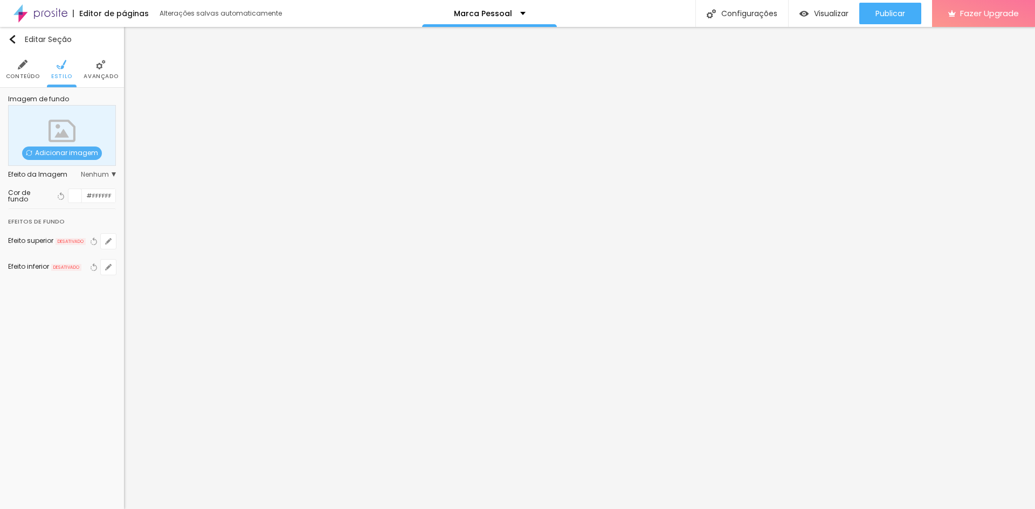
click at [81, 149] on span "Adicionar imagem" at bounding box center [62, 153] width 80 height 13
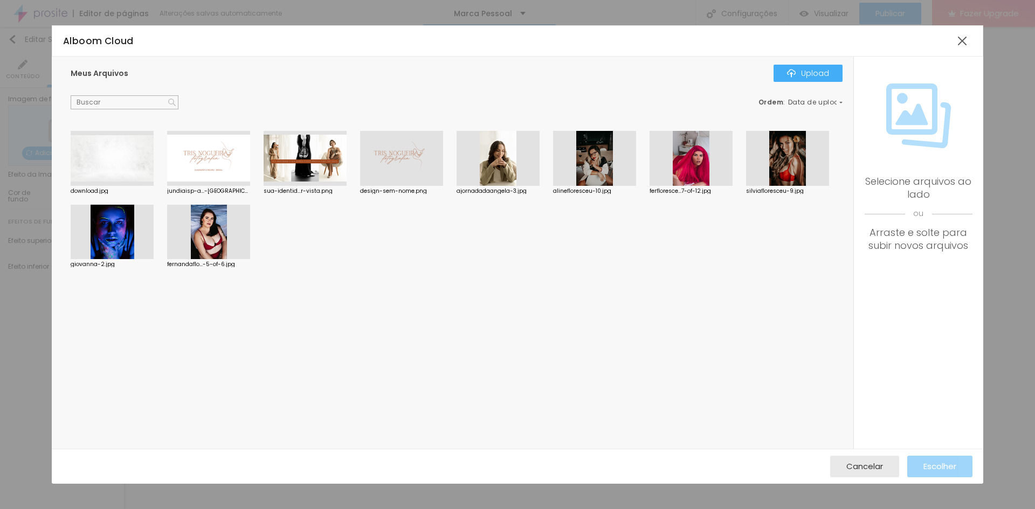
click at [771, 159] on div at bounding box center [787, 158] width 83 height 55
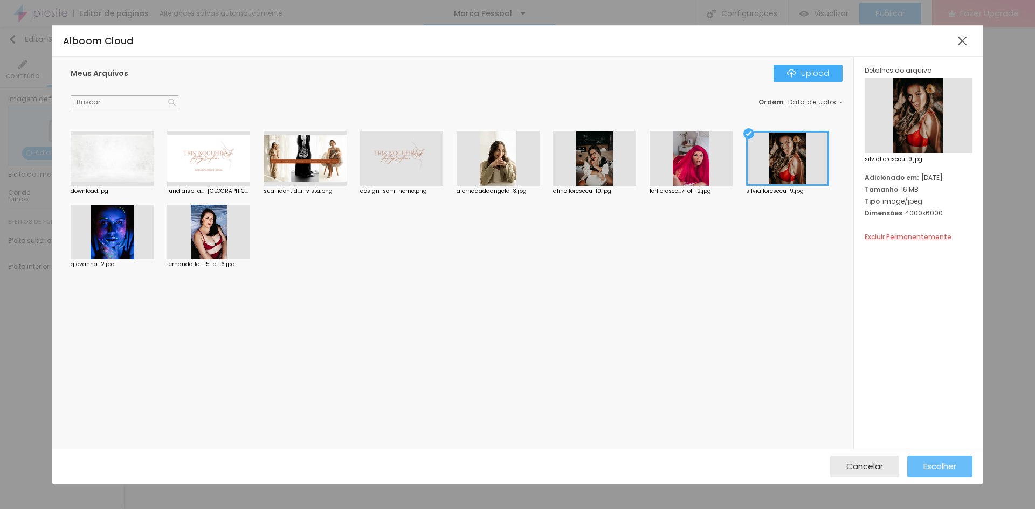
click at [951, 456] on div "Escolher" at bounding box center [939, 467] width 33 height 22
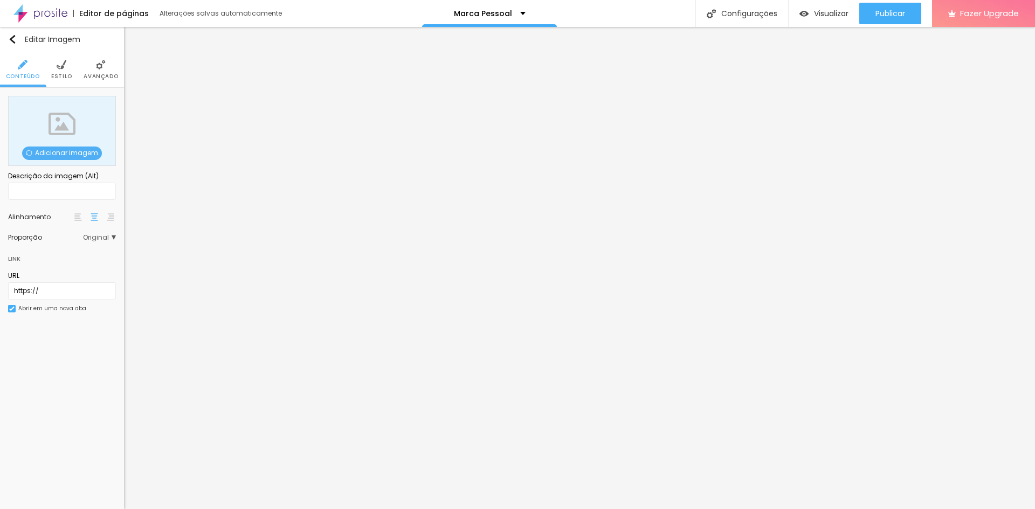
click at [56, 74] on span "Estilo" at bounding box center [61, 76] width 21 height 5
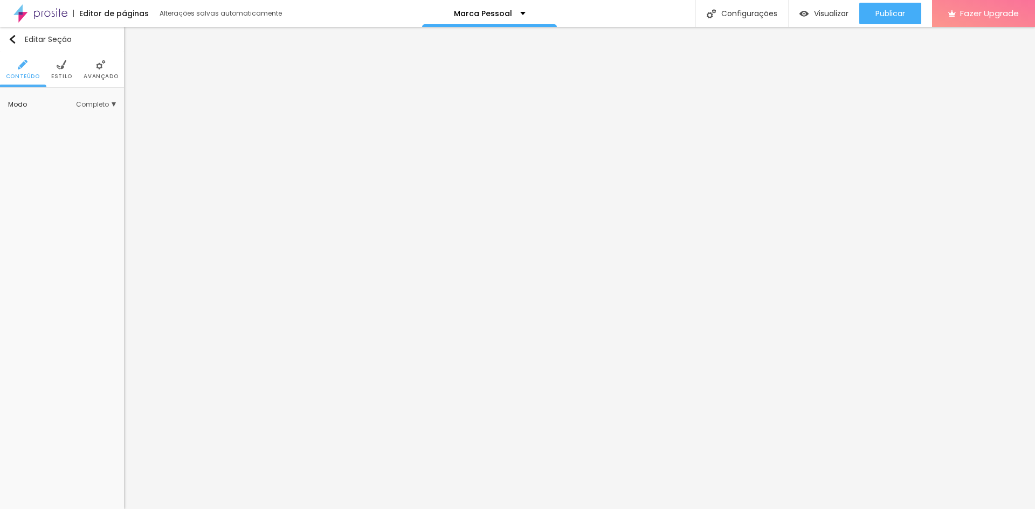
drag, startPoint x: 61, startPoint y: 77, endPoint x: 77, endPoint y: 83, distance: 16.9
click at [60, 77] on span "Estilo" at bounding box center [61, 76] width 21 height 5
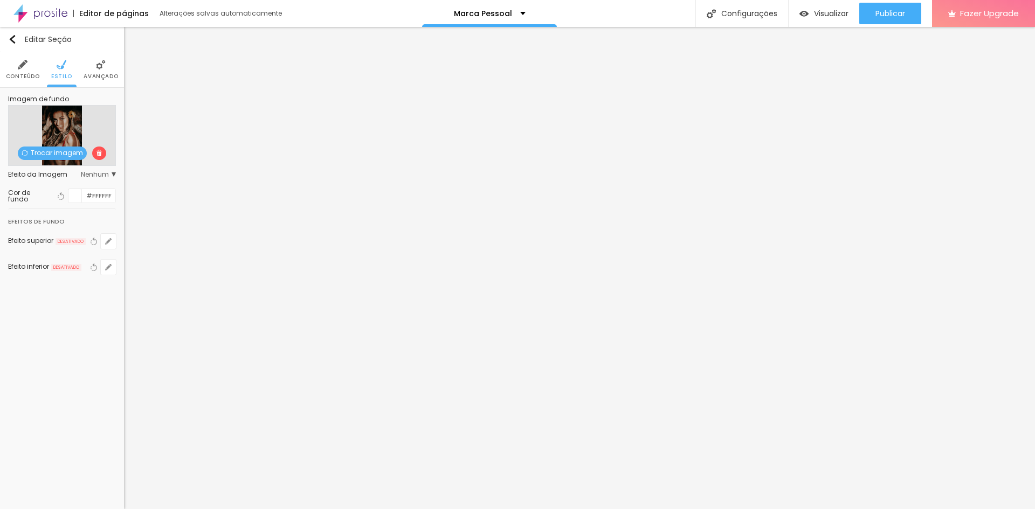
drag, startPoint x: 98, startPoint y: 149, endPoint x: 118, endPoint y: 149, distance: 19.9
click at [100, 149] on span at bounding box center [99, 153] width 14 height 13
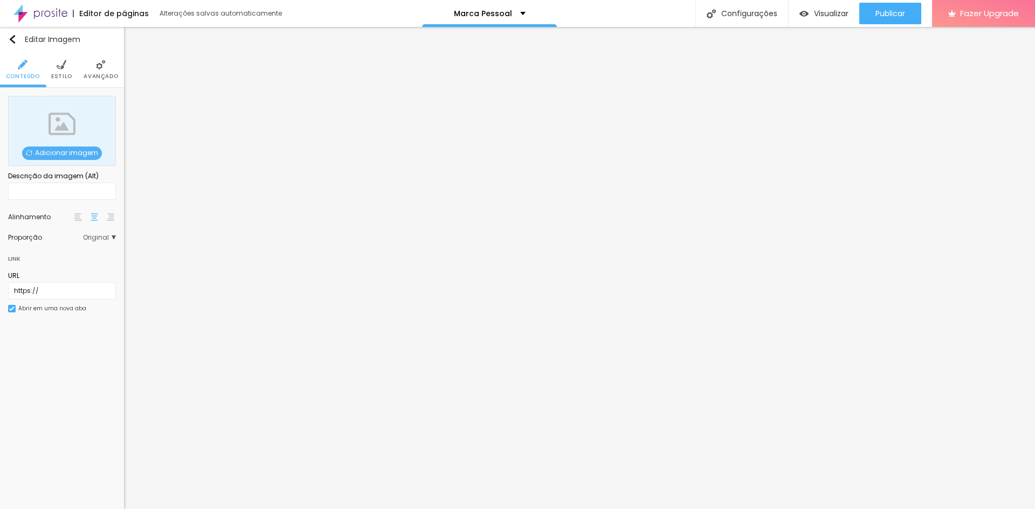
click at [81, 148] on span "Adicionar imagem" at bounding box center [62, 153] width 80 height 13
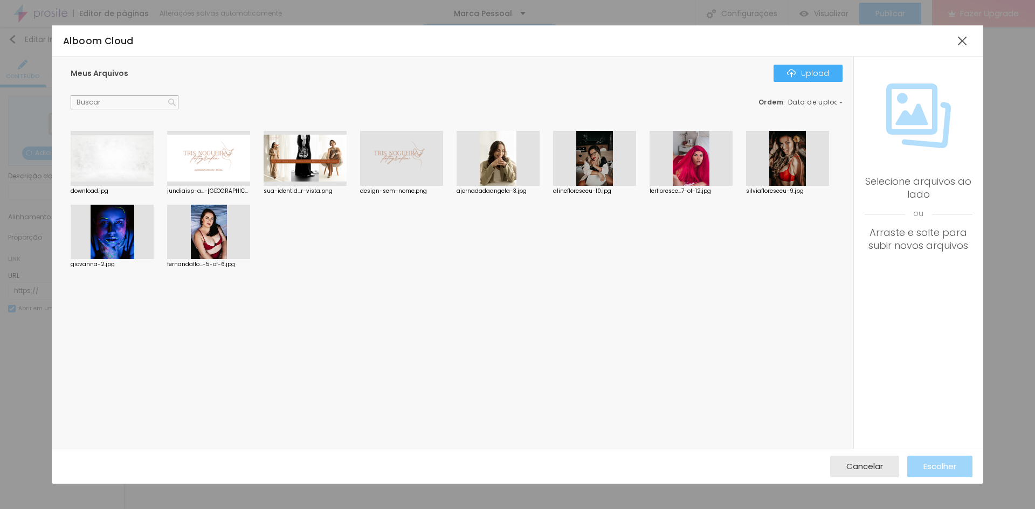
click at [763, 144] on div at bounding box center [787, 158] width 83 height 55
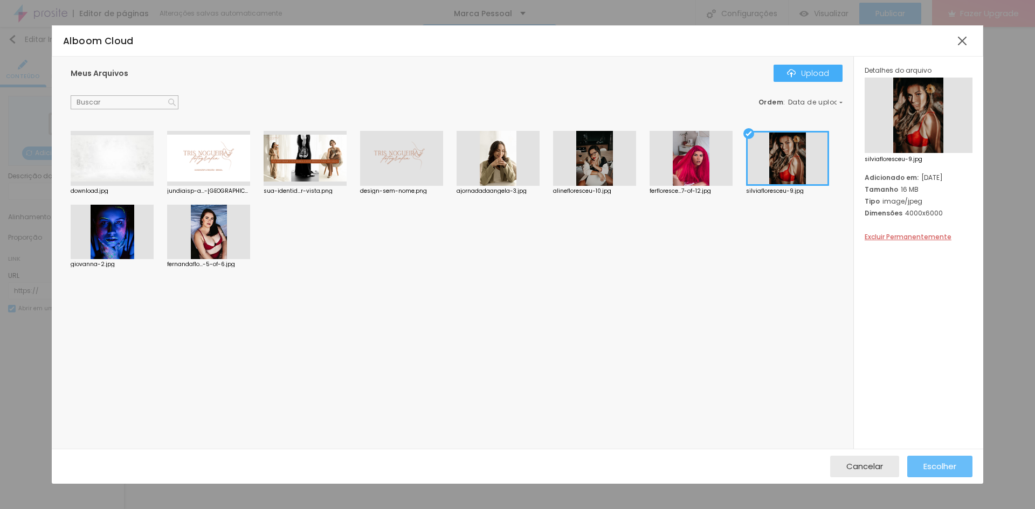
click at [953, 462] on span "Escolher" at bounding box center [939, 466] width 33 height 9
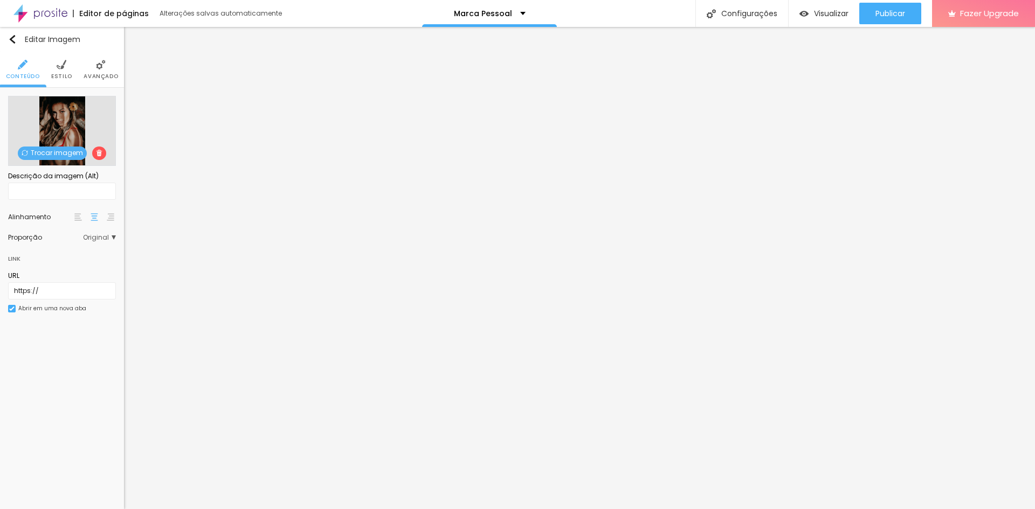
click at [67, 69] on li "Estilo" at bounding box center [61, 70] width 21 height 36
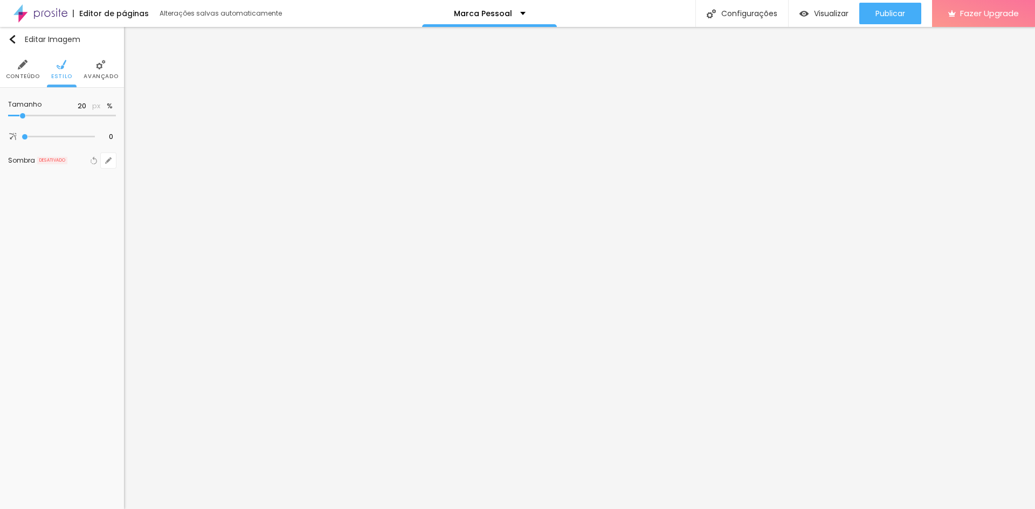
drag, startPoint x: 70, startPoint y: 116, endPoint x: 24, endPoint y: 113, distance: 46.5
click at [24, 113] on input "range" at bounding box center [62, 115] width 108 height 5
click at [26, 113] on input "range" at bounding box center [62, 115] width 108 height 5
click at [13, 74] on span "Conteúdo" at bounding box center [23, 76] width 34 height 5
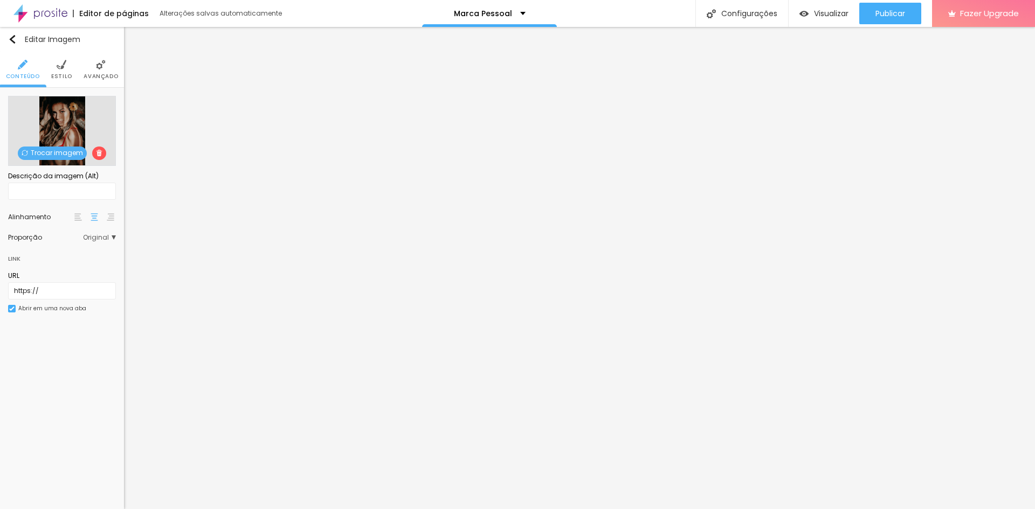
click at [61, 151] on span "Trocar imagem" at bounding box center [52, 153] width 69 height 13
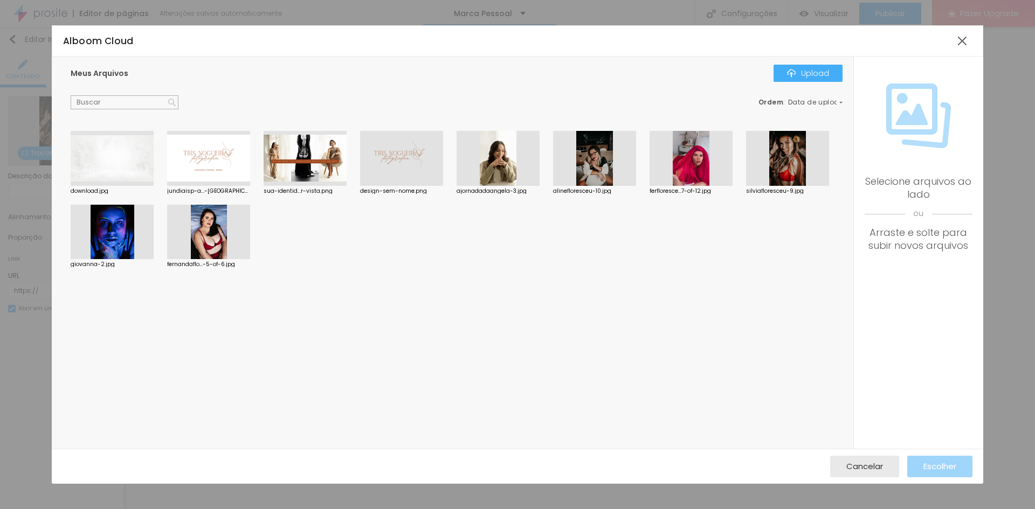
click at [297, 157] on div at bounding box center [305, 158] width 83 height 55
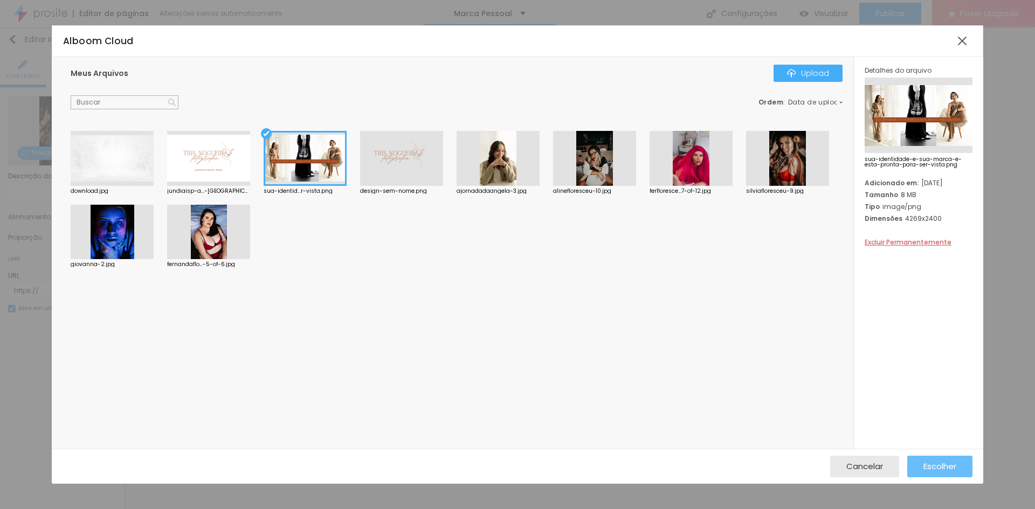
click at [940, 465] on span "Escolher" at bounding box center [939, 466] width 33 height 9
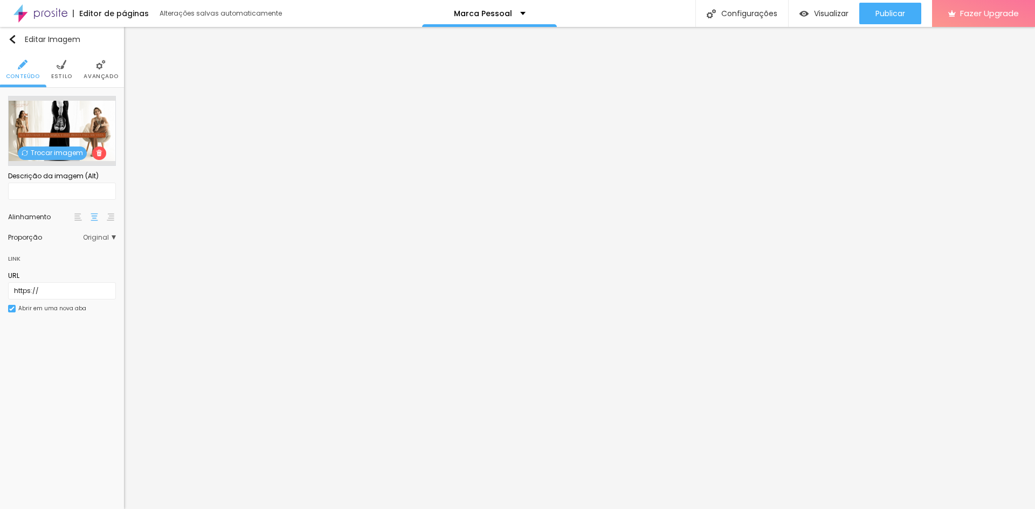
click at [64, 74] on span "Estilo" at bounding box center [61, 76] width 21 height 5
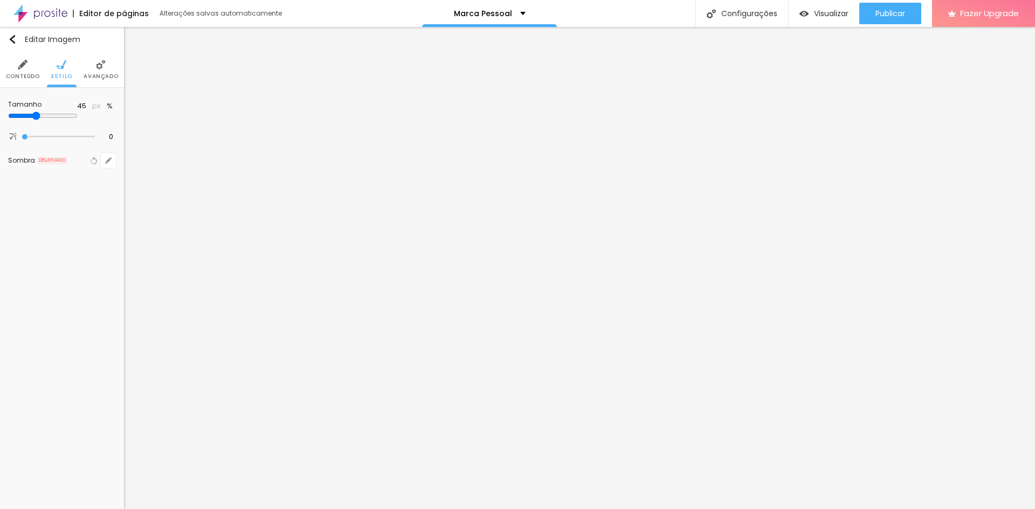
drag, startPoint x: 38, startPoint y: 114, endPoint x: 52, endPoint y: 118, distance: 14.4
click at [52, 118] on input "range" at bounding box center [43, 116] width 70 height 9
click at [33, 72] on li "Conteúdo" at bounding box center [23, 70] width 34 height 36
click at [95, 102] on span "Completo" at bounding box center [96, 104] width 40 height 6
click at [90, 133] on span "Completo" at bounding box center [77, 135] width 73 height 6
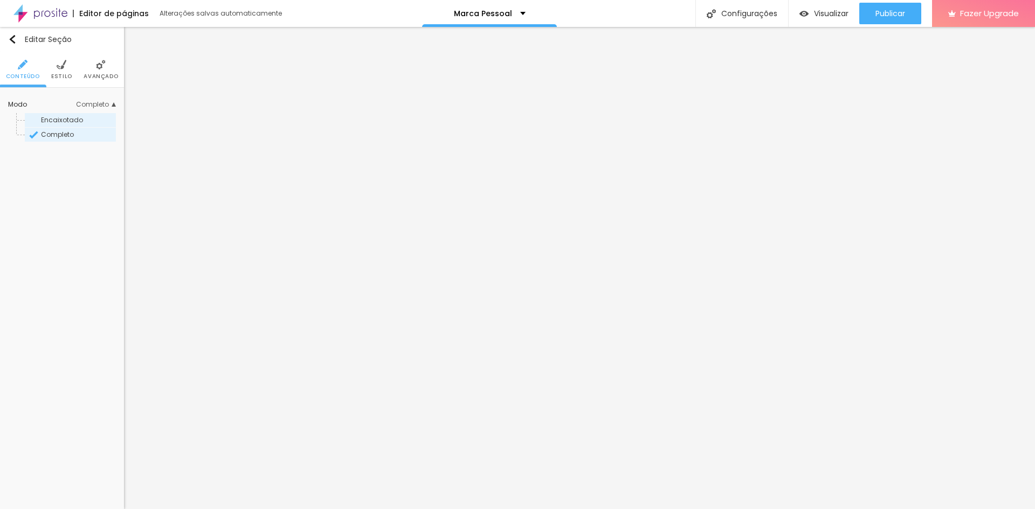
click at [86, 121] on span "Encaixotado" at bounding box center [77, 120] width 73 height 6
click at [96, 103] on span "Encaixotado" at bounding box center [91, 104] width 49 height 6
click at [90, 106] on span "Encaixotado" at bounding box center [91, 104] width 49 height 6
click at [70, 132] on span "Completo" at bounding box center [57, 134] width 33 height 9
click at [66, 74] on span "Estilo" at bounding box center [61, 76] width 21 height 5
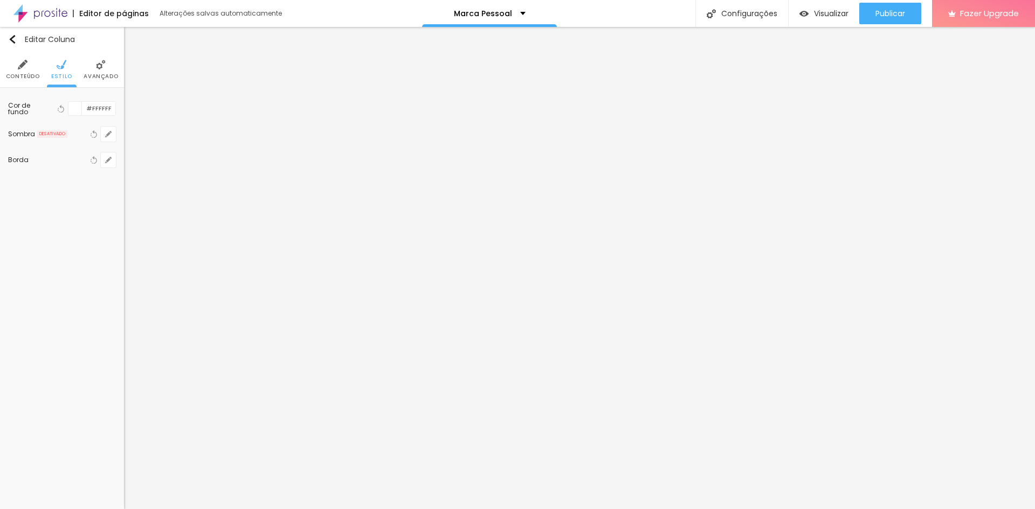
click at [77, 106] on div at bounding box center [74, 108] width 13 height 13
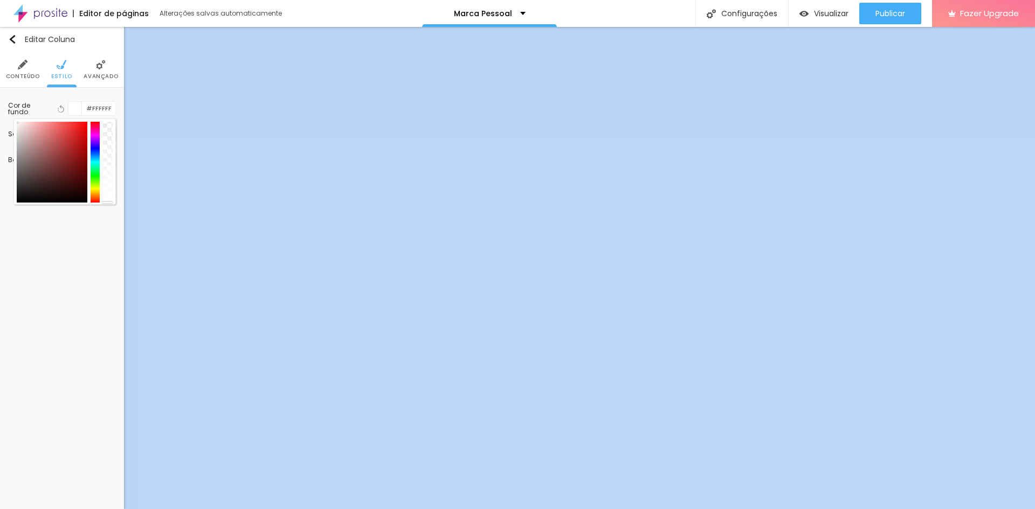
drag, startPoint x: 105, startPoint y: 138, endPoint x: 113, endPoint y: 218, distance: 80.7
click at [113, 218] on div "Editar Coluna Conteúdo Estilo Avançado Cor de fundo Voltar ao padrão #FFFFFF So…" at bounding box center [62, 268] width 124 height 482
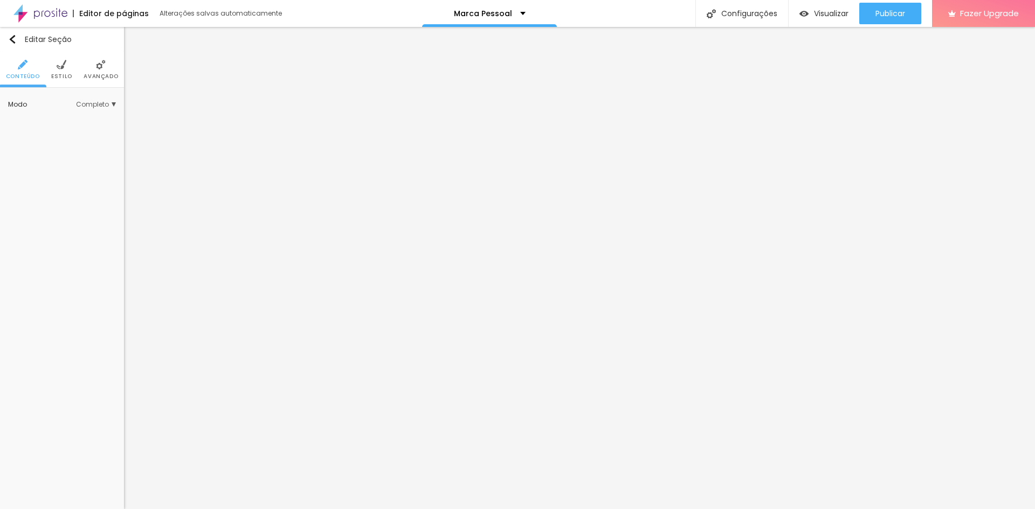
click at [70, 68] on li "Estilo" at bounding box center [61, 70] width 21 height 36
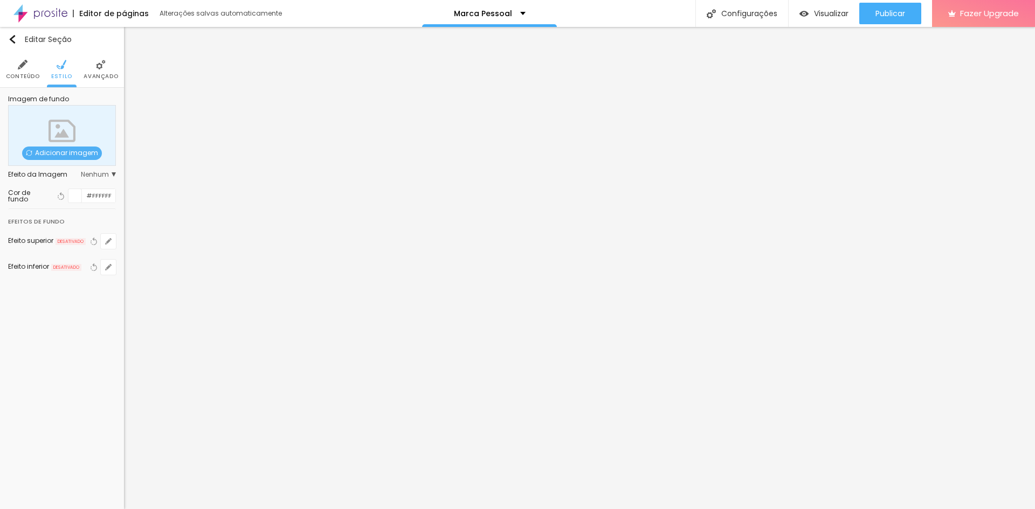
click at [29, 79] on span "Conteúdo" at bounding box center [23, 76] width 34 height 5
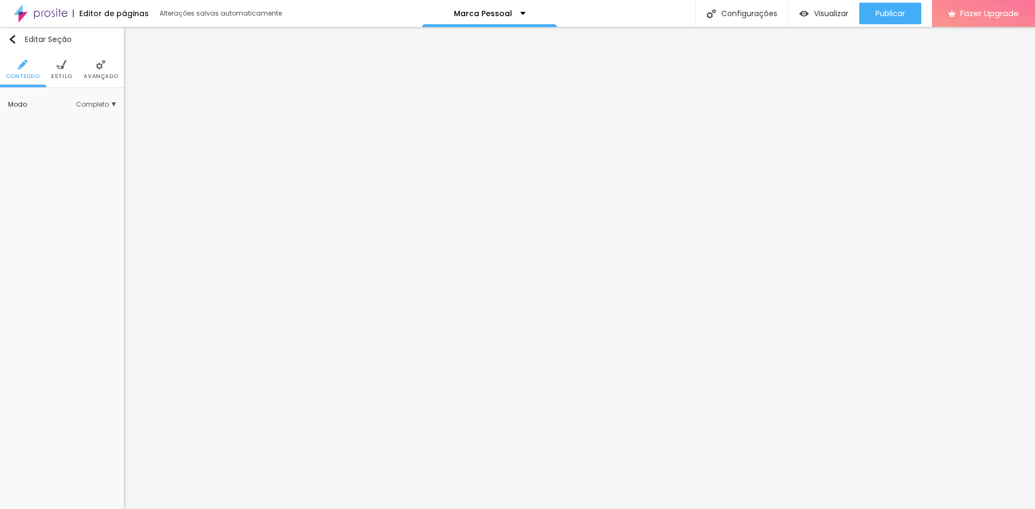
click at [67, 66] on li "Estilo" at bounding box center [61, 70] width 21 height 36
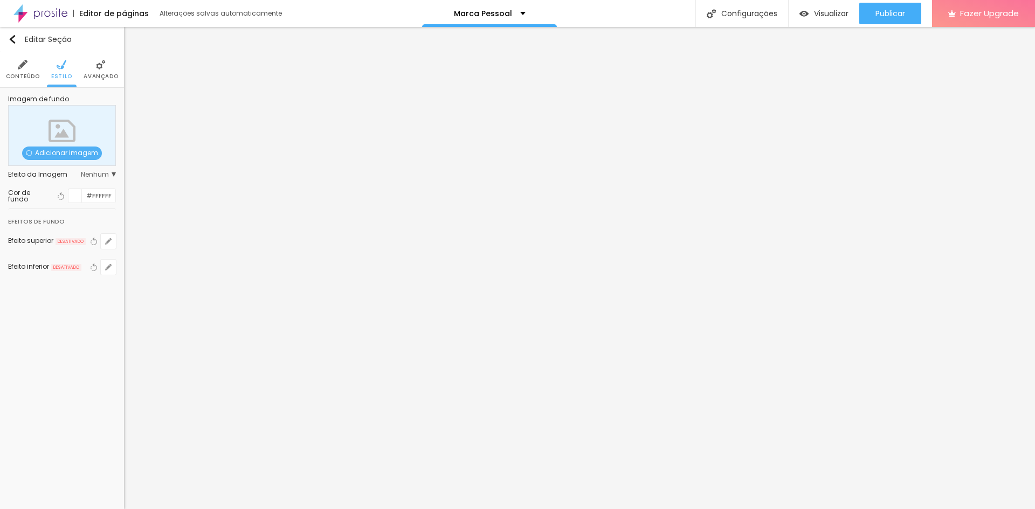
click at [76, 192] on div at bounding box center [74, 195] width 13 height 13
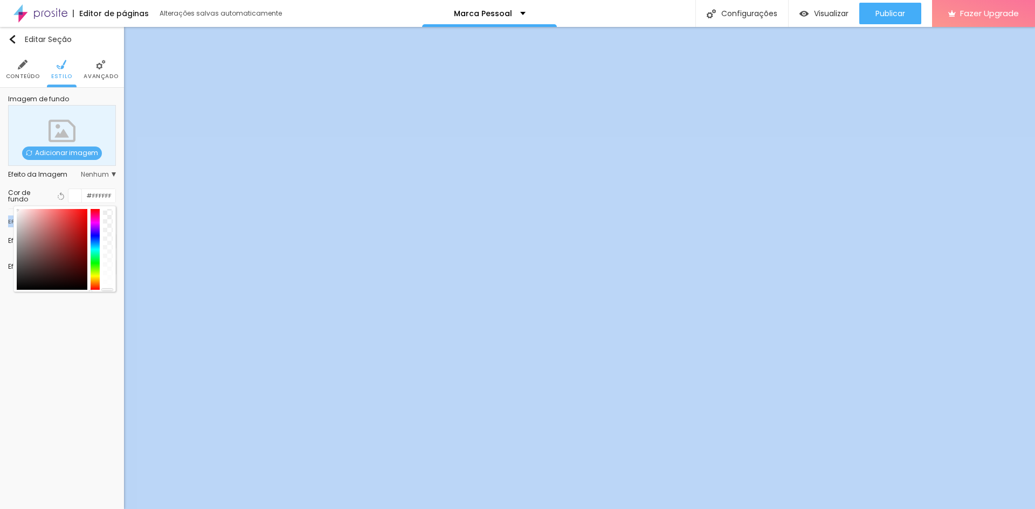
drag, startPoint x: 109, startPoint y: 227, endPoint x: 115, endPoint y: 314, distance: 86.9
click at [113, 314] on div "Editar Seção Conteúdo Estilo Avançado Imagem de fundo Adicionar imagem Efeito d…" at bounding box center [62, 268] width 124 height 482
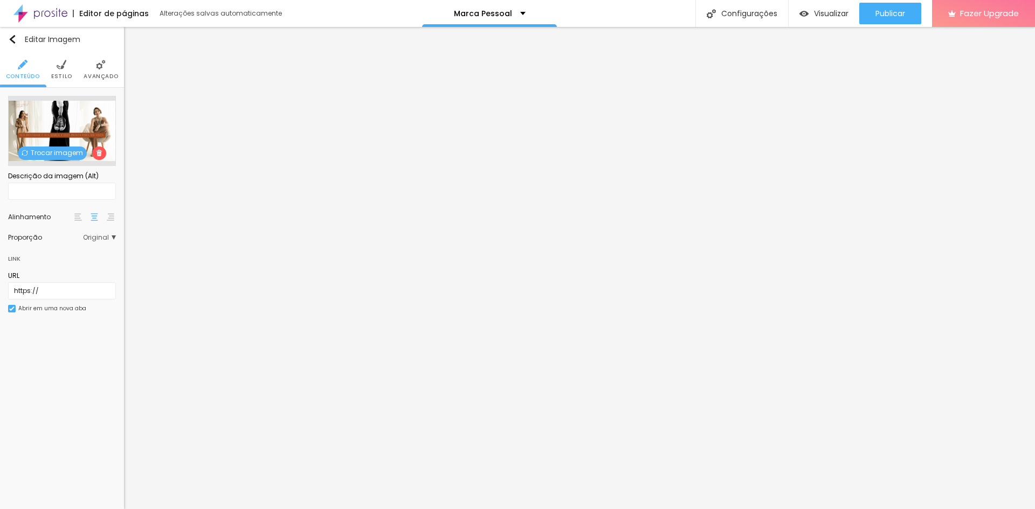
click at [58, 149] on span "Trocar imagem" at bounding box center [52, 153] width 69 height 13
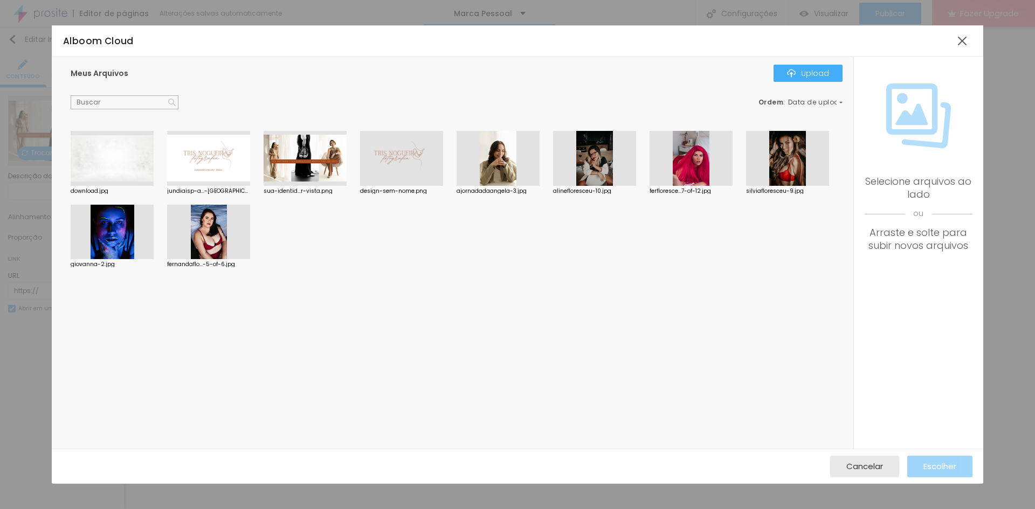
click at [140, 98] on input "text" at bounding box center [125, 102] width 108 height 14
click at [959, 40] on div at bounding box center [961, 40] width 19 height 19
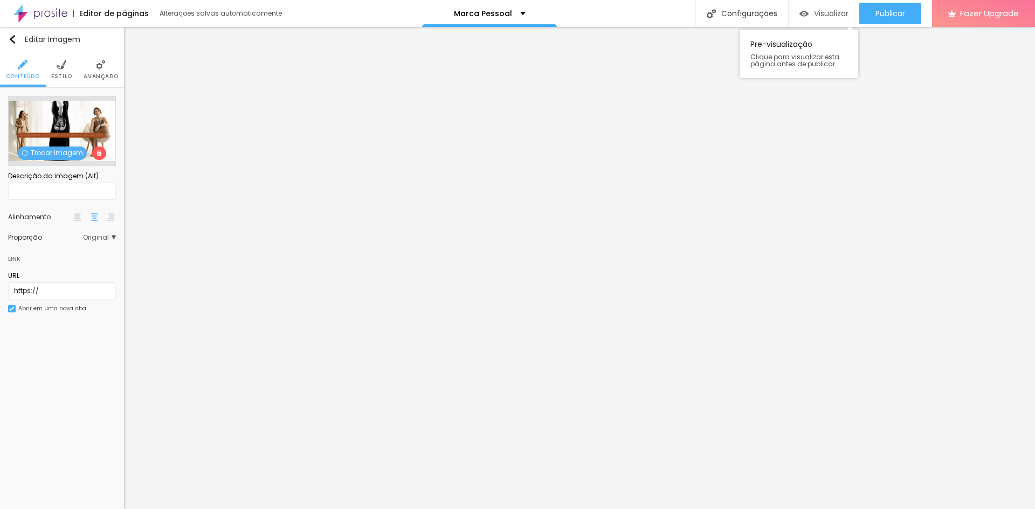
click at [808, 19] on div "Visualizar" at bounding box center [823, 14] width 49 height 22
click at [58, 78] on span "Estilo" at bounding box center [61, 76] width 21 height 5
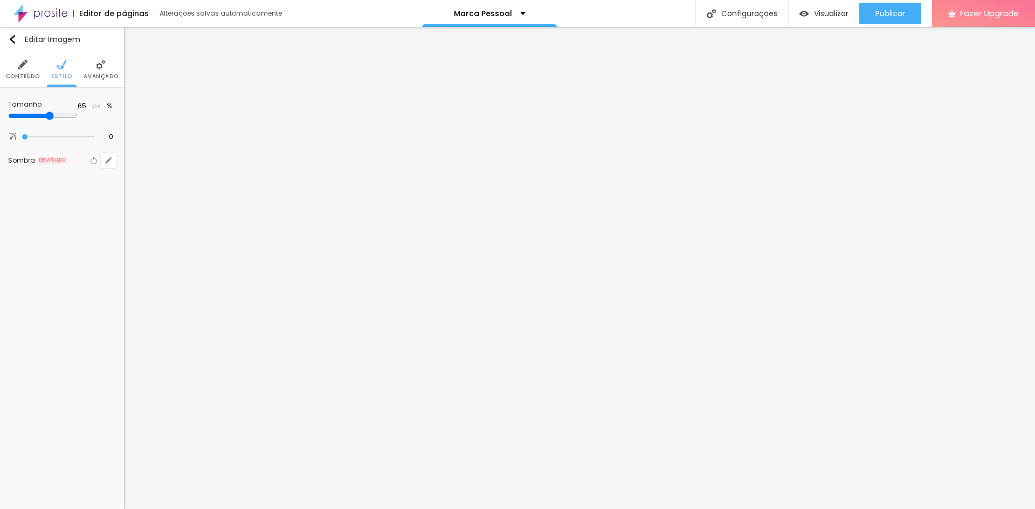
drag, startPoint x: 54, startPoint y: 114, endPoint x: 73, endPoint y: 116, distance: 19.5
click at [73, 116] on input "range" at bounding box center [43, 116] width 70 height 9
click at [99, 74] on span "Avançado" at bounding box center [101, 76] width 34 height 5
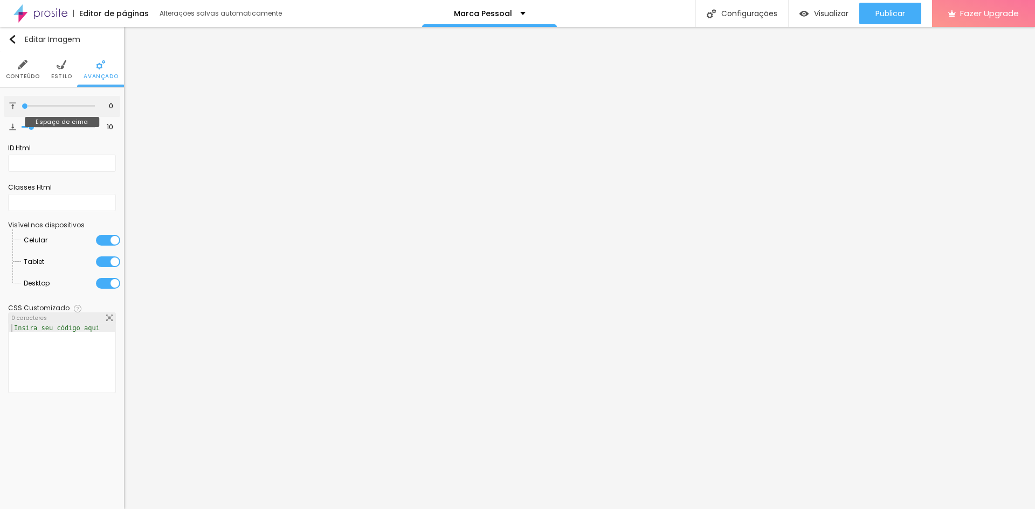
drag, startPoint x: 51, startPoint y: 106, endPoint x: 17, endPoint y: 103, distance: 34.1
click at [22, 103] on input "range" at bounding box center [58, 105] width 73 height 5
drag, startPoint x: 31, startPoint y: 126, endPoint x: 0, endPoint y: 123, distance: 30.8
click at [22, 125] on input "range" at bounding box center [58, 127] width 73 height 5
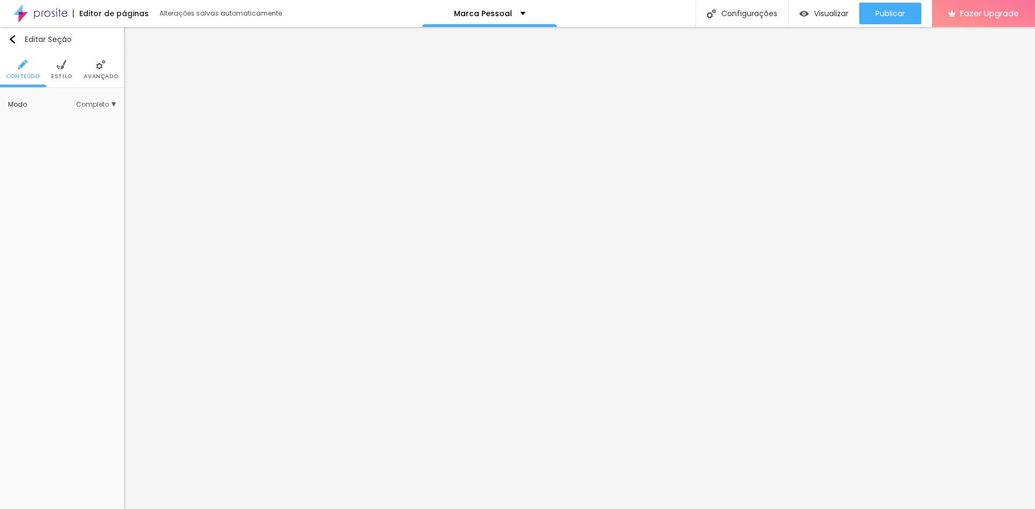
click at [61, 77] on span "Estilo" at bounding box center [61, 76] width 21 height 5
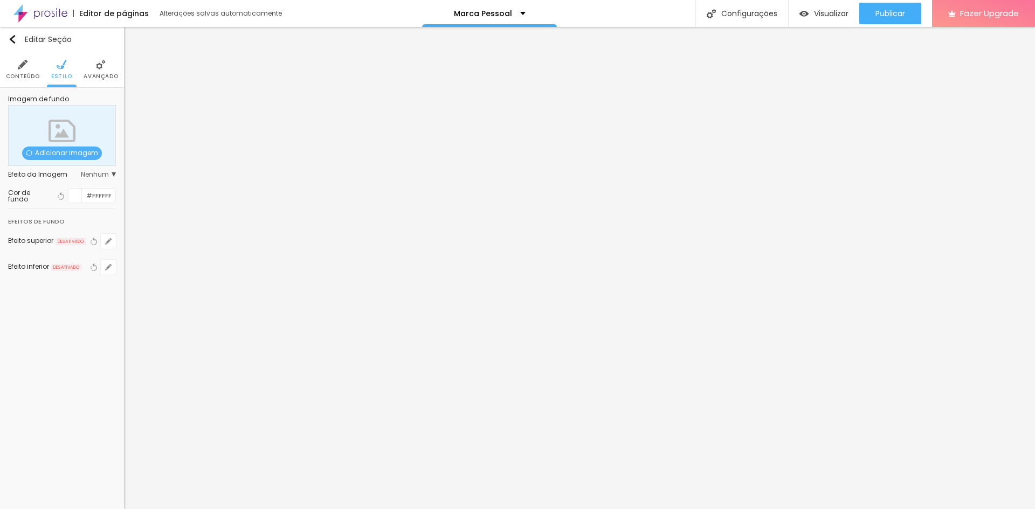
click at [73, 153] on span "Adicionar imagem" at bounding box center [62, 153] width 80 height 13
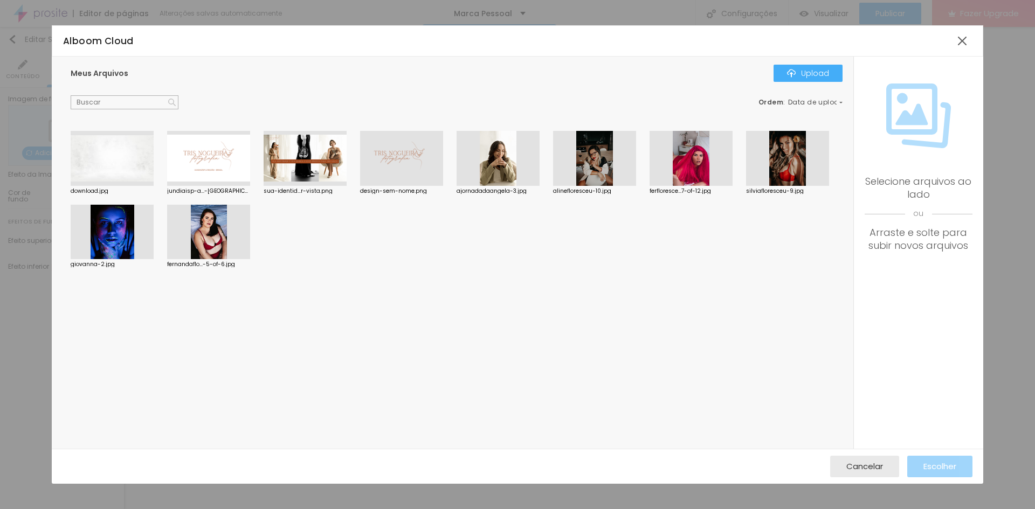
click at [791, 157] on div at bounding box center [787, 158] width 83 height 55
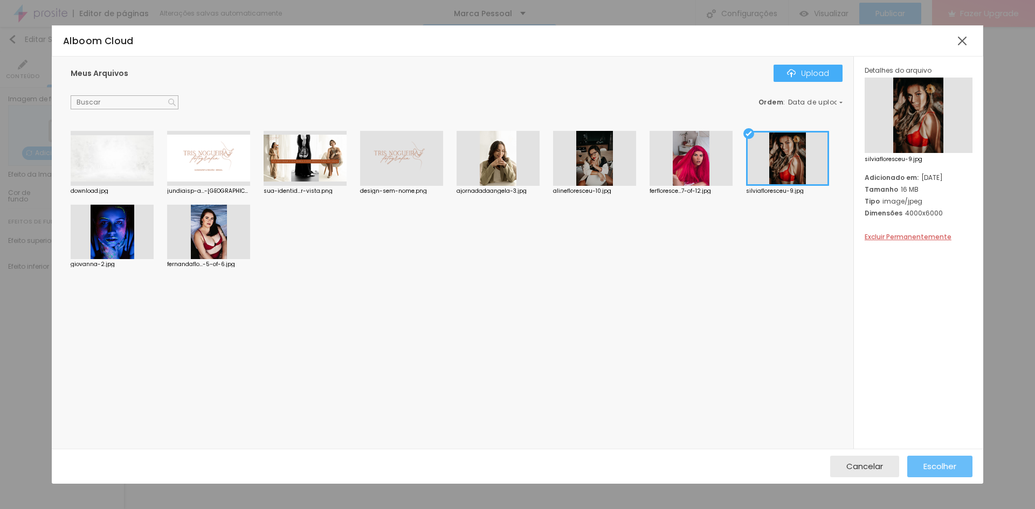
click at [946, 465] on span "Escolher" at bounding box center [939, 466] width 33 height 9
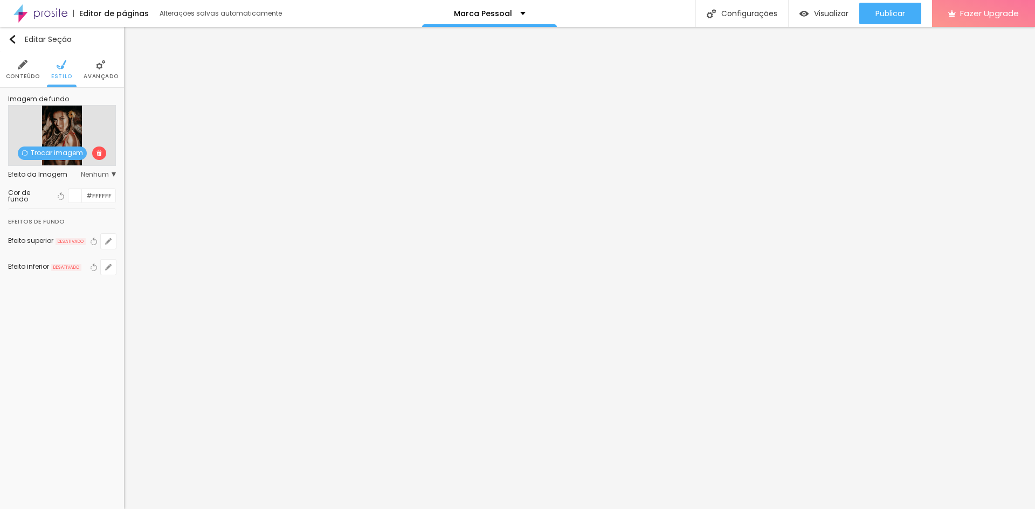
click at [77, 193] on div at bounding box center [74, 195] width 13 height 13
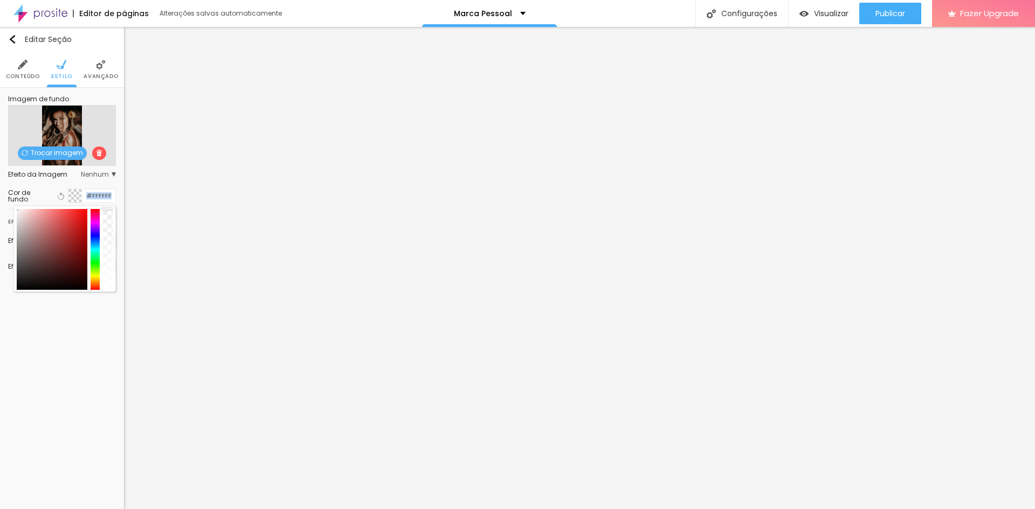
drag, startPoint x: 108, startPoint y: 224, endPoint x: 110, endPoint y: 199, distance: 24.9
click at [110, 199] on div "Cor de fundo Voltar ao padrão #FFFFFF" at bounding box center [62, 196] width 108 height 15
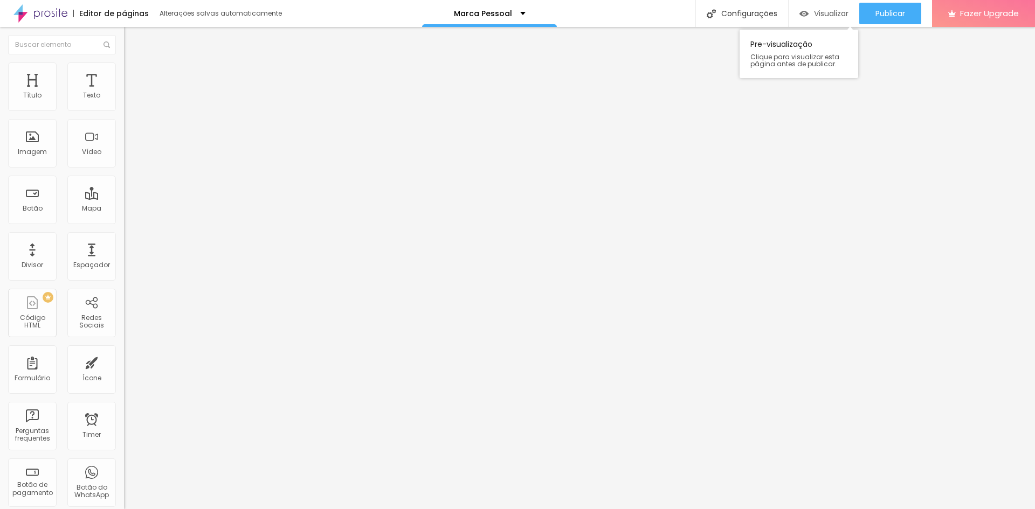
click at [814, 18] on span "Visualizar" at bounding box center [831, 13] width 34 height 9
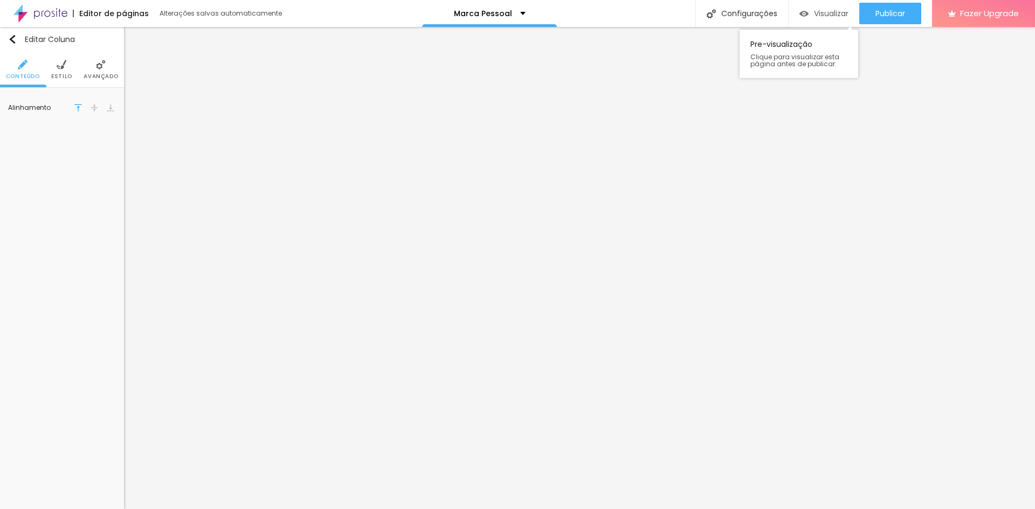
click at [832, 12] on span "Visualizar" at bounding box center [831, 13] width 34 height 9
click at [11, 39] on img "button" at bounding box center [12, 39] width 9 height 9
click at [54, 65] on li "Estilo" at bounding box center [61, 70] width 21 height 36
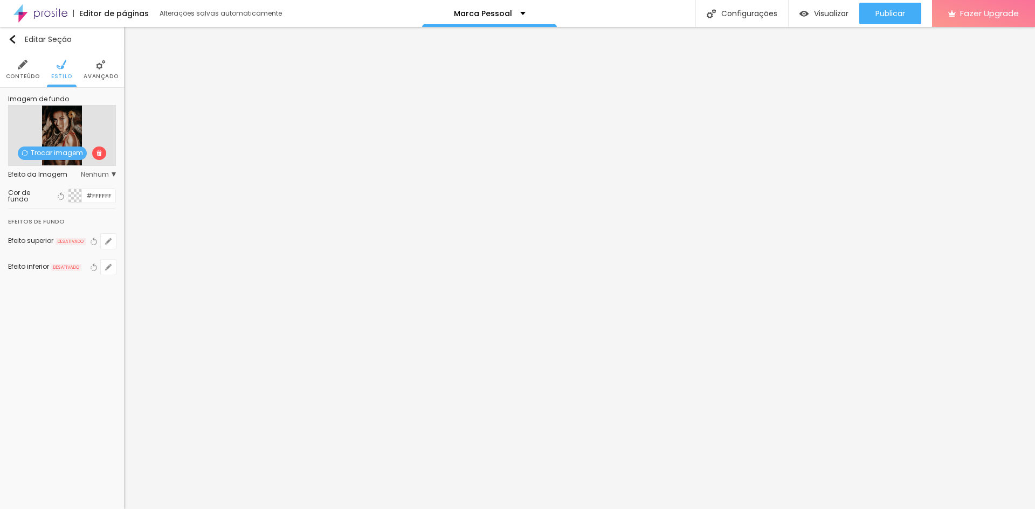
click at [105, 149] on div "Trocar imagem" at bounding box center [62, 153] width 107 height 13
click at [98, 152] on img at bounding box center [99, 153] width 6 height 6
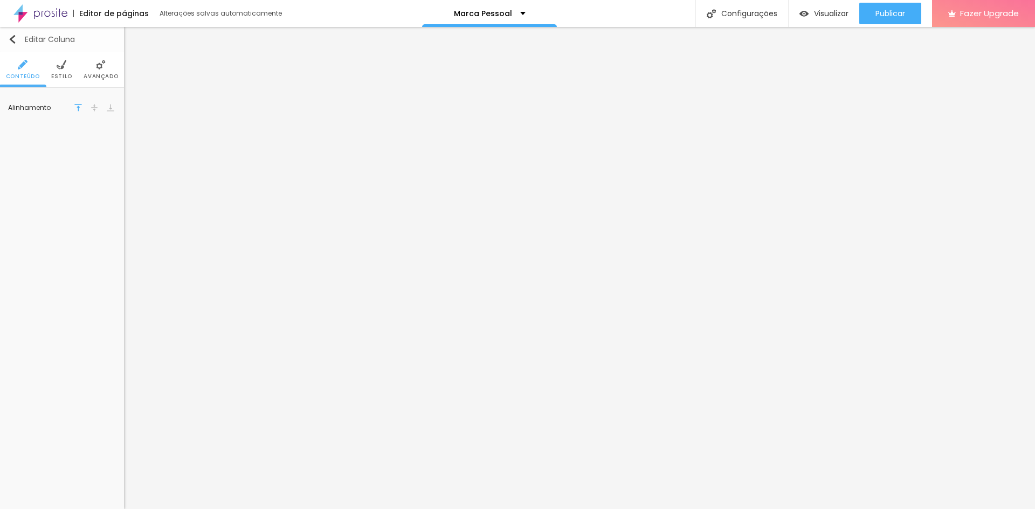
click at [16, 34] on button "Editar Coluna" at bounding box center [62, 39] width 124 height 25
click at [48, 74] on ul "Conteúdo Estilo Avançado" at bounding box center [62, 70] width 124 height 36
click at [67, 65] on li "Estilo" at bounding box center [61, 70] width 21 height 36
click at [108, 69] on li "Avançado" at bounding box center [101, 70] width 34 height 36
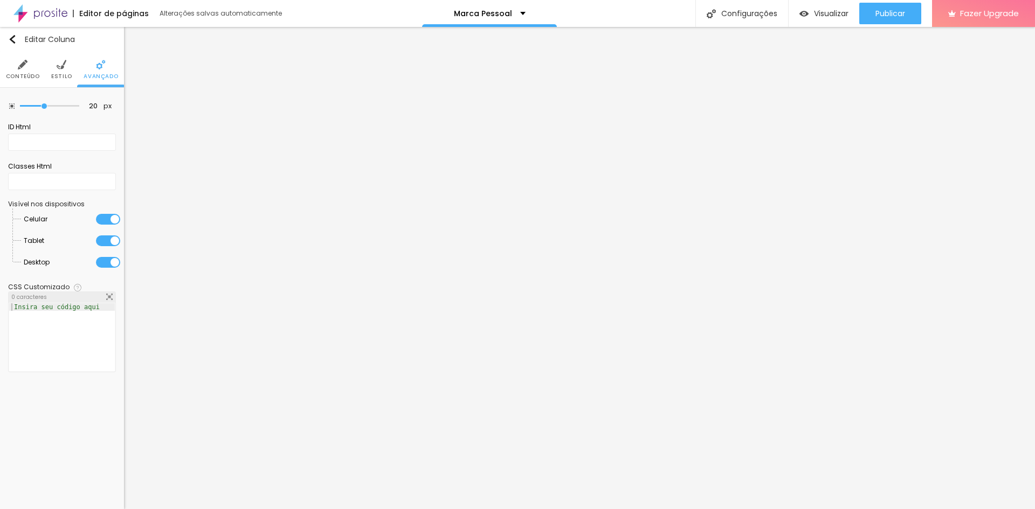
click at [12, 67] on li "Conteúdo" at bounding box center [23, 70] width 34 height 36
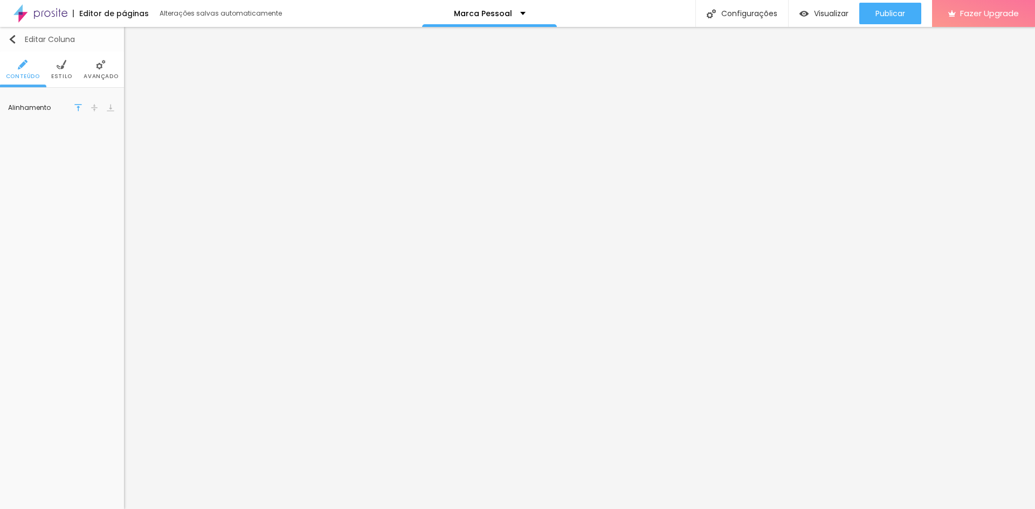
click at [15, 37] on img "button" at bounding box center [12, 39] width 9 height 9
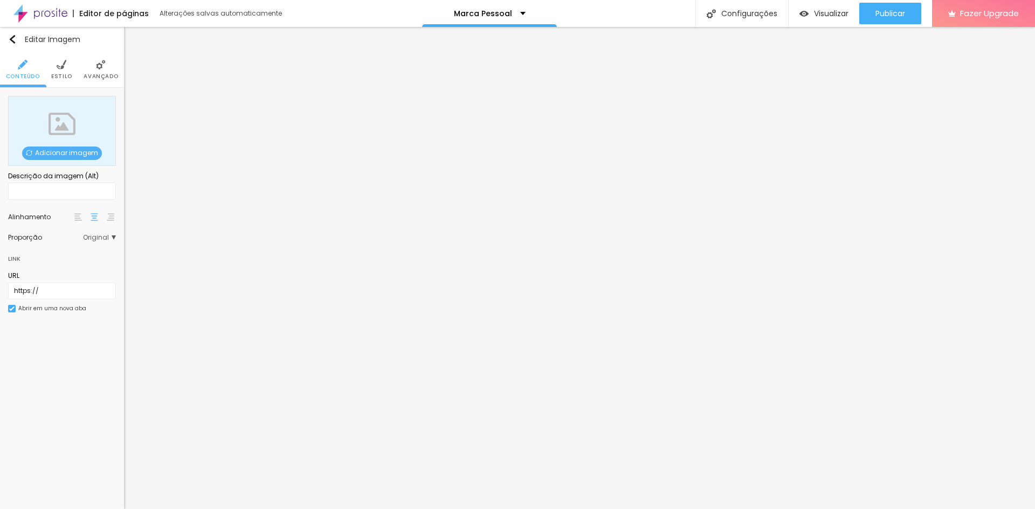
click at [63, 154] on span "Adicionar imagem" at bounding box center [62, 153] width 80 height 13
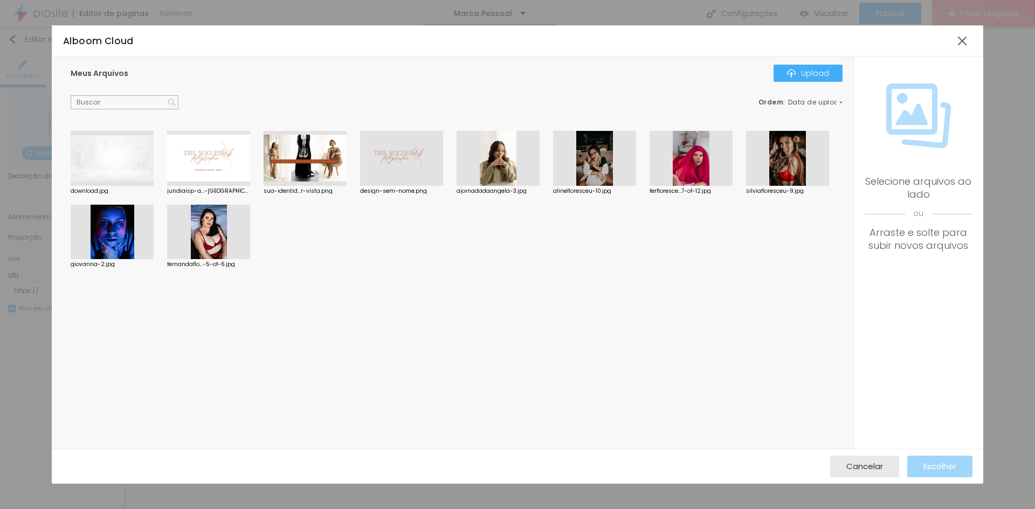
click at [790, 165] on div at bounding box center [787, 158] width 83 height 55
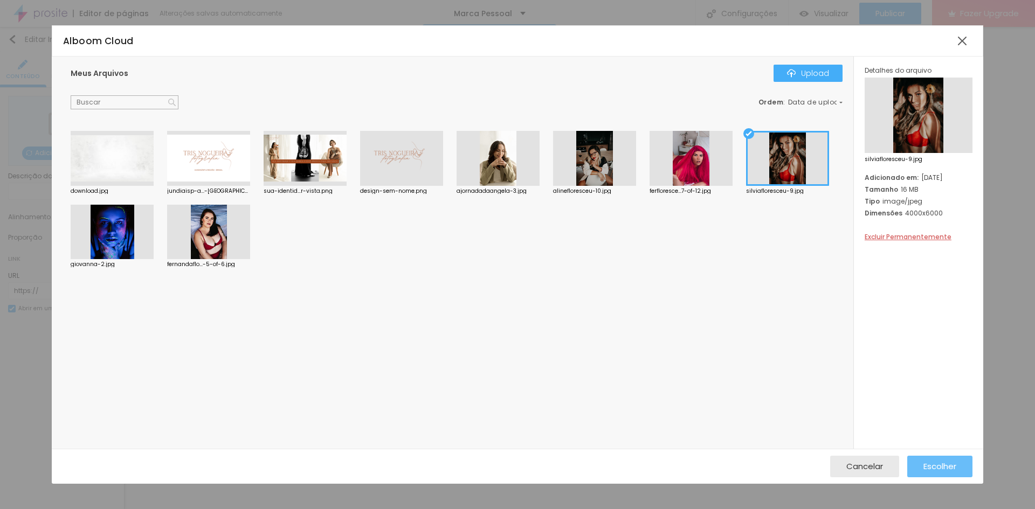
click at [934, 462] on span "Escolher" at bounding box center [939, 466] width 33 height 9
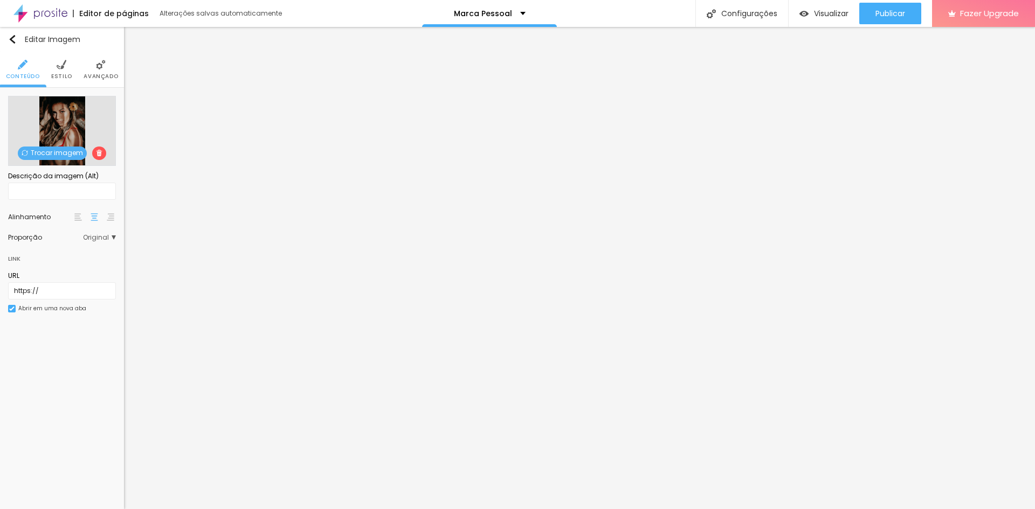
click at [60, 77] on span "Estilo" at bounding box center [61, 76] width 21 height 5
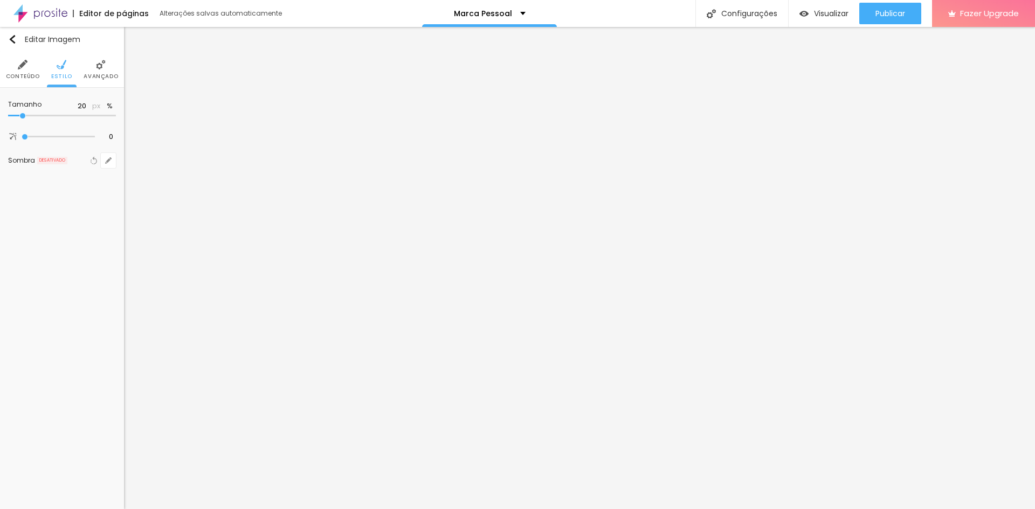
drag, startPoint x: 56, startPoint y: 116, endPoint x: 28, endPoint y: 112, distance: 27.9
click at [24, 113] on input "range" at bounding box center [62, 115] width 108 height 5
click at [20, 65] on img at bounding box center [23, 65] width 10 height 10
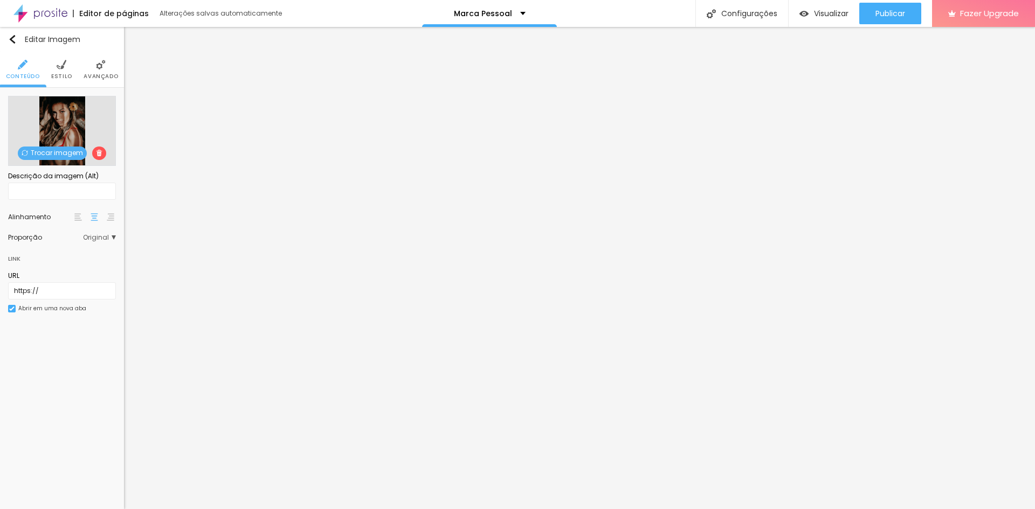
click at [67, 156] on span "Trocar imagem" at bounding box center [52, 153] width 69 height 13
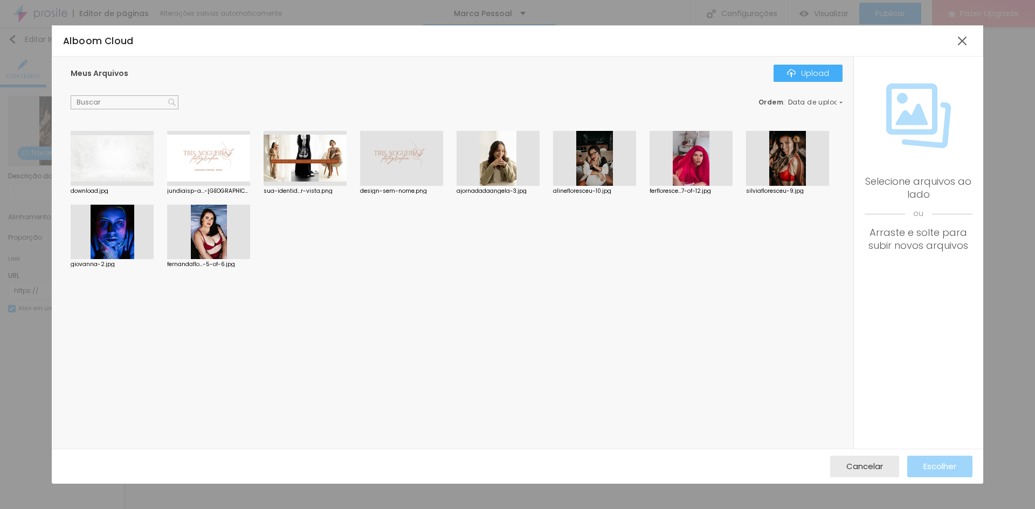
click at [395, 165] on div at bounding box center [401, 158] width 83 height 55
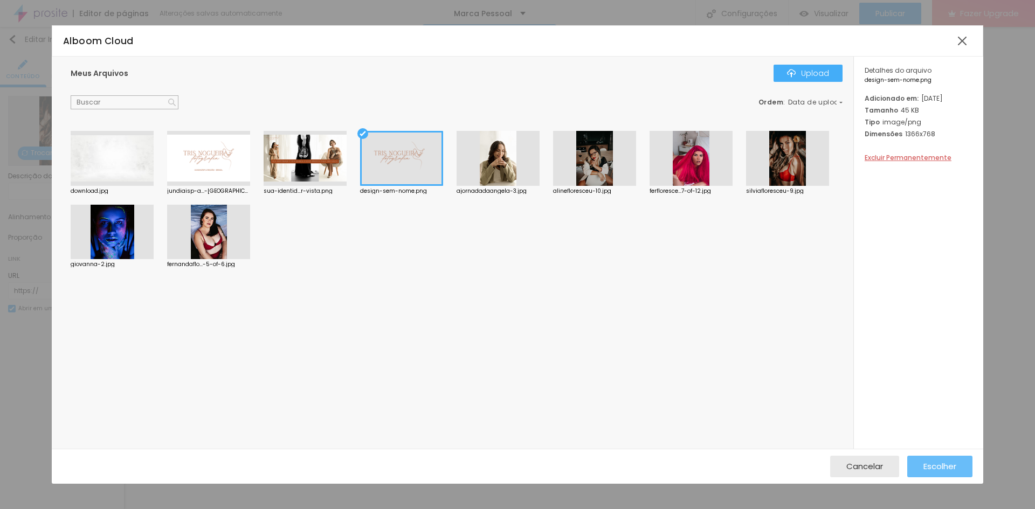
click at [927, 464] on span "Escolher" at bounding box center [939, 466] width 33 height 9
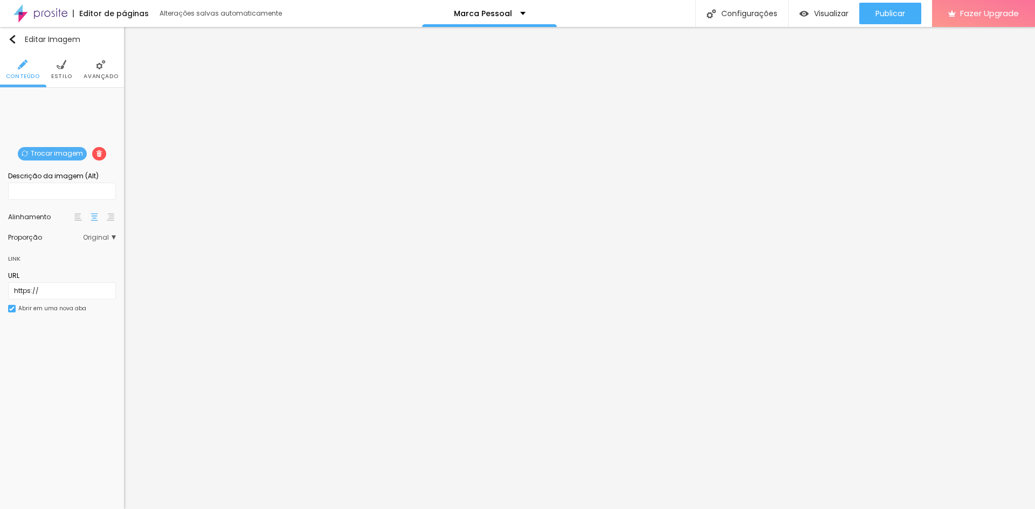
click at [68, 151] on span "Trocar imagem" at bounding box center [52, 153] width 69 height 13
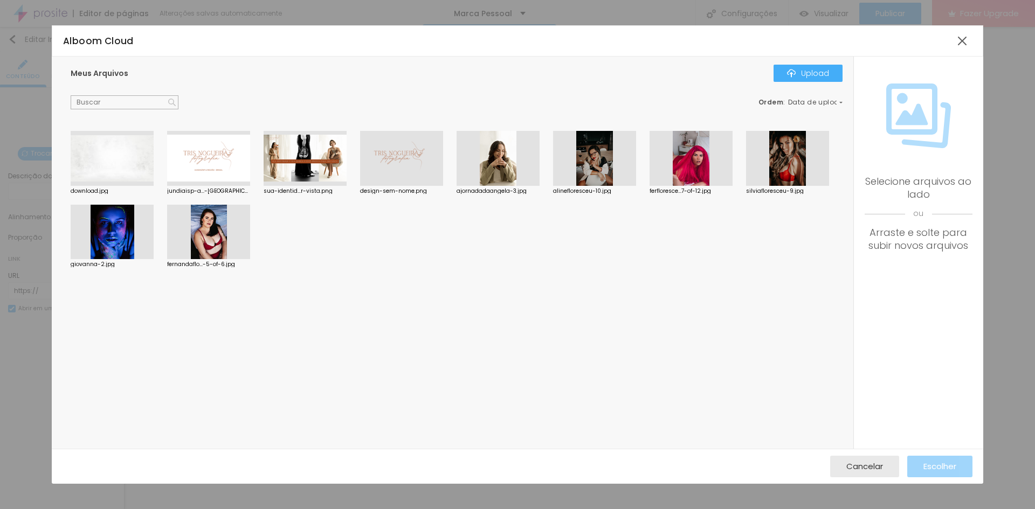
click at [212, 151] on div at bounding box center [208, 158] width 83 height 55
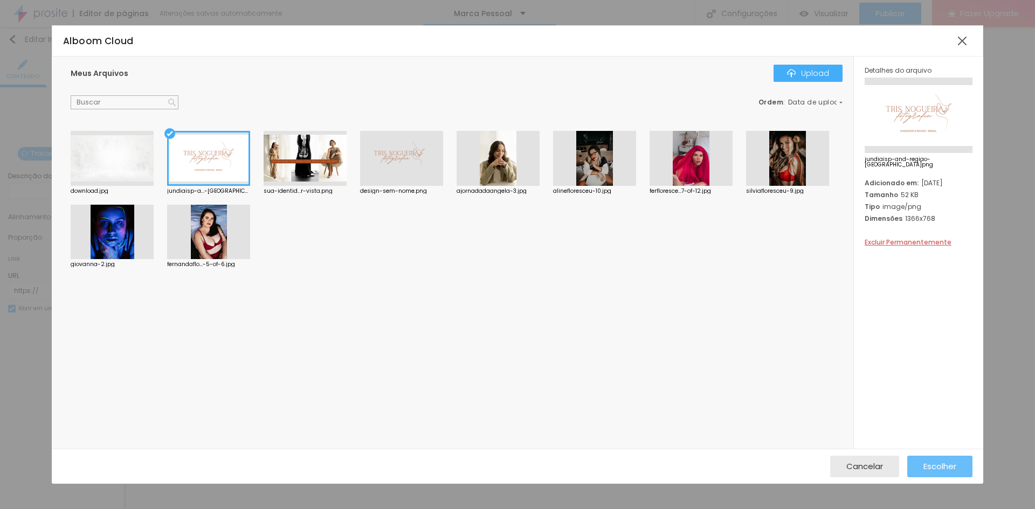
click at [942, 462] on span "Escolher" at bounding box center [939, 466] width 33 height 9
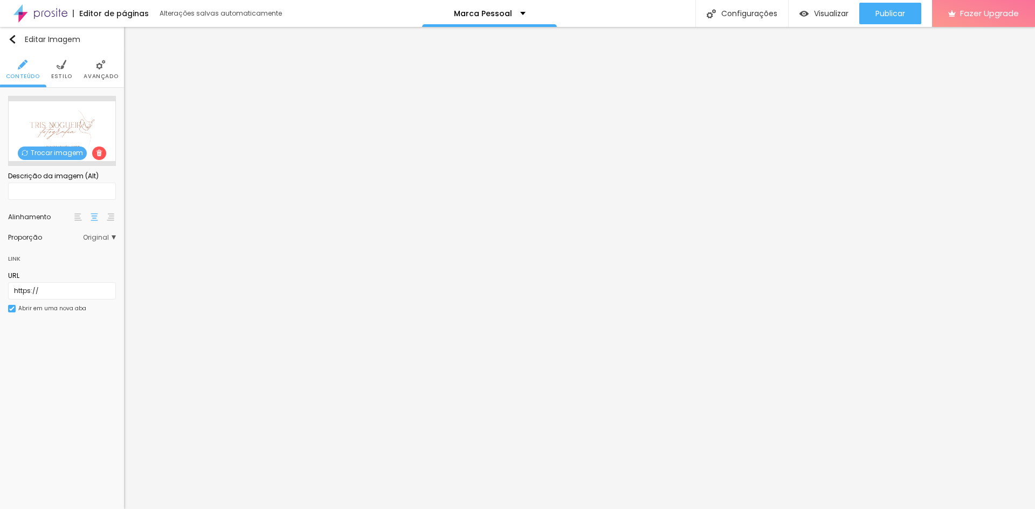
click at [61, 74] on span "Estilo" at bounding box center [61, 76] width 21 height 5
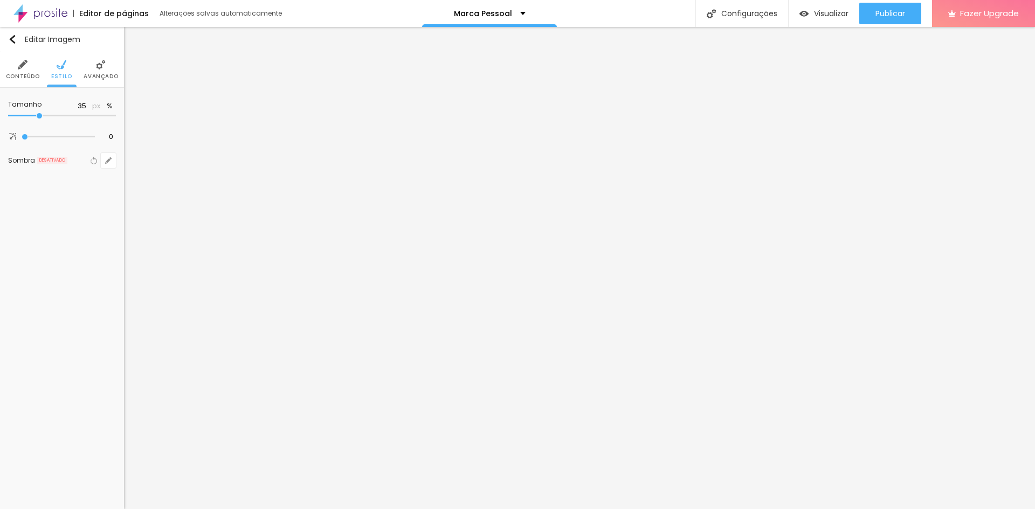
drag, startPoint x: 24, startPoint y: 119, endPoint x: 39, endPoint y: 116, distance: 15.2
click at [39, 116] on input "range" at bounding box center [62, 115] width 108 height 5
click at [28, 71] on li "Conteúdo" at bounding box center [23, 70] width 34 height 36
click at [61, 75] on span "Estilo" at bounding box center [61, 76] width 21 height 5
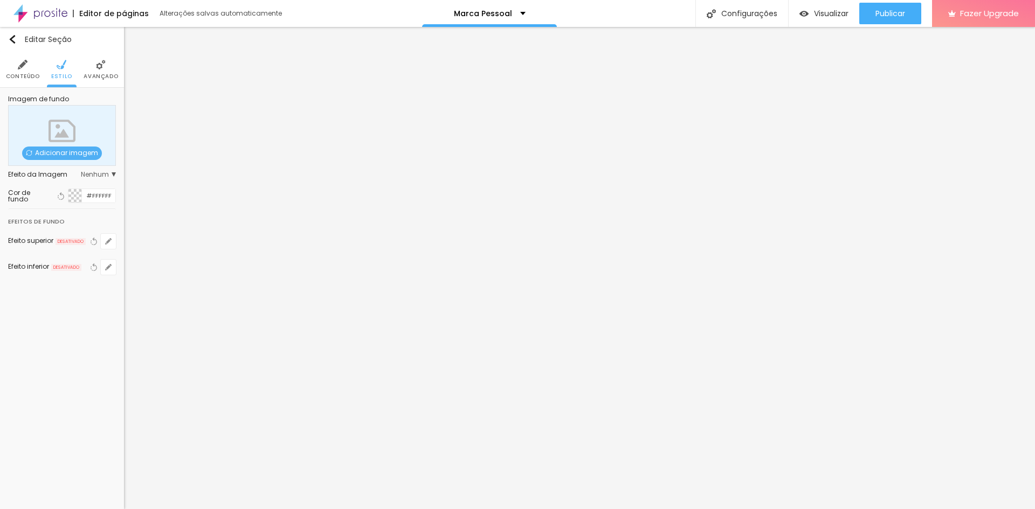
drag, startPoint x: 77, startPoint y: 194, endPoint x: 85, endPoint y: 198, distance: 8.9
click at [79, 194] on div at bounding box center [74, 195] width 13 height 13
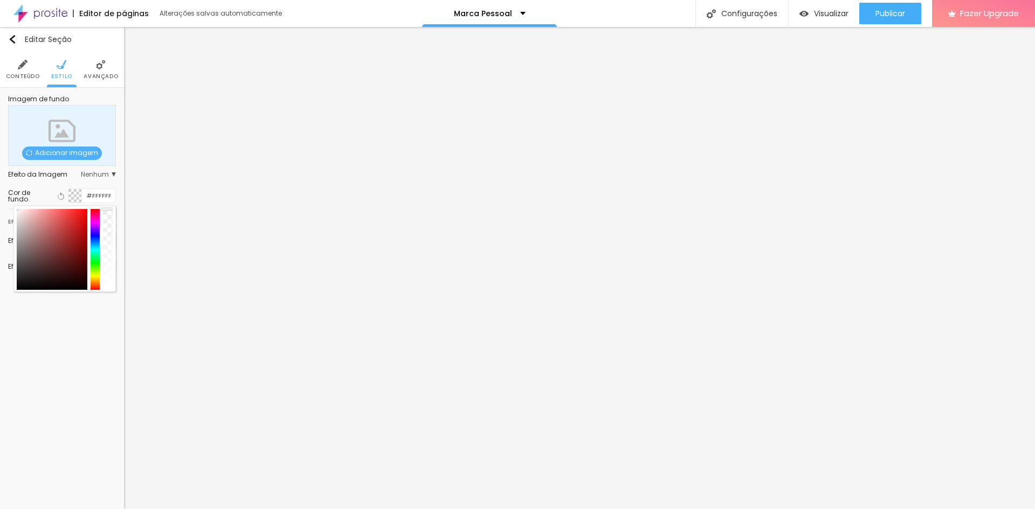
drag, startPoint x: 102, startPoint y: 222, endPoint x: 106, endPoint y: 245, distance: 23.4
click at [106, 258] on div at bounding box center [65, 249] width 96 height 81
drag, startPoint x: 102, startPoint y: 233, endPoint x: 109, endPoint y: 238, distance: 9.3
click at [113, 257] on div at bounding box center [64, 249] width 102 height 86
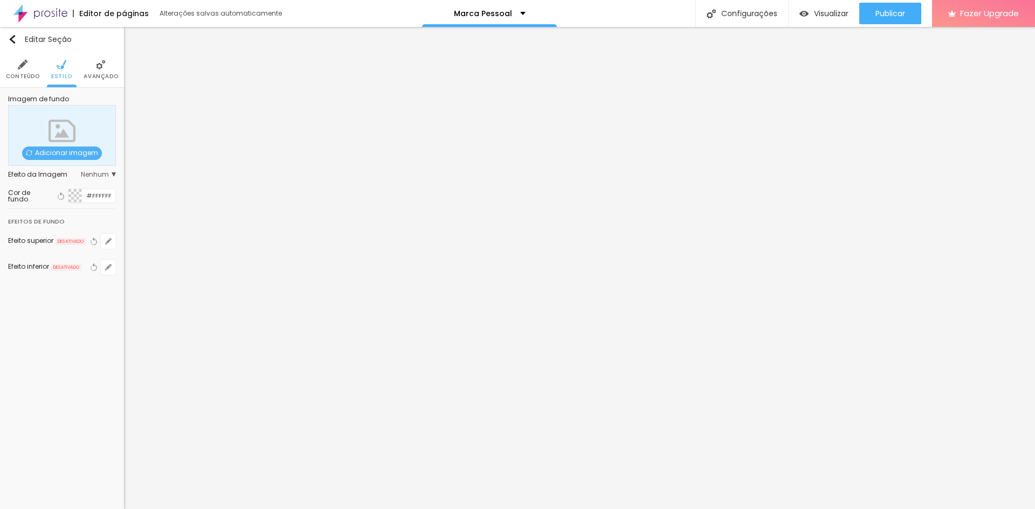
click at [75, 198] on div at bounding box center [74, 195] width 13 height 13
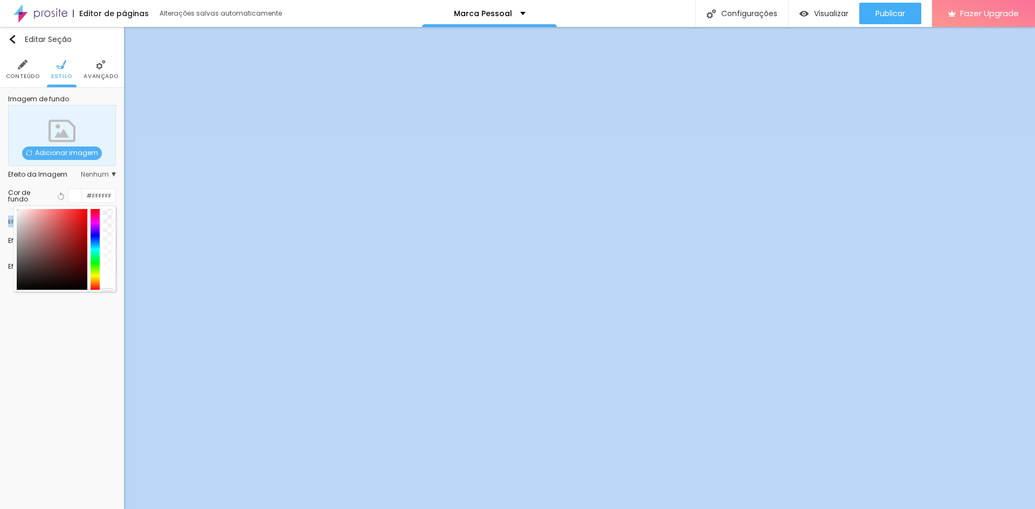
drag, startPoint x: 110, startPoint y: 218, endPoint x: 109, endPoint y: 302, distance: 83.6
click at [109, 302] on div "Editar Seção Conteúdo Estilo Avançado Imagem de fundo Adicionar imagem Efeito d…" at bounding box center [62, 268] width 124 height 482
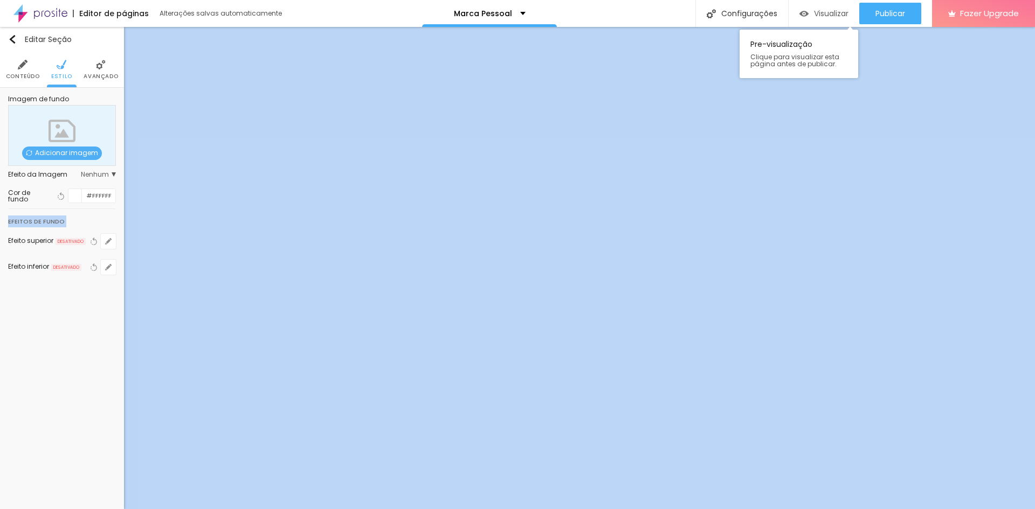
click at [823, 10] on span "Visualizar" at bounding box center [831, 13] width 34 height 9
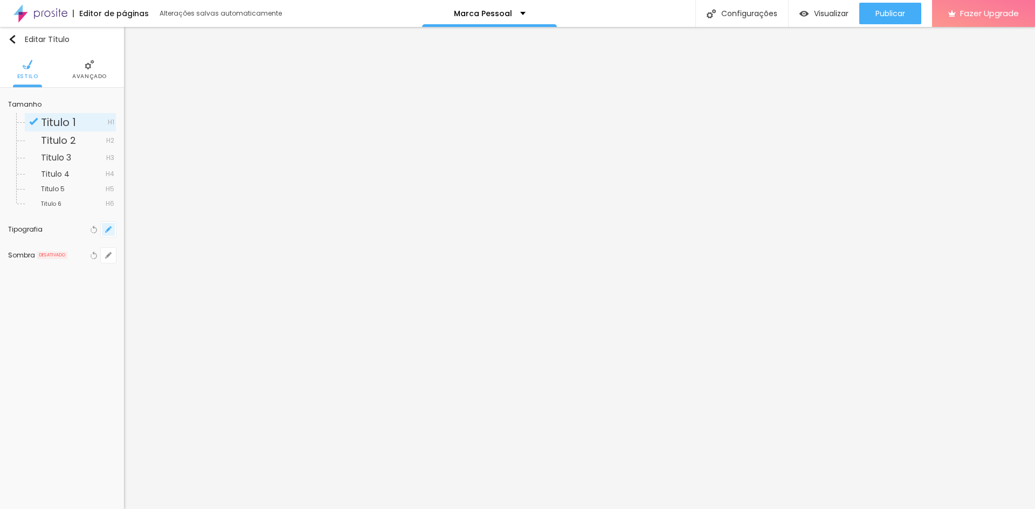
click at [110, 229] on icon "button" at bounding box center [108, 229] width 6 height 6
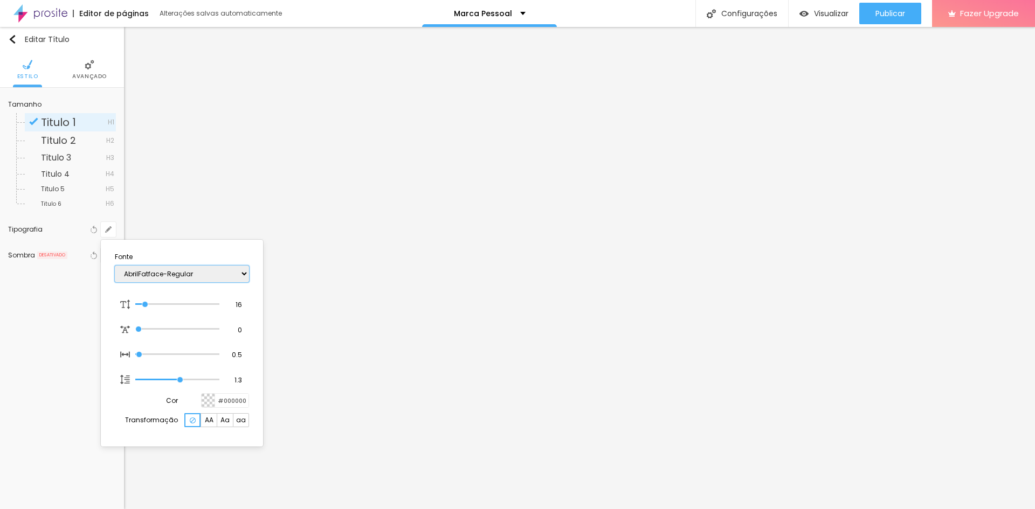
click at [187, 275] on select "AbrilFatface-Regular Actor-Regular Alegreya AlegreyaBlack [PERSON_NAME] [PERSON…" at bounding box center [182, 274] width 134 height 17
click at [115, 266] on select "AbrilFatface-Regular Actor-Regular Alegreya AlegreyaBlack [PERSON_NAME] [PERSON…" at bounding box center [182, 274] width 134 height 17
click at [234, 306] on input "16" at bounding box center [234, 305] width 19 height 10
drag, startPoint x: 240, startPoint y: 308, endPoint x: 234, endPoint y: 308, distance: 5.9
click at [234, 308] on input "16" at bounding box center [234, 305] width 19 height 10
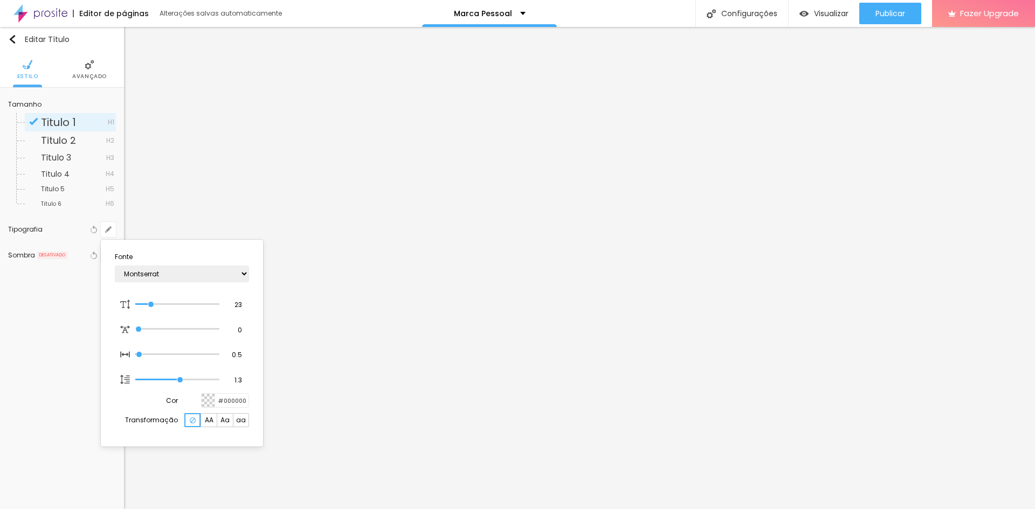
click at [430, 259] on div at bounding box center [517, 254] width 1035 height 509
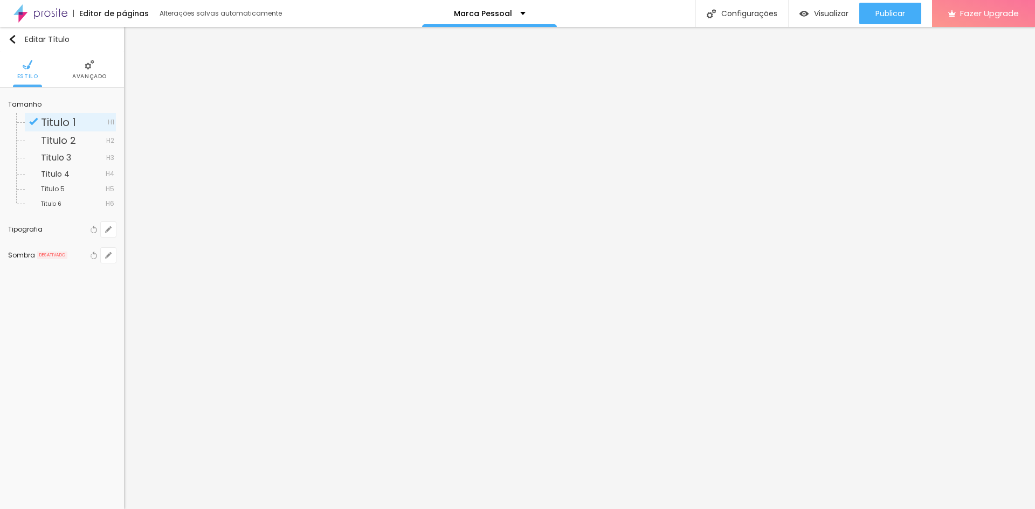
click at [80, 70] on li "Avançado" at bounding box center [89, 70] width 34 height 36
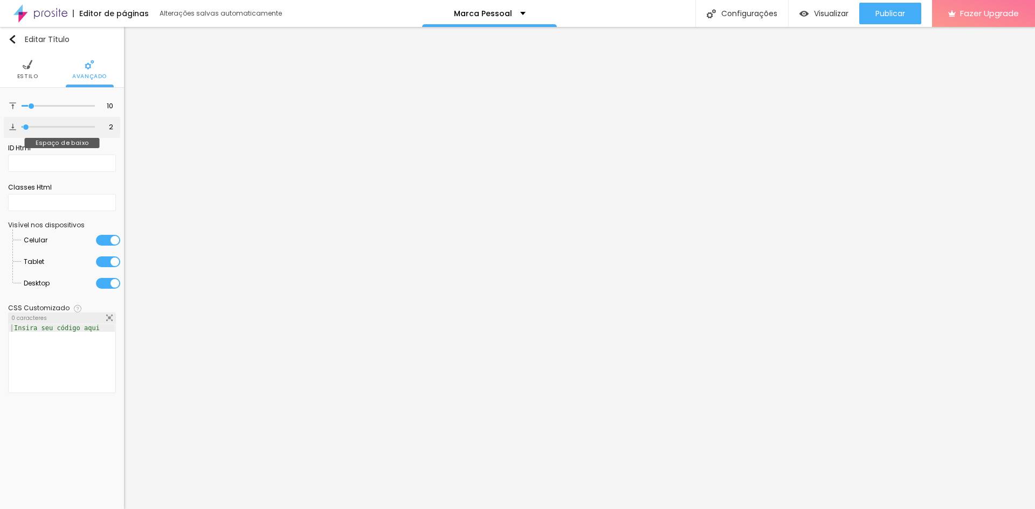
drag, startPoint x: 32, startPoint y: 125, endPoint x: 26, endPoint y: 128, distance: 6.3
click at [26, 128] on input "range" at bounding box center [58, 127] width 73 height 5
click at [30, 108] on input "range" at bounding box center [58, 105] width 73 height 5
click at [37, 75] on ul "Estilo Avançado" at bounding box center [62, 70] width 124 height 36
click at [27, 77] on span "Estilo" at bounding box center [27, 76] width 21 height 5
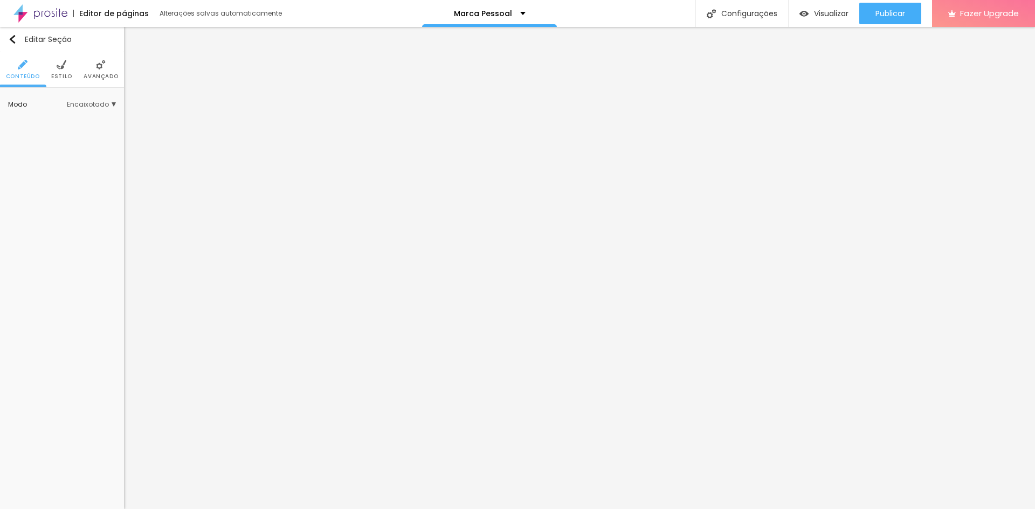
click at [70, 63] on li "Estilo" at bounding box center [61, 70] width 21 height 36
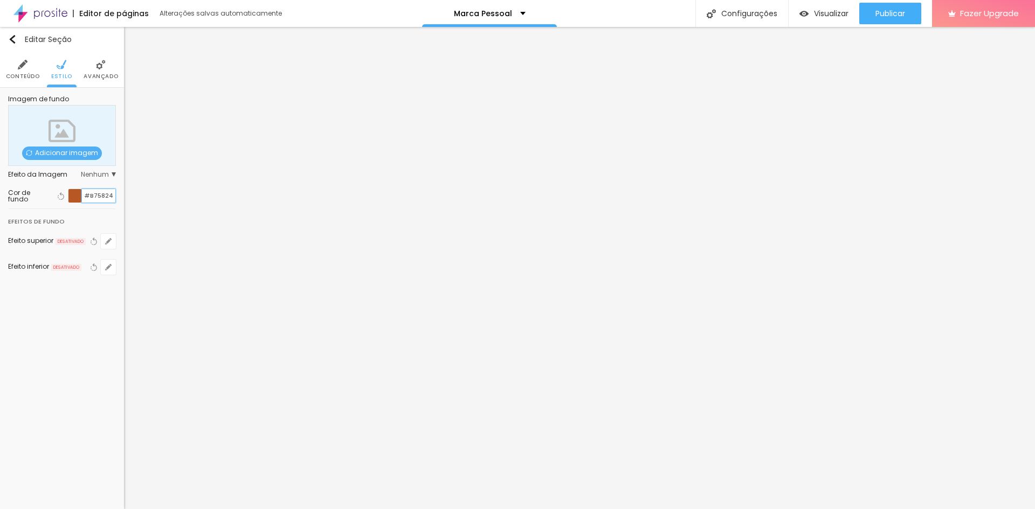
drag, startPoint x: 112, startPoint y: 190, endPoint x: 84, endPoint y: 189, distance: 28.6
click at [84, 189] on div "#B75824" at bounding box center [92, 196] width 48 height 15
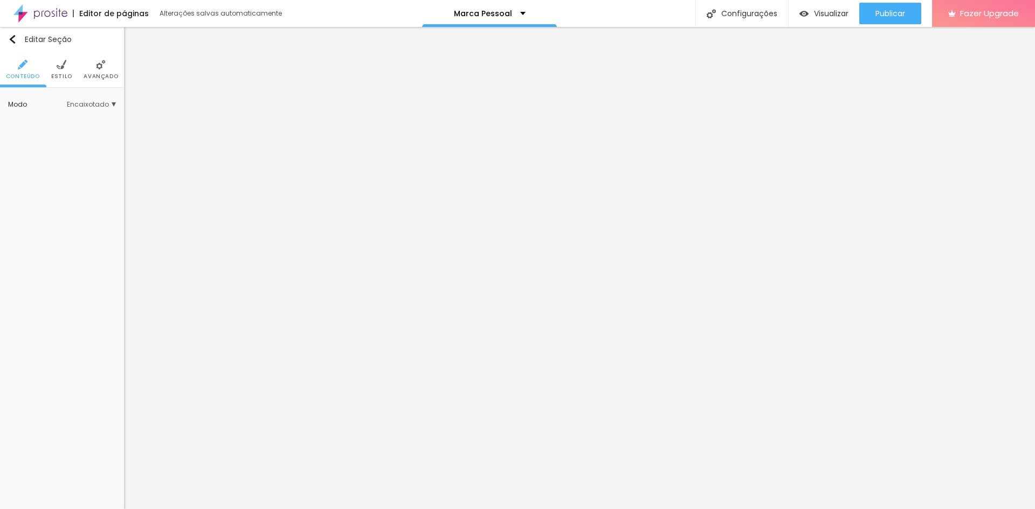
click at [63, 68] on img at bounding box center [62, 65] width 10 height 10
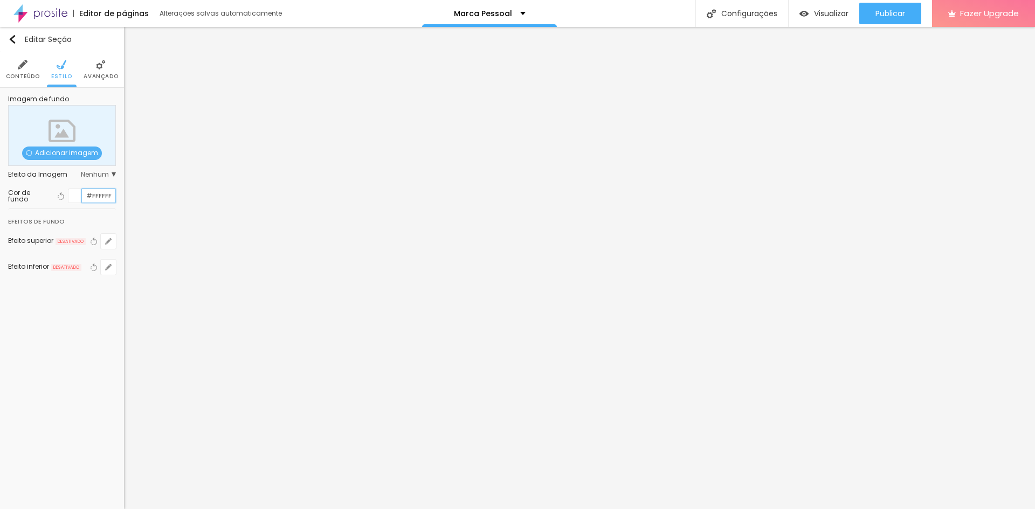
drag, startPoint x: 112, startPoint y: 193, endPoint x: 77, endPoint y: 191, distance: 34.6
click at [77, 191] on div "#FFFFFF" at bounding box center [92, 196] width 48 height 15
paste input "B75824"
click at [74, 194] on div at bounding box center [74, 195] width 13 height 13
click at [76, 197] on div at bounding box center [74, 195] width 13 height 13
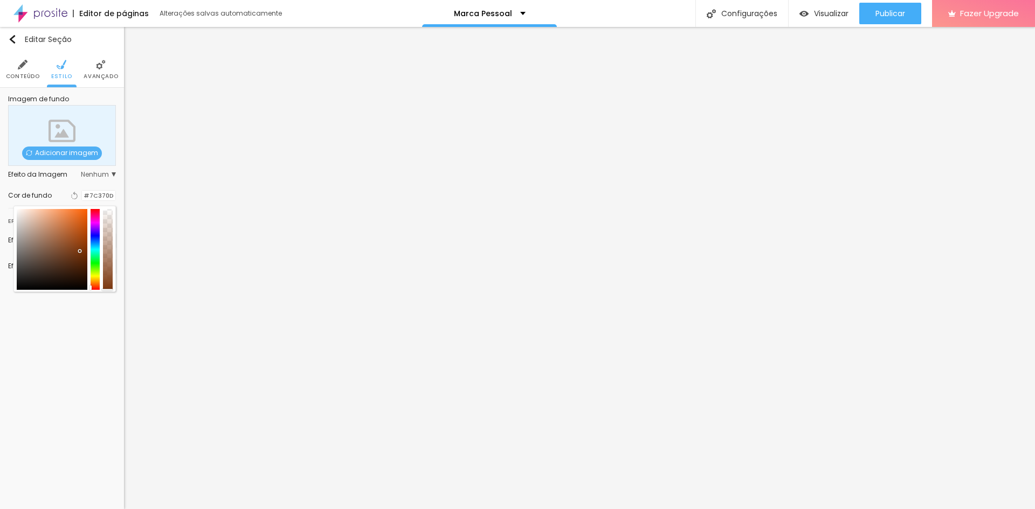
drag, startPoint x: 77, startPoint y: 226, endPoint x: 80, endPoint y: 251, distance: 25.5
click at [80, 251] on div at bounding box center [52, 249] width 71 height 81
drag, startPoint x: 112, startPoint y: 197, endPoint x: 85, endPoint y: 197, distance: 27.5
click at [85, 197] on input "#7C370D" at bounding box center [98, 196] width 33 height 10
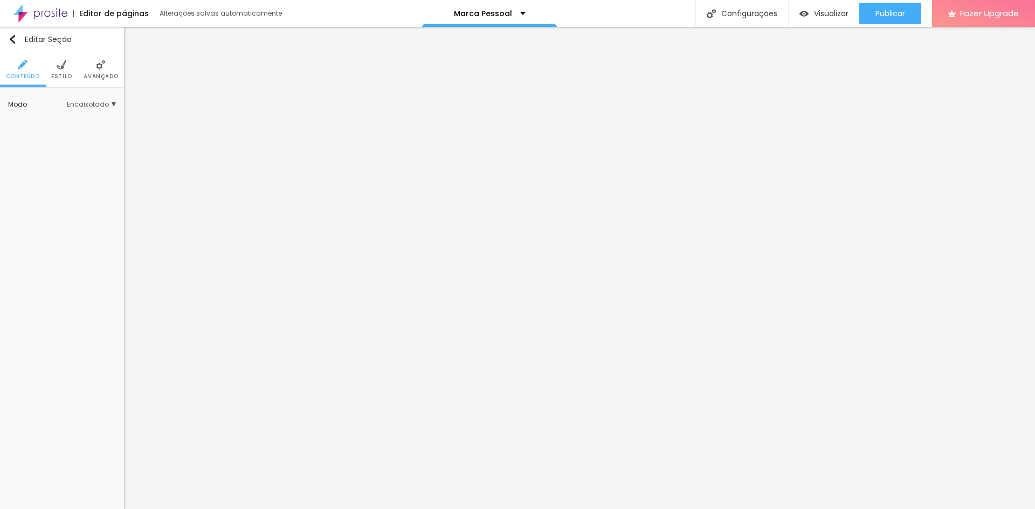
click at [68, 70] on li "Estilo" at bounding box center [61, 70] width 21 height 36
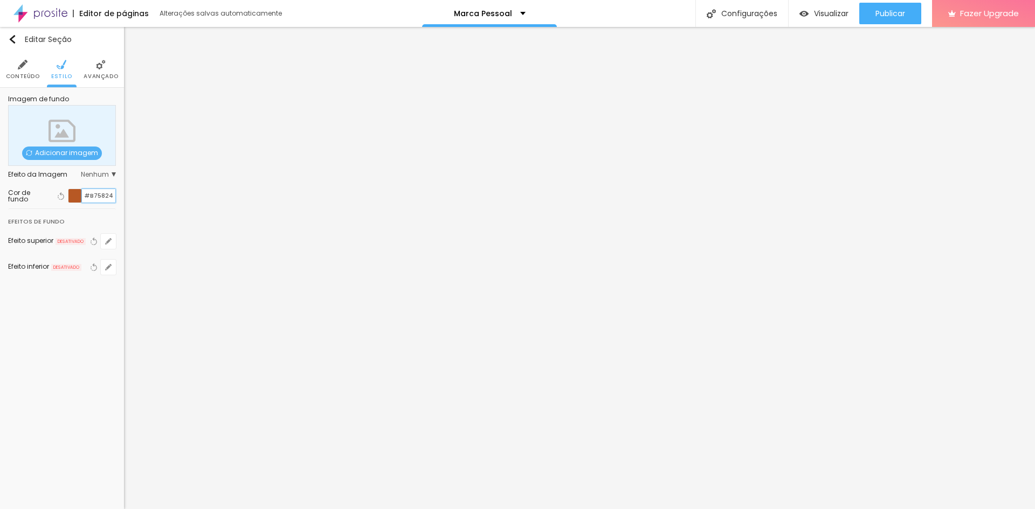
drag, startPoint x: 112, startPoint y: 195, endPoint x: 77, endPoint y: 189, distance: 35.4
click at [77, 189] on div "#B75824" at bounding box center [92, 196] width 48 height 15
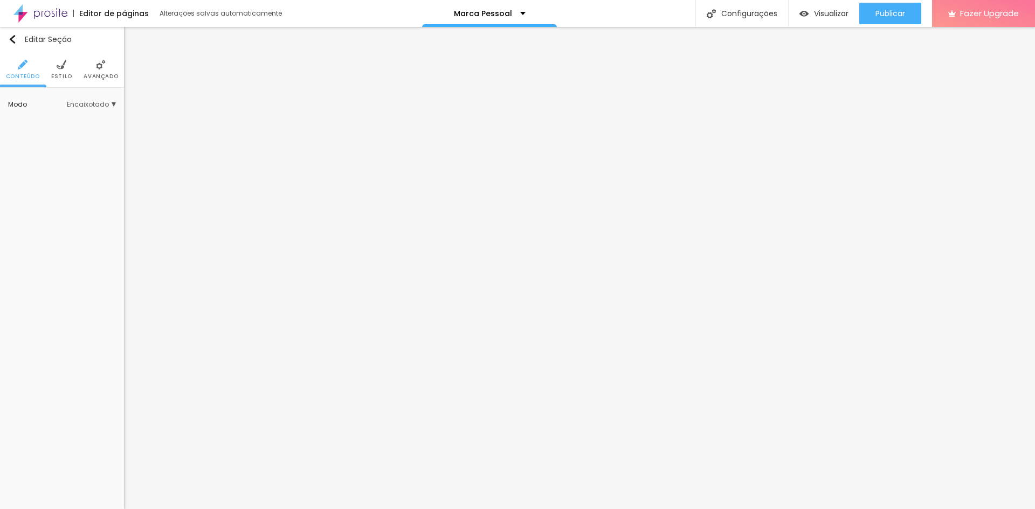
click at [51, 66] on ul "Conteúdo Estilo Avançado" at bounding box center [62, 70] width 124 height 36
click at [60, 68] on img at bounding box center [62, 65] width 10 height 10
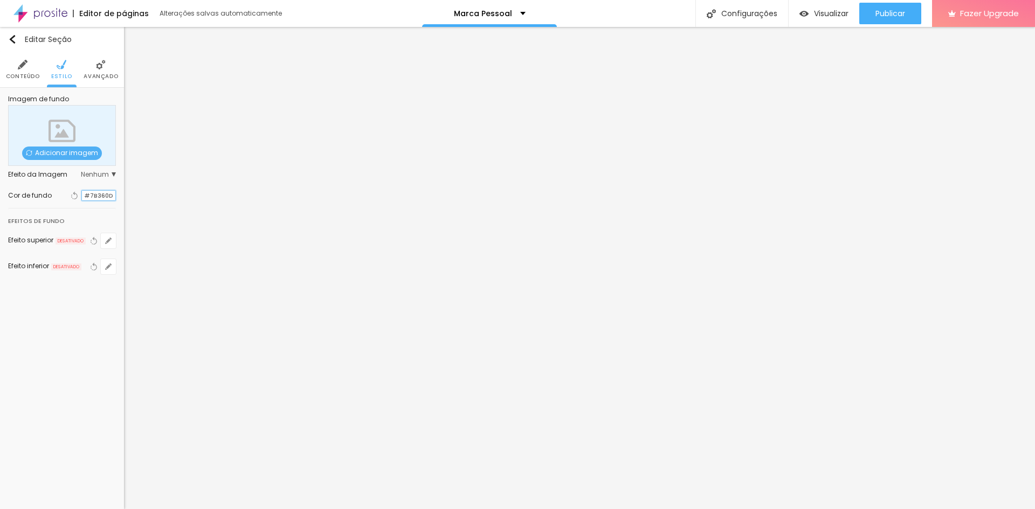
drag, startPoint x: 106, startPoint y: 194, endPoint x: 83, endPoint y: 196, distance: 22.7
click at [83, 196] on input "#7B360D" at bounding box center [98, 196] width 33 height 10
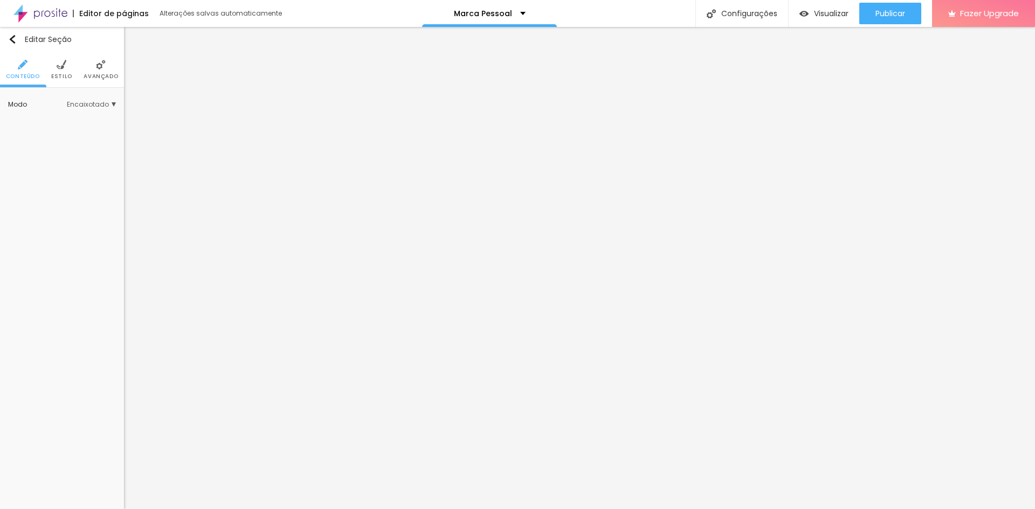
click at [61, 71] on li "Estilo" at bounding box center [61, 70] width 21 height 36
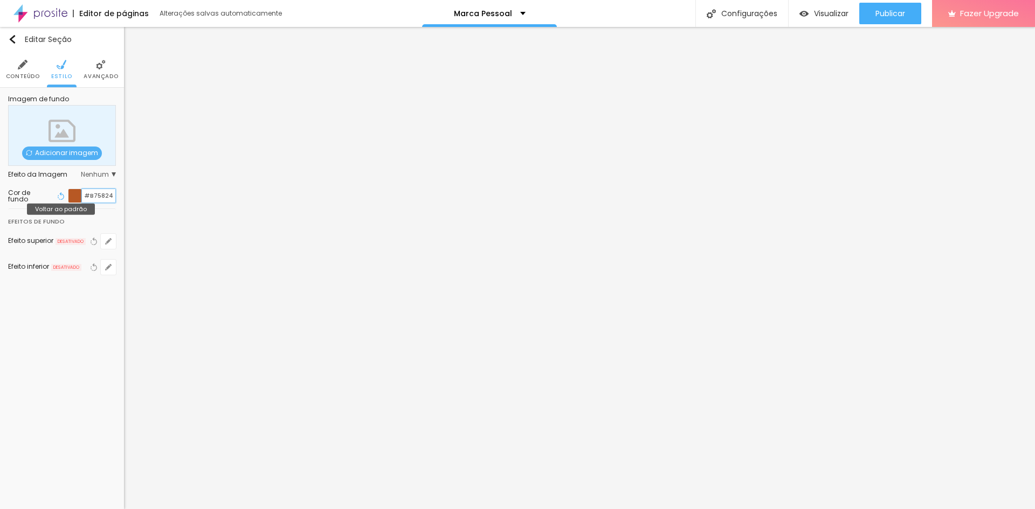
drag, startPoint x: 113, startPoint y: 195, endPoint x: 56, endPoint y: 193, distance: 57.7
click at [56, 192] on div "Voltar ao padrão #B75824" at bounding box center [85, 196] width 61 height 15
paste input "7B360D"
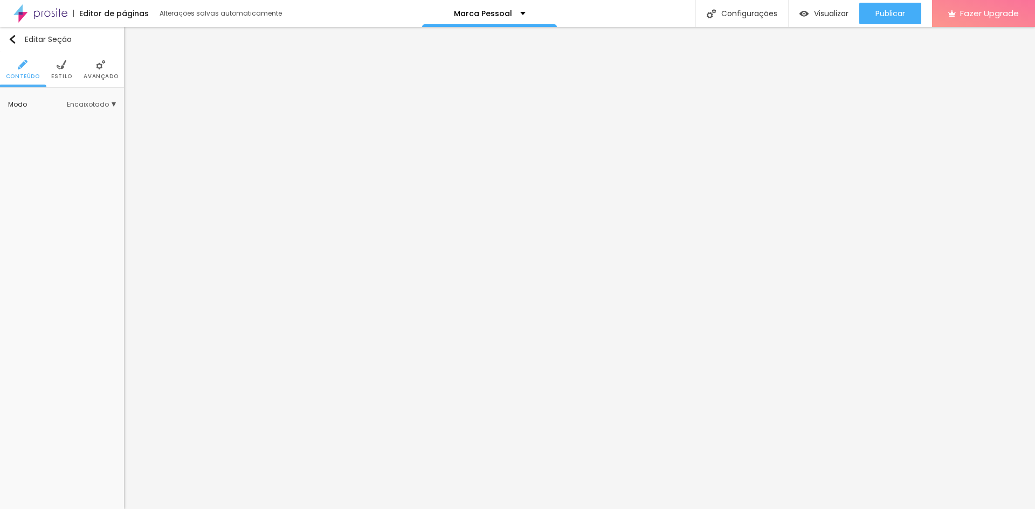
click at [58, 71] on li "Estilo" at bounding box center [61, 70] width 21 height 36
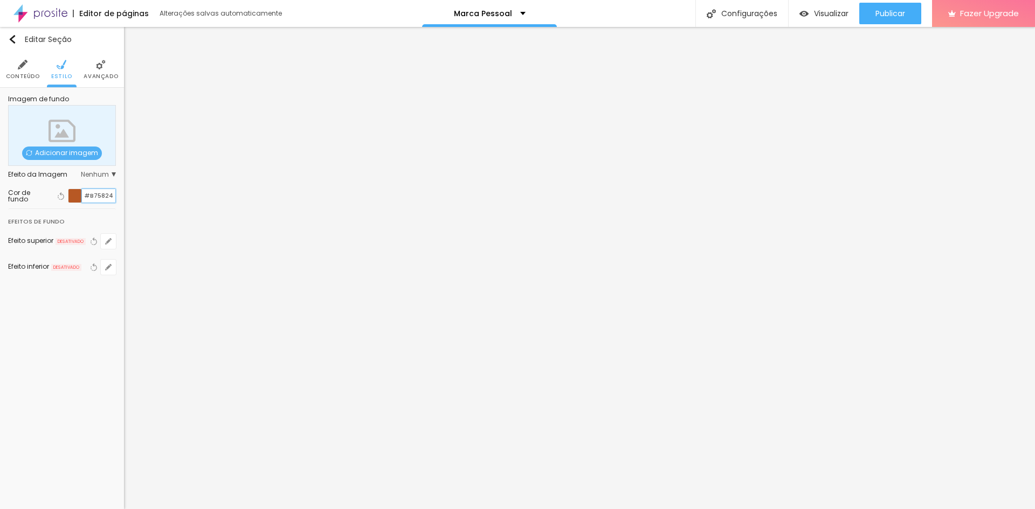
drag, startPoint x: 112, startPoint y: 196, endPoint x: 49, endPoint y: 187, distance: 63.6
click at [49, 187] on div "Cor de fundo Voltar ao padrão #B75824" at bounding box center [62, 195] width 108 height 25
paste input "7B360D"
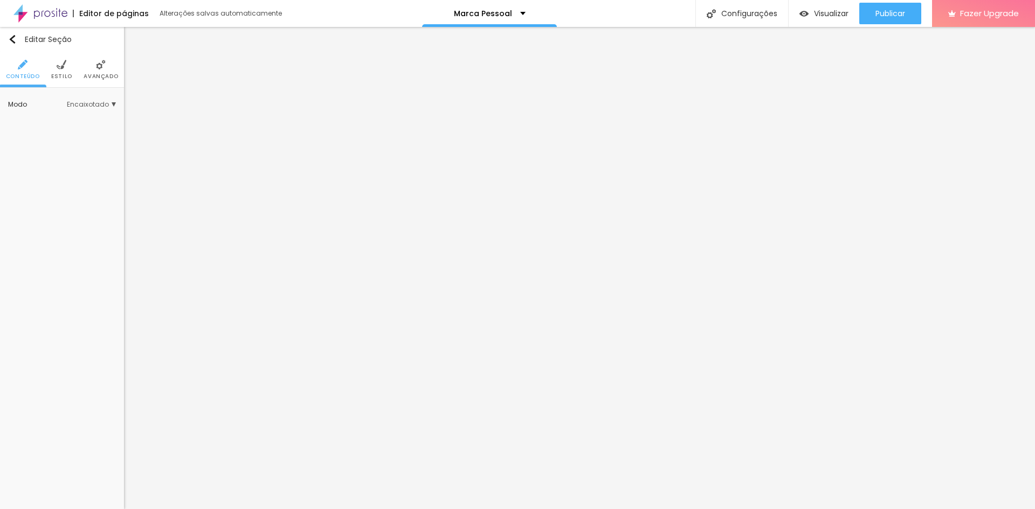
click at [59, 71] on li "Estilo" at bounding box center [61, 70] width 21 height 36
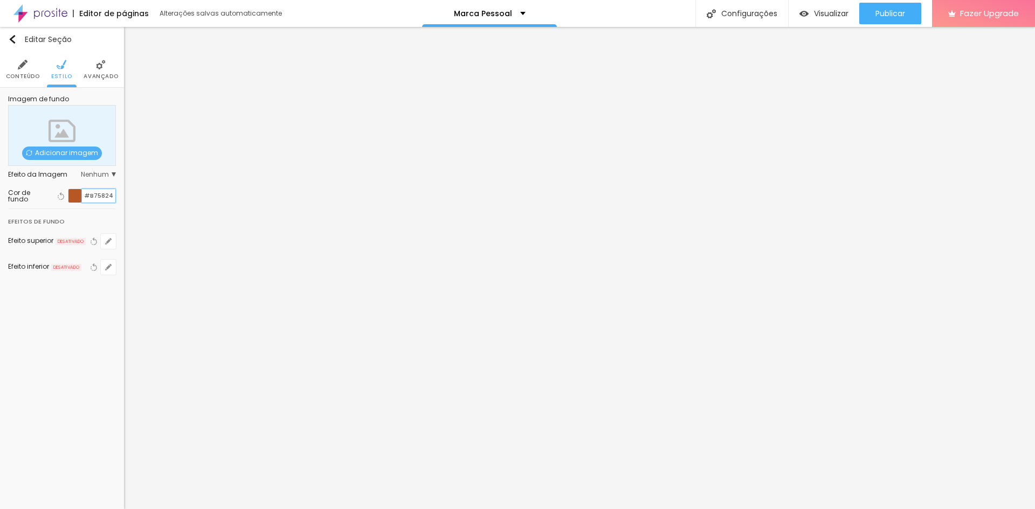
drag, startPoint x: 114, startPoint y: 195, endPoint x: 66, endPoint y: 184, distance: 48.6
click at [66, 184] on div "Cor de fundo Voltar ao padrão #B75824" at bounding box center [62, 195] width 108 height 25
paste input "7B360D"
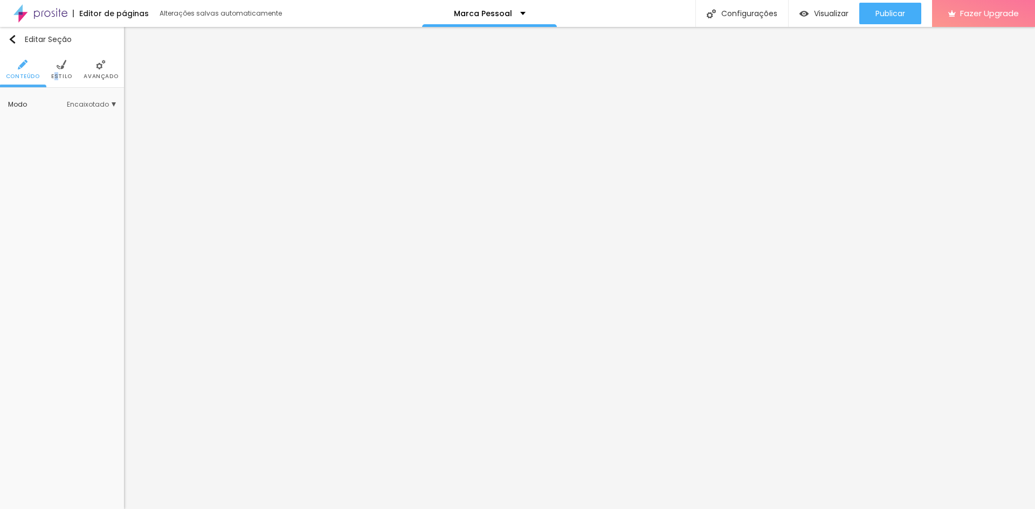
click at [58, 75] on span "Estilo" at bounding box center [61, 76] width 21 height 5
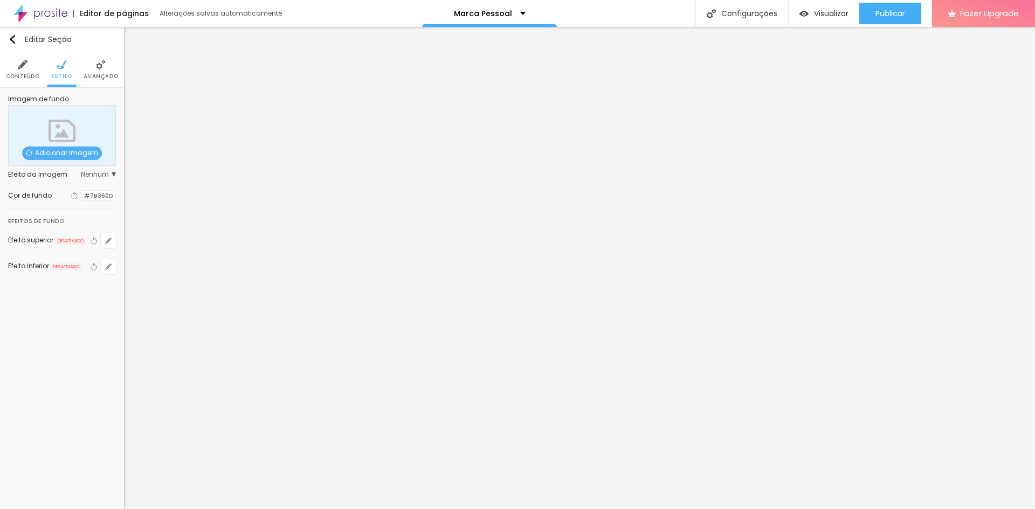
click at [82, 193] on div at bounding box center [82, 196] width 0 height 10
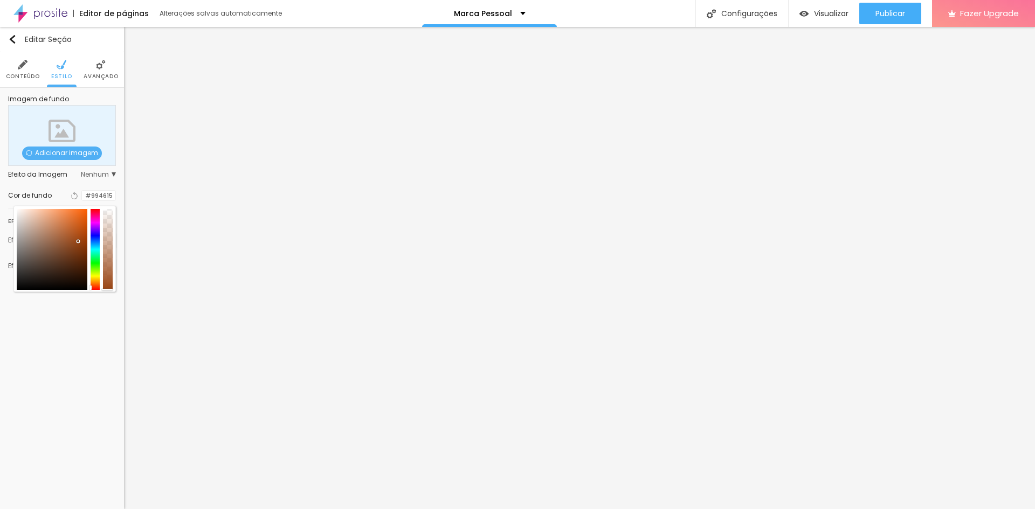
click at [78, 241] on div at bounding box center [52, 249] width 71 height 81
drag, startPoint x: 110, startPoint y: 197, endPoint x: 71, endPoint y: 195, distance: 39.4
click at [81, 195] on div "#994615" at bounding box center [98, 195] width 34 height 11
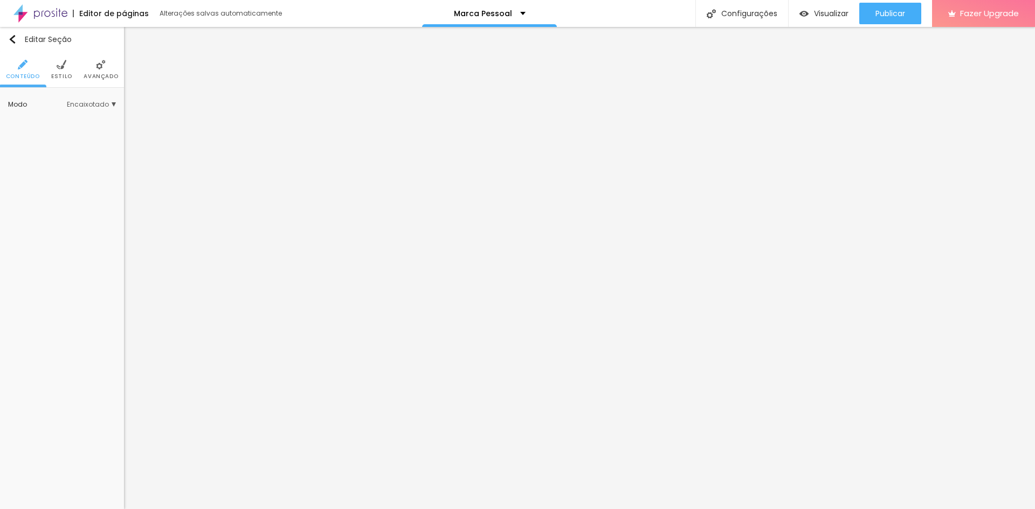
click at [51, 70] on ul "Conteúdo Estilo Avançado" at bounding box center [62, 70] width 124 height 36
click at [59, 74] on span "Estilo" at bounding box center [61, 76] width 21 height 5
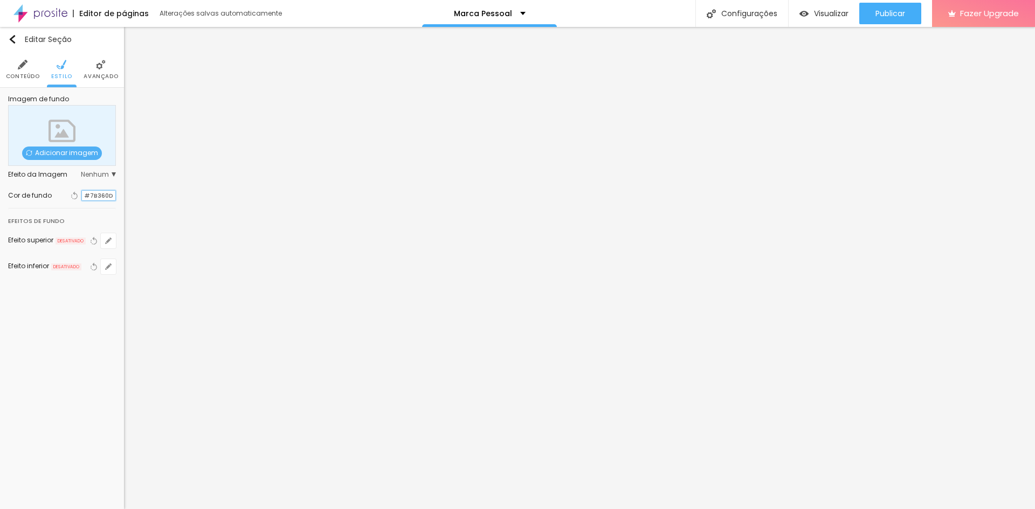
drag, startPoint x: 113, startPoint y: 194, endPoint x: 43, endPoint y: 187, distance: 70.4
click at [43, 188] on div "Cor de fundo Voltar ao padrão #7B360D" at bounding box center [62, 195] width 108 height 25
paste input "994615"
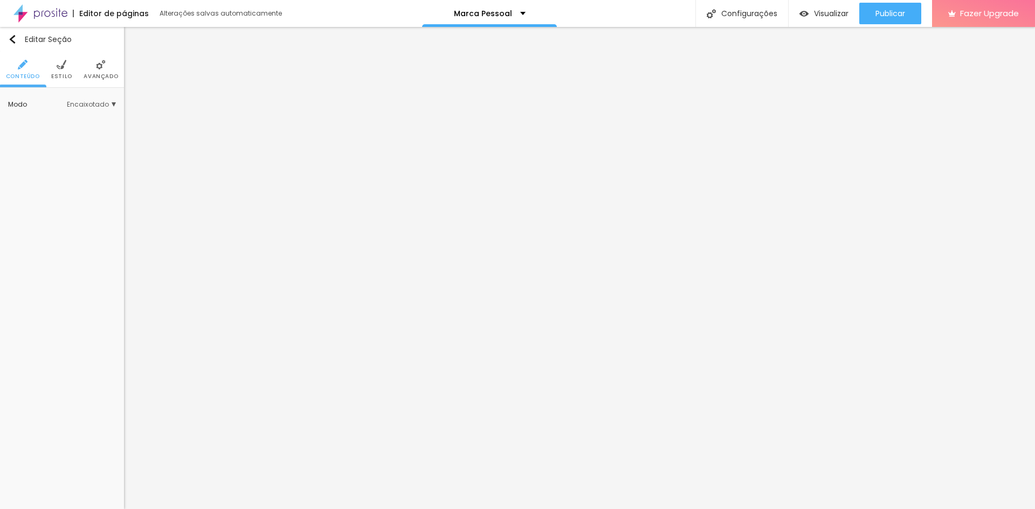
click at [67, 74] on span "Estilo" at bounding box center [61, 76] width 21 height 5
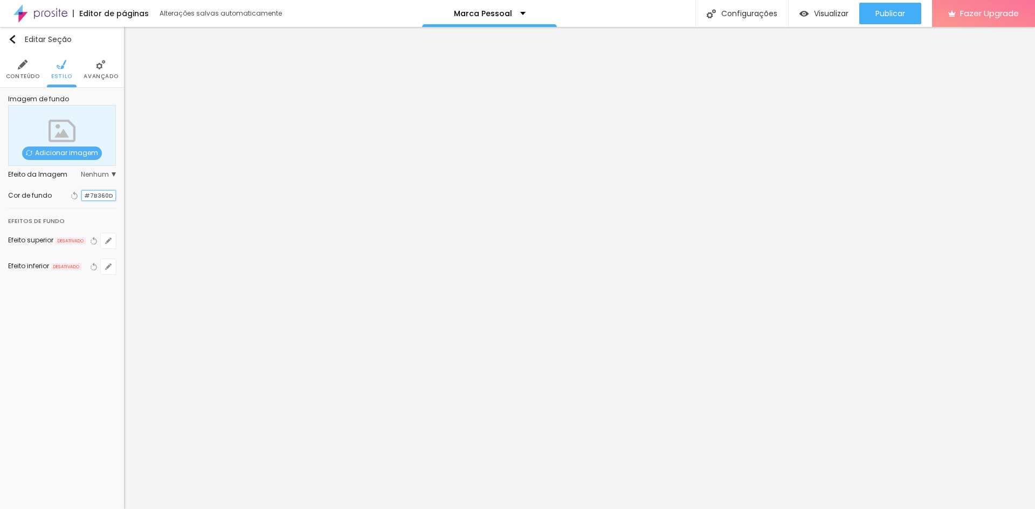
drag, startPoint x: 110, startPoint y: 195, endPoint x: 10, endPoint y: 179, distance: 101.5
click at [3, 182] on div "Imagem de fundo Adicionar imagem Efeito da Imagem Nenhum Nenhum Parallax Cor de…" at bounding box center [62, 192] width 124 height 208
paste input "994615"
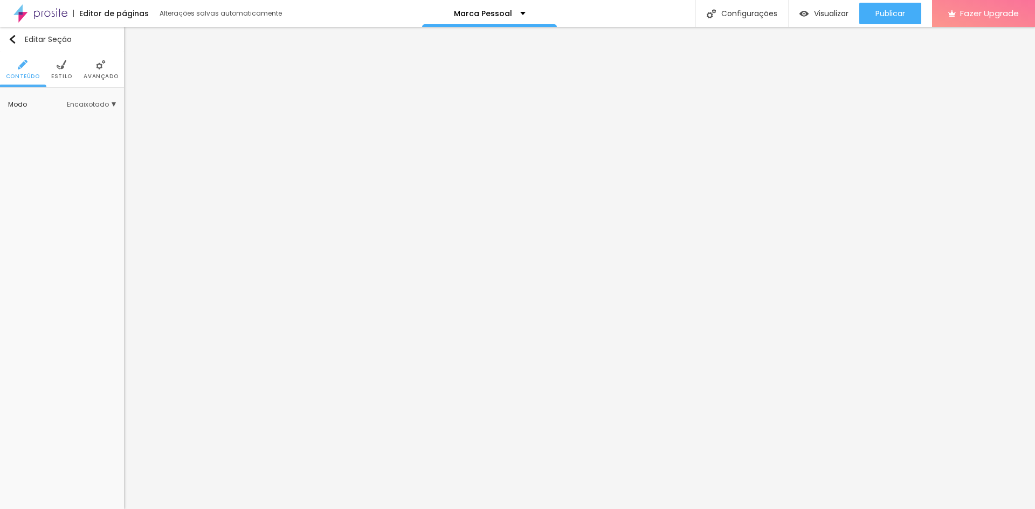
click at [66, 74] on span "Estilo" at bounding box center [61, 76] width 21 height 5
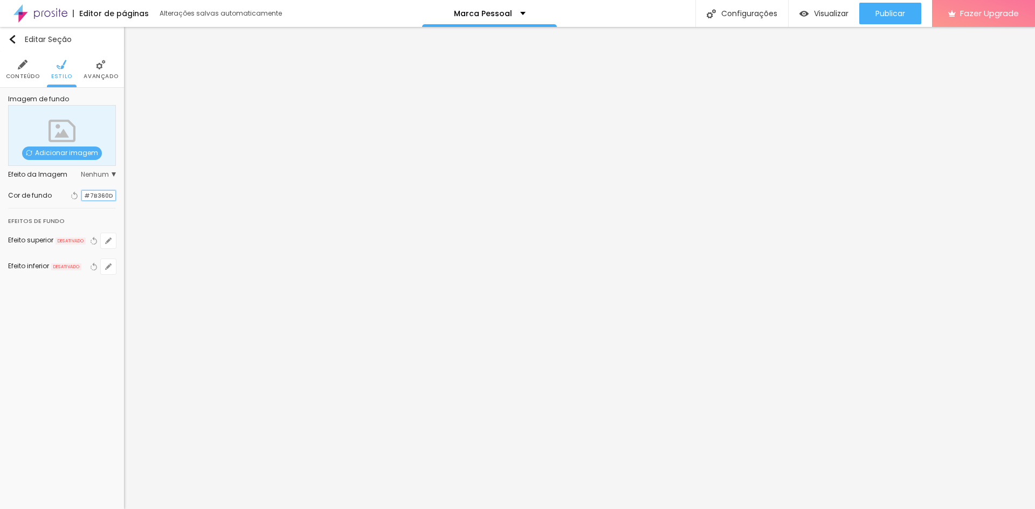
drag, startPoint x: 114, startPoint y: 195, endPoint x: 47, endPoint y: 185, distance: 67.5
click at [47, 185] on div "Cor de fundo Voltar ao padrão #7B360D" at bounding box center [62, 195] width 108 height 25
paste input "994615"
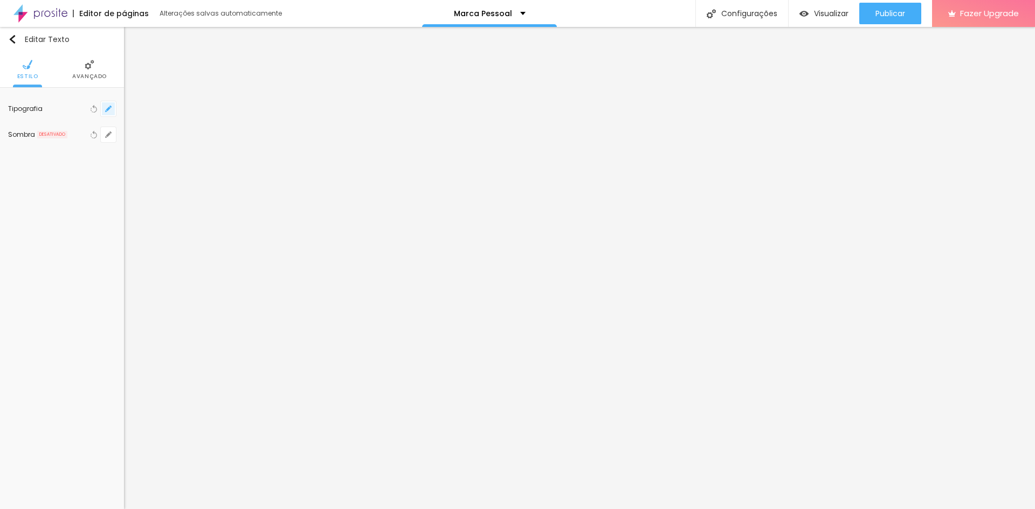
click at [103, 105] on button "button" at bounding box center [108, 108] width 15 height 15
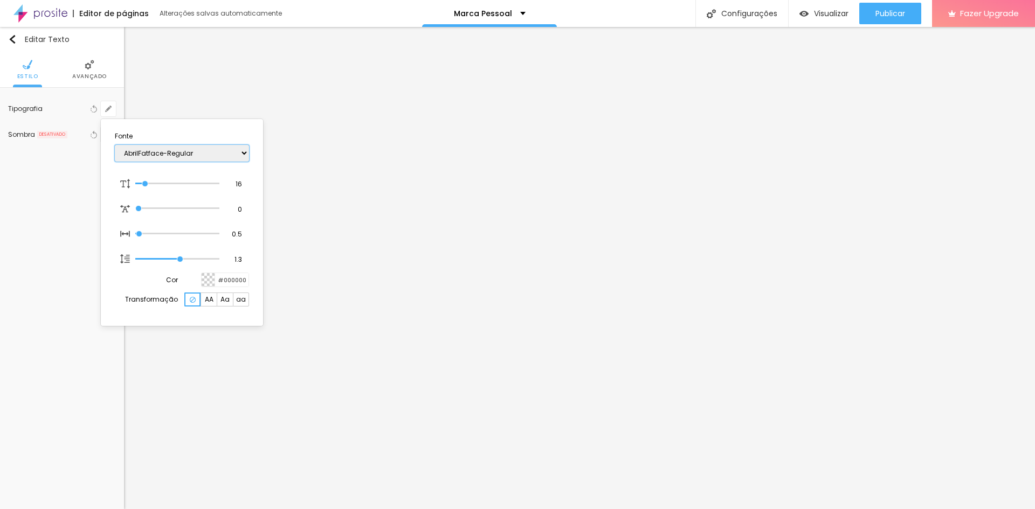
click at [174, 157] on select "AbrilFatface-Regular Actor-Regular Alegreya AlegreyaBlack [PERSON_NAME] [PERSON…" at bounding box center [182, 153] width 134 height 17
click at [89, 70] on div at bounding box center [517, 254] width 1035 height 509
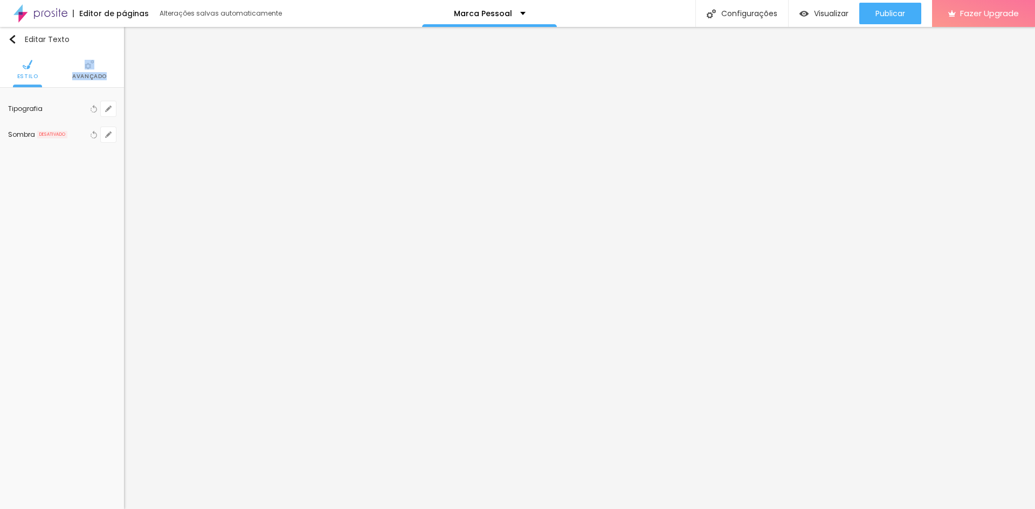
click at [89, 70] on li "Avançado" at bounding box center [89, 70] width 34 height 36
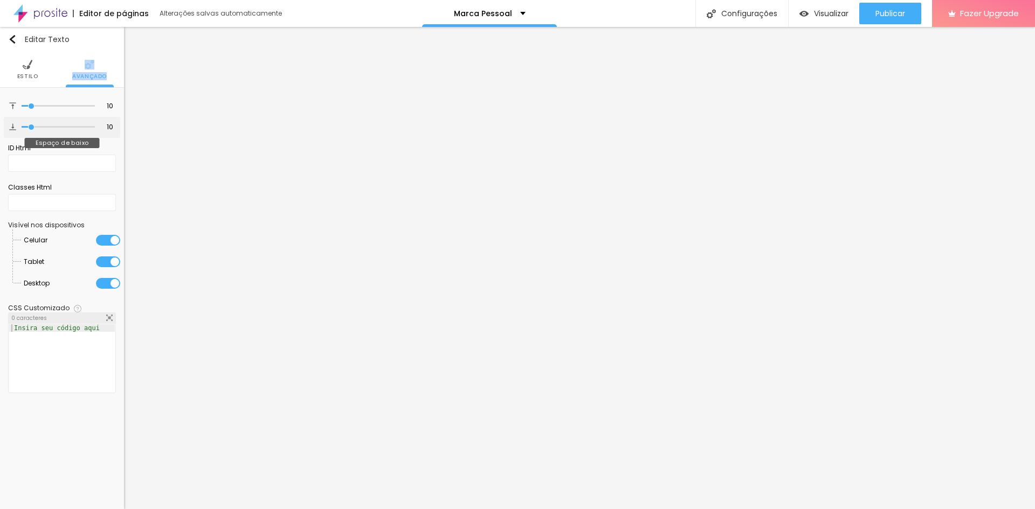
click at [32, 125] on input "range" at bounding box center [58, 127] width 73 height 5
click at [34, 105] on input "range" at bounding box center [58, 105] width 73 height 5
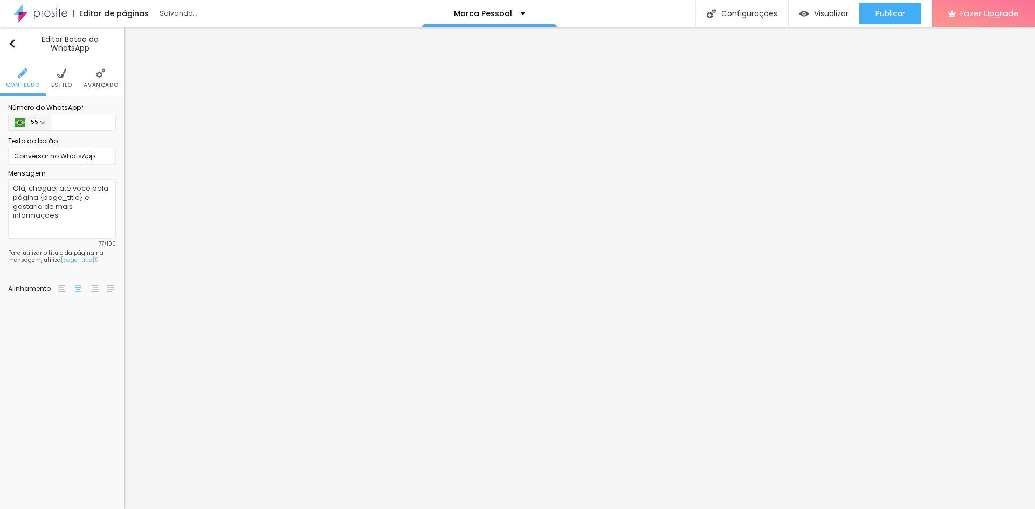
click at [53, 75] on ul "Conteúdo Estilo Avançado" at bounding box center [62, 78] width 124 height 36
click at [60, 75] on img at bounding box center [62, 73] width 10 height 10
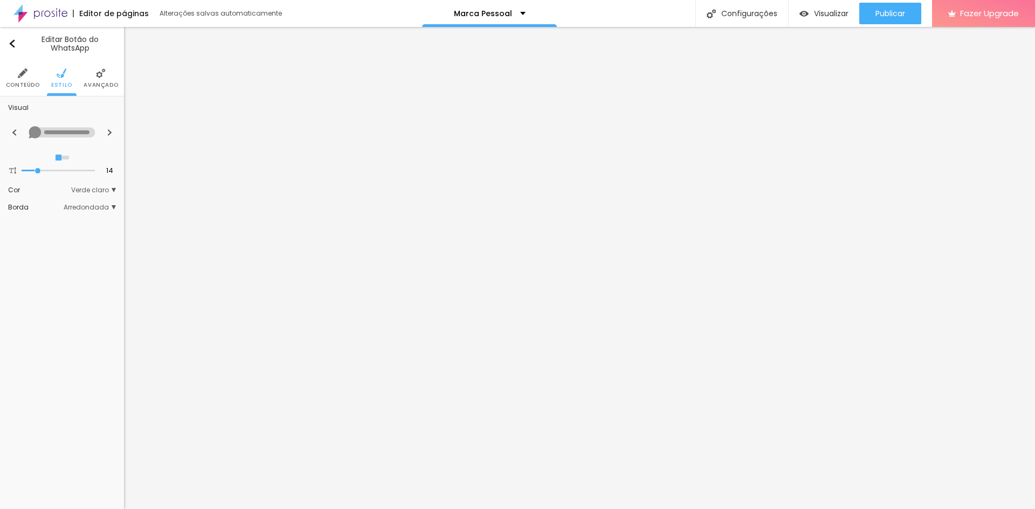
click at [61, 156] on div at bounding box center [62, 157] width 108 height 6
drag, startPoint x: 35, startPoint y: 171, endPoint x: 24, endPoint y: 169, distance: 11.6
click at [24, 169] on input "range" at bounding box center [58, 170] width 73 height 5
click at [114, 204] on div "Visual 13 Tamanho do texto Cor Verde claro Verde claro Verde escuro Borda Arred…" at bounding box center [62, 160] width 124 height 128
click at [109, 205] on span "Arredondada" at bounding box center [90, 207] width 52 height 6
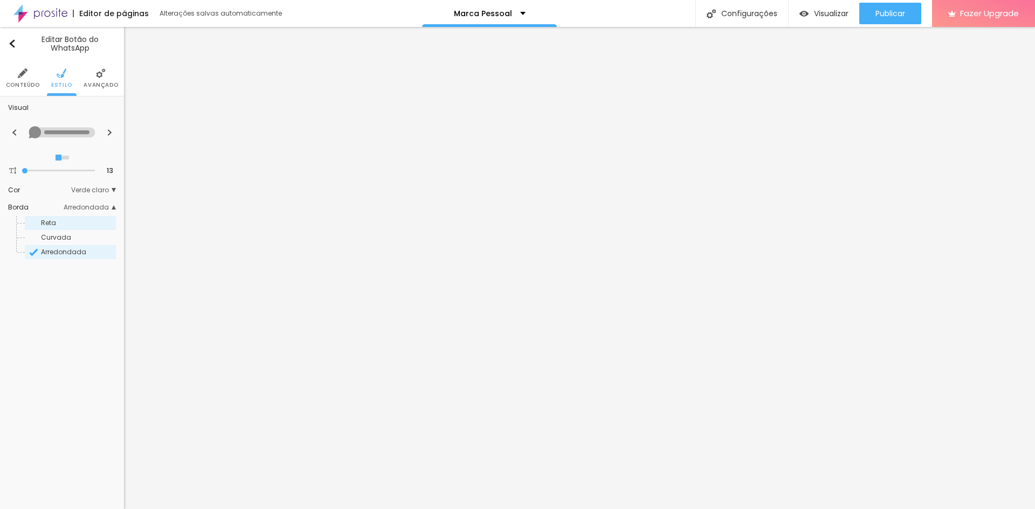
click at [66, 226] on div "Reta" at bounding box center [70, 223] width 91 height 14
click at [70, 234] on div "Curvada" at bounding box center [70, 238] width 91 height 14
click at [71, 250] on span "Arredondada" at bounding box center [63, 251] width 45 height 9
click at [106, 190] on span "Verde claro" at bounding box center [93, 190] width 45 height 6
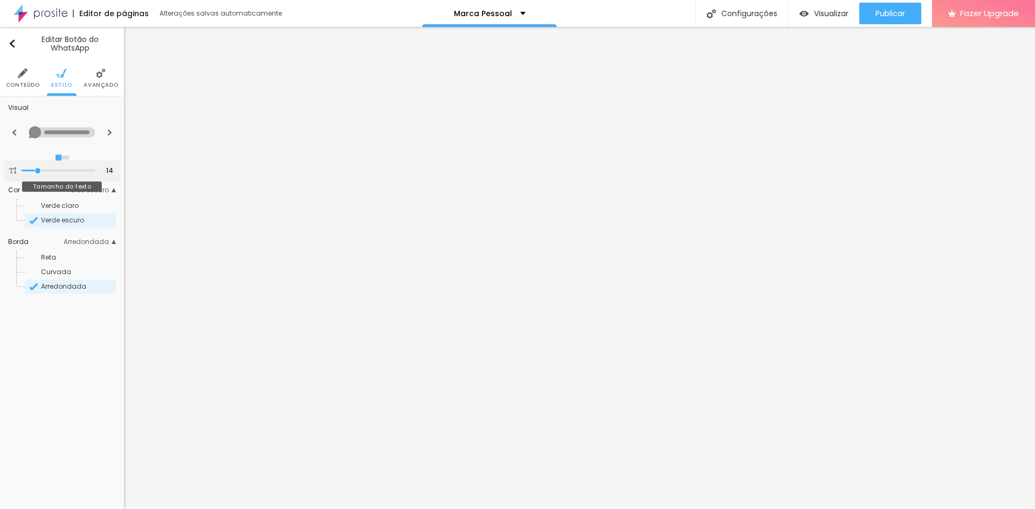
drag, startPoint x: 58, startPoint y: 171, endPoint x: 36, endPoint y: 170, distance: 21.6
click at [36, 170] on input "range" at bounding box center [58, 170] width 73 height 5
click at [107, 133] on img at bounding box center [110, 132] width 6 height 6
click at [12, 130] on img at bounding box center [14, 132] width 6 height 6
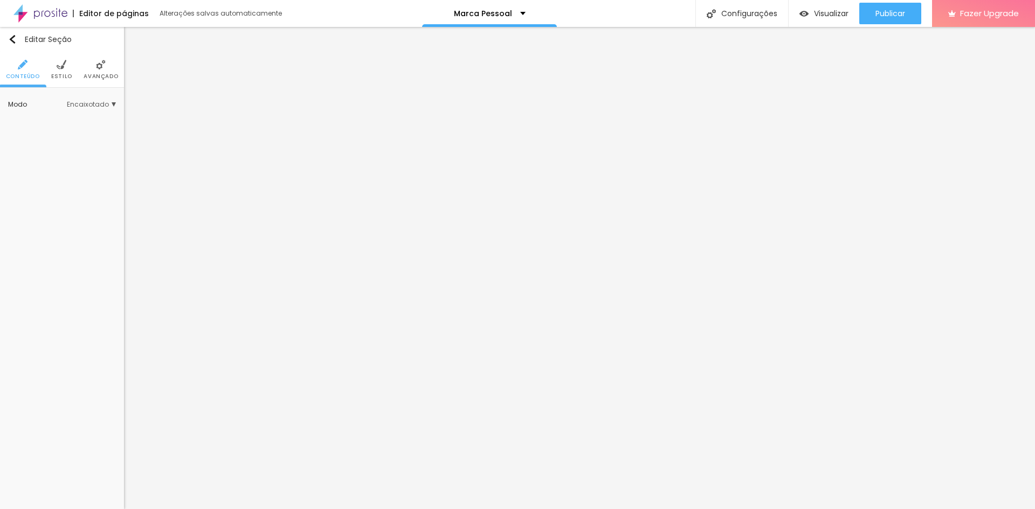
click at [62, 74] on span "Estilo" at bounding box center [61, 76] width 21 height 5
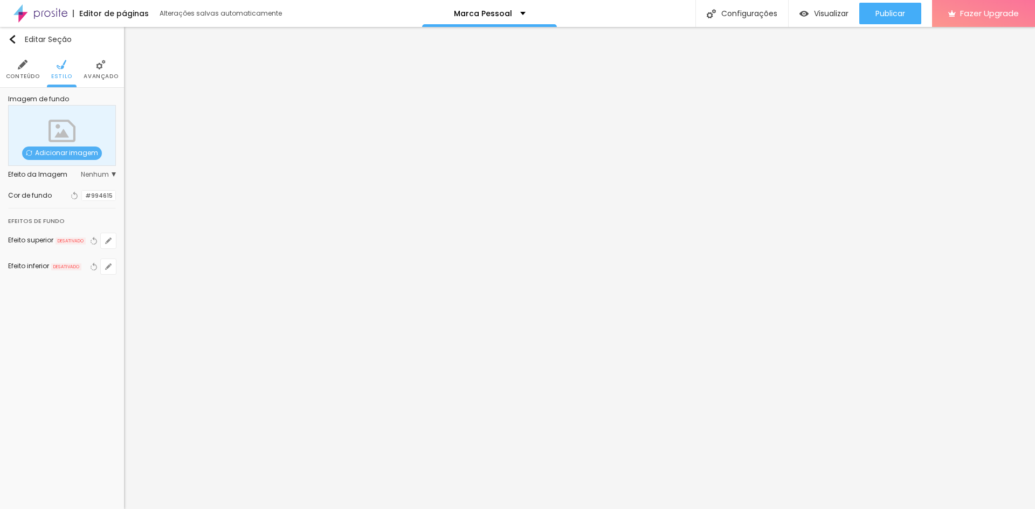
click at [24, 71] on li "Conteúdo" at bounding box center [23, 70] width 34 height 36
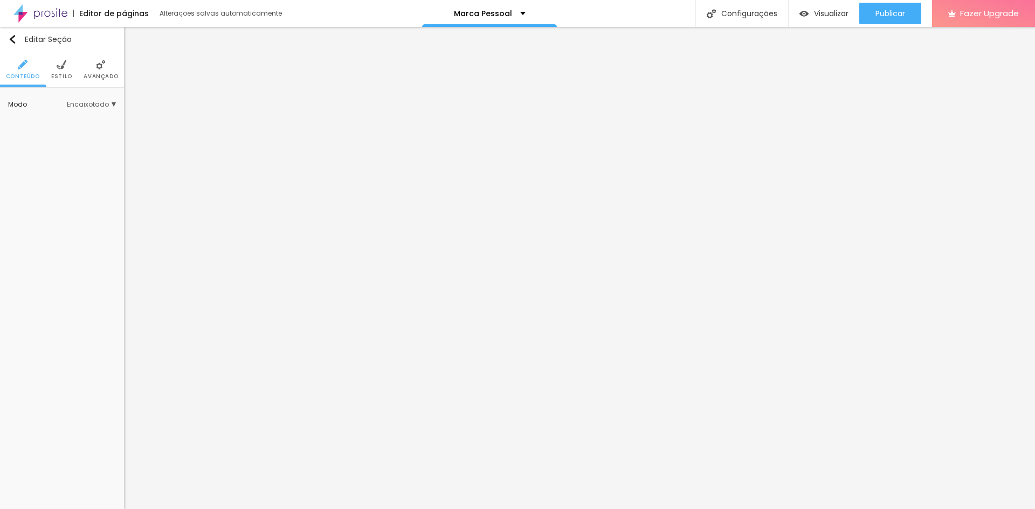
click at [87, 102] on span "Encaixotado" at bounding box center [91, 104] width 49 height 6
click at [72, 133] on span "Completo" at bounding box center [57, 134] width 33 height 9
click at [64, 115] on span "Encaixotado" at bounding box center [62, 119] width 42 height 9
click at [89, 106] on span "Encaixotado" at bounding box center [91, 104] width 49 height 6
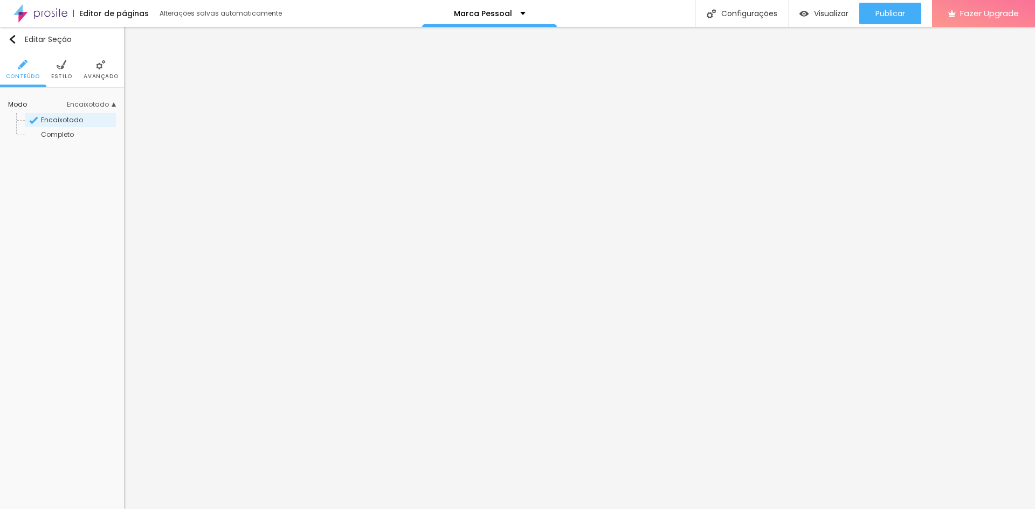
click at [71, 70] on li "Estilo" at bounding box center [61, 70] width 21 height 36
click at [106, 230] on icon "button" at bounding box center [108, 229] width 6 height 6
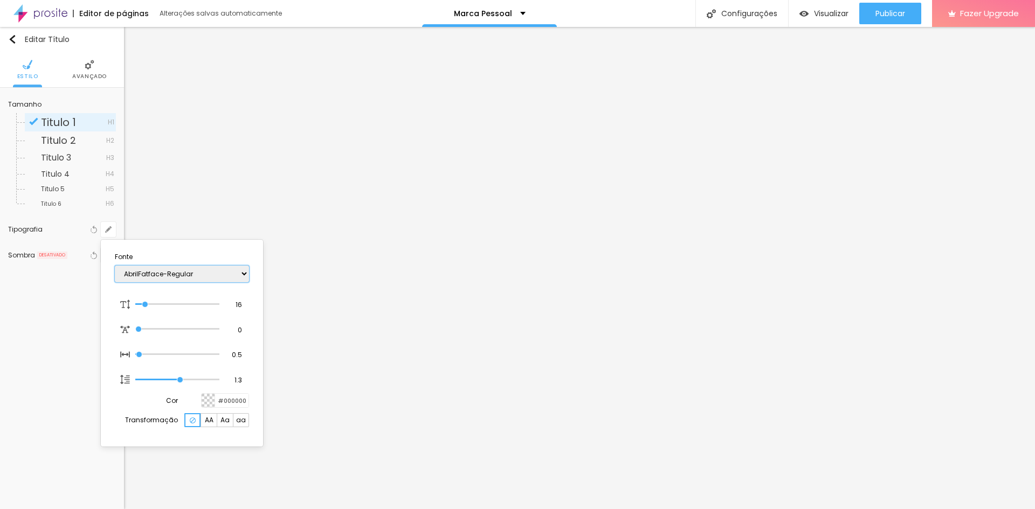
click at [171, 268] on select "AbrilFatface-Regular Actor-Regular Alegreya AlegreyaBlack [PERSON_NAME] [PERSON…" at bounding box center [182, 274] width 134 height 17
click at [115, 266] on select "AbrilFatface-Regular Actor-Regular Alegreya AlegreyaBlack [PERSON_NAME] [PERSON…" at bounding box center [182, 274] width 134 height 17
drag, startPoint x: 242, startPoint y: 305, endPoint x: 226, endPoint y: 302, distance: 16.0
click at [226, 302] on input "16" at bounding box center [234, 305] width 19 height 10
click at [308, 272] on div at bounding box center [517, 254] width 1035 height 509
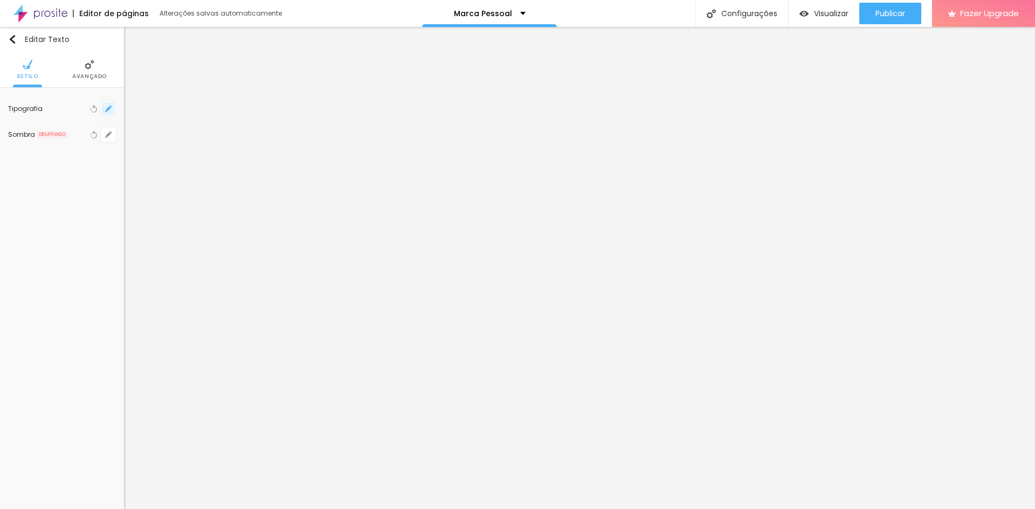
click at [103, 111] on button "button" at bounding box center [108, 108] width 15 height 15
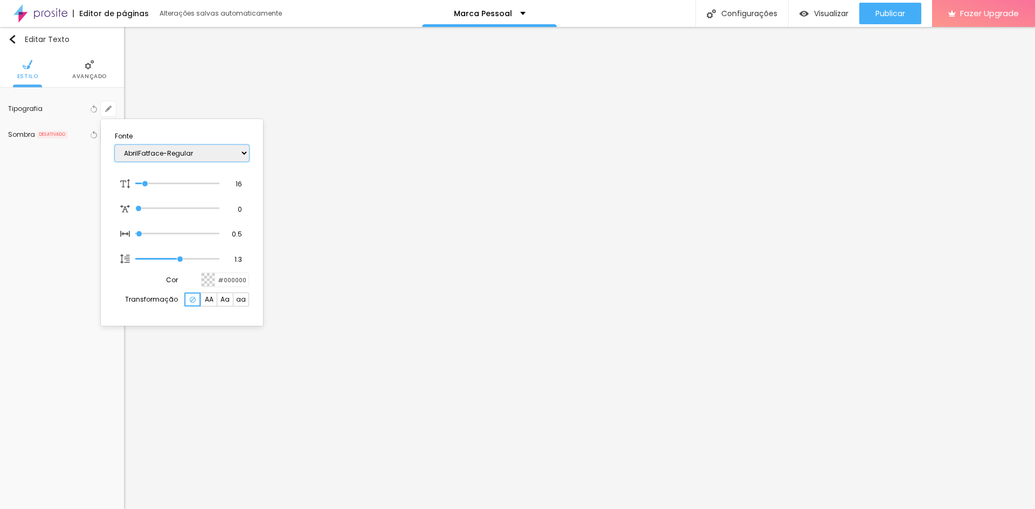
click at [167, 155] on select "AbrilFatface-Regular Actor-Regular Alegreya AlegreyaBlack [PERSON_NAME] [PERSON…" at bounding box center [182, 153] width 134 height 17
click at [115, 145] on select "AbrilFatface-Regular Actor-Regular Alegreya AlegreyaBlack [PERSON_NAME] [PERSON…" at bounding box center [182, 153] width 134 height 17
drag, startPoint x: 241, startPoint y: 186, endPoint x: 231, endPoint y: 186, distance: 9.7
click at [231, 186] on input "16" at bounding box center [234, 184] width 19 height 10
click at [569, 272] on div at bounding box center [517, 254] width 1035 height 509
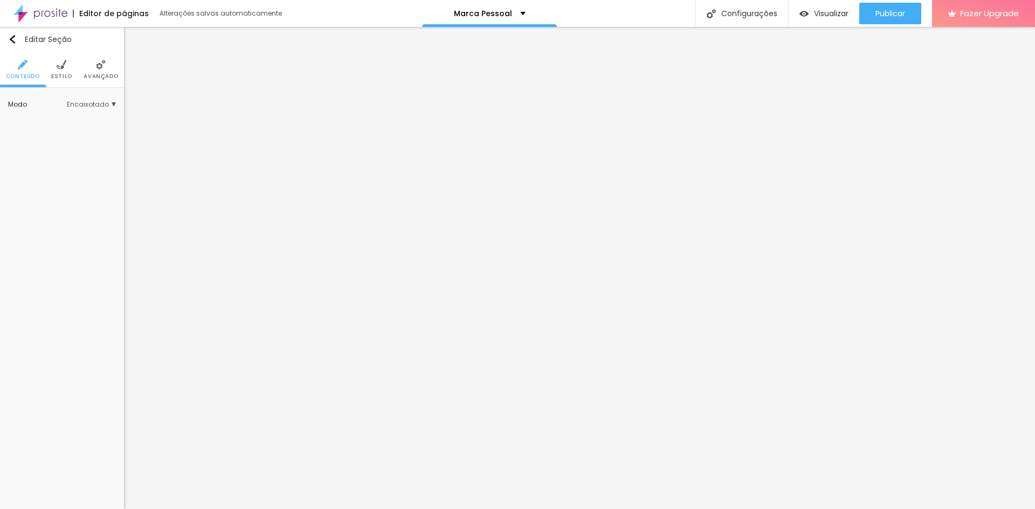
click at [66, 71] on li "Estilo" at bounding box center [61, 70] width 21 height 36
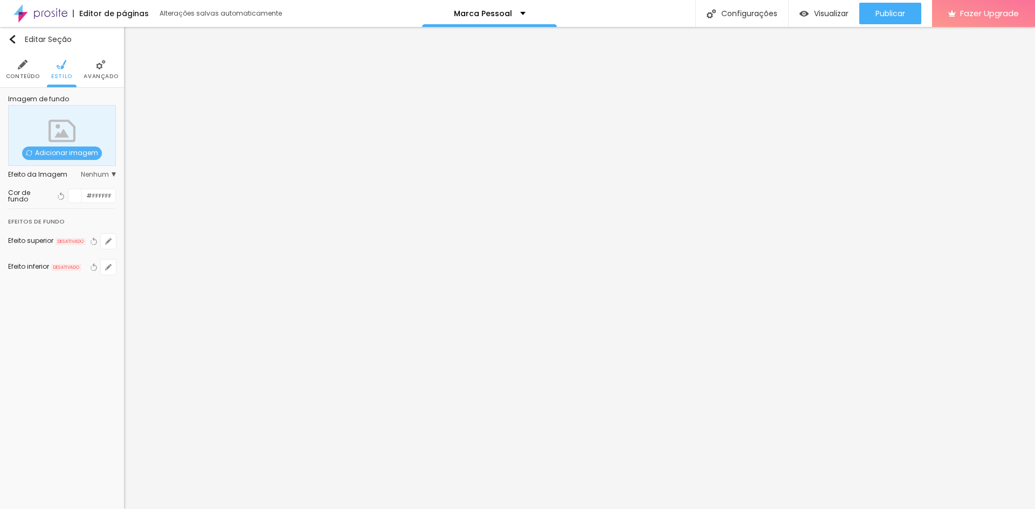
click at [79, 196] on div at bounding box center [74, 195] width 13 height 13
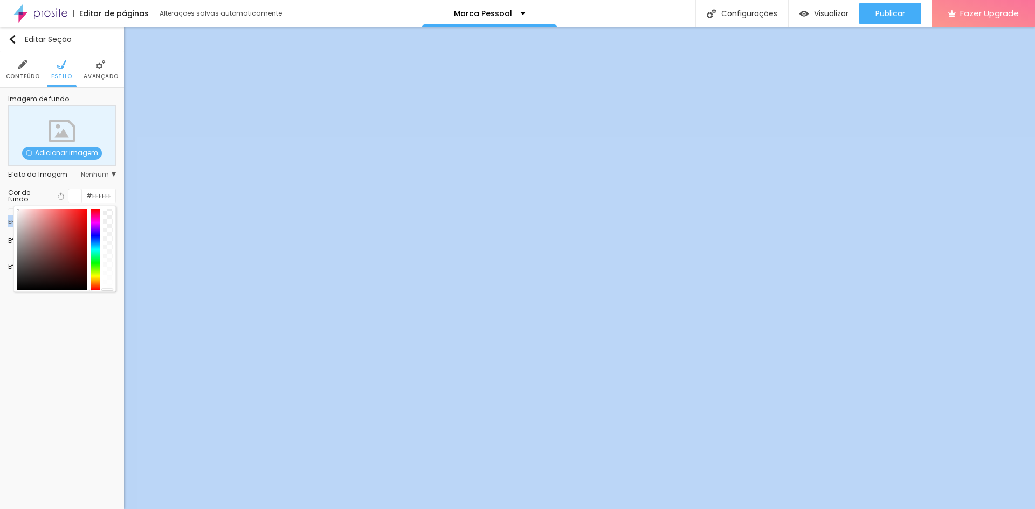
drag, startPoint x: 108, startPoint y: 225, endPoint x: 122, endPoint y: 315, distance: 90.6
click at [110, 306] on div "Editar Seção Conteúdo Estilo Avançado Imagem de fundo Adicionar imagem Efeito d…" at bounding box center [62, 268] width 124 height 482
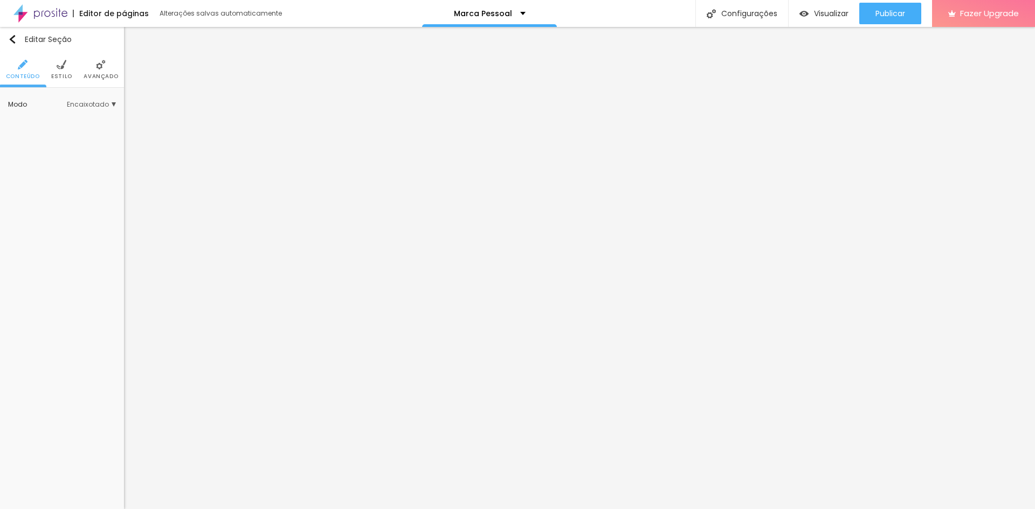
click at [63, 74] on span "Estilo" at bounding box center [61, 76] width 21 height 5
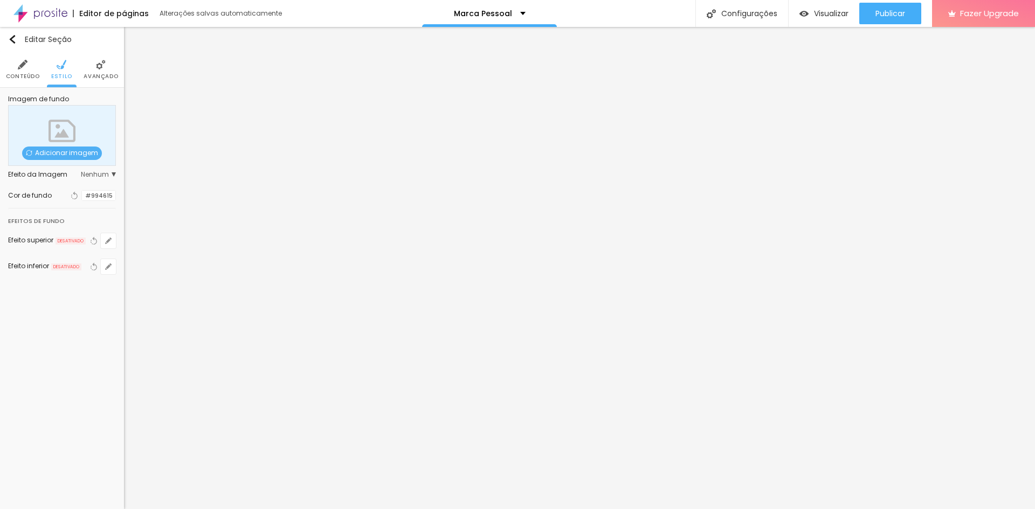
click at [27, 71] on li "Conteúdo" at bounding box center [23, 70] width 34 height 36
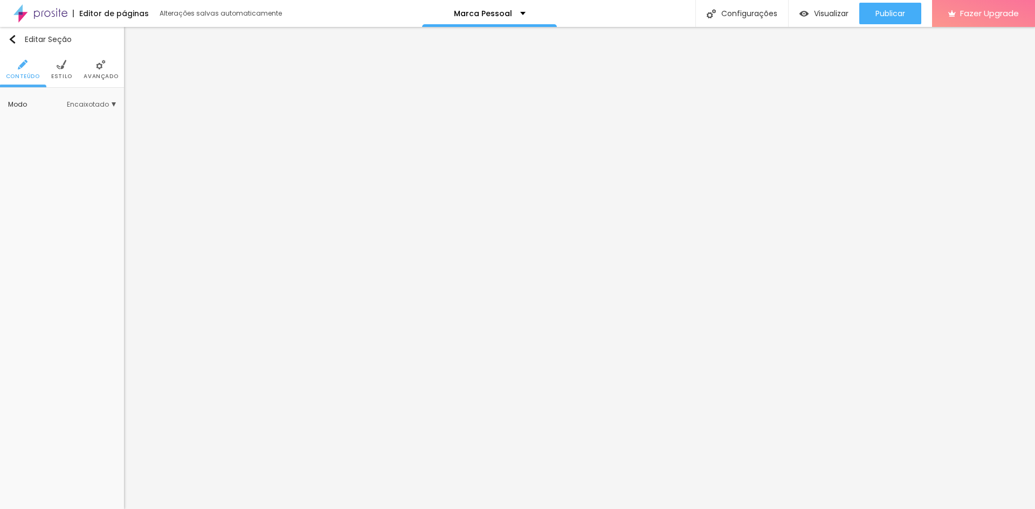
click at [108, 101] on span "Encaixotado" at bounding box center [91, 104] width 49 height 6
click at [79, 132] on span "Completo" at bounding box center [77, 135] width 73 height 6
click at [66, 67] on li "Estilo" at bounding box center [61, 70] width 21 height 36
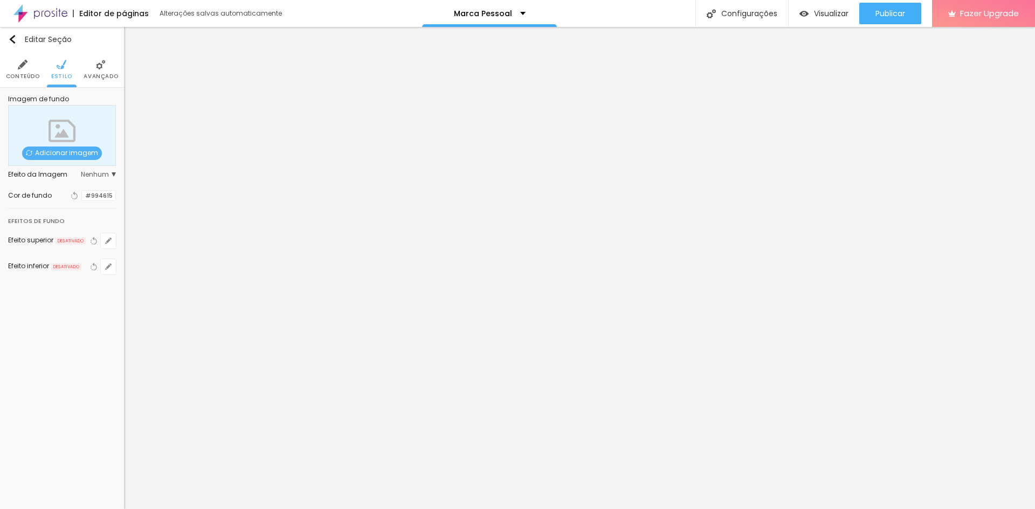
click at [103, 71] on li "Avançado" at bounding box center [101, 70] width 34 height 36
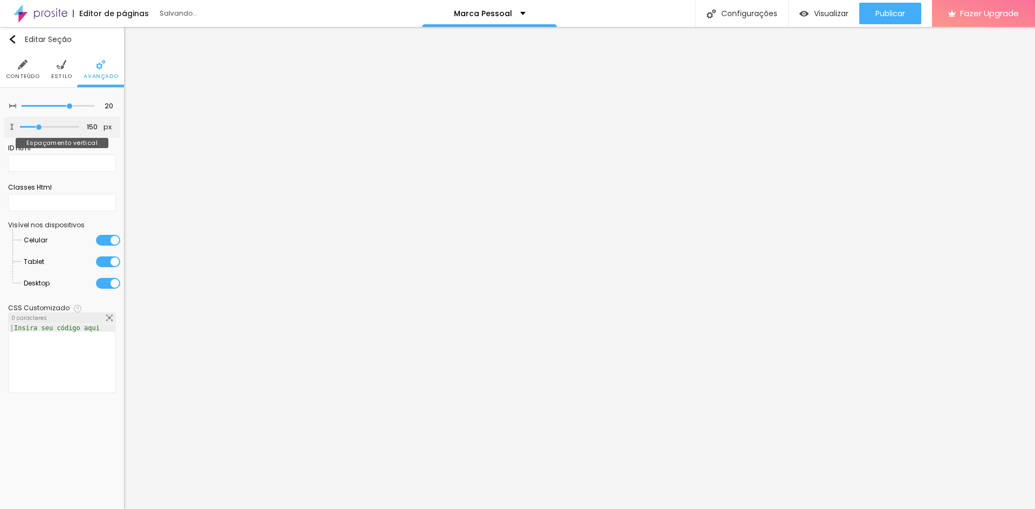
drag, startPoint x: 28, startPoint y: 126, endPoint x: 39, endPoint y: 123, distance: 11.5
click at [39, 125] on input "range" at bounding box center [49, 127] width 59 height 5
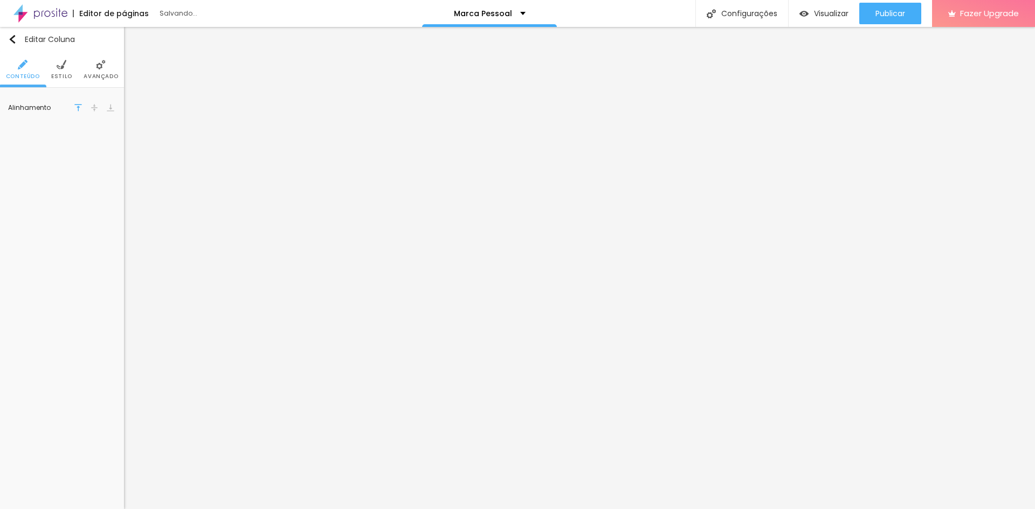
click at [61, 66] on img at bounding box center [62, 65] width 10 height 10
click at [103, 69] on img at bounding box center [101, 65] width 10 height 10
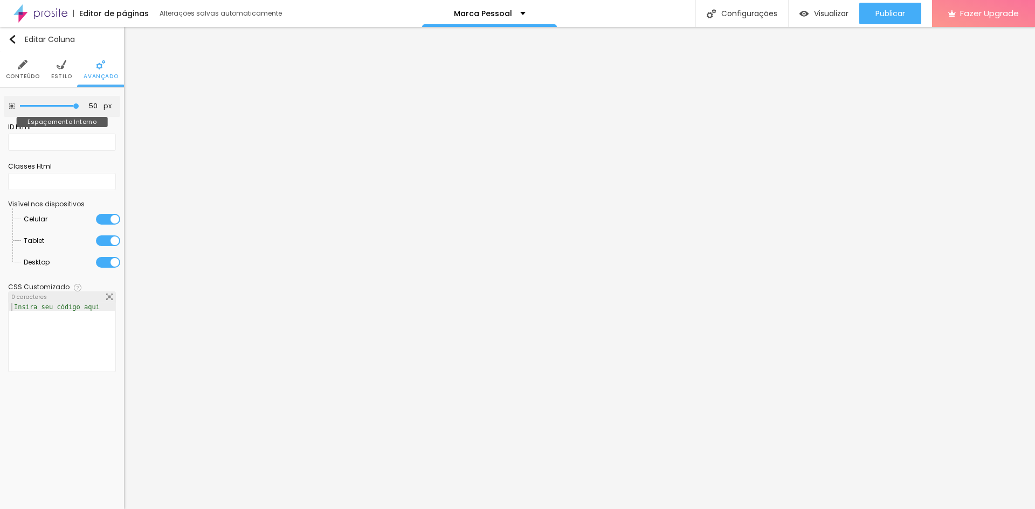
drag, startPoint x: 46, startPoint y: 107, endPoint x: 95, endPoint y: 116, distance: 49.4
click at [79, 109] on input "range" at bounding box center [49, 105] width 59 height 5
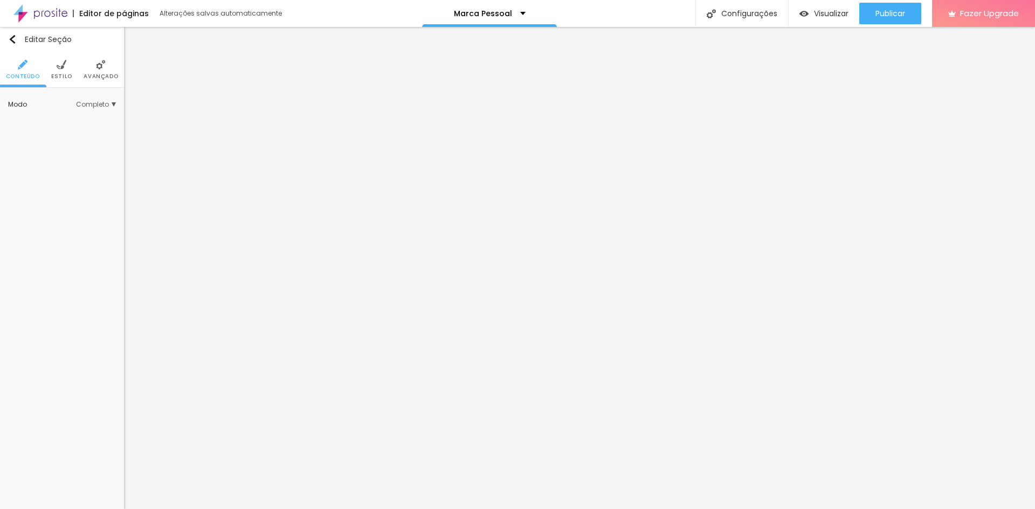
click at [61, 69] on img at bounding box center [62, 65] width 10 height 10
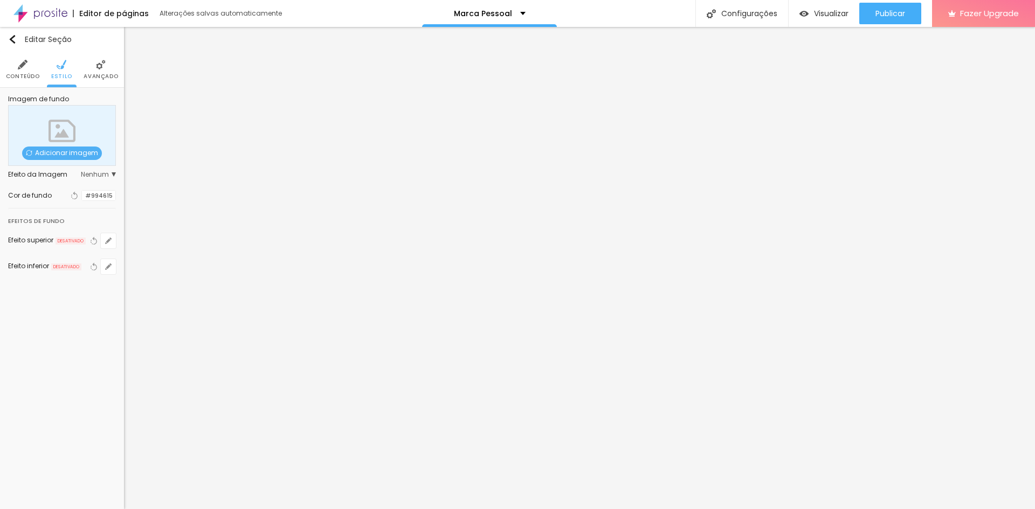
click at [102, 64] on img at bounding box center [101, 65] width 10 height 10
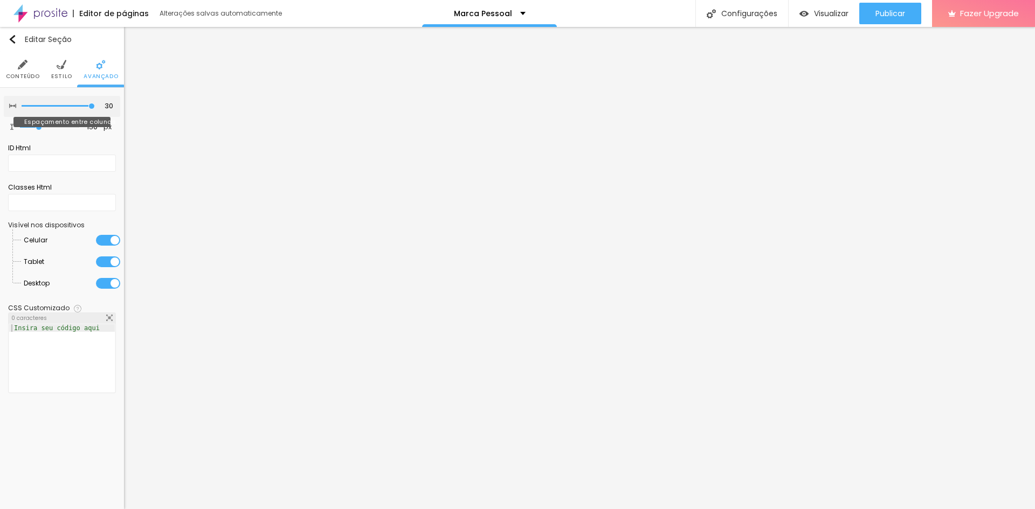
drag, startPoint x: 69, startPoint y: 106, endPoint x: 108, endPoint y: 107, distance: 38.8
click at [95, 107] on input "range" at bounding box center [58, 105] width 73 height 5
drag, startPoint x: 44, startPoint y: 127, endPoint x: 34, endPoint y: 125, distance: 10.4
click at [34, 125] on input "range" at bounding box center [49, 127] width 59 height 5
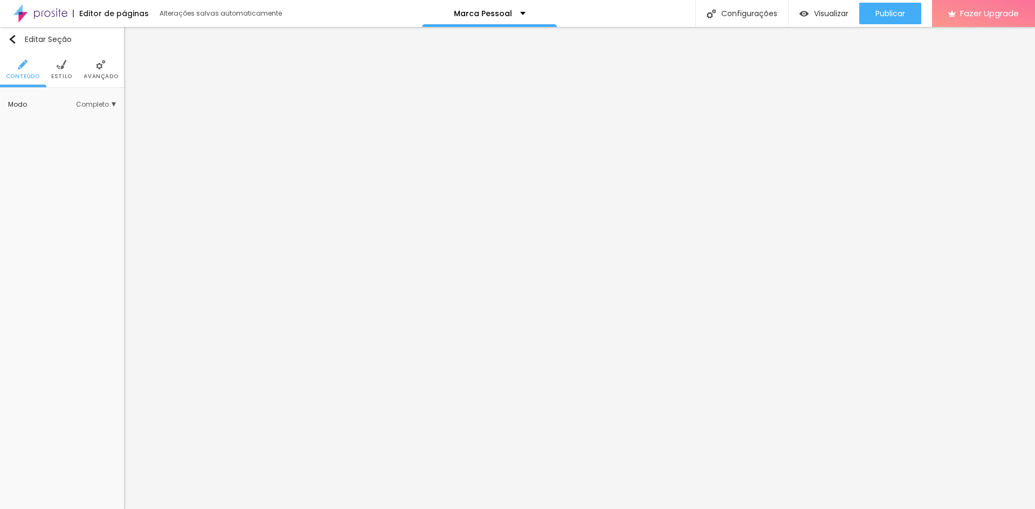
click at [61, 67] on img at bounding box center [62, 65] width 10 height 10
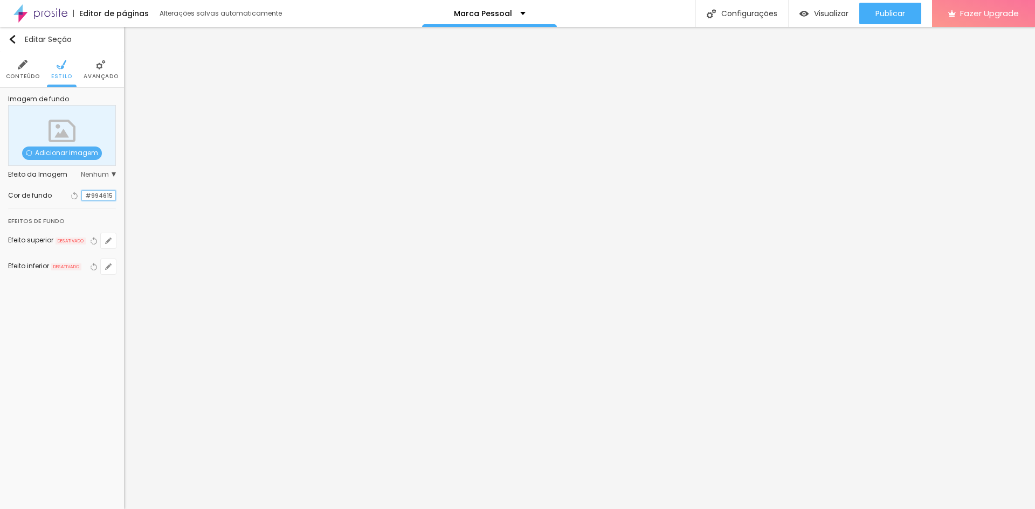
click at [102, 194] on input "#994615" at bounding box center [98, 196] width 33 height 10
drag, startPoint x: 110, startPoint y: 194, endPoint x: 61, endPoint y: 186, distance: 50.2
click at [61, 186] on div "Cor de fundo Voltar ao padrão #994615" at bounding box center [62, 195] width 108 height 25
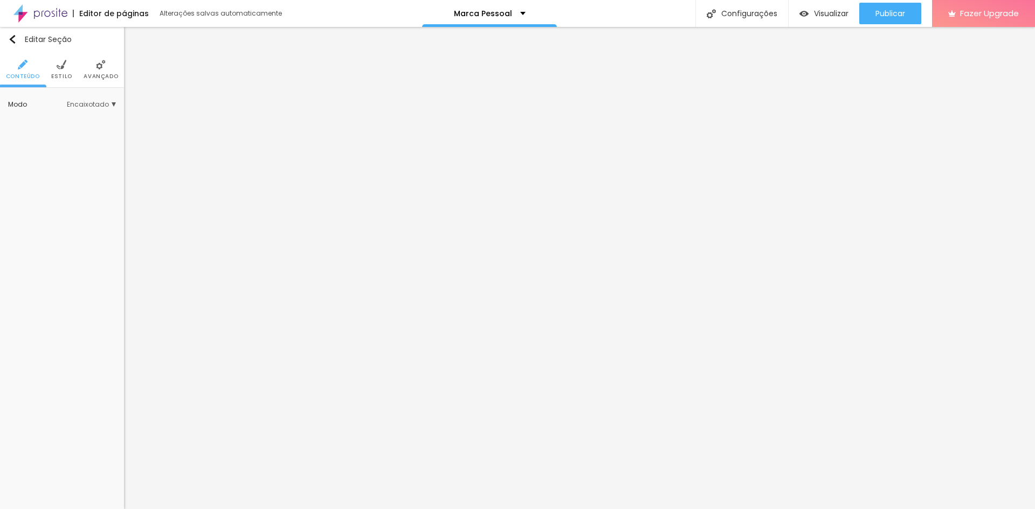
click at [56, 72] on li "Estilo" at bounding box center [61, 70] width 21 height 36
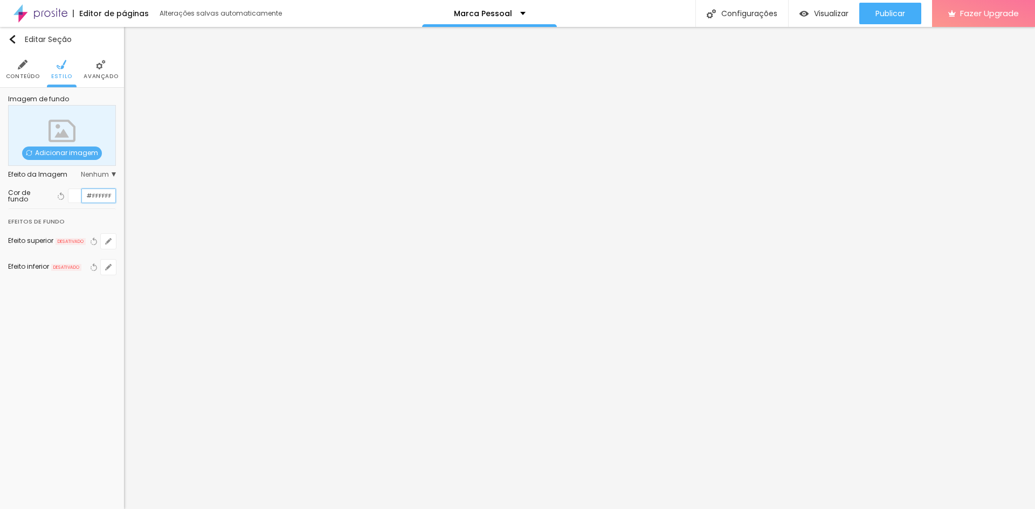
drag, startPoint x: 111, startPoint y: 192, endPoint x: 55, endPoint y: 182, distance: 56.9
click at [55, 182] on div "Imagem de fundo Adicionar imagem Efeito da Imagem Nenhum Nenhum Parallax Cor de…" at bounding box center [62, 192] width 124 height 208
paste input "994615"
click at [16, 38] on img "button" at bounding box center [12, 39] width 9 height 9
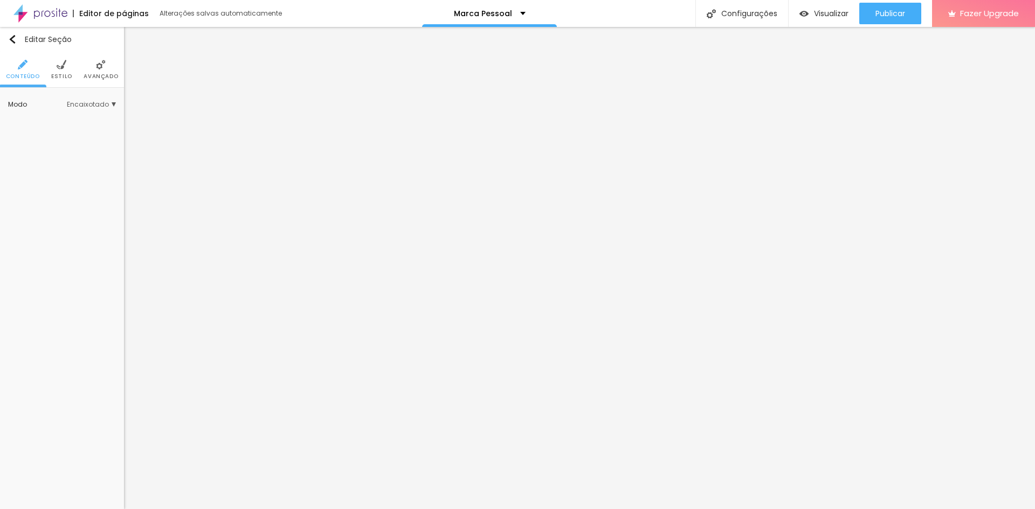
click at [68, 71] on li "Estilo" at bounding box center [61, 70] width 21 height 36
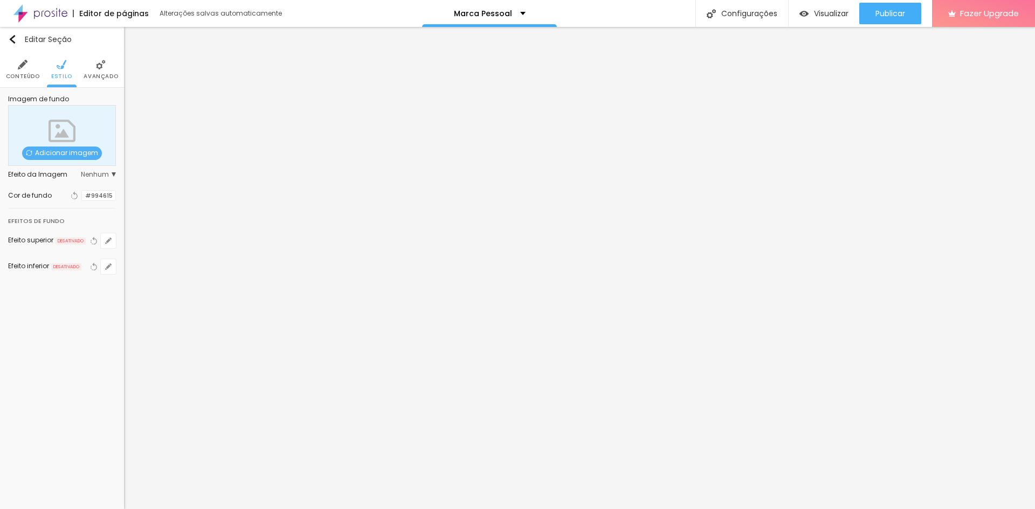
click at [88, 70] on li "Avançado" at bounding box center [101, 70] width 34 height 36
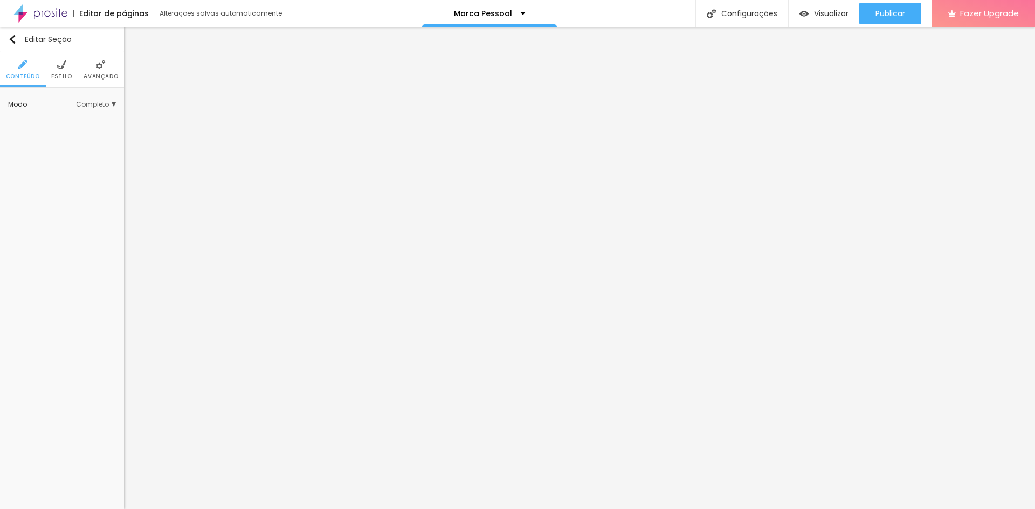
click at [73, 67] on ul "Conteúdo Estilo Avançado" at bounding box center [62, 70] width 124 height 36
click at [99, 74] on span "Avançado" at bounding box center [101, 76] width 34 height 5
click at [94, 62] on li "Avançado" at bounding box center [101, 70] width 34 height 36
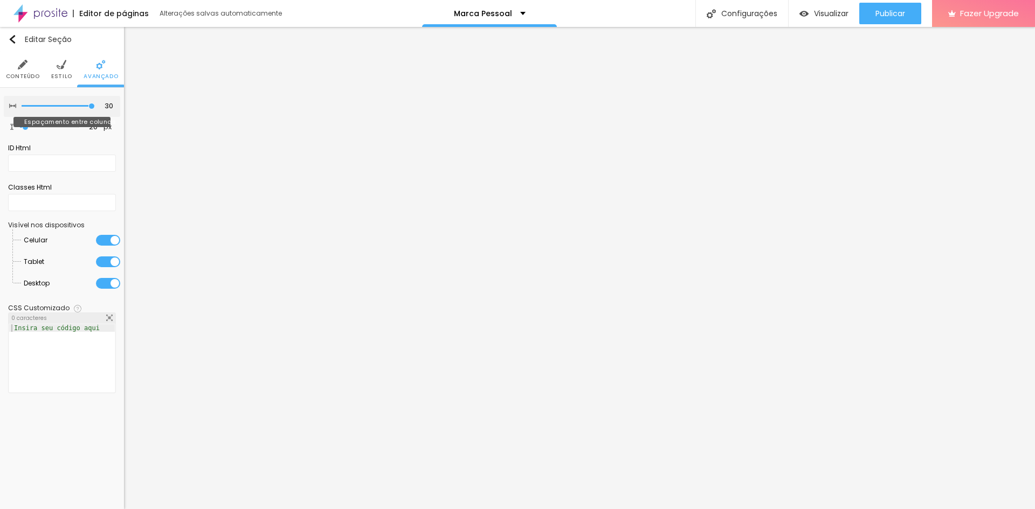
drag, startPoint x: 72, startPoint y: 103, endPoint x: 109, endPoint y: 107, distance: 37.4
click at [95, 107] on input "range" at bounding box center [58, 105] width 73 height 5
drag, startPoint x: 28, startPoint y: 126, endPoint x: 56, endPoint y: 128, distance: 28.1
click at [33, 128] on input "range" at bounding box center [49, 127] width 59 height 5
drag, startPoint x: 96, startPoint y: 124, endPoint x: 87, endPoint y: 125, distance: 9.2
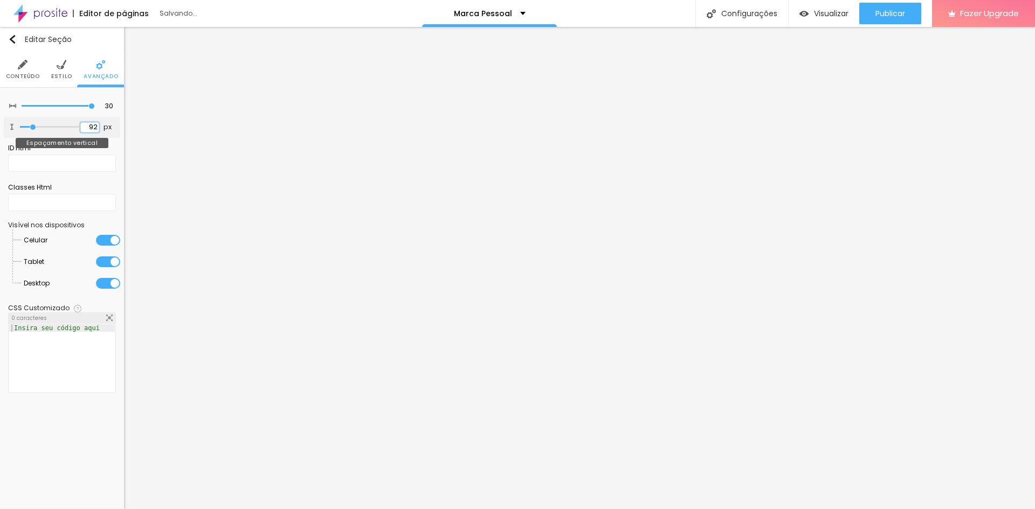
click at [87, 125] on input "92" at bounding box center [89, 127] width 19 height 10
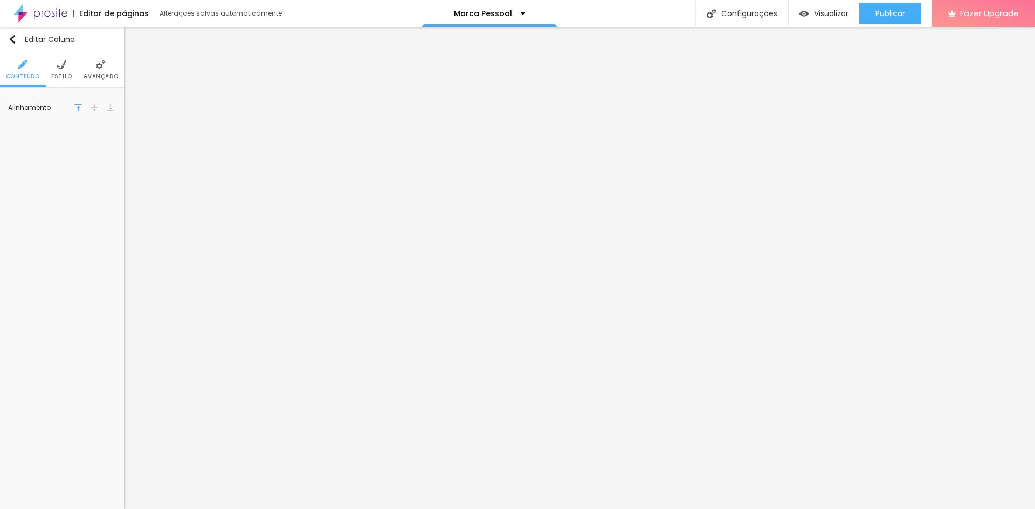
click at [95, 72] on li "Avançado" at bounding box center [101, 70] width 34 height 36
click at [97, 68] on img at bounding box center [101, 65] width 10 height 10
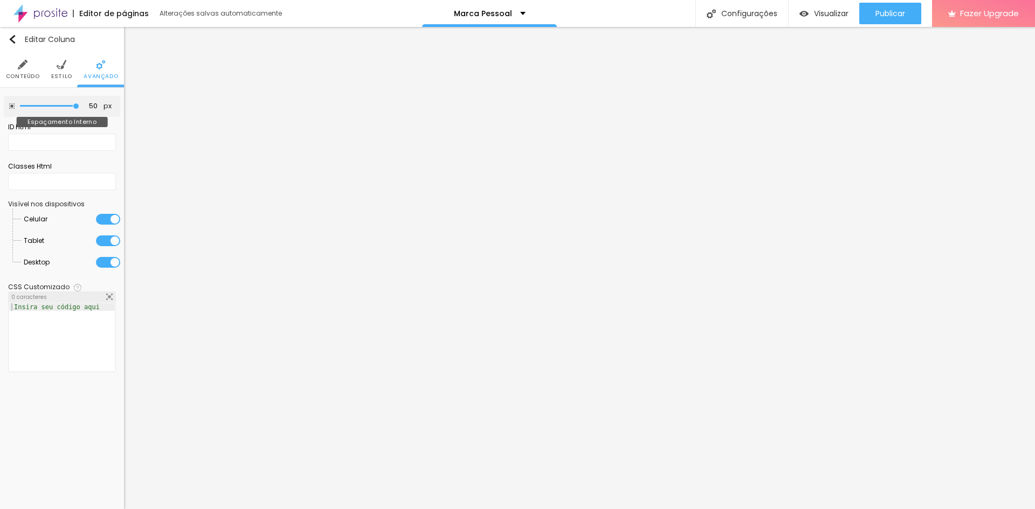
drag, startPoint x: 57, startPoint y: 106, endPoint x: 88, endPoint y: 106, distance: 30.7
click at [79, 106] on input "range" at bounding box center [49, 105] width 59 height 5
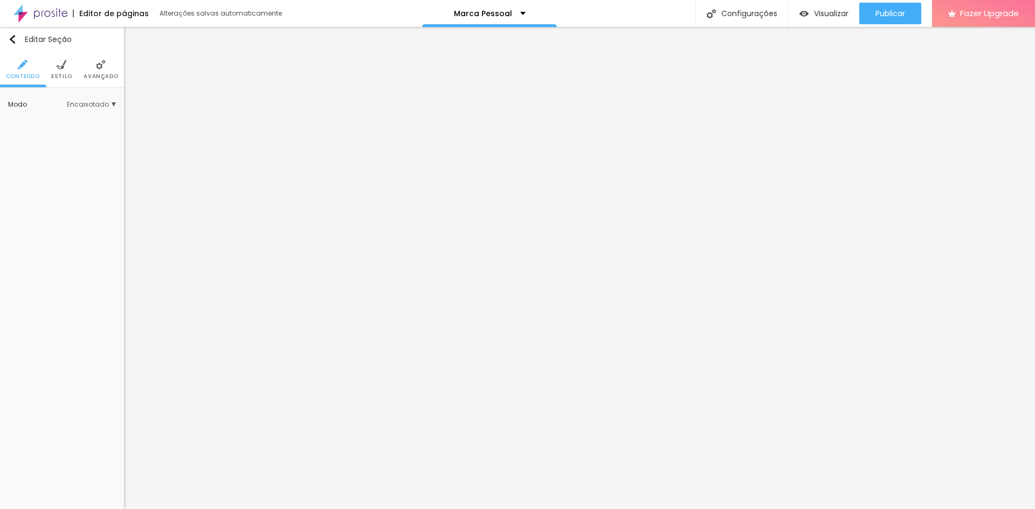
click at [96, 108] on span "Encaixotado" at bounding box center [91, 104] width 49 height 6
click at [80, 132] on span "Completo" at bounding box center [77, 135] width 73 height 6
click at [96, 65] on img at bounding box center [101, 65] width 10 height 10
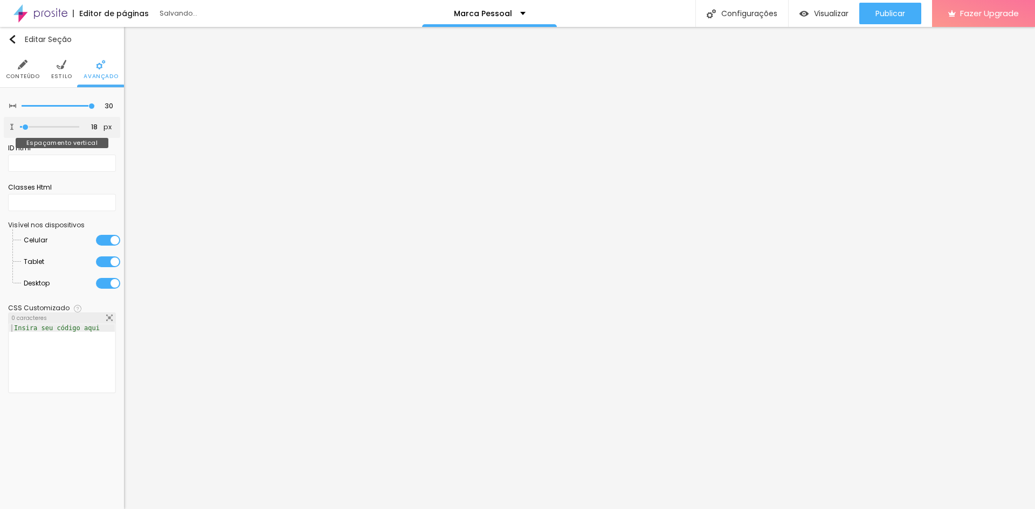
drag, startPoint x: 34, startPoint y: 128, endPoint x: 26, endPoint y: 130, distance: 8.8
click at [26, 130] on input "range" at bounding box center [49, 127] width 59 height 5
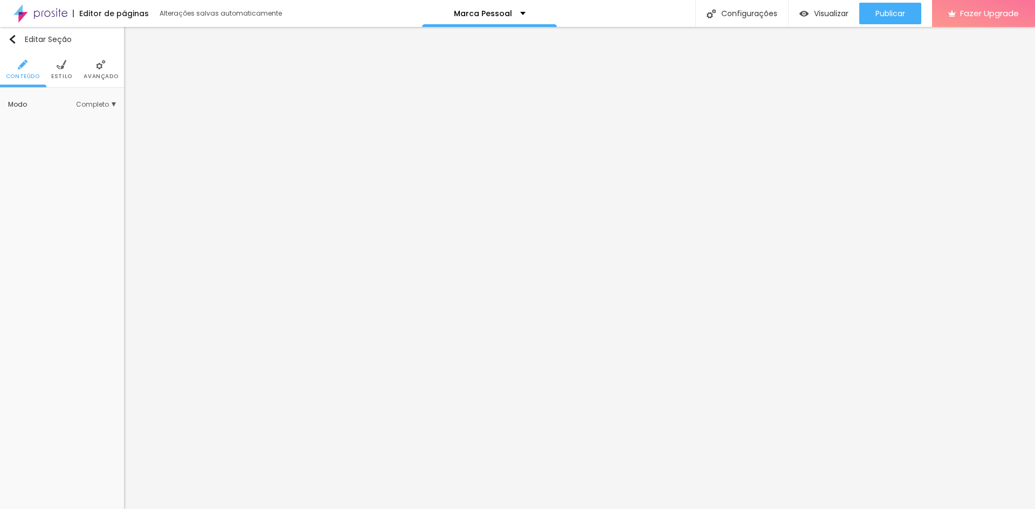
click at [105, 74] on span "Avançado" at bounding box center [101, 76] width 34 height 5
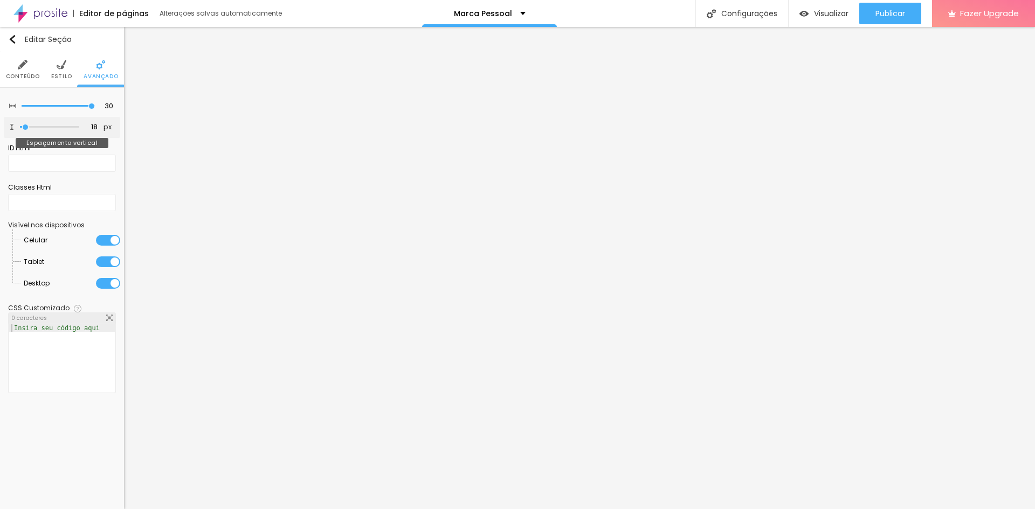
drag, startPoint x: 35, startPoint y: 127, endPoint x: 26, endPoint y: 129, distance: 9.4
click at [26, 129] on input "range" at bounding box center [49, 127] width 59 height 5
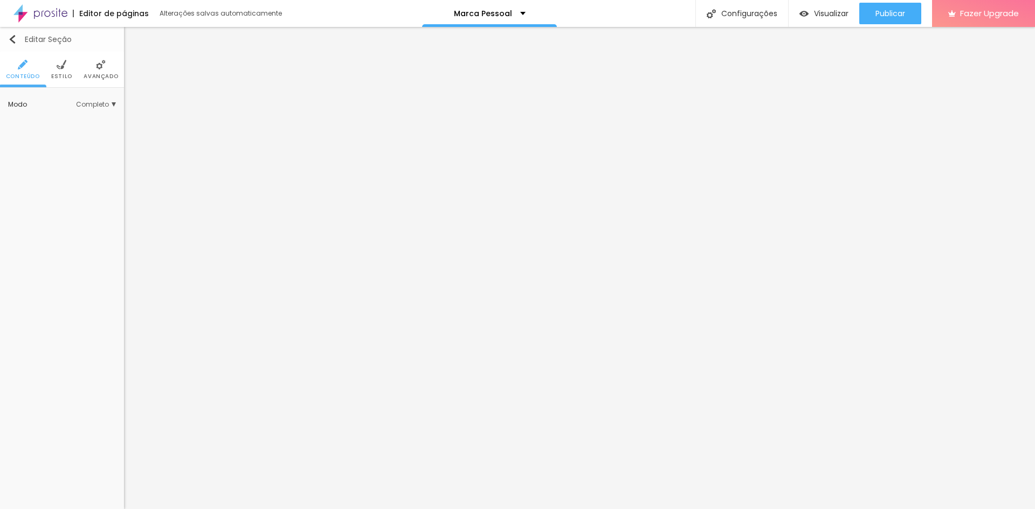
click at [12, 46] on button "Editar Seção" at bounding box center [62, 39] width 124 height 25
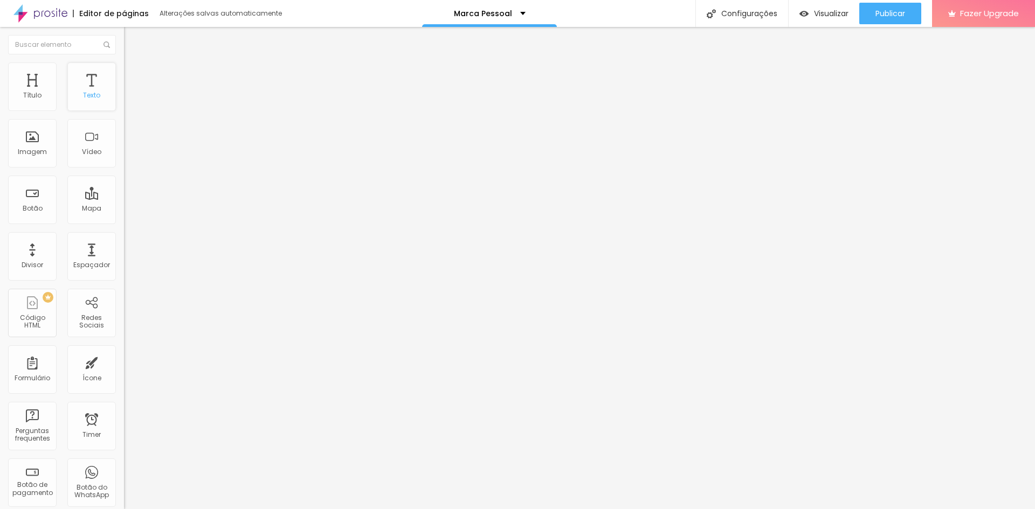
click at [83, 98] on div "Texto" at bounding box center [91, 96] width 17 height 8
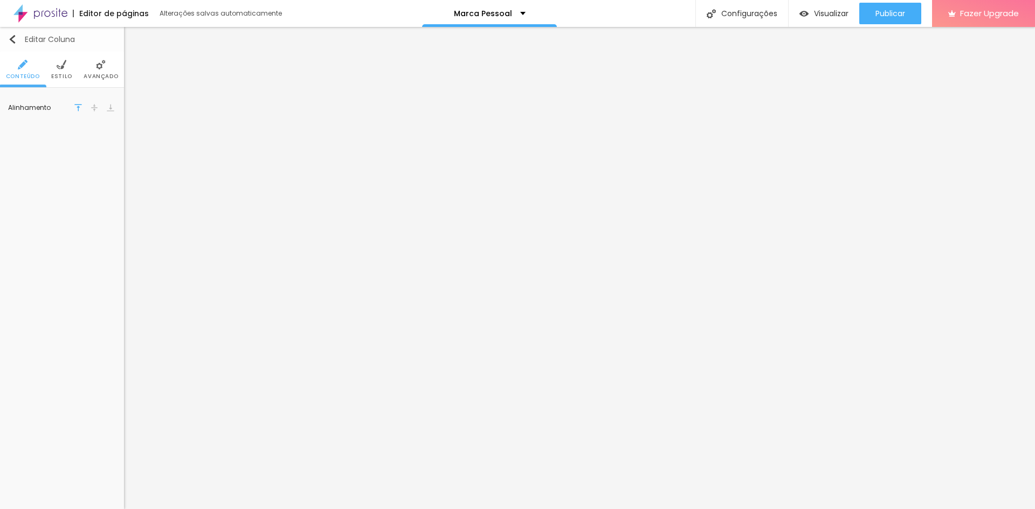
click at [14, 36] on img "button" at bounding box center [12, 39] width 9 height 9
click at [101, 113] on button "button" at bounding box center [108, 108] width 15 height 15
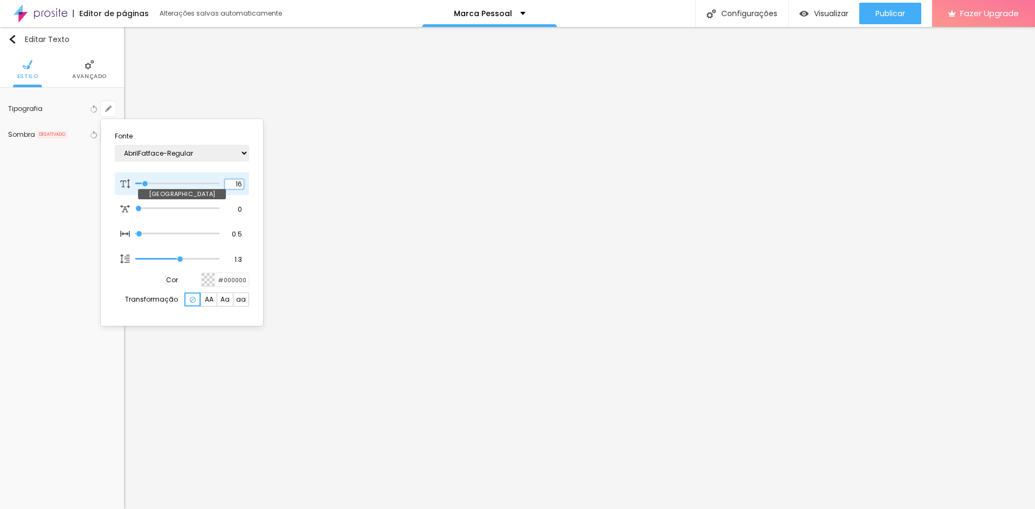
drag, startPoint x: 242, startPoint y: 183, endPoint x: 228, endPoint y: 183, distance: 14.0
click at [228, 183] on input "16" at bounding box center [234, 184] width 19 height 10
click at [625, 457] on div at bounding box center [517, 254] width 1035 height 509
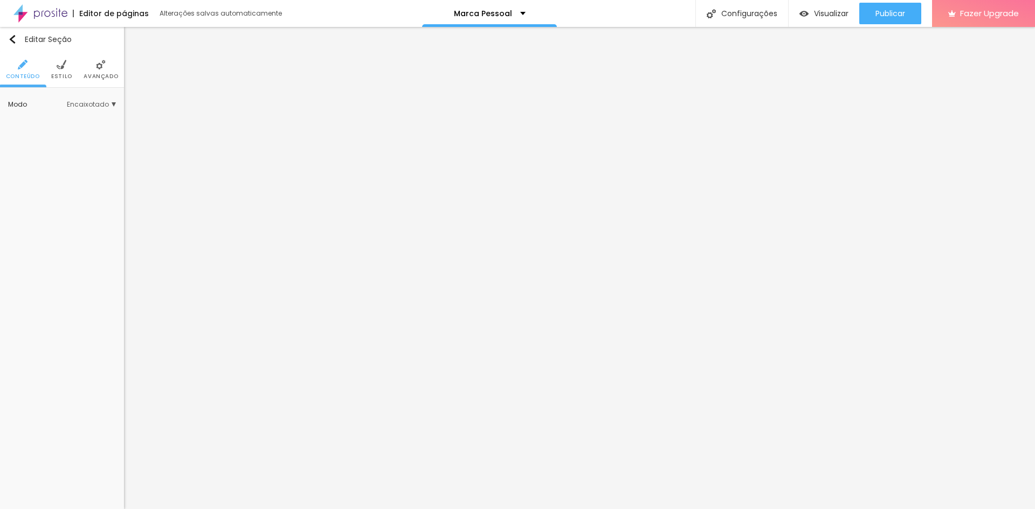
click at [65, 74] on span "Estilo" at bounding box center [61, 76] width 21 height 5
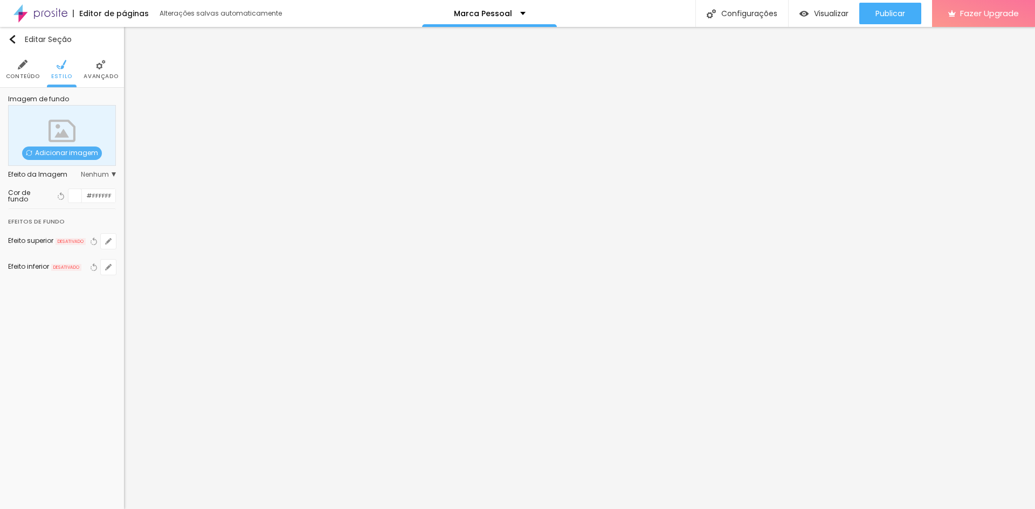
click at [100, 74] on span "Avançado" at bounding box center [101, 76] width 34 height 5
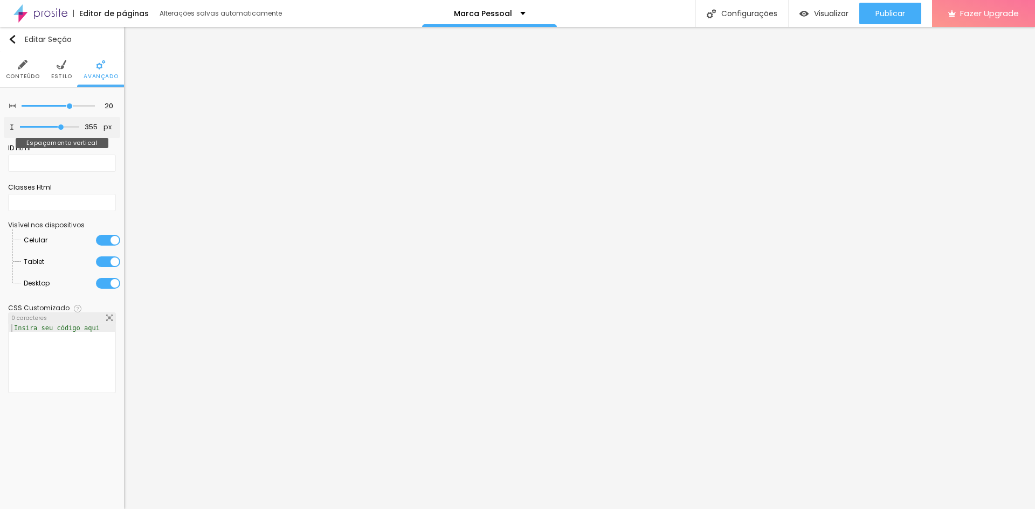
drag, startPoint x: 29, startPoint y: 126, endPoint x: 60, endPoint y: 128, distance: 31.9
click at [60, 128] on input "range" at bounding box center [49, 127] width 59 height 5
click at [14, 30] on button "Editar Seção" at bounding box center [62, 39] width 124 height 25
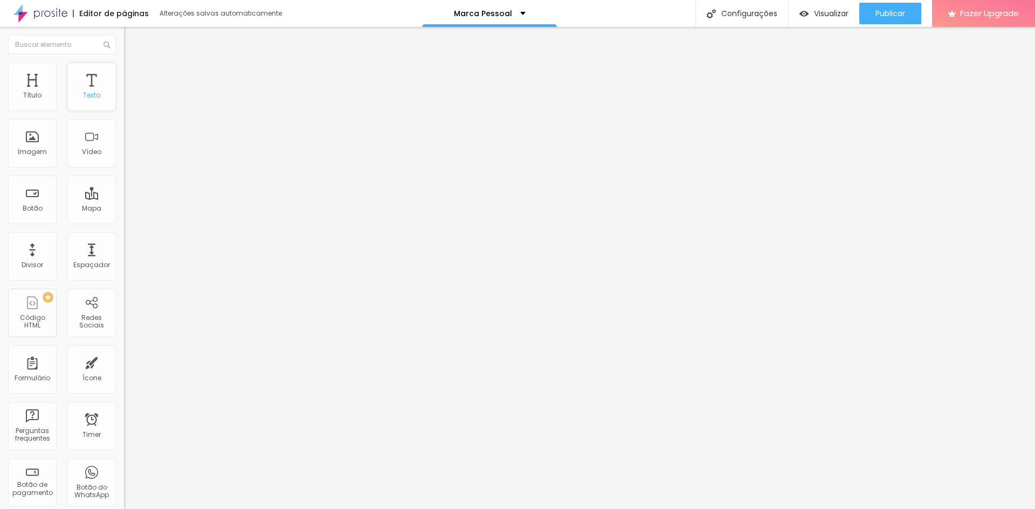
click at [84, 88] on div "Texto" at bounding box center [91, 87] width 49 height 49
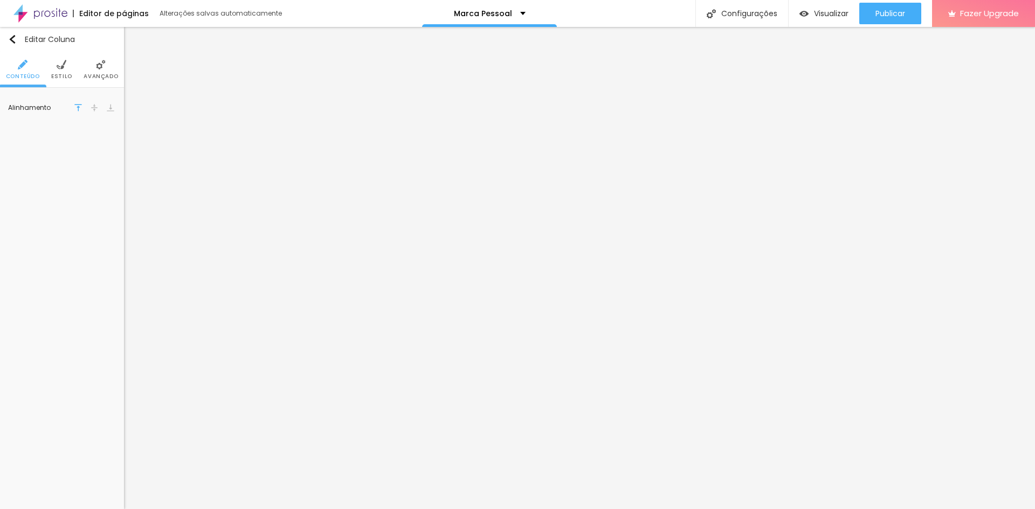
click at [63, 74] on span "Estilo" at bounding box center [61, 76] width 21 height 5
click at [98, 74] on span "Avançado" at bounding box center [101, 76] width 34 height 5
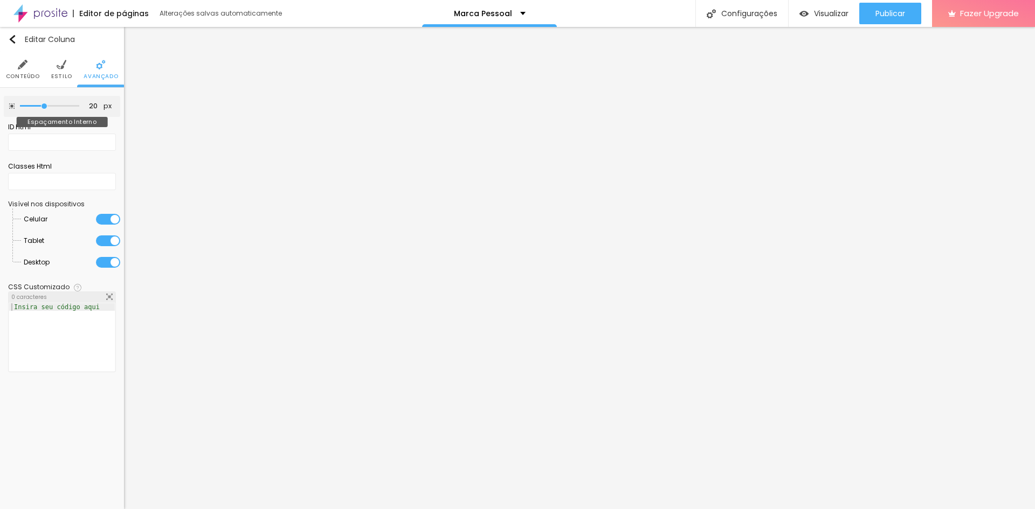
type input "25"
type input "30"
type input "35"
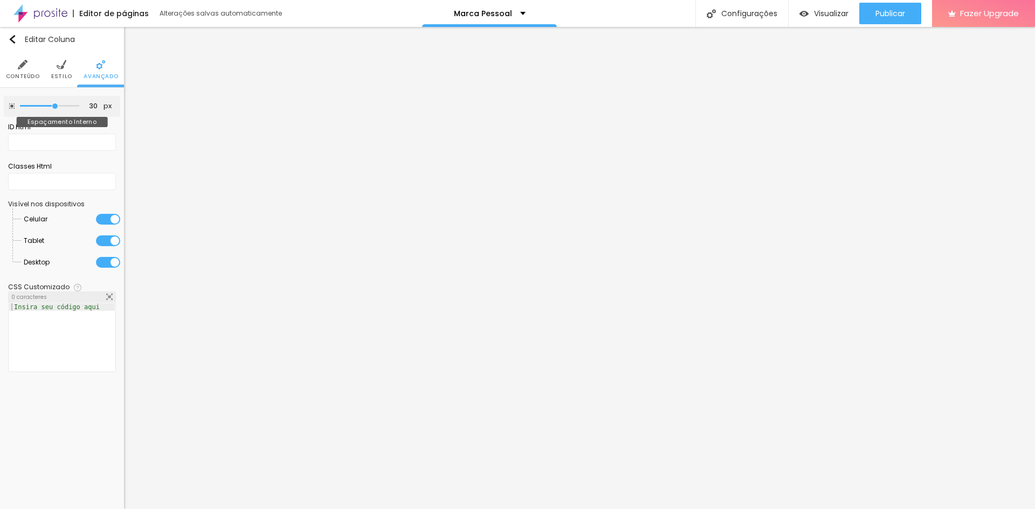
type input "35"
type input "40"
type input "45"
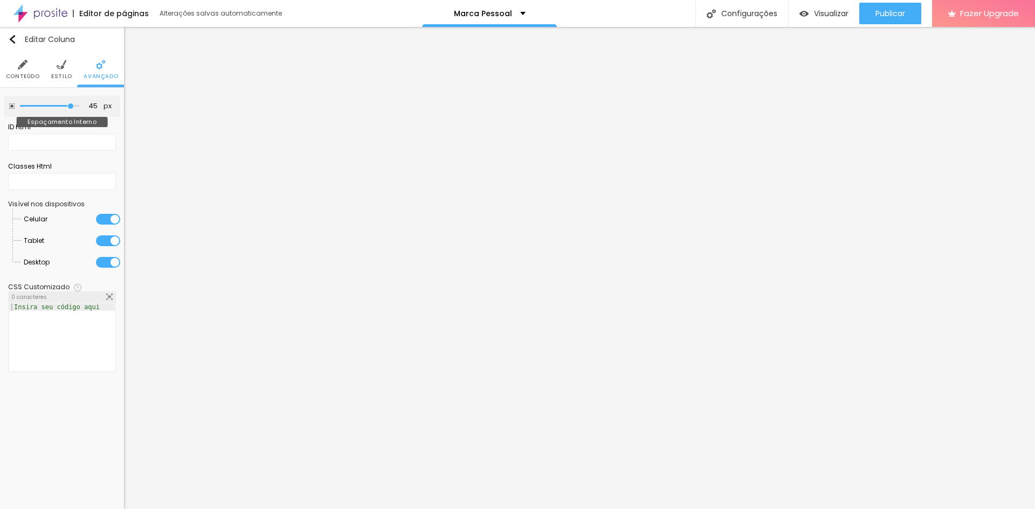
type input "50"
type input "45"
type input "40"
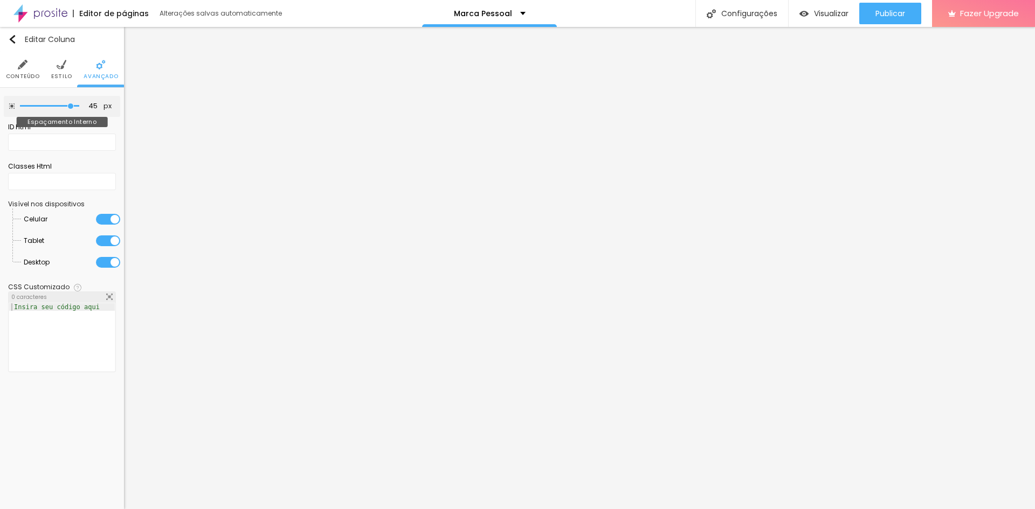
type input "40"
type input "35"
type input "30"
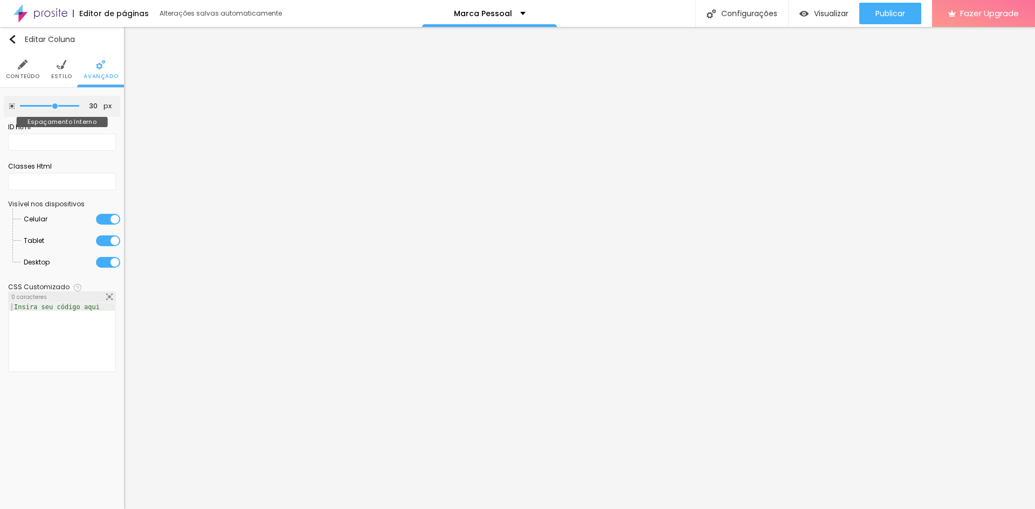
type input "25"
type input "20"
type input "15"
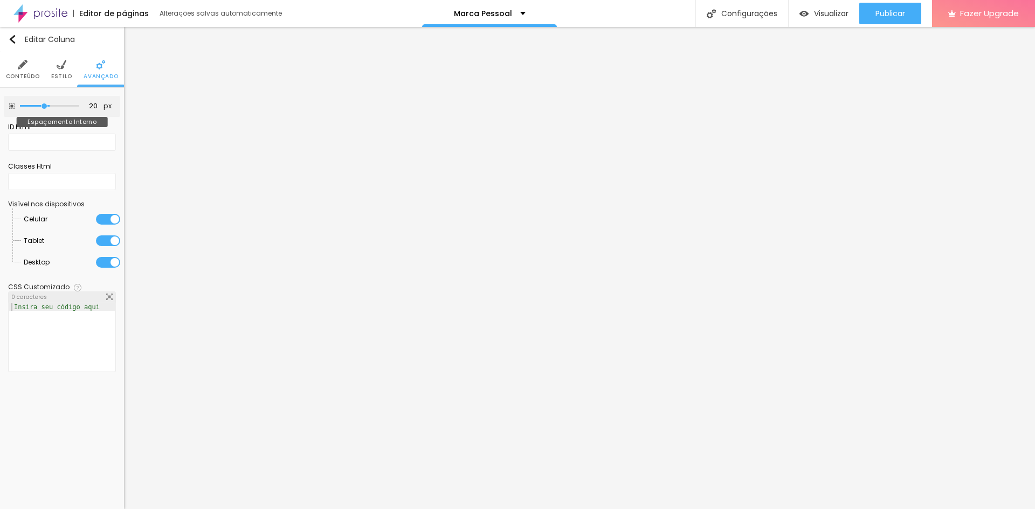
type input "15"
type input "10"
type input "5"
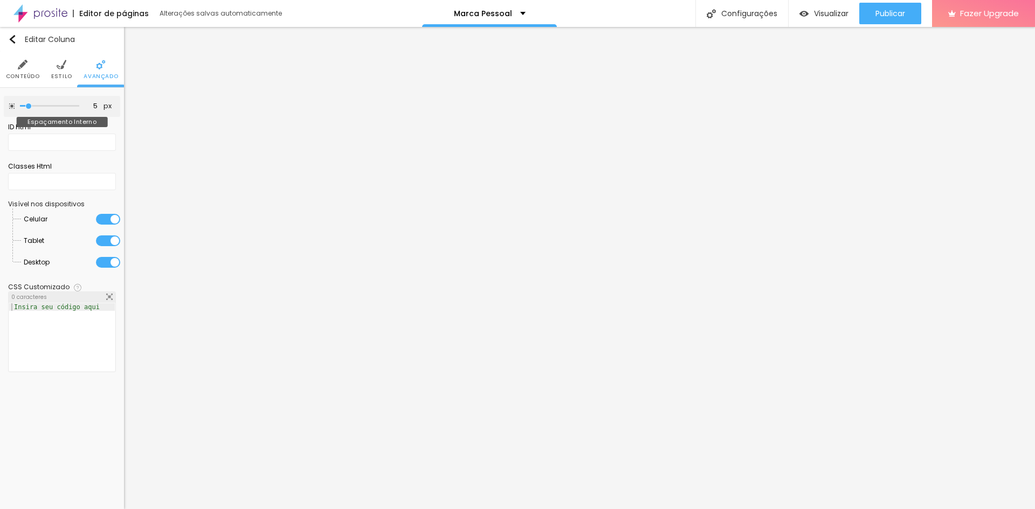
type input "10"
drag, startPoint x: 50, startPoint y: 105, endPoint x: 36, endPoint y: 106, distance: 14.1
type input "10"
click at [36, 106] on input "range" at bounding box center [49, 105] width 59 height 5
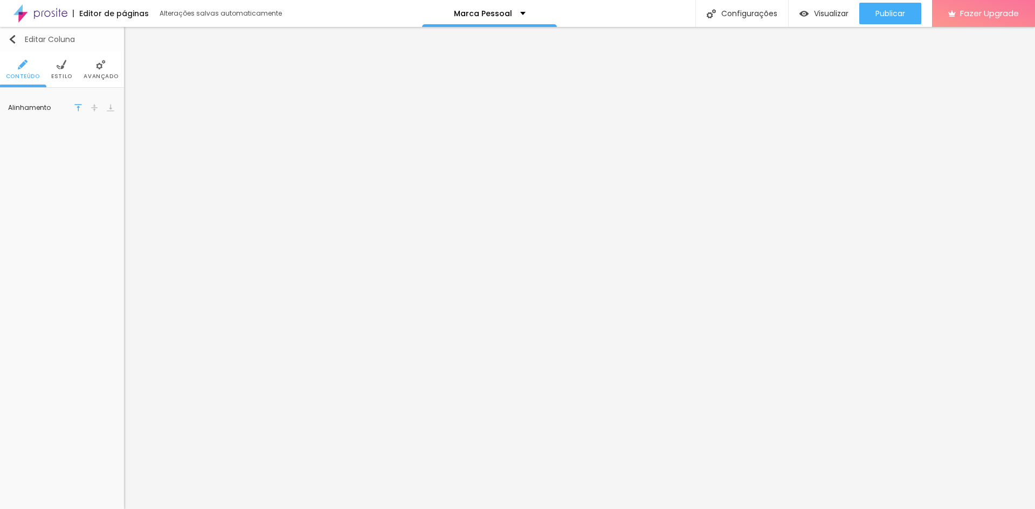
click at [9, 40] on img "button" at bounding box center [12, 39] width 9 height 9
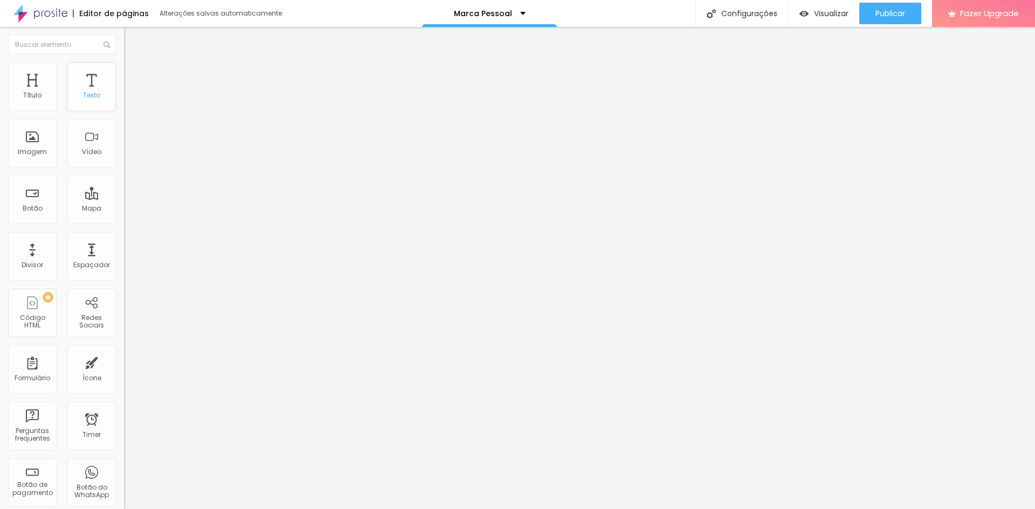
click at [83, 98] on div "Texto" at bounding box center [91, 96] width 17 height 8
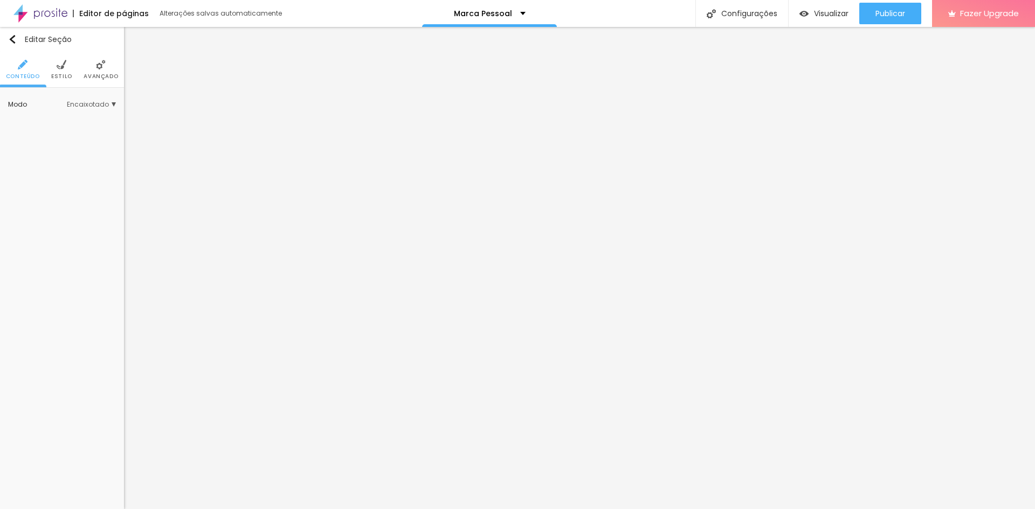
click at [58, 66] on img at bounding box center [62, 65] width 10 height 10
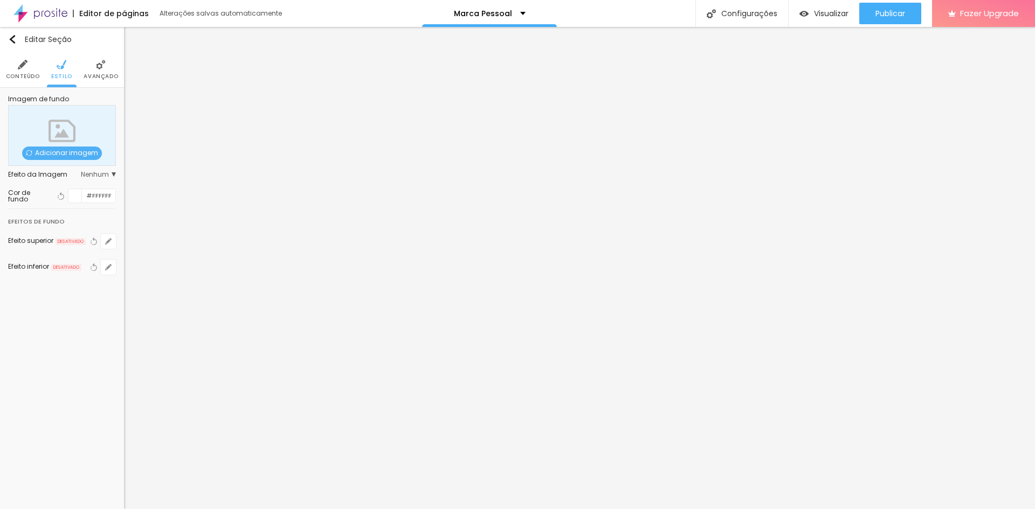
click at [97, 77] on span "Avançado" at bounding box center [101, 76] width 34 height 5
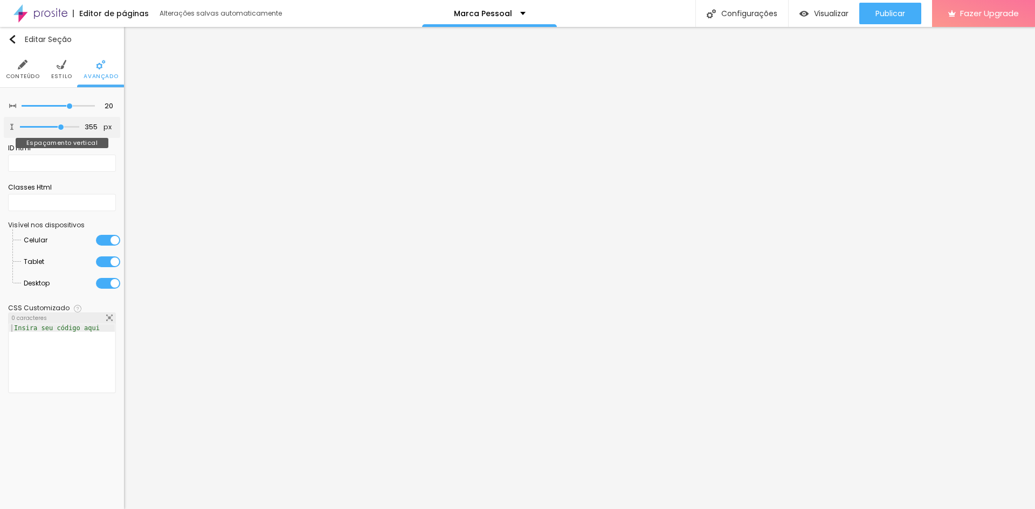
type input "381"
type input "371"
type input "366"
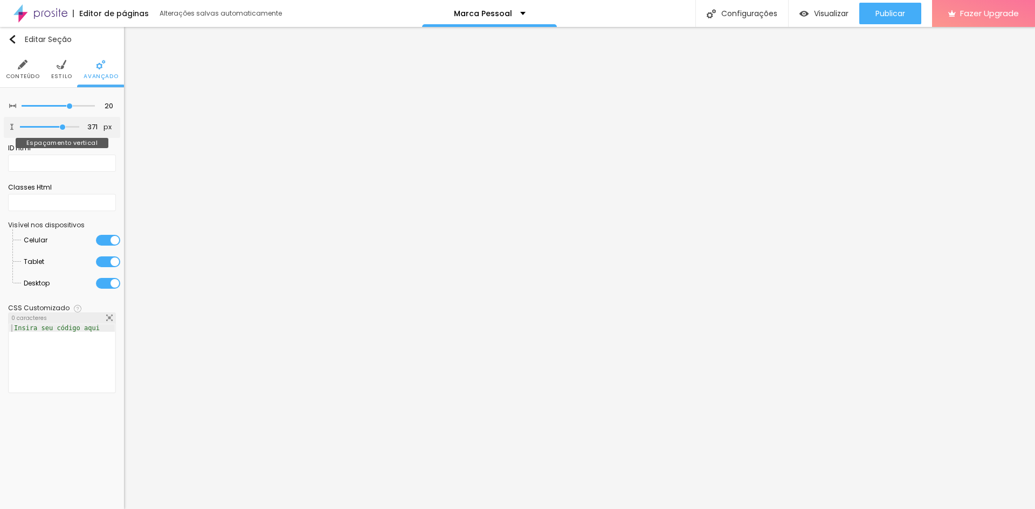
type input "366"
type input "355"
type input "345"
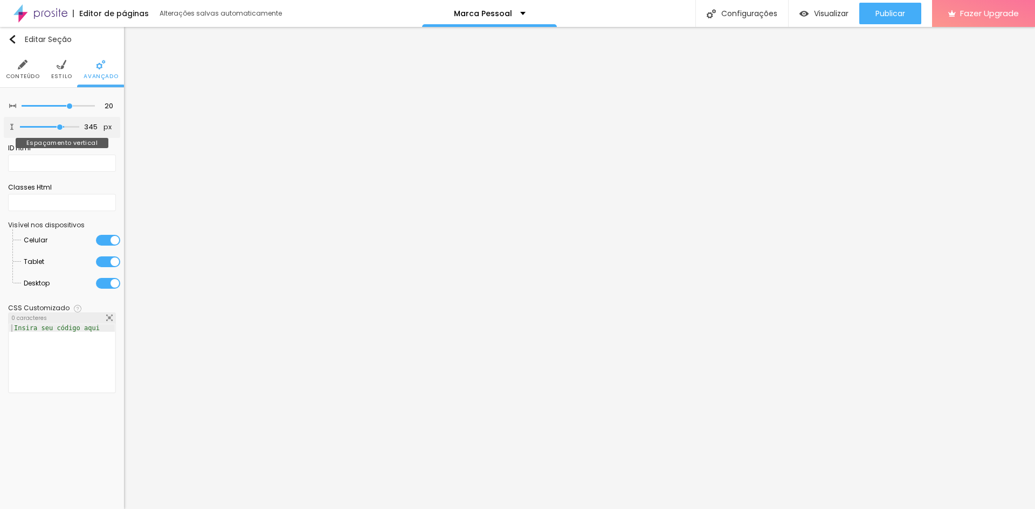
type input "308"
type input "229"
type input "218"
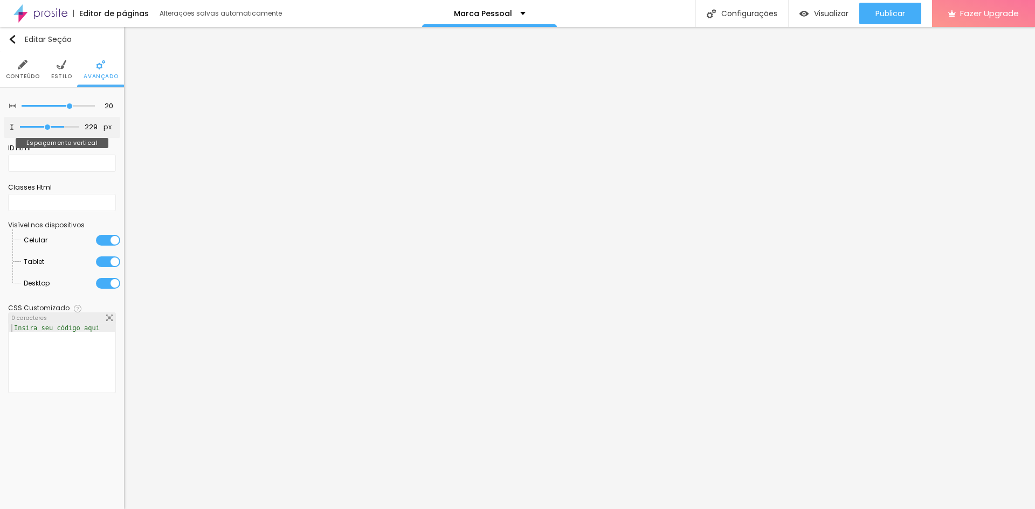
type input "218"
type input "213"
type input "208"
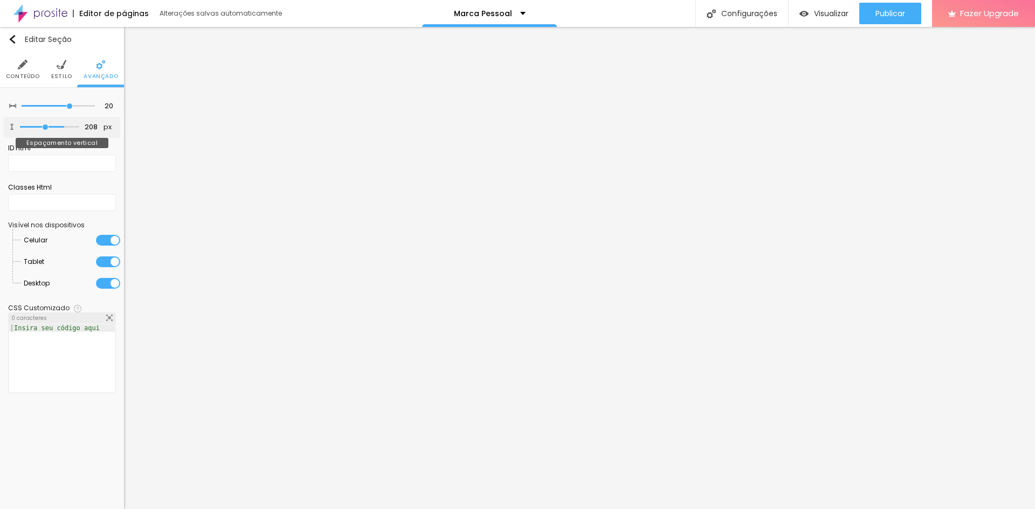
type input "202"
type input "197"
type input "192"
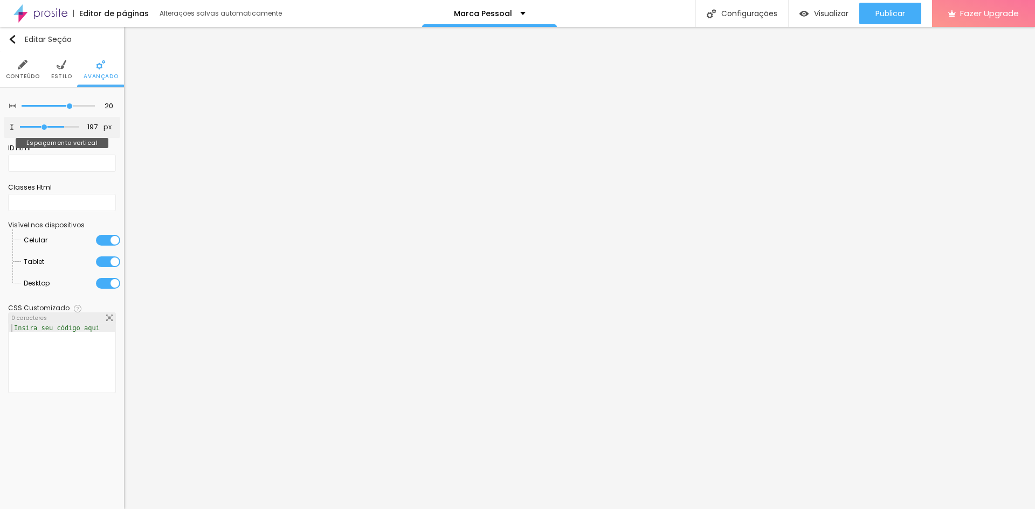
type input "192"
type input "181"
type input "176"
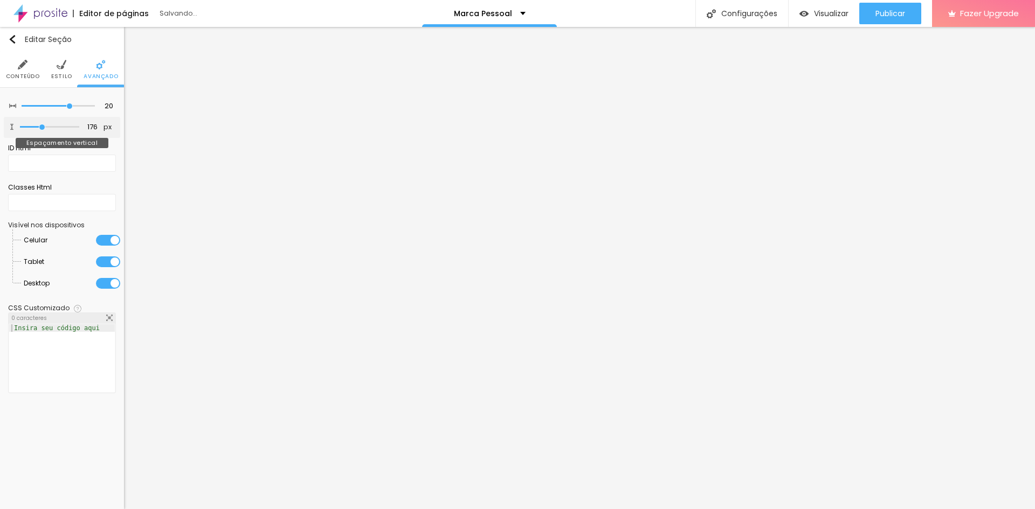
type input "171"
type input "165"
type input "160"
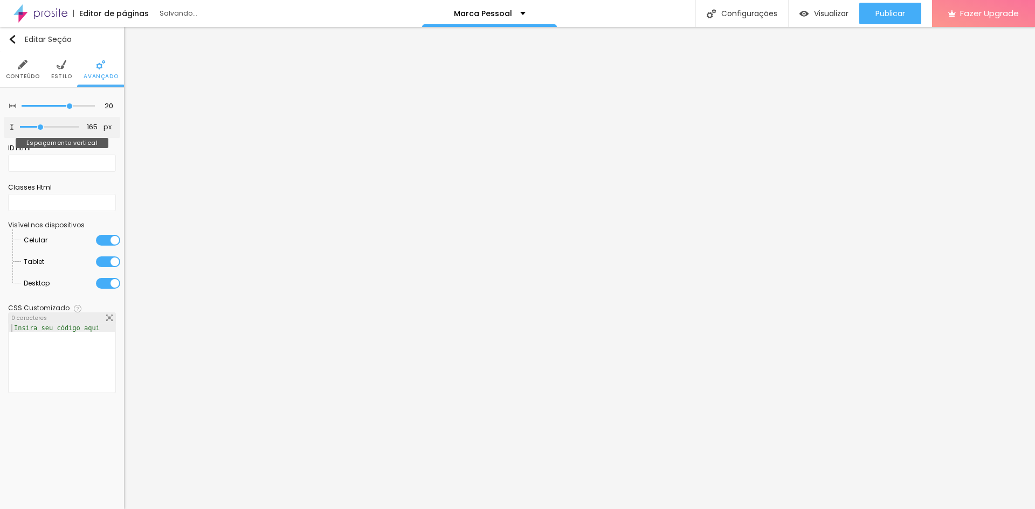
type input "160"
type input "150"
type input "139"
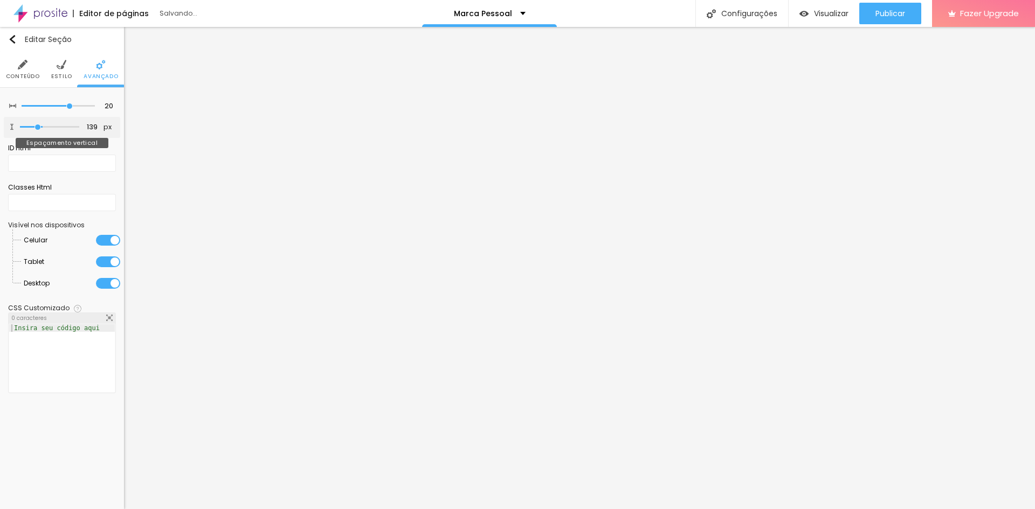
type input "134"
type input "129"
type input "123"
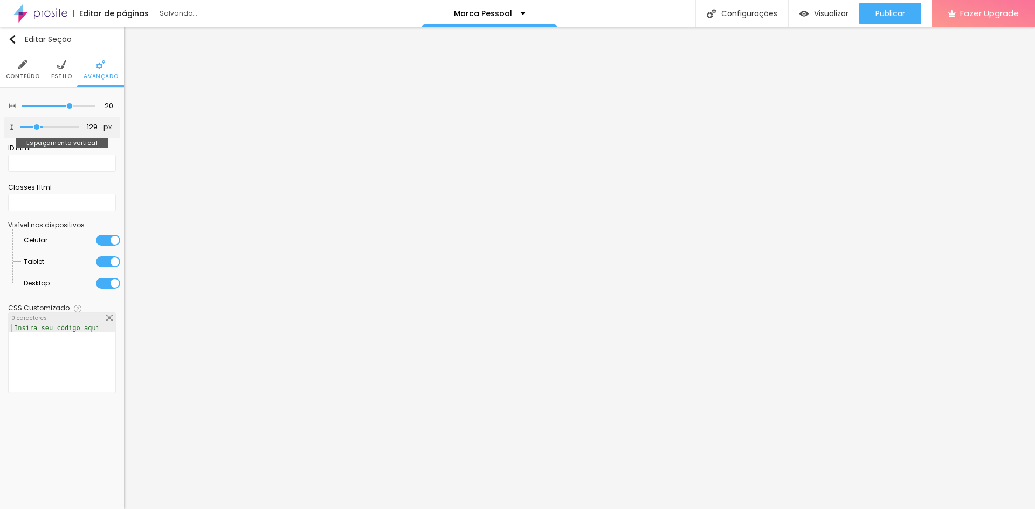
type input "123"
type input "118"
type input "113"
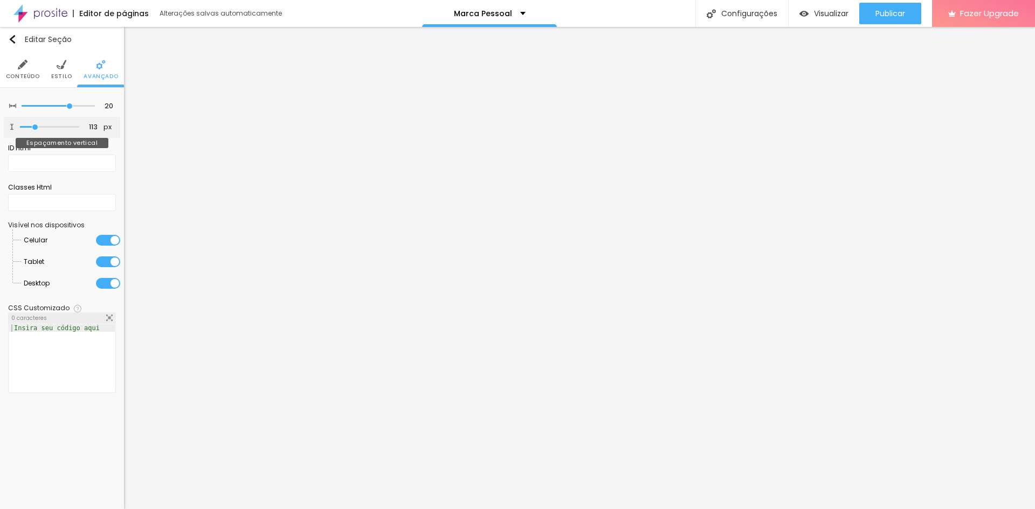
type input "108"
type input "102"
type input "97"
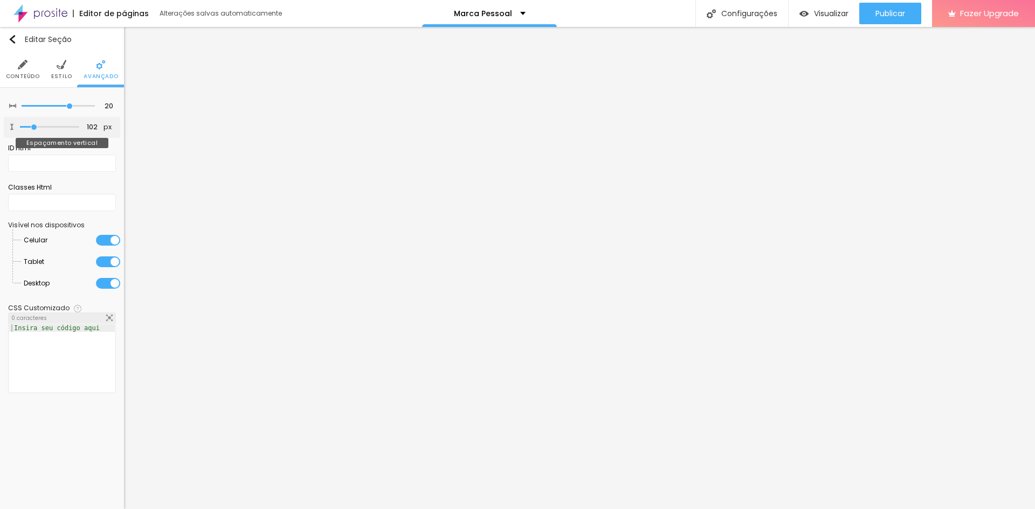
type input "97"
type input "92"
type input "86"
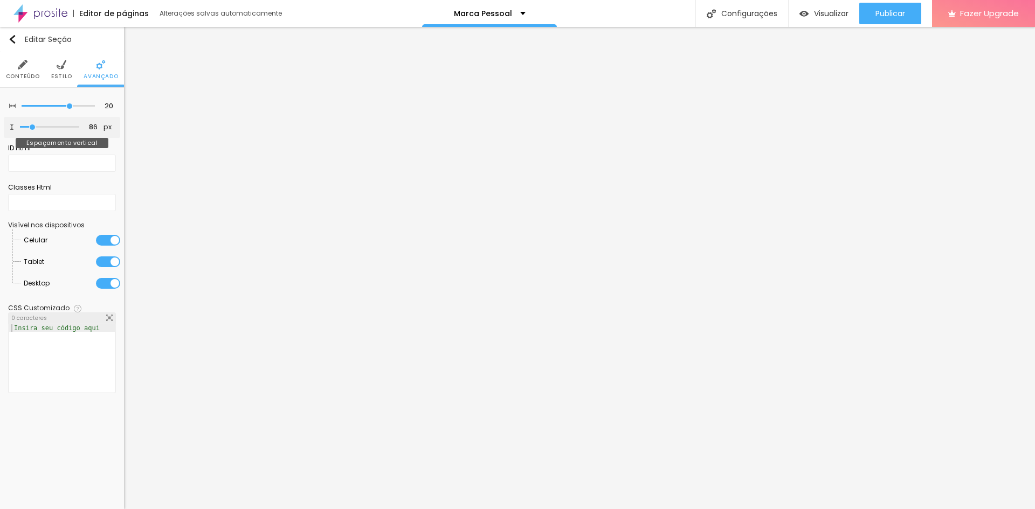
type input "81"
type input "76"
type input "71"
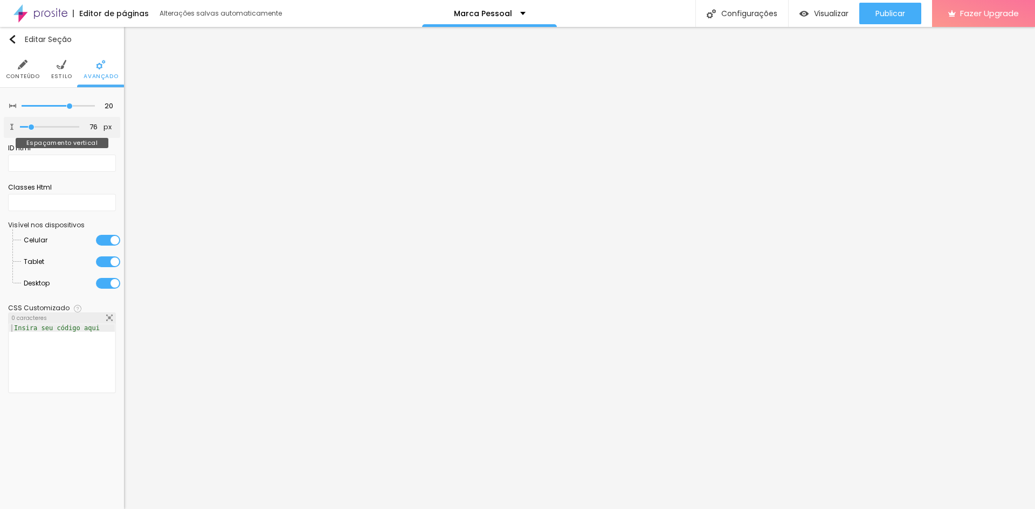
type input "71"
type input "65"
type input "55"
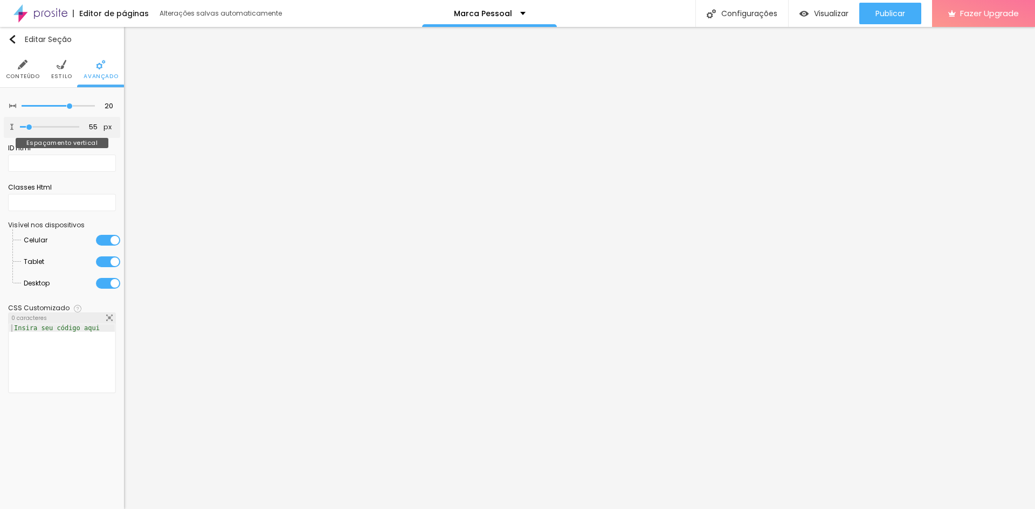
type input "50"
type input "44"
type input "39"
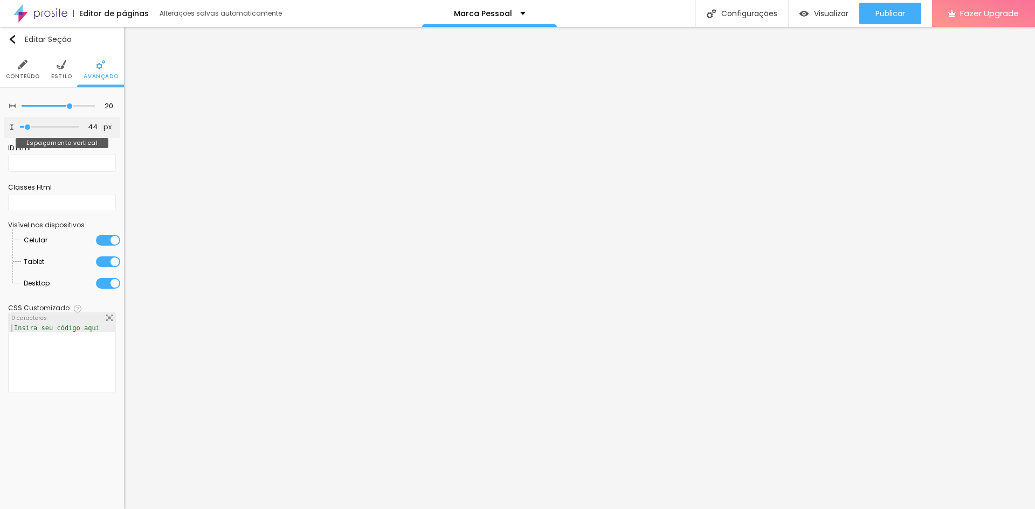
type input "39"
type input "34"
type input "28"
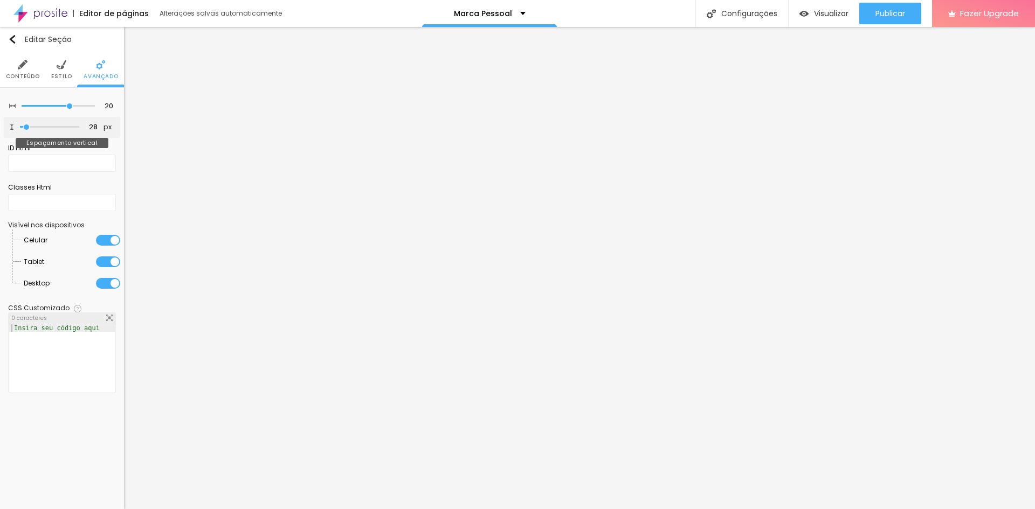
type input "23"
type input "18"
type input "13"
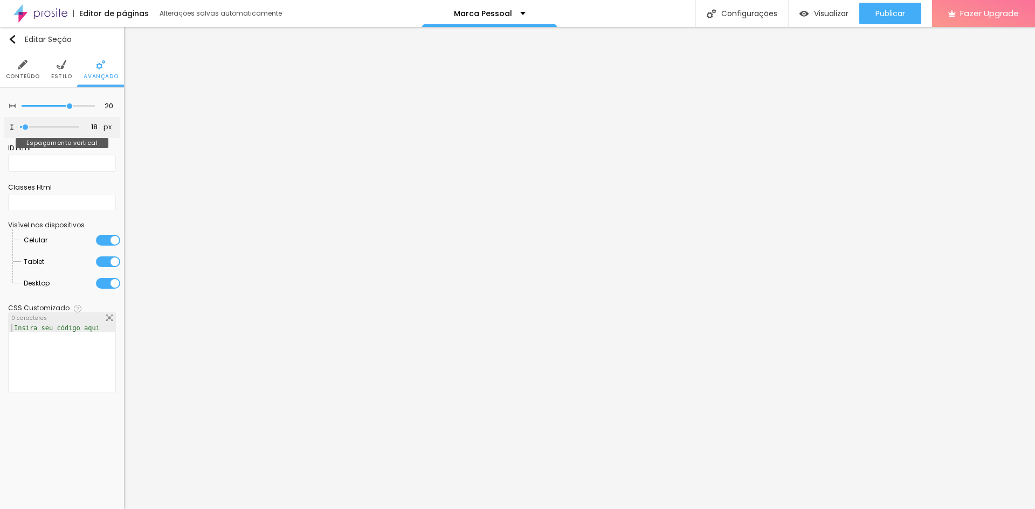
type input "13"
type input "7"
type input "2"
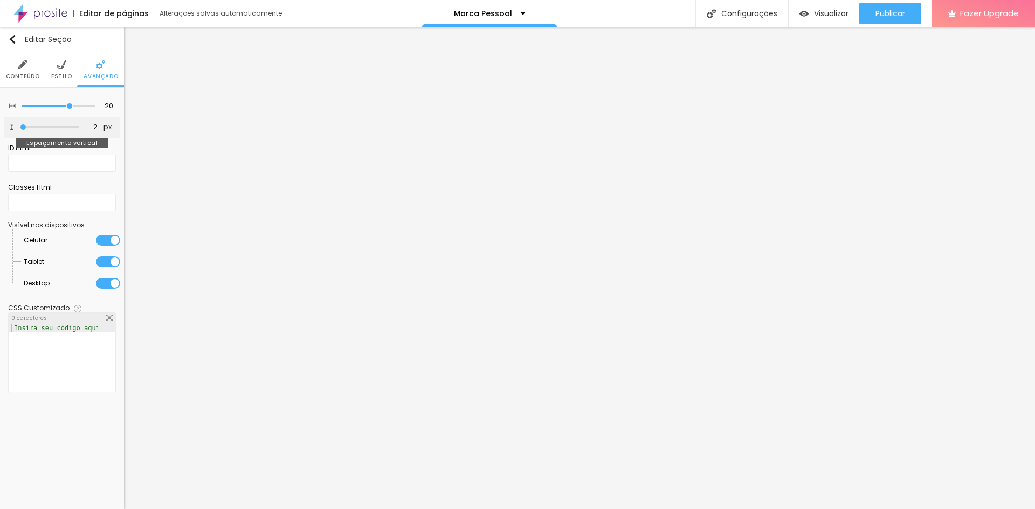
type input "0"
type input "2"
drag, startPoint x: 64, startPoint y: 129, endPoint x: 24, endPoint y: 128, distance: 39.4
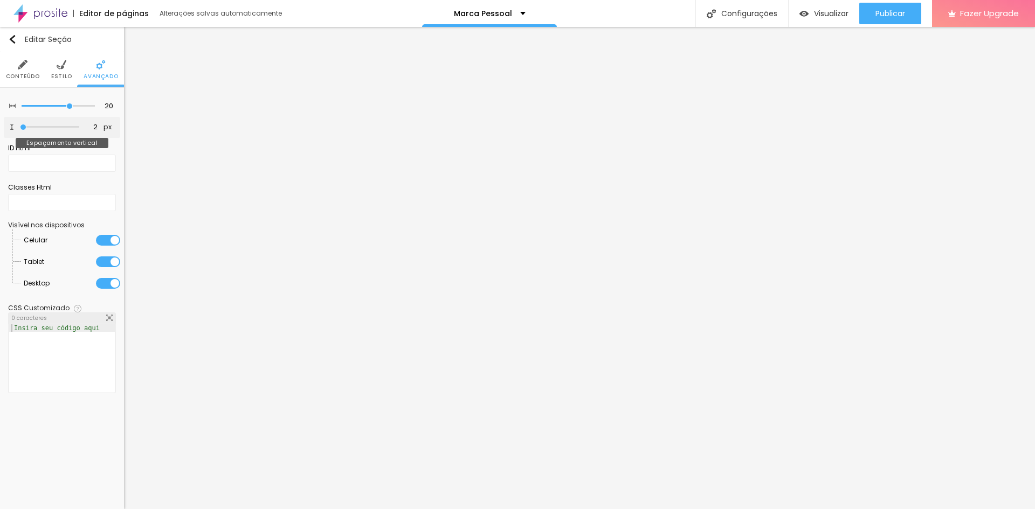
type input "2"
click at [24, 128] on input "range" at bounding box center [49, 127] width 59 height 5
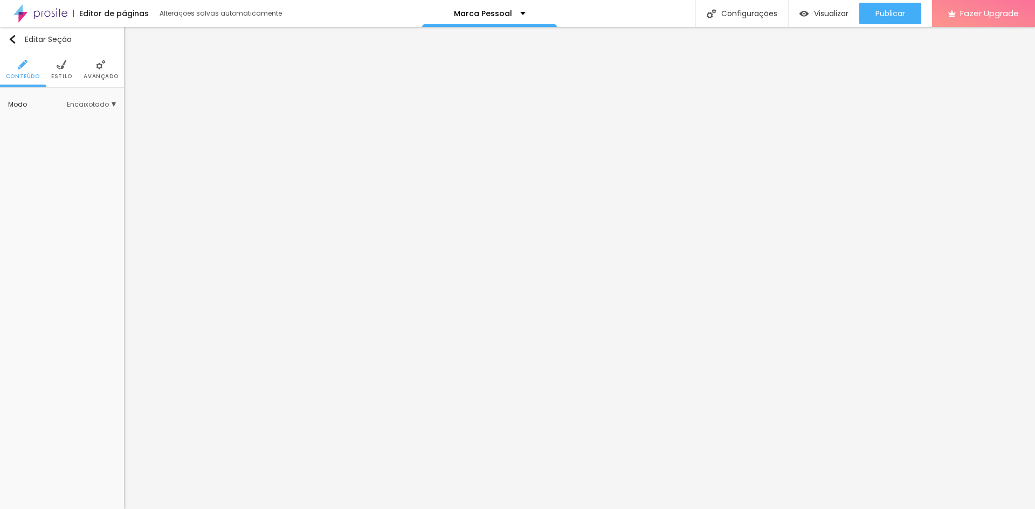
click at [57, 69] on img at bounding box center [62, 65] width 10 height 10
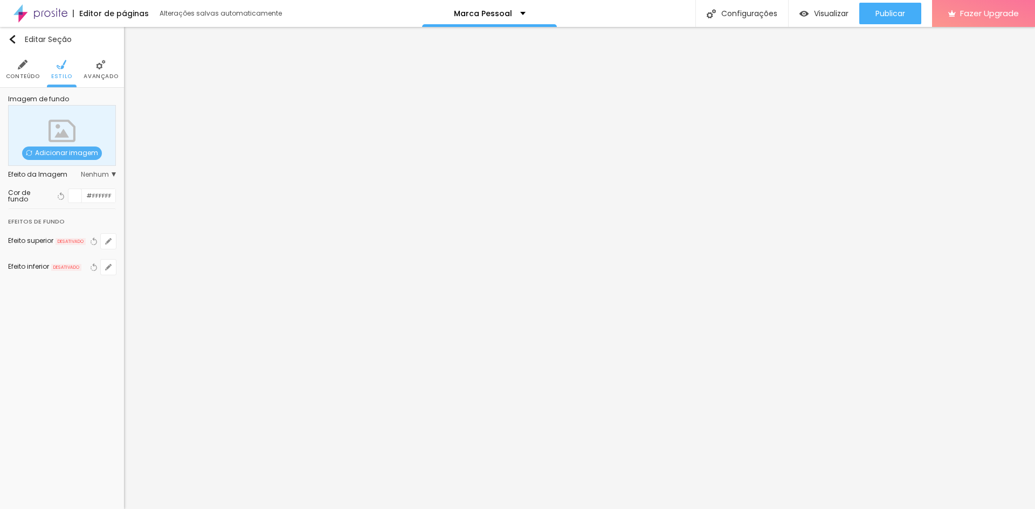
click at [99, 71] on li "Avançado" at bounding box center [101, 70] width 34 height 36
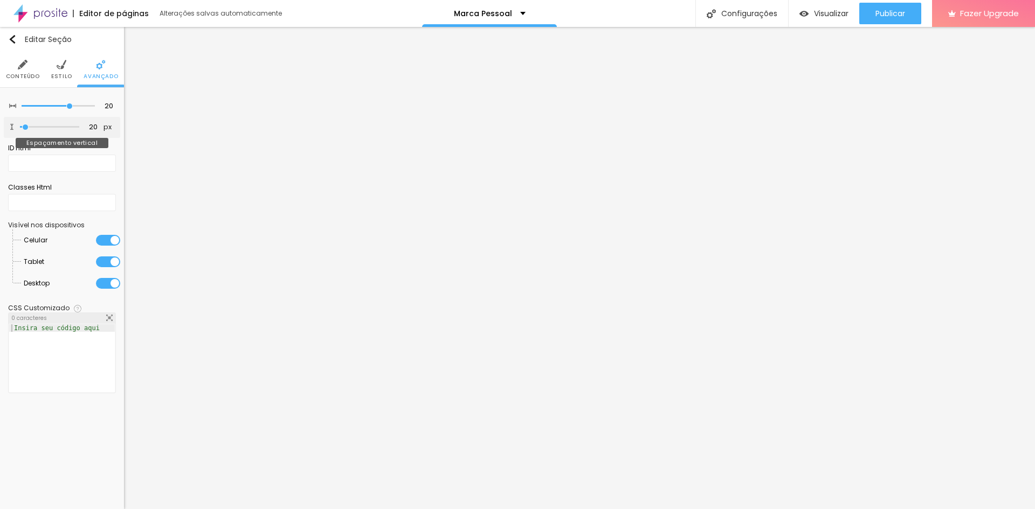
type input "102"
type input "106"
type input "111"
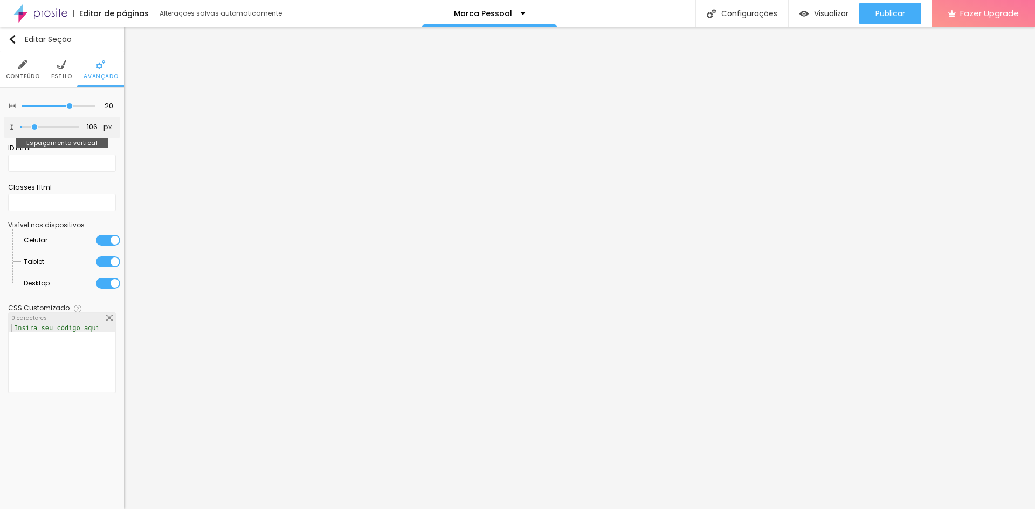
type input "111"
type input "115"
type input "119"
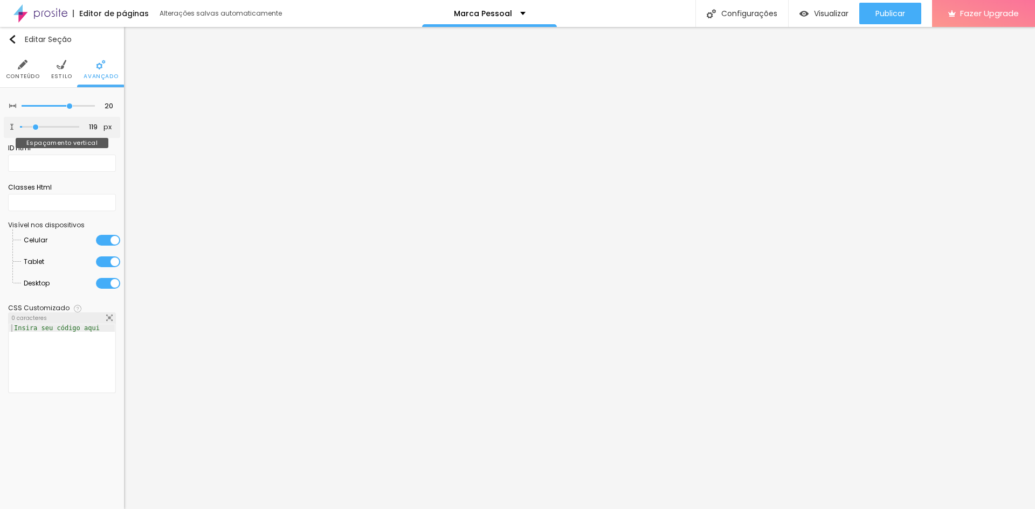
type input "130"
type input "140"
type input "145"
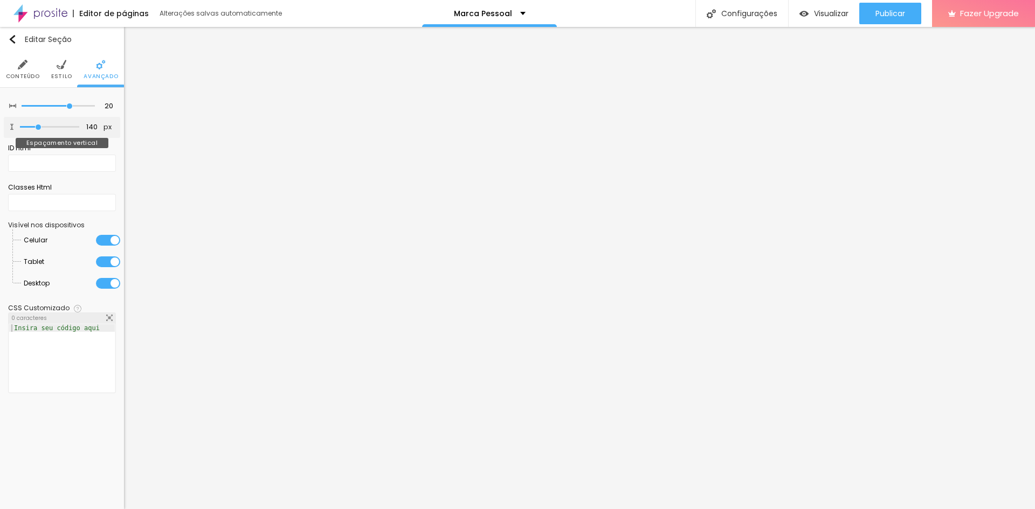
type input "145"
type input "150"
type input "155"
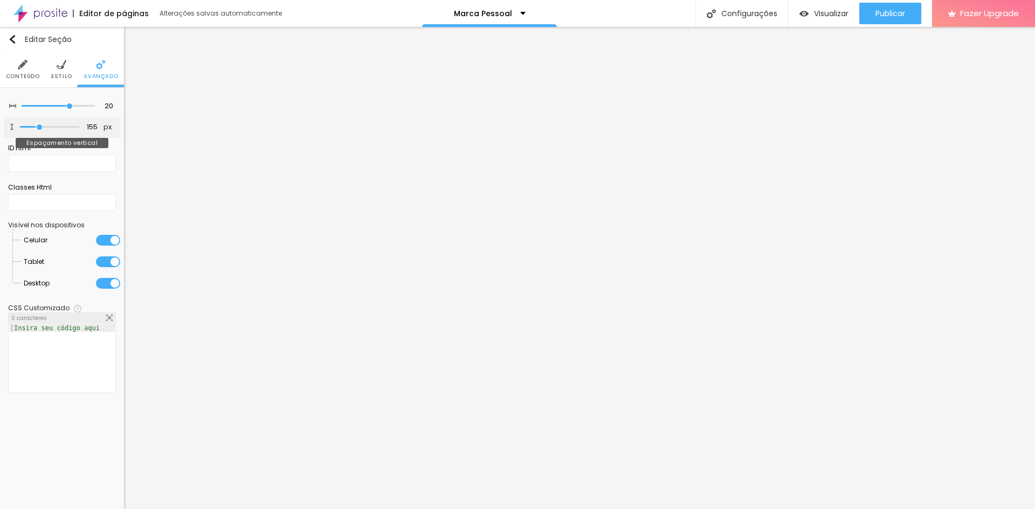
type input "160"
type input "165"
type input "171"
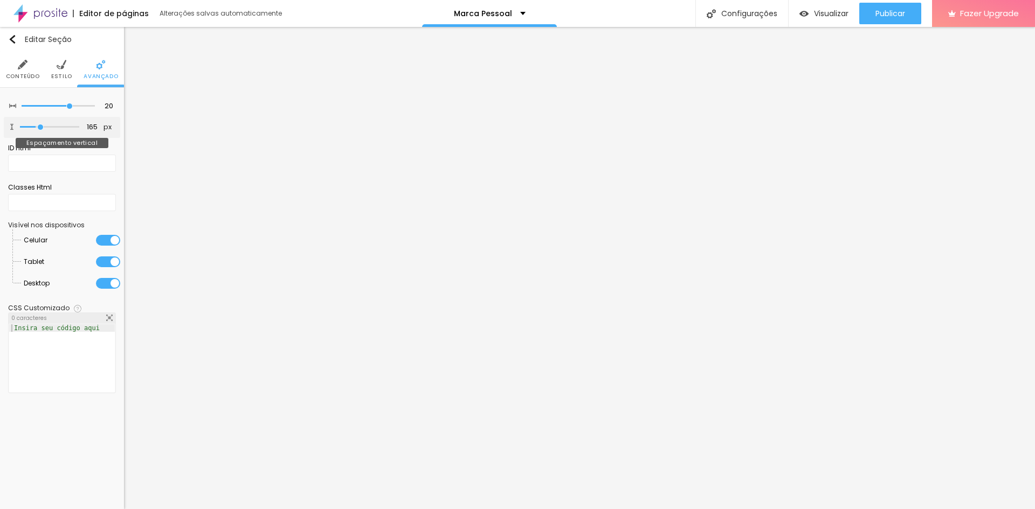
type input "171"
type input "181"
type input "187"
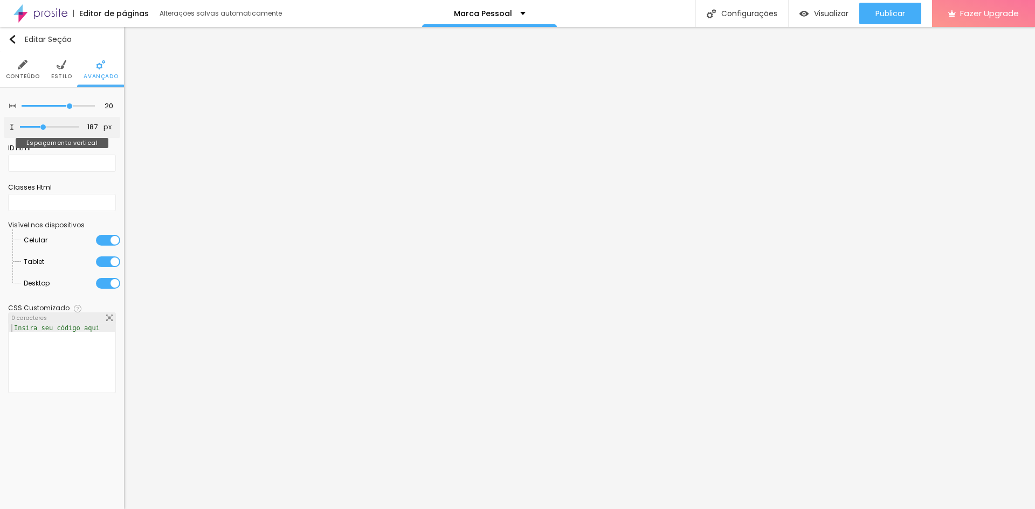
type input "192"
type input "181"
type input "176"
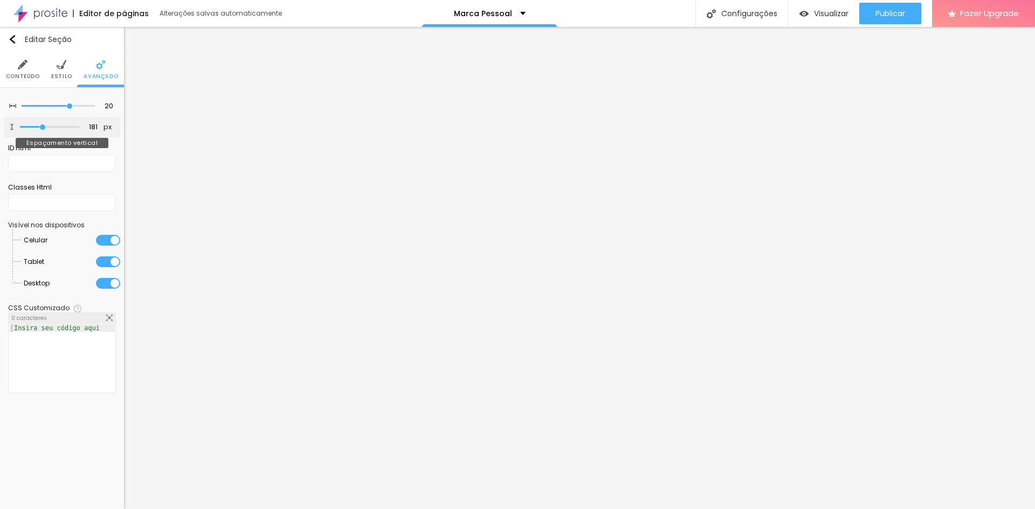
type input "176"
type input "171"
type input "165"
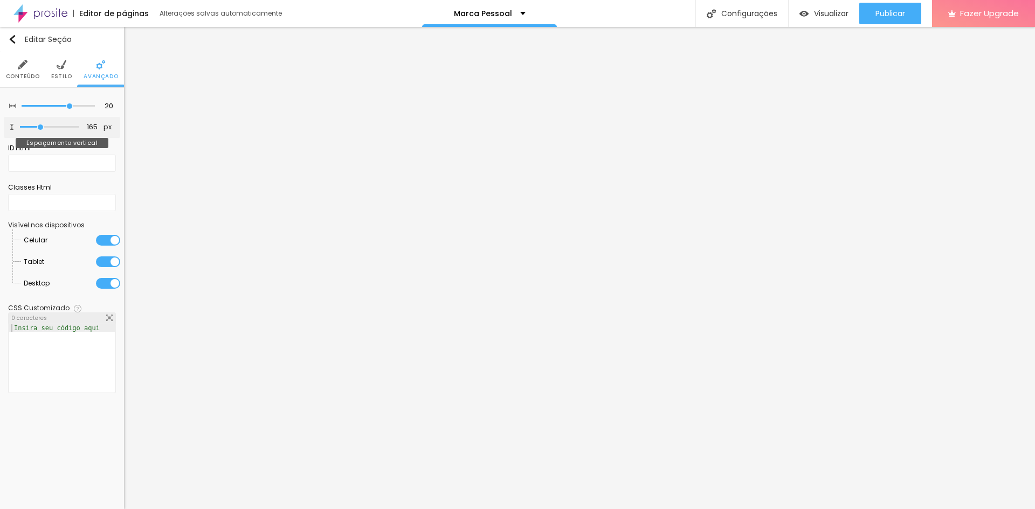
type input "160"
type input "150"
type input "144"
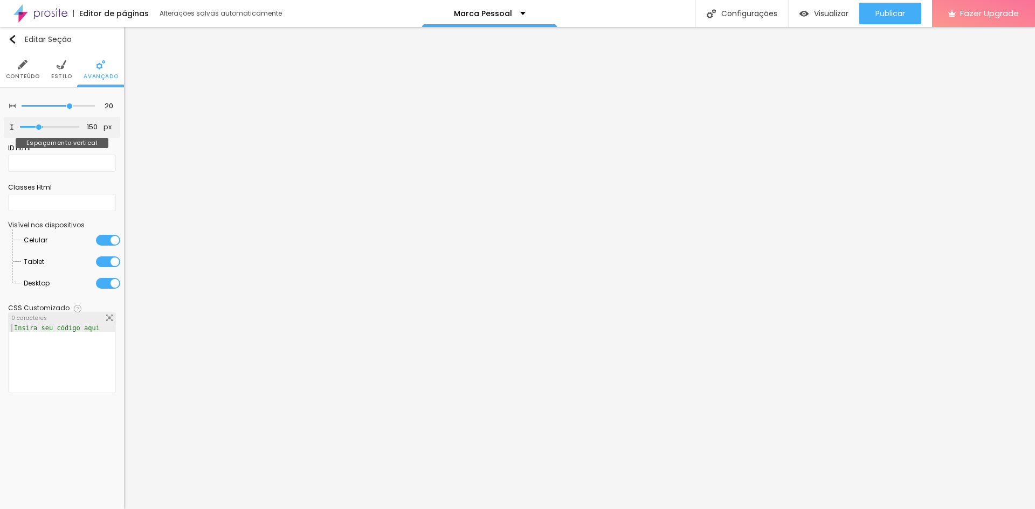
type input "144"
type input "139"
type input "134"
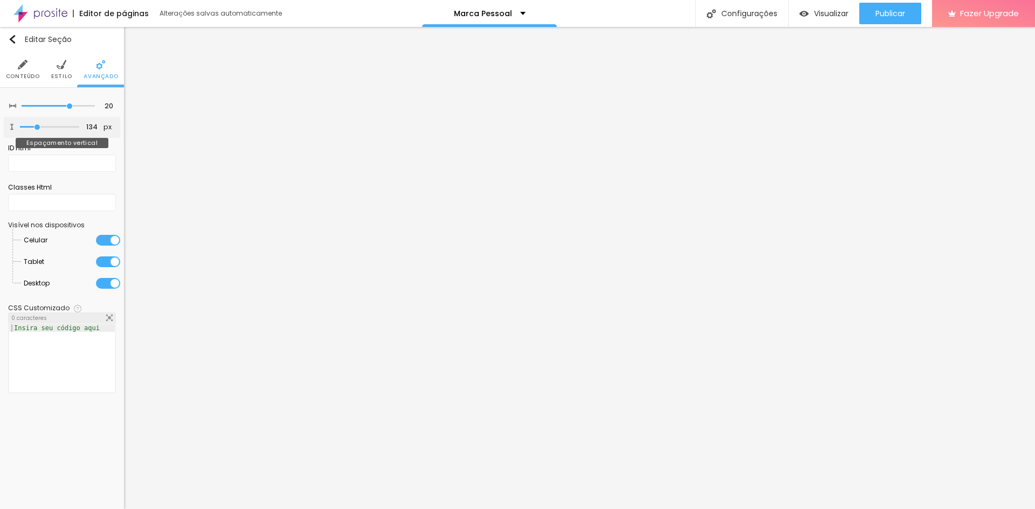
type input "129"
type input "123"
type input "118"
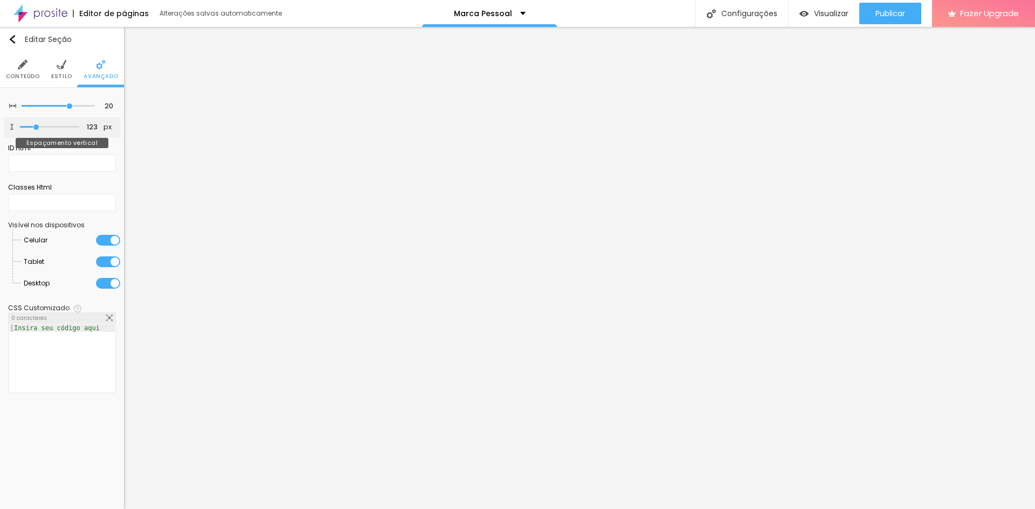
type input "118"
type input "113"
type input "108"
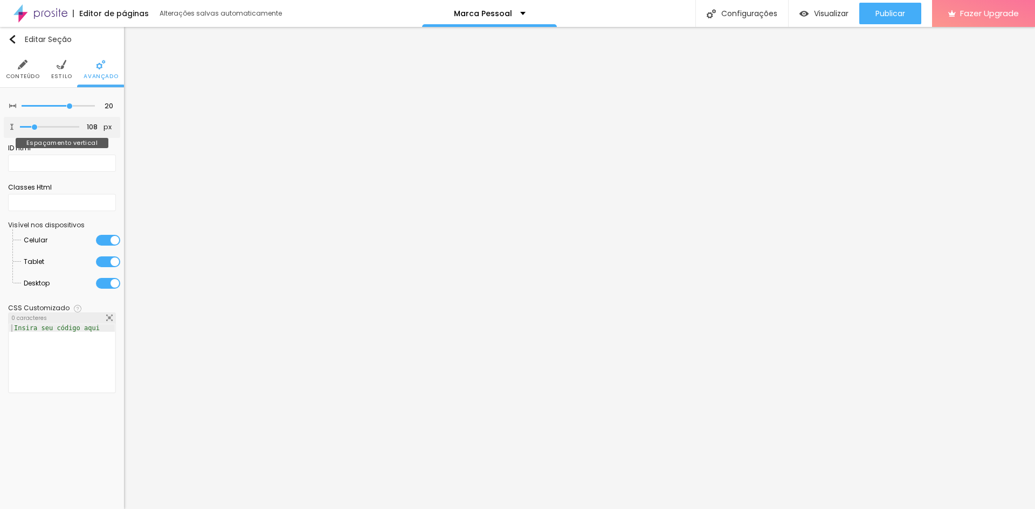
type input "102"
type input "97"
type input "92"
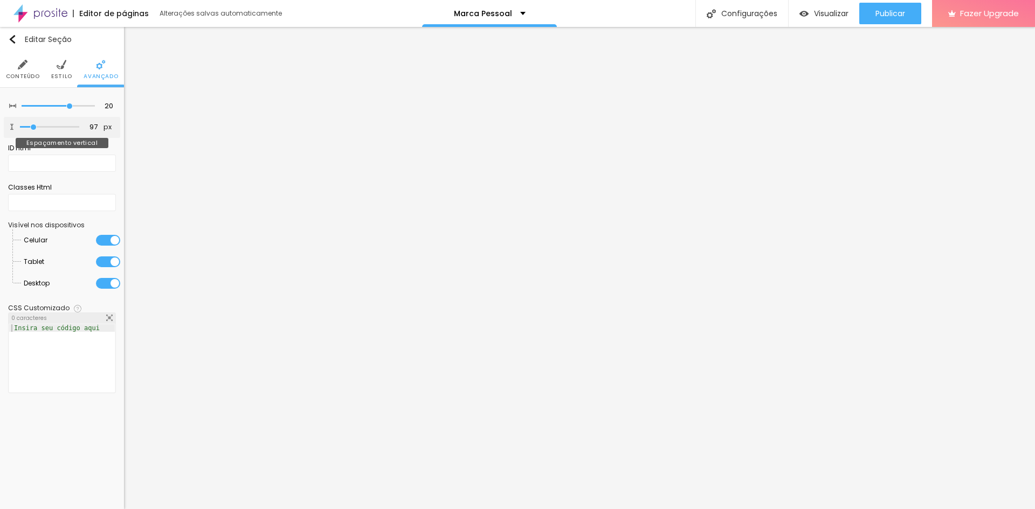
type input "92"
type input "86"
type input "81"
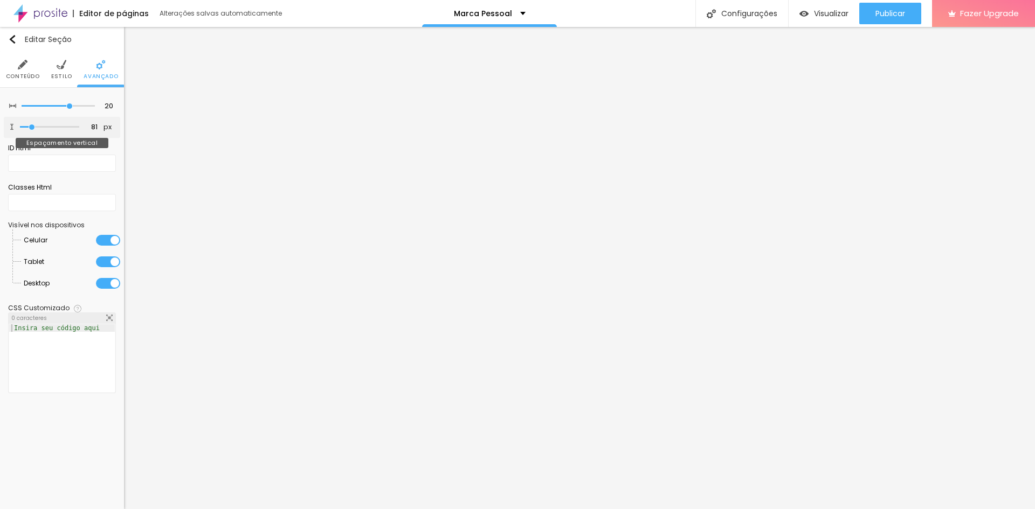
type input "76"
click at [32, 130] on input "range" at bounding box center [49, 127] width 59 height 5
drag, startPoint x: 65, startPoint y: 105, endPoint x: 57, endPoint y: 107, distance: 9.0
click at [57, 107] on input "range" at bounding box center [58, 105] width 73 height 5
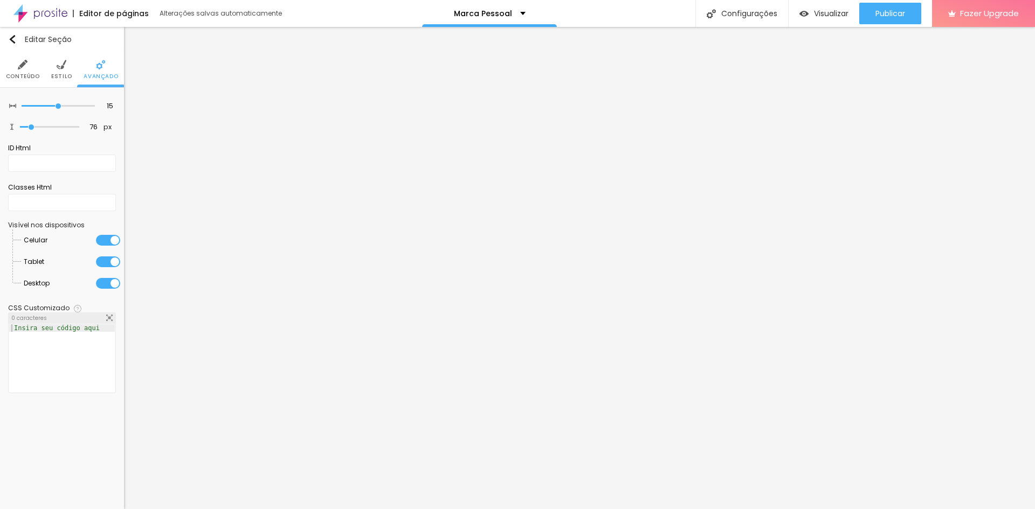
click at [53, 66] on li "Estilo" at bounding box center [61, 70] width 21 height 36
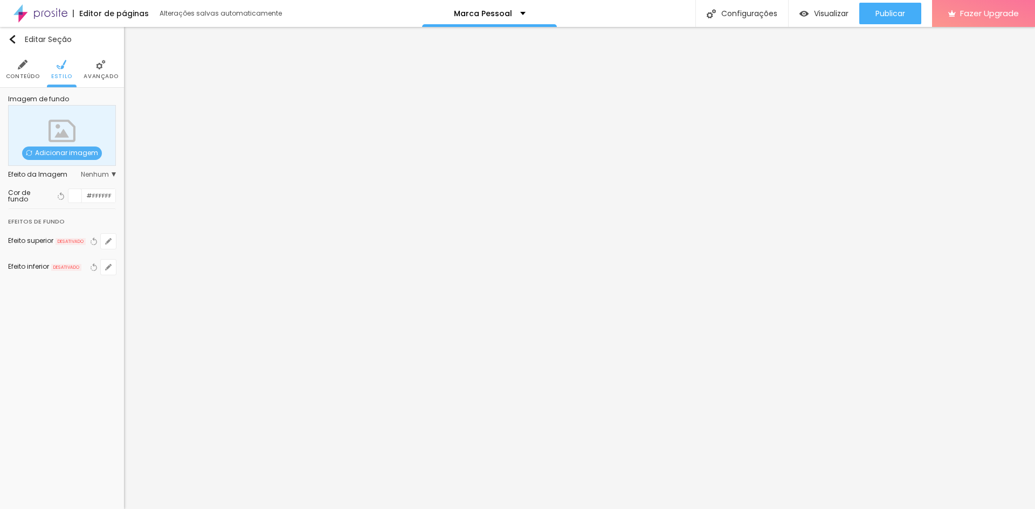
click at [27, 74] on span "Conteúdo" at bounding box center [23, 76] width 34 height 5
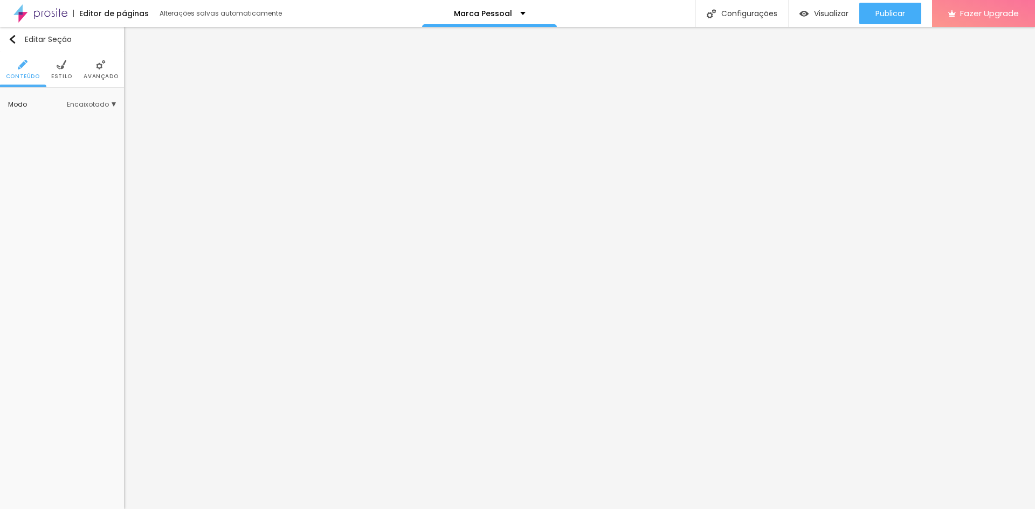
click at [92, 101] on span "Encaixotado" at bounding box center [91, 104] width 49 height 6
click at [76, 128] on div "Completo" at bounding box center [70, 135] width 91 height 14
click at [70, 74] on span "Estilo" at bounding box center [61, 76] width 21 height 5
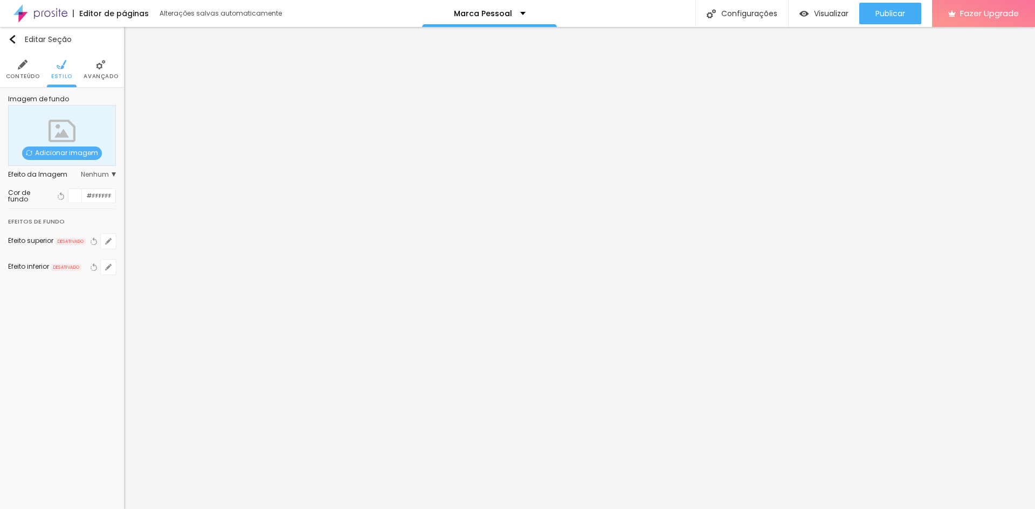
click at [90, 74] on span "Avançado" at bounding box center [101, 76] width 34 height 5
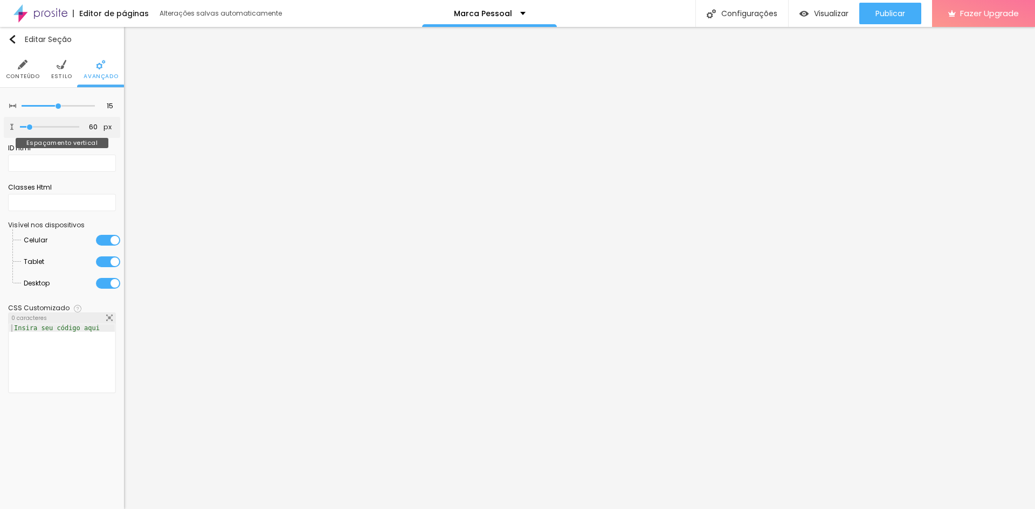
drag, startPoint x: 38, startPoint y: 125, endPoint x: 30, endPoint y: 123, distance: 8.2
click at [30, 125] on input "range" at bounding box center [49, 127] width 59 height 5
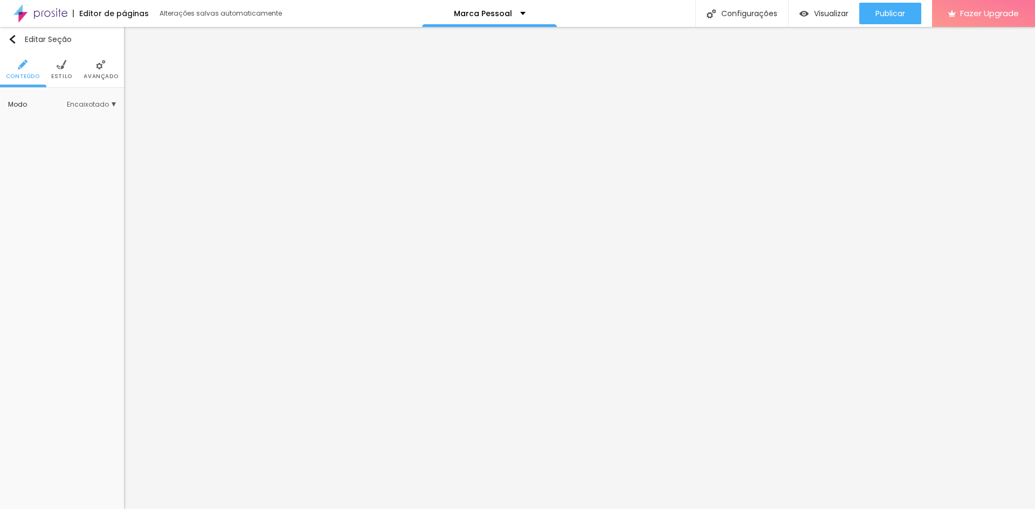
click at [81, 105] on span "Encaixotado" at bounding box center [91, 104] width 49 height 6
click at [84, 137] on span "Completo" at bounding box center [77, 135] width 73 height 6
click at [66, 67] on li "Estilo" at bounding box center [61, 70] width 21 height 36
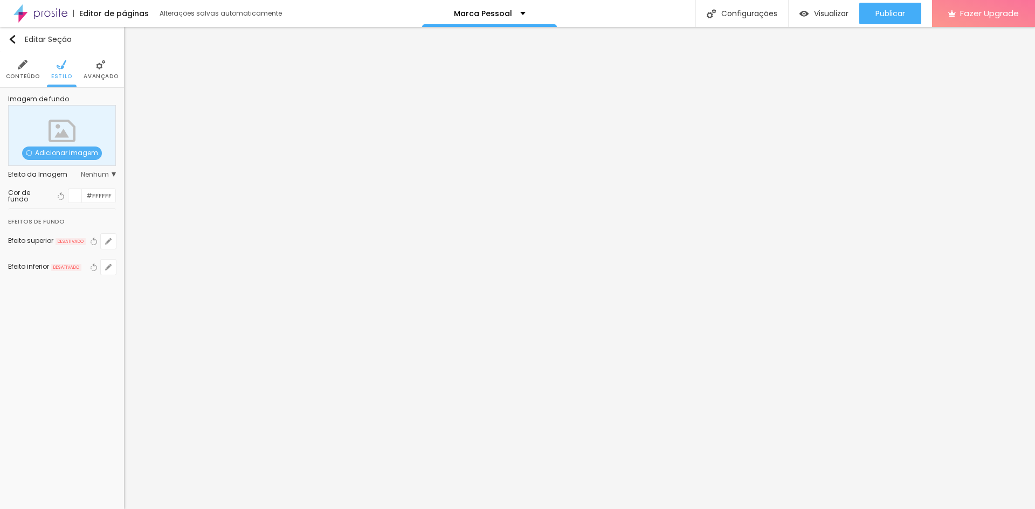
click at [99, 78] on span "Avançado" at bounding box center [101, 76] width 34 height 5
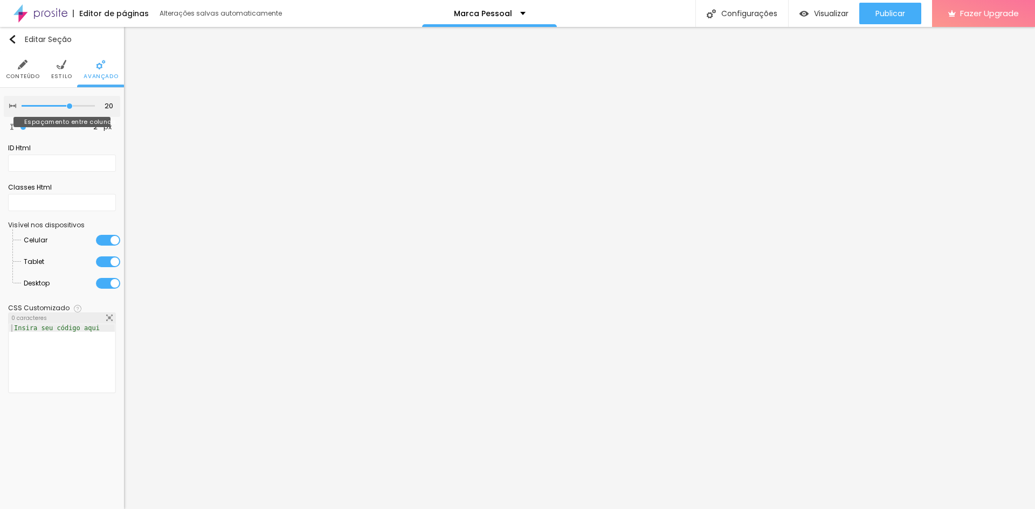
drag, startPoint x: 68, startPoint y: 108, endPoint x: 52, endPoint y: 112, distance: 16.1
click at [70, 107] on input "range" at bounding box center [58, 105] width 73 height 5
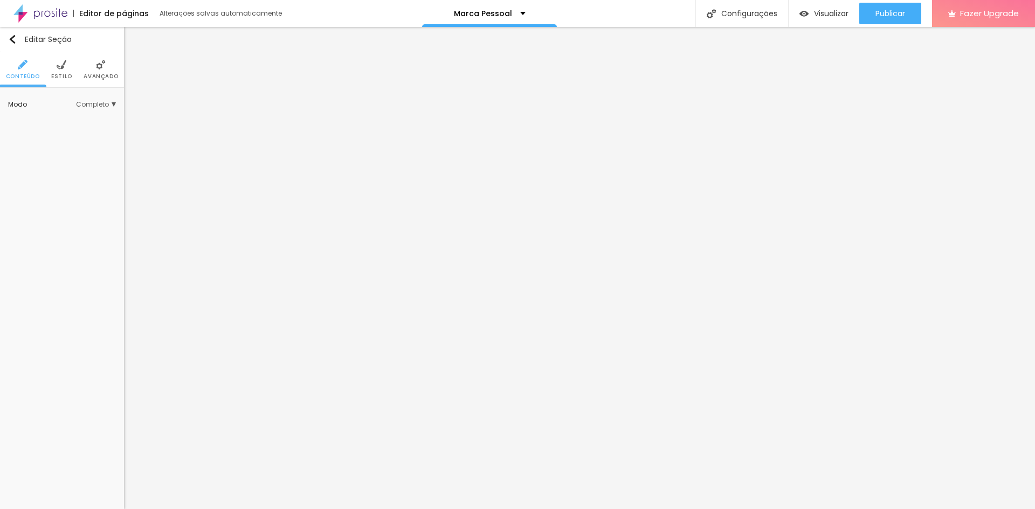
click at [61, 70] on img at bounding box center [62, 65] width 10 height 10
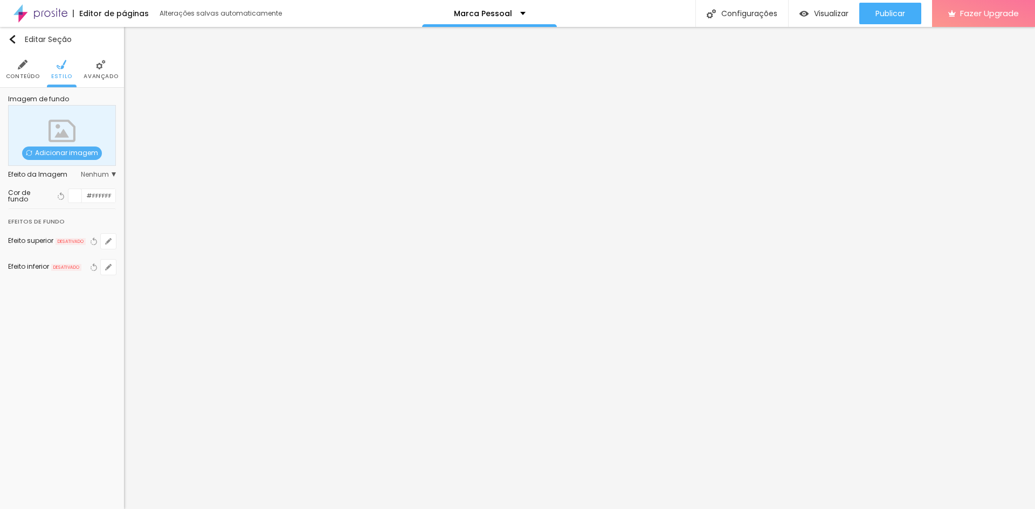
click at [74, 190] on div at bounding box center [74, 195] width 13 height 13
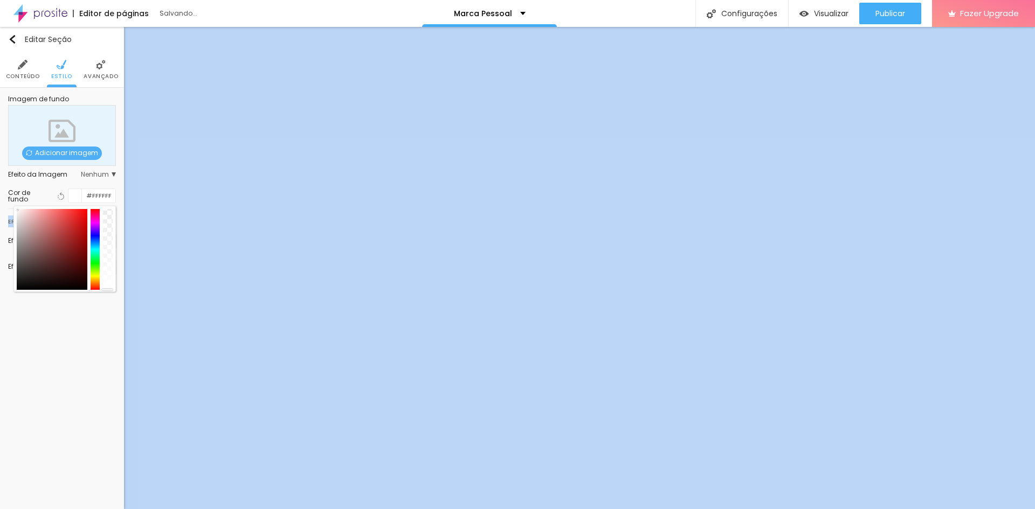
drag, startPoint x: 111, startPoint y: 220, endPoint x: 110, endPoint y: 309, distance: 88.9
click at [110, 308] on div "Editar Seção Conteúdo Estilo Avançado Imagem de fundo Adicionar imagem Efeito d…" at bounding box center [62, 268] width 124 height 482
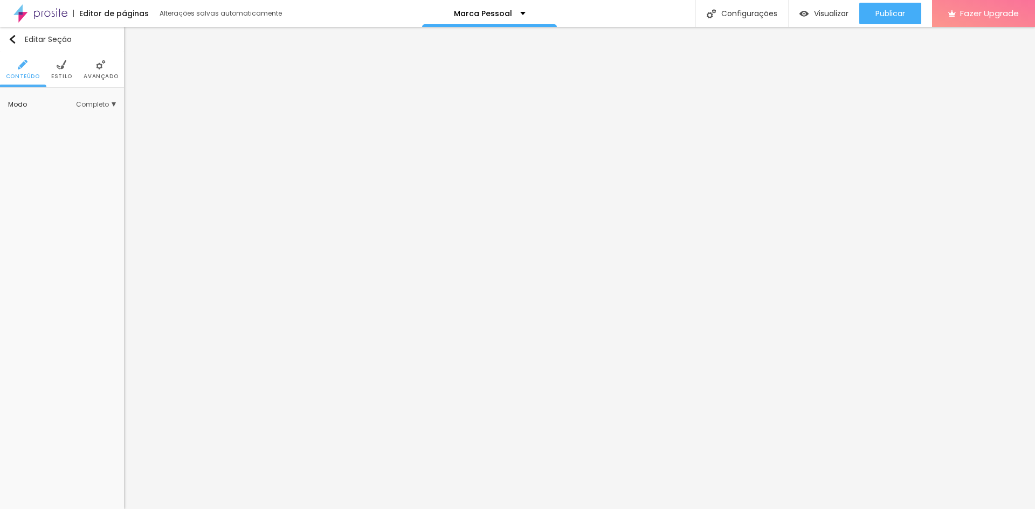
click at [59, 58] on li "Estilo" at bounding box center [61, 70] width 21 height 36
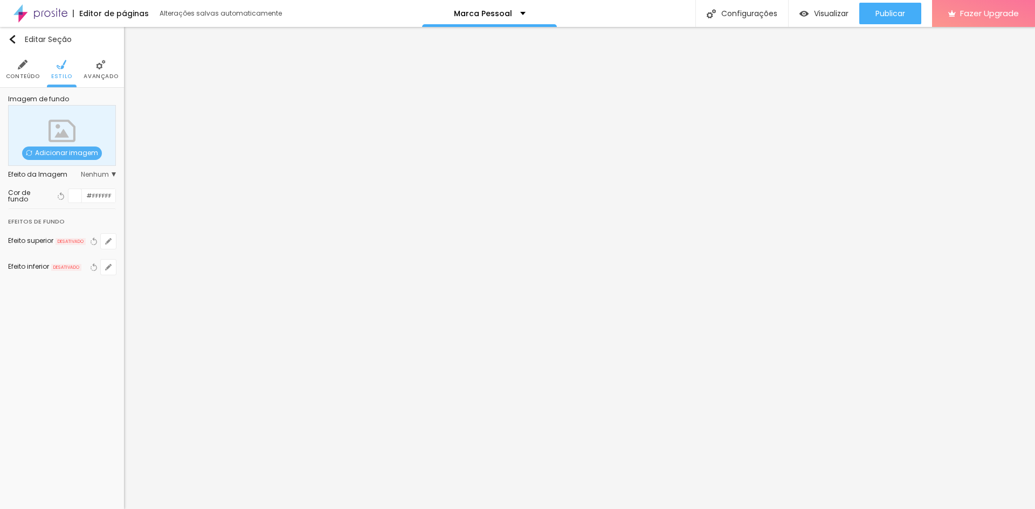
click at [81, 194] on div at bounding box center [74, 195] width 13 height 13
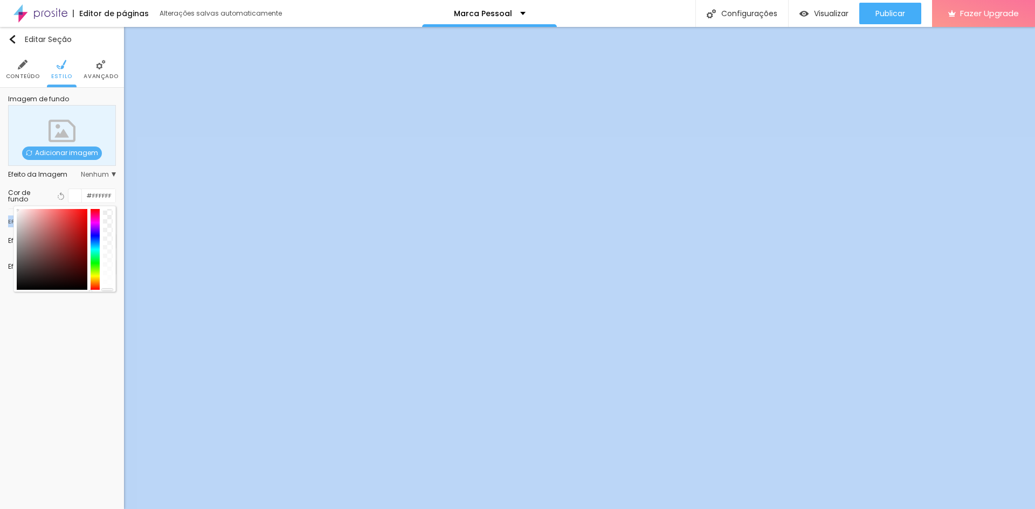
drag, startPoint x: 107, startPoint y: 228, endPoint x: 112, endPoint y: 303, distance: 75.1
click at [112, 303] on div "Editar Seção Conteúdo Estilo Avançado Imagem de fundo Adicionar imagem Efeito d…" at bounding box center [62, 268] width 124 height 482
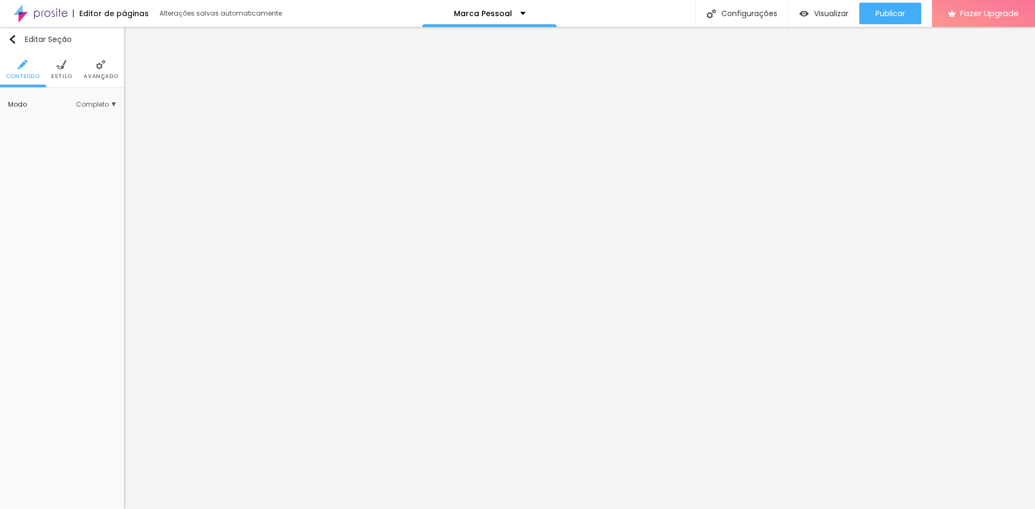
click at [69, 67] on li "Estilo" at bounding box center [61, 70] width 21 height 36
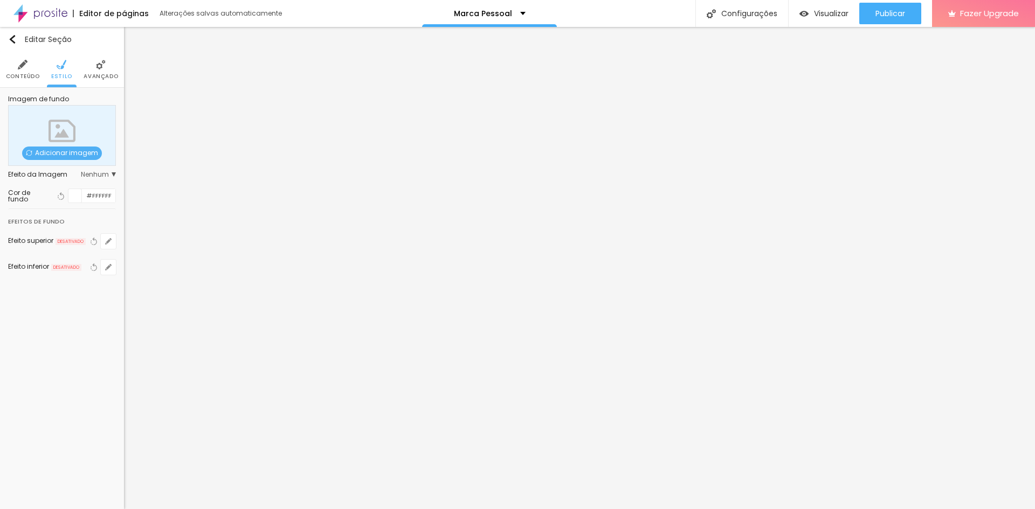
click at [92, 72] on li "Avançado" at bounding box center [101, 70] width 34 height 36
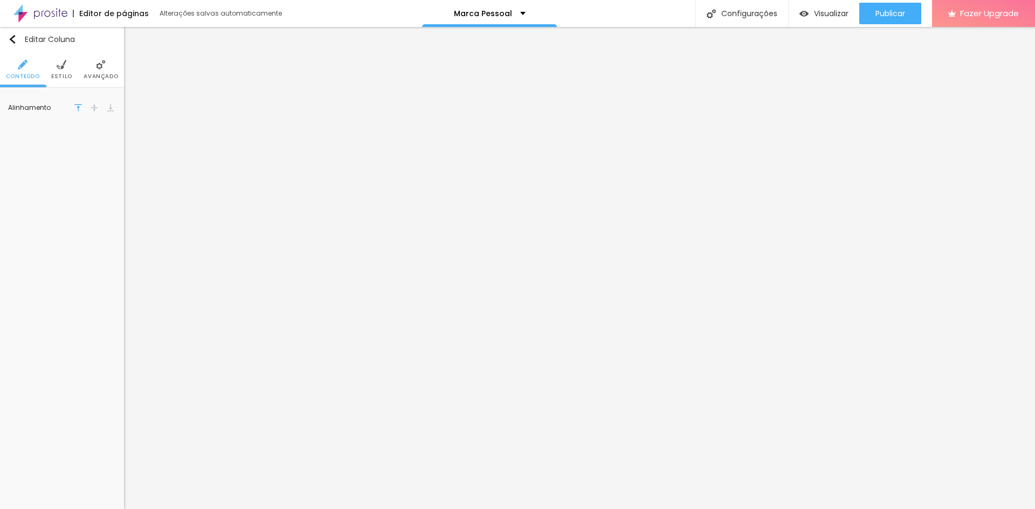
click at [59, 64] on img at bounding box center [62, 65] width 10 height 10
click at [108, 68] on li "Avançado" at bounding box center [101, 70] width 34 height 36
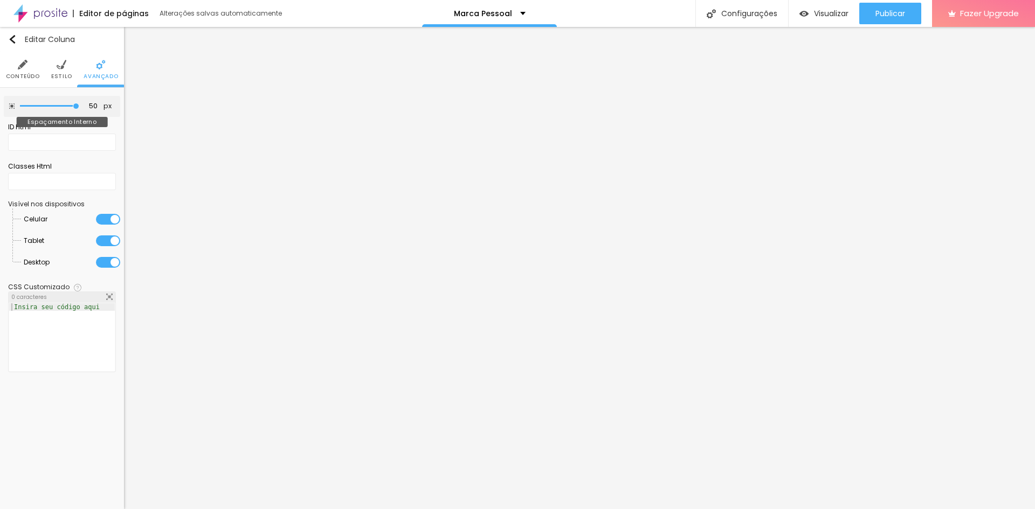
drag, startPoint x: 46, startPoint y: 106, endPoint x: 102, endPoint y: 110, distance: 56.8
click at [79, 109] on input "range" at bounding box center [49, 105] width 59 height 5
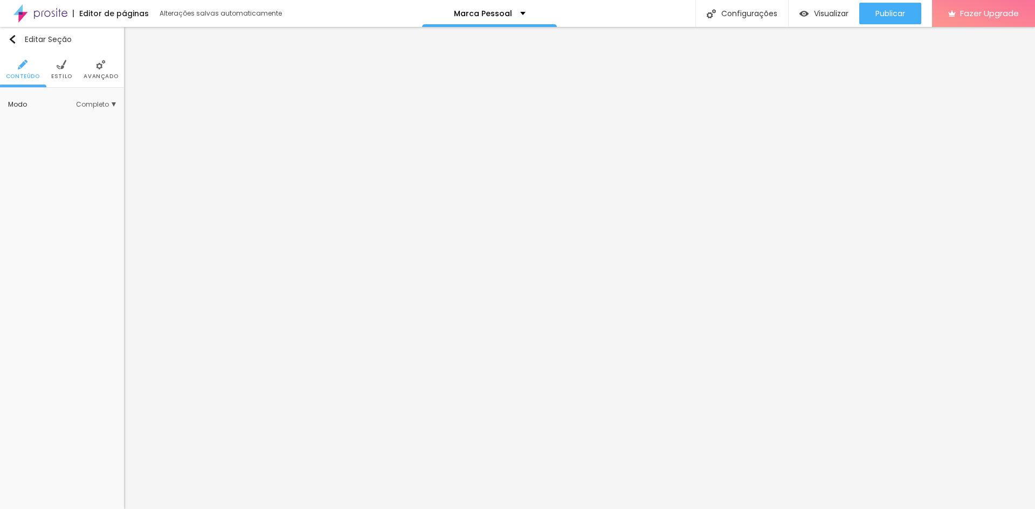
click at [63, 74] on span "Estilo" at bounding box center [61, 76] width 21 height 5
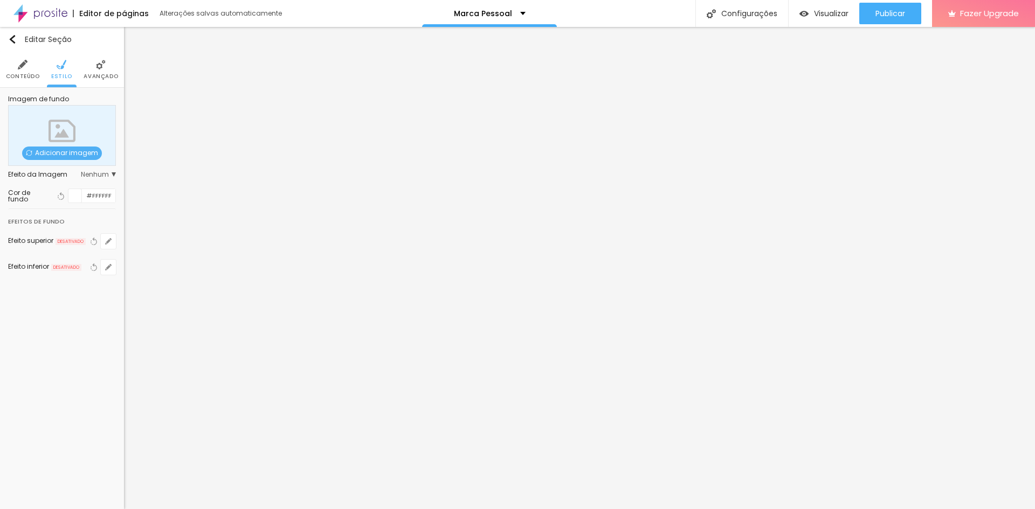
click at [94, 75] on span "Avançado" at bounding box center [101, 76] width 34 height 5
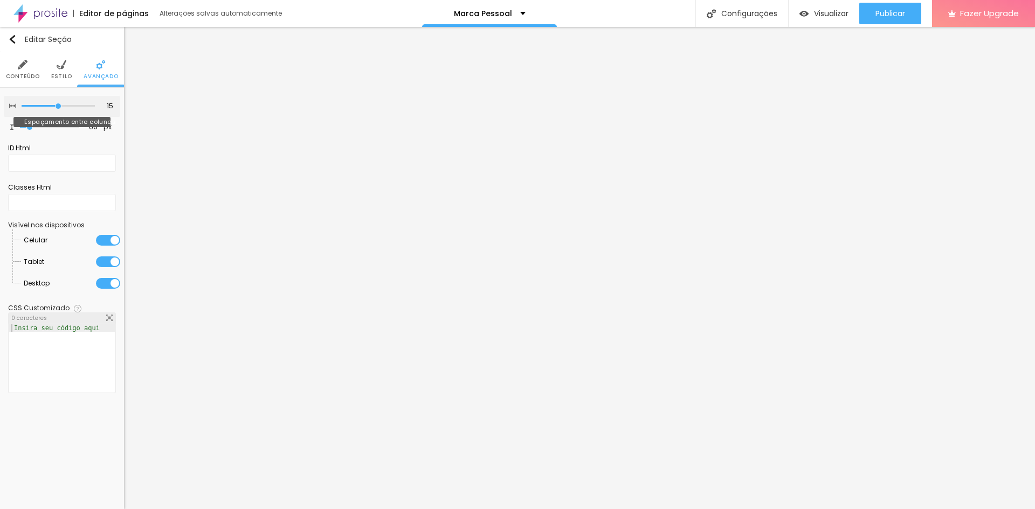
click at [54, 103] on input "range" at bounding box center [58, 105] width 73 height 5
drag, startPoint x: 30, startPoint y: 127, endPoint x: 41, endPoint y: 126, distance: 11.4
click at [41, 126] on input "range" at bounding box center [49, 127] width 59 height 5
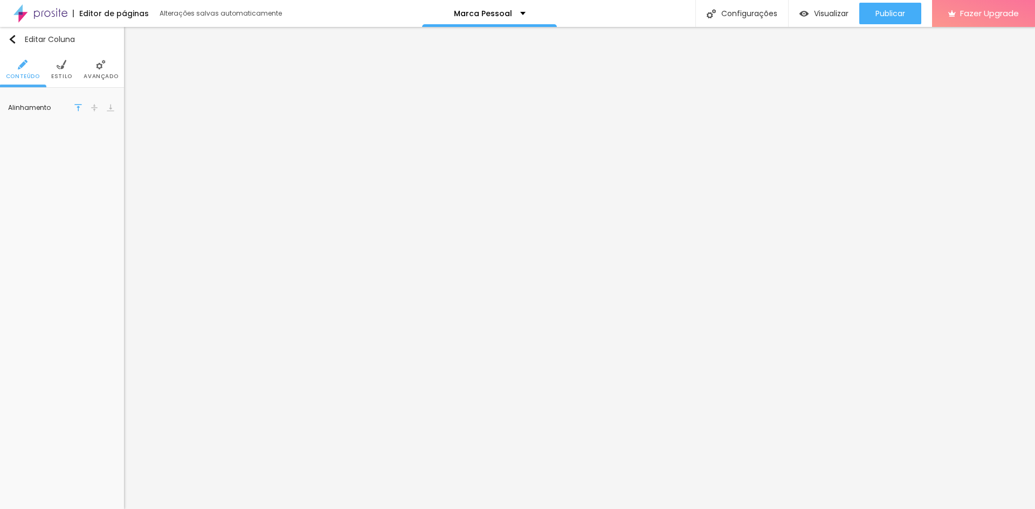
click at [98, 71] on li "Avançado" at bounding box center [101, 70] width 34 height 36
click at [64, 70] on li "Estilo" at bounding box center [61, 70] width 21 height 36
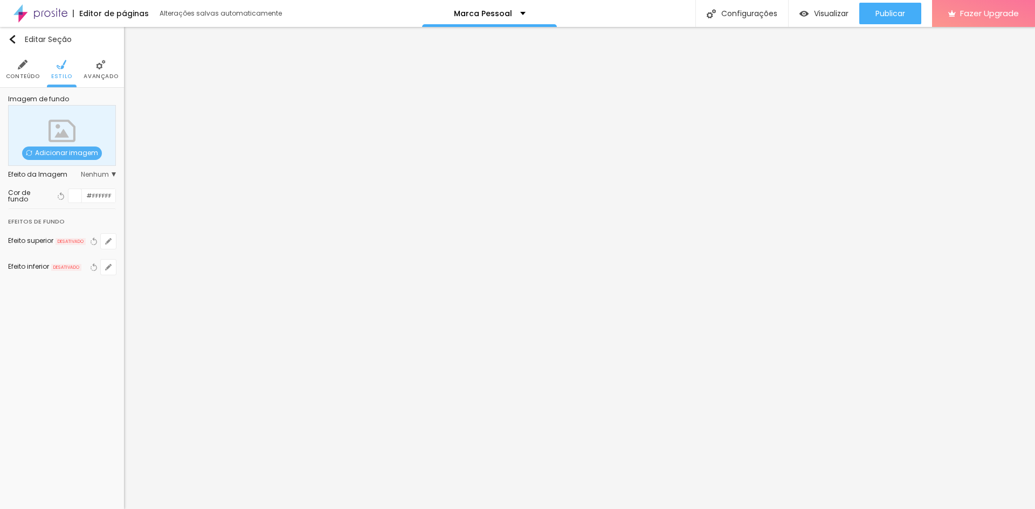
click at [94, 79] on span "Avançado" at bounding box center [101, 76] width 34 height 5
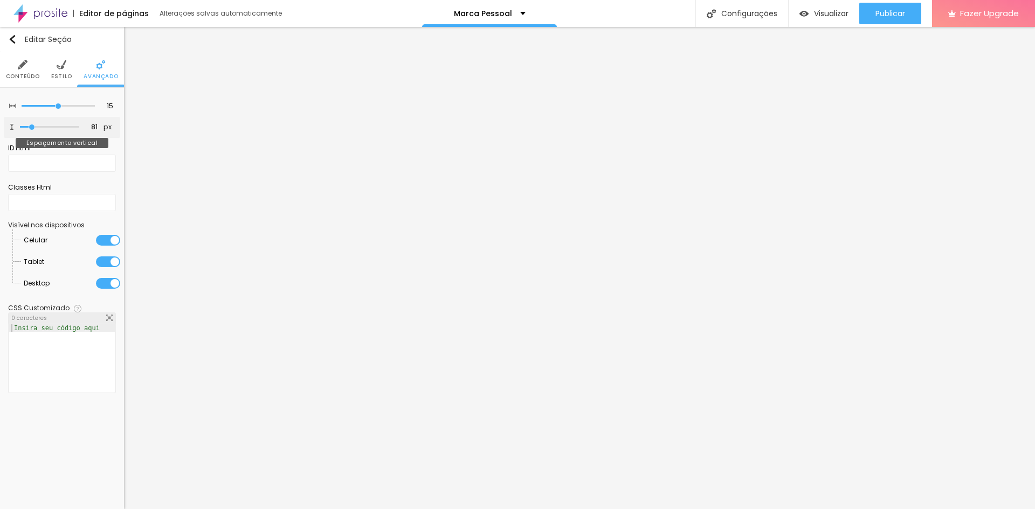
click at [32, 126] on input "range" at bounding box center [49, 127] width 59 height 5
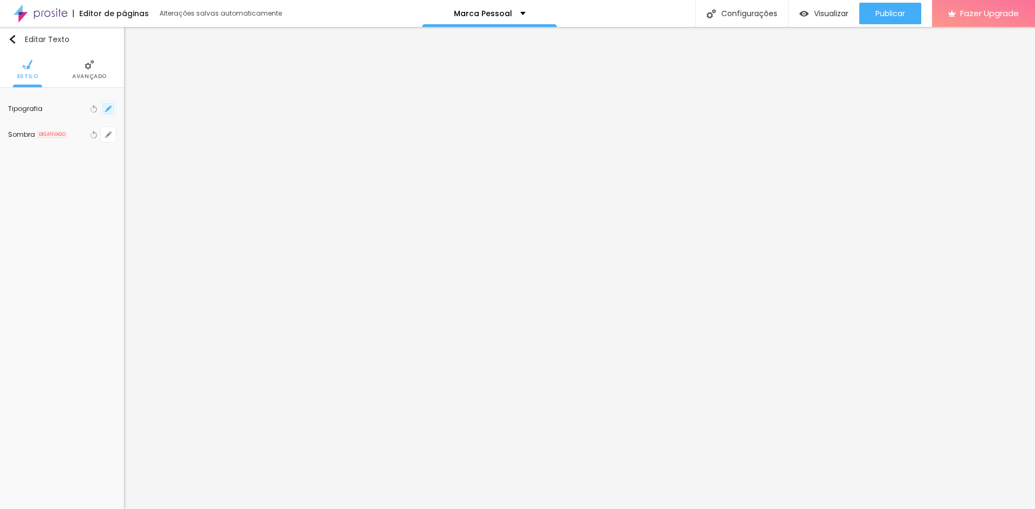
click at [107, 112] on icon "button" at bounding box center [108, 109] width 6 height 6
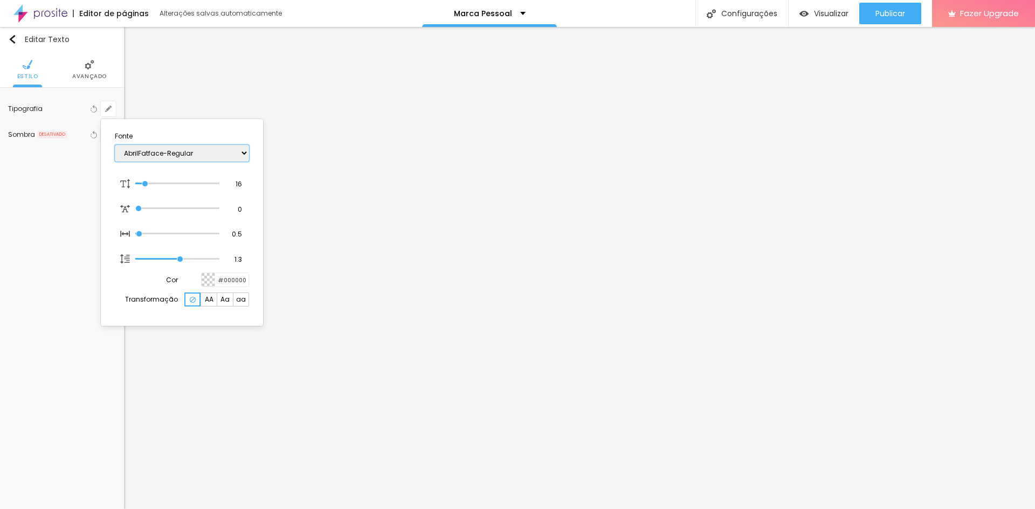
click at [169, 157] on select "AbrilFatface-Regular Actor-Regular Alegreya AlegreyaBlack [PERSON_NAME] [PERSON…" at bounding box center [182, 153] width 134 height 17
click at [115, 145] on select "AbrilFatface-Regular Actor-Regular Alegreya AlegreyaBlack [PERSON_NAME] [PERSON…" at bounding box center [182, 153] width 134 height 17
click at [663, 459] on div at bounding box center [517, 254] width 1035 height 509
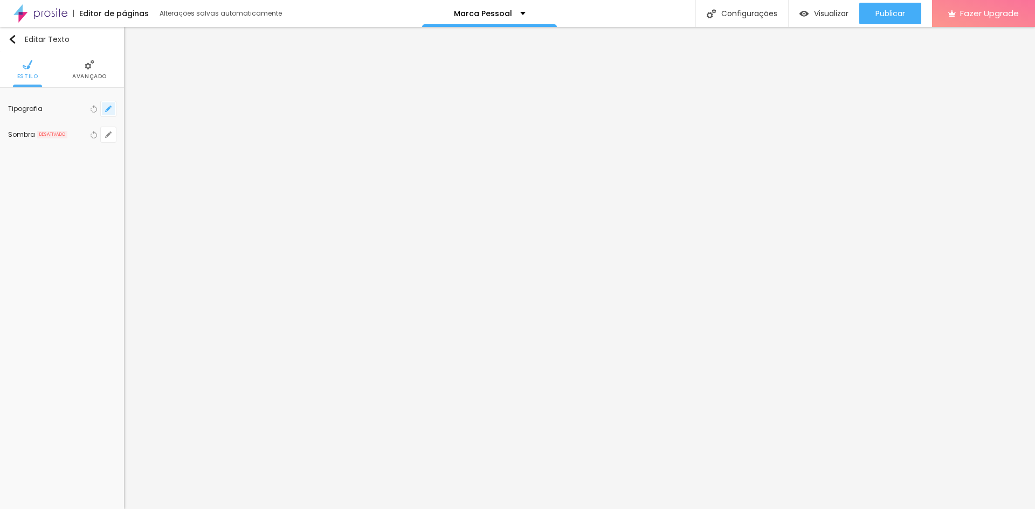
click at [107, 103] on button "button" at bounding box center [108, 108] width 15 height 15
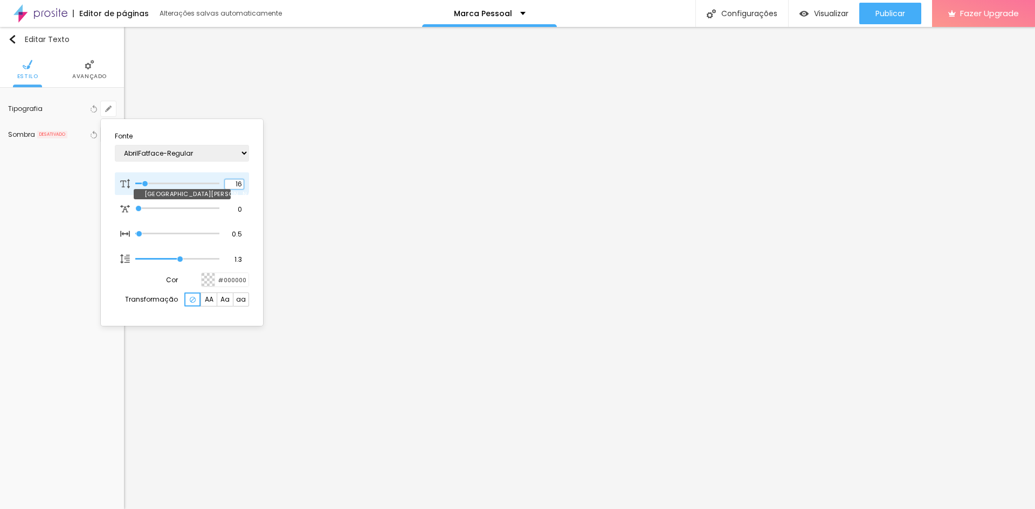
drag, startPoint x: 243, startPoint y: 181, endPoint x: 226, endPoint y: 181, distance: 16.7
click at [226, 181] on input "16" at bounding box center [234, 184] width 19 height 10
click at [721, 465] on div at bounding box center [517, 254] width 1035 height 509
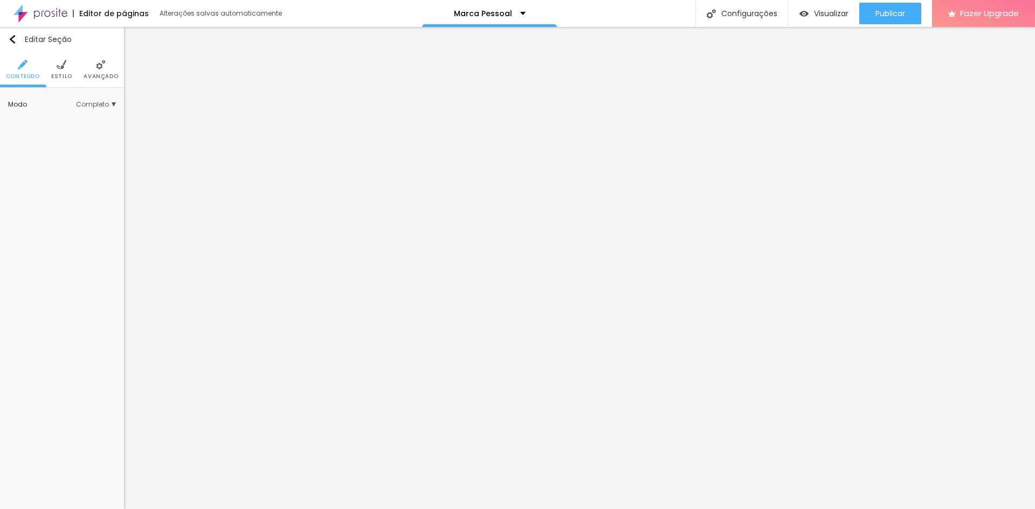
click at [61, 66] on img at bounding box center [62, 65] width 10 height 10
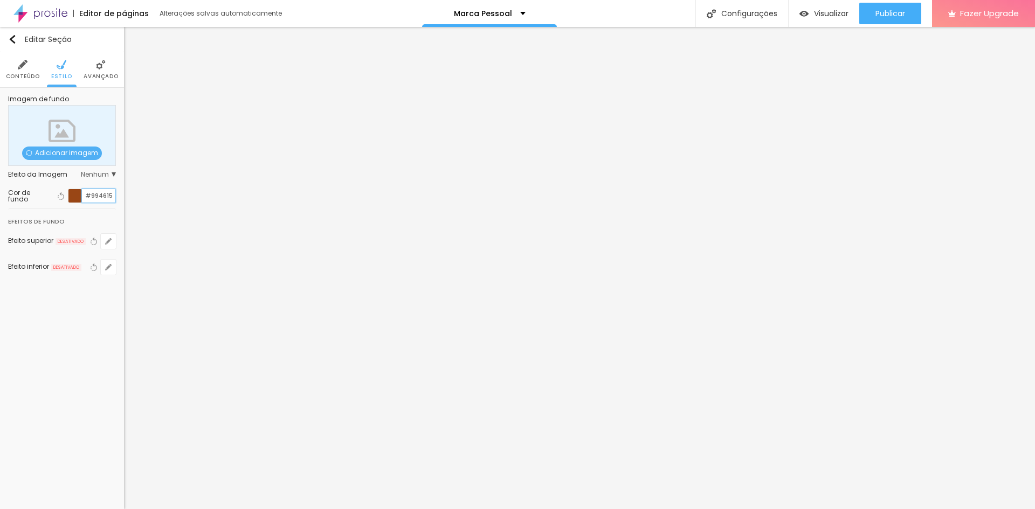
drag, startPoint x: 112, startPoint y: 193, endPoint x: 71, endPoint y: 192, distance: 40.4
click at [71, 192] on div "#994615" at bounding box center [92, 196] width 48 height 15
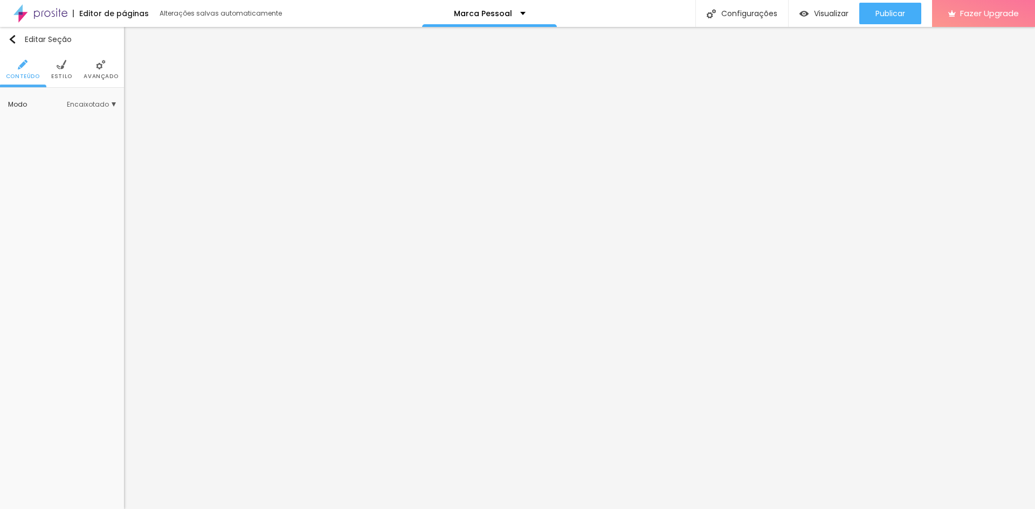
click at [57, 69] on img at bounding box center [62, 65] width 10 height 10
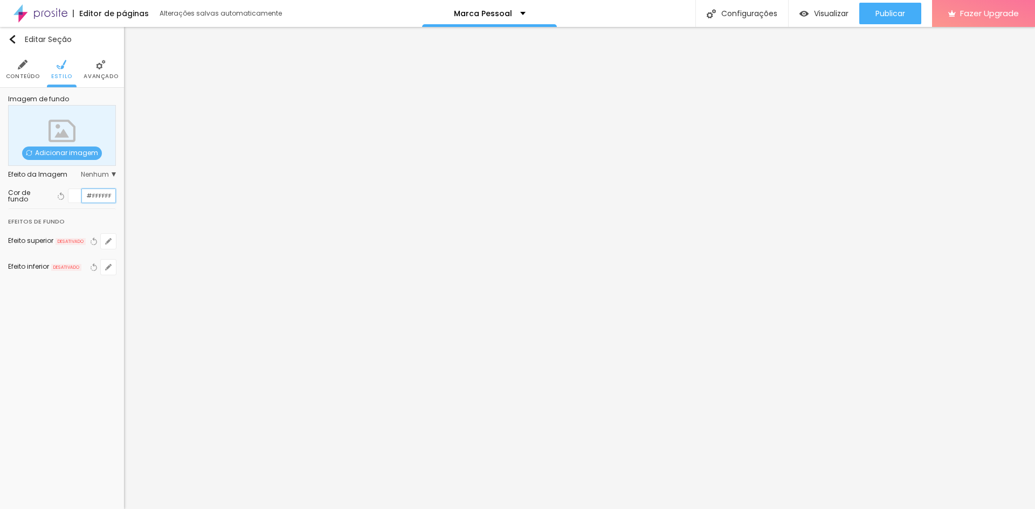
drag, startPoint x: 112, startPoint y: 190, endPoint x: 39, endPoint y: 177, distance: 74.4
click at [39, 177] on div "Imagem de fundo Adicionar imagem Efeito da Imagem Nenhum Nenhum Parallax Cor de…" at bounding box center [62, 192] width 124 height 208
paste input "994615"
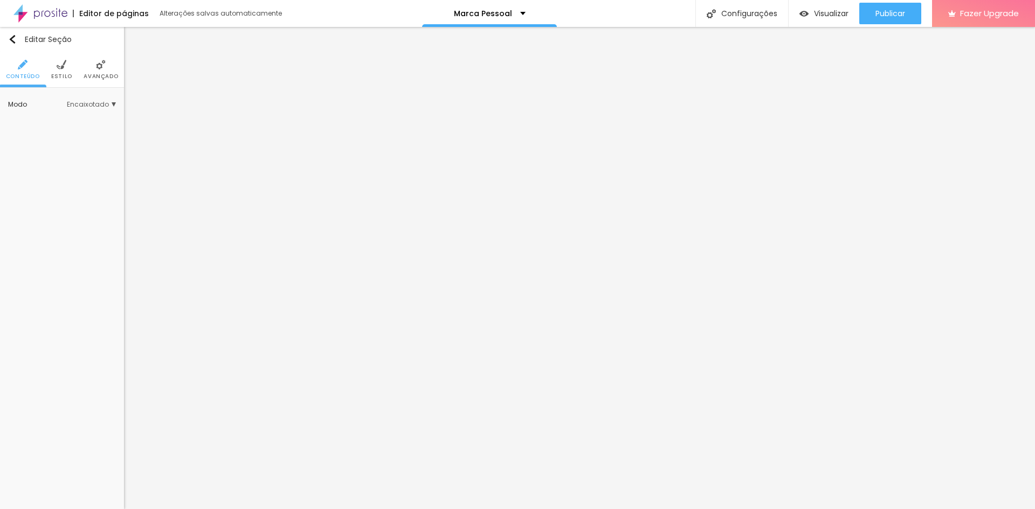
click at [58, 70] on img at bounding box center [62, 65] width 10 height 10
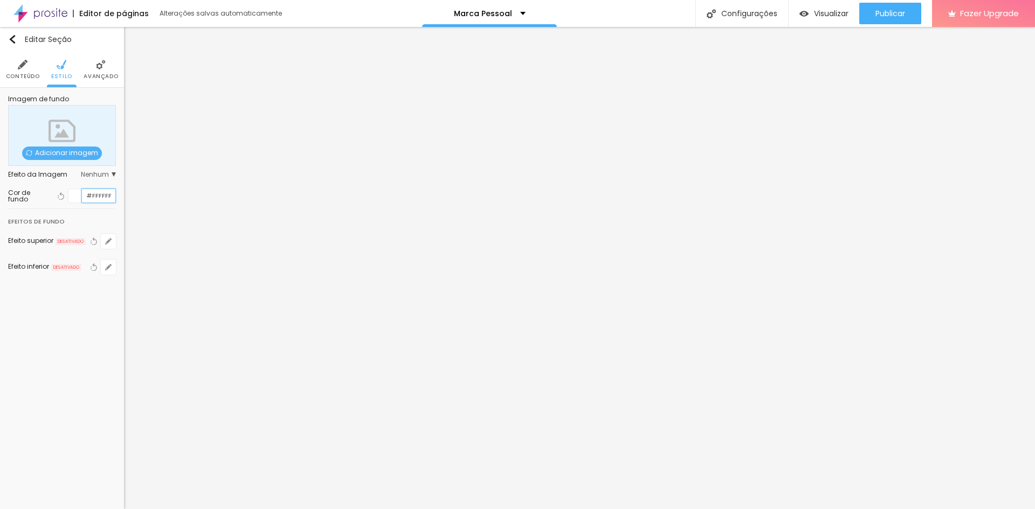
drag, startPoint x: 112, startPoint y: 191, endPoint x: 62, endPoint y: 184, distance: 50.2
click at [62, 184] on div "Cor de fundo Voltar ao padrão #FFFFFF" at bounding box center [62, 195] width 108 height 25
paste input "994615"
click at [11, 38] on img "button" at bounding box center [12, 39] width 9 height 9
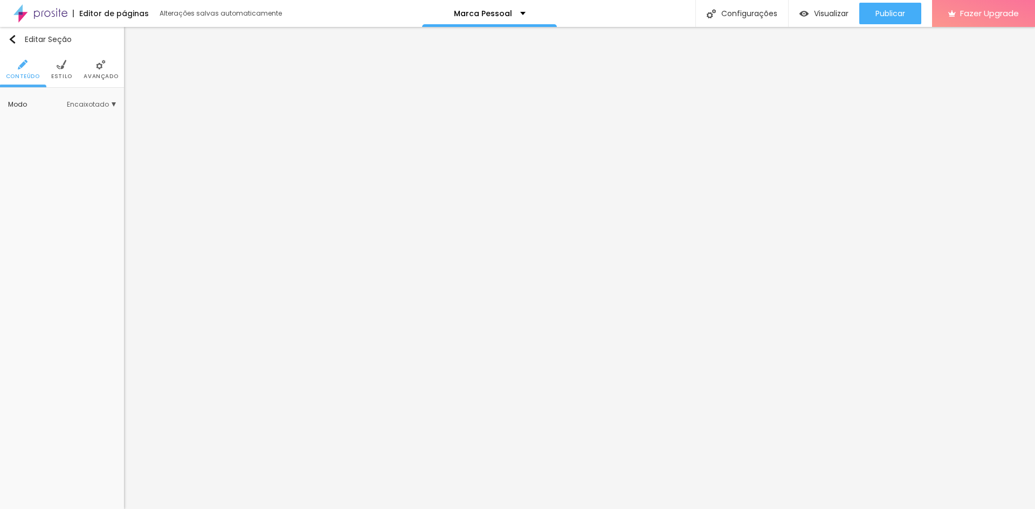
click at [58, 64] on img at bounding box center [62, 65] width 10 height 10
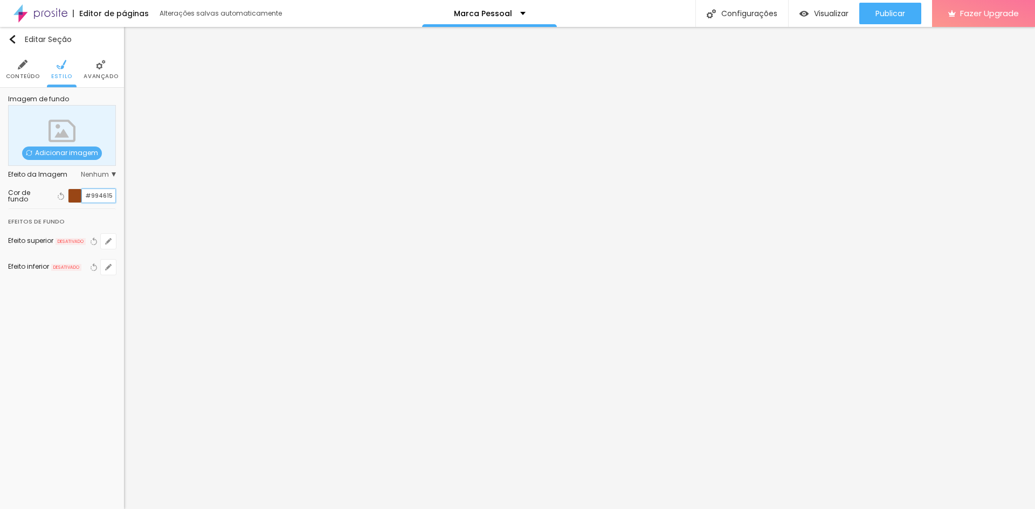
drag, startPoint x: 111, startPoint y: 197, endPoint x: 4, endPoint y: 186, distance: 107.3
click at [4, 186] on div "Imagem de fundo Adicionar imagem Efeito da Imagem Nenhum Nenhum Parallax Cor de…" at bounding box center [62, 192] width 124 height 208
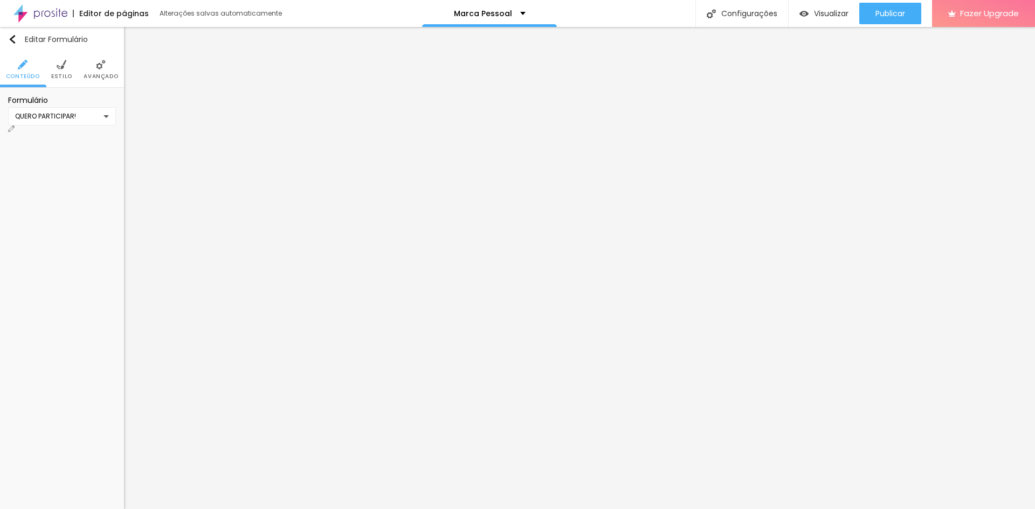
click at [61, 76] on span "Estilo" at bounding box center [61, 76] width 21 height 5
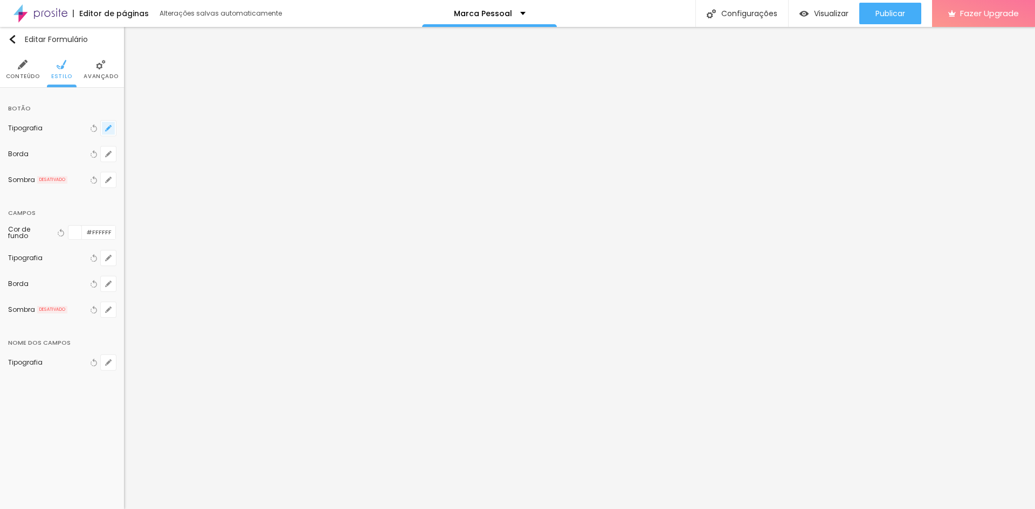
click at [106, 132] on icon "button" at bounding box center [108, 128] width 6 height 6
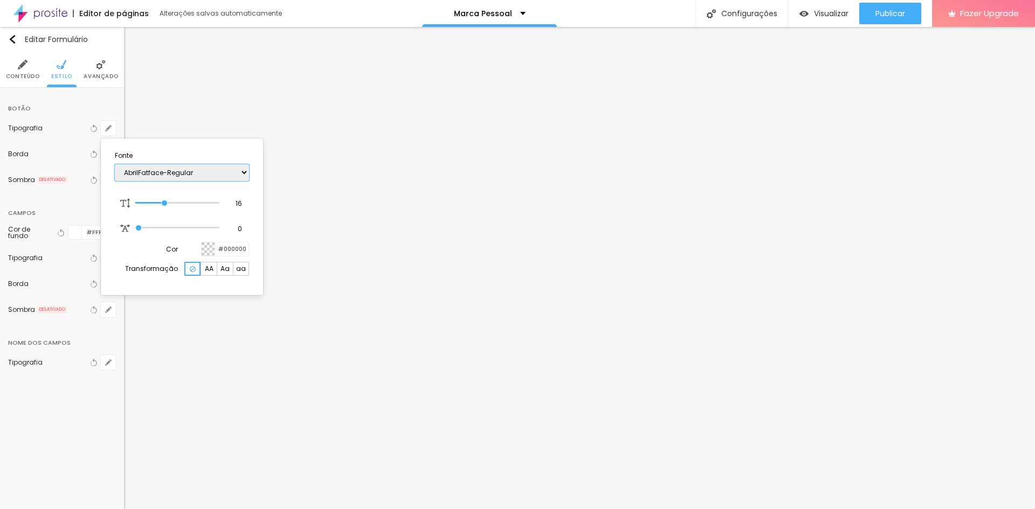
click at [161, 174] on select "AbrilFatface-Regular Actor-Regular Alegreya AlegreyaBlack [PERSON_NAME] [PERSON…" at bounding box center [182, 172] width 134 height 17
click at [115, 164] on select "AbrilFatface-Regular Actor-Regular Alegreya AlegreyaBlack [PERSON_NAME] [PERSON…" at bounding box center [182, 172] width 134 height 17
click at [209, 247] on div at bounding box center [208, 249] width 13 height 13
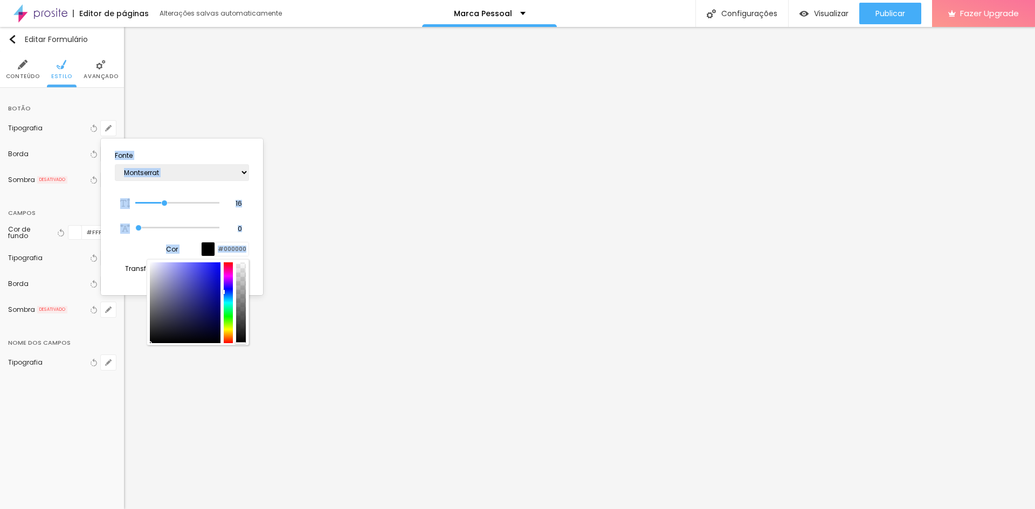
drag, startPoint x: 193, startPoint y: 284, endPoint x: 147, endPoint y: 349, distance: 80.3
click at [147, 349] on body "Editor de páginas Alterações salvas automaticamente Marca Pessoal Configurações…" at bounding box center [517, 254] width 1035 height 509
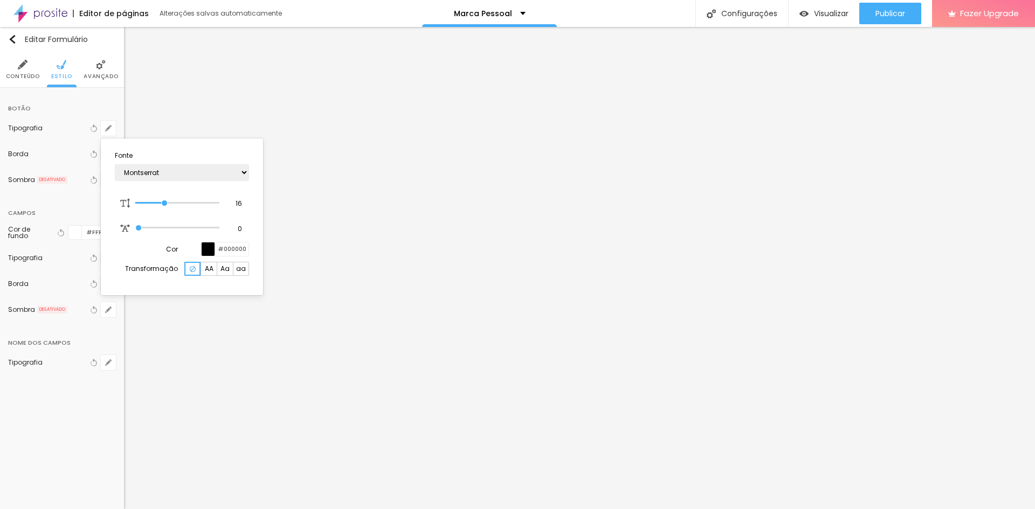
click at [209, 268] on span "AA" at bounding box center [209, 269] width 9 height 6
click at [197, 270] on div at bounding box center [192, 269] width 16 height 14
click at [211, 367] on div at bounding box center [517, 254] width 1035 height 509
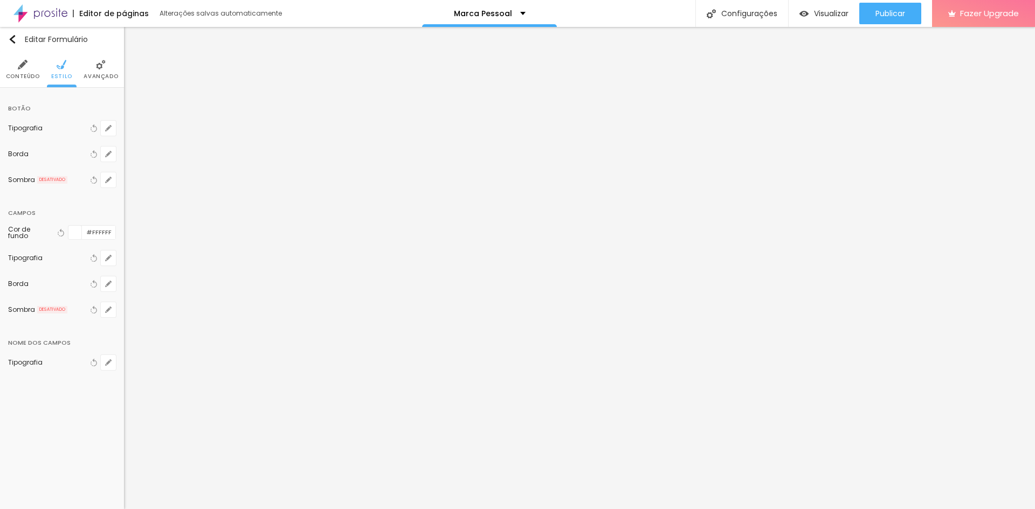
click at [79, 231] on div at bounding box center [74, 232] width 13 height 13
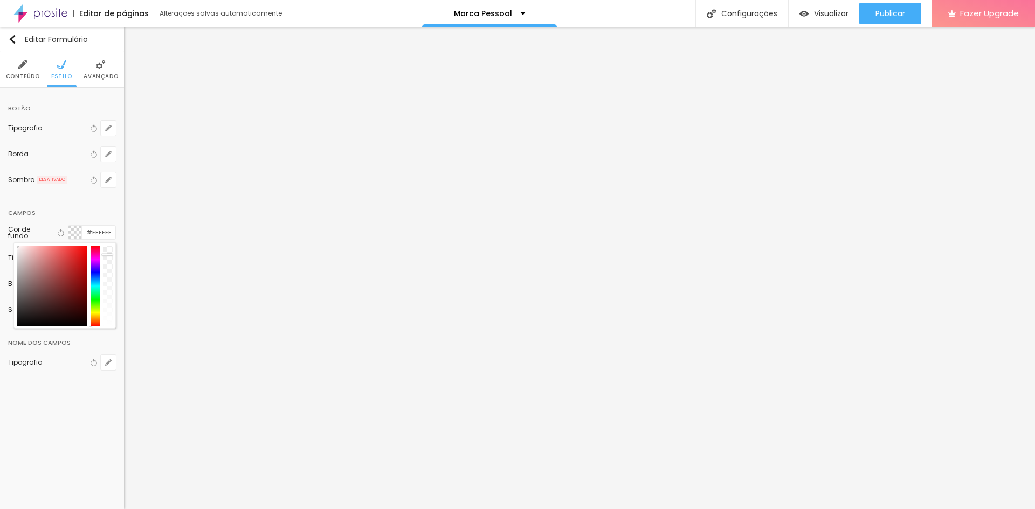
click at [109, 257] on div at bounding box center [108, 286] width 10 height 81
drag, startPoint x: 70, startPoint y: 320, endPoint x: 88, endPoint y: 327, distance: 19.6
click at [88, 327] on div at bounding box center [65, 286] width 96 height 81
drag, startPoint x: 110, startPoint y: 274, endPoint x: 108, endPoint y: 246, distance: 27.6
click at [108, 246] on div at bounding box center [108, 286] width 10 height 81
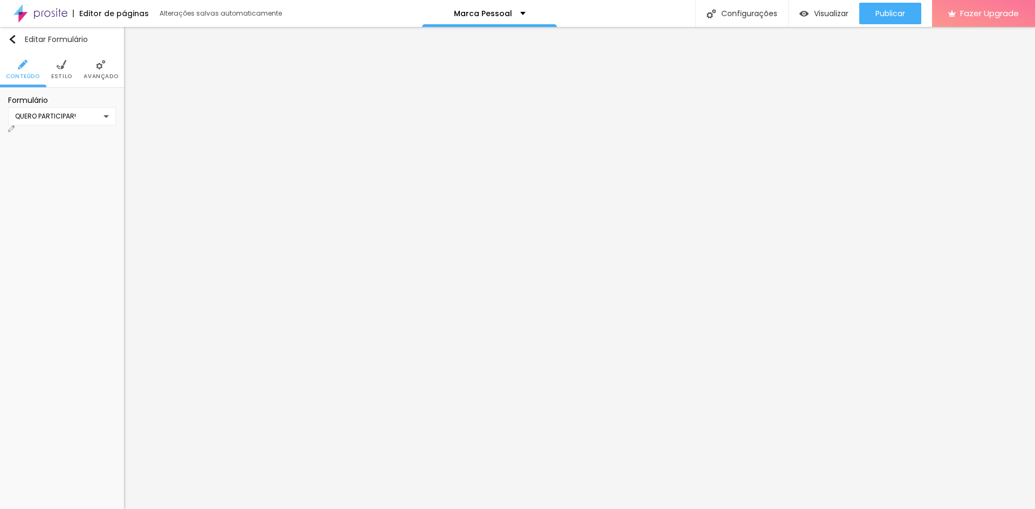
click at [66, 78] on span "Estilo" at bounding box center [61, 76] width 21 height 5
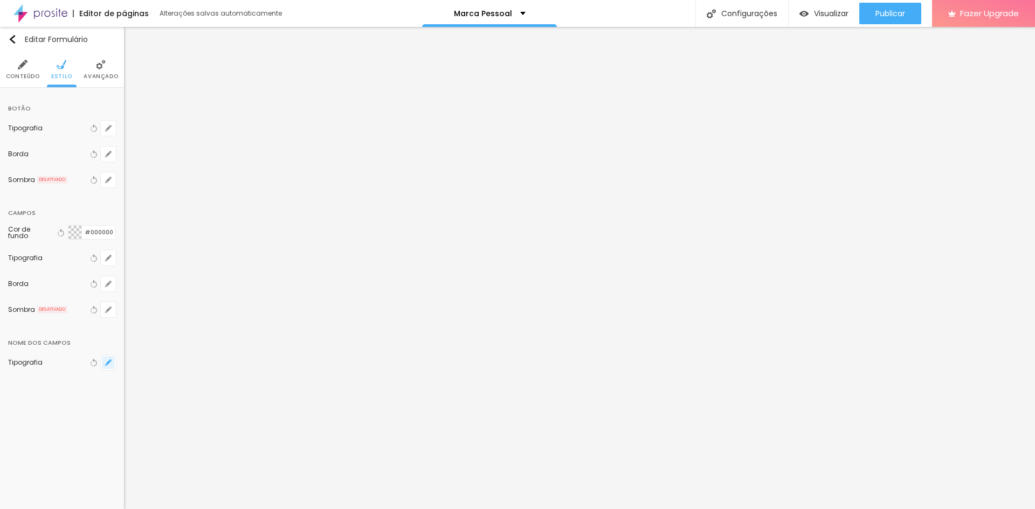
click at [106, 361] on icon "button" at bounding box center [108, 363] width 6 height 6
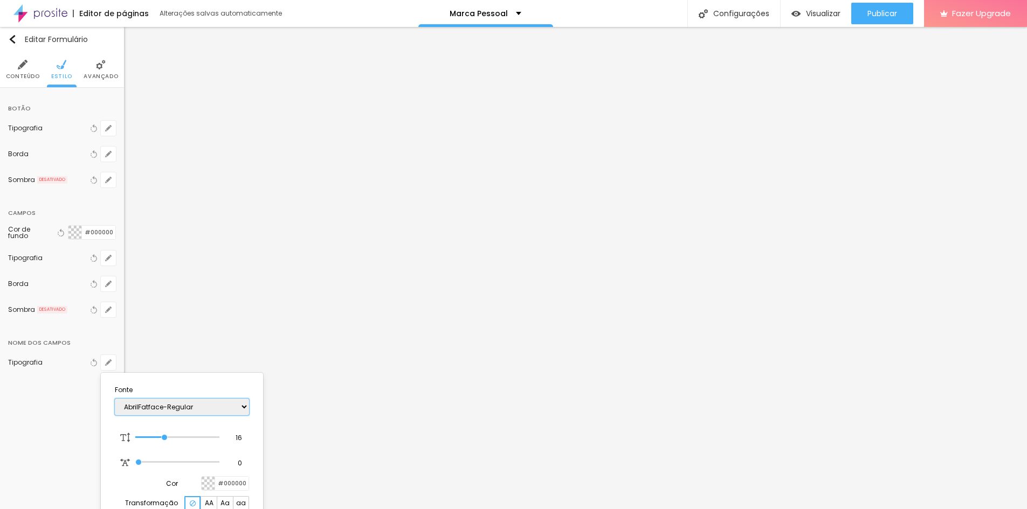
click at [164, 406] on select "AbrilFatface-Regular Actor-Regular Alegreya AlegreyaBlack [PERSON_NAME] [PERSON…" at bounding box center [182, 407] width 134 height 17
click at [115, 399] on select "AbrilFatface-Regular Actor-Regular Alegreya AlegreyaBlack [PERSON_NAME] [PERSON…" at bounding box center [182, 407] width 134 height 17
click at [209, 487] on div at bounding box center [208, 483] width 13 height 13
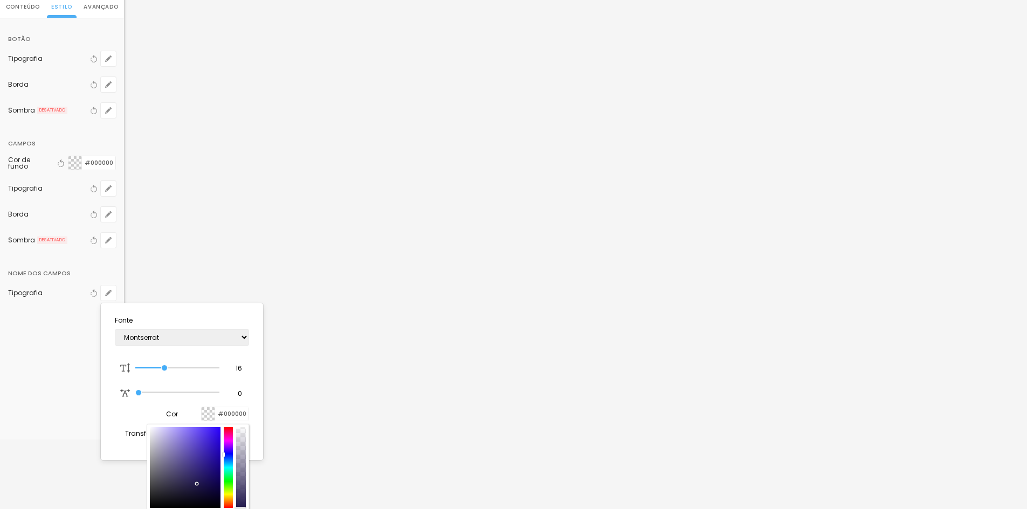
scroll to position [71, 0]
drag, startPoint x: 163, startPoint y: 472, endPoint x: 153, endPoint y: 507, distance: 36.5
click at [153, 507] on div at bounding box center [185, 466] width 71 height 81
drag, startPoint x: 243, startPoint y: 466, endPoint x: 243, endPoint y: 506, distance: 40.4
click at [243, 506] on div at bounding box center [241, 466] width 10 height 81
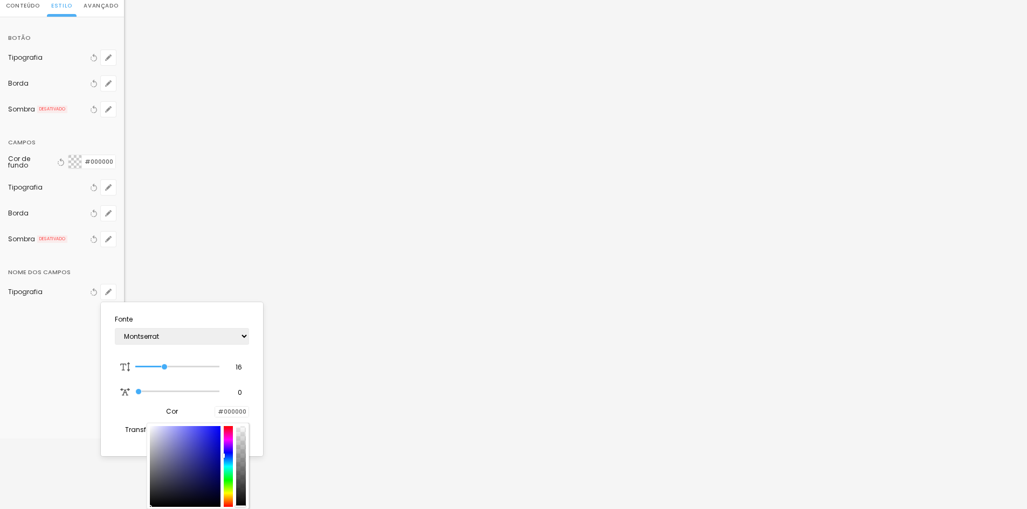
click at [197, 267] on div at bounding box center [513, 254] width 1027 height 509
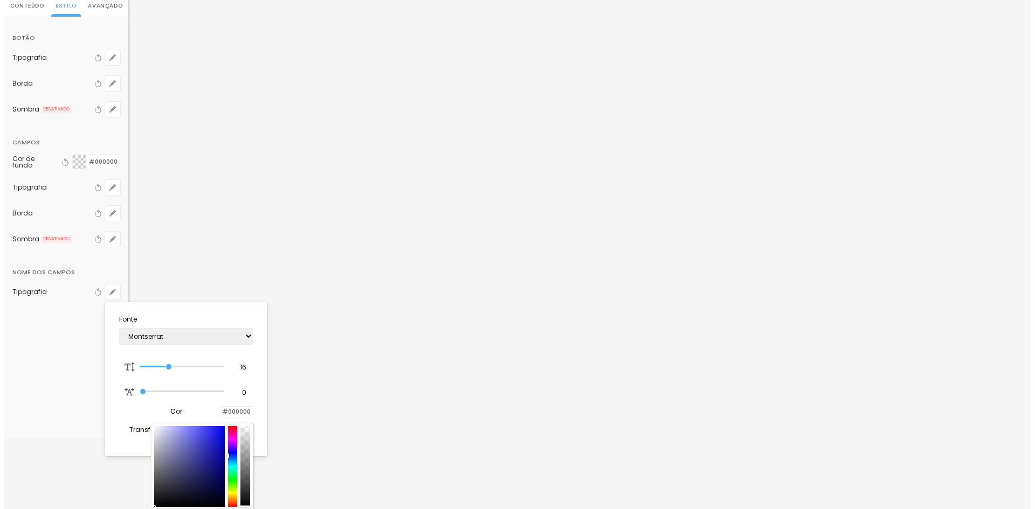
scroll to position [0, 0]
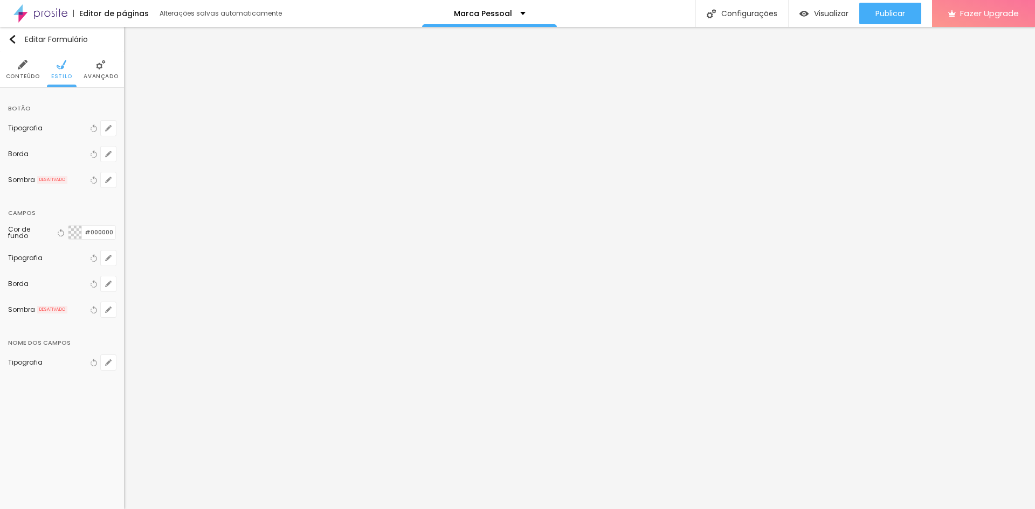
click at [75, 233] on div at bounding box center [74, 232] width 13 height 13
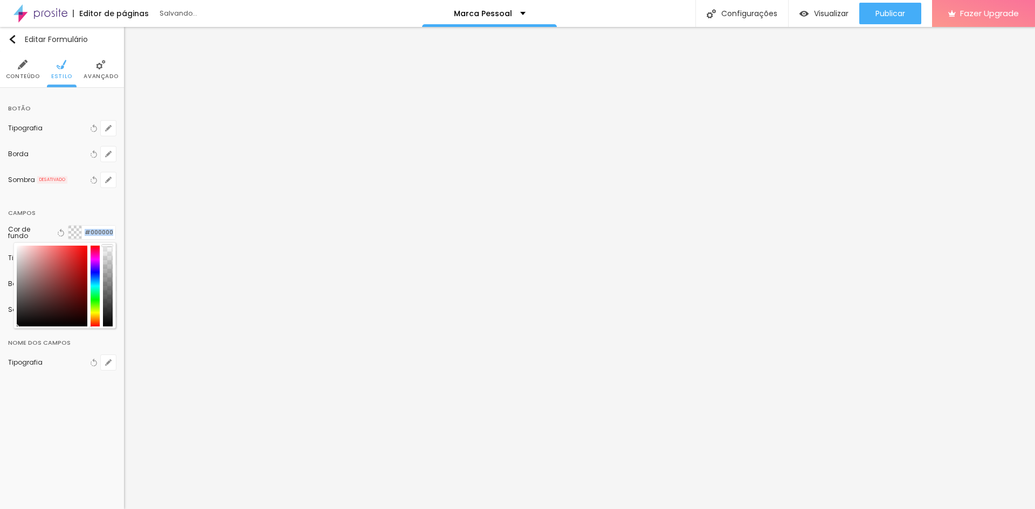
drag, startPoint x: 107, startPoint y: 268, endPoint x: 102, endPoint y: 240, distance: 28.0
click at [102, 240] on div "Cor de fundo Voltar ao padrão #000000" at bounding box center [62, 232] width 108 height 25
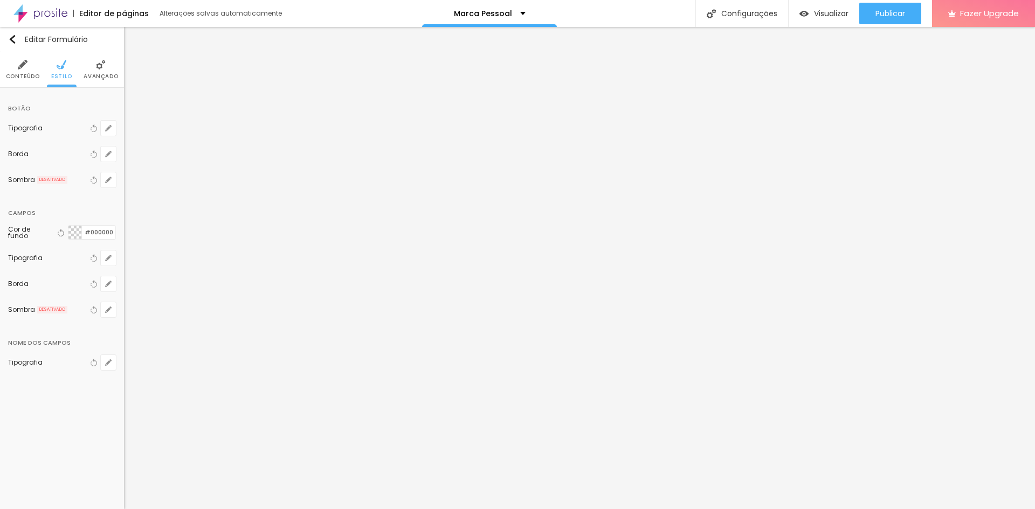
click at [76, 227] on div at bounding box center [74, 232] width 13 height 13
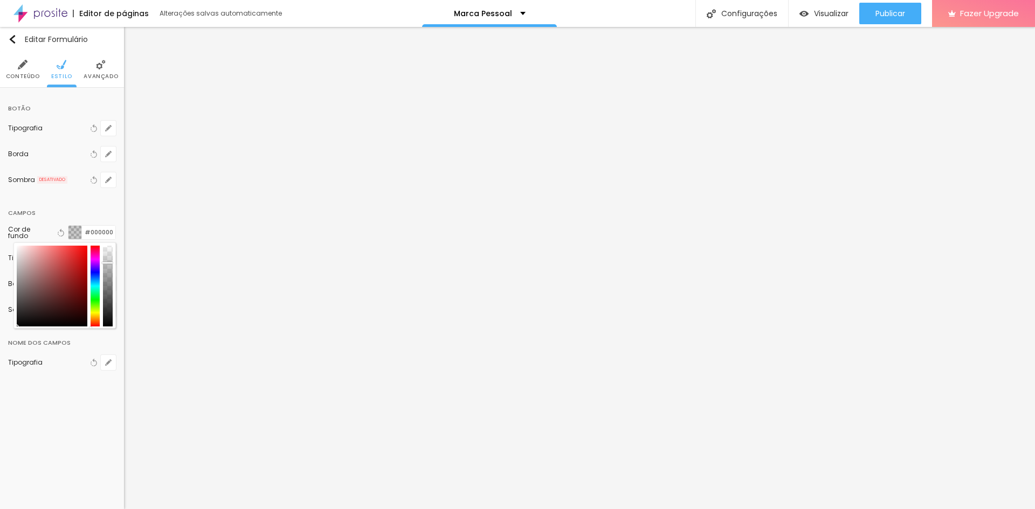
drag, startPoint x: 107, startPoint y: 252, endPoint x: 108, endPoint y: 262, distance: 10.4
click at [108, 262] on div at bounding box center [108, 286] width 10 height 81
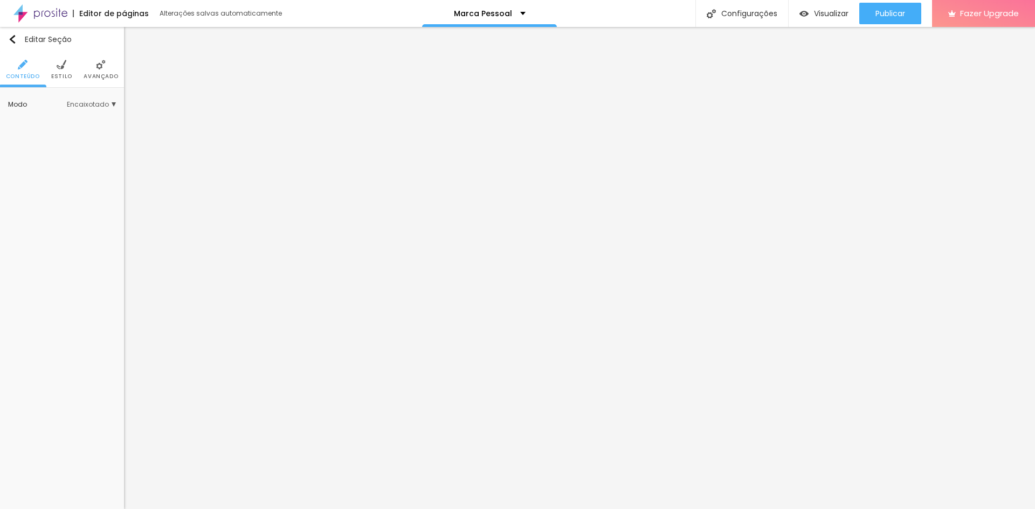
click at [58, 74] on span "Estilo" at bounding box center [61, 76] width 21 height 5
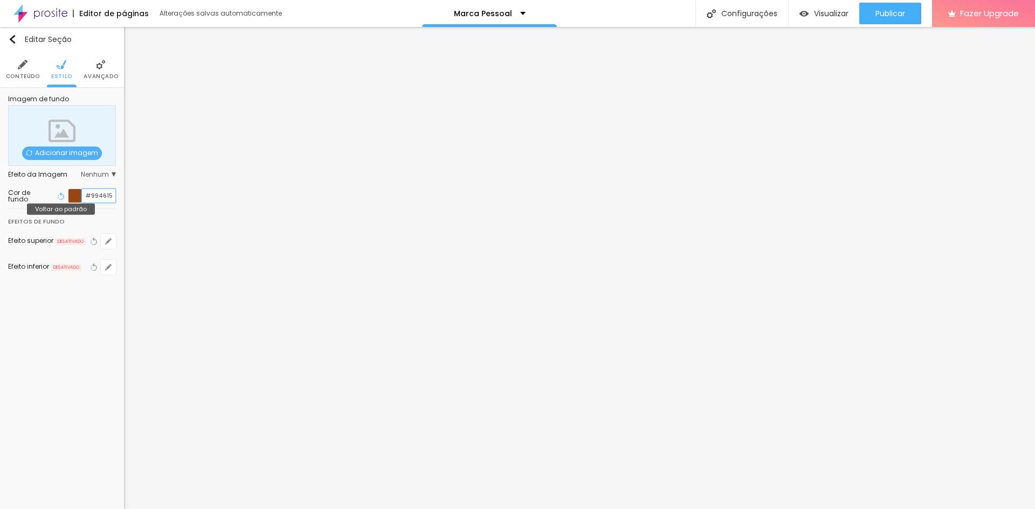
drag, startPoint x: 110, startPoint y: 196, endPoint x: 66, endPoint y: 191, distance: 44.5
click at [66, 191] on div "Voltar ao padrão #994615" at bounding box center [85, 196] width 61 height 15
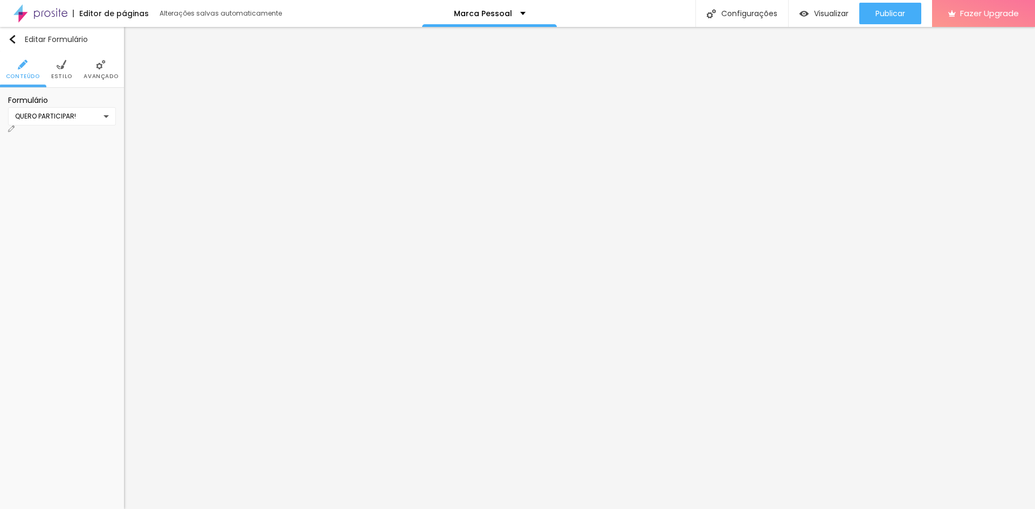
click at [61, 75] on span "Estilo" at bounding box center [61, 76] width 21 height 5
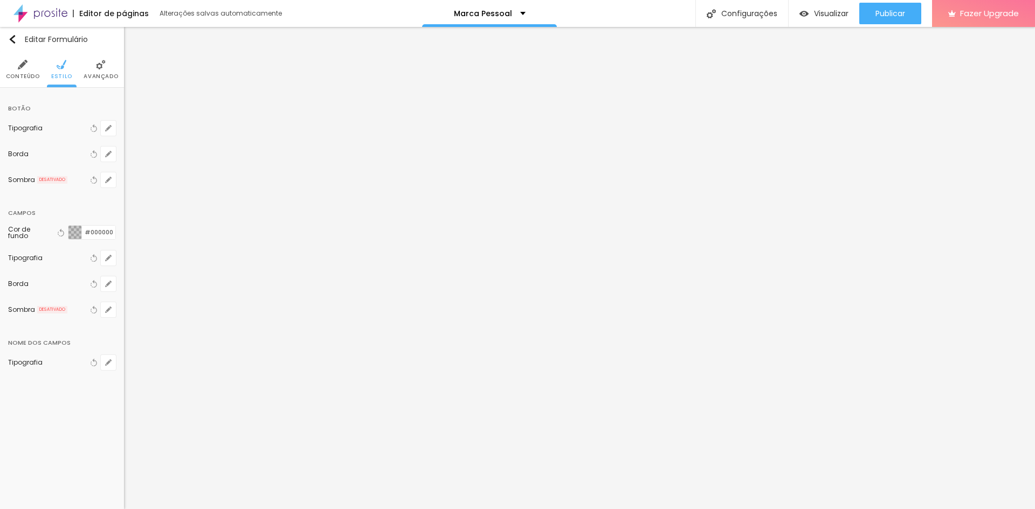
click at [74, 228] on div at bounding box center [74, 232] width 13 height 13
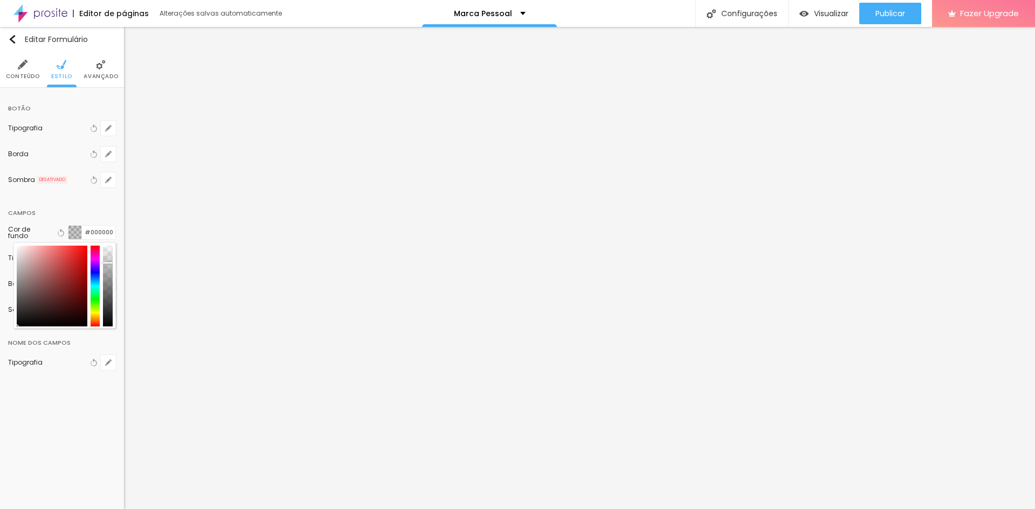
click at [77, 230] on div at bounding box center [74, 232] width 13 height 13
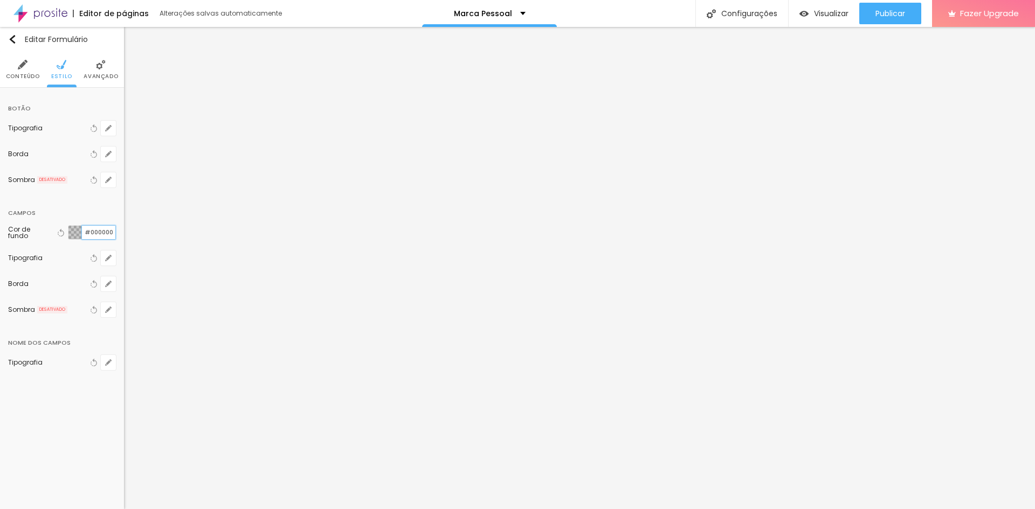
click at [108, 232] on input "#000000" at bounding box center [98, 232] width 33 height 13
drag, startPoint x: 113, startPoint y: 232, endPoint x: 47, endPoint y: 230, distance: 66.3
click at [47, 230] on div "Cor de fundo Voltar ao padrão #000000" at bounding box center [62, 232] width 108 height 15
paste input "994615"
click at [82, 230] on div at bounding box center [82, 232] width 0 height 10
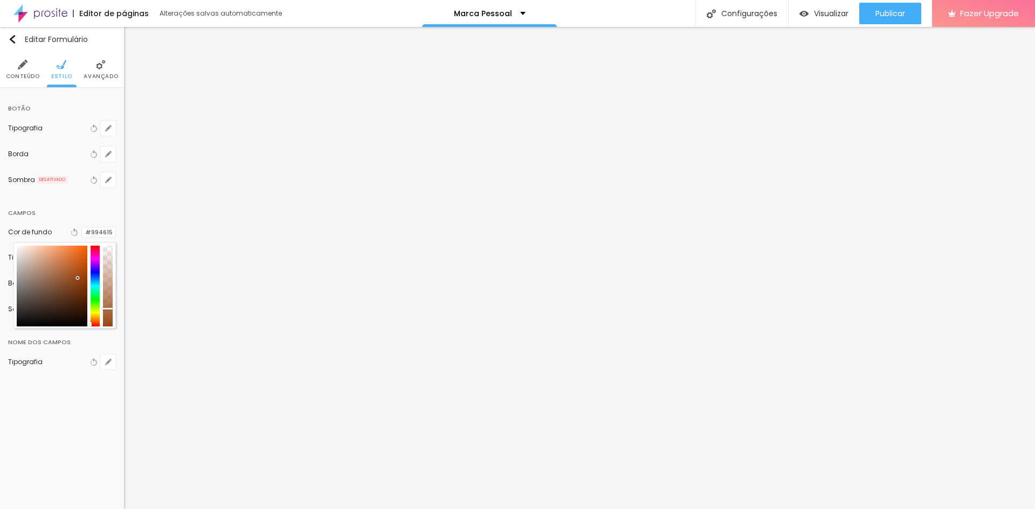
drag, startPoint x: 108, startPoint y: 262, endPoint x: 107, endPoint y: 309, distance: 46.9
click at [107, 309] on div at bounding box center [107, 309] width 11 height 2
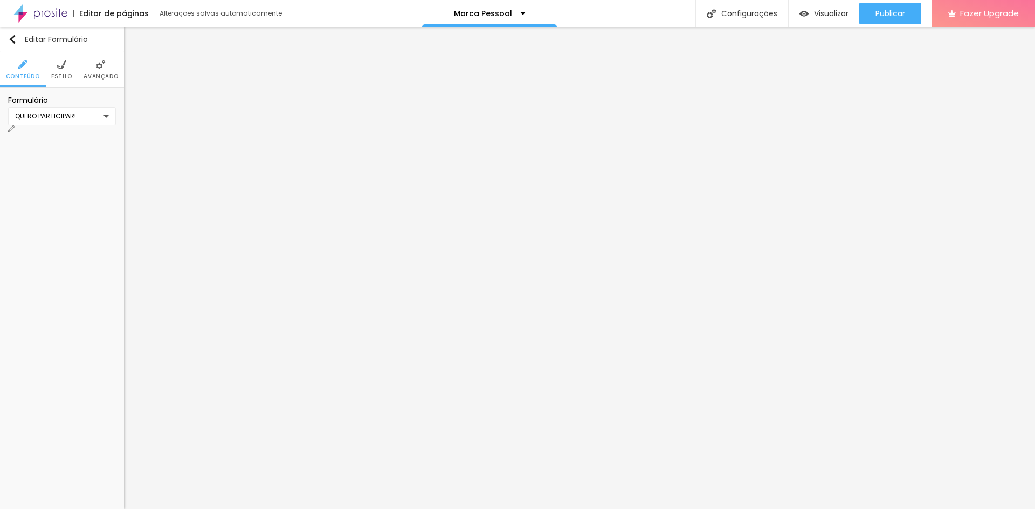
click at [76, 121] on div "QUERO PARTICIPAR!" at bounding box center [45, 117] width 61 height 10
click at [15, 126] on img at bounding box center [11, 129] width 6 height 6
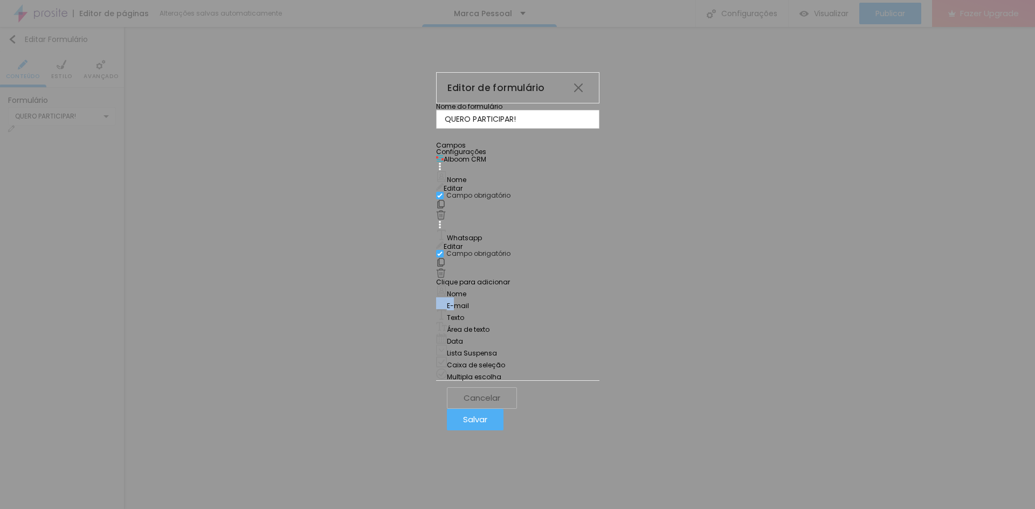
drag, startPoint x: 407, startPoint y: 302, endPoint x: 404, endPoint y: 246, distance: 56.1
click at [436, 246] on div "Nome Editar Campo obrigatório Whatsapp Editar Campo obrigatório Clique para adi…" at bounding box center [517, 272] width 163 height 218
click at [436, 298] on img at bounding box center [441, 303] width 11 height 11
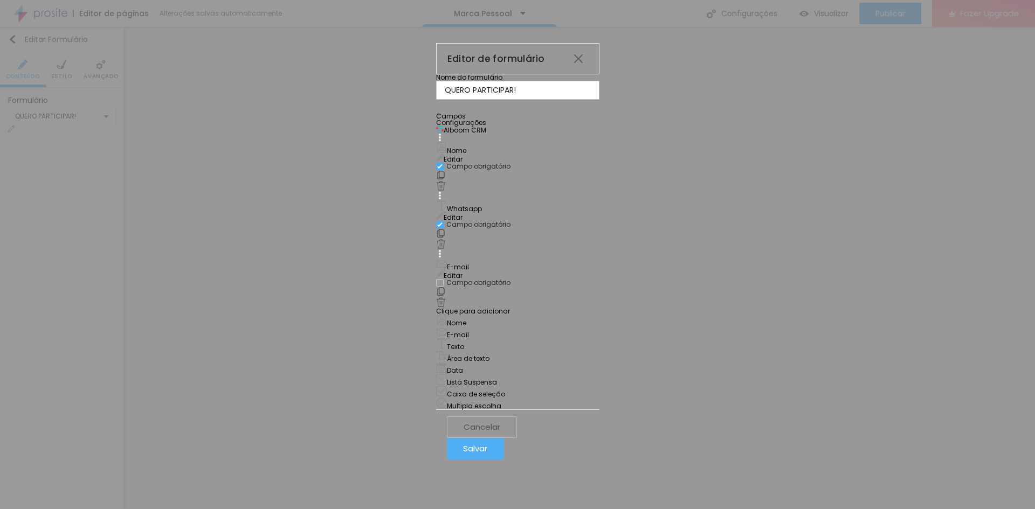
drag, startPoint x: 423, startPoint y: 113, endPoint x: 337, endPoint y: 106, distance: 86.0
click at [436, 99] on input "QUERO PARTICIPAR!" at bounding box center [517, 90] width 163 height 18
click at [439, 126] on div "Configurações" at bounding box center [517, 123] width 163 height 6
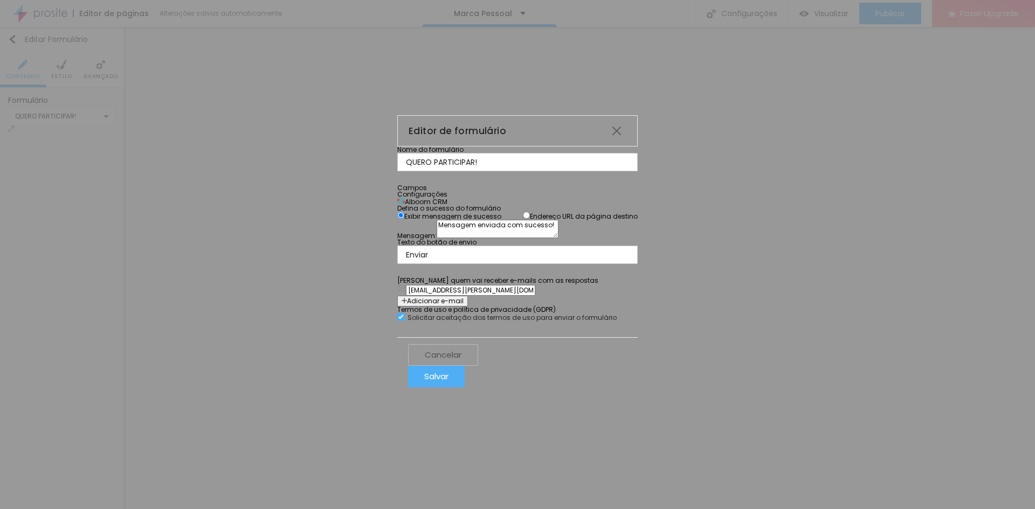
click at [514, 198] on div "Alboom CRM" at bounding box center [517, 202] width 240 height 8
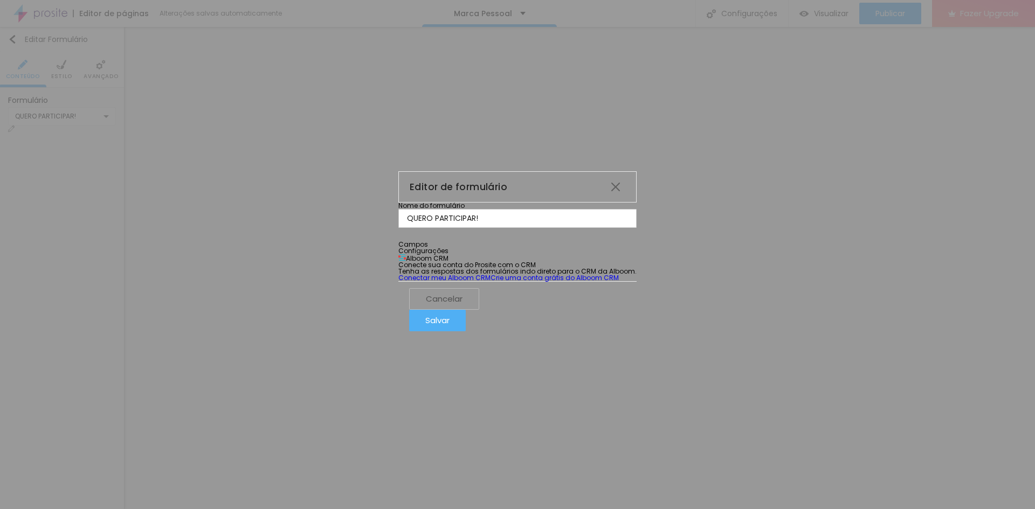
click at [398, 241] on div "Campos" at bounding box center [517, 244] width 238 height 6
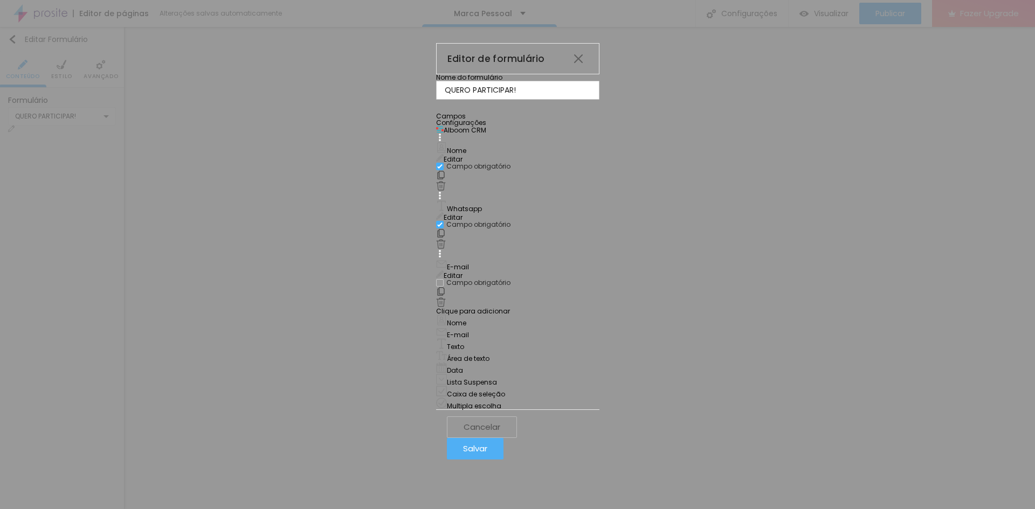
click at [487, 450] on span "Salvar" at bounding box center [475, 448] width 24 height 9
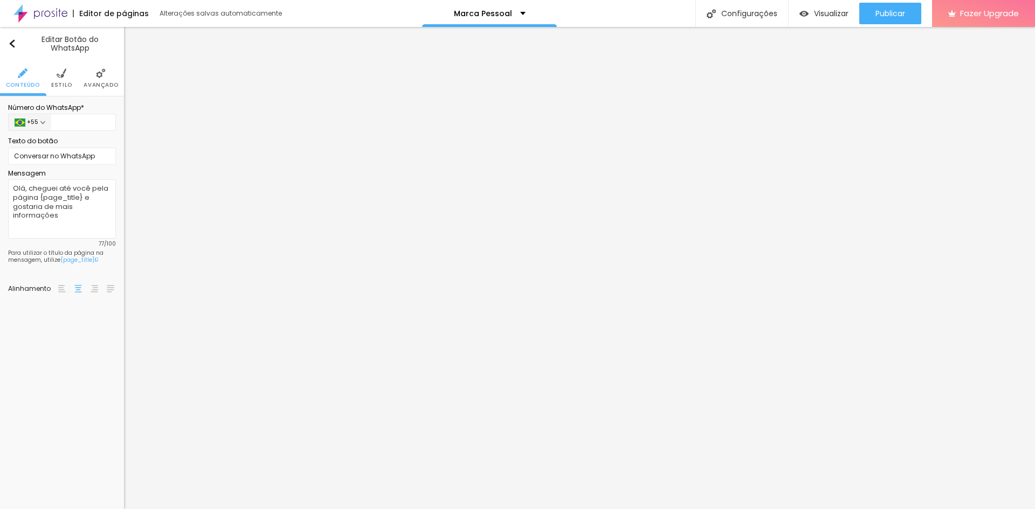
click at [64, 78] on img at bounding box center [62, 73] width 10 height 10
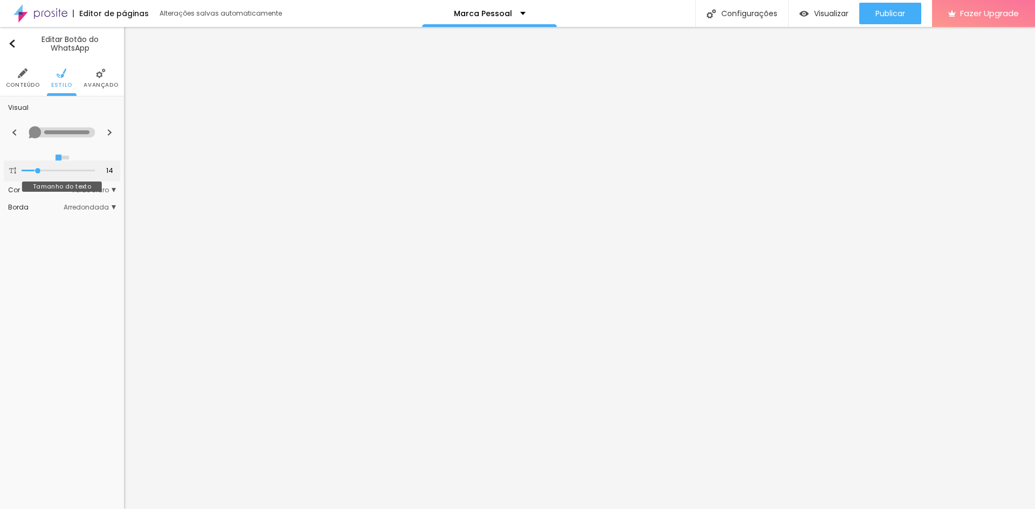
drag, startPoint x: 38, startPoint y: 171, endPoint x: 78, endPoint y: 158, distance: 41.4
click at [38, 171] on input "range" at bounding box center [58, 170] width 73 height 5
click at [110, 130] on img at bounding box center [110, 132] width 6 height 6
click at [99, 189] on span "Verde claro" at bounding box center [93, 190] width 45 height 6
click at [80, 218] on span "Verde escuro" at bounding box center [62, 220] width 43 height 9
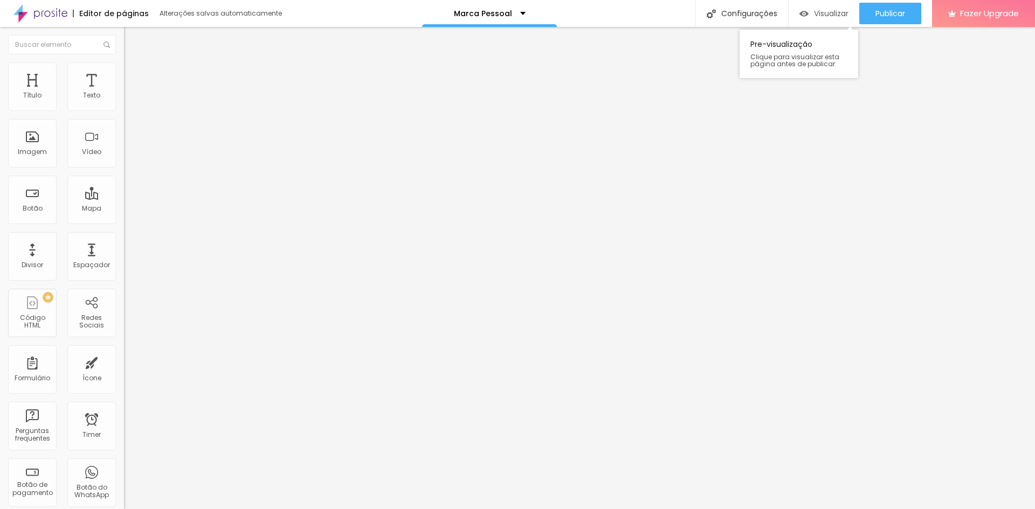
click at [817, 19] on div "Visualizar" at bounding box center [823, 14] width 49 height 22
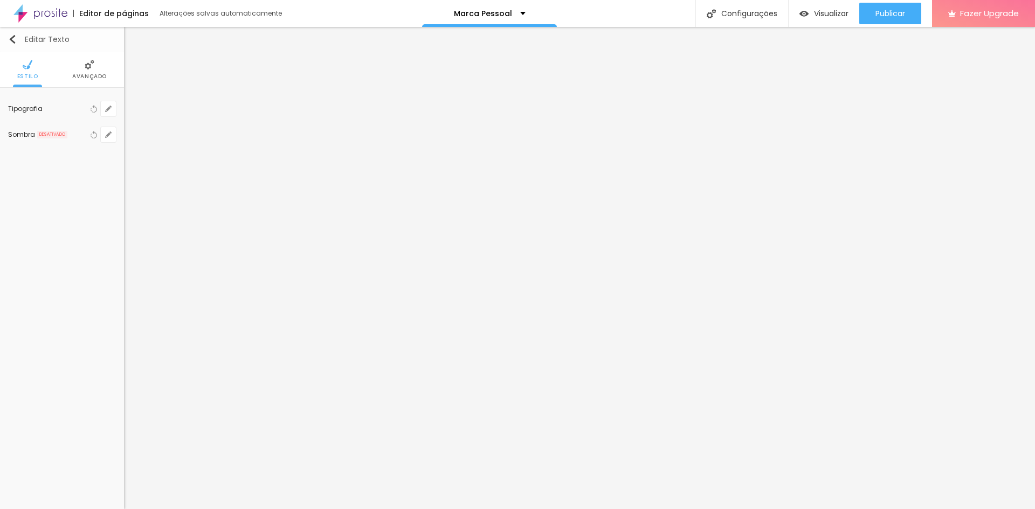
click at [9, 47] on button "Editar Texto" at bounding box center [62, 39] width 124 height 25
click at [58, 75] on span "Estilo" at bounding box center [61, 76] width 21 height 5
click at [93, 75] on span "Avançado" at bounding box center [101, 76] width 34 height 5
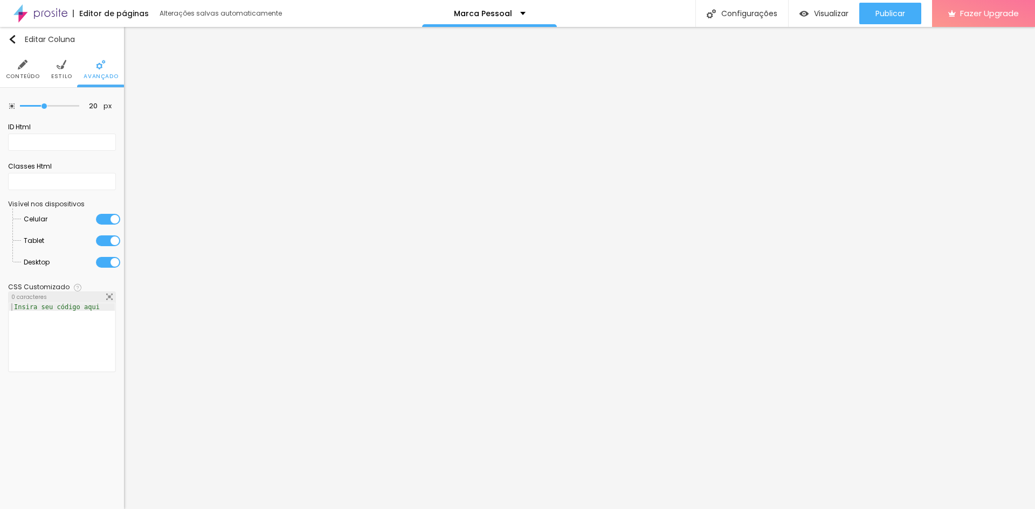
click at [60, 79] on span "Estilo" at bounding box center [61, 76] width 21 height 5
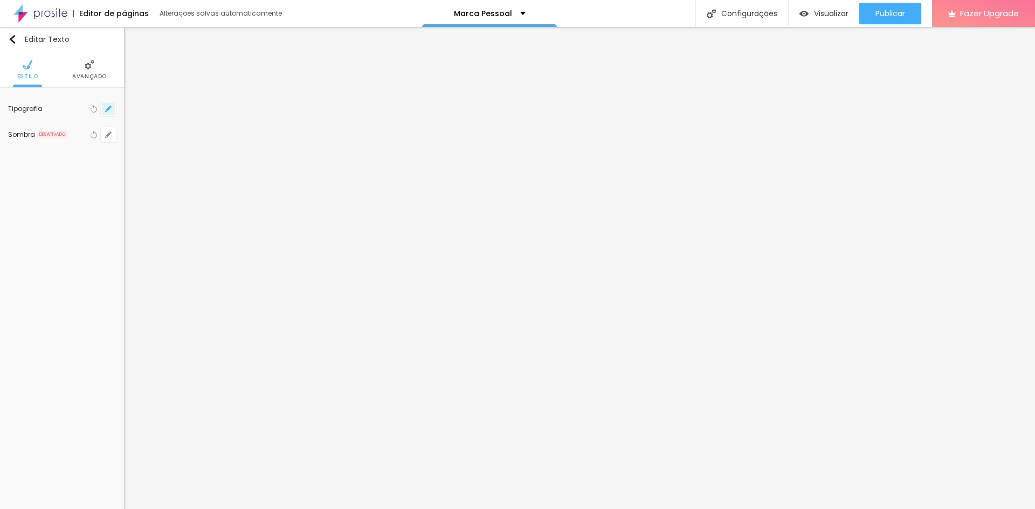
click at [108, 108] on icon "button" at bounding box center [108, 109] width 4 height 4
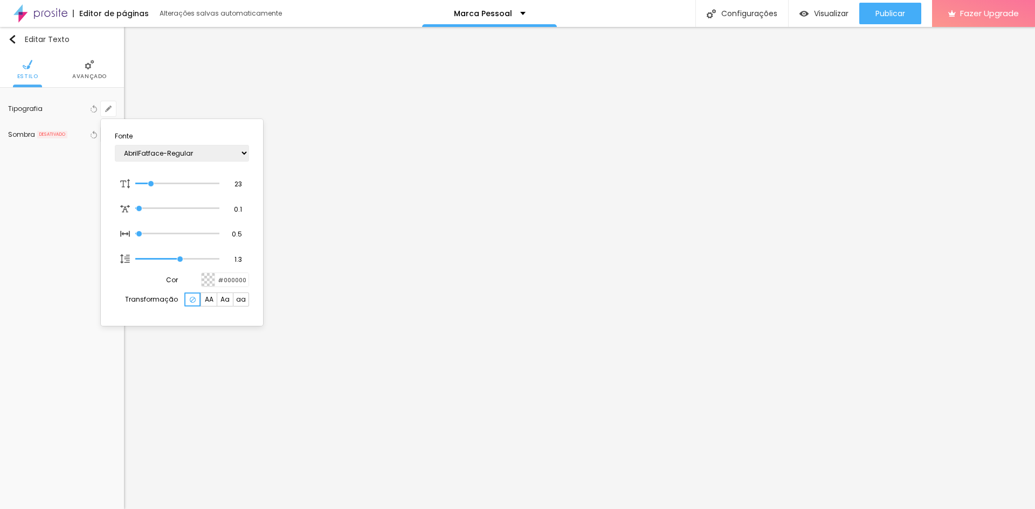
click at [525, 190] on div at bounding box center [517, 254] width 1035 height 509
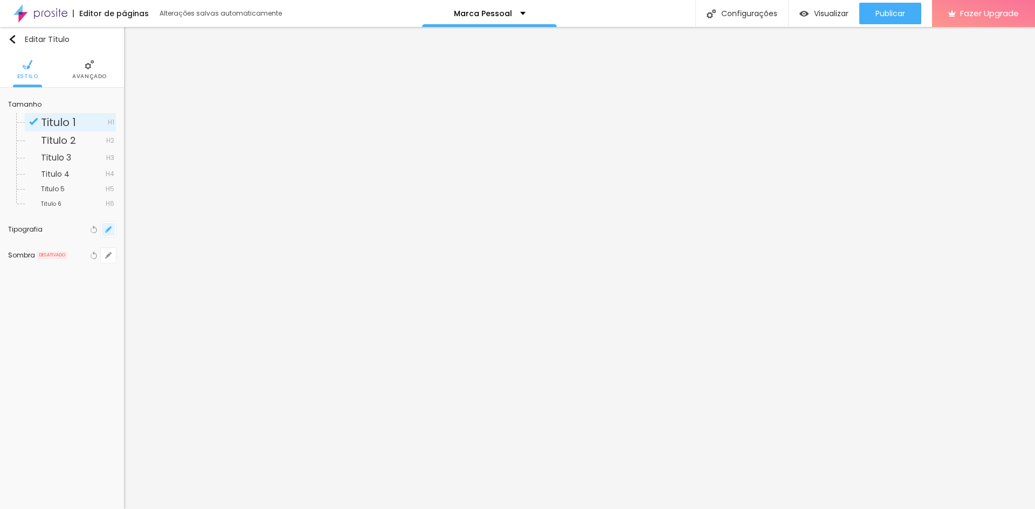
click at [105, 233] on button "button" at bounding box center [108, 229] width 15 height 15
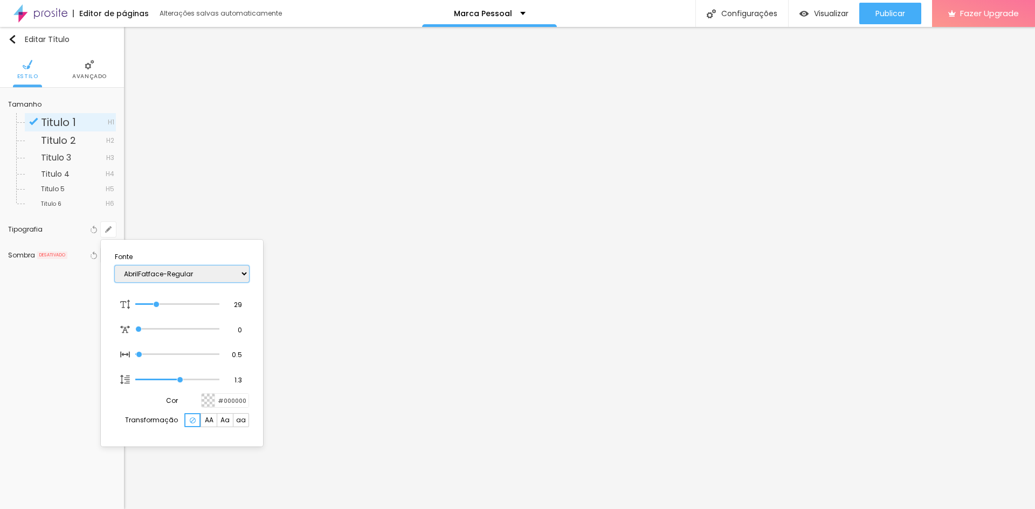
drag, startPoint x: 165, startPoint y: 275, endPoint x: 139, endPoint y: 272, distance: 26.7
click at [139, 272] on select "AbrilFatface-Regular Actor-Regular Alegreya AlegreyaBlack [PERSON_NAME] [PERSON…" at bounding box center [182, 274] width 134 height 17
click at [115, 266] on select "AbrilFatface-Regular Actor-Regular Alegreya AlegreyaBlack [PERSON_NAME] [PERSON…" at bounding box center [182, 274] width 134 height 17
click at [486, 214] on div at bounding box center [517, 254] width 1035 height 509
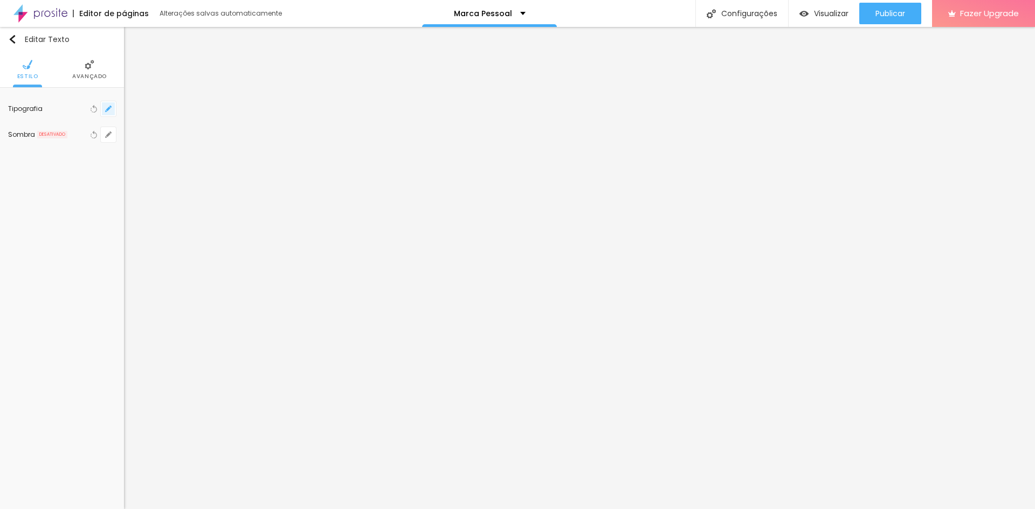
click at [104, 106] on button "button" at bounding box center [108, 108] width 15 height 15
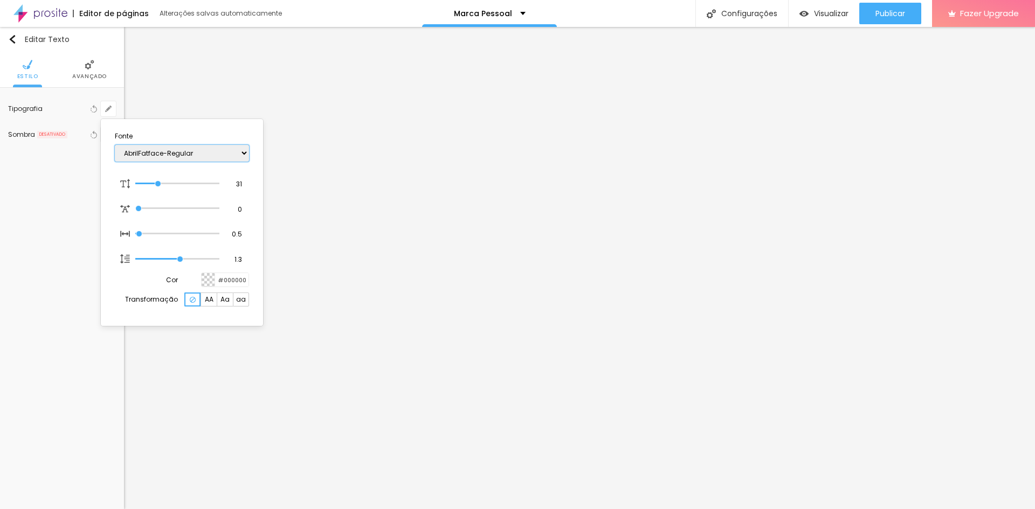
click at [165, 156] on select "AbrilFatface-Regular Actor-Regular Alegreya AlegreyaBlack [PERSON_NAME] [PERSON…" at bounding box center [182, 153] width 134 height 17
click at [172, 150] on select "AbrilFatface-Regular Actor-Regular Alegreya AlegreyaBlack [PERSON_NAME] [PERSON…" at bounding box center [182, 153] width 134 height 17
click at [191, 156] on select "AbrilFatface-Regular Actor-Regular Alegreya AlegreyaBlack [PERSON_NAME] [PERSON…" at bounding box center [182, 153] width 134 height 17
click at [115, 145] on select "AbrilFatface-Regular Actor-Regular Alegreya AlegreyaBlack [PERSON_NAME] [PERSON…" at bounding box center [182, 153] width 134 height 17
click at [624, 388] on div at bounding box center [517, 254] width 1035 height 509
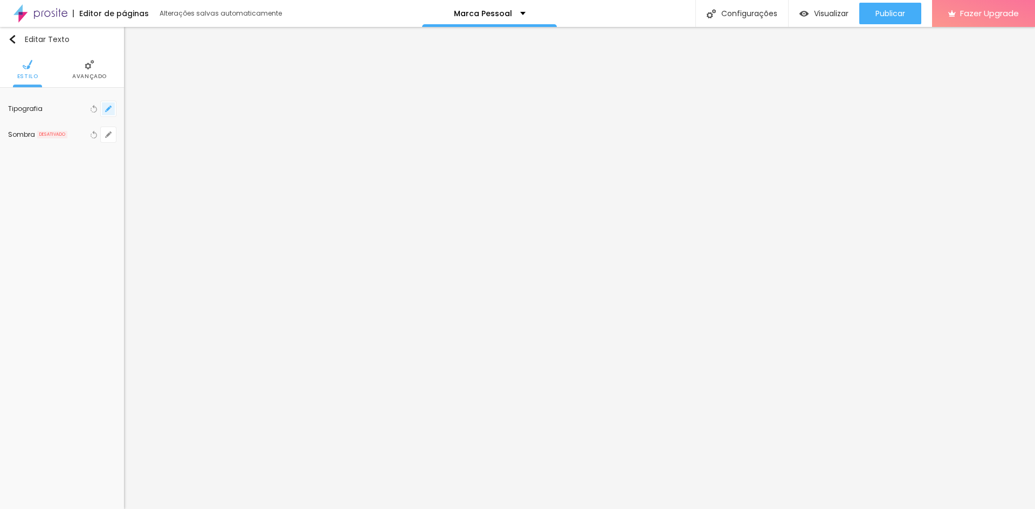
click at [110, 107] on icon "button" at bounding box center [110, 107] width 2 height 2
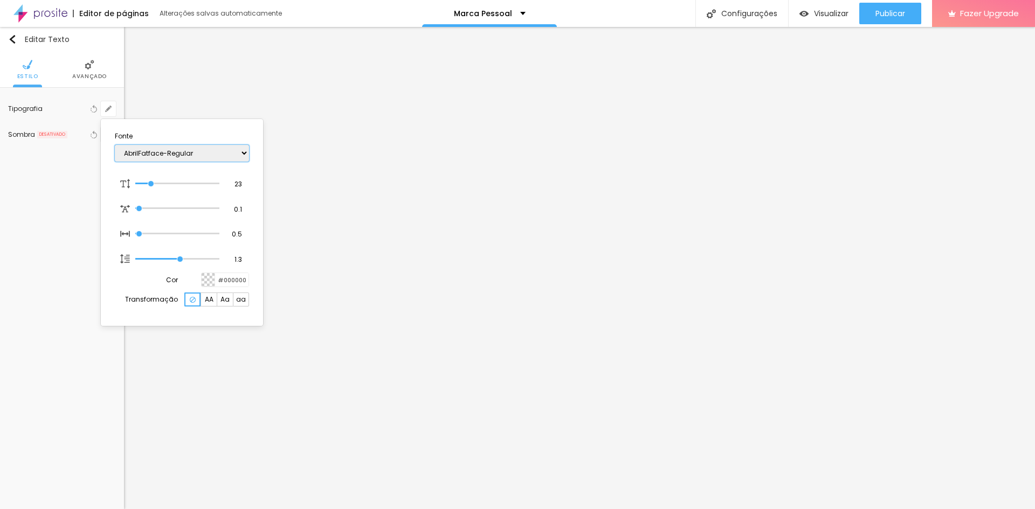
click at [153, 150] on select "AbrilFatface-Regular Actor-Regular Alegreya AlegreyaBlack [PERSON_NAME] [PERSON…" at bounding box center [182, 153] width 134 height 17
click at [115, 145] on select "AbrilFatface-Regular Actor-Regular Alegreya AlegreyaBlack [PERSON_NAME] [PERSON…" at bounding box center [182, 153] width 134 height 17
click at [657, 292] on div at bounding box center [517, 254] width 1035 height 509
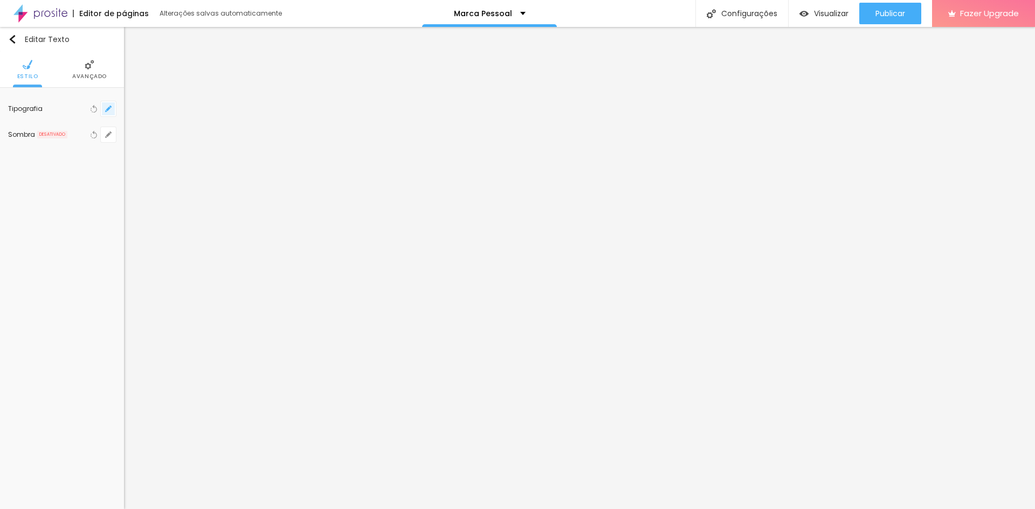
click at [108, 109] on icon "button" at bounding box center [108, 109] width 4 height 4
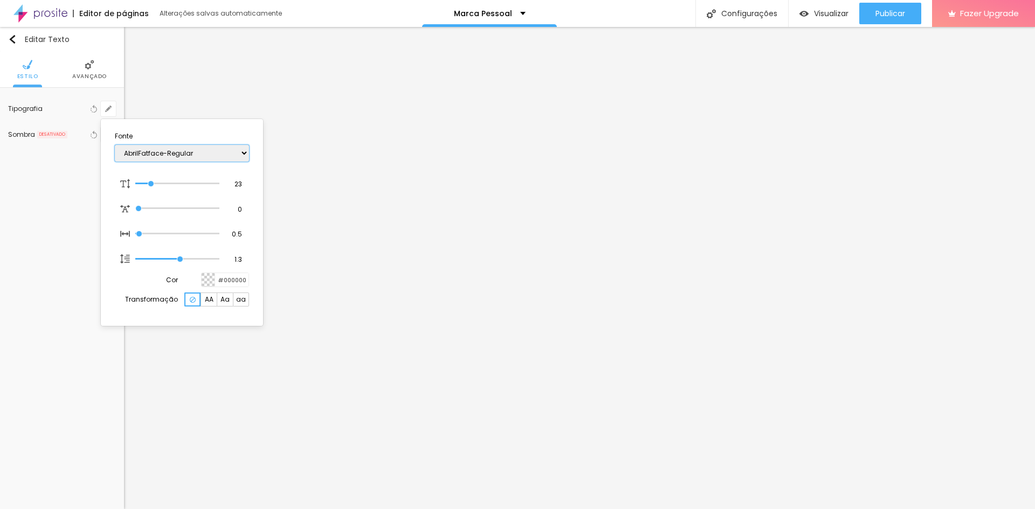
click at [176, 155] on select "AbrilFatface-Regular Actor-Regular Alegreya AlegreyaBlack [PERSON_NAME] [PERSON…" at bounding box center [182, 153] width 134 height 17
click at [115, 145] on select "AbrilFatface-Regular Actor-Regular Alegreya AlegreyaBlack [PERSON_NAME] [PERSON…" at bounding box center [182, 153] width 134 height 17
click at [289, 265] on div at bounding box center [517, 254] width 1035 height 509
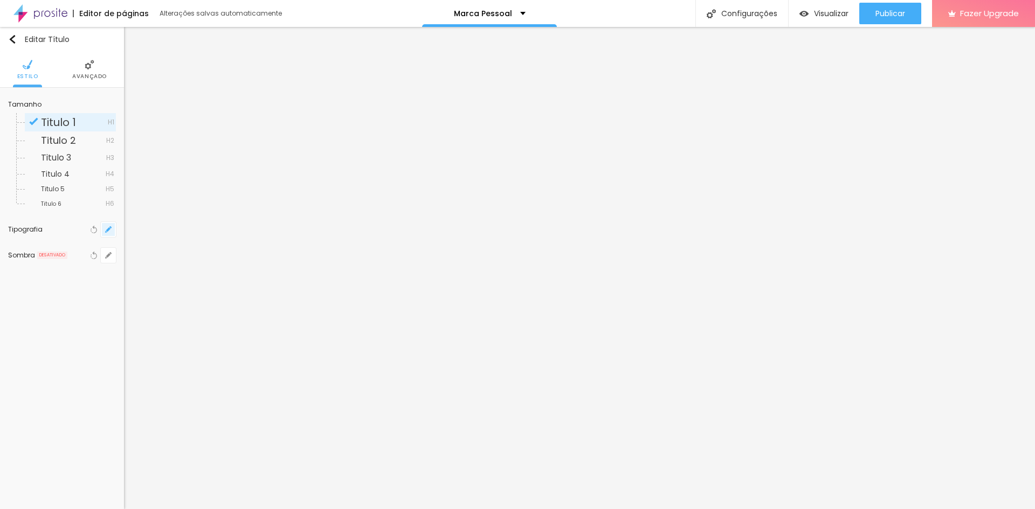
click at [108, 225] on button "button" at bounding box center [108, 229] width 15 height 15
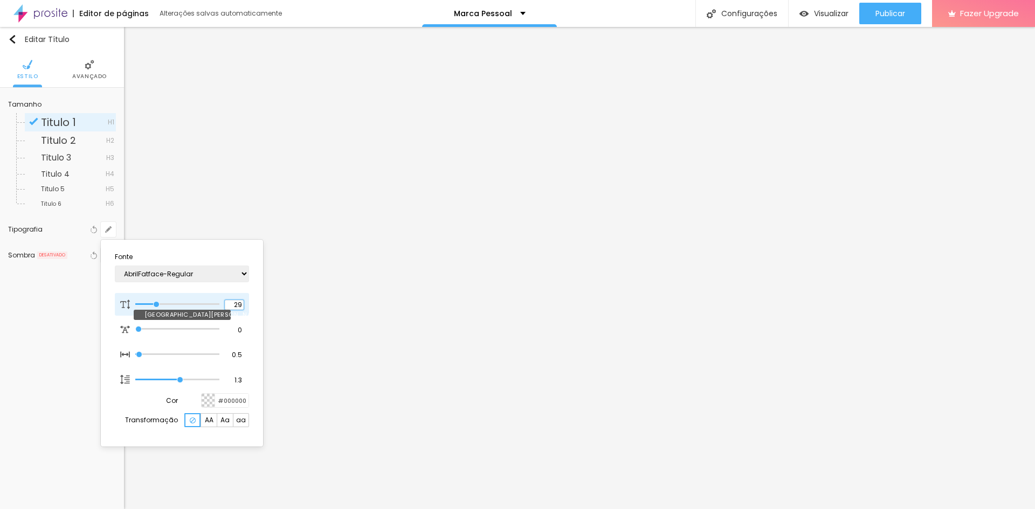
drag, startPoint x: 241, startPoint y: 306, endPoint x: 235, endPoint y: 301, distance: 8.0
click at [235, 301] on input "29" at bounding box center [234, 305] width 19 height 10
click at [615, 196] on div at bounding box center [517, 254] width 1035 height 509
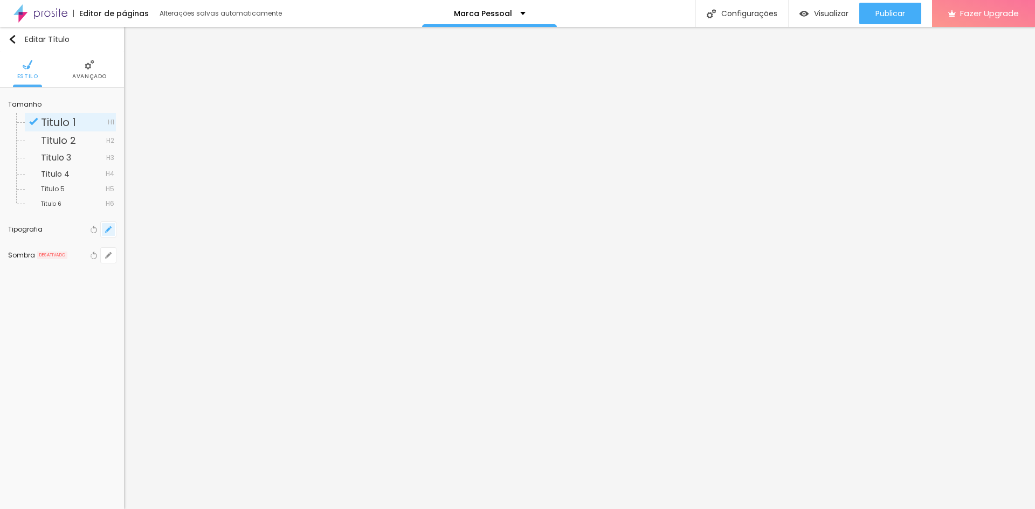
click at [110, 226] on icon "button" at bounding box center [108, 229] width 6 height 6
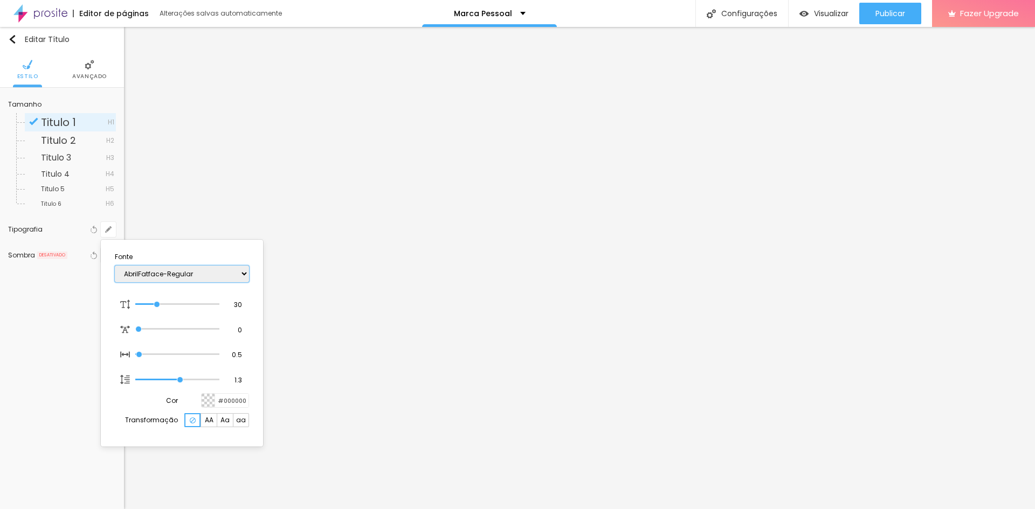
click at [208, 275] on select "AbrilFatface-Regular Actor-Regular Alegreya AlegreyaBlack [PERSON_NAME] [PERSON…" at bounding box center [182, 274] width 134 height 17
click at [241, 305] on input "30" at bounding box center [234, 305] width 19 height 10
drag, startPoint x: 242, startPoint y: 305, endPoint x: 231, endPoint y: 305, distance: 11.3
click at [231, 305] on input "30" at bounding box center [234, 305] width 19 height 10
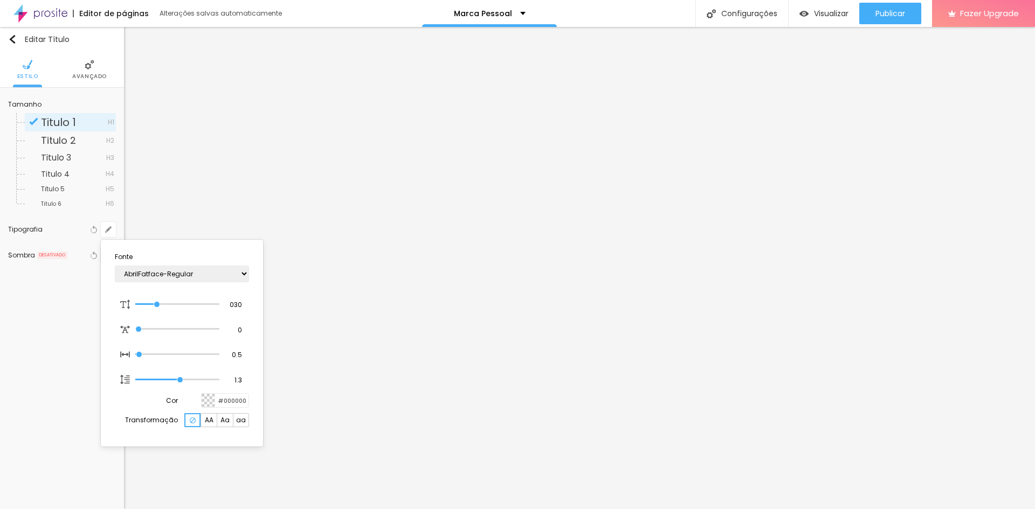
click at [640, 245] on div at bounding box center [517, 254] width 1035 height 509
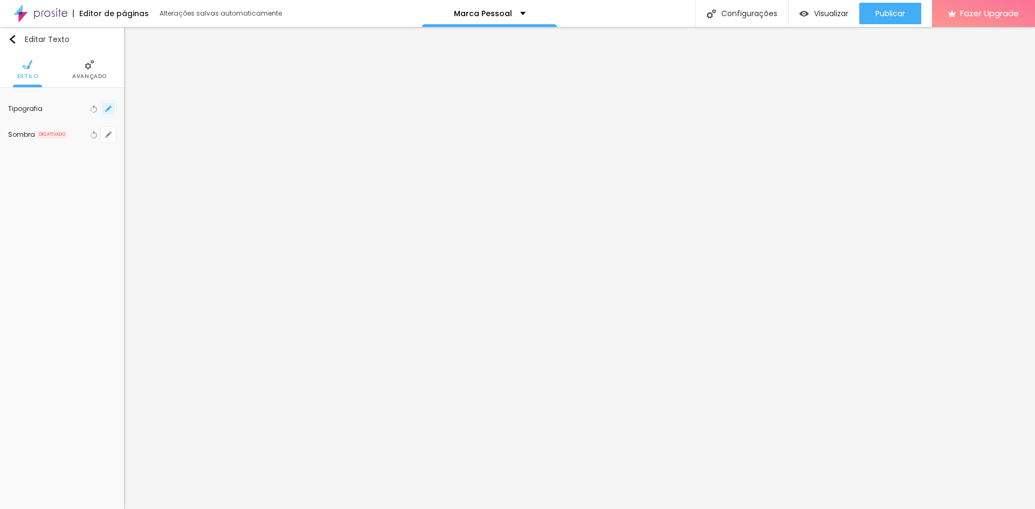
click at [107, 109] on icon "button" at bounding box center [108, 109] width 6 height 6
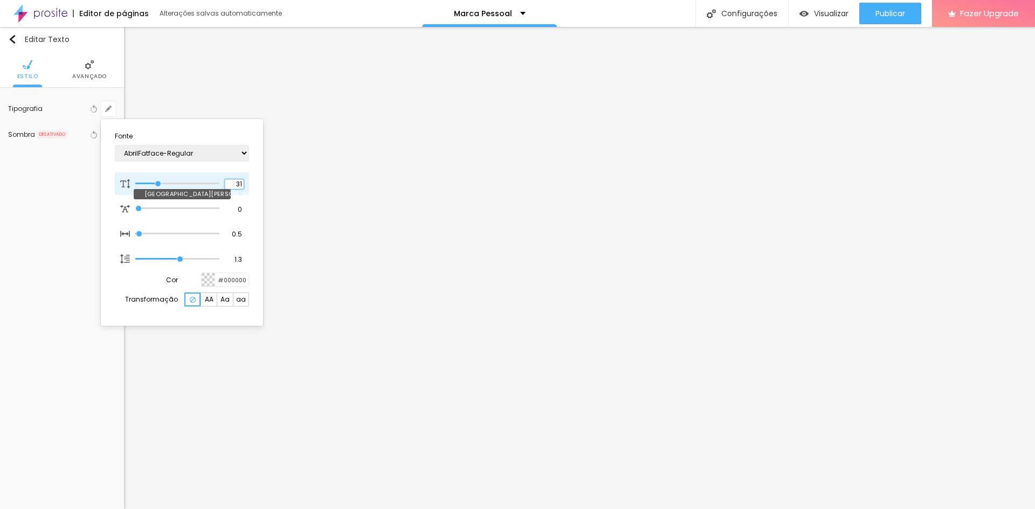
drag, startPoint x: 243, startPoint y: 182, endPoint x: 230, endPoint y: 184, distance: 13.6
click at [230, 184] on input "31" at bounding box center [234, 184] width 19 height 10
click at [629, 284] on div at bounding box center [517, 254] width 1035 height 509
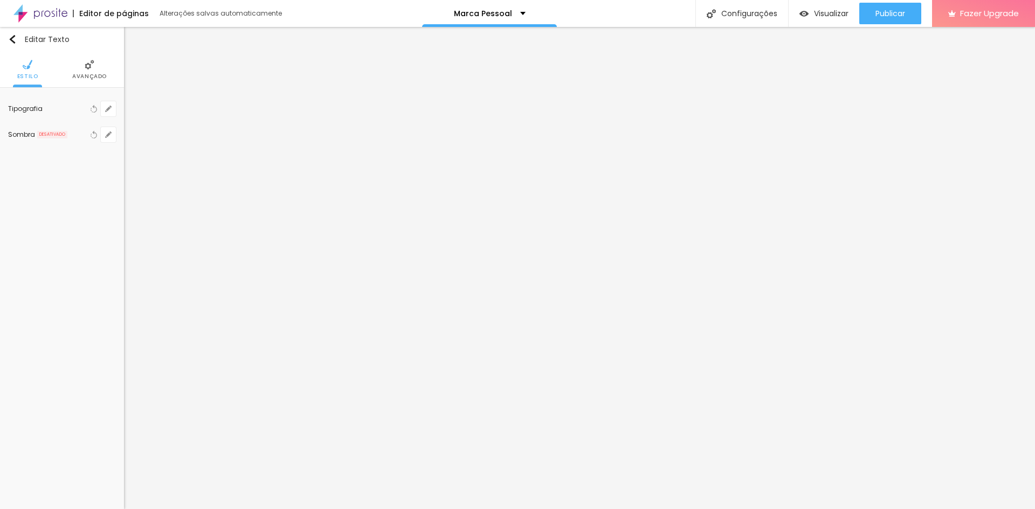
click at [100, 222] on div "Editar Texto Estilo Avançado Tipografia Voltar ao padrão Sombra DESATIVADO Volt…" at bounding box center [62, 268] width 124 height 482
click at [65, 68] on img at bounding box center [62, 65] width 10 height 10
click at [108, 133] on icon "button" at bounding box center [108, 134] width 6 height 6
click at [409, 164] on div at bounding box center [517, 254] width 1035 height 509
click at [105, 112] on icon "button" at bounding box center [108, 109] width 6 height 6
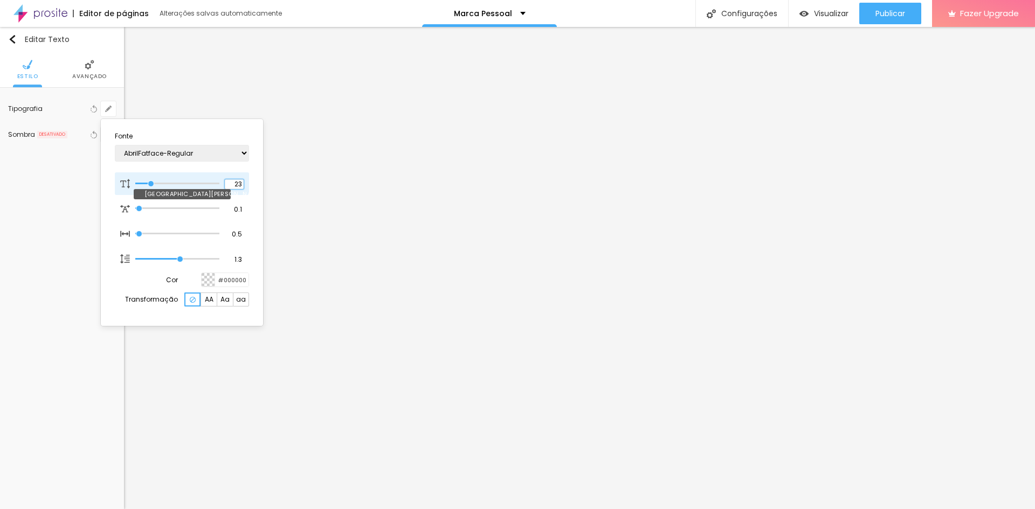
drag, startPoint x: 243, startPoint y: 183, endPoint x: 227, endPoint y: 183, distance: 15.6
click at [227, 183] on input "23" at bounding box center [234, 184] width 19 height 10
click at [575, 255] on div at bounding box center [517, 254] width 1035 height 509
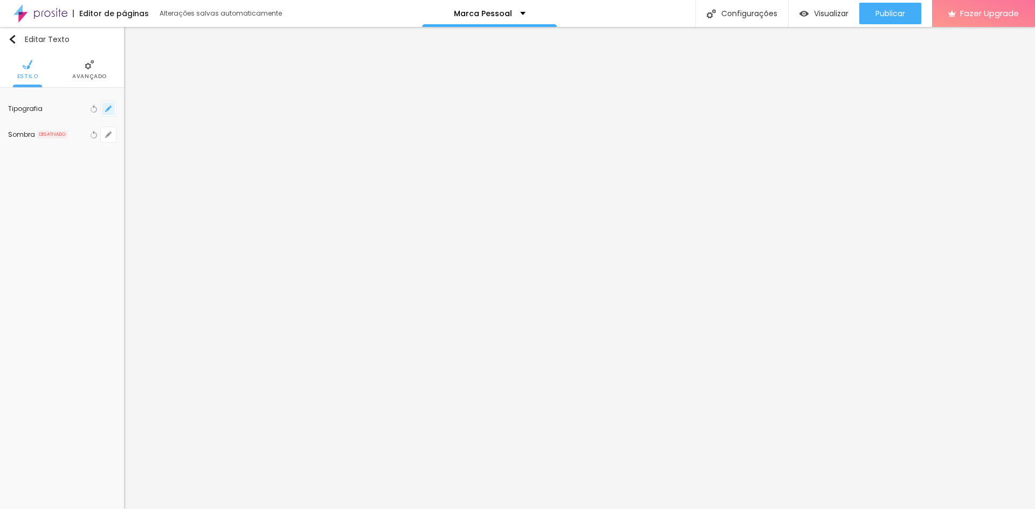
click at [107, 108] on icon "button" at bounding box center [108, 109] width 6 height 6
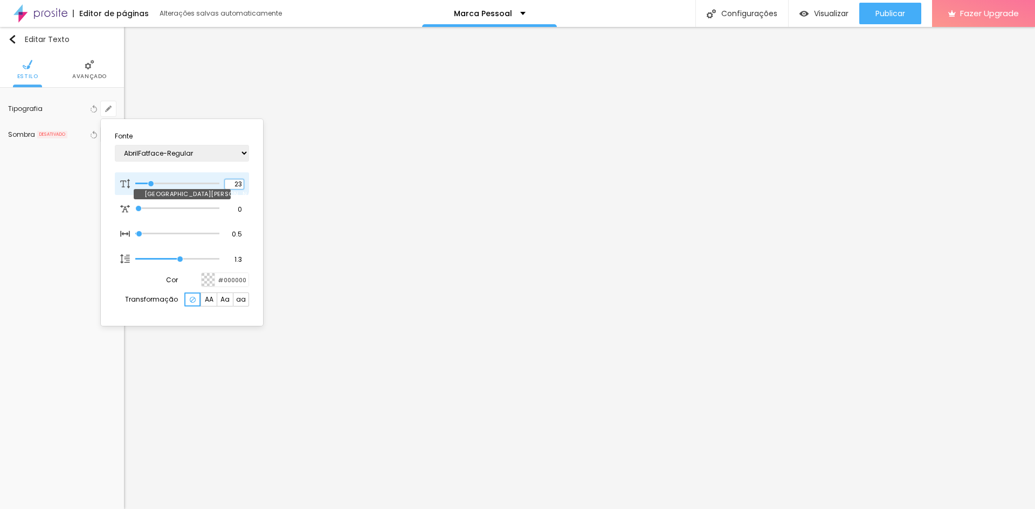
drag, startPoint x: 241, startPoint y: 182, endPoint x: 224, endPoint y: 182, distance: 17.2
click at [224, 182] on div "23 Tamanho da fonte" at bounding box center [182, 183] width 134 height 23
click at [451, 240] on div at bounding box center [517, 254] width 1035 height 509
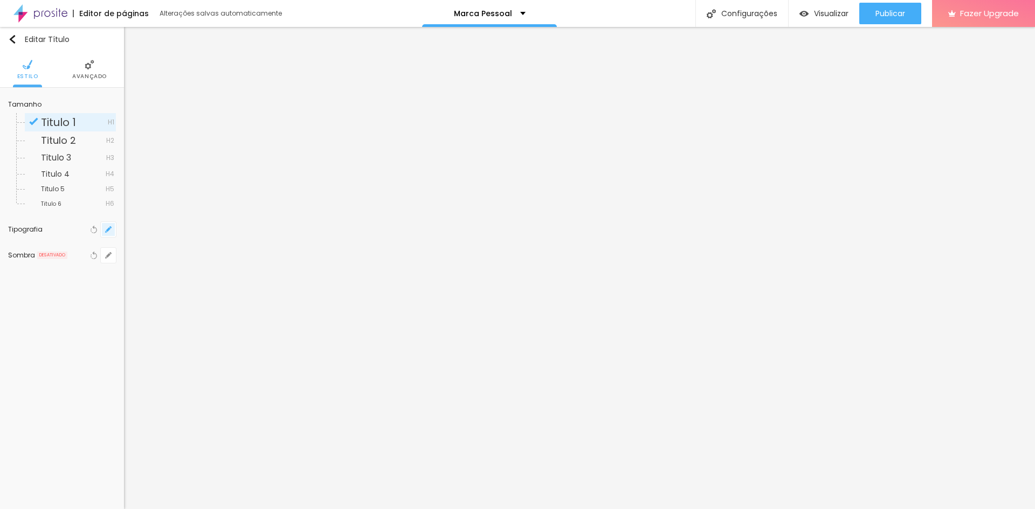
click at [108, 230] on icon "button" at bounding box center [108, 229] width 4 height 4
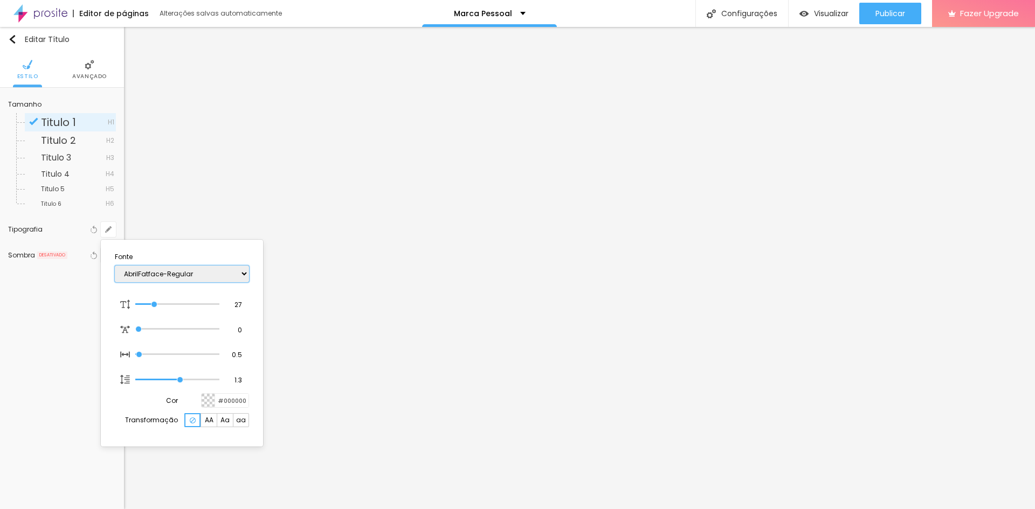
click at [168, 267] on select "AbrilFatface-Regular Actor-Regular Alegreya AlegreyaBlack [PERSON_NAME] [PERSON…" at bounding box center [182, 274] width 134 height 17
click at [115, 266] on select "AbrilFatface-Regular Actor-Regular Alegreya AlegreyaBlack [PERSON_NAME] [PERSON…" at bounding box center [182, 274] width 134 height 17
drag, startPoint x: 243, startPoint y: 304, endPoint x: 234, endPoint y: 305, distance: 8.7
click at [234, 305] on input "27" at bounding box center [234, 305] width 19 height 10
click at [434, 269] on div at bounding box center [517, 254] width 1035 height 509
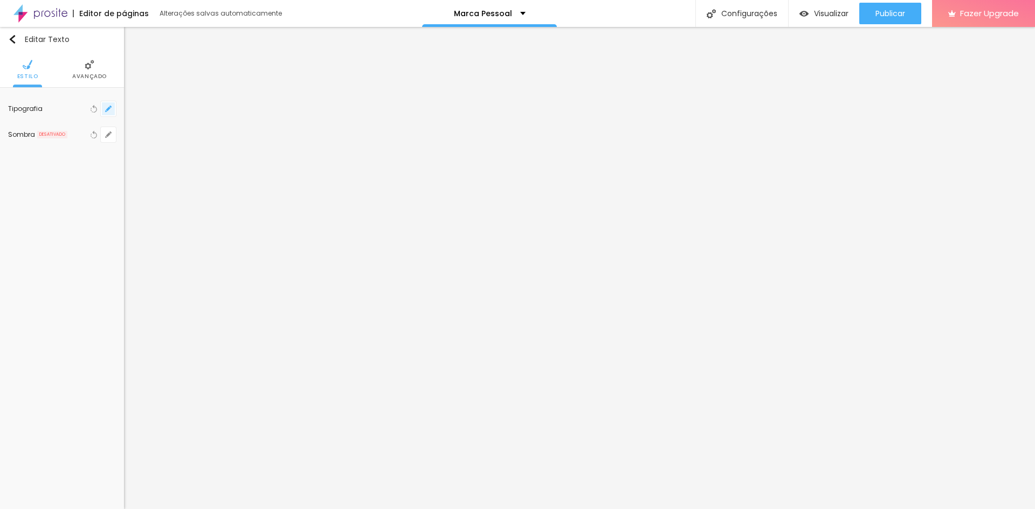
click at [108, 107] on icon "button" at bounding box center [108, 109] width 6 height 6
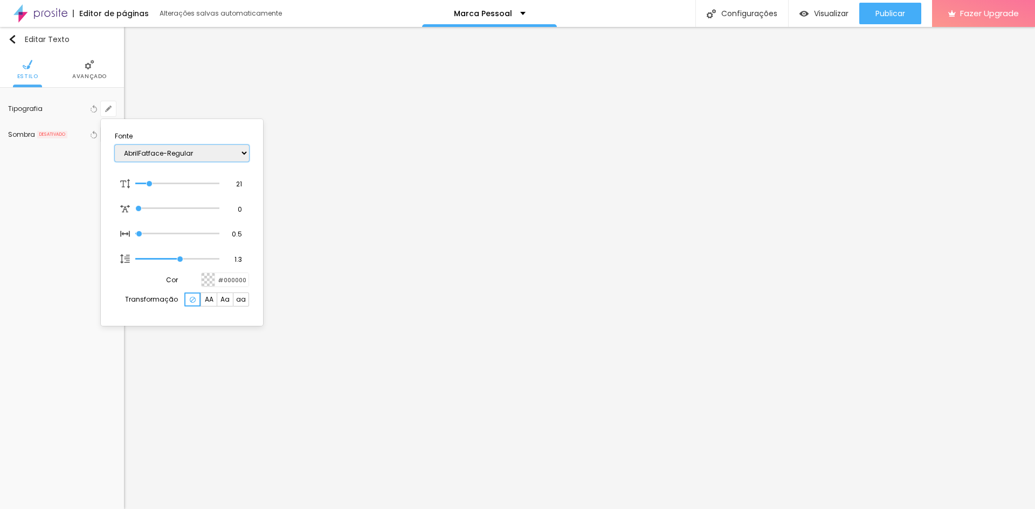
click at [162, 151] on select "AbrilFatface-Regular Actor-Regular Alegreya AlegreyaBlack [PERSON_NAME] [PERSON…" at bounding box center [182, 153] width 134 height 17
click at [179, 152] on select "AbrilFatface-Regular Actor-Regular Alegreya AlegreyaBlack [PERSON_NAME] [PERSON…" at bounding box center [182, 153] width 134 height 17
click at [115, 145] on select "AbrilFatface-Regular Actor-Regular Alegreya AlegreyaBlack [PERSON_NAME] [PERSON…" at bounding box center [182, 153] width 134 height 17
click at [430, 245] on div at bounding box center [517, 254] width 1035 height 509
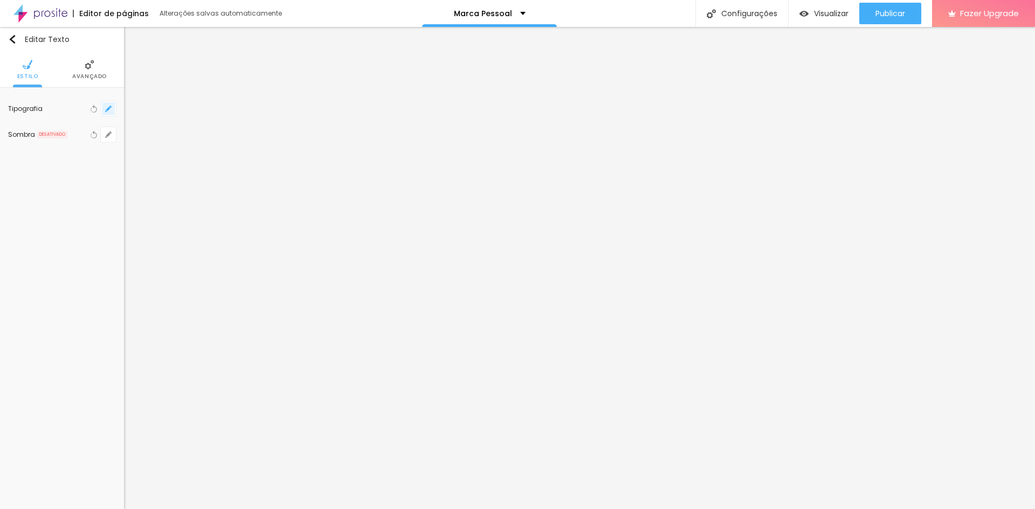
click at [113, 107] on button "button" at bounding box center [108, 108] width 15 height 15
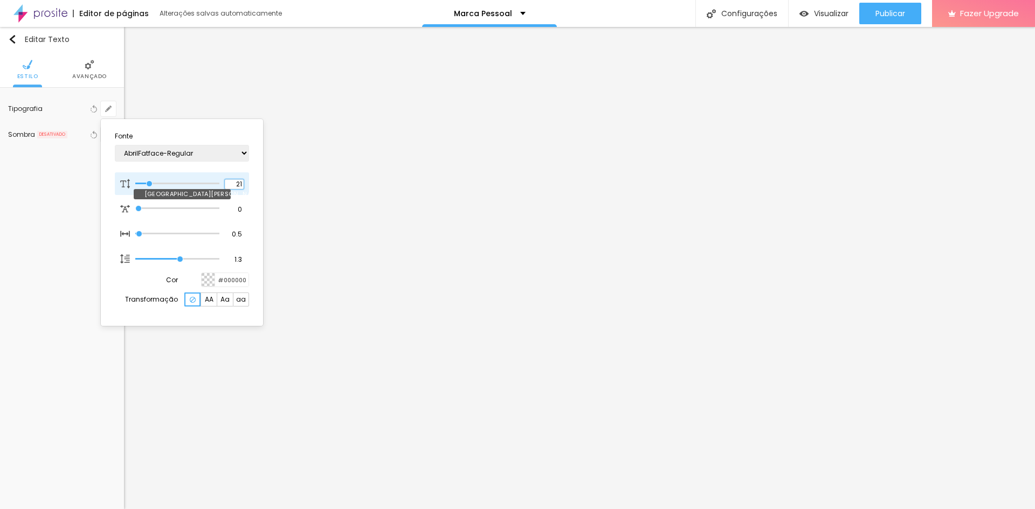
click at [238, 179] on div "21 Tamanho da fonte" at bounding box center [182, 183] width 134 height 23
click at [241, 181] on input "21" at bounding box center [234, 184] width 19 height 10
drag, startPoint x: 241, startPoint y: 181, endPoint x: 218, endPoint y: 177, distance: 23.6
click at [218, 177] on div "21 Tamanho da fonte" at bounding box center [182, 183] width 134 height 23
click at [235, 184] on input "023" at bounding box center [234, 184] width 19 height 10
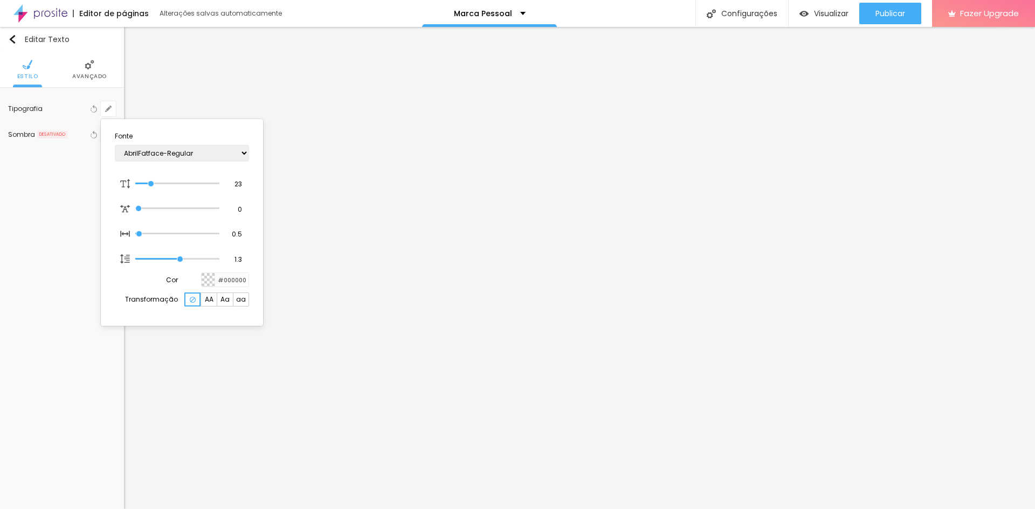
click at [233, 96] on div at bounding box center [517, 254] width 1035 height 509
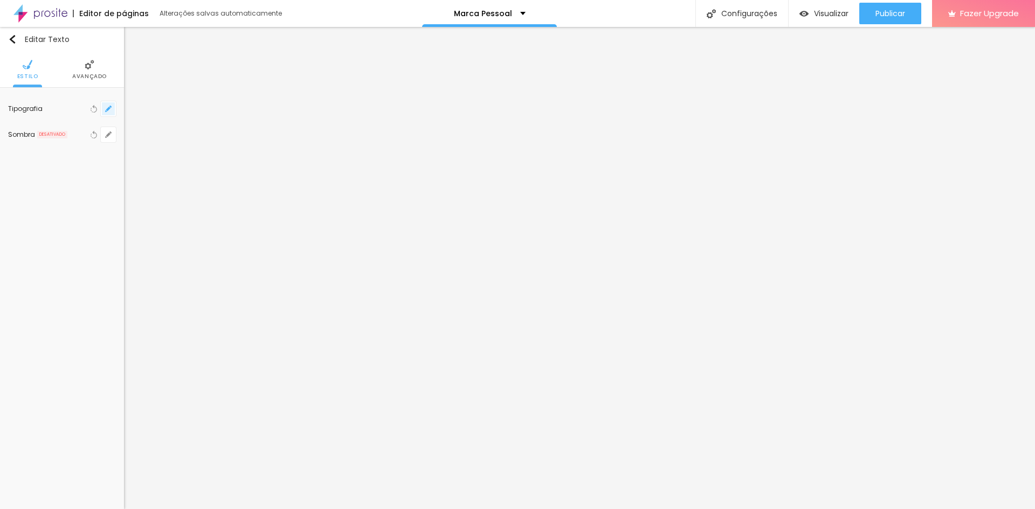
click at [108, 107] on icon "button" at bounding box center [108, 109] width 6 height 6
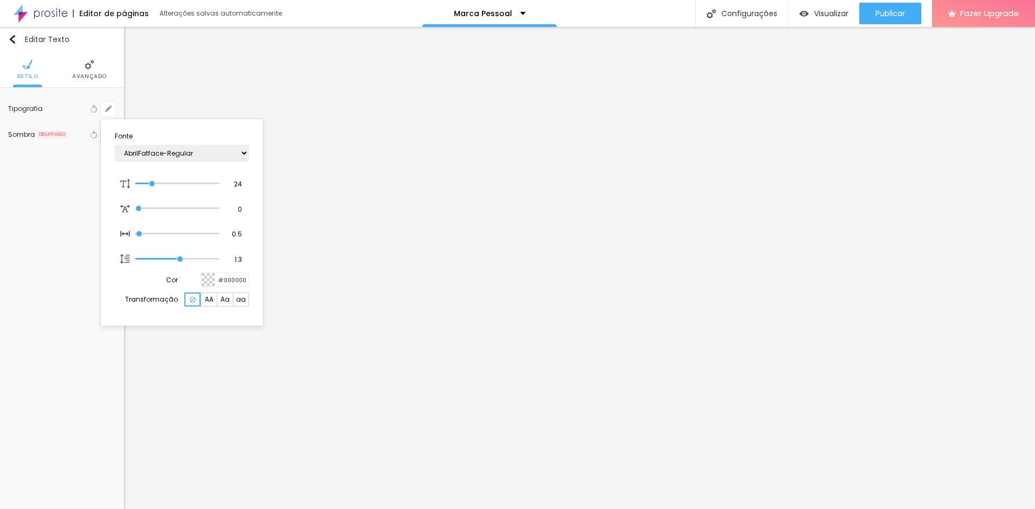
click at [370, 378] on div at bounding box center [517, 254] width 1035 height 509
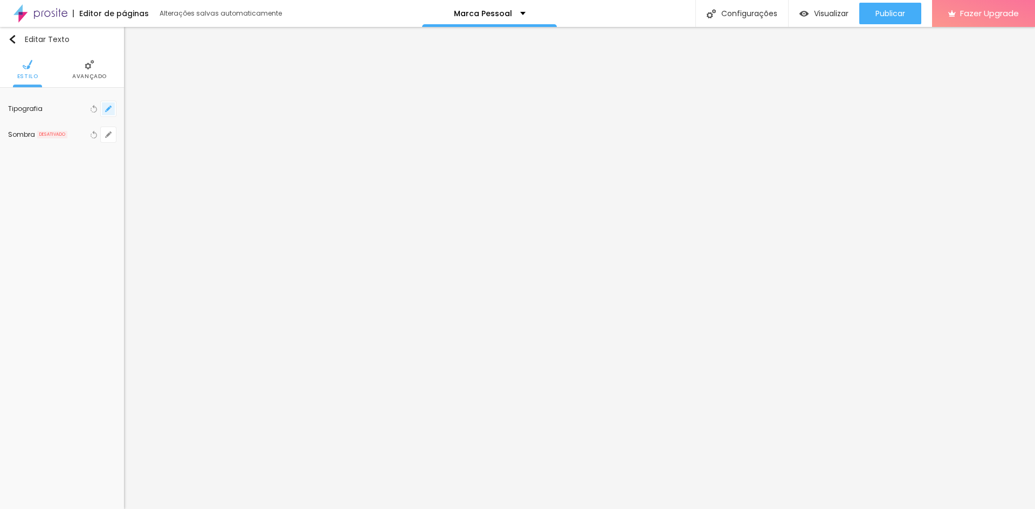
click at [106, 106] on icon "button" at bounding box center [108, 109] width 6 height 6
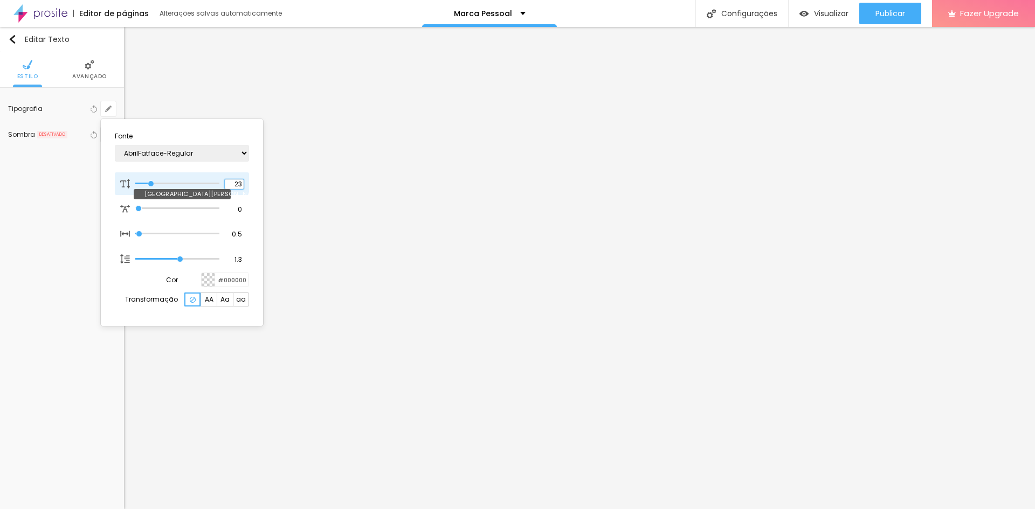
drag, startPoint x: 239, startPoint y: 185, endPoint x: 233, endPoint y: 183, distance: 5.8
click at [233, 183] on input "23" at bounding box center [234, 184] width 19 height 10
click at [429, 326] on div at bounding box center [517, 254] width 1035 height 509
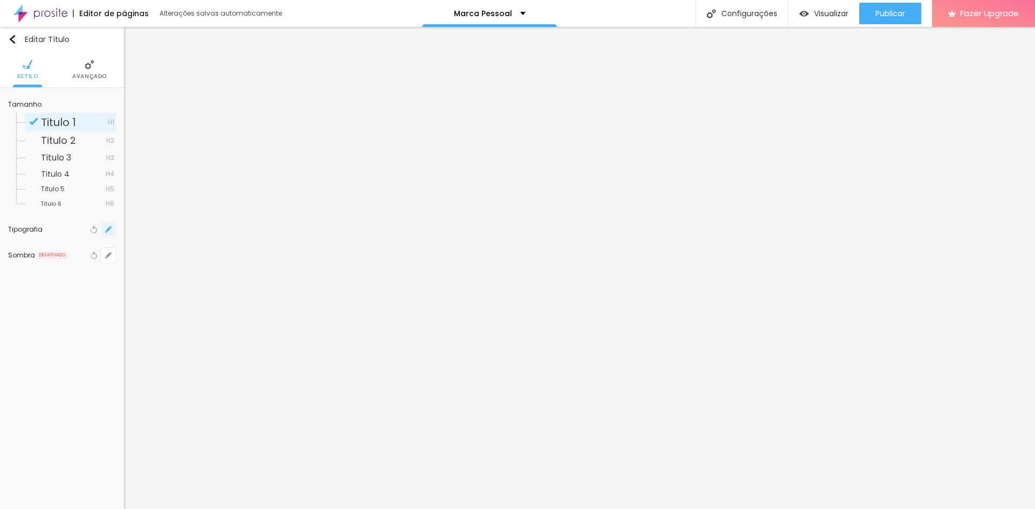
click at [108, 228] on icon "button" at bounding box center [108, 229] width 6 height 6
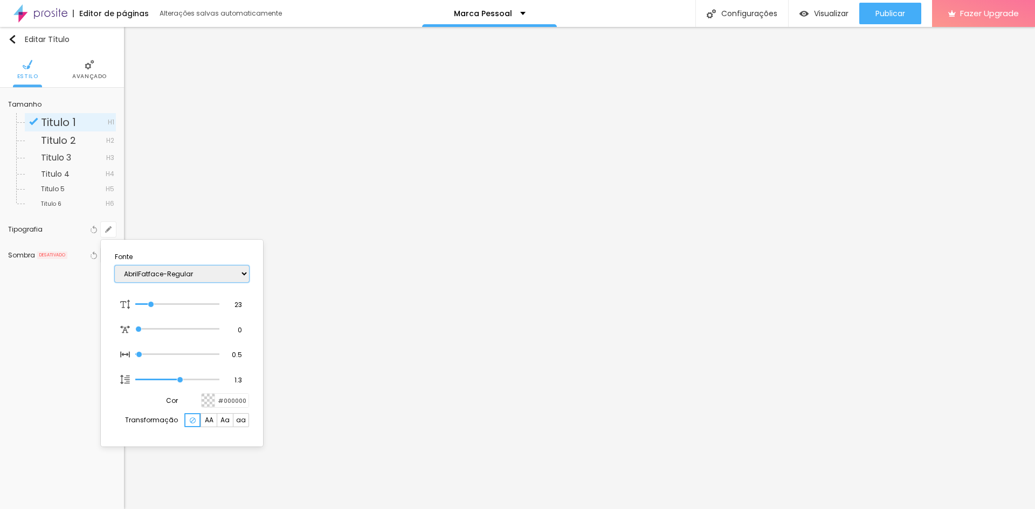
click at [170, 279] on select "AbrilFatface-Regular Actor-Regular Alegreya AlegreyaBlack [PERSON_NAME] [PERSON…" at bounding box center [182, 274] width 134 height 17
click at [115, 266] on select "AbrilFatface-Regular Actor-Regular Alegreya AlegreyaBlack [PERSON_NAME] [PERSON…" at bounding box center [182, 274] width 134 height 17
click at [680, 193] on div at bounding box center [517, 254] width 1035 height 509
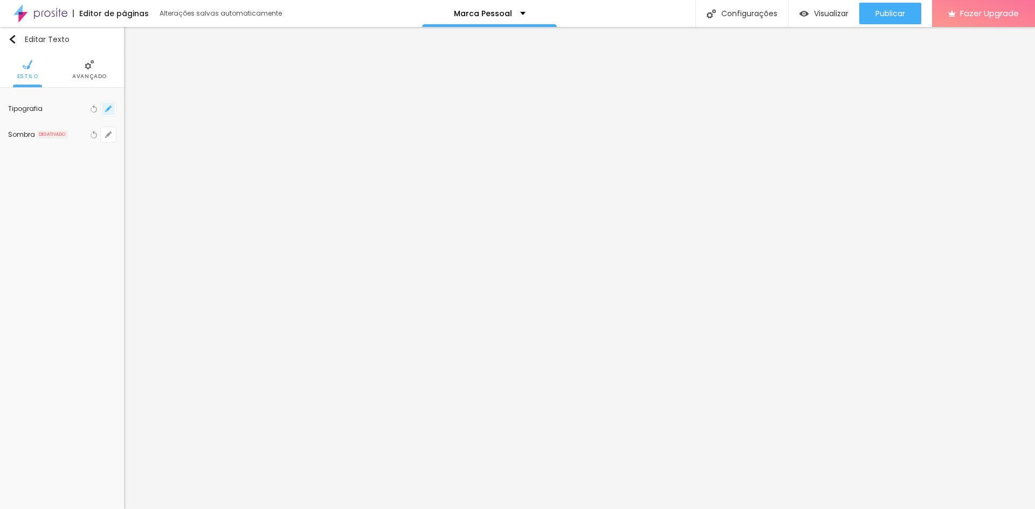
click at [108, 112] on icon "button" at bounding box center [108, 109] width 6 height 6
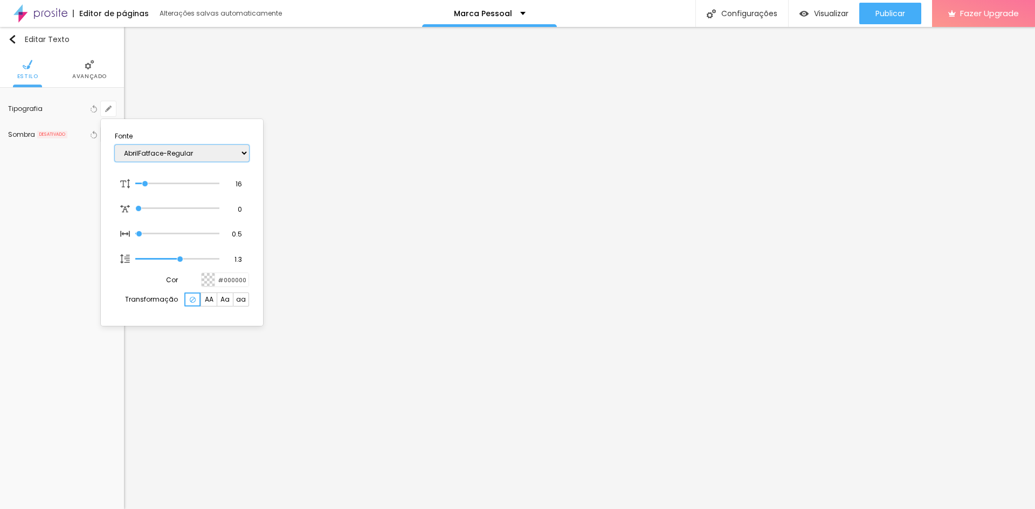
click at [177, 154] on select "AbrilFatface-Regular Actor-Regular Alegreya AlegreyaBlack [PERSON_NAME] [PERSON…" at bounding box center [182, 153] width 134 height 17
click at [115, 145] on select "AbrilFatface-Regular Actor-Regular Alegreya AlegreyaBlack [PERSON_NAME] [PERSON…" at bounding box center [182, 153] width 134 height 17
click at [226, 150] on select "AbrilFatface-Regular Actor-Regular Alegreya AlegreyaBlack [PERSON_NAME] [PERSON…" at bounding box center [182, 153] width 134 height 17
click at [115, 145] on select "AbrilFatface-Regular Actor-Regular Alegreya AlegreyaBlack [PERSON_NAME] [PERSON…" at bounding box center [182, 153] width 134 height 17
click at [609, 198] on div at bounding box center [517, 254] width 1035 height 509
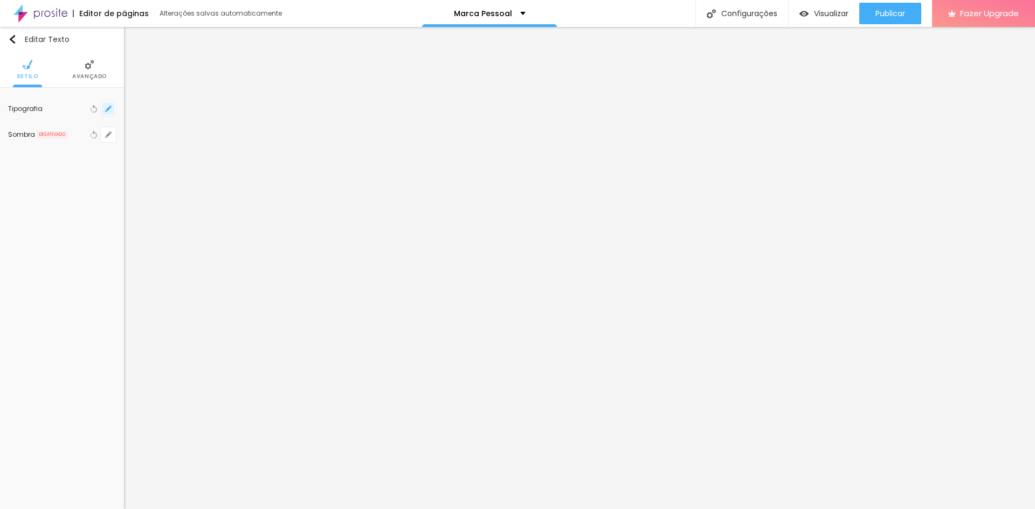
click at [110, 109] on icon "button" at bounding box center [108, 109] width 6 height 6
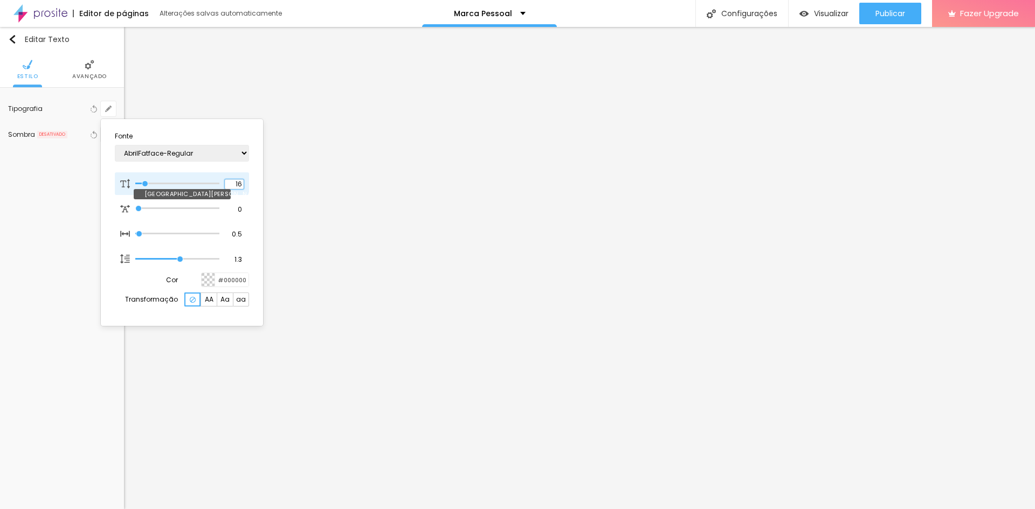
click at [236, 185] on input "16" at bounding box center [234, 184] width 19 height 10
click at [688, 239] on div at bounding box center [517, 254] width 1035 height 509
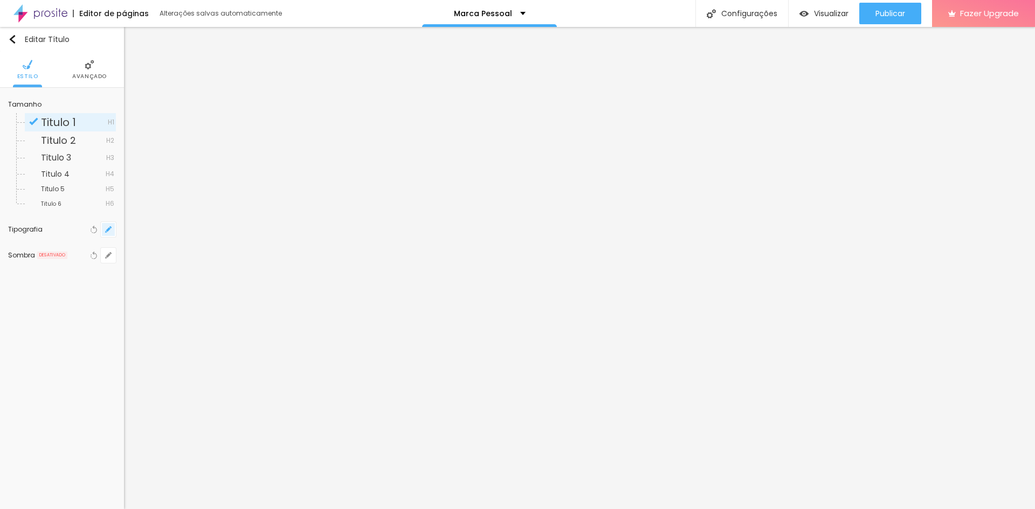
click at [112, 226] on button "button" at bounding box center [108, 229] width 15 height 15
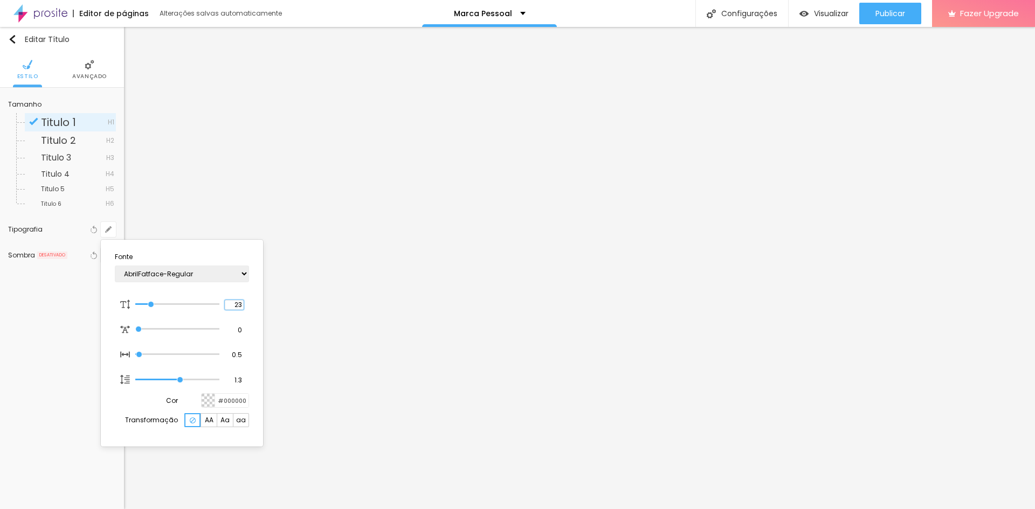
drag, startPoint x: 234, startPoint y: 303, endPoint x: 251, endPoint y: 302, distance: 16.2
click at [250, 302] on section "Fonte AbrilFatface-Regular Actor-Regular Alegreya AlegreyaBlack Alice Allan-Bol…" at bounding box center [182, 343] width 154 height 198
click at [415, 213] on div at bounding box center [517, 254] width 1035 height 509
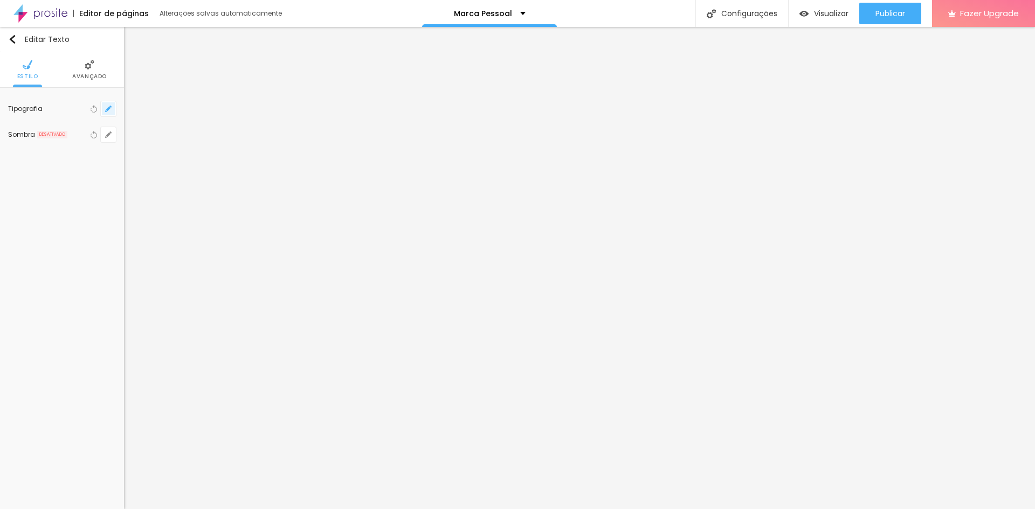
click at [105, 108] on button "button" at bounding box center [108, 108] width 15 height 15
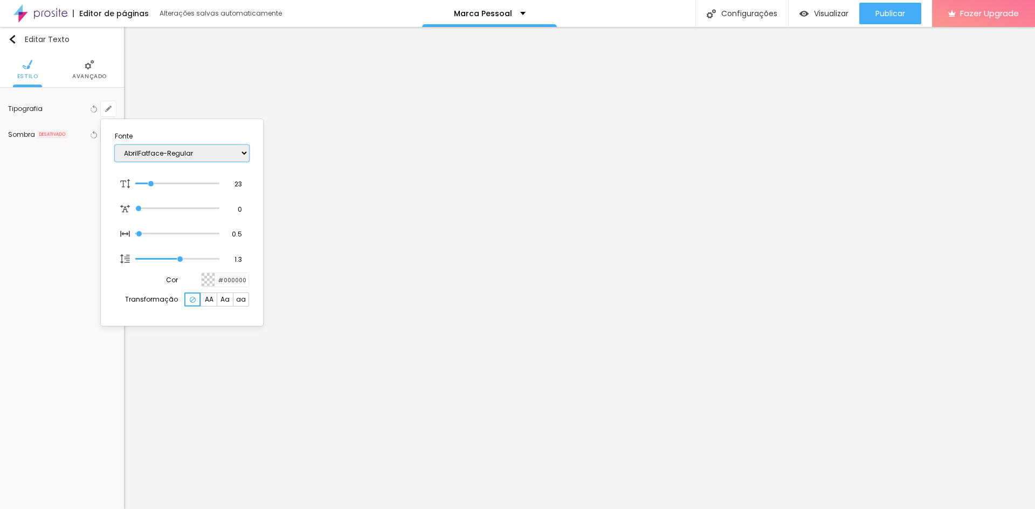
click at [178, 154] on select "AbrilFatface-Regular Actor-Regular Alegreya AlegreyaBlack [PERSON_NAME] [PERSON…" at bounding box center [182, 153] width 134 height 17
click at [115, 145] on select "AbrilFatface-Regular Actor-Regular Alegreya AlegreyaBlack [PERSON_NAME] [PERSON…" at bounding box center [182, 153] width 134 height 17
drag, startPoint x: 241, startPoint y: 182, endPoint x: 230, endPoint y: 182, distance: 11.9
click at [230, 182] on input "23" at bounding box center [234, 184] width 19 height 10
click at [671, 327] on div at bounding box center [517, 254] width 1035 height 509
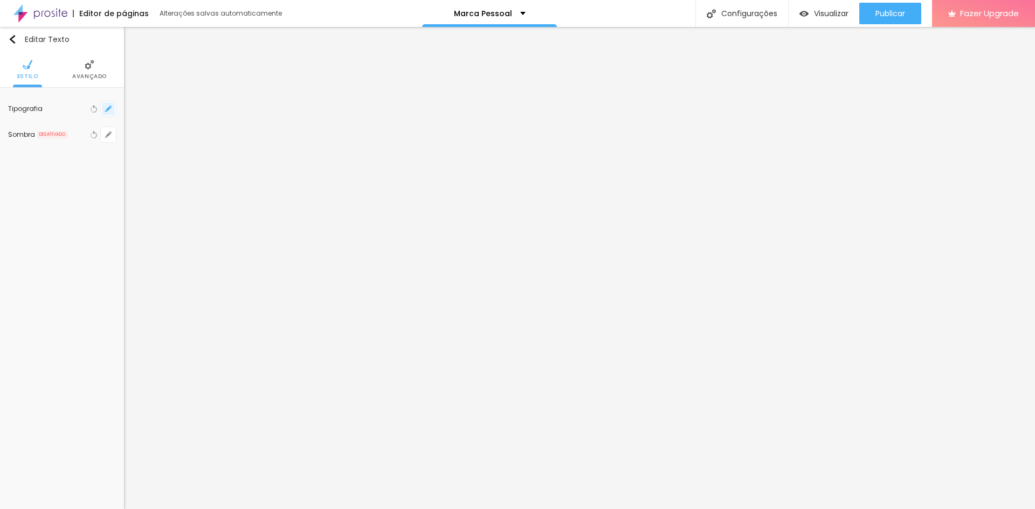
click at [111, 107] on icon "button" at bounding box center [108, 109] width 6 height 6
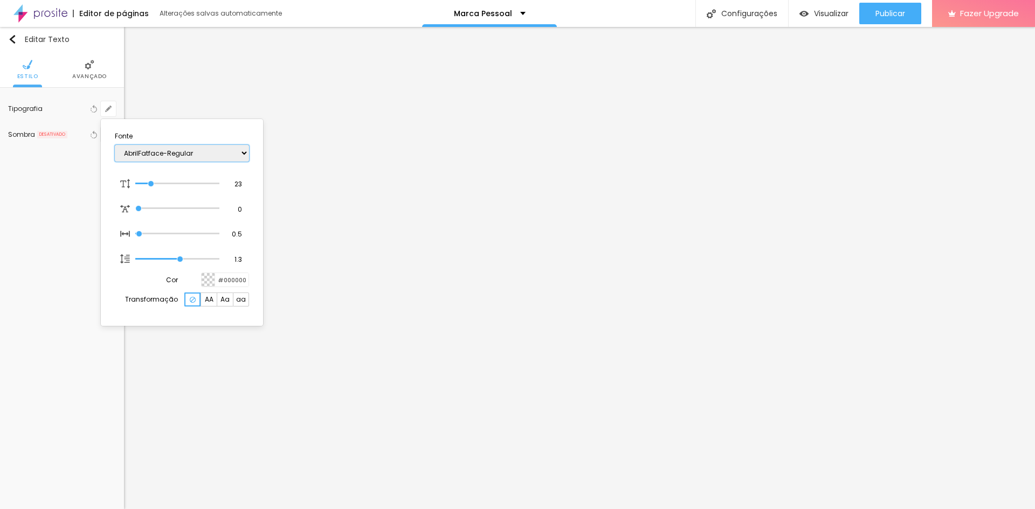
click at [183, 157] on select "AbrilFatface-Regular Actor-Regular Alegreya AlegreyaBlack [PERSON_NAME] [PERSON…" at bounding box center [182, 153] width 134 height 17
click at [115, 145] on select "AbrilFatface-Regular Actor-Regular Alegreya AlegreyaBlack [PERSON_NAME] [PERSON…" at bounding box center [182, 153] width 134 height 17
drag, startPoint x: 241, startPoint y: 183, endPoint x: 235, endPoint y: 184, distance: 6.0
click at [235, 184] on input "23" at bounding box center [234, 184] width 19 height 10
click at [366, 176] on div at bounding box center [517, 254] width 1035 height 509
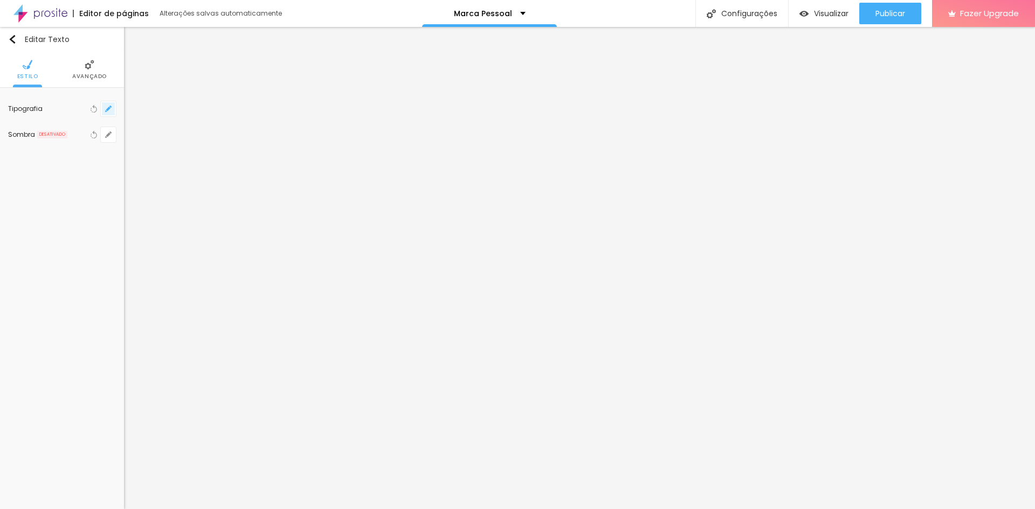
click at [114, 110] on button "button" at bounding box center [108, 108] width 15 height 15
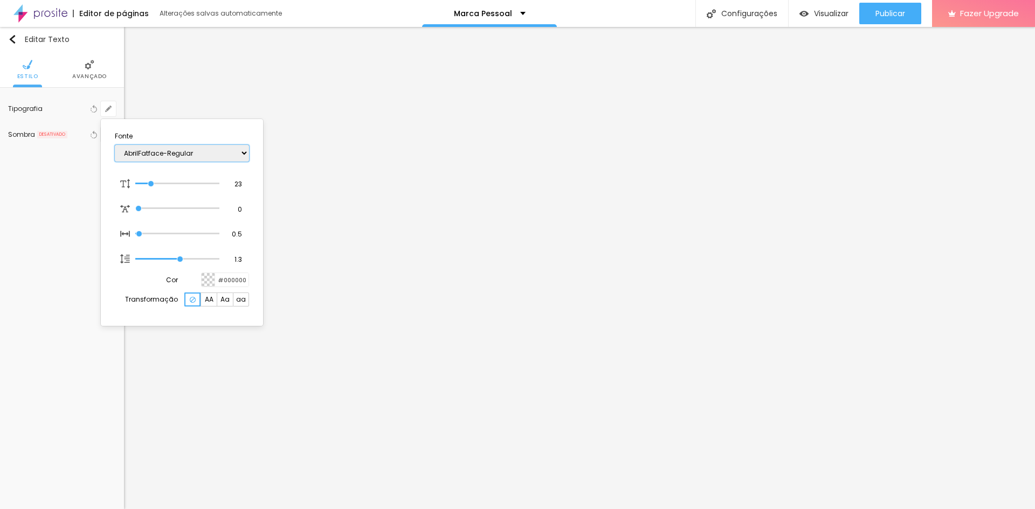
click at [162, 156] on select "AbrilFatface-Regular Actor-Regular Alegreya AlegreyaBlack [PERSON_NAME] [PERSON…" at bounding box center [182, 153] width 134 height 17
click at [115, 145] on select "AbrilFatface-Regular Actor-Regular Alegreya AlegreyaBlack [PERSON_NAME] [PERSON…" at bounding box center [182, 153] width 134 height 17
drag, startPoint x: 241, startPoint y: 187, endPoint x: 234, endPoint y: 184, distance: 7.5
click at [234, 184] on input "23" at bounding box center [234, 184] width 19 height 10
click at [424, 272] on div at bounding box center [517, 254] width 1035 height 509
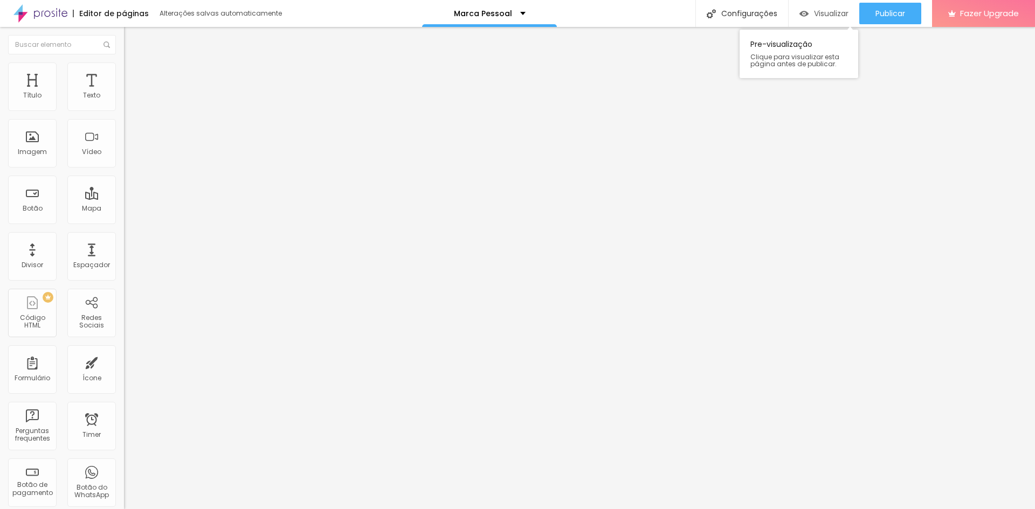
click at [824, 15] on span "Visualizar" at bounding box center [831, 13] width 34 height 9
click at [245, 11] on div "Alterações salvas automaticamente" at bounding box center [222, 13] width 124 height 6
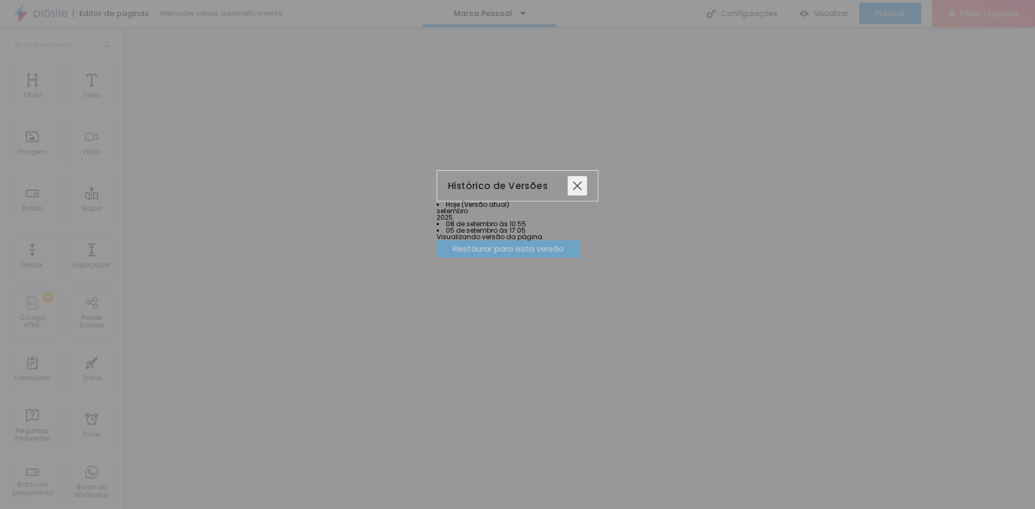
click at [587, 176] on div at bounding box center [577, 185] width 19 height 19
